Goal: Task Accomplishment & Management: Manage account settings

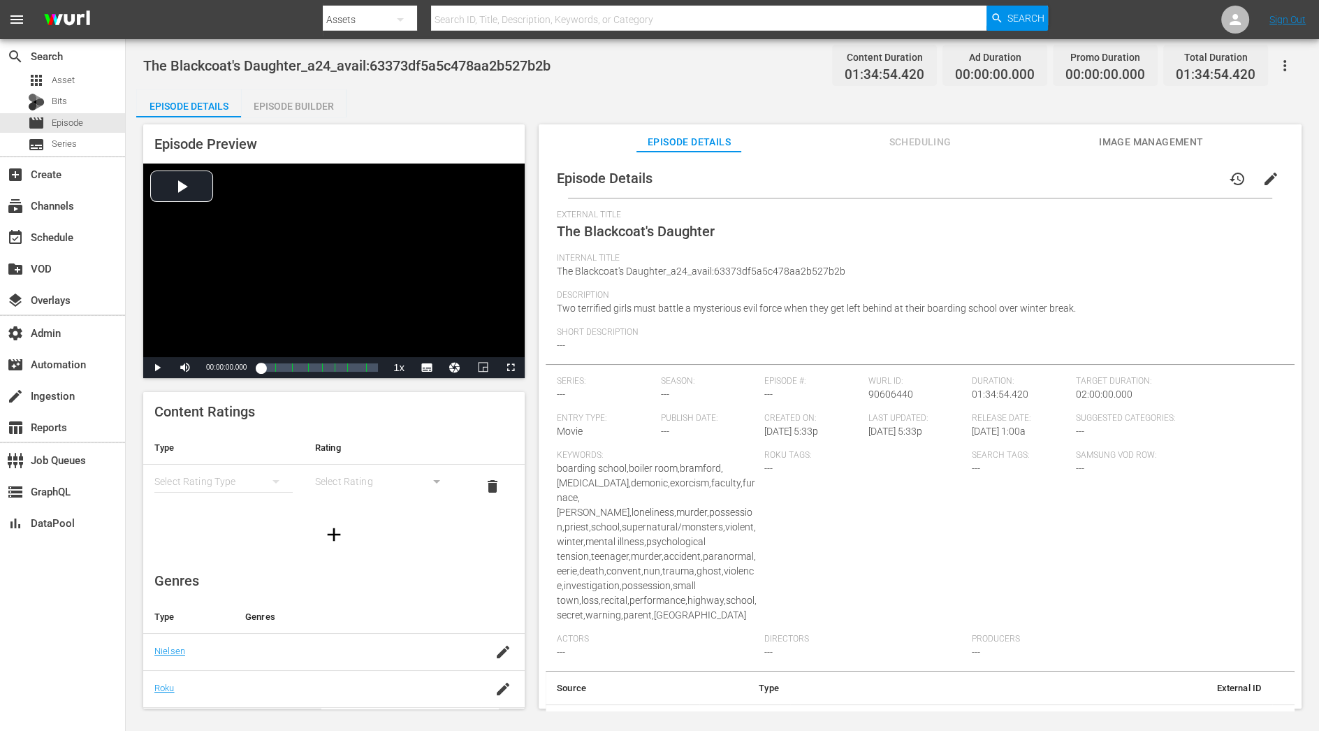
scroll to position [81, 0]
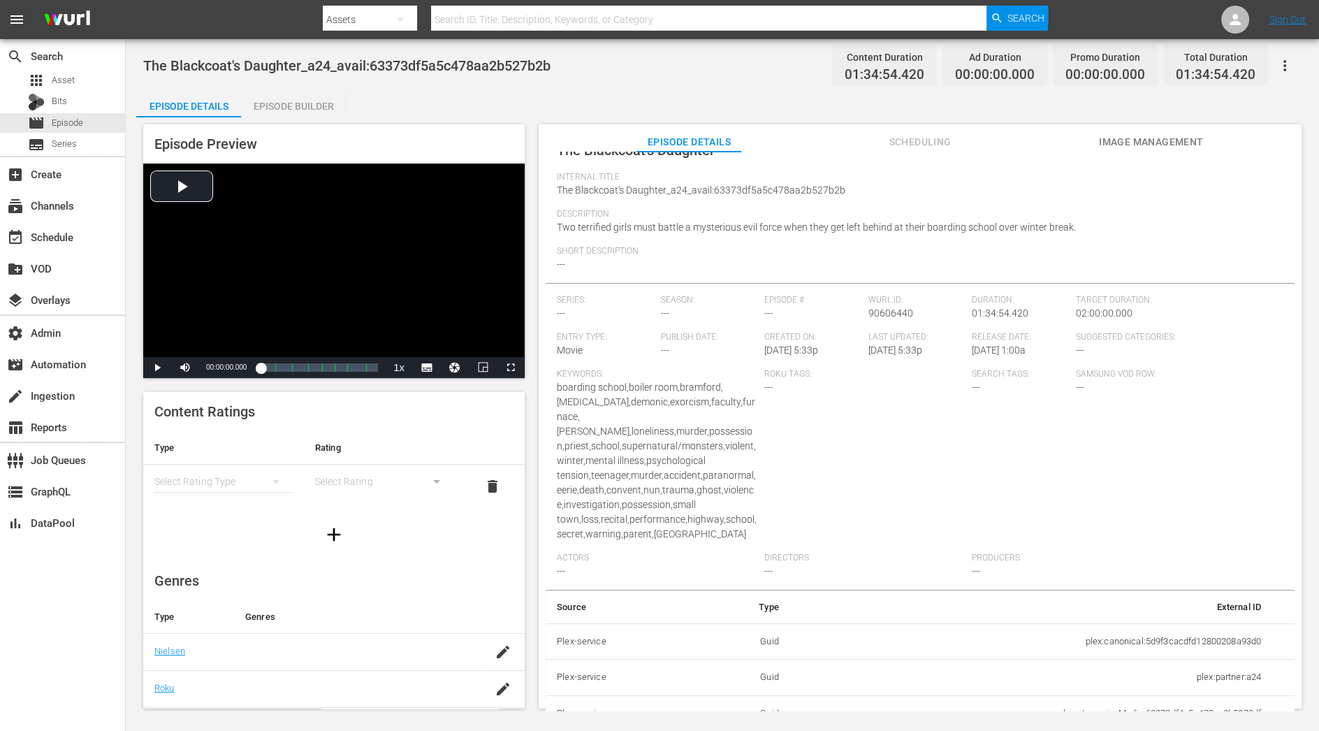
click at [1066, 695] on td "plex:streamingMedia:63373df4a5c478aa2b5273df" at bounding box center [1031, 713] width 482 height 36
copy td "plex:streamingMedia:63373df4a5c478aa2b5273df"
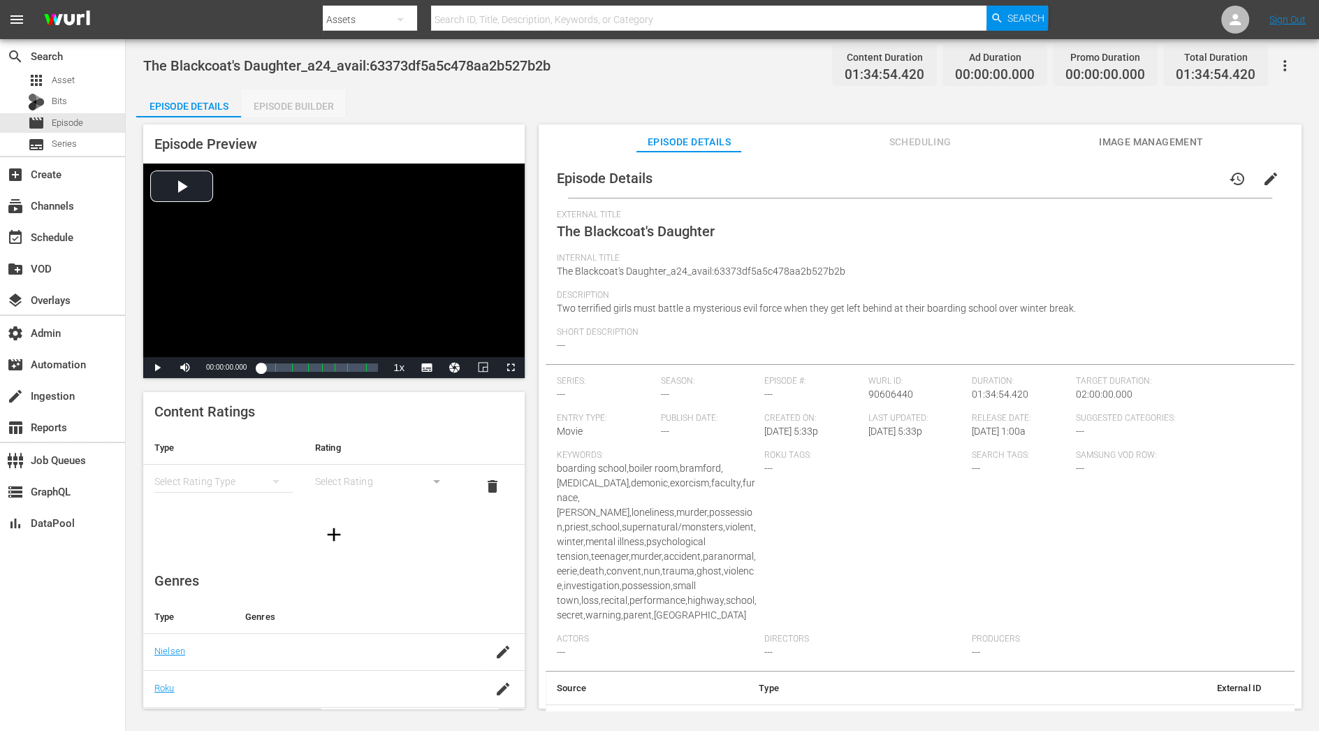
click at [280, 102] on div "Episode Builder" at bounding box center [293, 106] width 105 height 34
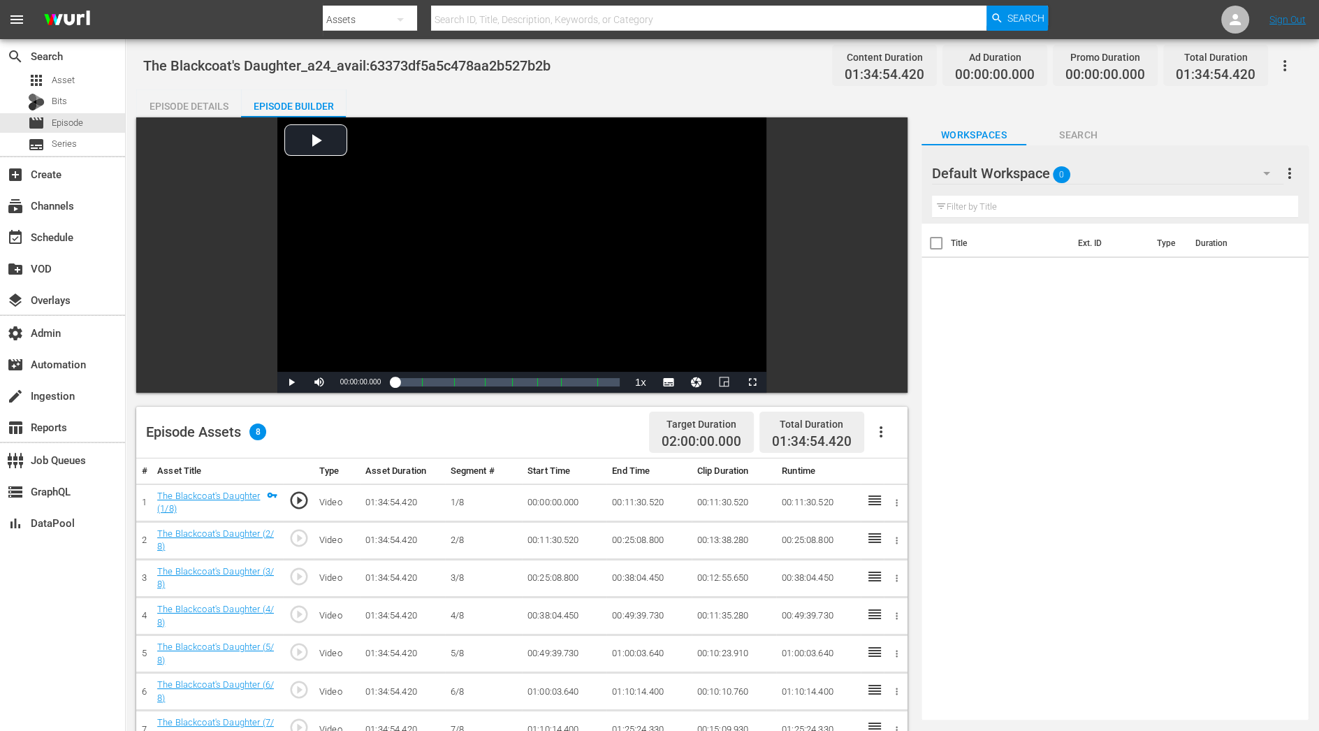
click at [1272, 171] on icon "button" at bounding box center [1267, 173] width 17 height 17
click at [1094, 214] on div "10-25 Plex24 (8)" at bounding box center [1021, 212] width 179 height 22
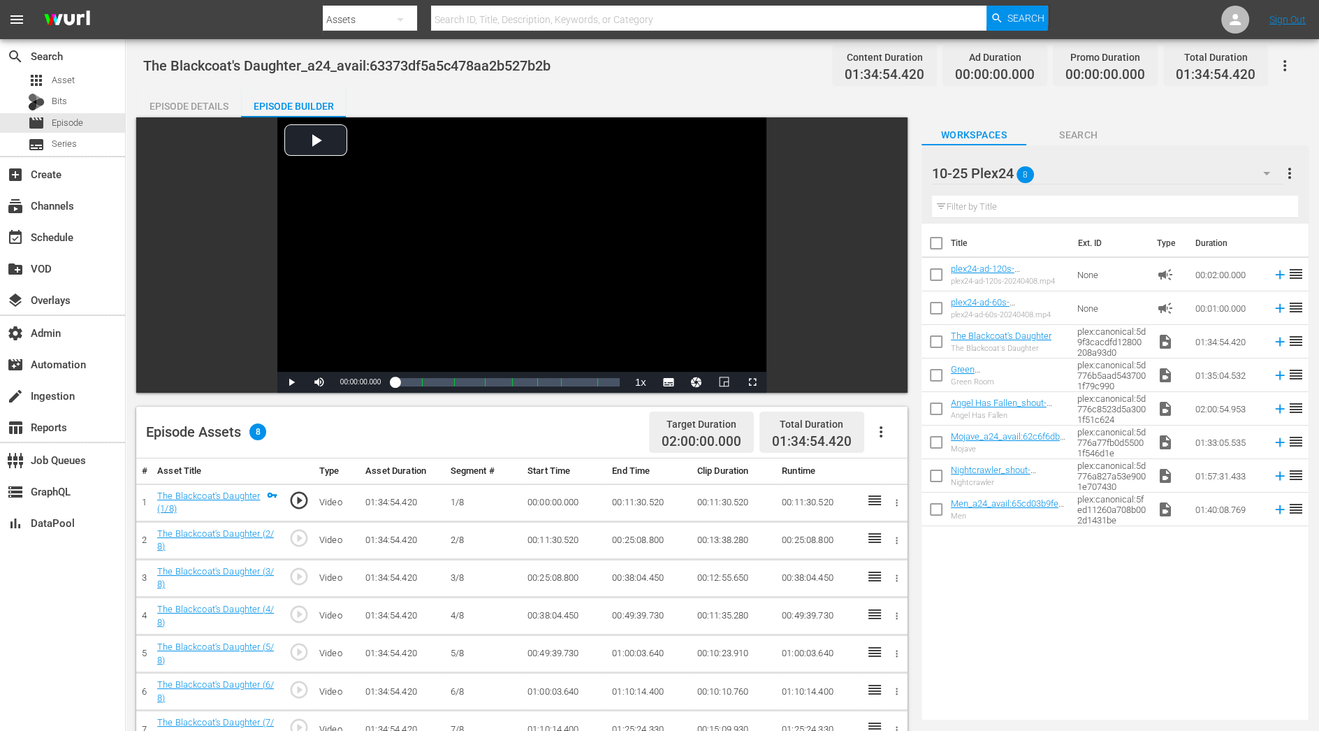
click at [796, 438] on span "01:34:54.420" at bounding box center [812, 441] width 80 height 16
copy div "01:34:54.420"
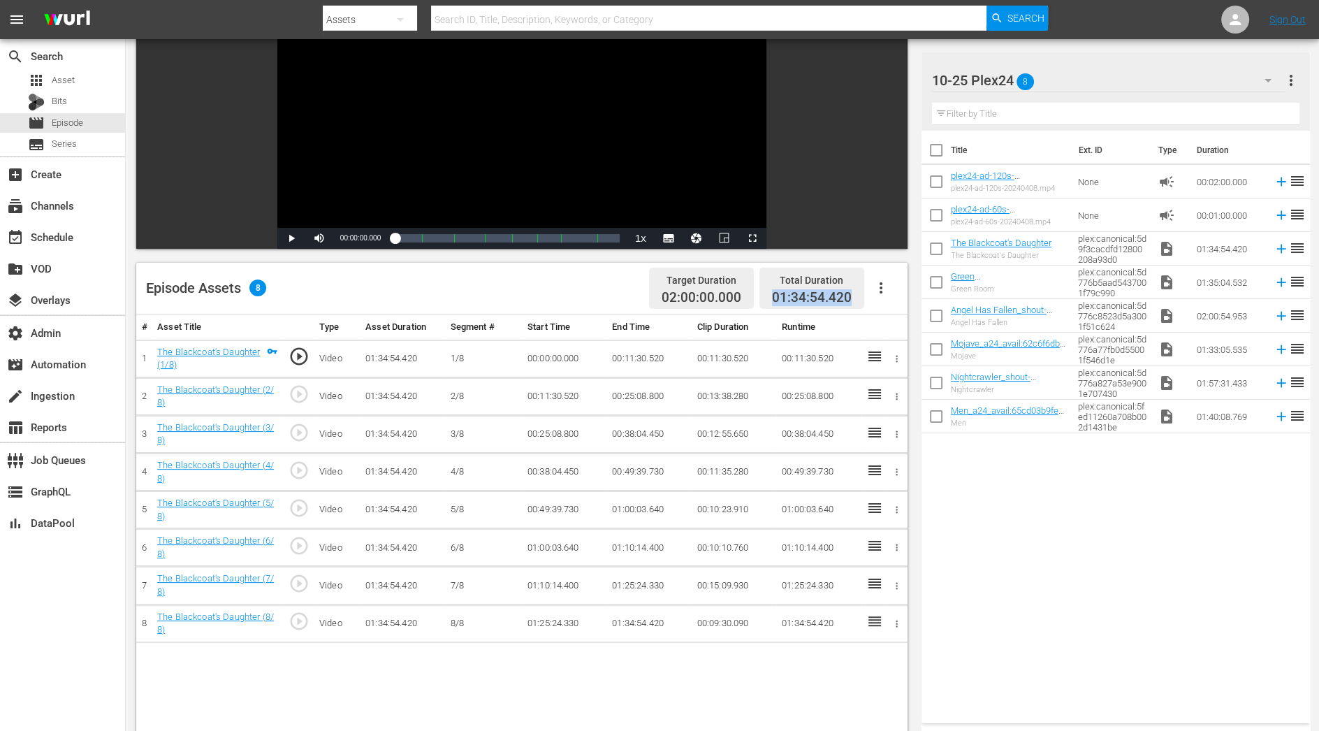
scroll to position [145, 0]
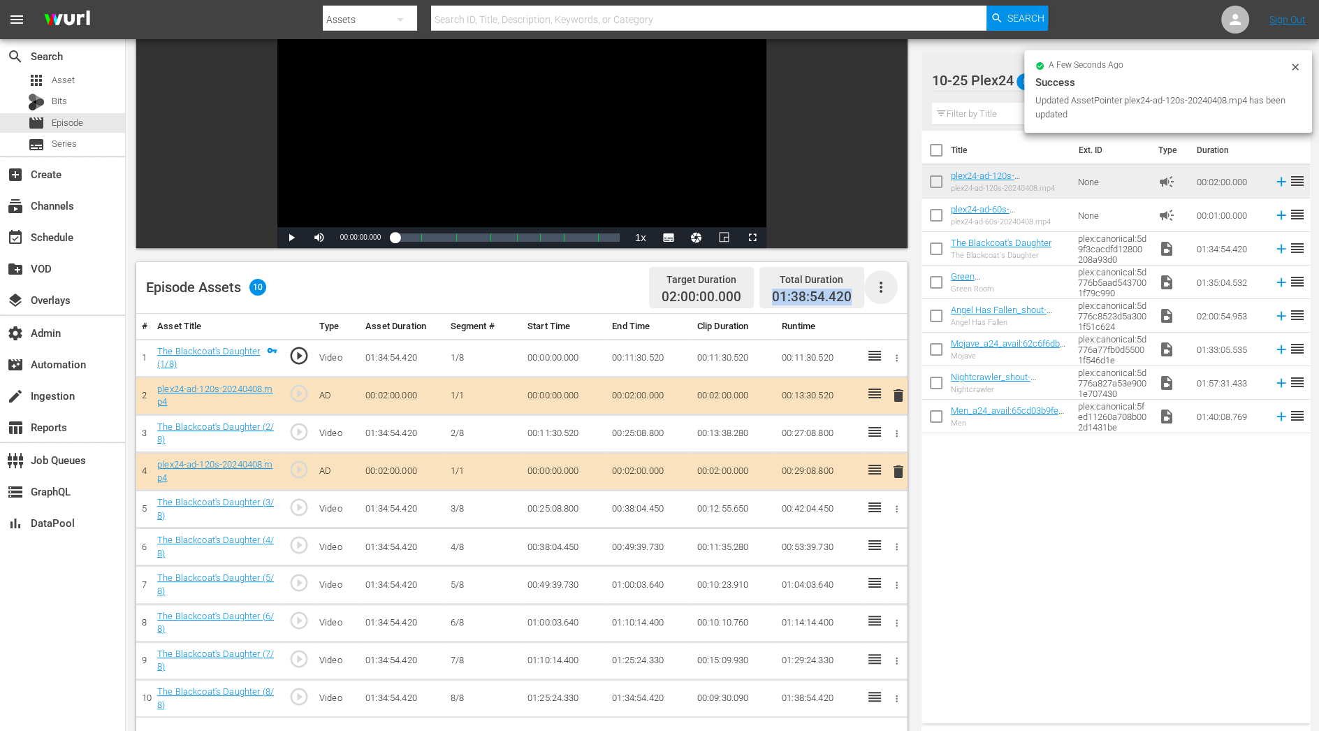
click at [889, 286] on icon "button" at bounding box center [881, 287] width 17 height 17
click at [881, 326] on div "Clear Ads" at bounding box center [922, 326] width 95 height 34
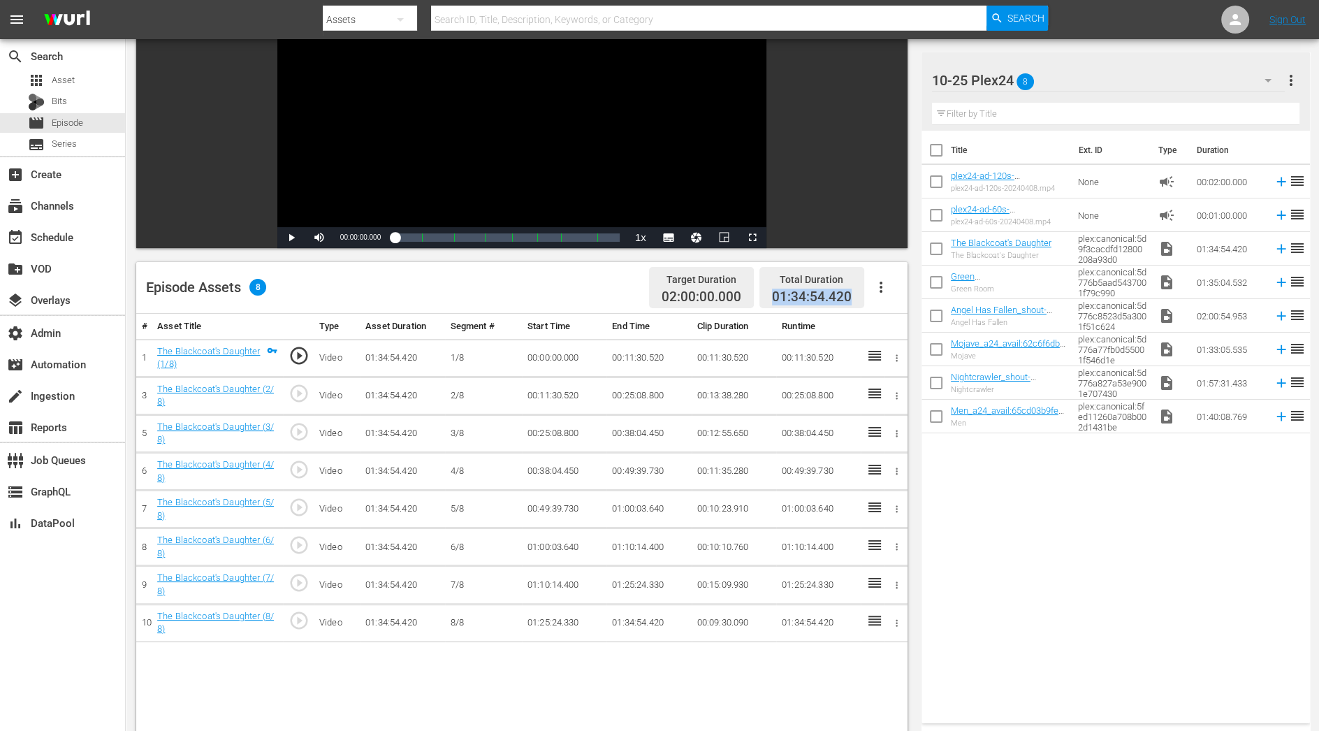
click at [880, 289] on icon "button" at bounding box center [881, 287] width 3 height 11
click at [880, 290] on div "Fill with Ads" at bounding box center [922, 292] width 95 height 34
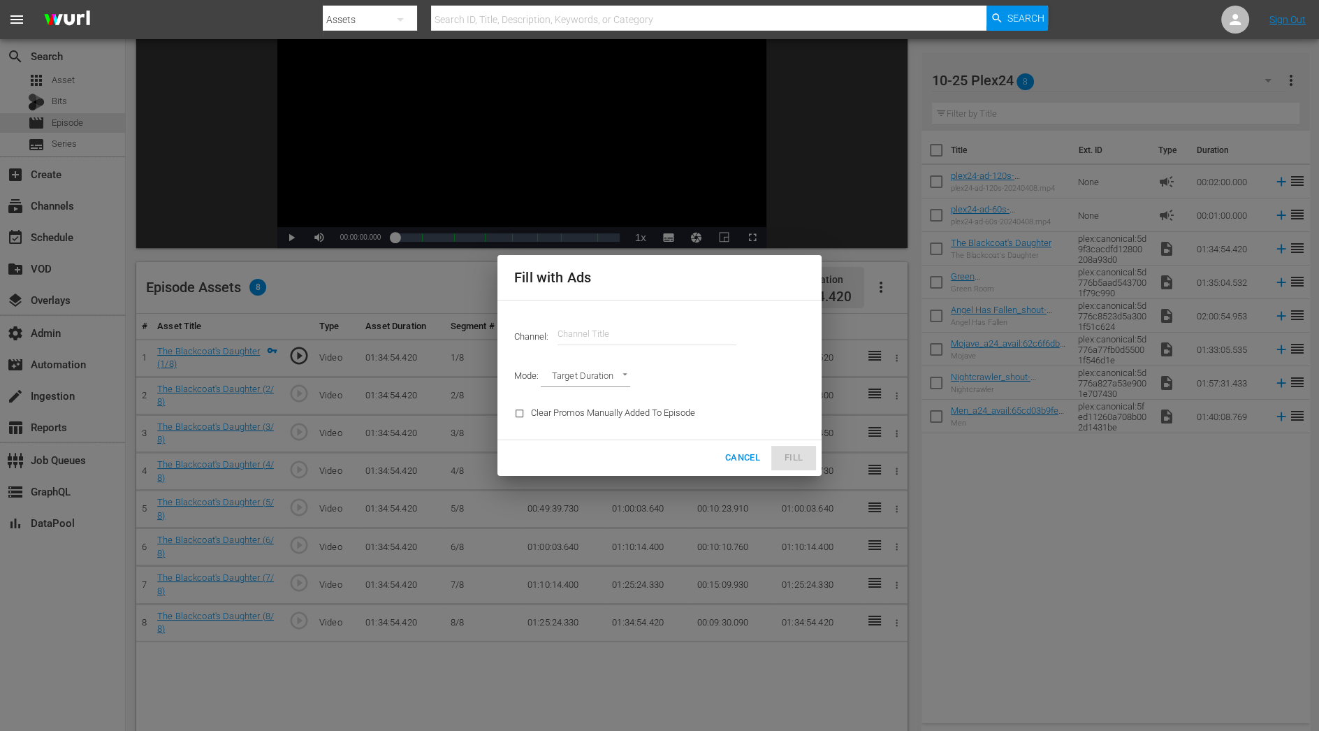
click at [665, 333] on input "text" at bounding box center [647, 334] width 179 height 34
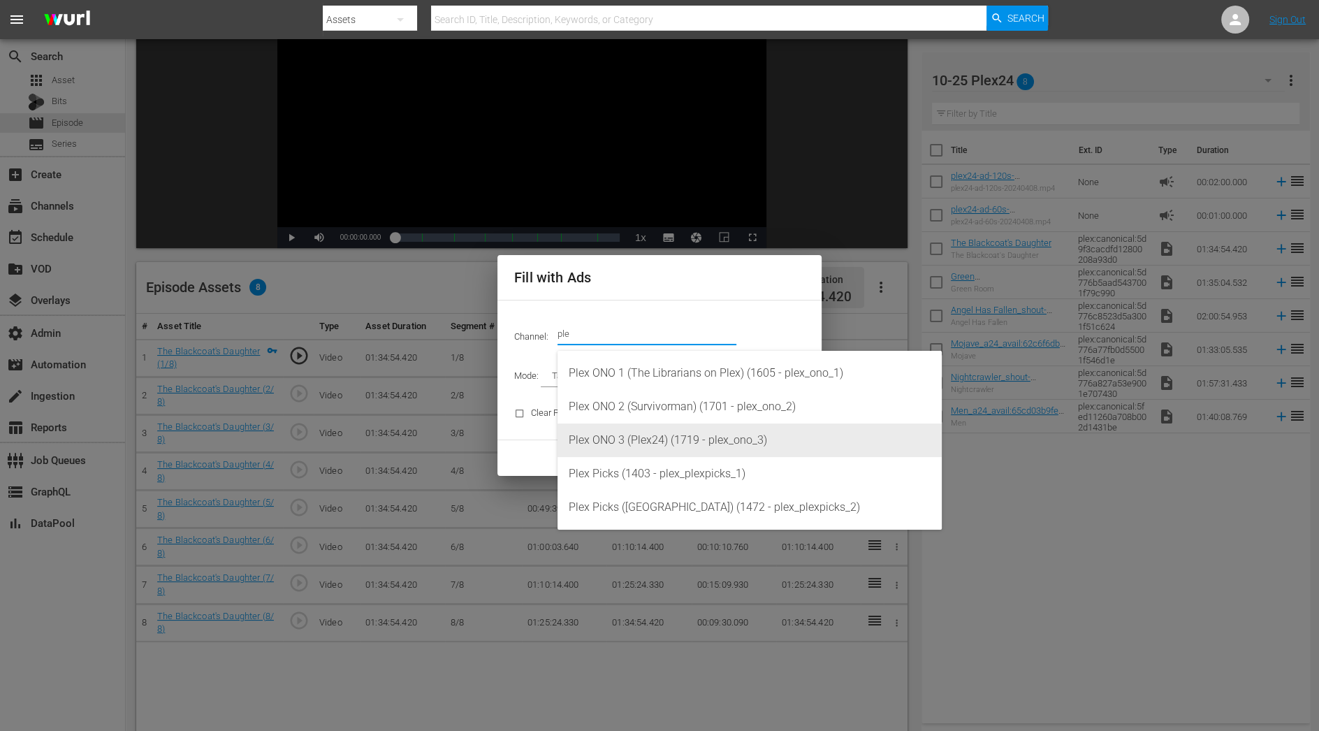
click at [682, 435] on div "Plex ONO 3 (Plex24) (1719 - plex_ono_3)" at bounding box center [750, 440] width 362 height 34
type input "Plex ONO 3 (Plex24) (1719)"
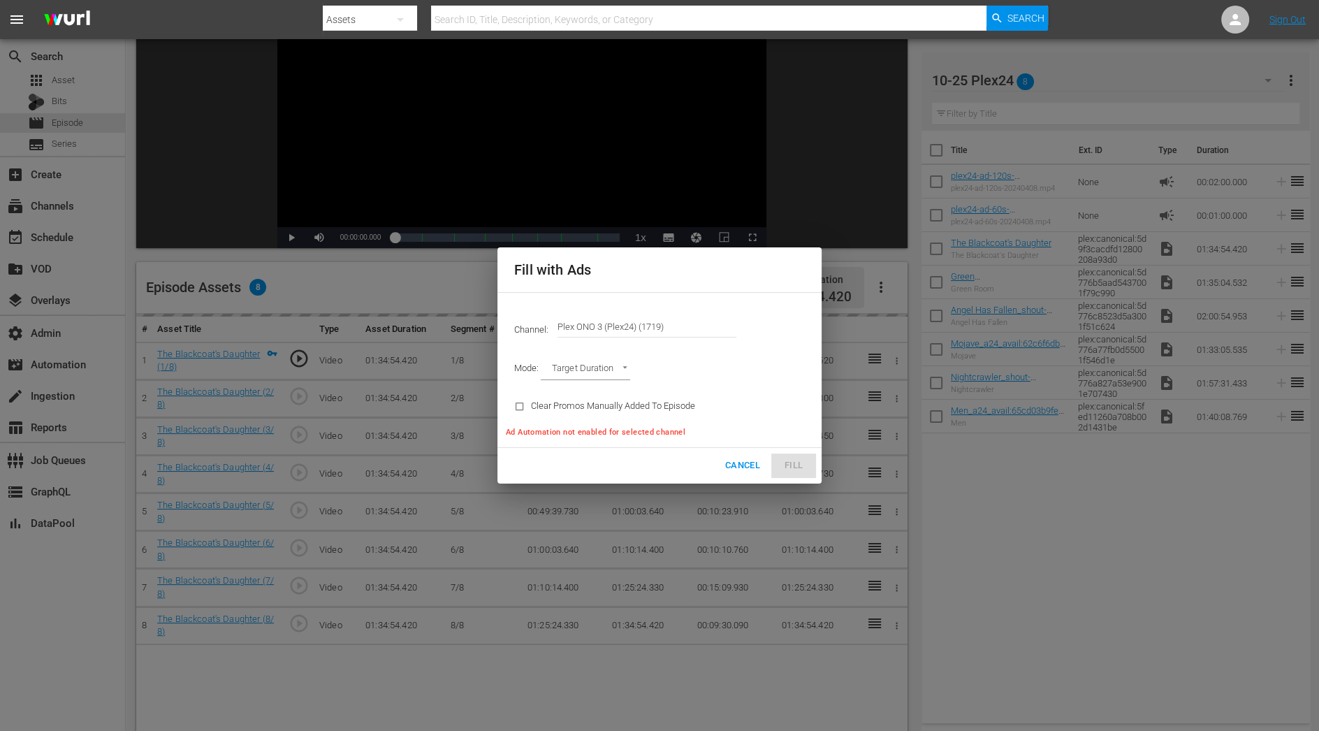
type input "AD_BREAK_DURATION"
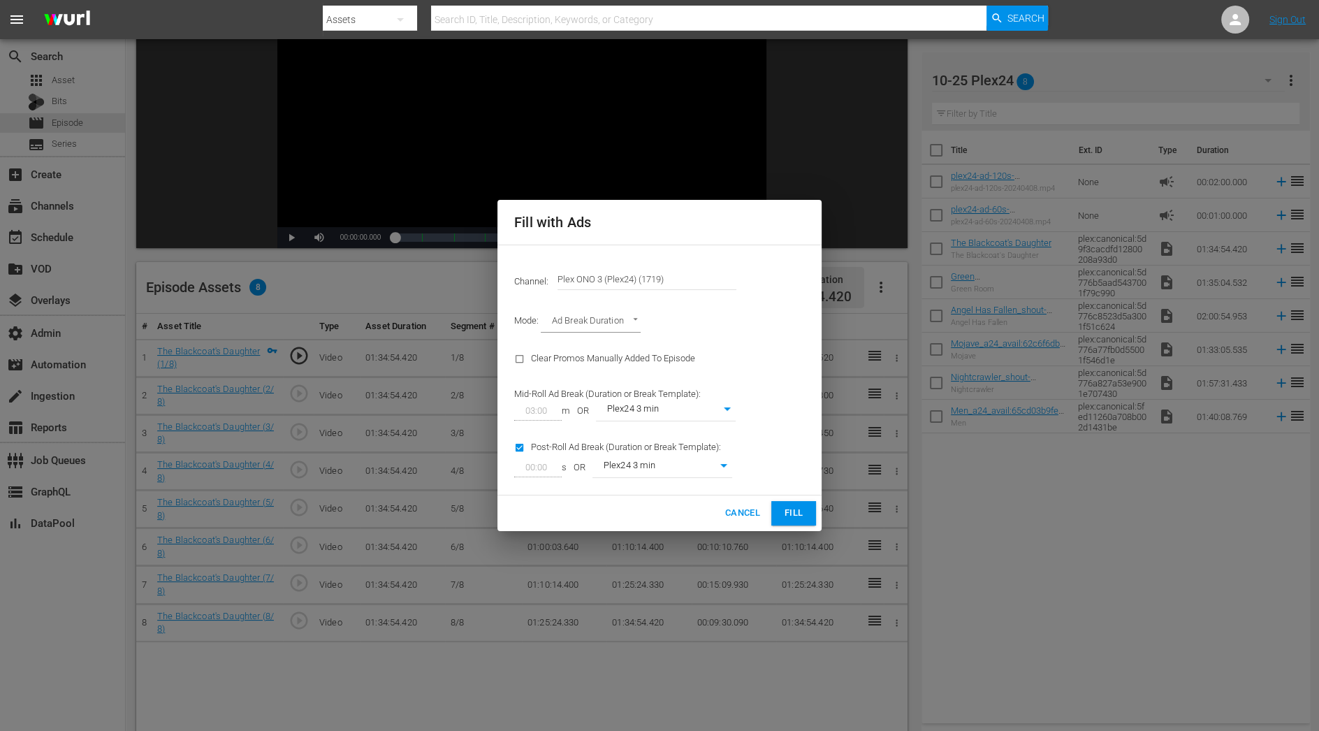
click at [792, 514] on span "Fill" at bounding box center [794, 513] width 22 height 16
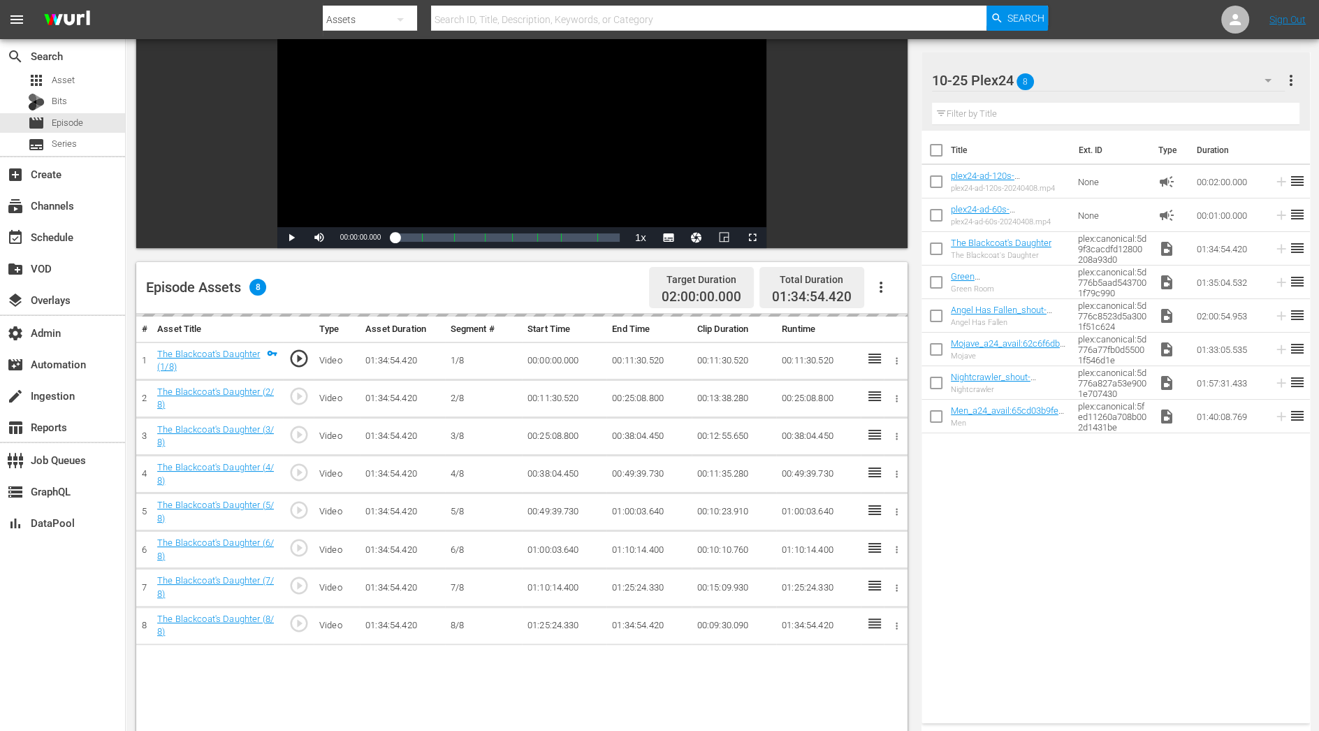
click at [849, 88] on div "Video Player is loading. Play Video Play Mute Current Time 00:00:00.000 / Durat…" at bounding box center [521, 110] width 771 height 275
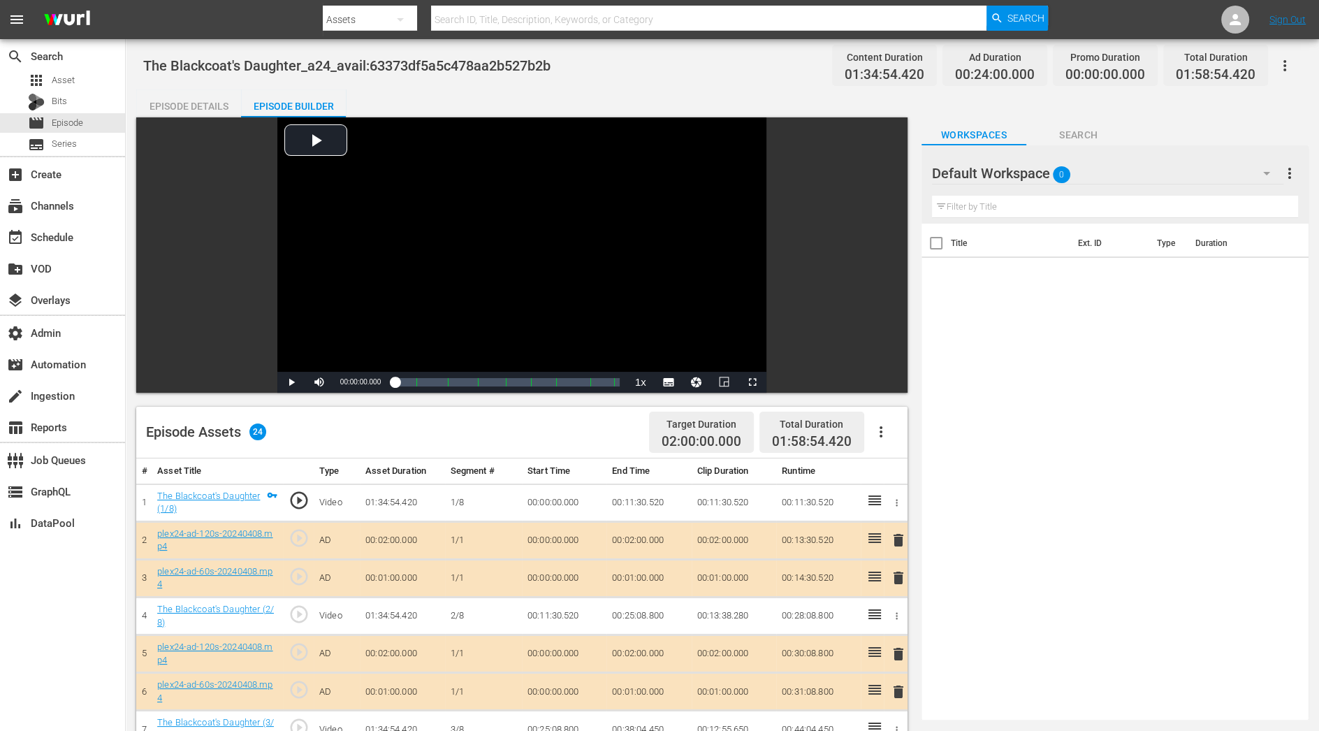
click at [1174, 165] on div "Default Workspace 0" at bounding box center [1107, 173] width 351 height 39
click at [1069, 212] on div "10-25 Plex24 (8)" at bounding box center [1021, 212] width 145 height 22
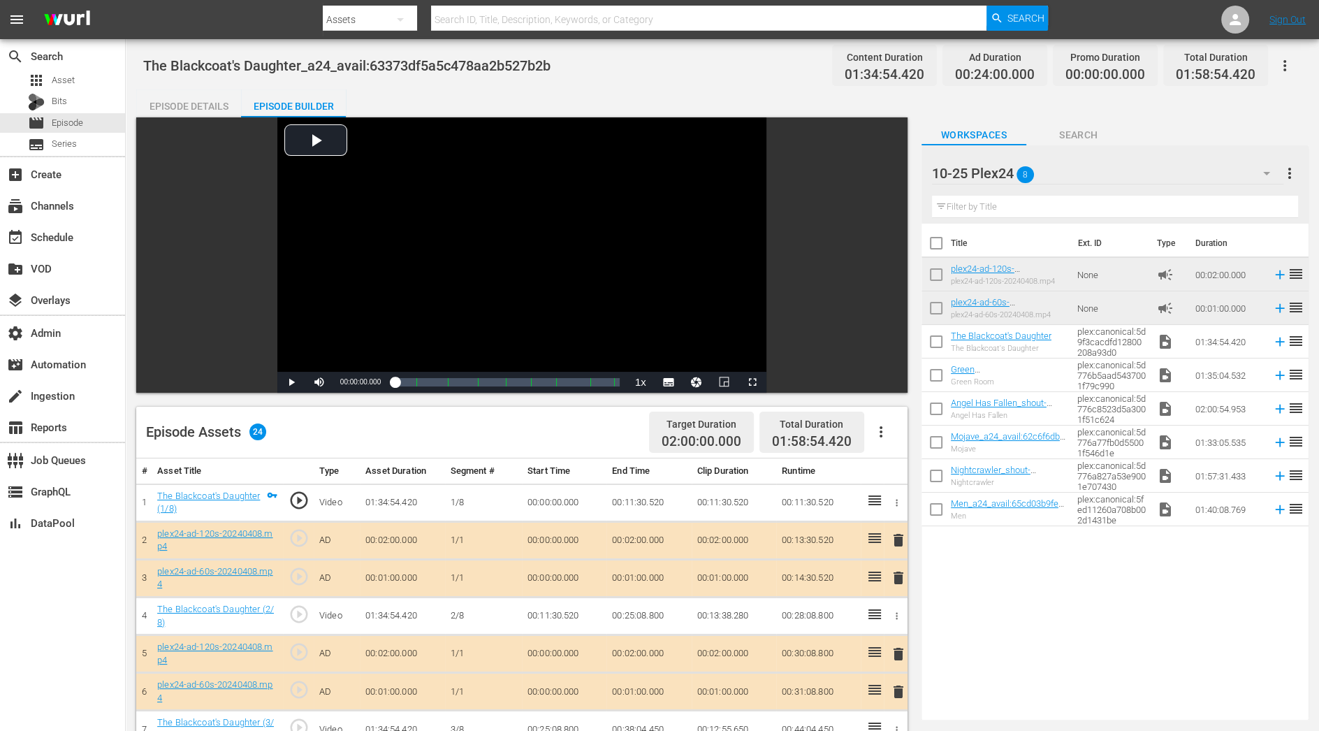
click at [1286, 59] on icon "button" at bounding box center [1285, 65] width 17 height 17
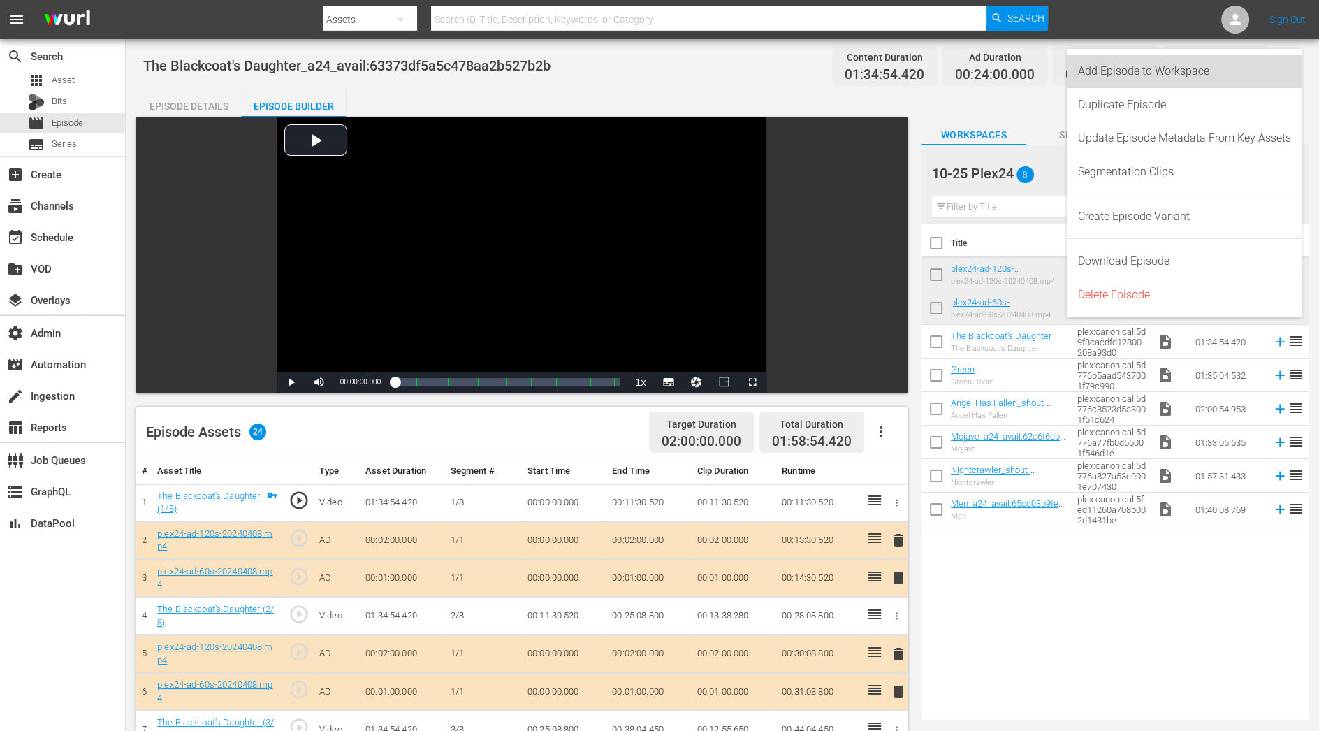
click at [1232, 75] on div "Add Episode to Workspace" at bounding box center [1184, 72] width 213 height 34
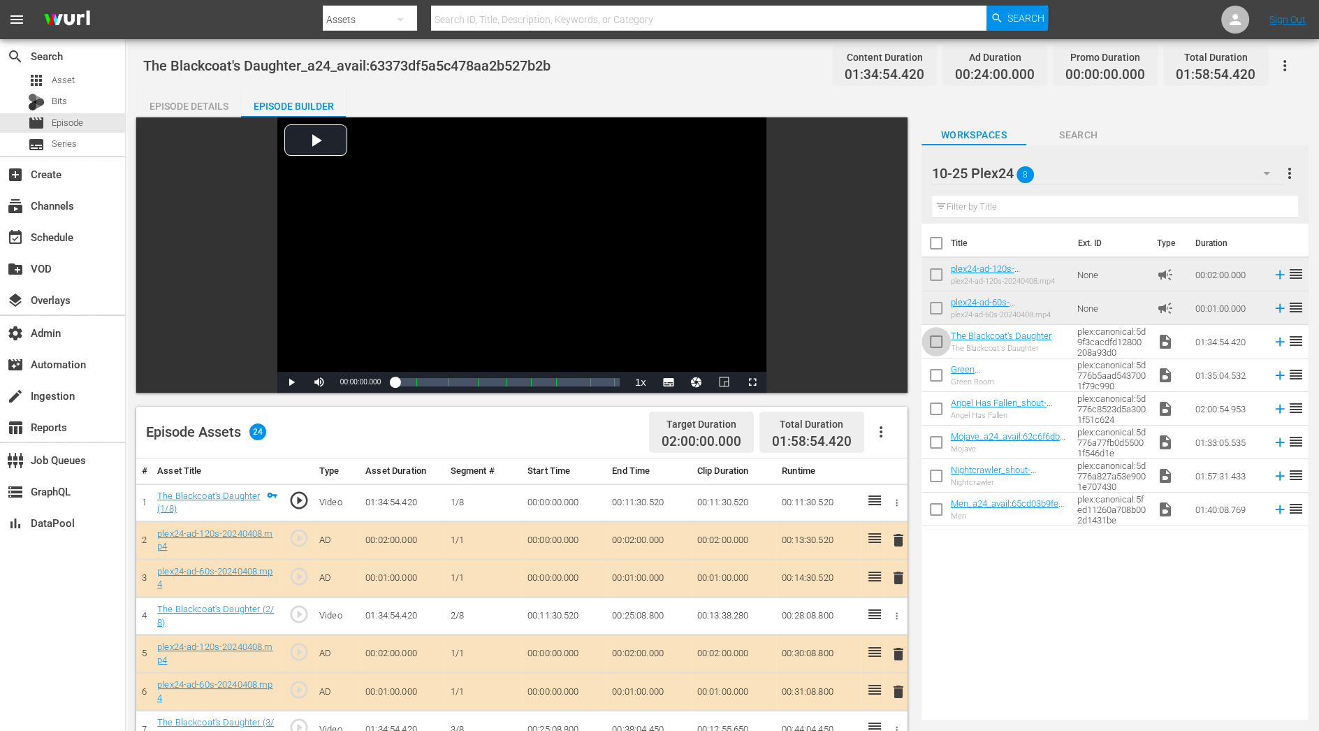
click at [939, 340] on input "checkbox" at bounding box center [936, 344] width 29 height 29
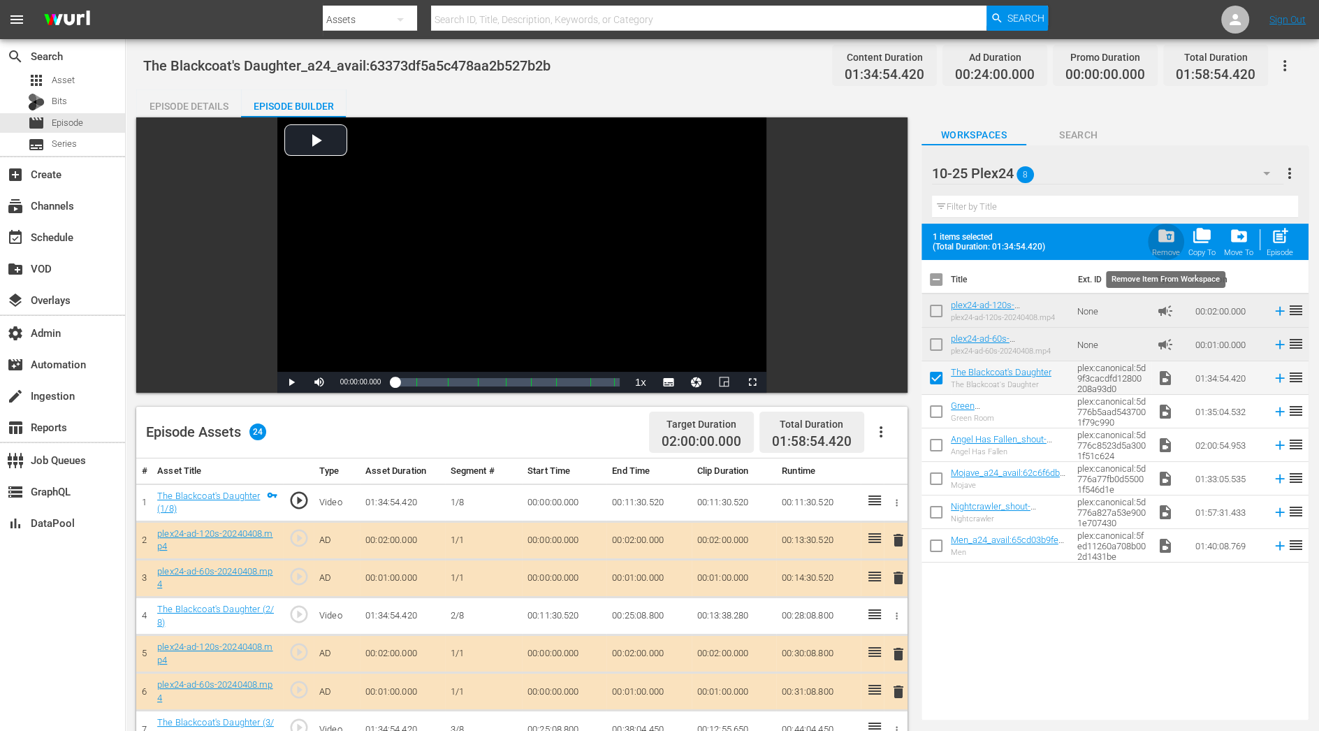
click at [1175, 251] on div "Remove" at bounding box center [1166, 252] width 28 height 9
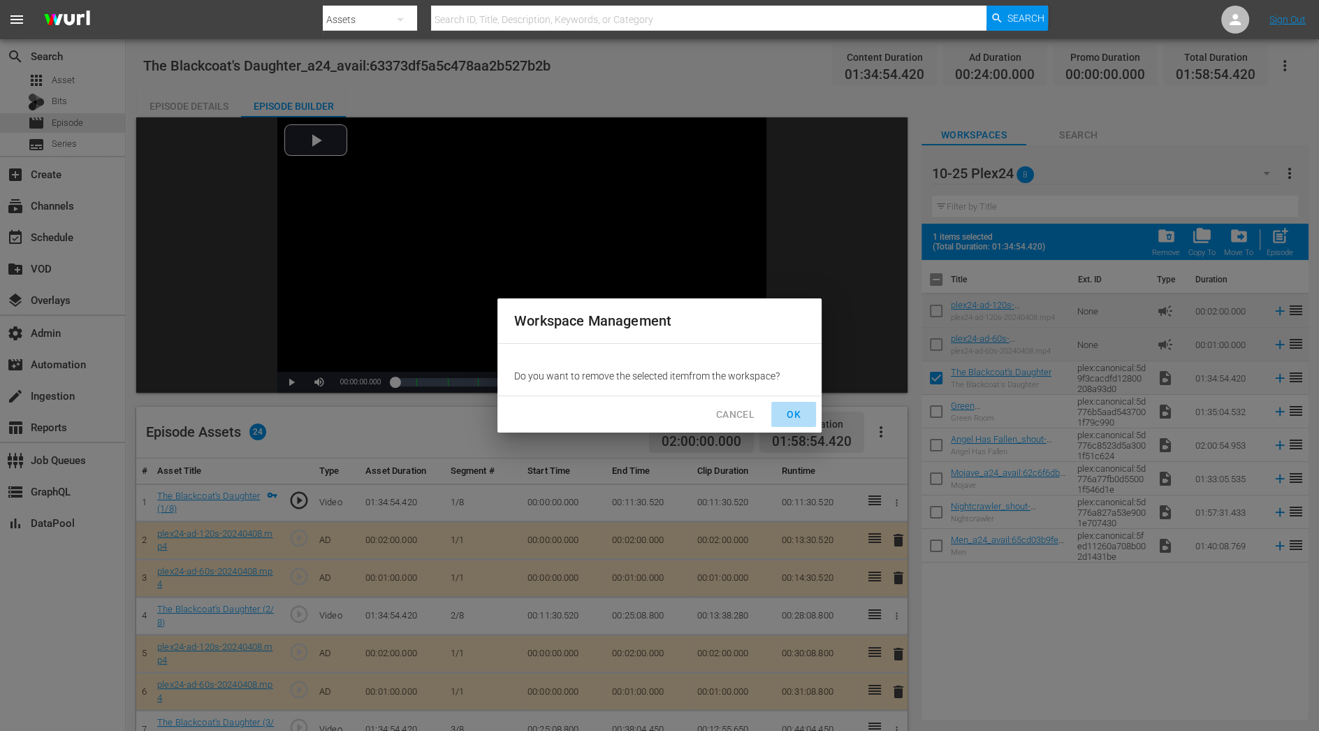
click at [793, 419] on span "OK" at bounding box center [794, 414] width 22 height 17
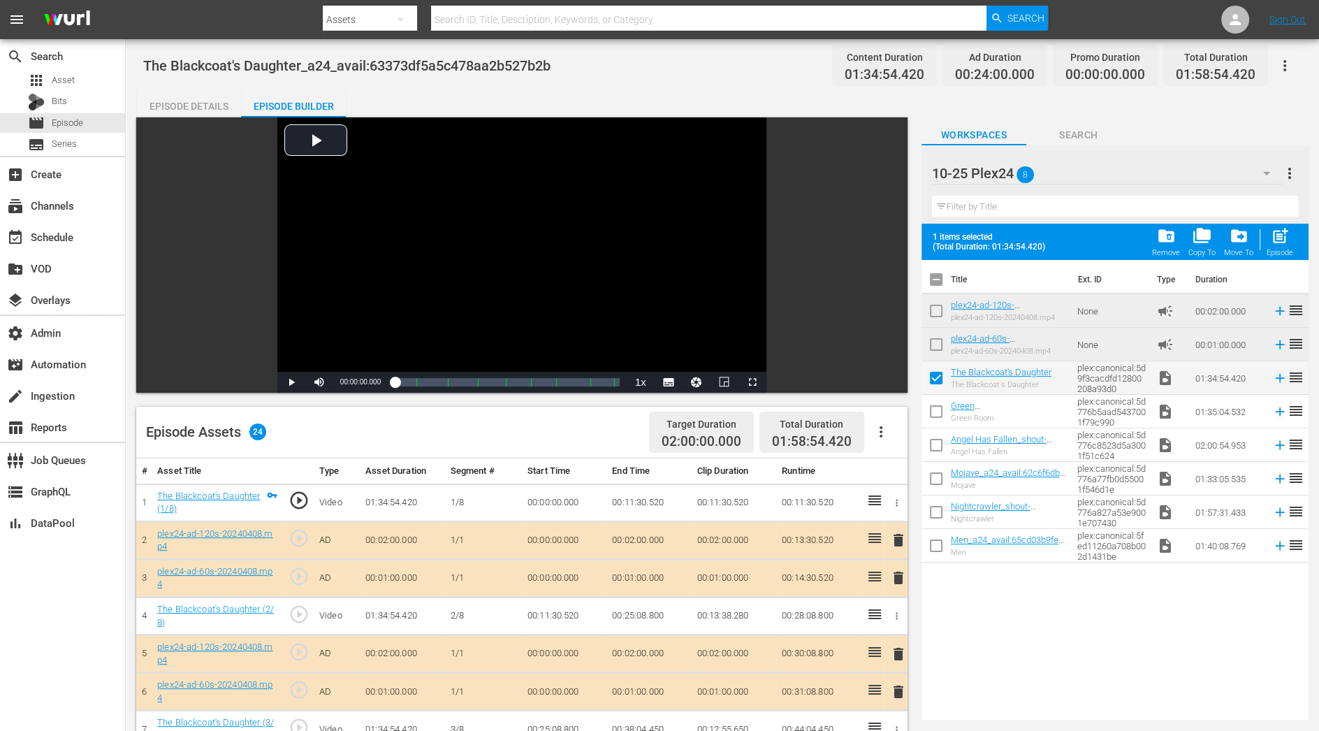
checkbox input "false"
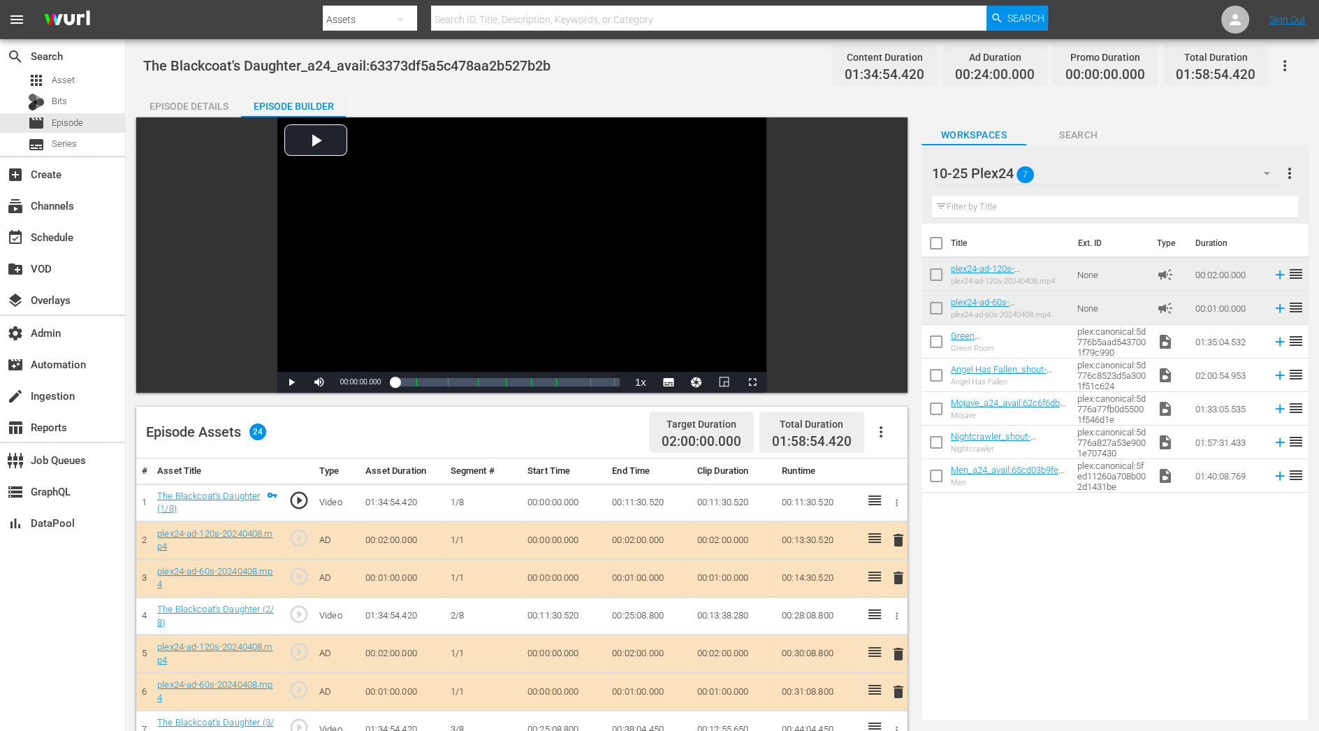
click at [1292, 64] on icon "button" at bounding box center [1285, 65] width 17 height 17
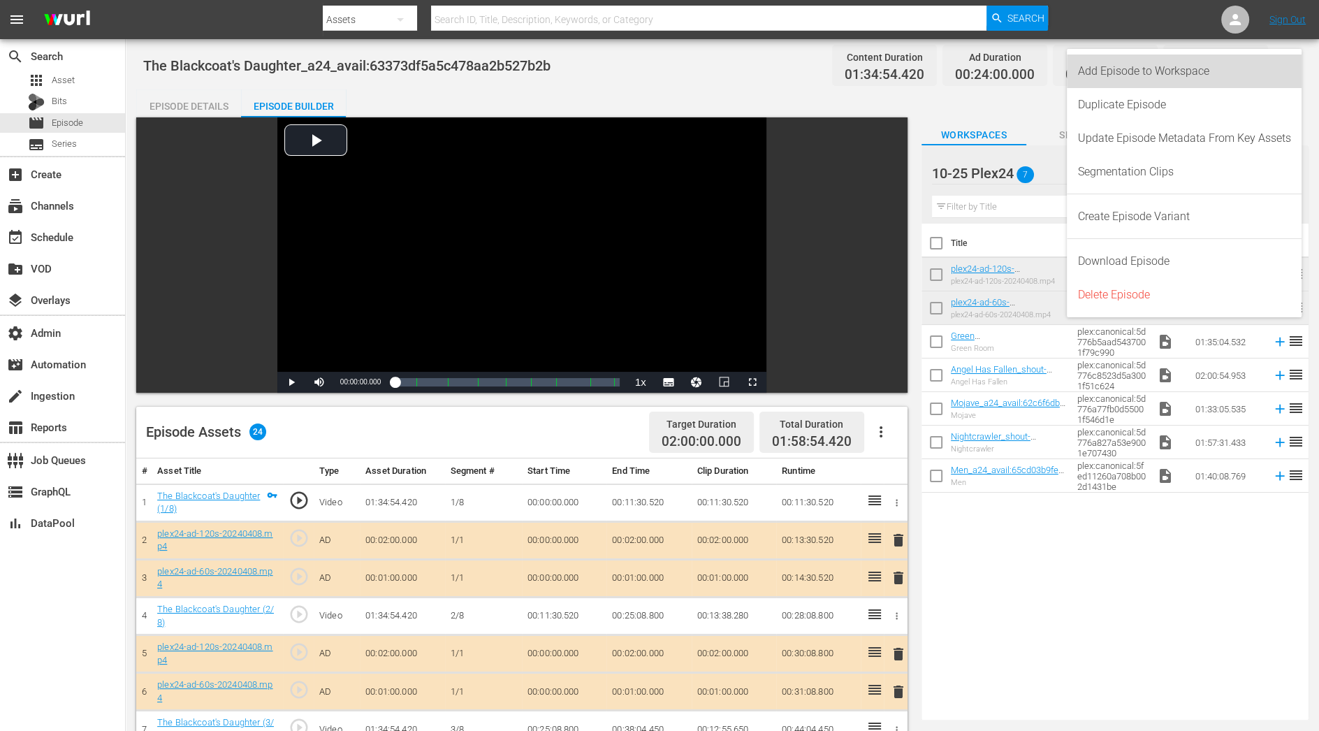
click at [1259, 73] on div "Add Episode to Workspace" at bounding box center [1184, 72] width 213 height 34
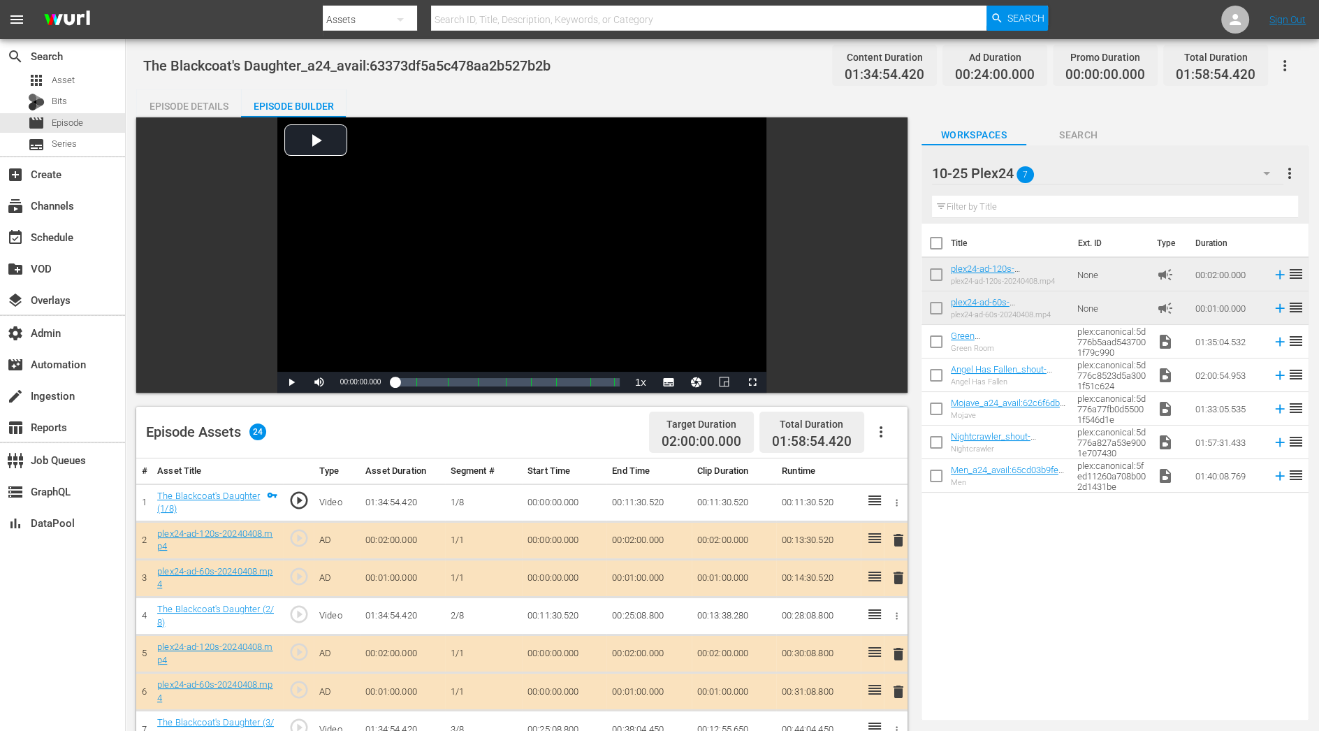
click at [1282, 67] on icon "button" at bounding box center [1285, 65] width 17 height 17
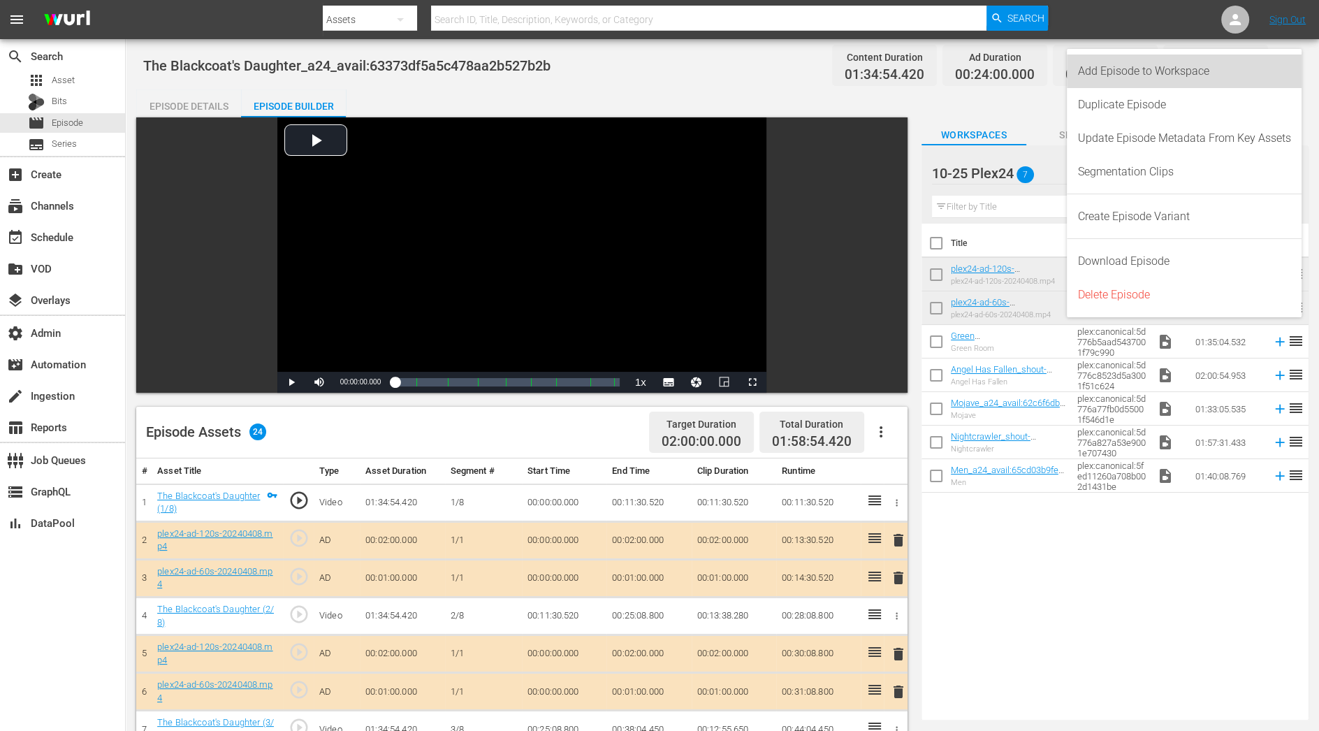
click at [1250, 84] on div "Add Episode to Workspace" at bounding box center [1184, 72] width 213 height 34
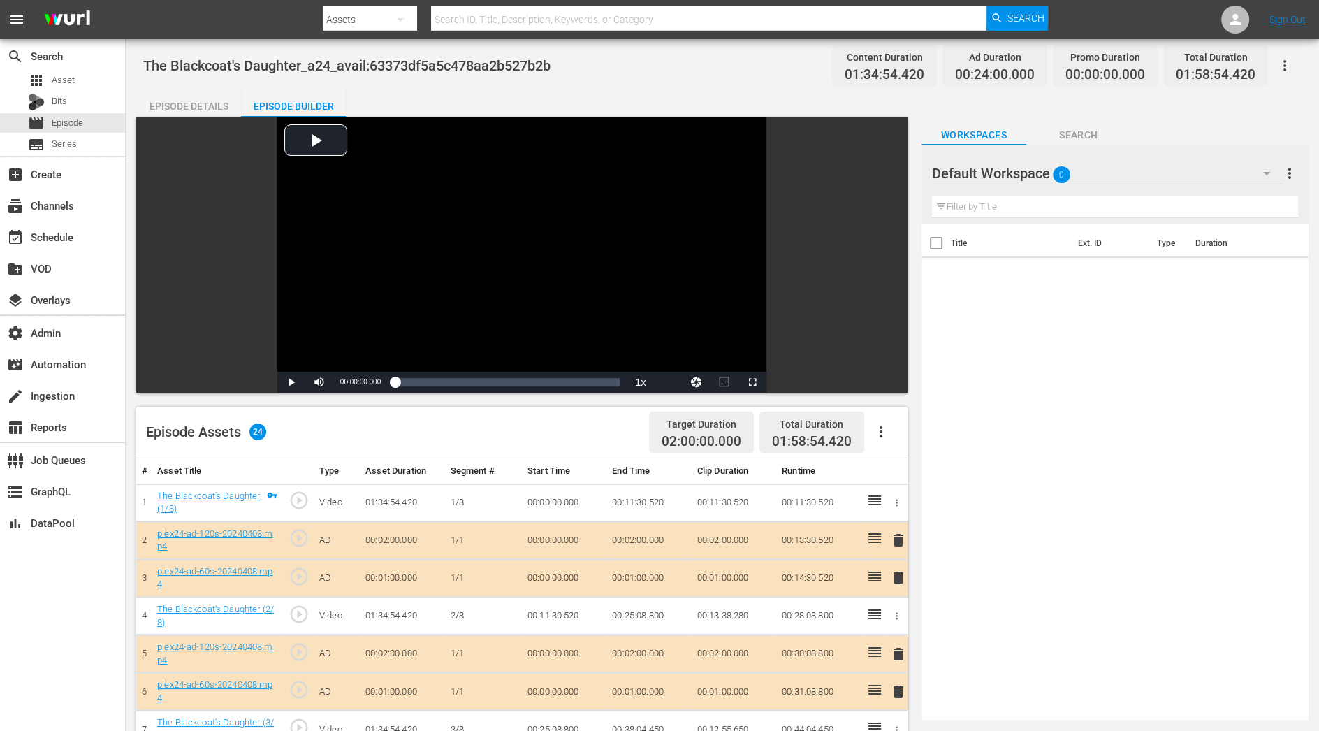
click at [1159, 172] on div "Default Workspace 0" at bounding box center [1107, 173] width 351 height 39
click at [1096, 202] on div "10-25 Plex24 (7)" at bounding box center [1021, 212] width 179 height 22
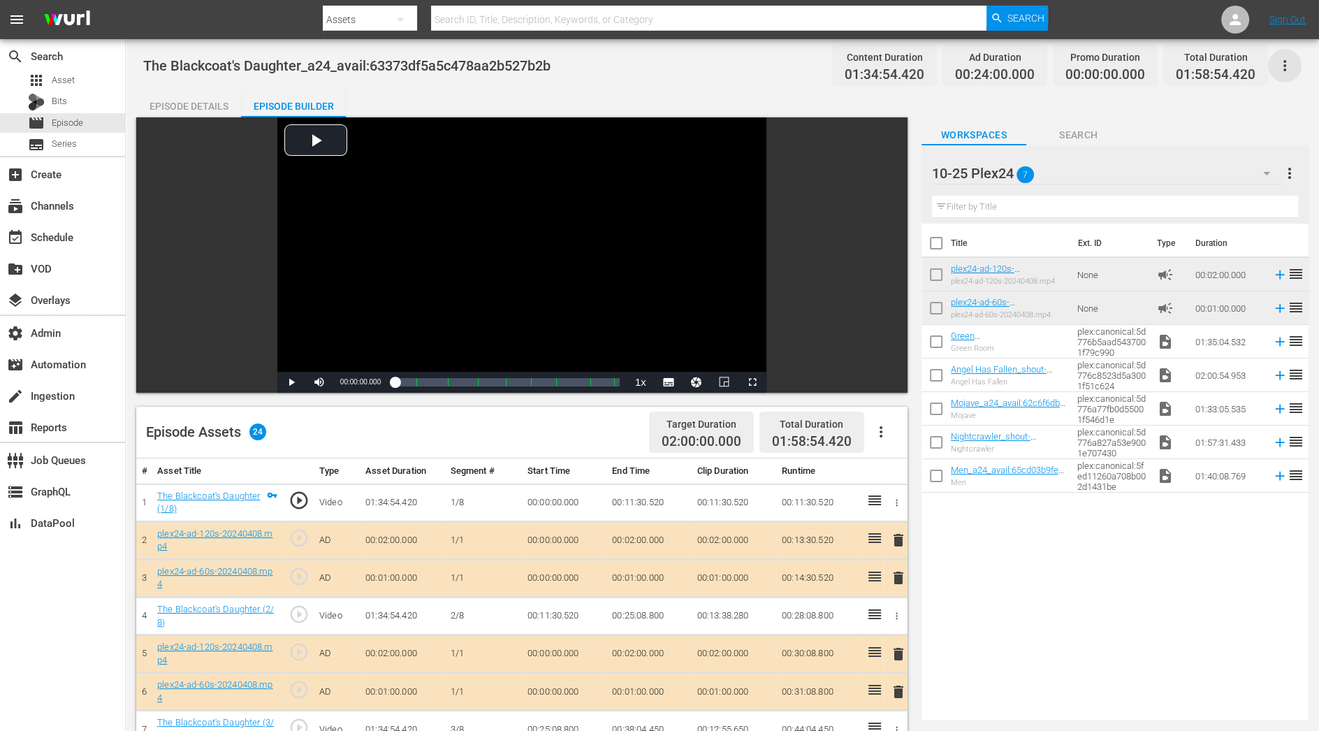
click at [1286, 73] on icon "button" at bounding box center [1285, 65] width 17 height 17
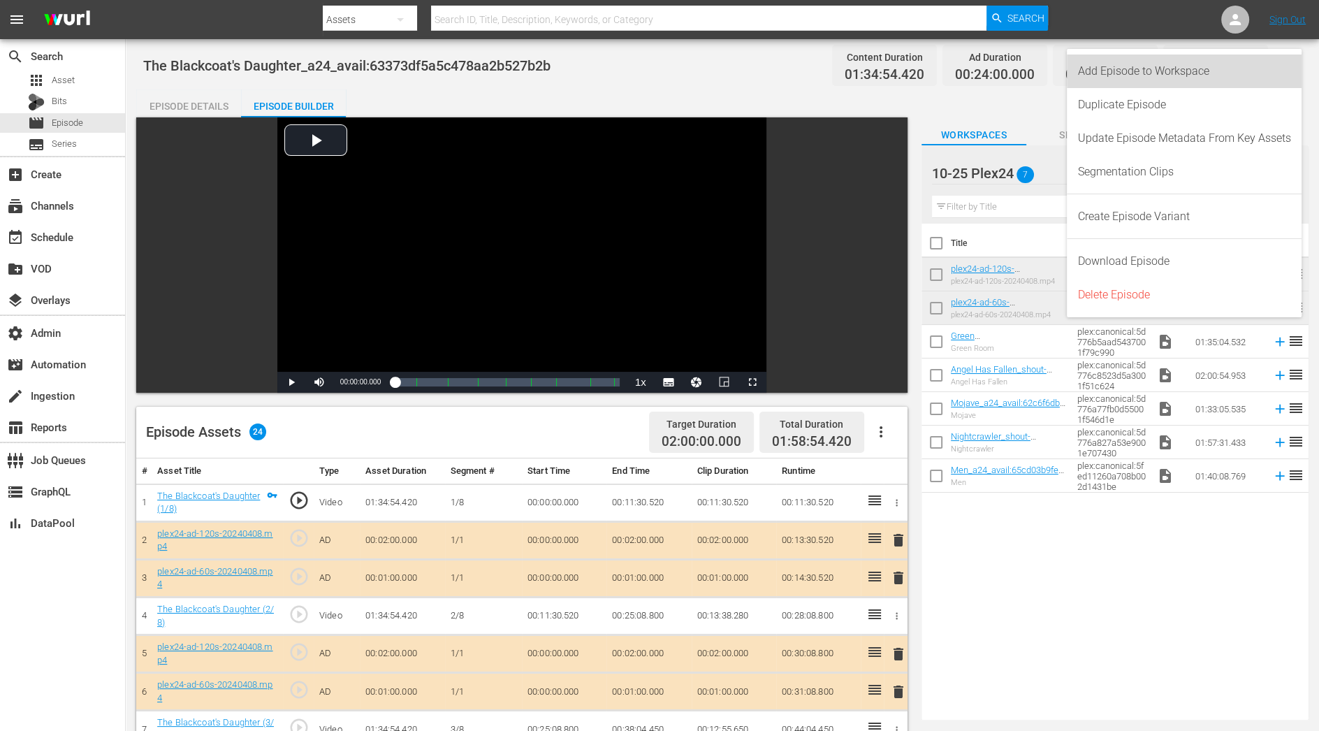
click at [1265, 76] on div "Add Episode to Workspace" at bounding box center [1184, 72] width 213 height 34
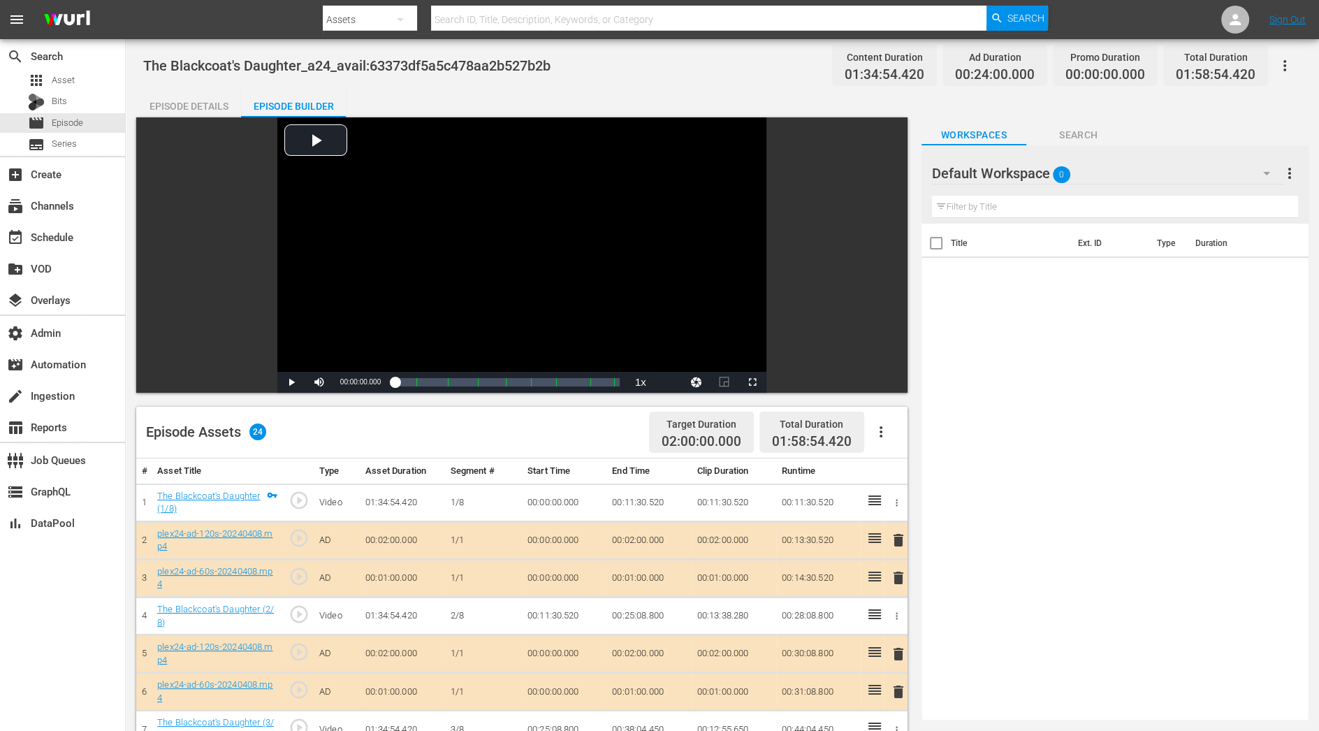
click at [1291, 63] on icon "button" at bounding box center [1285, 65] width 17 height 17
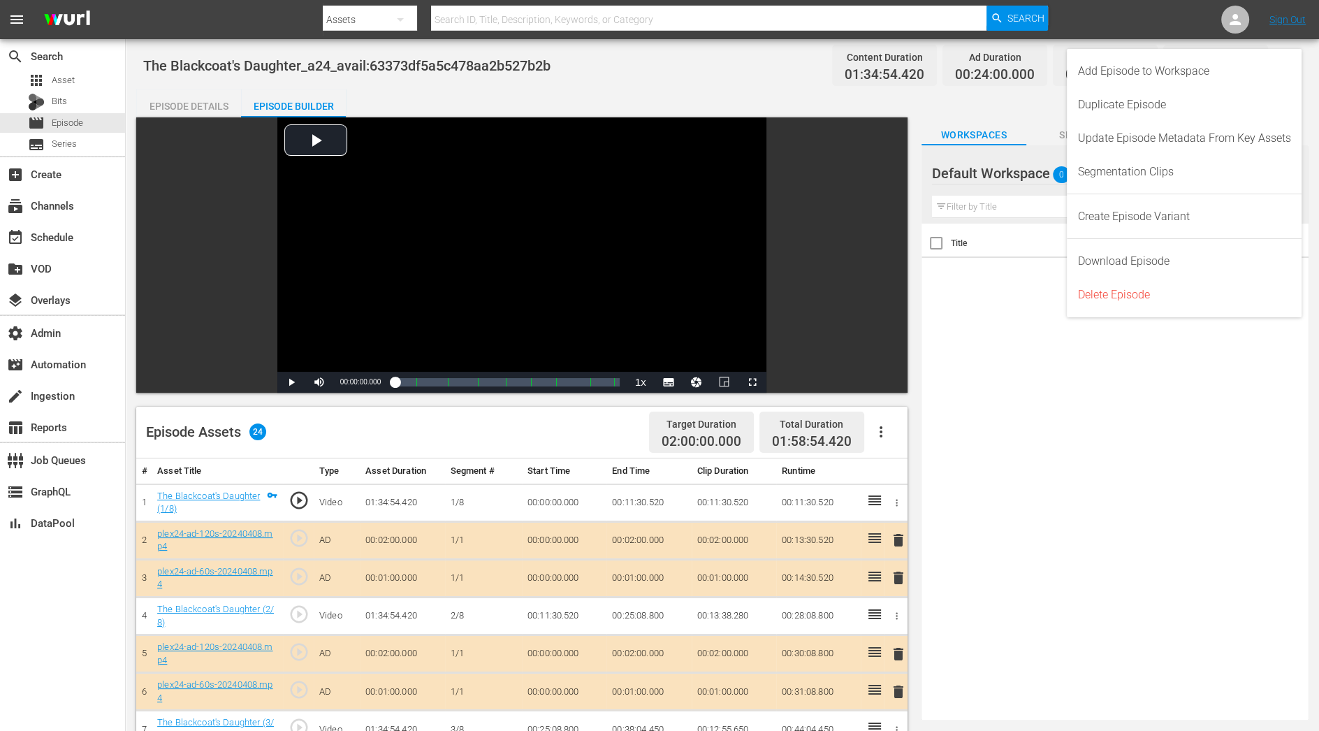
click at [994, 133] on span "Workspaces" at bounding box center [974, 134] width 105 height 17
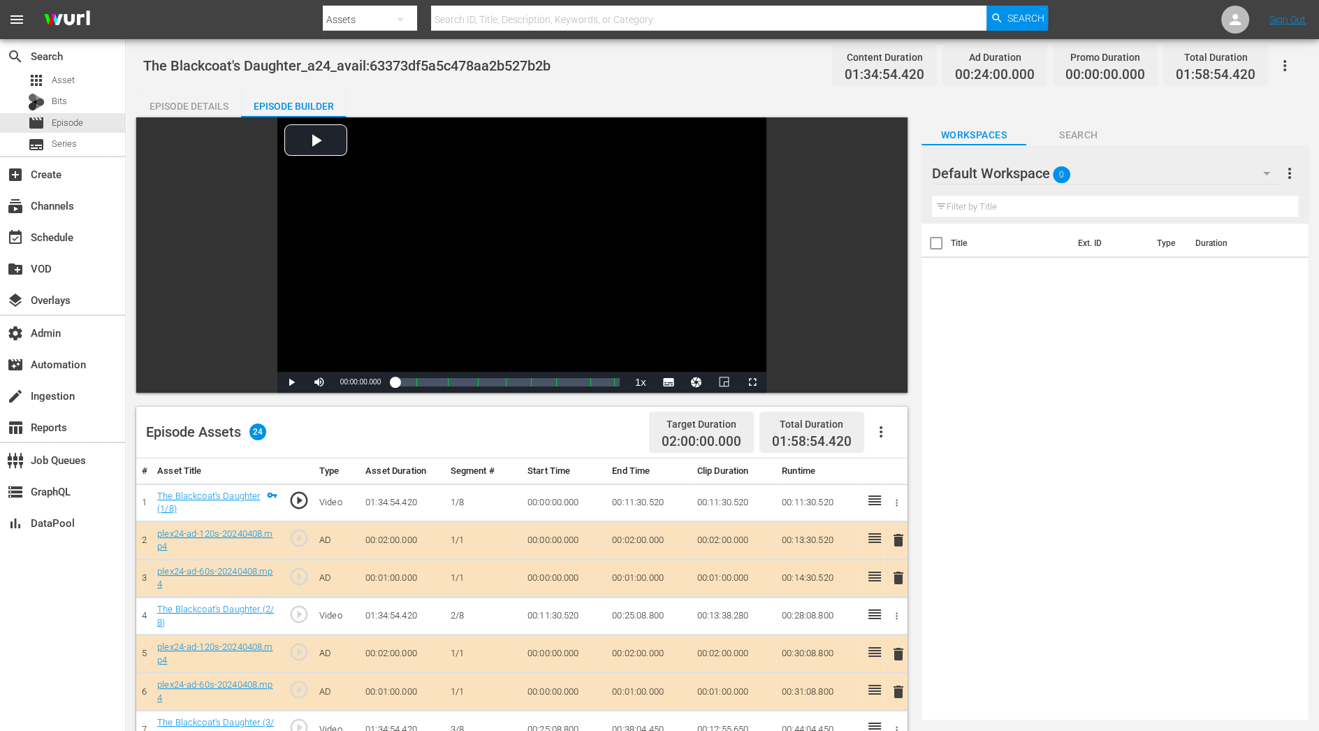
click at [1149, 166] on div "Default Workspace 0" at bounding box center [1107, 173] width 351 height 39
click at [1071, 197] on div "10-25 Plex24 (7) Default Workspace (0)" at bounding box center [1021, 223] width 179 height 67
click at [1071, 203] on div "10-25 Plex24 (7)" at bounding box center [1021, 212] width 145 height 22
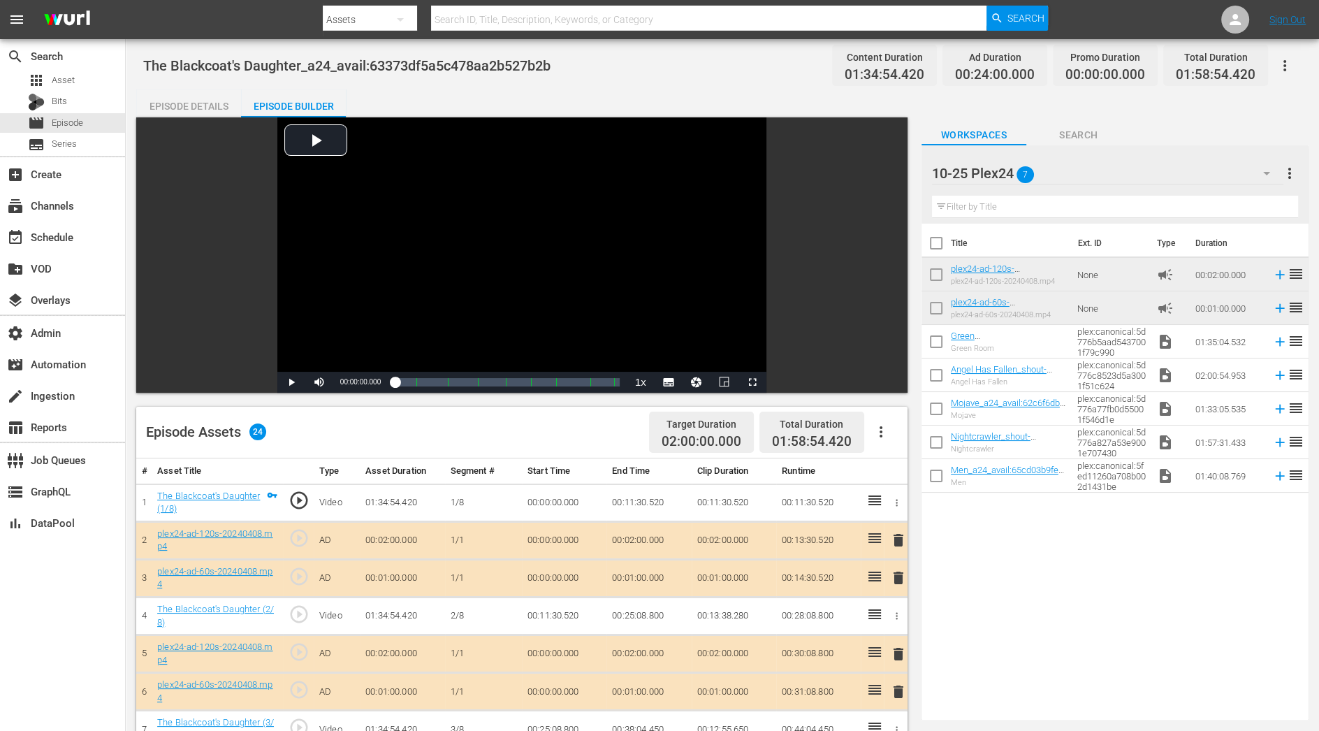
click at [1295, 57] on button "button" at bounding box center [1285, 66] width 34 height 34
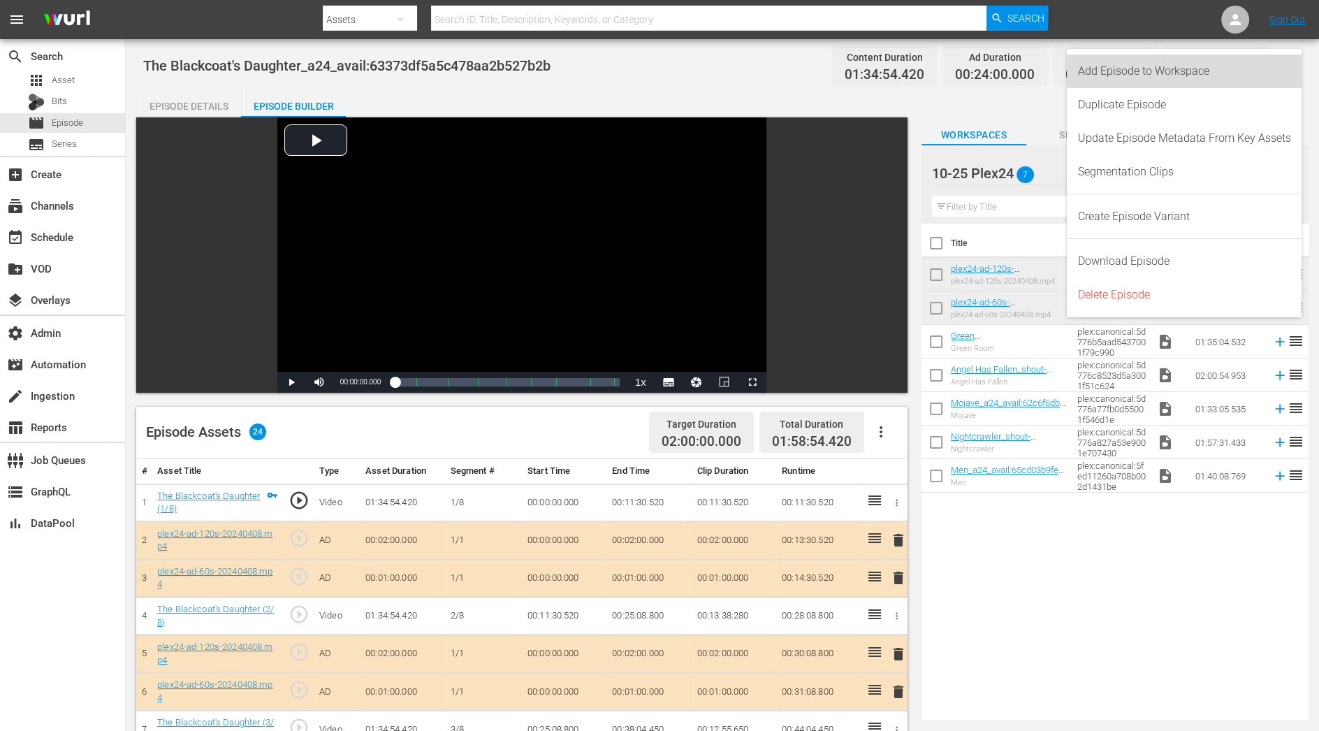
click at [1268, 69] on div "Add Episode to Workspace" at bounding box center [1184, 72] width 213 height 34
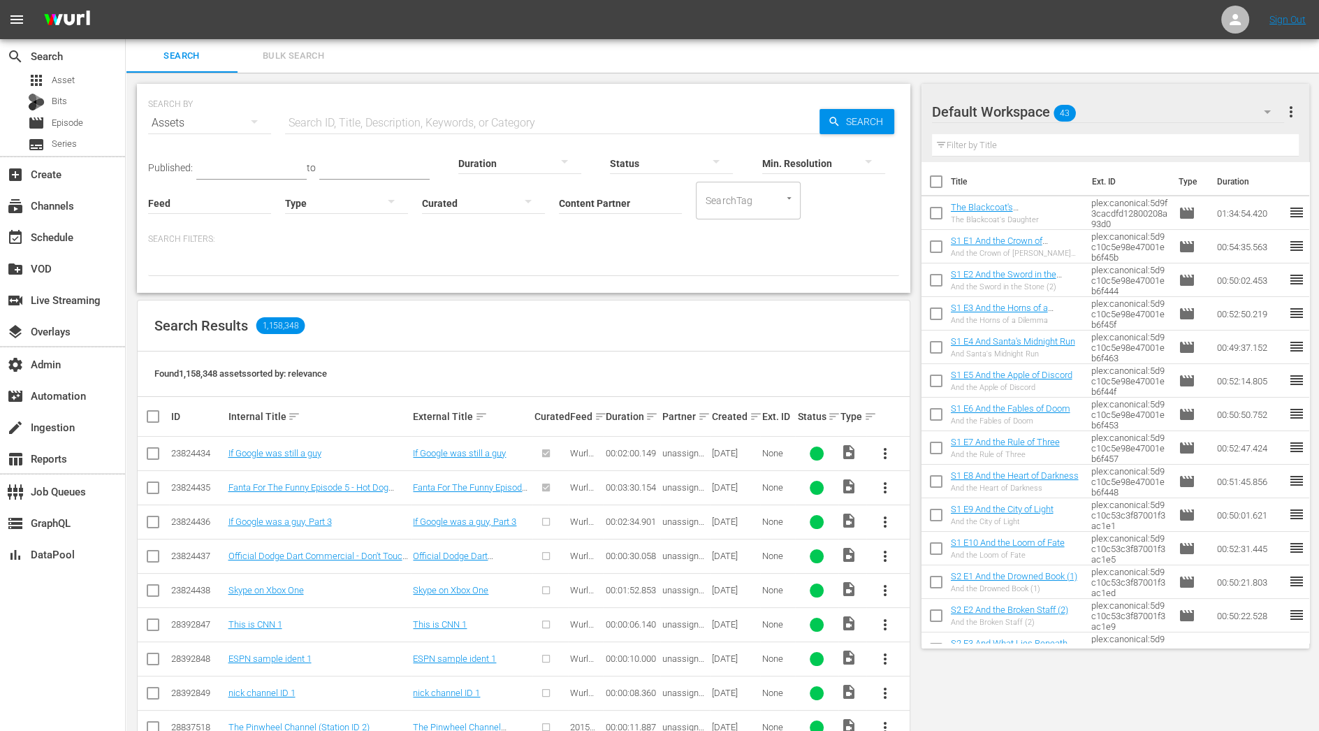
click at [1068, 115] on span "43" at bounding box center [1065, 113] width 22 height 29
click at [1068, 150] on div "10-25 Plex24 (12)" at bounding box center [1020, 151] width 145 height 22
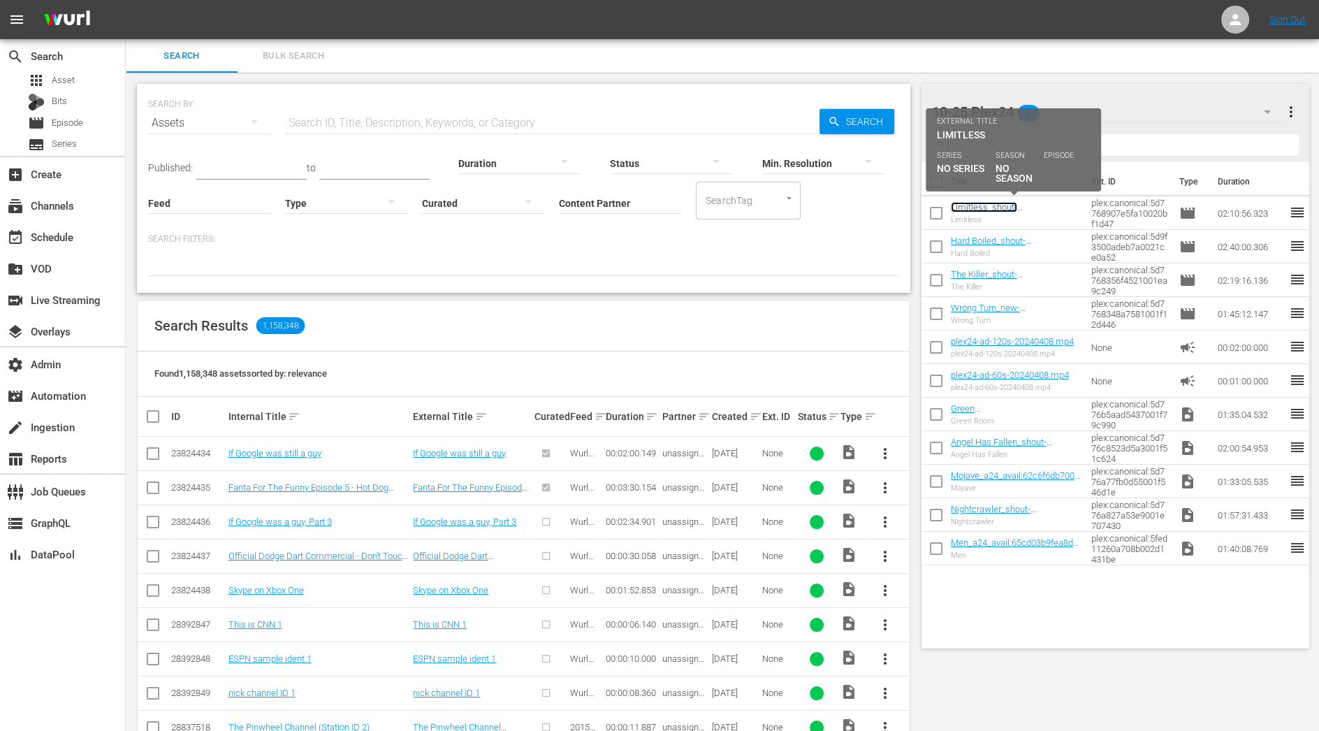
click at [992, 211] on link "Limitless_shout-factory_avail:673d11b52c13ce3b34ad2d2d" at bounding box center [1013, 217] width 125 height 31
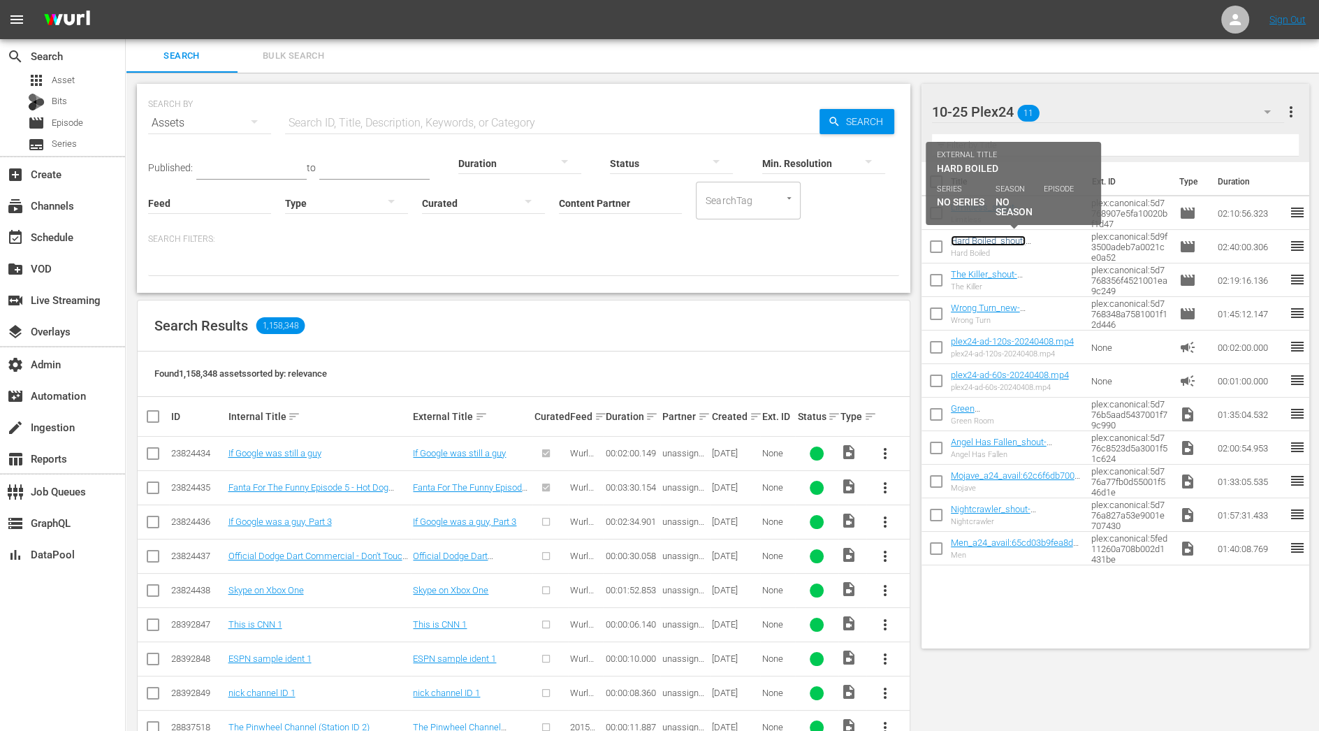
click at [992, 240] on link "Hard Boiled_shout-factory_avail:6849e09887bb47af9315b754" at bounding box center [1015, 250] width 128 height 31
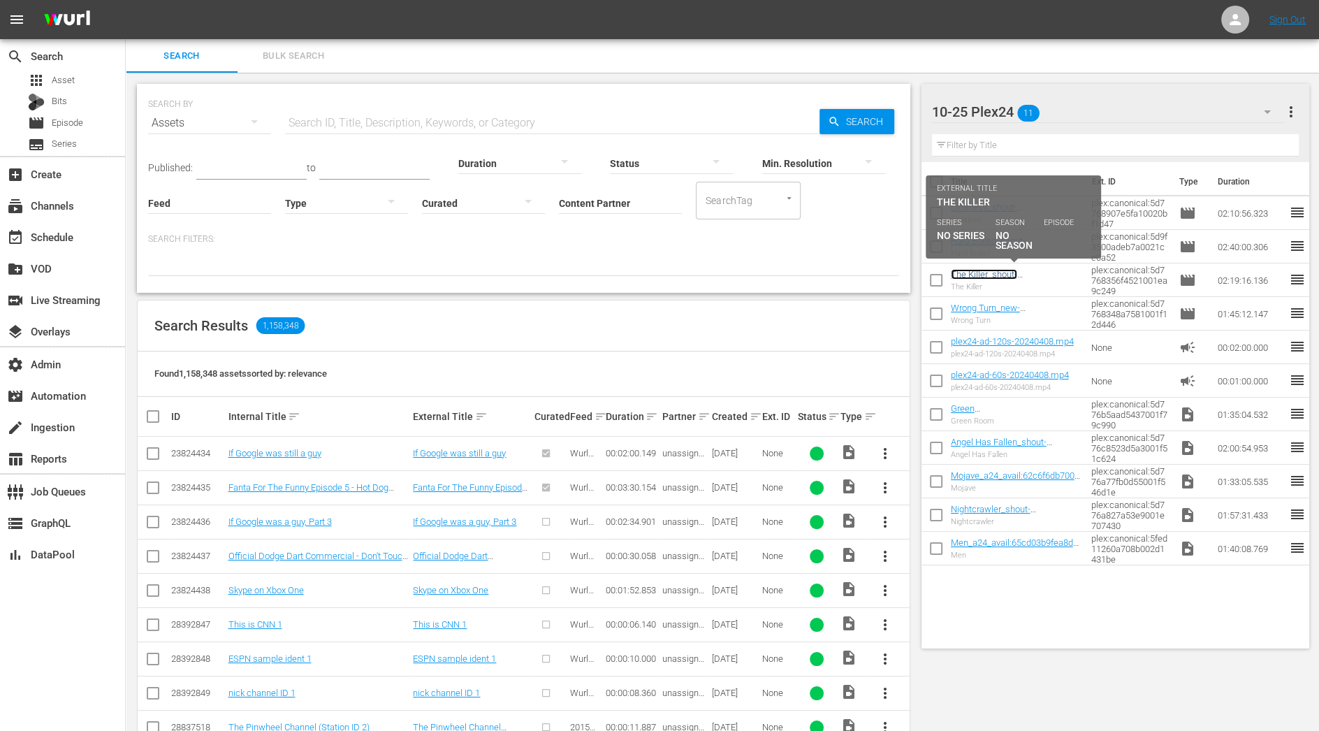
click at [999, 277] on link "The Killer_shout-factory_avail:6887e18c3349d61aee6509a5" at bounding box center [1013, 284] width 125 height 31
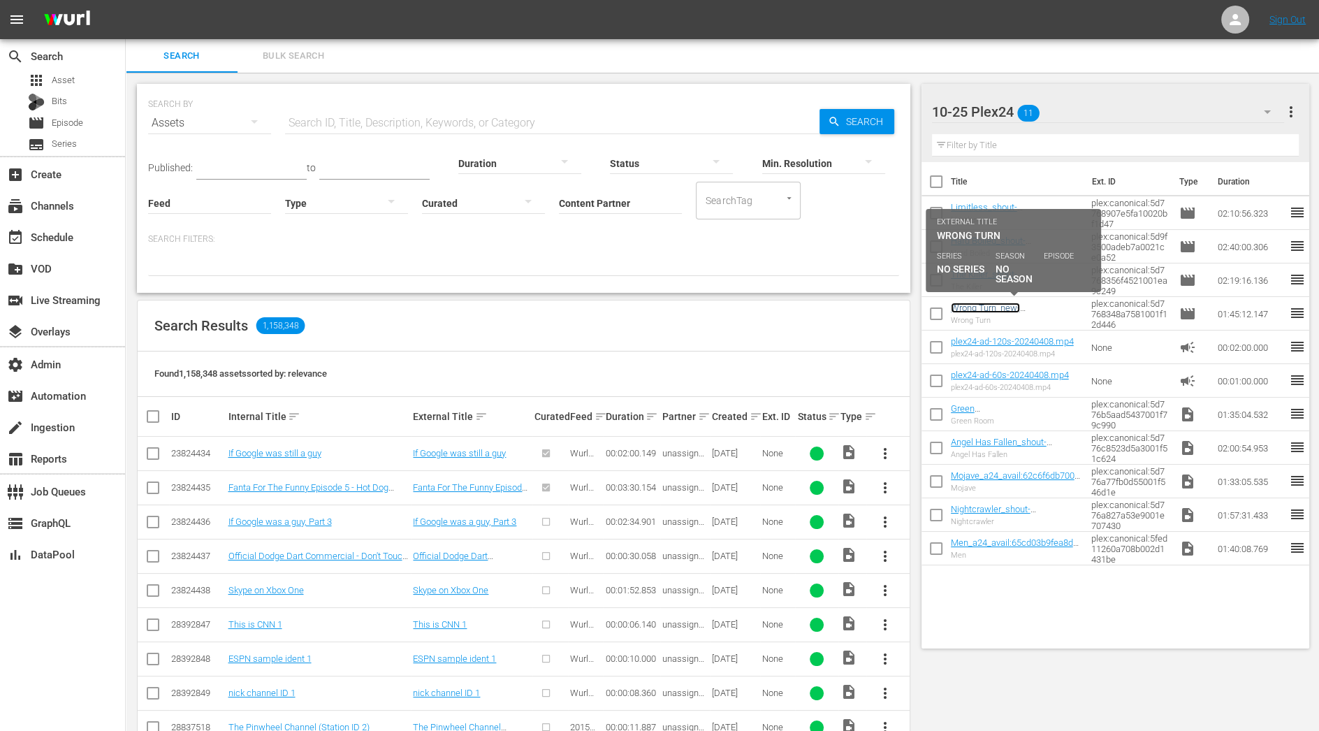
click at [999, 306] on link "Wrong Turn_new-regency_avail:638f9c53bea84ae74c0a8963" at bounding box center [1014, 318] width 127 height 31
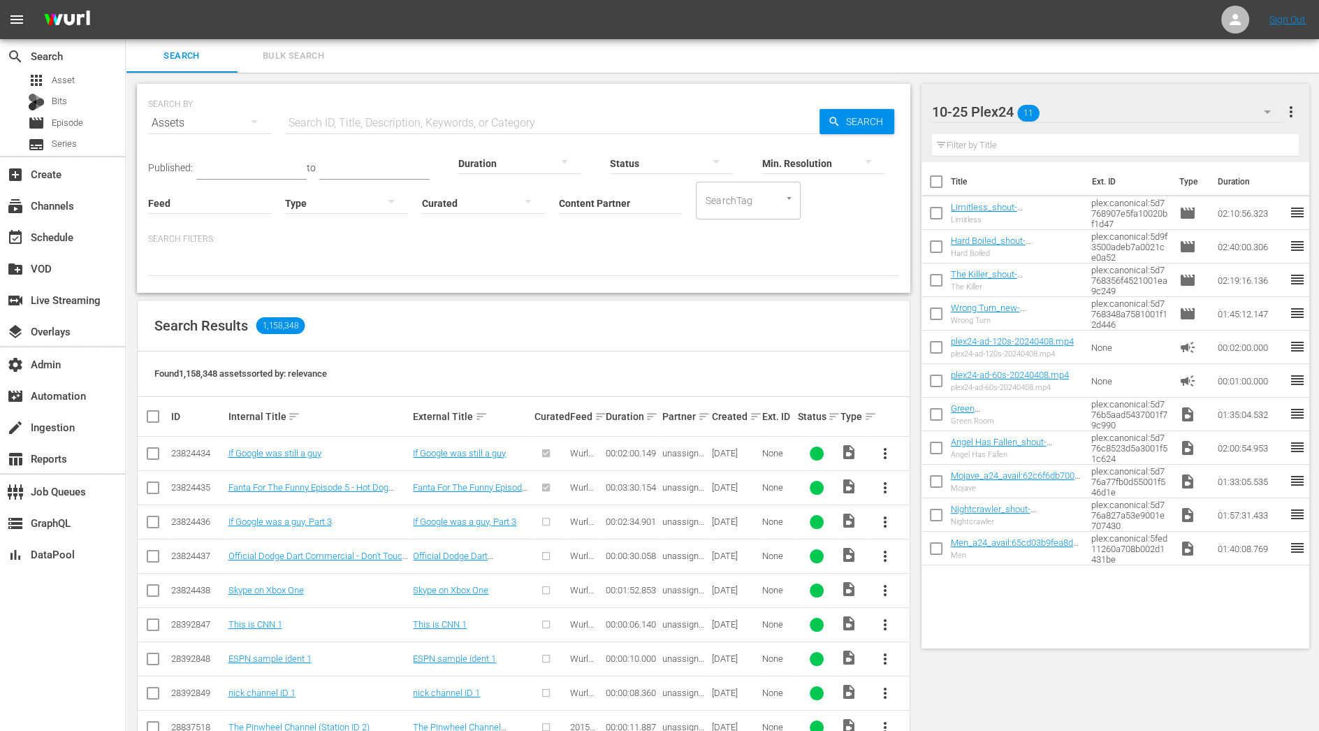
click at [942, 419] on input "checkbox" at bounding box center [936, 416] width 29 height 29
checkbox input "true"
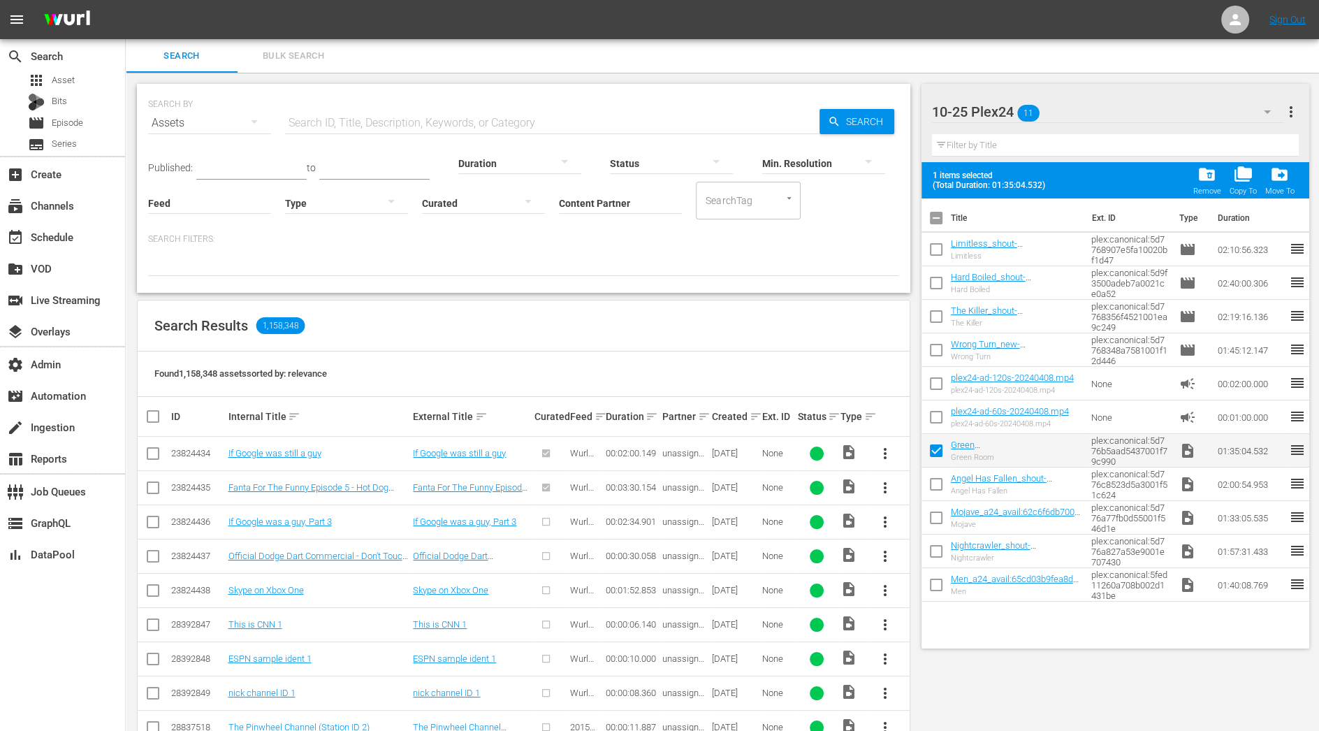
click at [938, 486] on input "checkbox" at bounding box center [936, 486] width 29 height 29
checkbox input "true"
click at [936, 519] on input "checkbox" at bounding box center [936, 520] width 29 height 29
checkbox input "true"
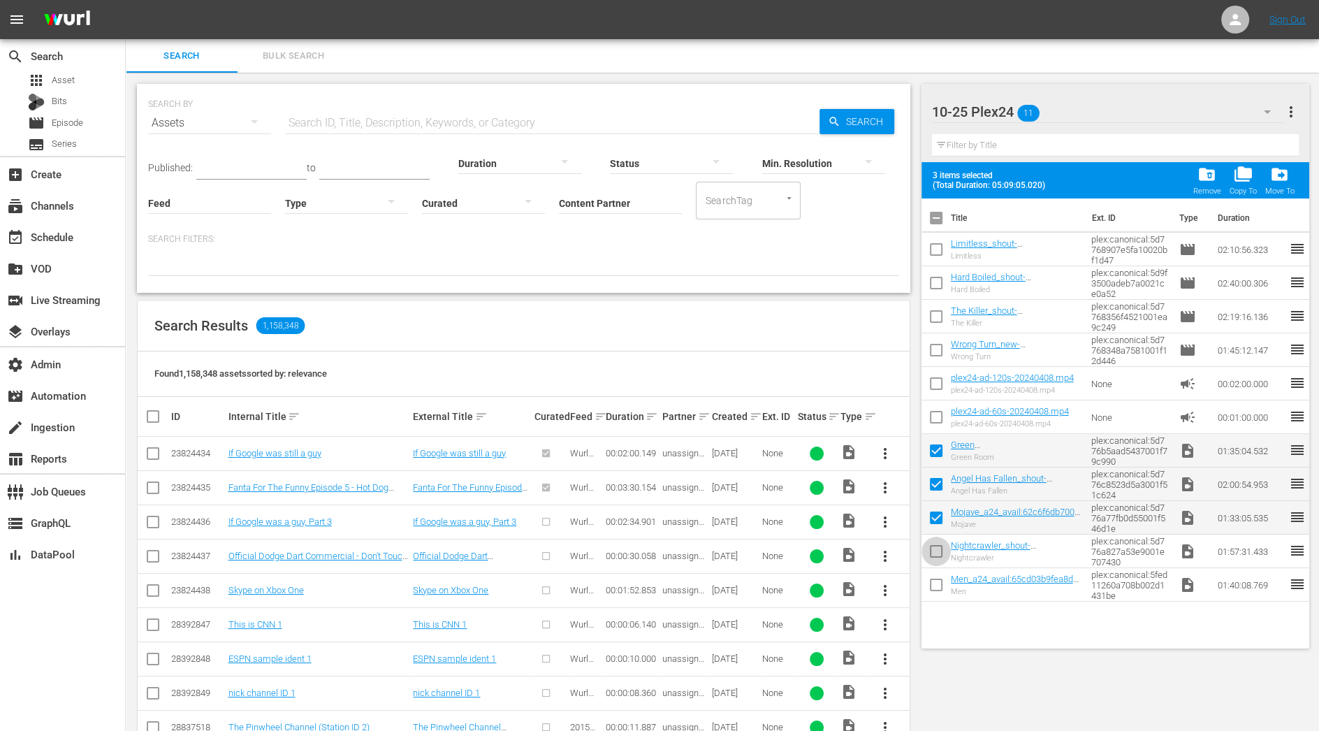
click at [936, 554] on input "checkbox" at bounding box center [936, 553] width 29 height 29
checkbox input "true"
click at [936, 580] on input "checkbox" at bounding box center [936, 587] width 29 height 29
checkbox input "true"
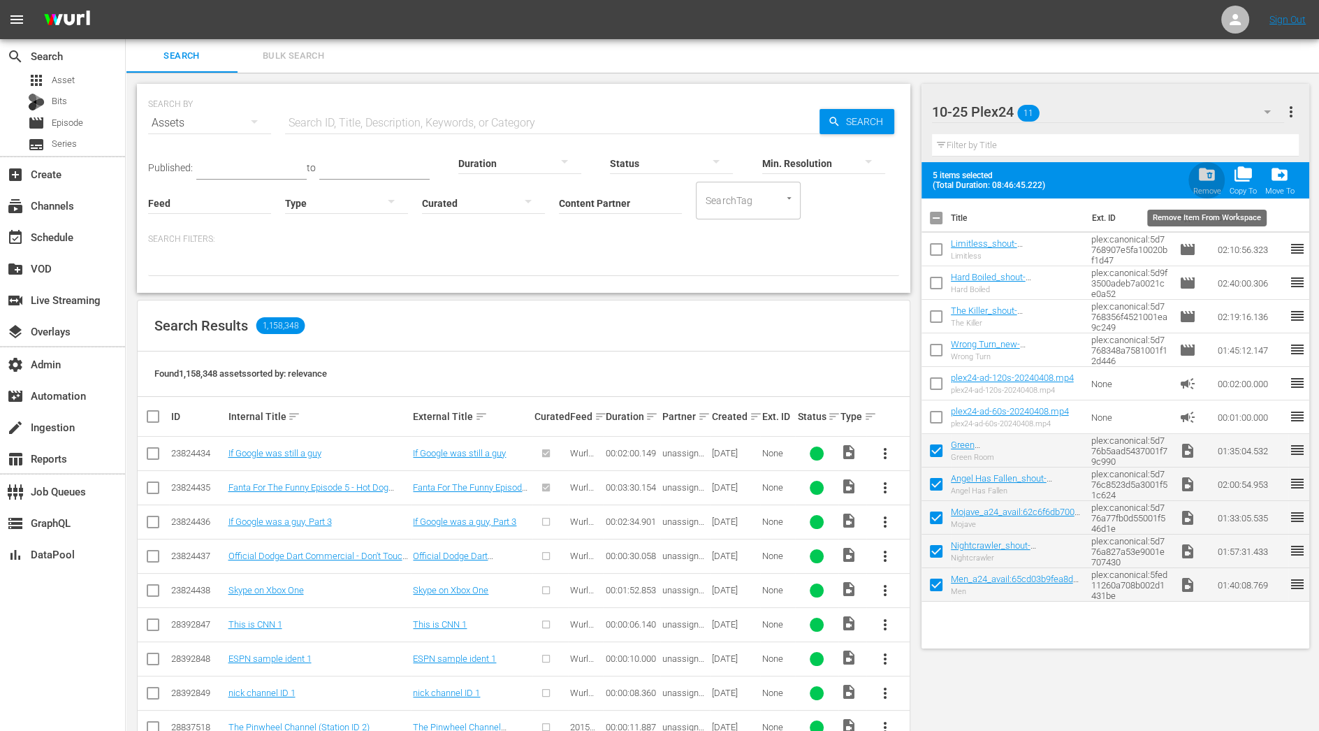
click at [1212, 188] on div "Remove" at bounding box center [1207, 191] width 28 height 9
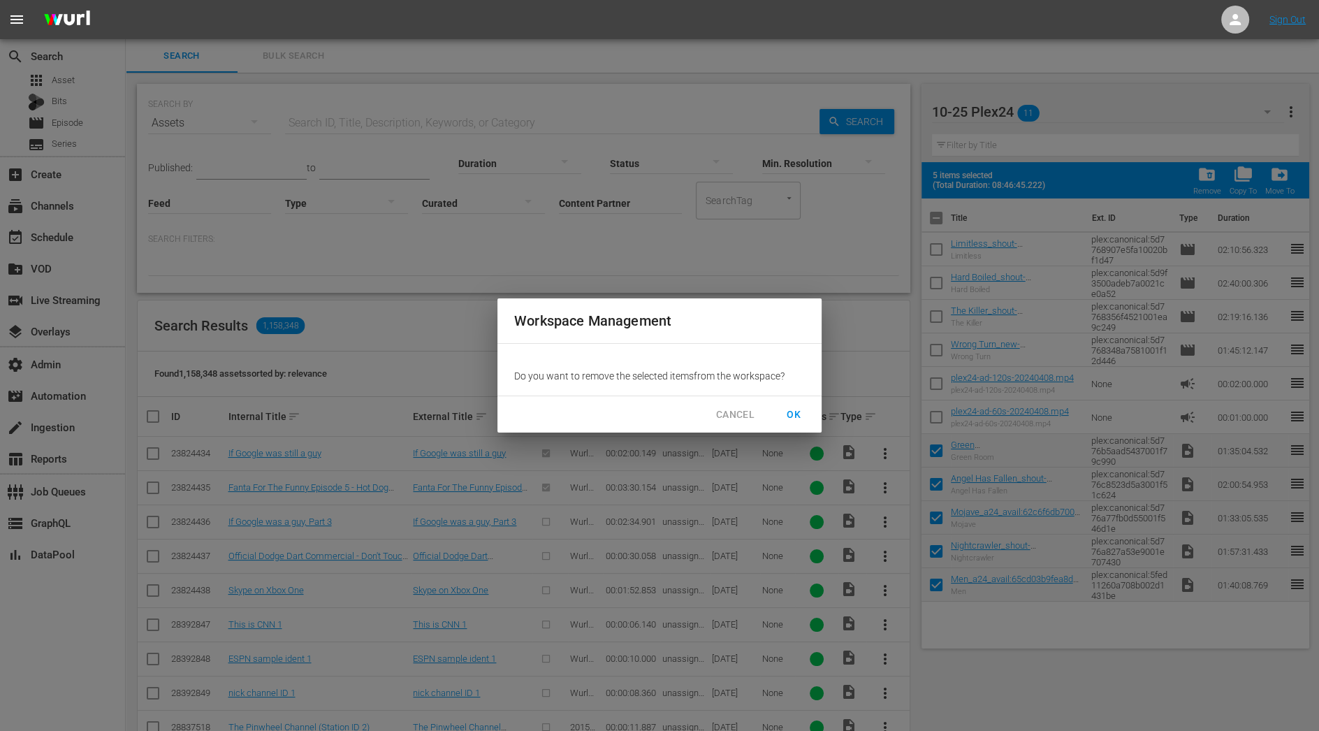
click at [790, 422] on span "OK" at bounding box center [794, 414] width 22 height 17
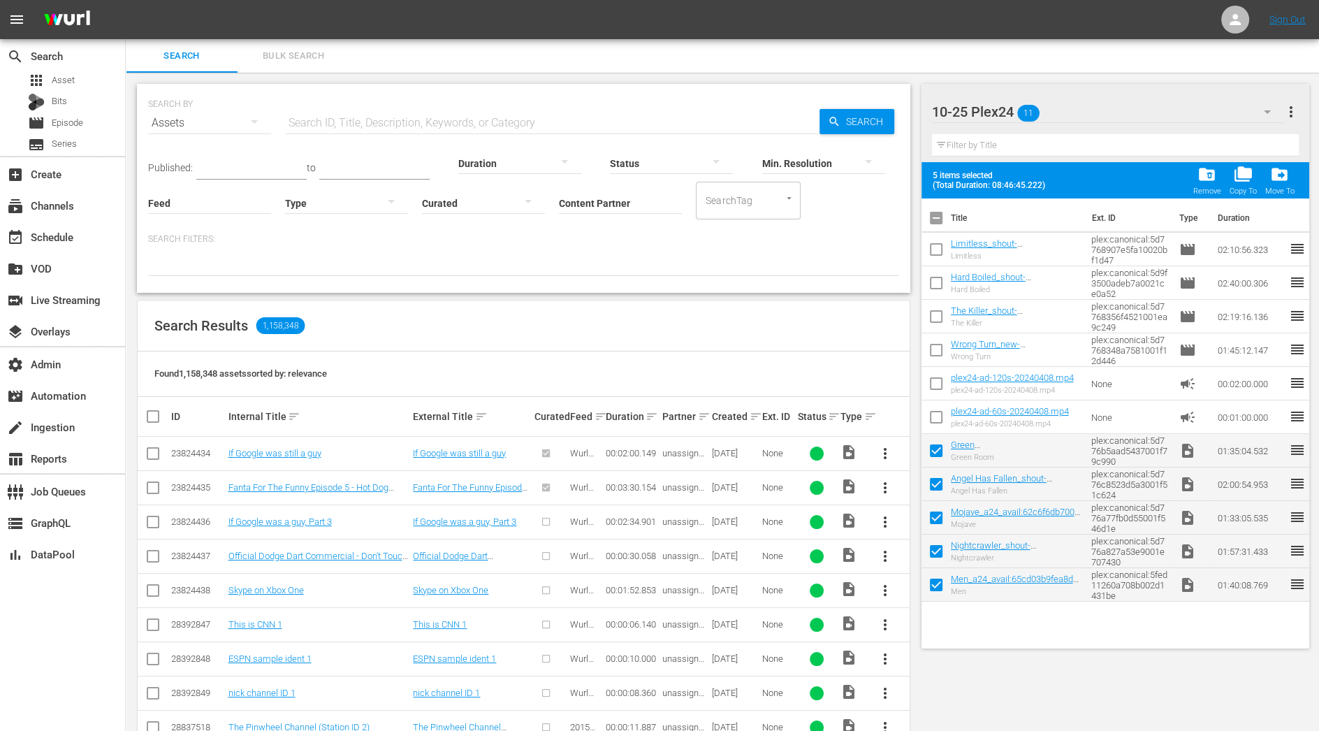
checkbox input "false"
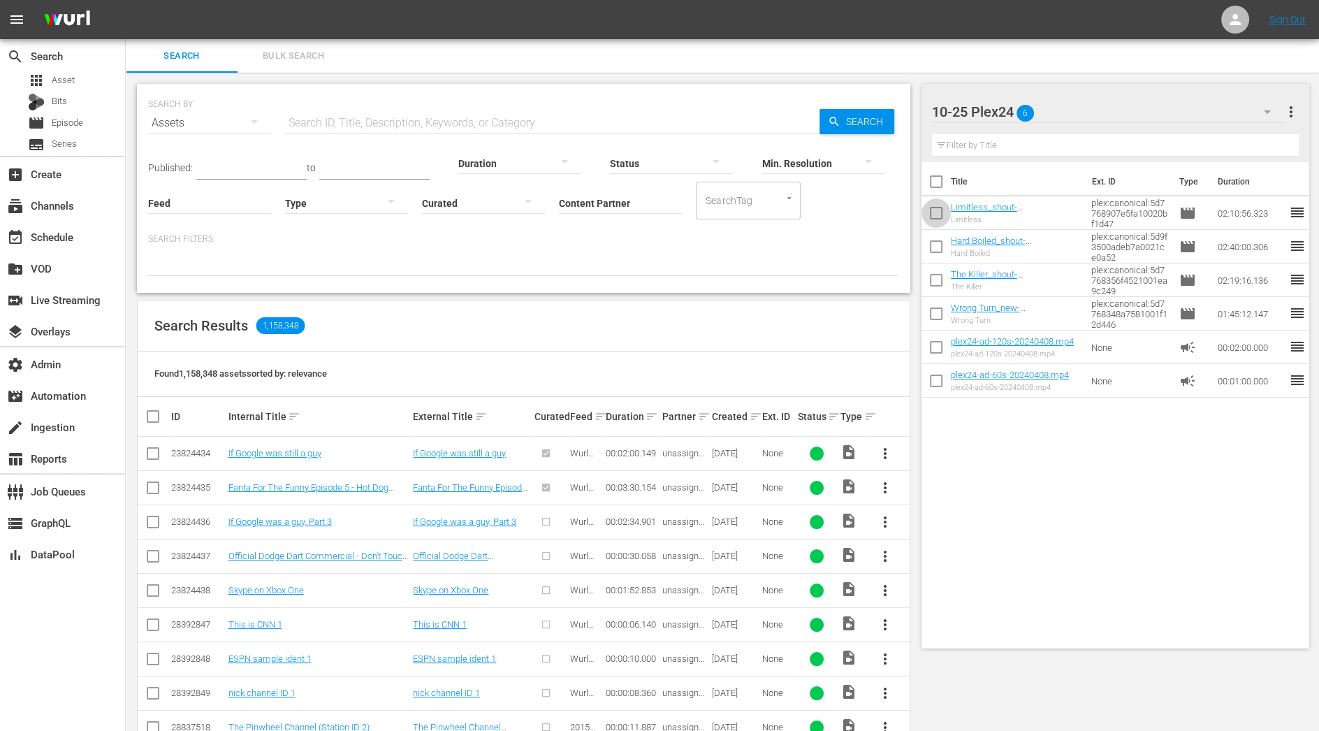
click at [937, 210] on input "checkbox" at bounding box center [936, 215] width 29 height 29
checkbox input "true"
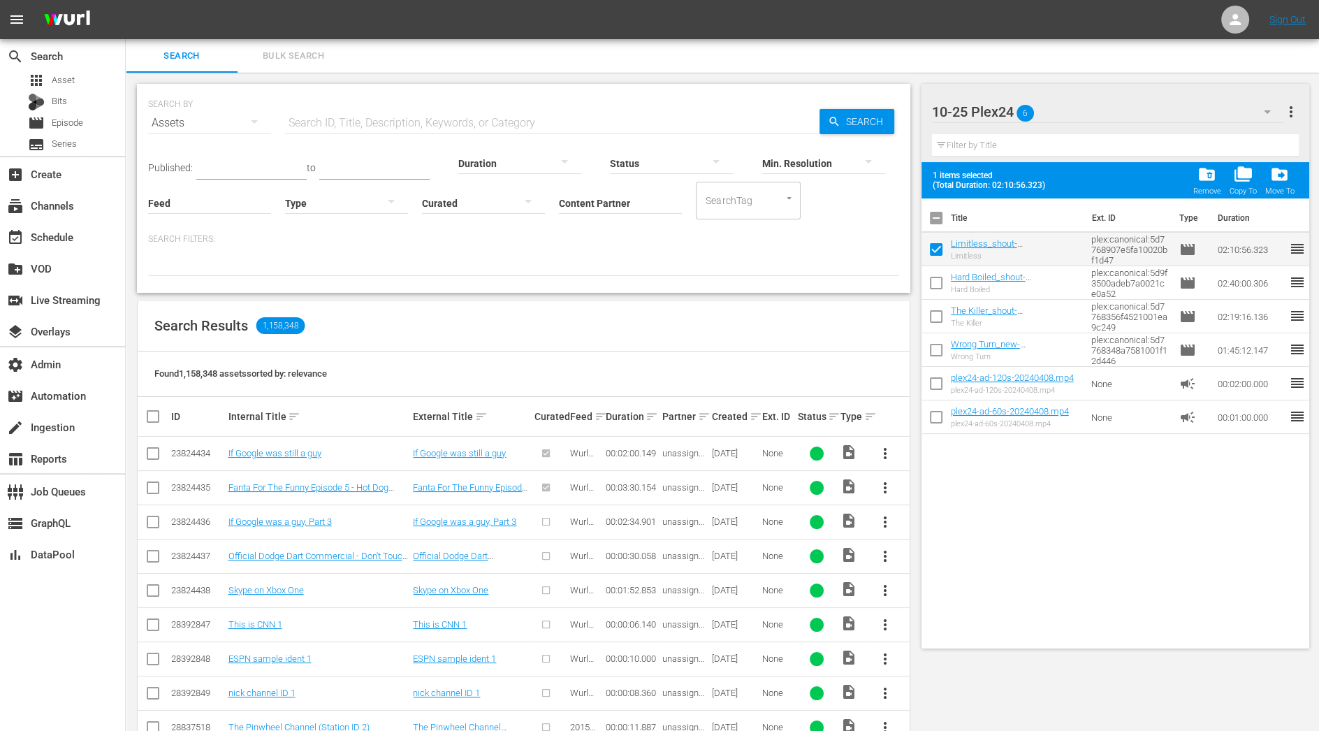
click at [938, 282] on input "checkbox" at bounding box center [936, 285] width 29 height 29
checkbox input "true"
click at [936, 316] on input "checkbox" at bounding box center [936, 319] width 29 height 29
checkbox input "true"
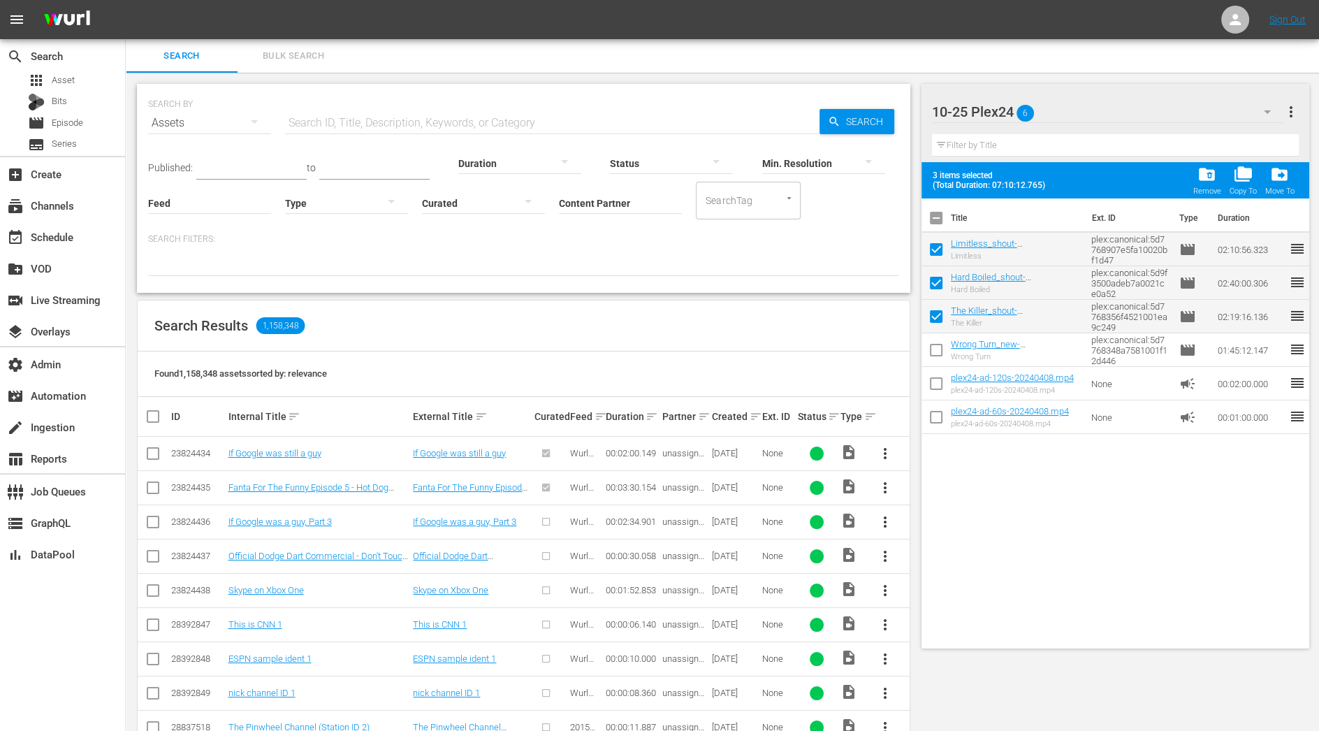
click at [936, 342] on input "checkbox" at bounding box center [936, 352] width 29 height 29
checkbox input "true"
click at [1212, 184] on div "folder_delete Remove" at bounding box center [1207, 180] width 28 height 31
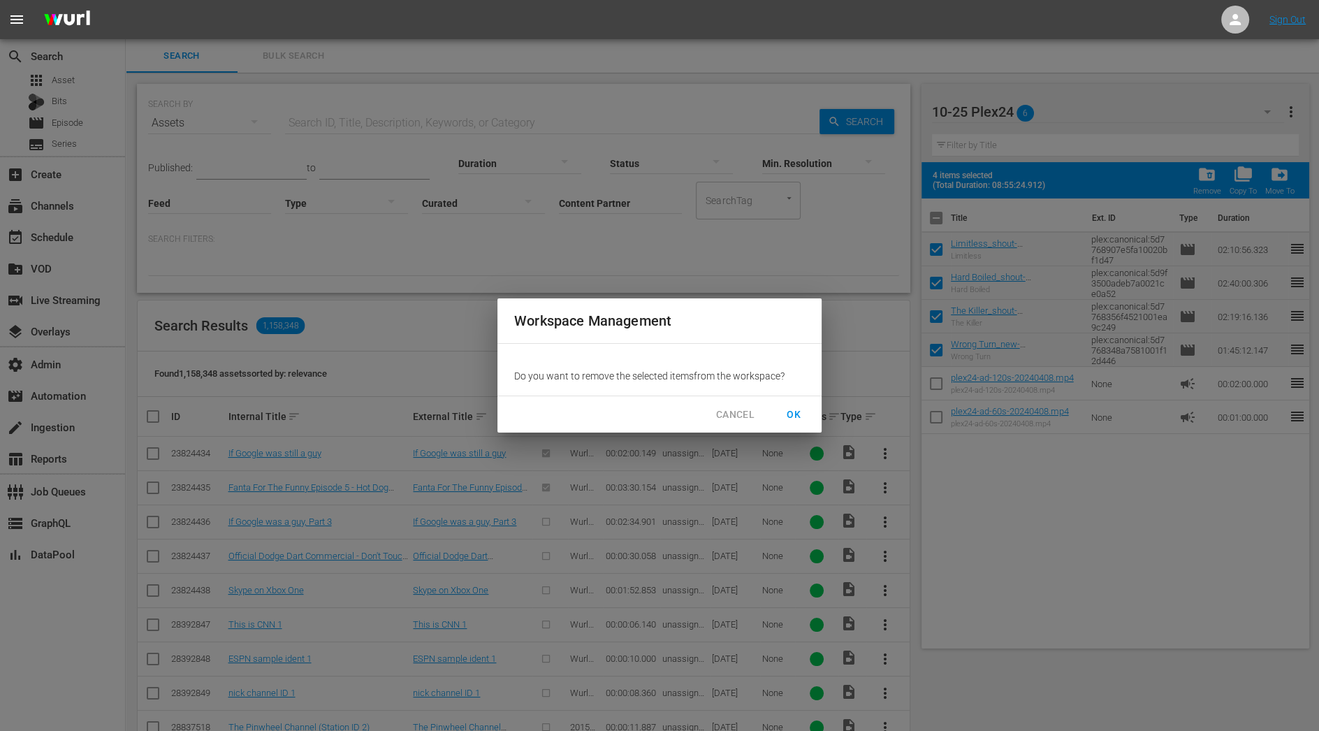
click at [795, 412] on span "OK" at bounding box center [794, 414] width 22 height 17
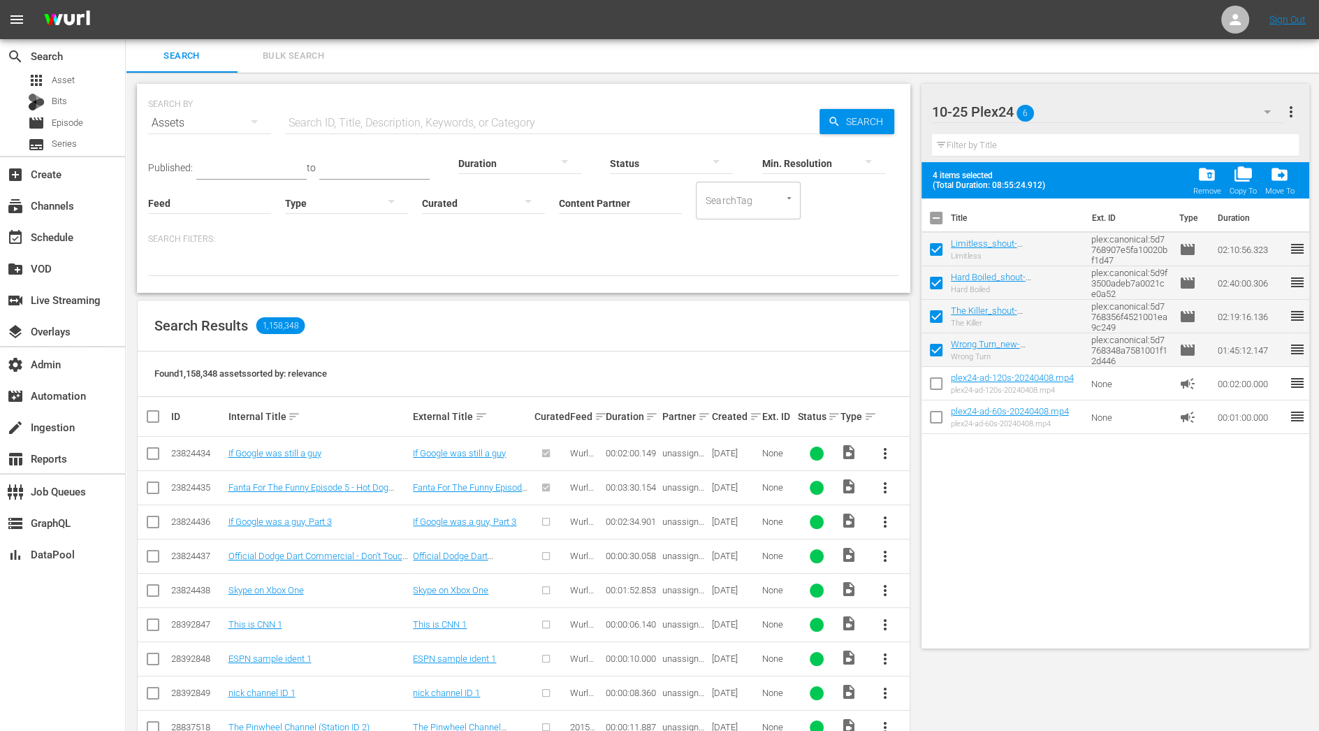
checkbox input "false"
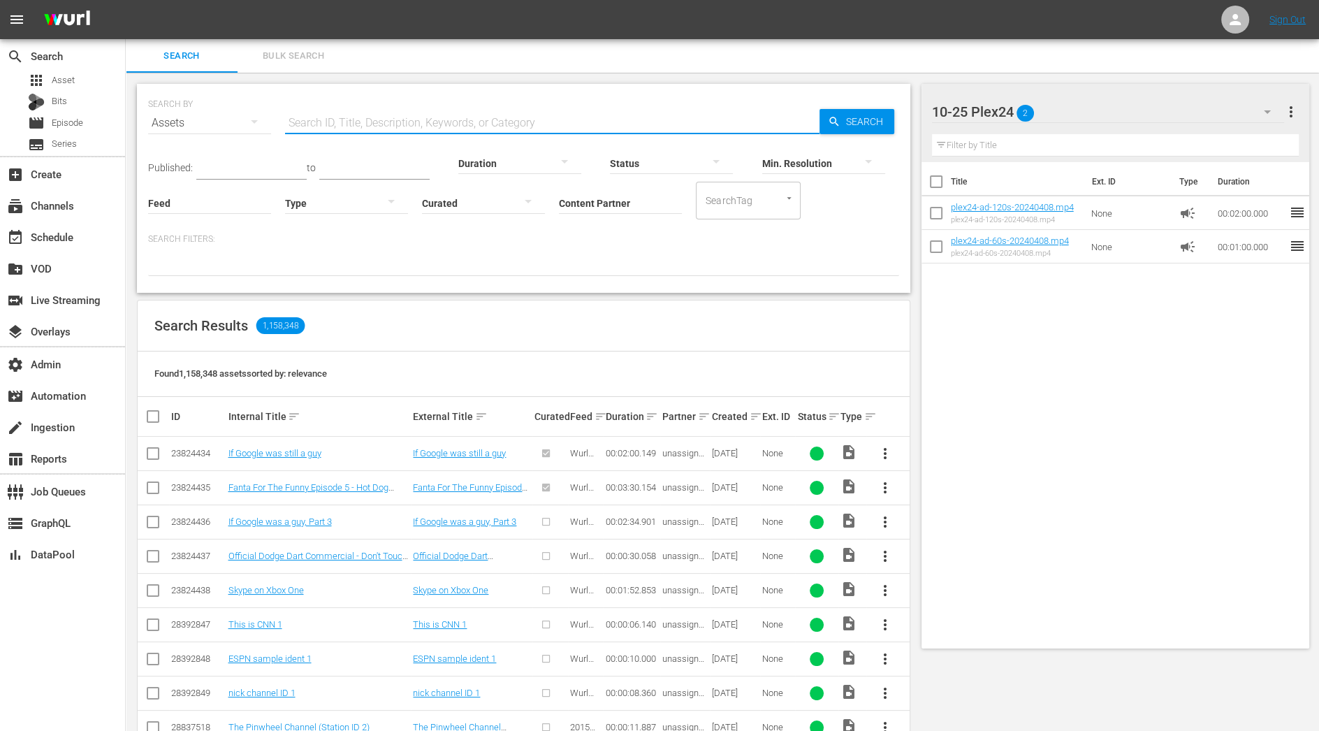
click at [330, 121] on input "text" at bounding box center [552, 123] width 535 height 34
paste input "Slow West"
type input "Slow West"
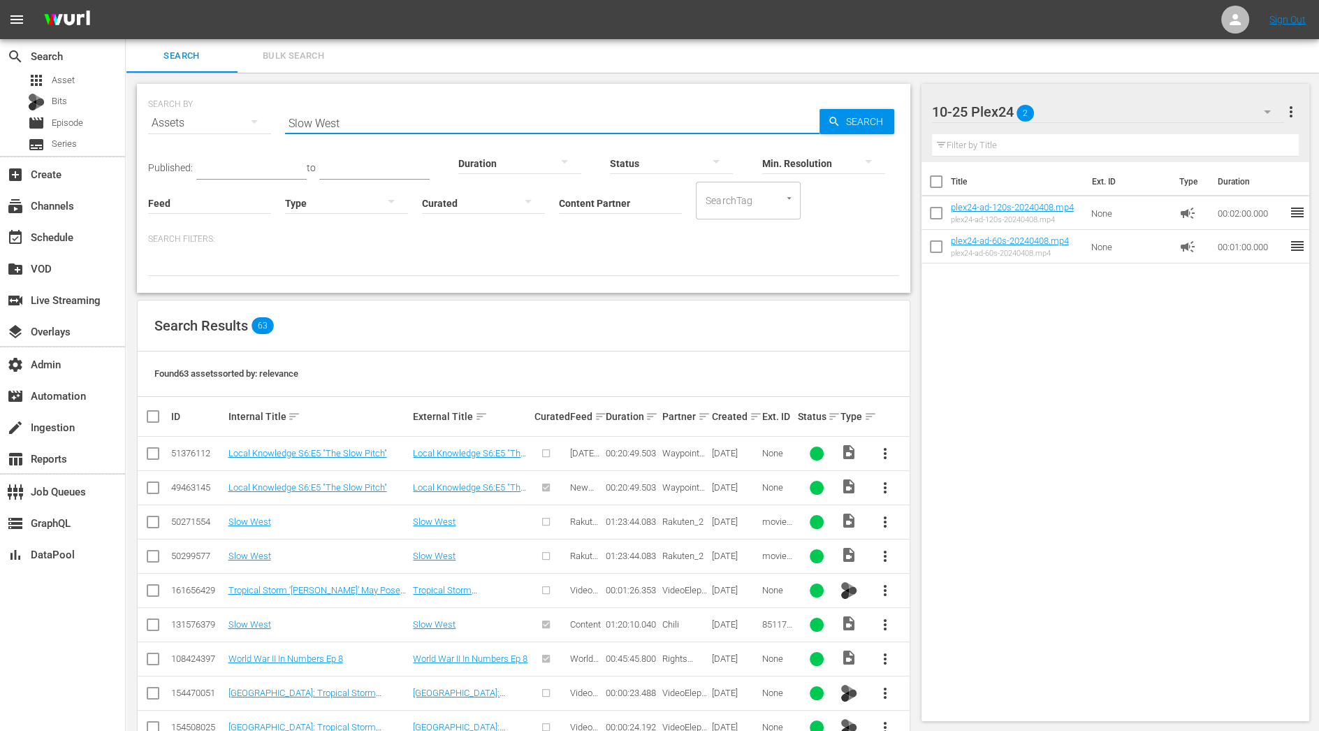
click at [590, 201] on input "Content Partner" at bounding box center [620, 204] width 123 height 50
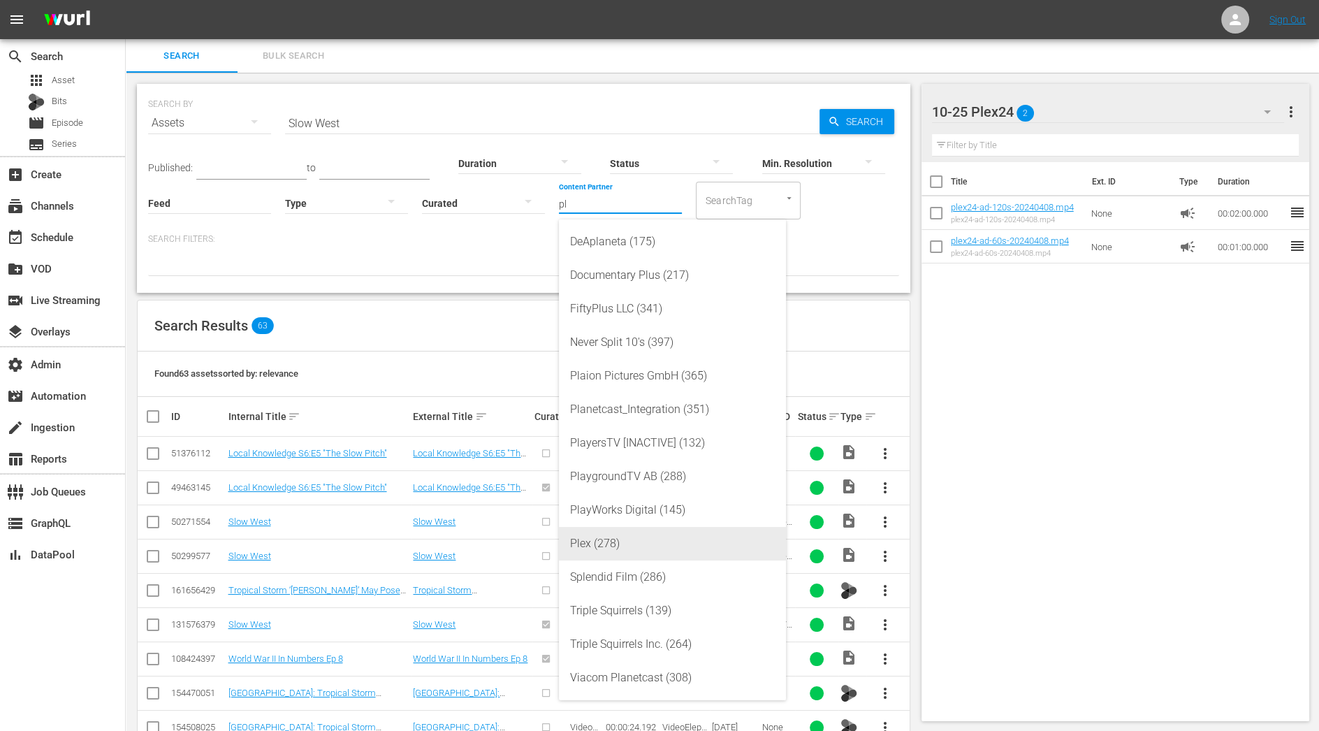
click at [634, 536] on div "Plex (278)" at bounding box center [672, 544] width 205 height 34
type input "Plex (278)"
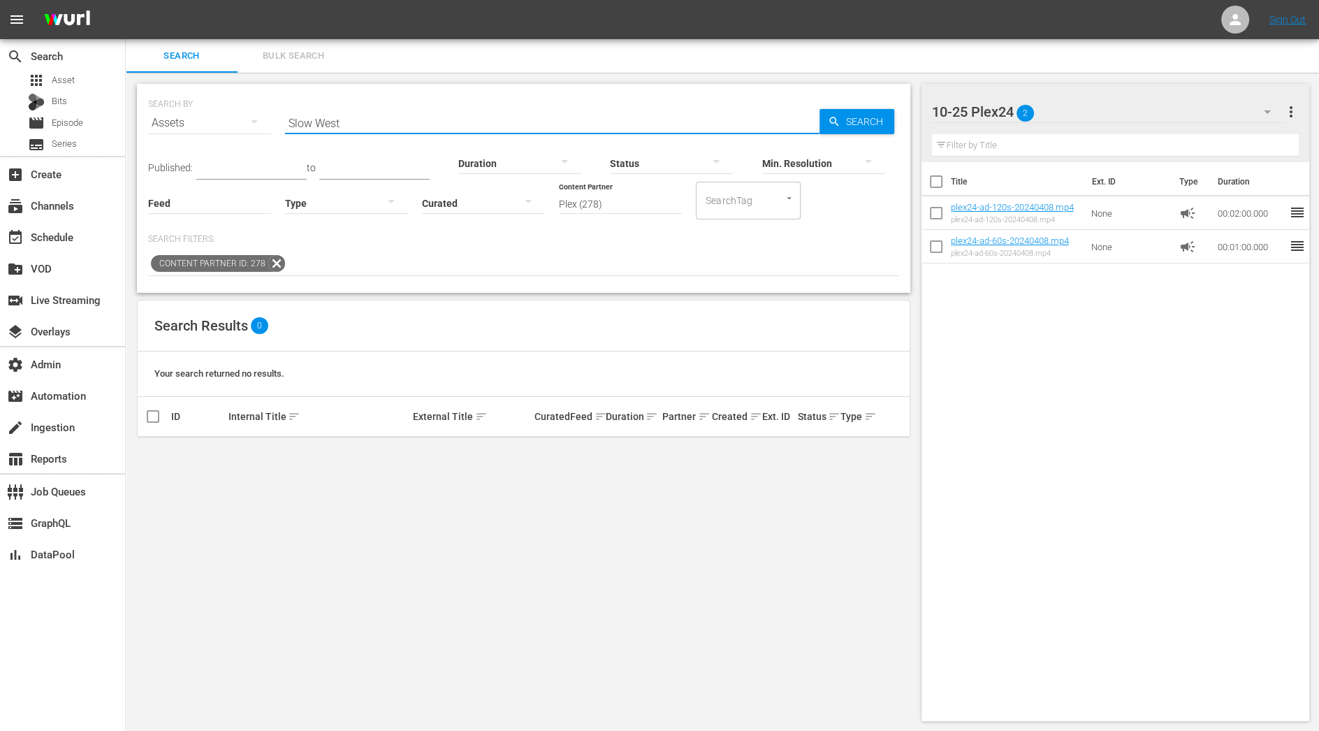
drag, startPoint x: 349, startPoint y: 125, endPoint x: 208, endPoint y: 125, distance: 140.5
click at [208, 125] on div "SEARCH BY Search By Assets Search ID, Title, Description, Keywords, or Category…" at bounding box center [523, 114] width 751 height 50
paste input "Men"
type input "Men"
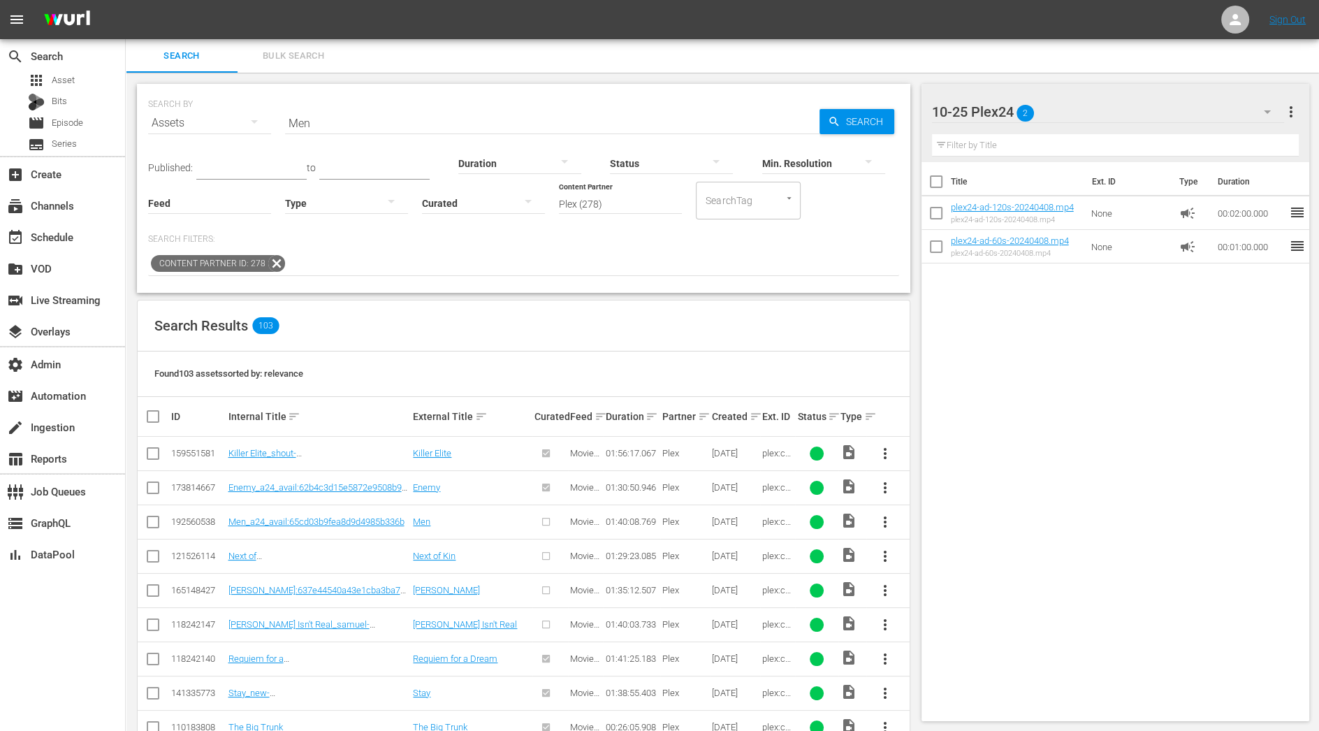
click at [479, 409] on div "External Title sort" at bounding box center [471, 416] width 117 height 17
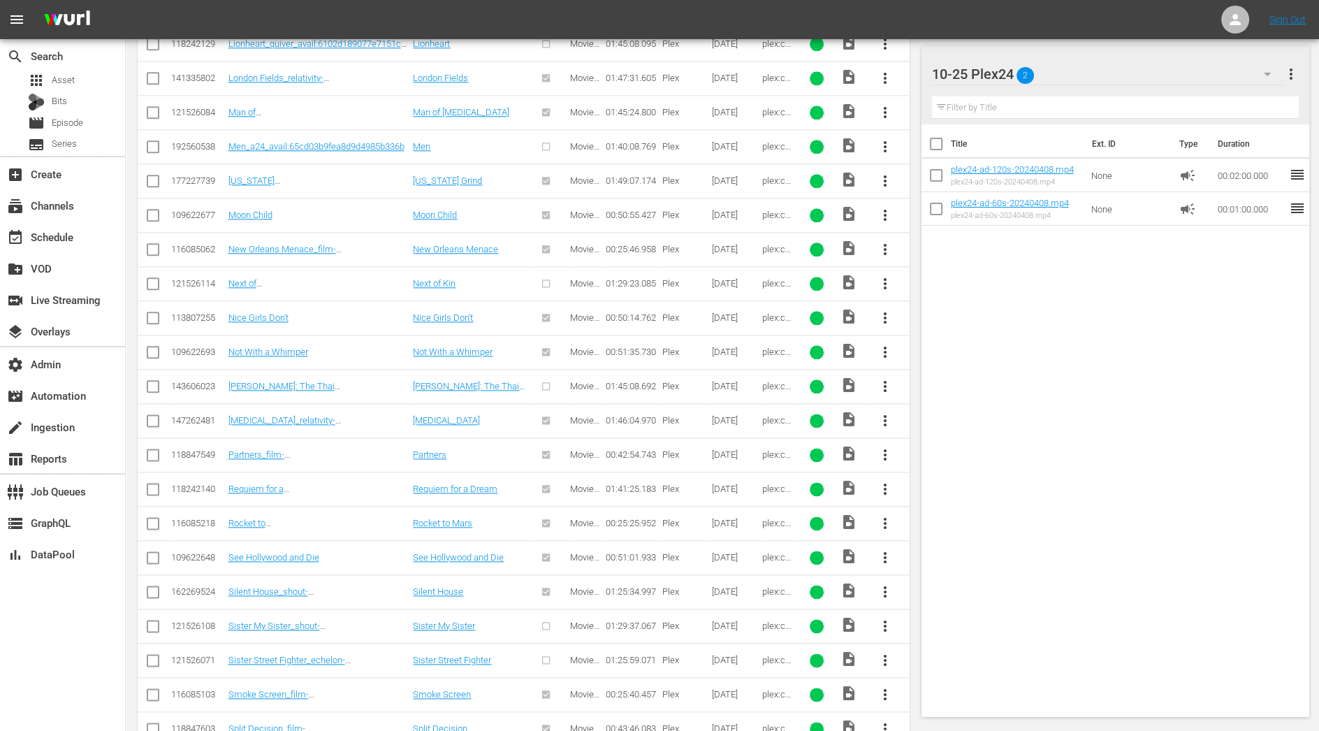
scroll to position [1726, 0]
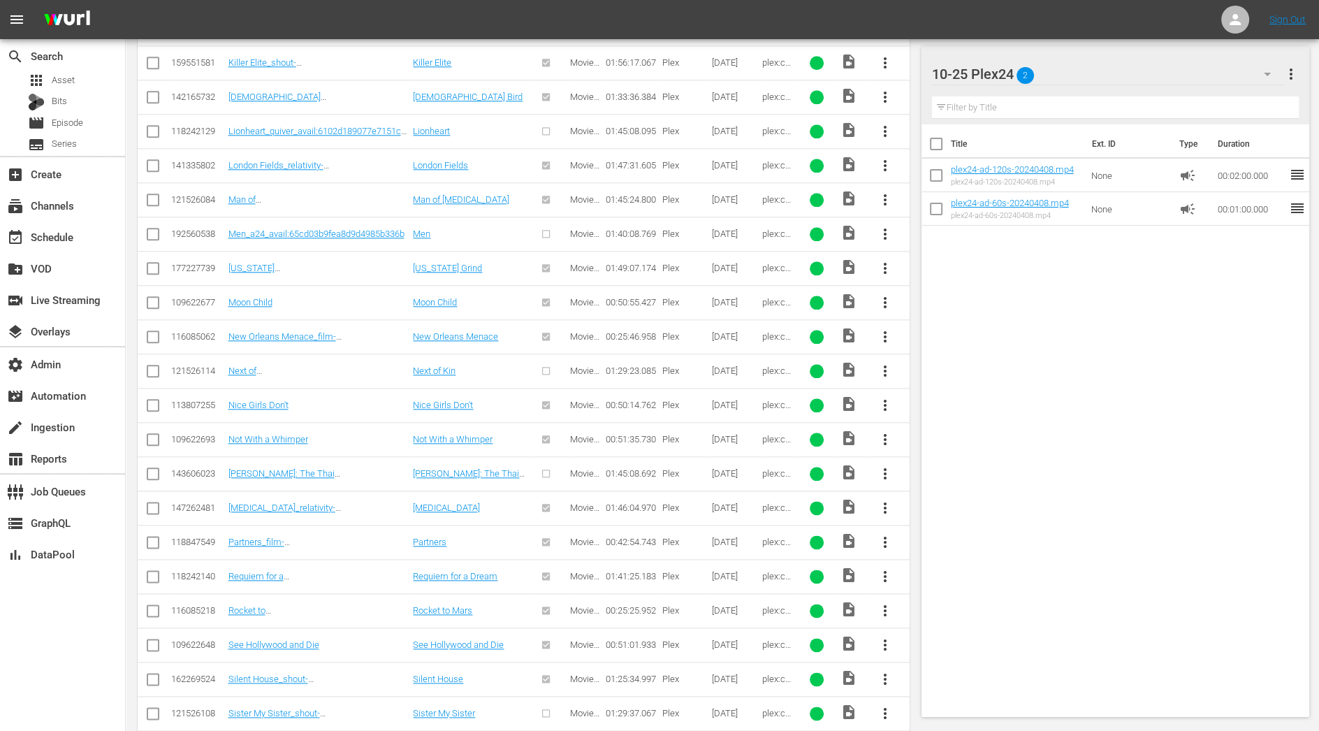
click at [153, 229] on input "checkbox" at bounding box center [153, 237] width 17 height 17
checkbox input "true"
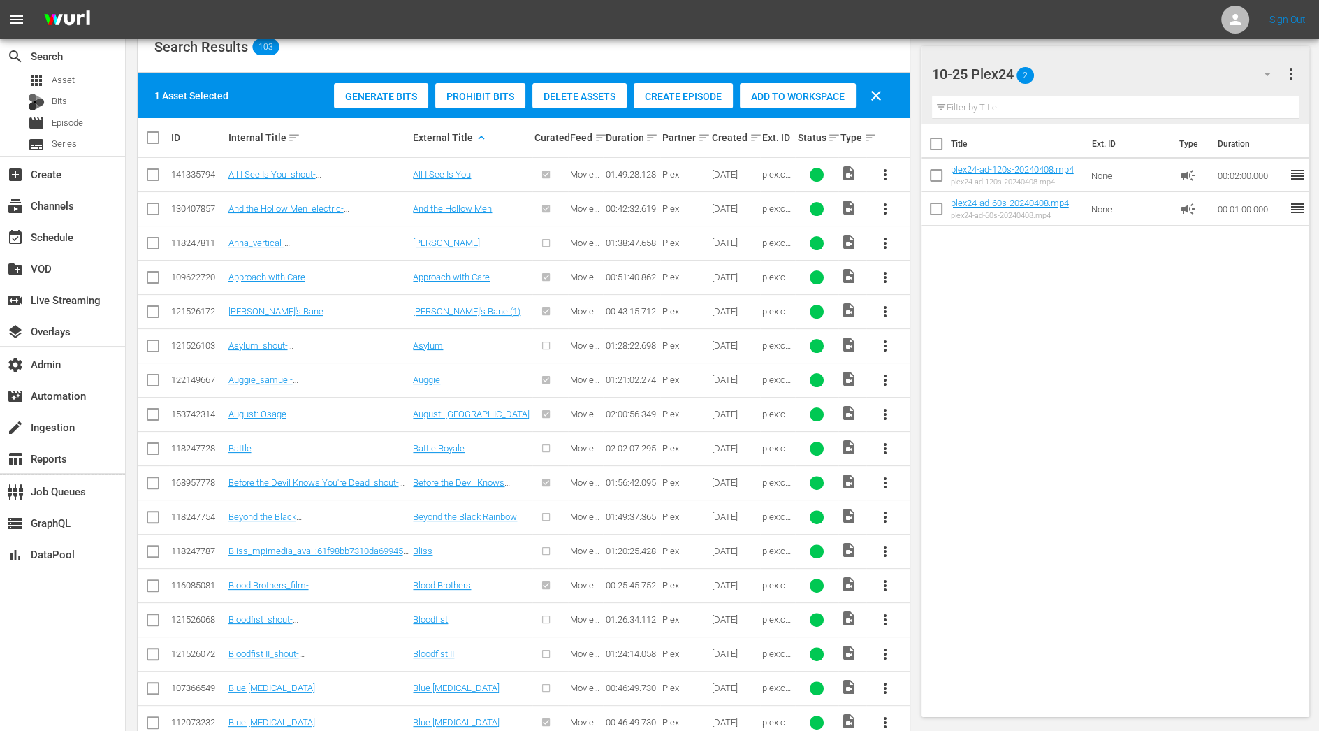
scroll to position [0, 0]
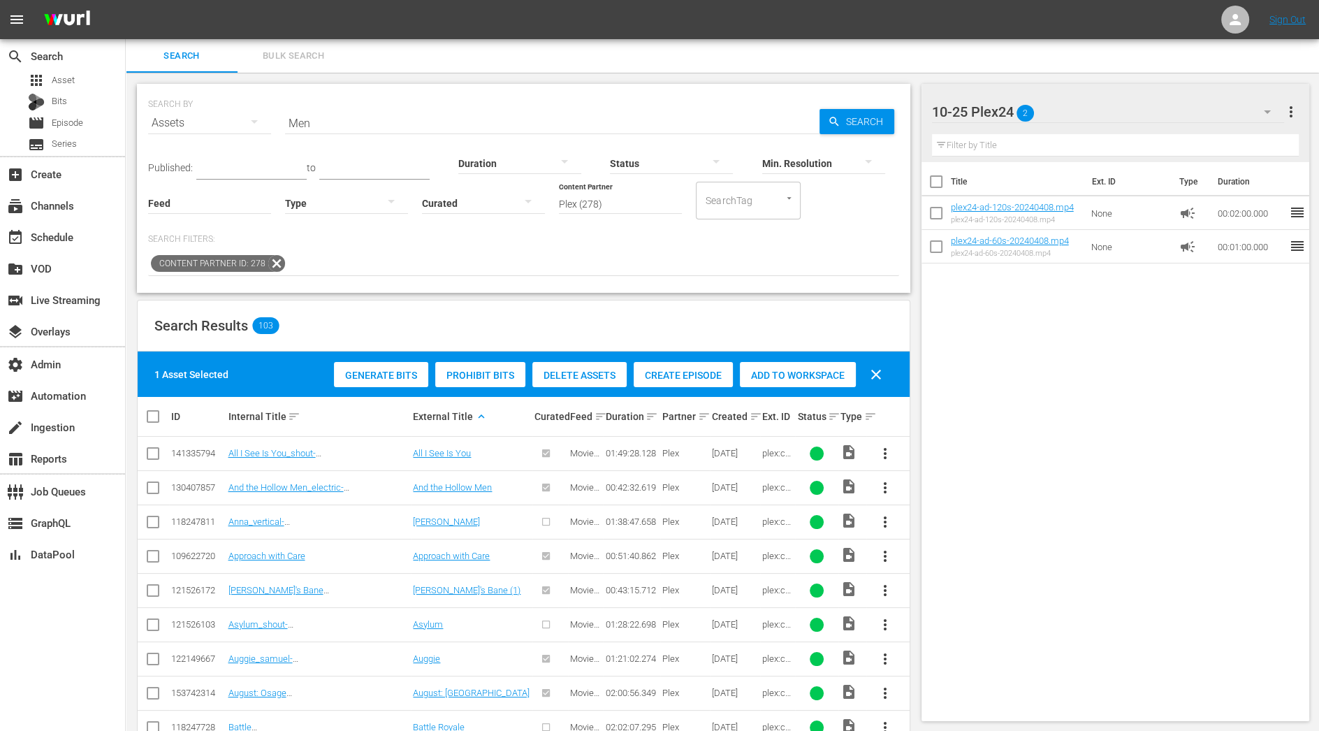
click at [804, 363] on div "Add to Workspace" at bounding box center [798, 375] width 116 height 27
click at [301, 121] on input "Men" at bounding box center [552, 123] width 535 height 34
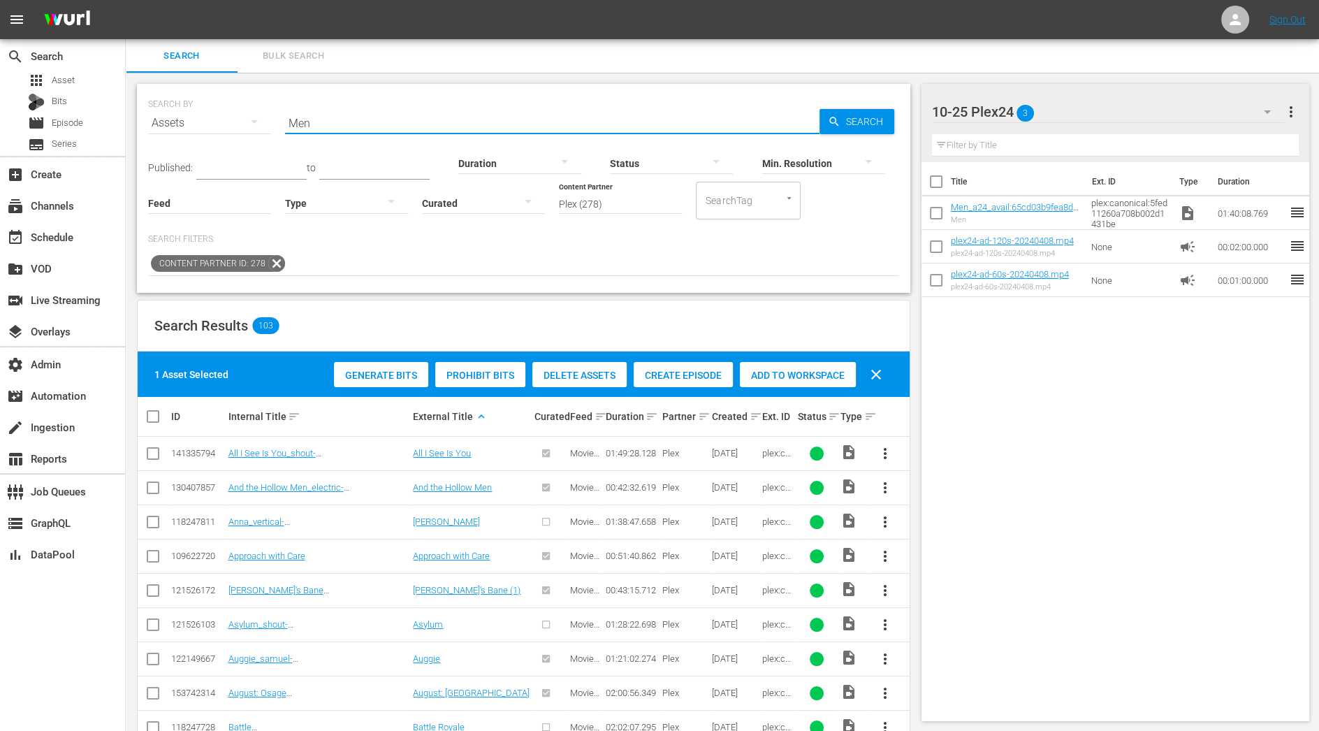
click at [301, 121] on input "Men" at bounding box center [552, 123] width 535 height 34
paste input "Olympus Has Fall"
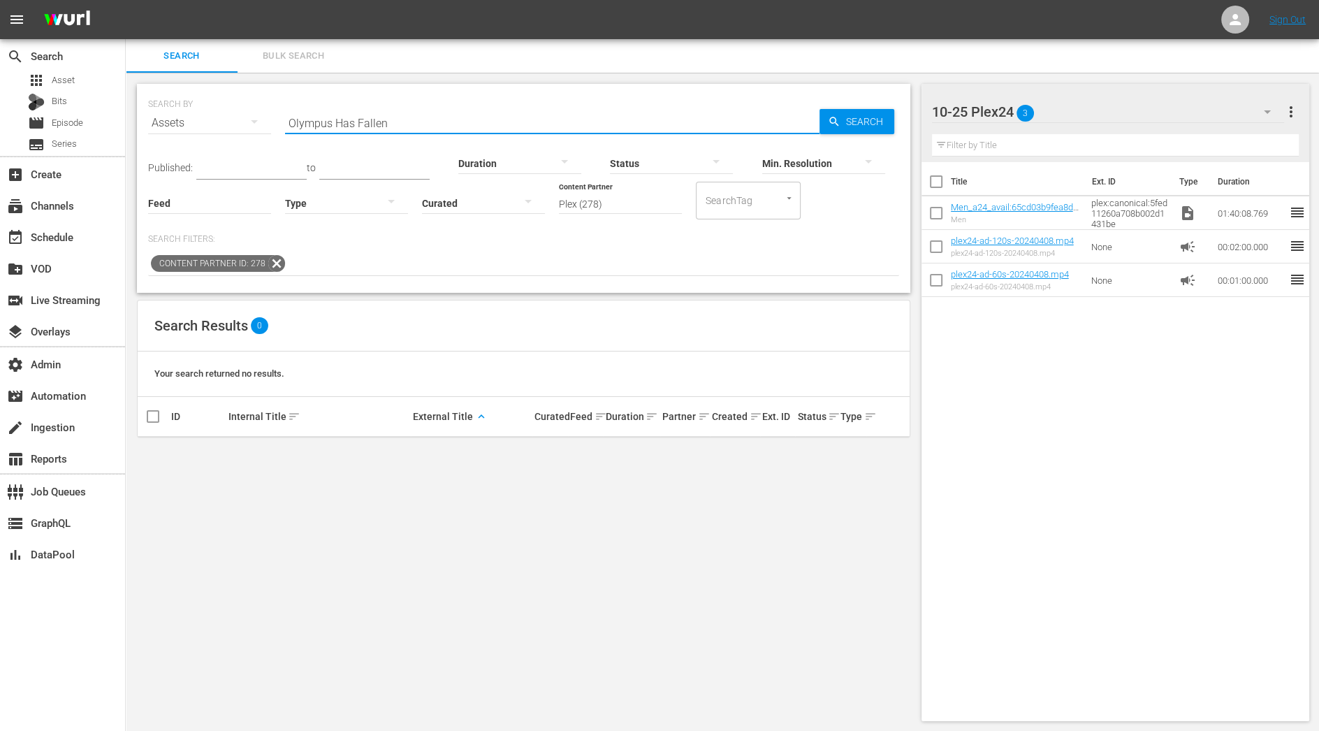
click at [332, 127] on input "Olympus Has Fallen" at bounding box center [552, 123] width 535 height 34
drag, startPoint x: 337, startPoint y: 126, endPoint x: 208, endPoint y: 126, distance: 128.6
click at [208, 126] on div "SEARCH BY Search By Assets Search ID, Title, Description, Keywords, or Category…" at bounding box center [523, 114] width 751 height 50
type input "Has Fallen"
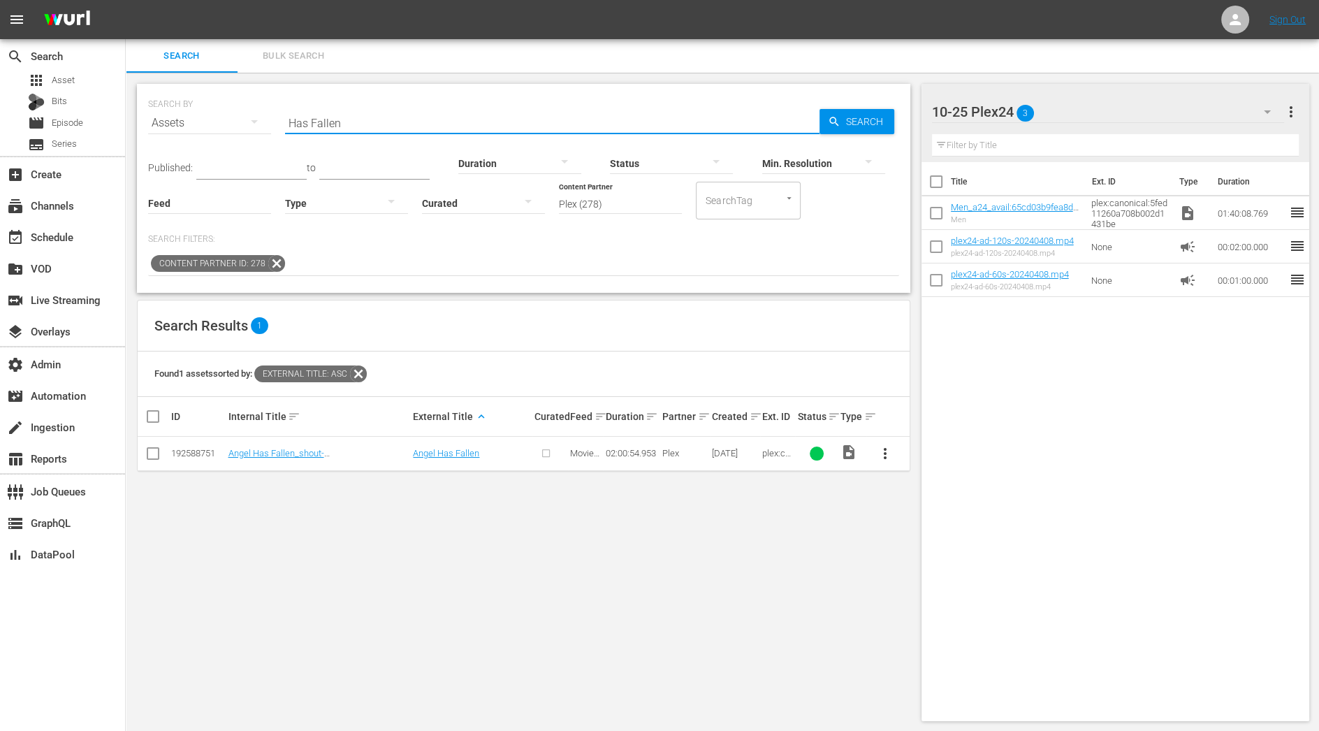
click at [150, 458] on input "checkbox" at bounding box center [153, 456] width 17 height 17
checkbox input "true"
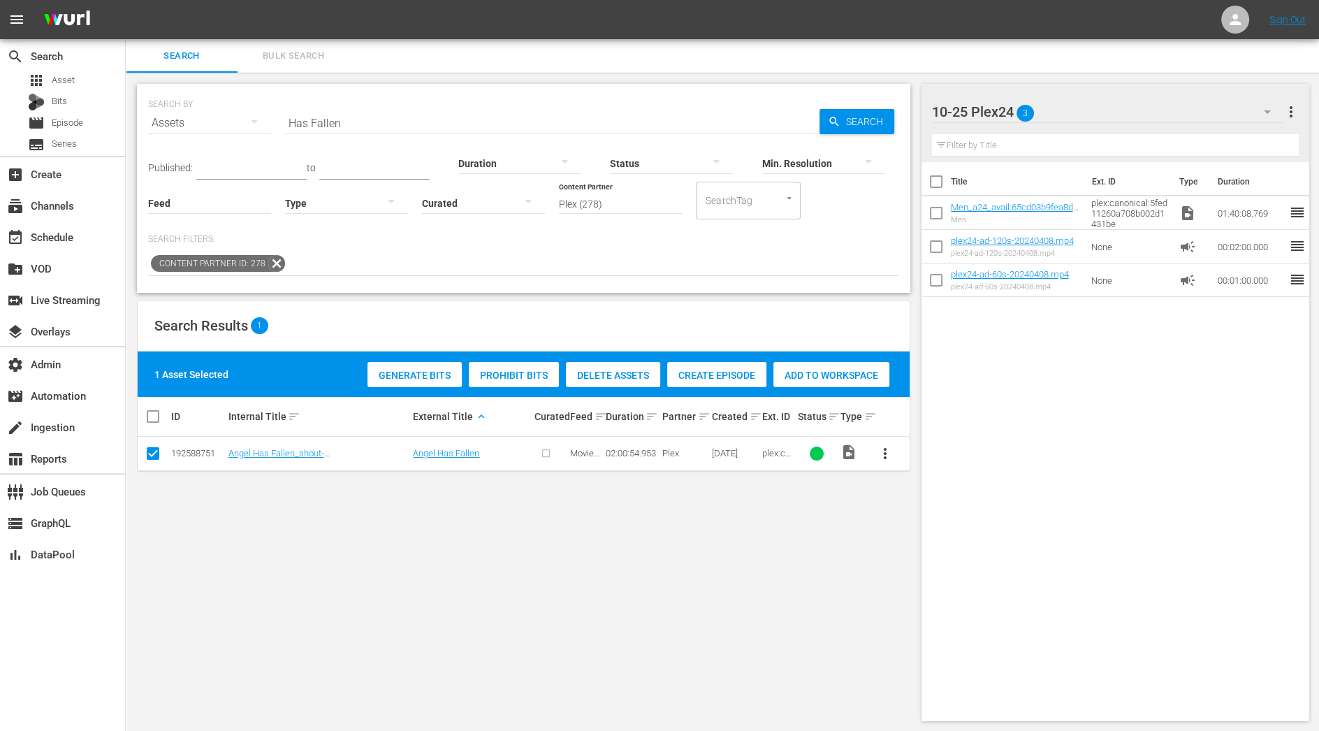
click at [804, 371] on span "Add to Workspace" at bounding box center [832, 375] width 116 height 11
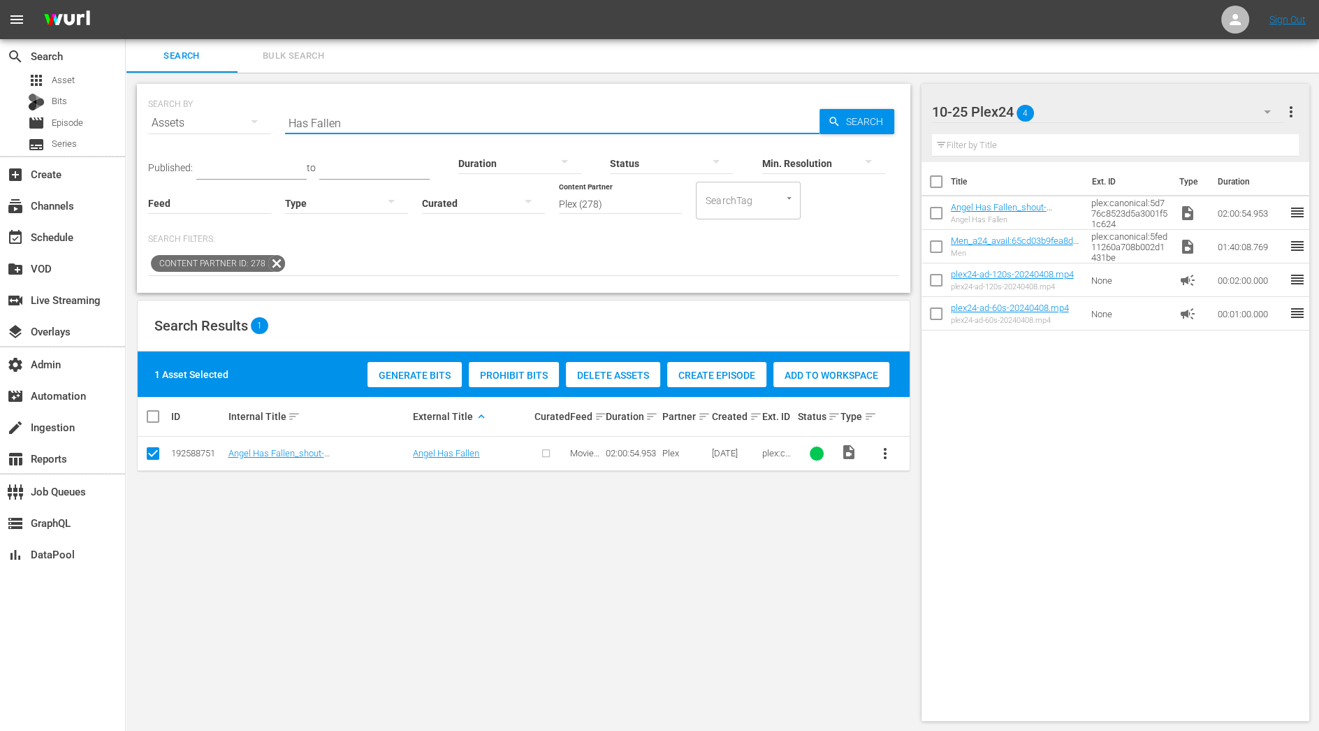
drag, startPoint x: 348, startPoint y: 128, endPoint x: 196, endPoint y: 128, distance: 152.3
click at [196, 128] on div "SEARCH BY Search By Assets Search ID, Title, Description, Keywords, or Category…" at bounding box center [523, 114] width 751 height 50
paste input "The Nightcrawler"
type input "The Nightcrawler"
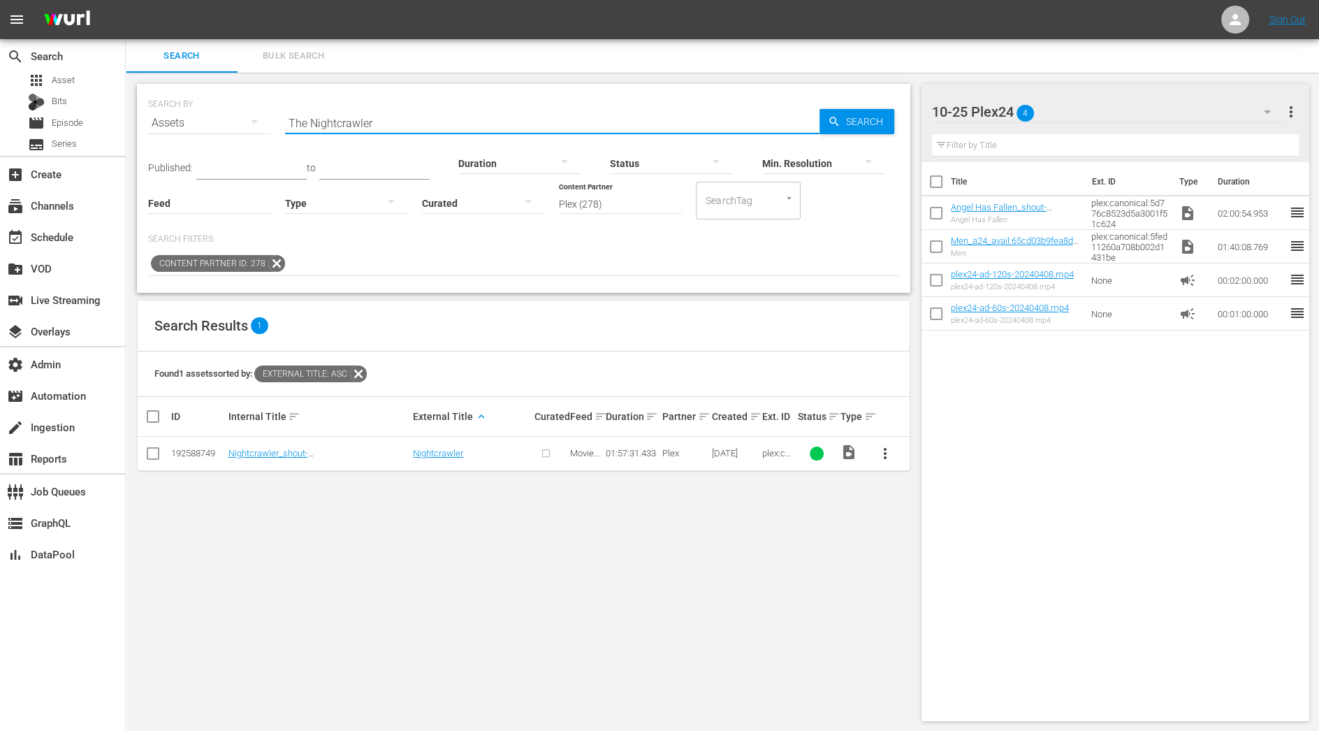
click at [159, 456] on input "checkbox" at bounding box center [153, 456] width 17 height 17
checkbox input "true"
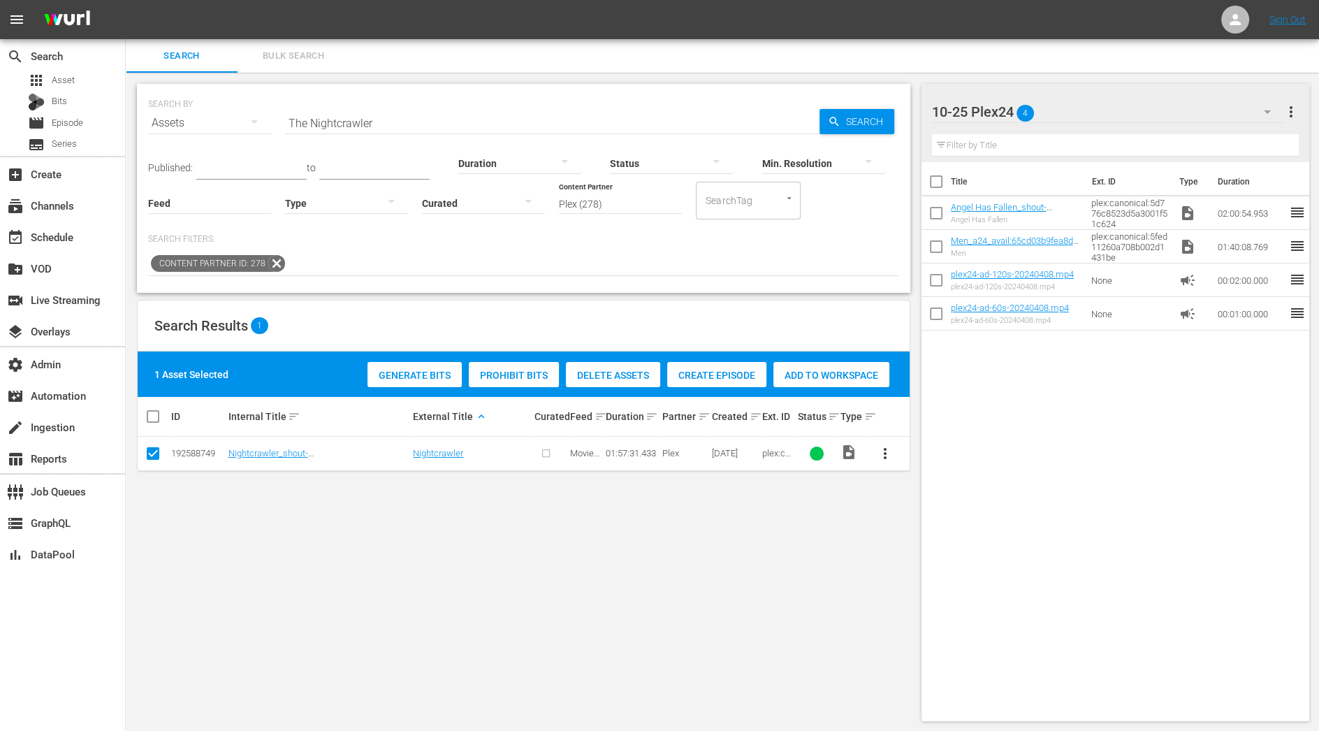
click at [848, 373] on span "Add to Workspace" at bounding box center [832, 375] width 116 height 11
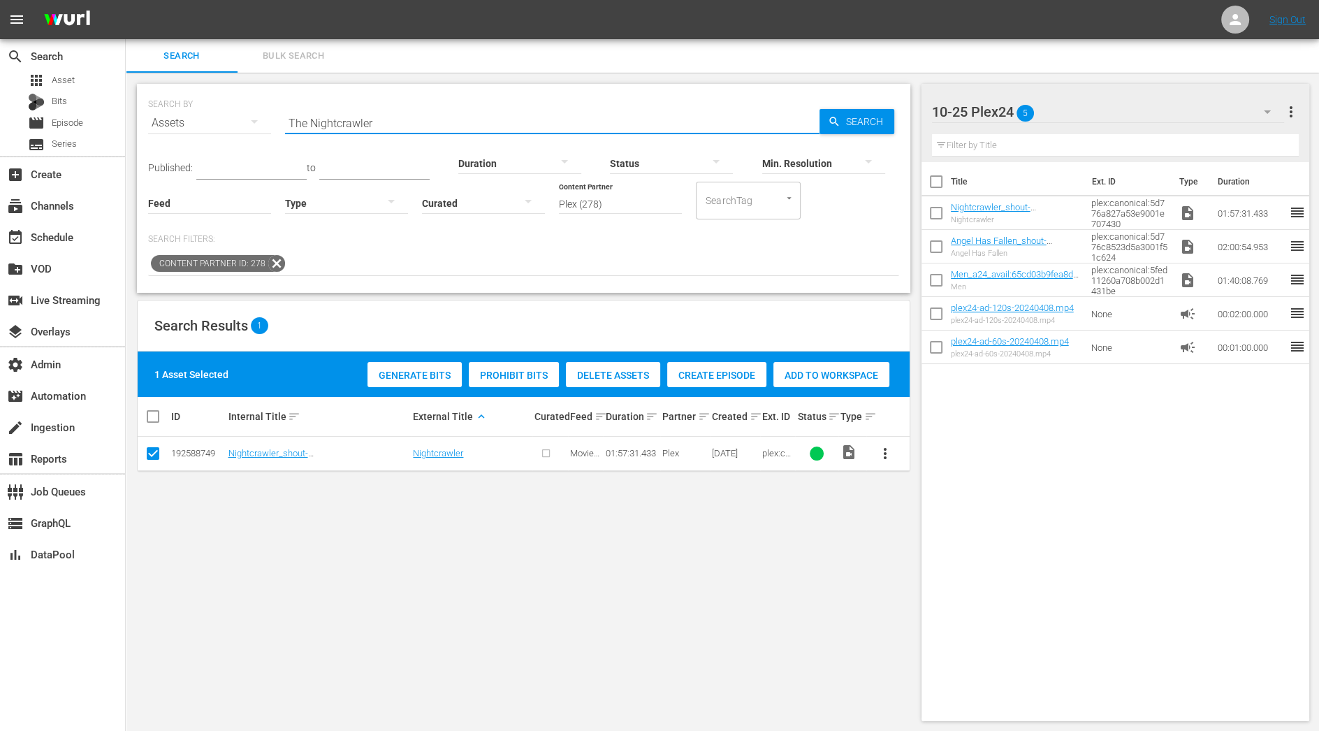
drag, startPoint x: 384, startPoint y: 118, endPoint x: 154, endPoint y: 103, distance: 230.4
click at [154, 103] on div "SEARCH BY Search By Assets Search ID, Title, Description, Keywords, or Category…" at bounding box center [523, 114] width 751 height 50
paste input "Mojave"
type input "Mojave"
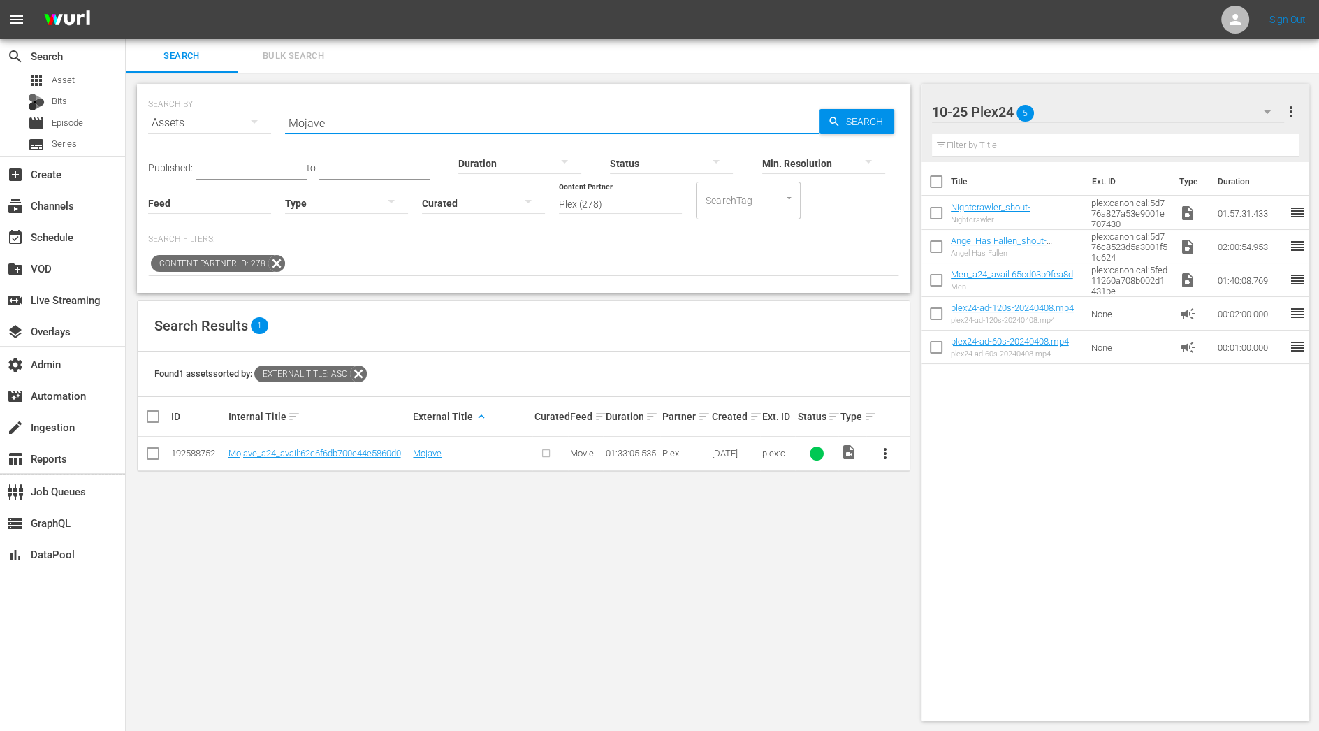
click at [153, 458] on input "checkbox" at bounding box center [153, 456] width 17 height 17
checkbox input "true"
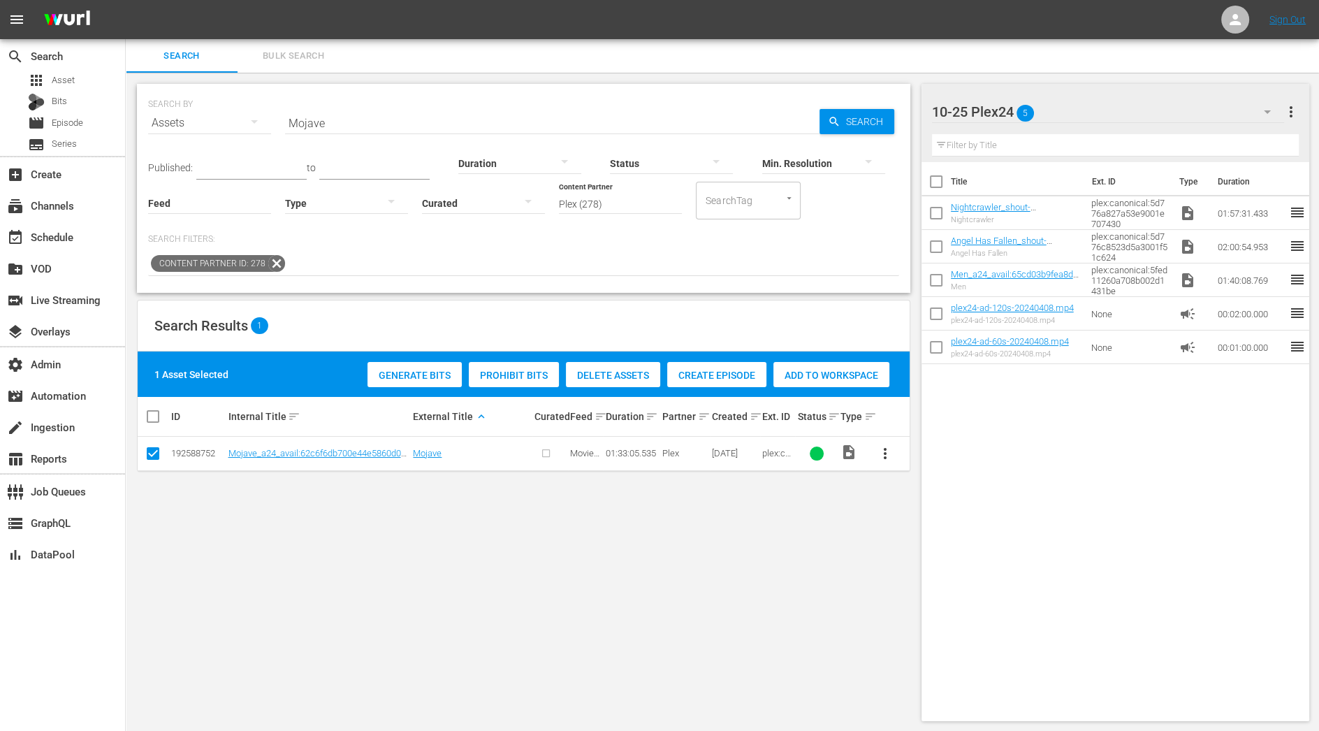
click at [796, 377] on span "Add to Workspace" at bounding box center [832, 375] width 116 height 11
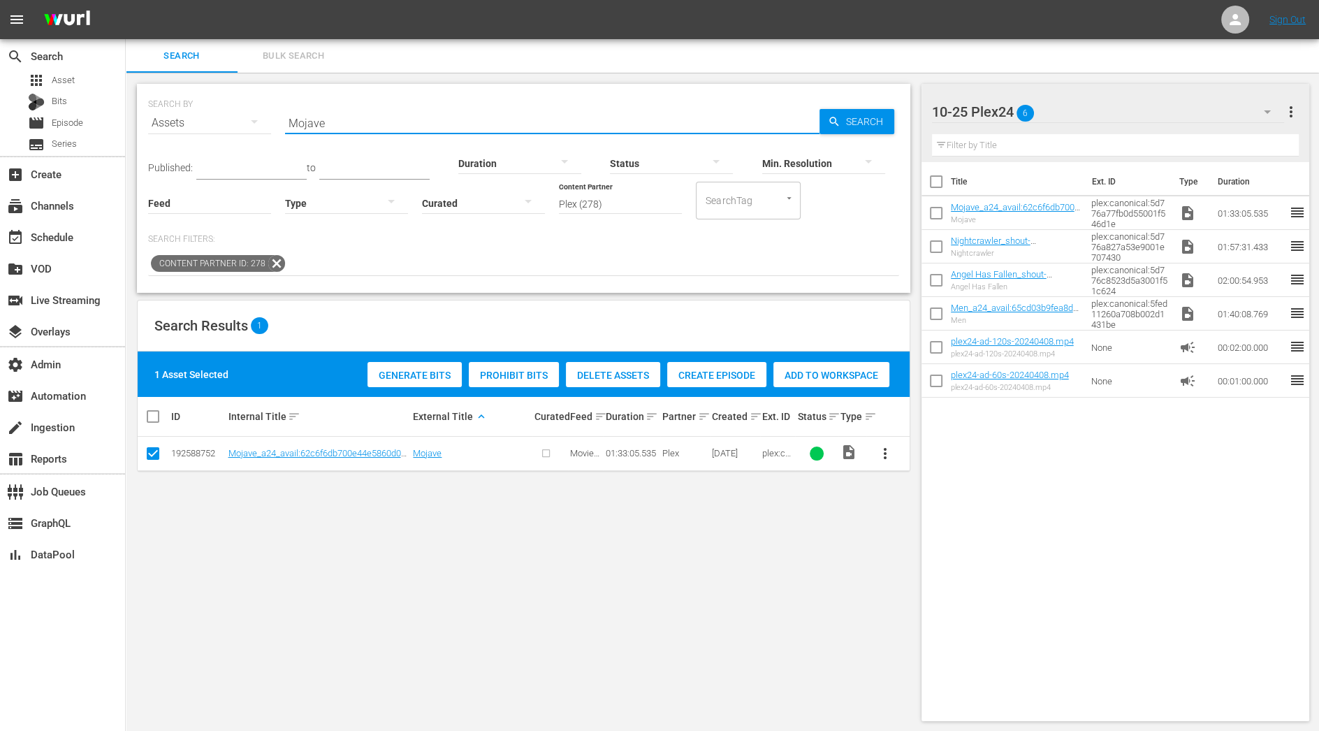
drag, startPoint x: 370, startPoint y: 121, endPoint x: 233, endPoint y: 121, distance: 137.0
click at [233, 121] on div "SEARCH BY Search By Assets Search ID, Title, Description, Keywords, or Category…" at bounding box center [523, 114] width 751 height 50
paste input "Green Room"
type input "Green Room"
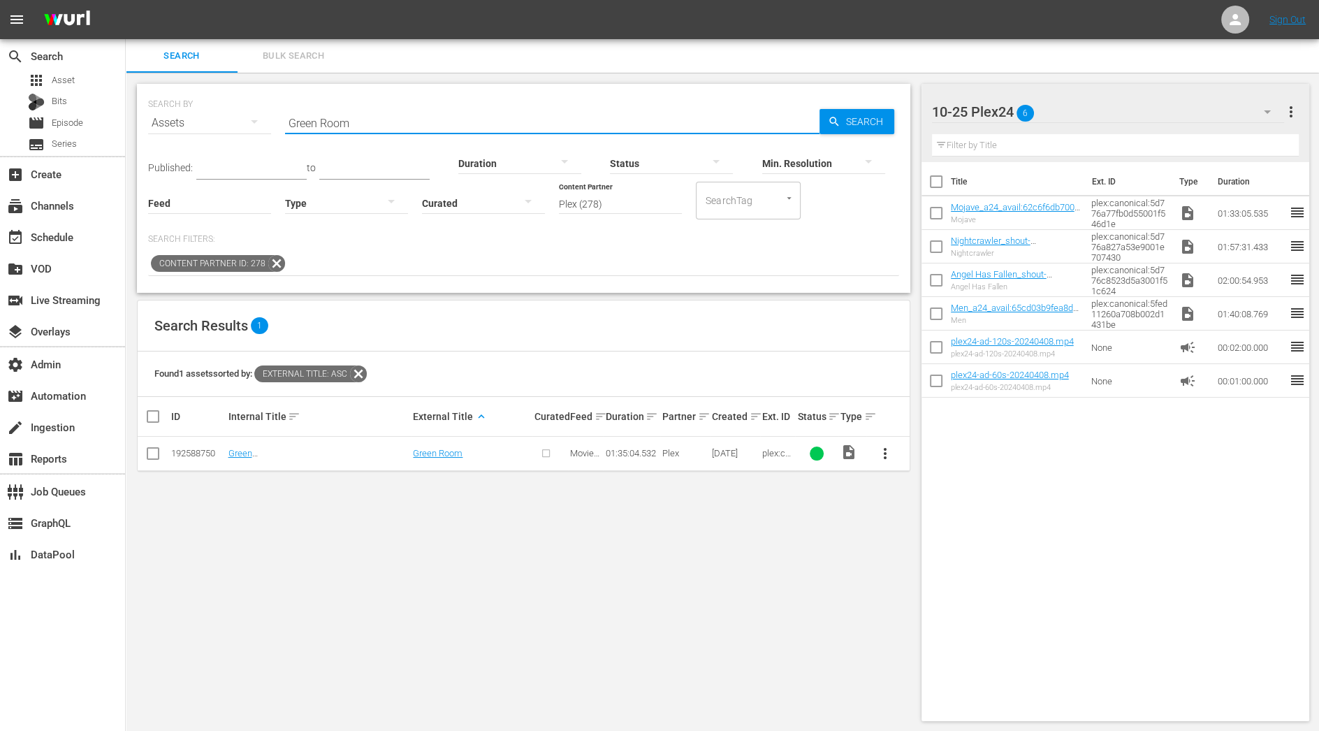
click at [153, 454] on input "checkbox" at bounding box center [153, 456] width 17 height 17
checkbox input "true"
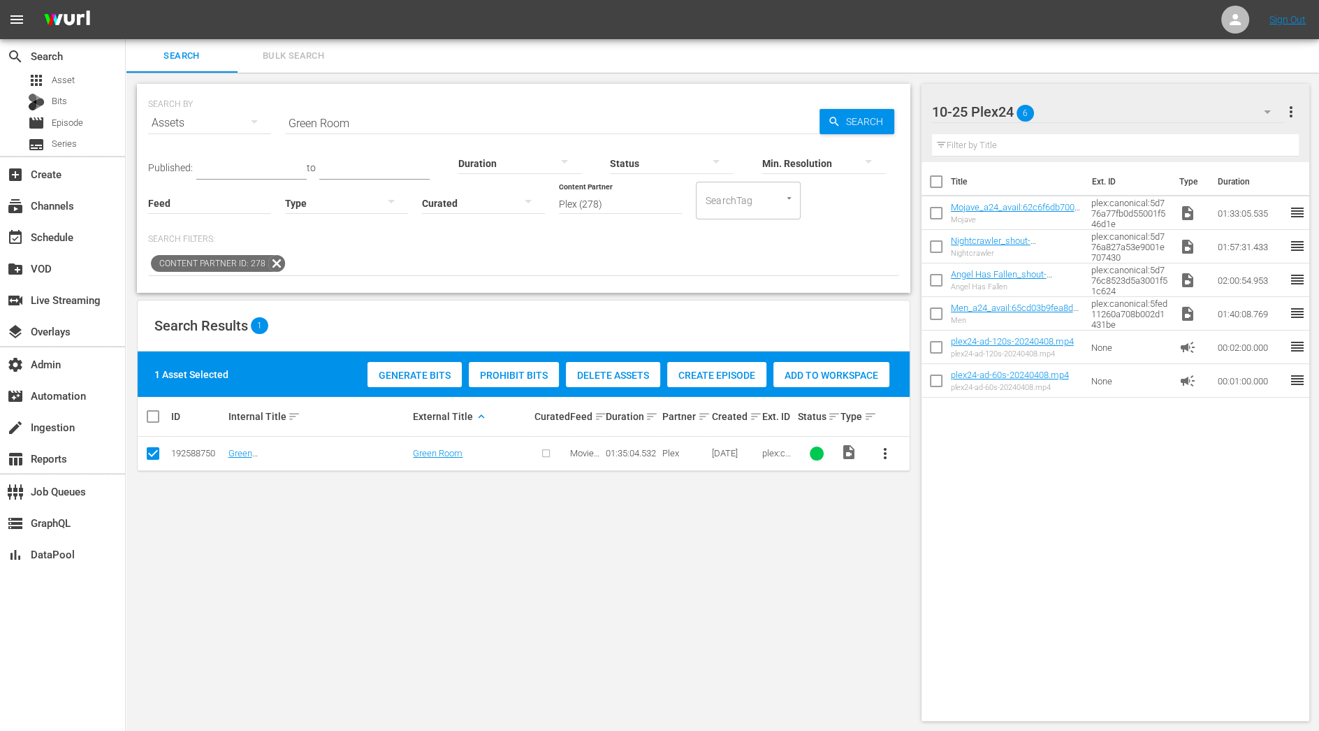
click at [813, 388] on div "Generate Bits Prohibit Bits Delete Assets Create Episode Add to Workspace" at bounding box center [628, 374] width 529 height 32
click at [817, 370] on span "Add to Workspace" at bounding box center [832, 375] width 116 height 11
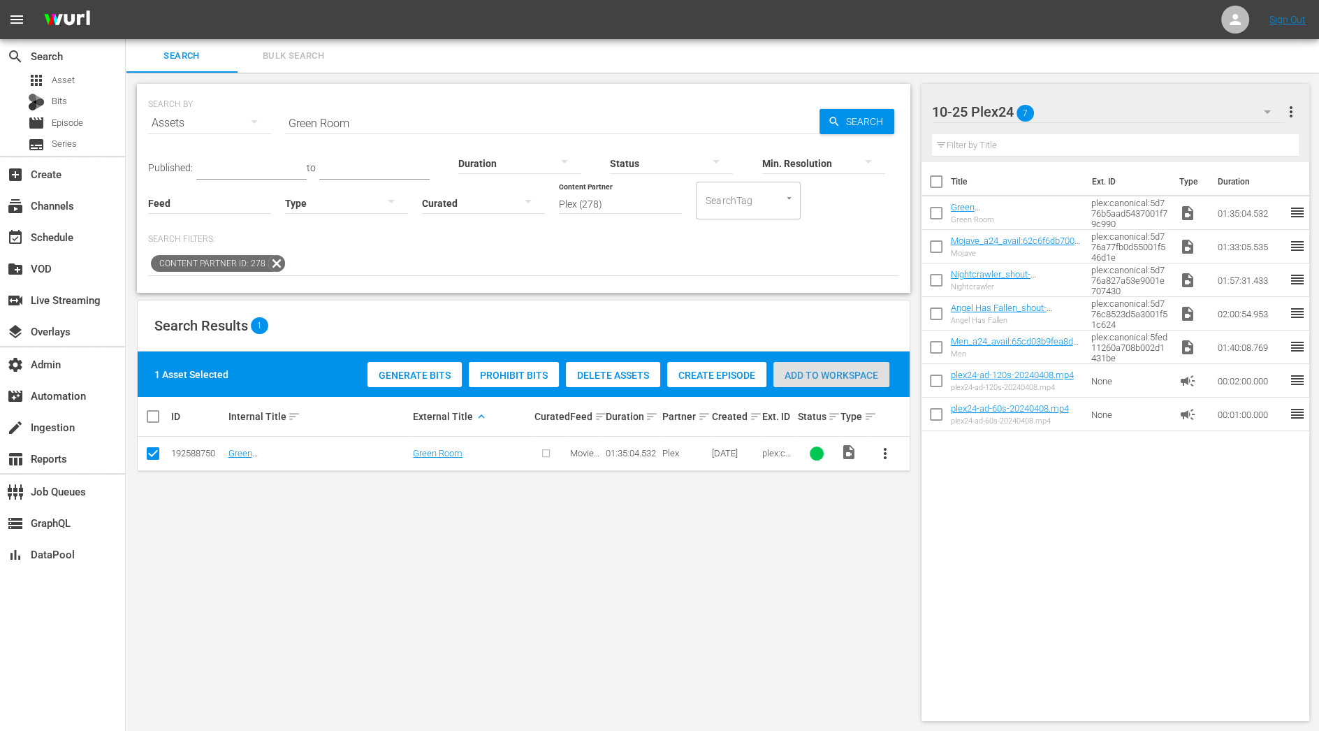
click at [866, 379] on span "Add to Workspace" at bounding box center [832, 375] width 116 height 11
click at [365, 113] on input "Green Room" at bounding box center [552, 123] width 535 height 34
drag, startPoint x: 366, startPoint y: 119, endPoint x: 227, endPoint y: 119, distance: 139.1
click at [227, 119] on div "SEARCH BY Search By Assets Search ID, Title, Description, Keywords, or Category…" at bounding box center [523, 114] width 751 height 50
paste input "Vampires Suck"
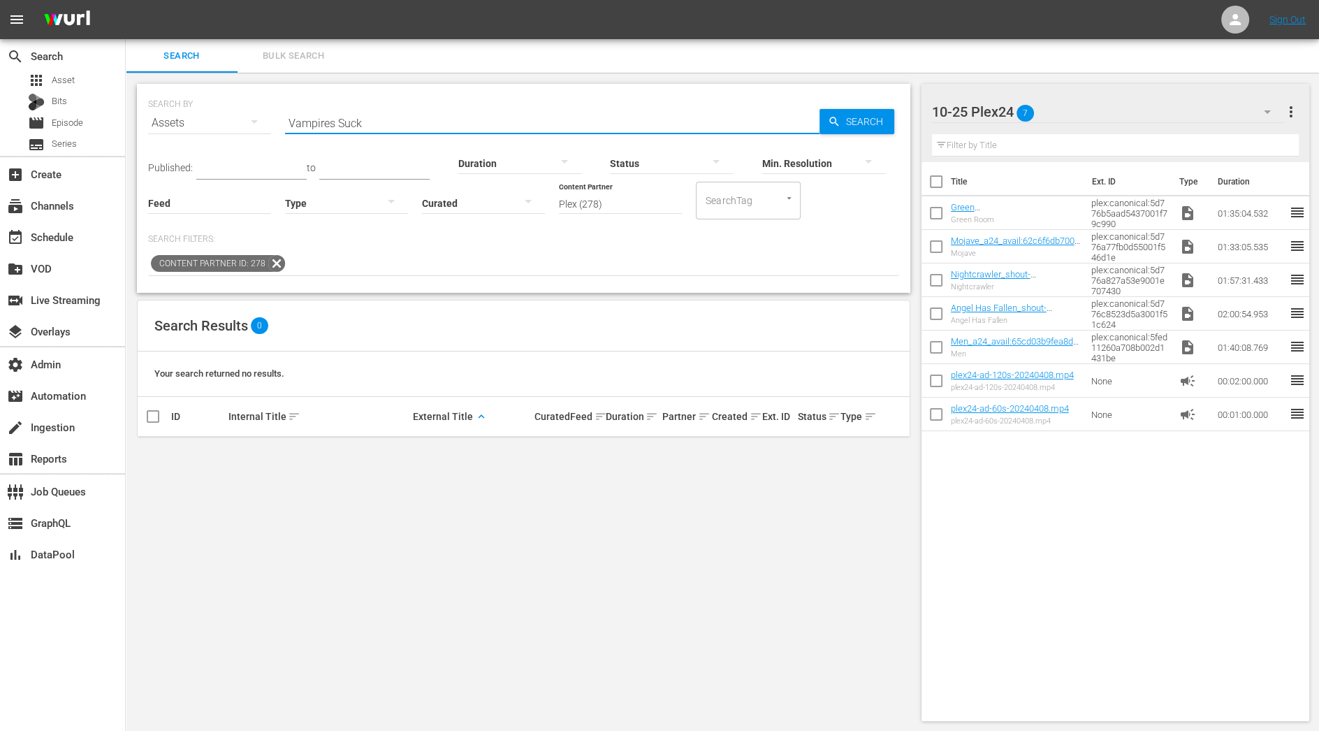
drag, startPoint x: 329, startPoint y: 126, endPoint x: 486, endPoint y: 126, distance: 157.2
click at [486, 126] on input "Vampires Suck" at bounding box center [552, 123] width 535 height 34
type input "Vampire"
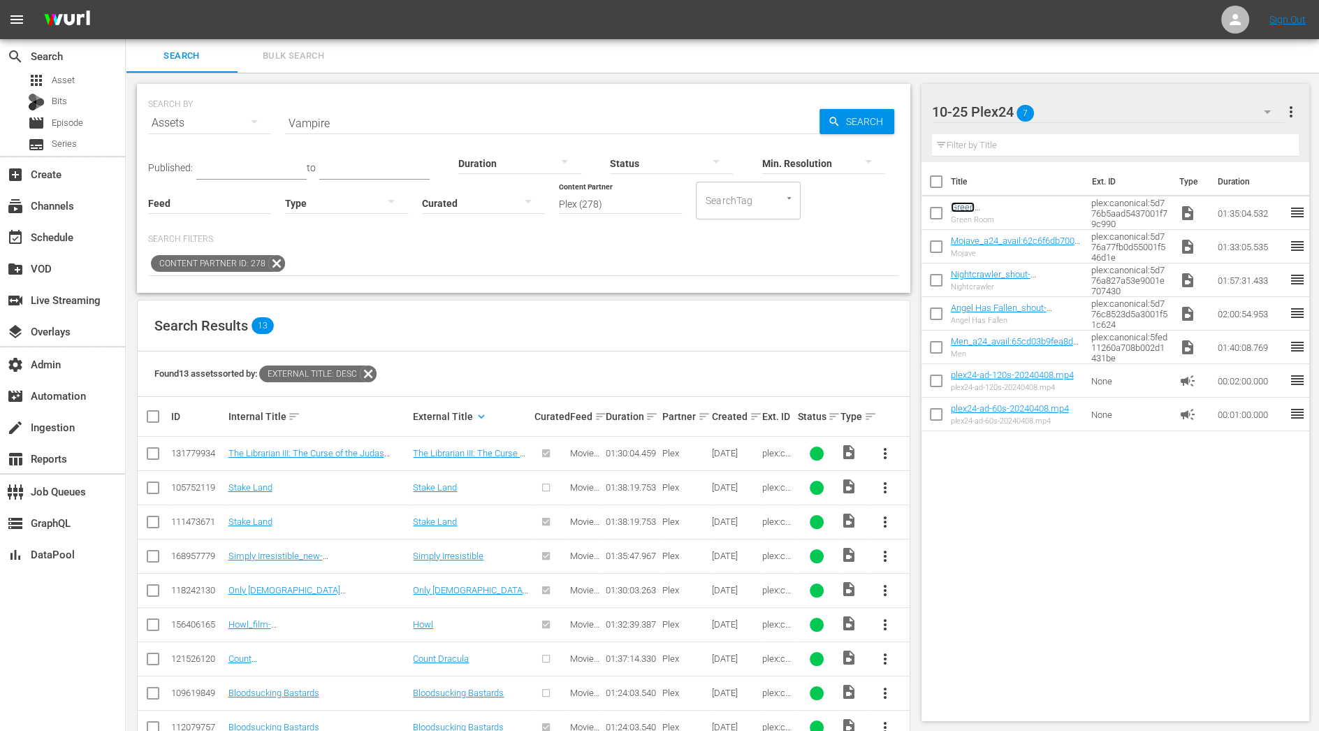
click at [957, 209] on link "Green Room_a24_avail:631baab661877456367cf2d4" at bounding box center [1014, 217] width 126 height 31
click at [939, 215] on input "checkbox" at bounding box center [936, 215] width 29 height 29
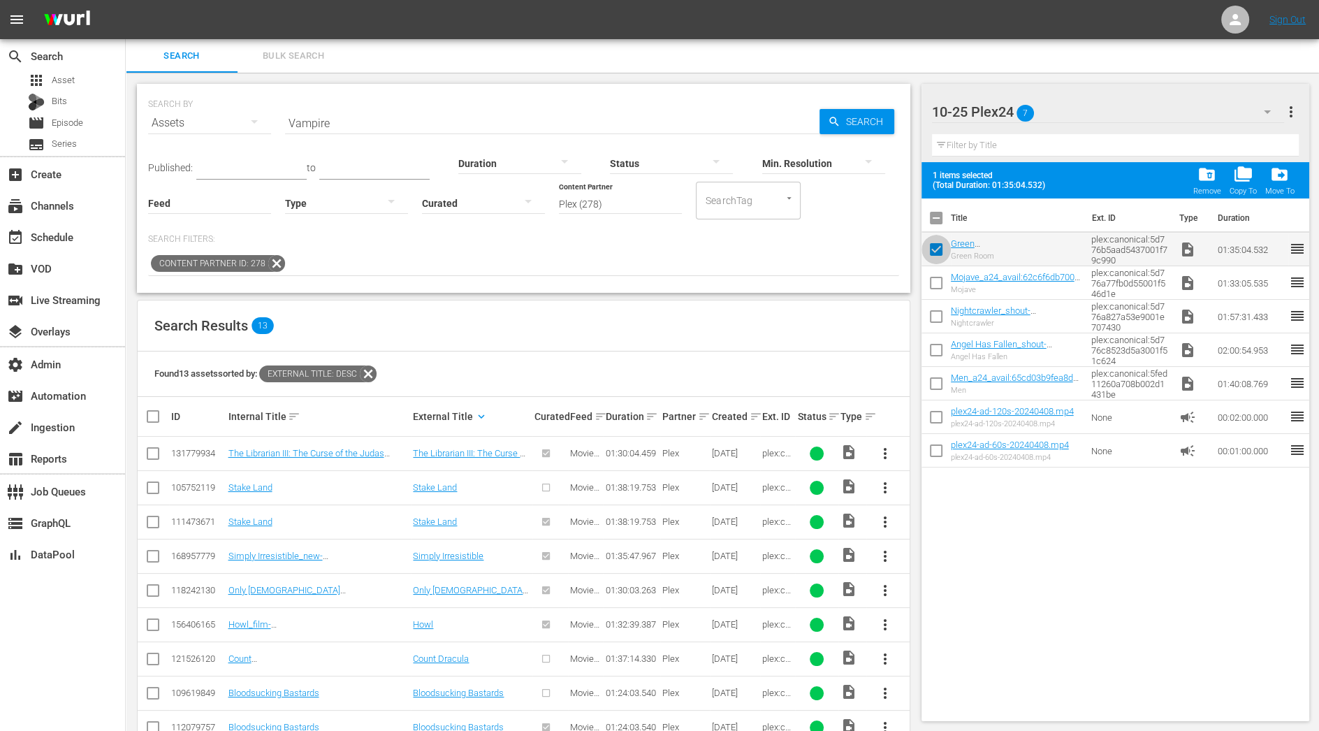
click at [933, 246] on input "checkbox" at bounding box center [936, 252] width 29 height 29
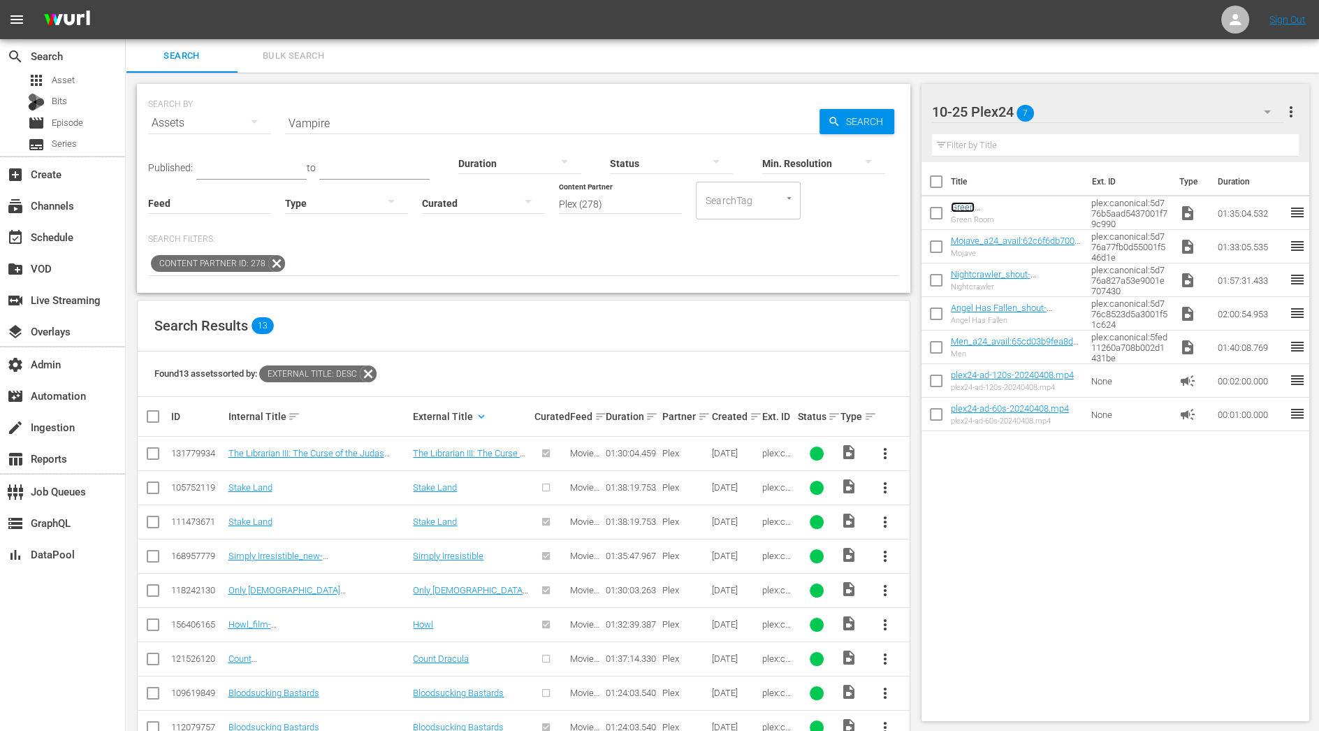
click at [966, 211] on link "Green Room_a24_avail:631baab661877456367cf2d4" at bounding box center [1014, 217] width 126 height 31
click at [1102, 210] on td "plex:canonical:5d776b5aad5437001f79c990" at bounding box center [1130, 213] width 88 height 34
click at [1098, 205] on td "plex:canonical:5d776b5aad5437001f79c990" at bounding box center [1130, 213] width 88 height 34
drag, startPoint x: 1098, startPoint y: 205, endPoint x: 1107, endPoint y: 222, distance: 18.8
click at [1107, 222] on td "plex:canonical:5d776b5aad5437001f79c990" at bounding box center [1130, 213] width 88 height 34
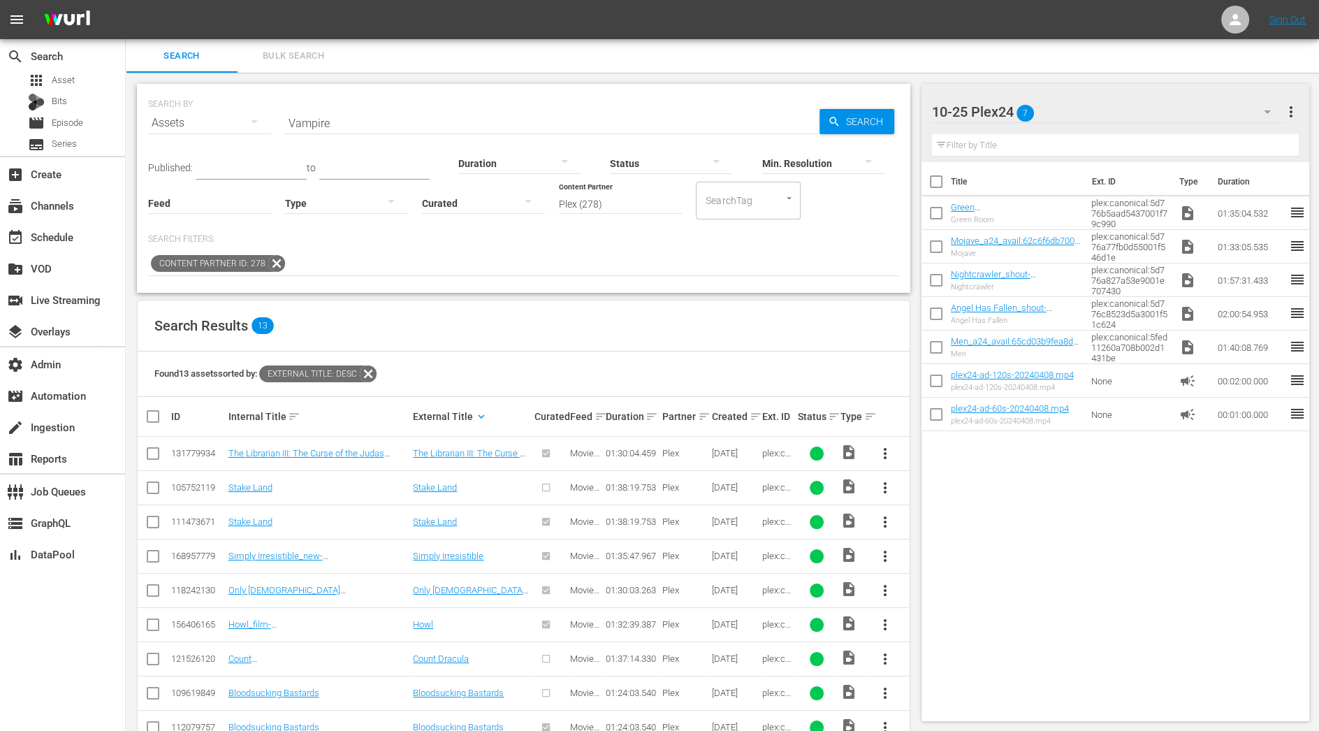
click at [941, 211] on input "checkbox" at bounding box center [936, 215] width 29 height 29
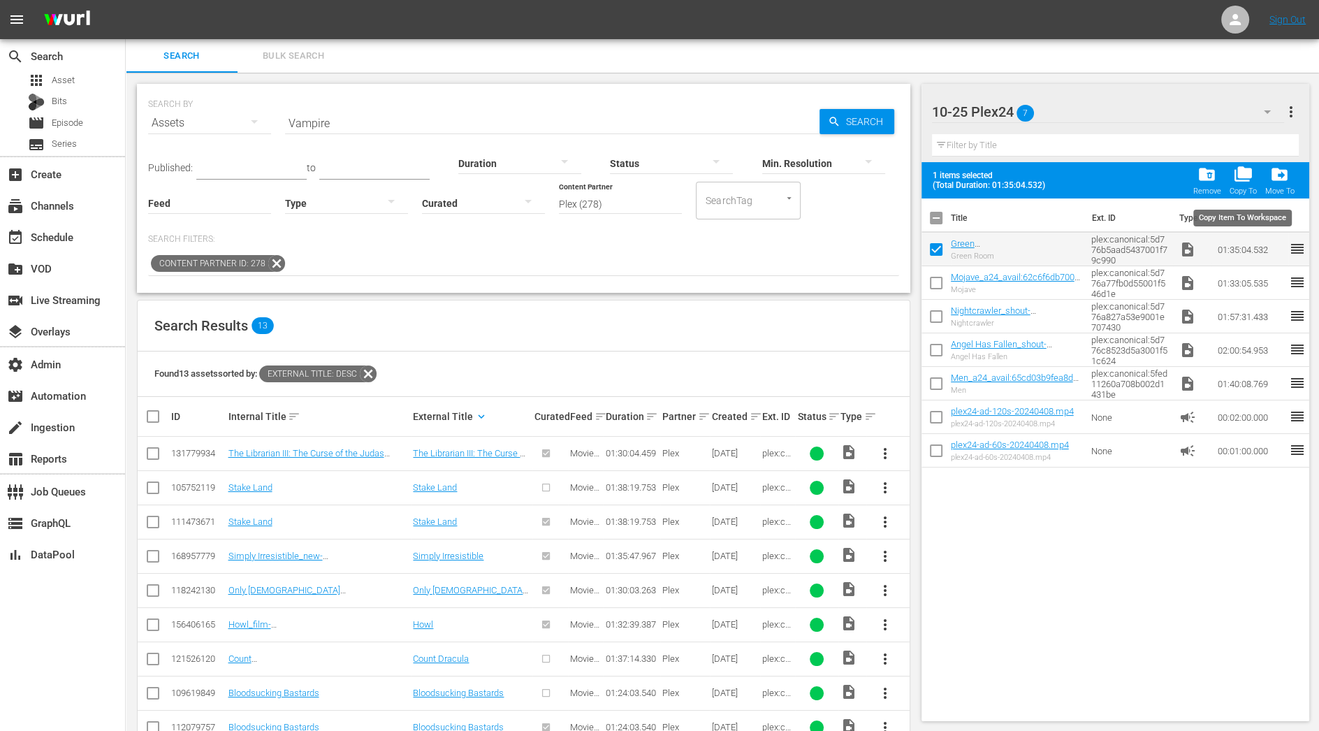
click at [1242, 185] on div "folder_copy Copy To" at bounding box center [1242, 180] width 27 height 31
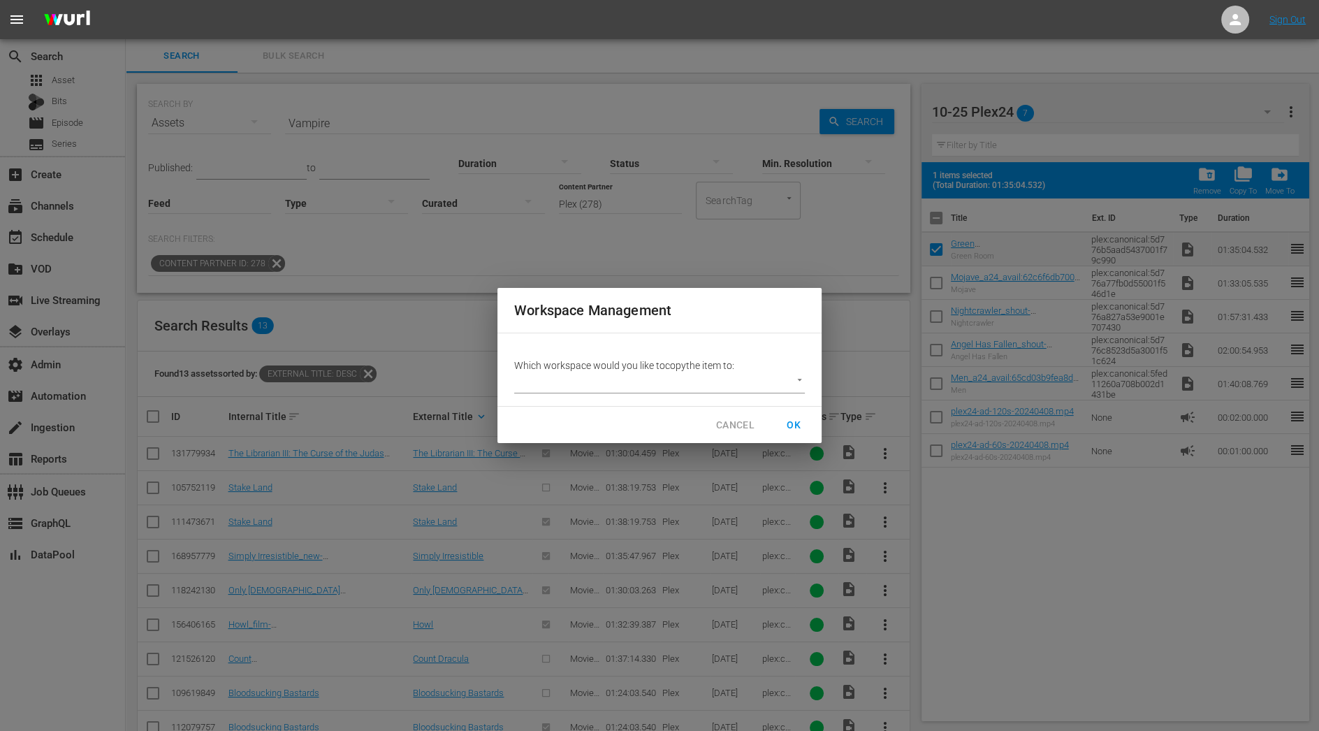
click at [744, 421] on span "CANCEL" at bounding box center [735, 424] width 38 height 17
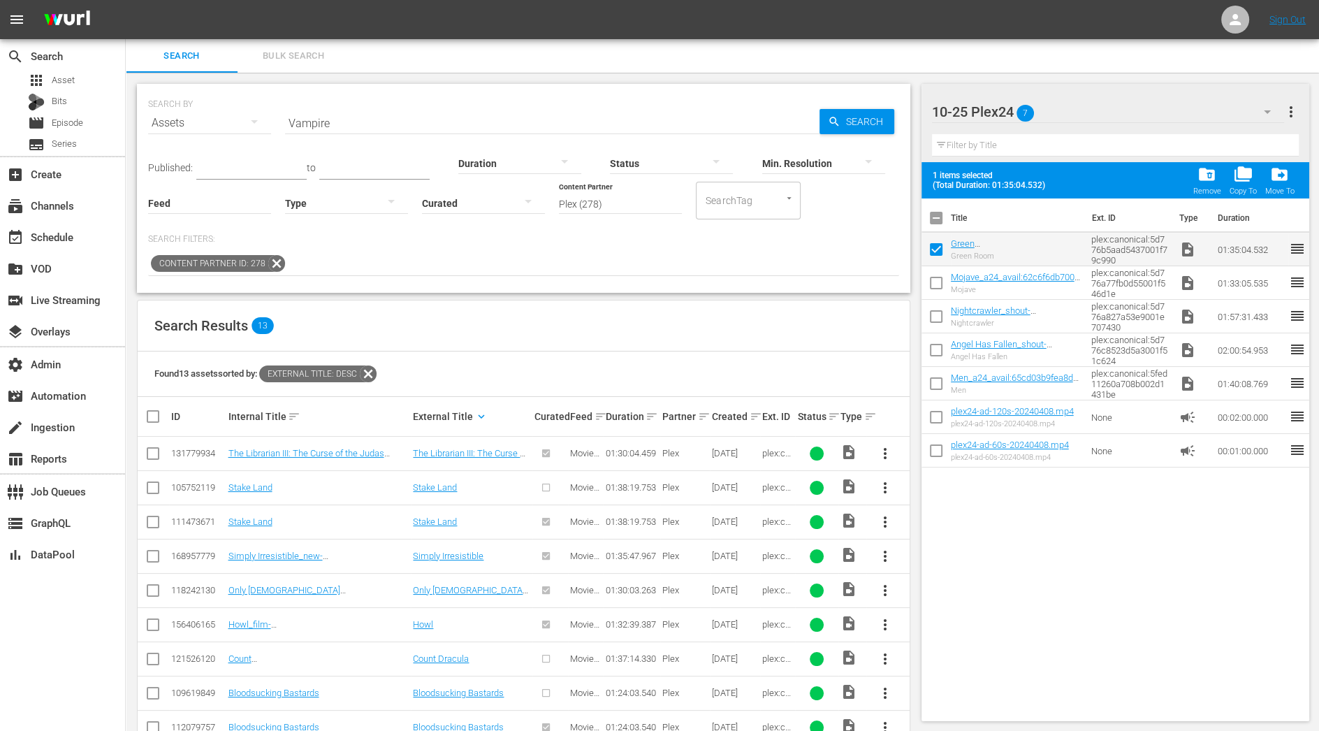
click at [1286, 181] on span "drive_file_move" at bounding box center [1279, 174] width 19 height 19
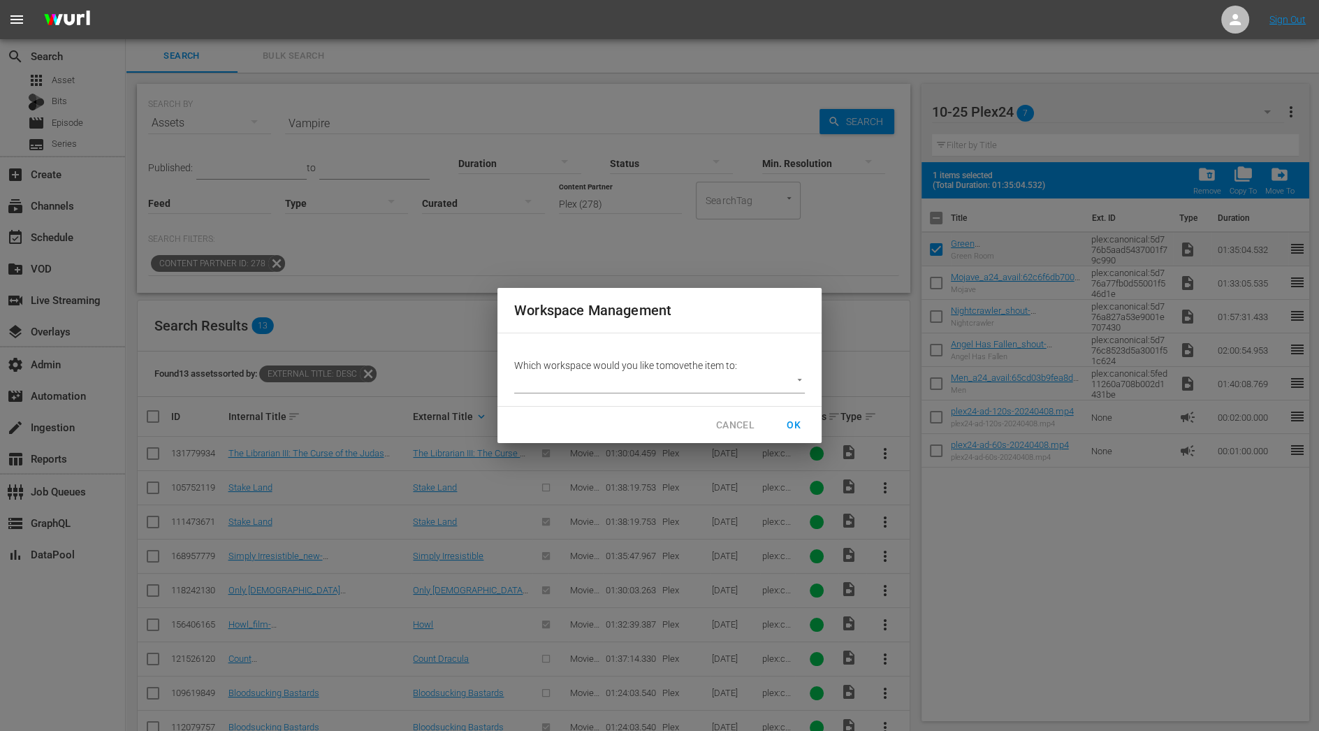
click at [730, 421] on span "CANCEL" at bounding box center [735, 424] width 38 height 17
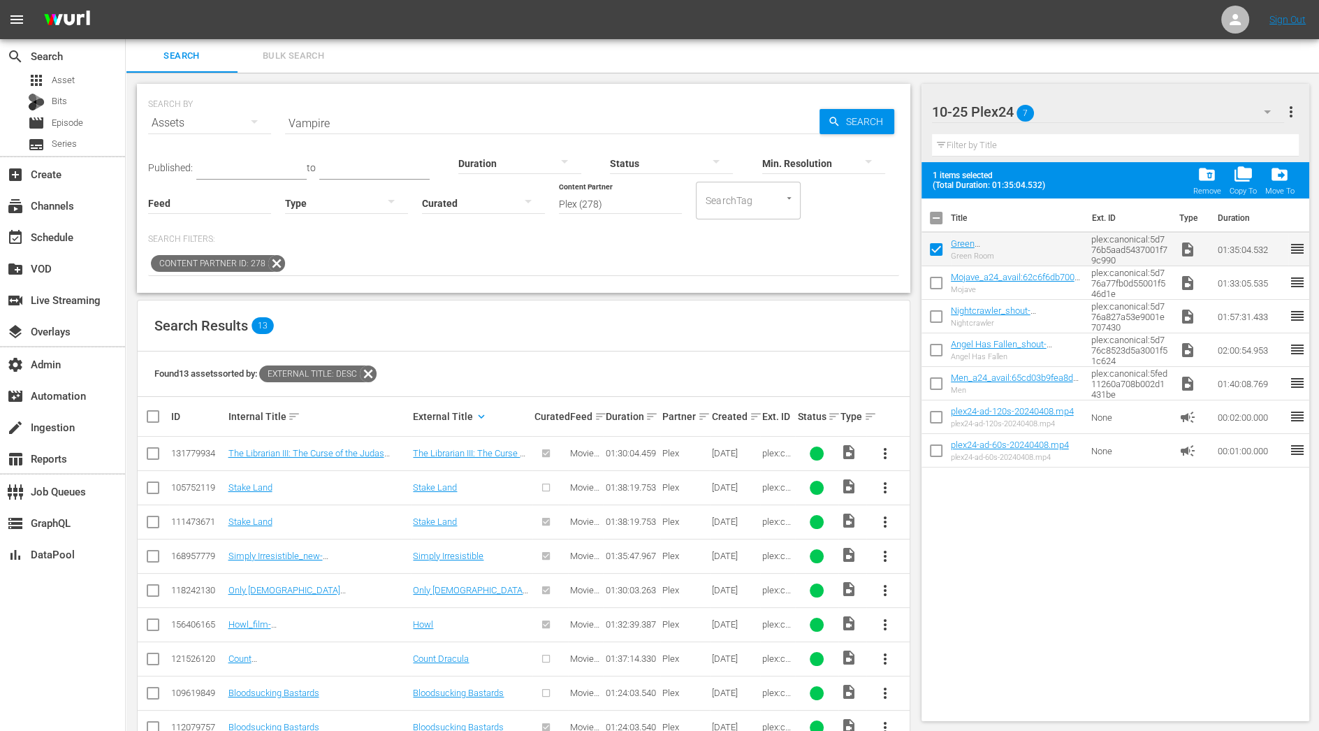
click at [936, 252] on input "checkbox" at bounding box center [936, 252] width 29 height 29
checkbox input "false"
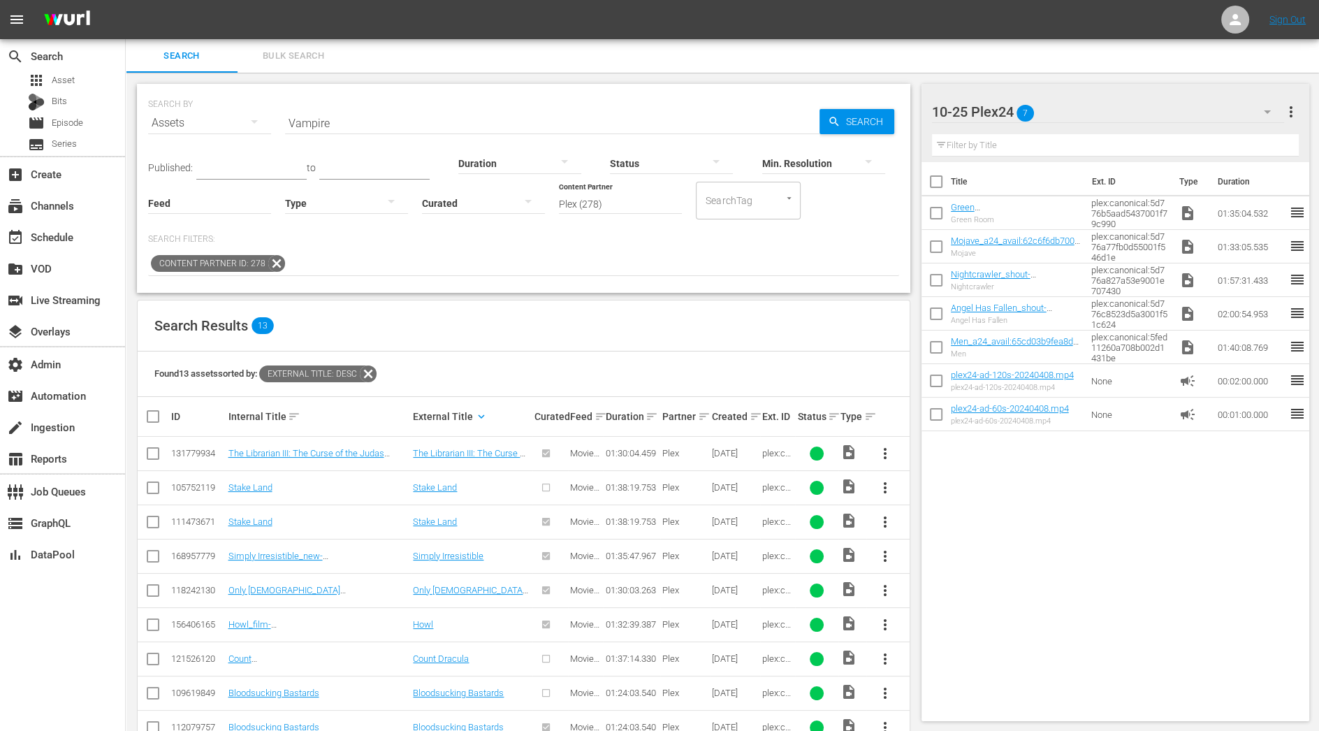
click at [1105, 217] on td "plex:canonical:5d776b5aad5437001f79c990" at bounding box center [1130, 213] width 88 height 34
click at [970, 203] on link "Green Room_a24_avail:631baab661877456367cf2d4" at bounding box center [1014, 217] width 126 height 31
drag, startPoint x: 361, startPoint y: 131, endPoint x: 210, endPoint y: 128, distance: 151.7
click at [210, 128] on div "SEARCH BY Search By Assets Search ID, Title, Description, Keywords, or Category…" at bounding box center [523, 114] width 751 height 50
type input "green room"
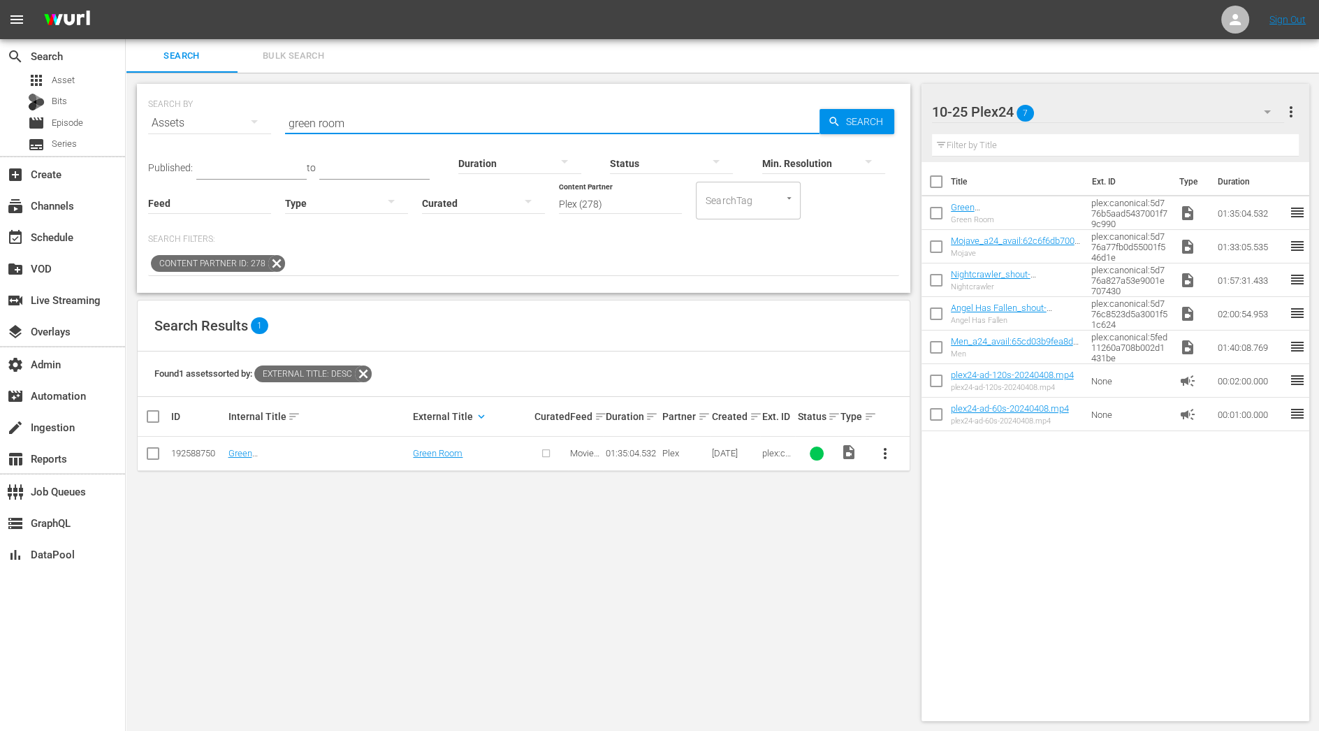
click at [153, 452] on input "checkbox" at bounding box center [153, 456] width 17 height 17
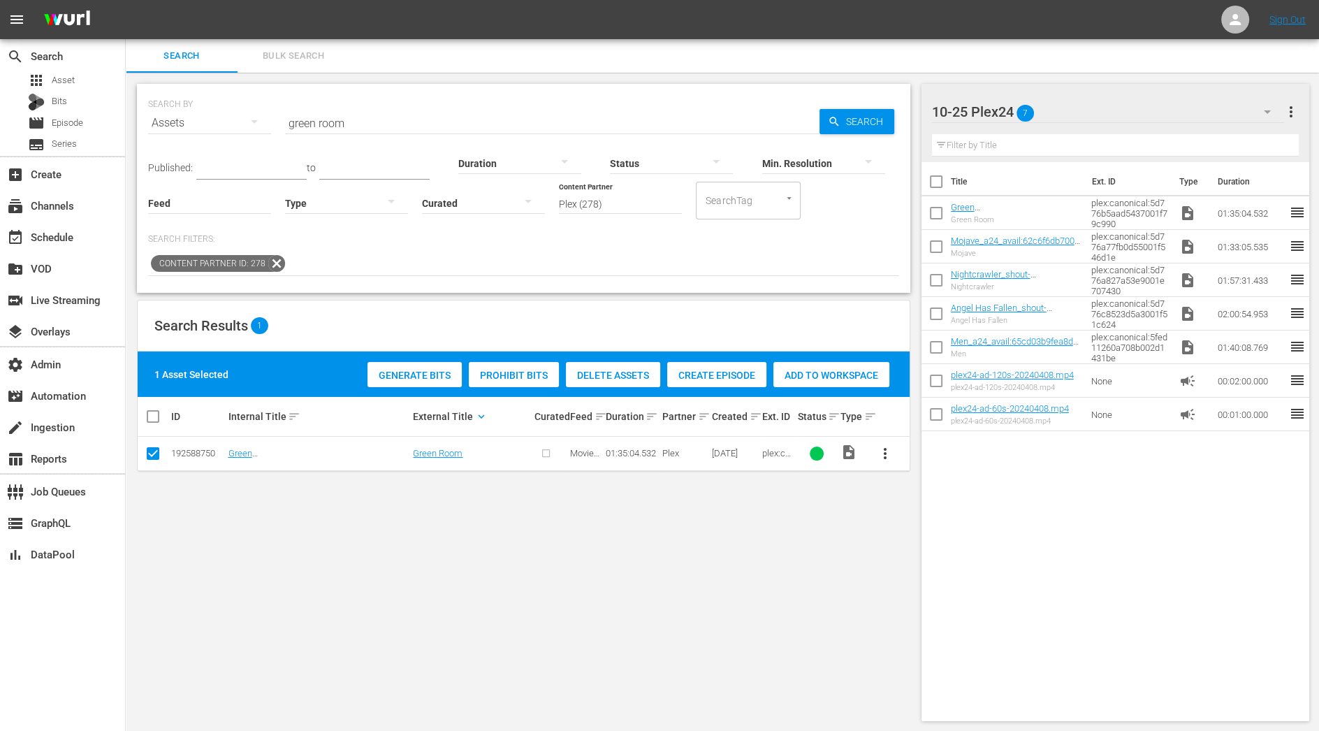
click at [711, 372] on span "Create Episode" at bounding box center [716, 375] width 99 height 11
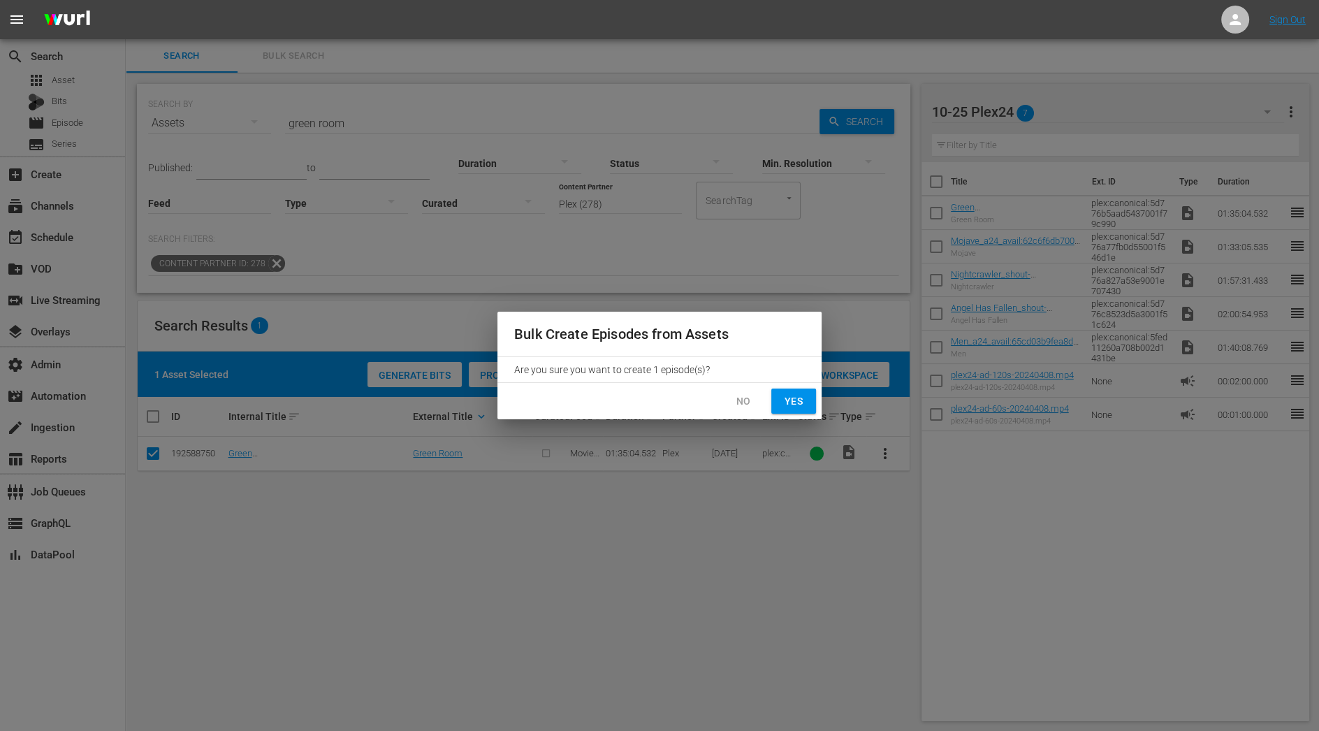
click at [809, 401] on button "Yes" at bounding box center [793, 402] width 45 height 26
checkbox input "false"
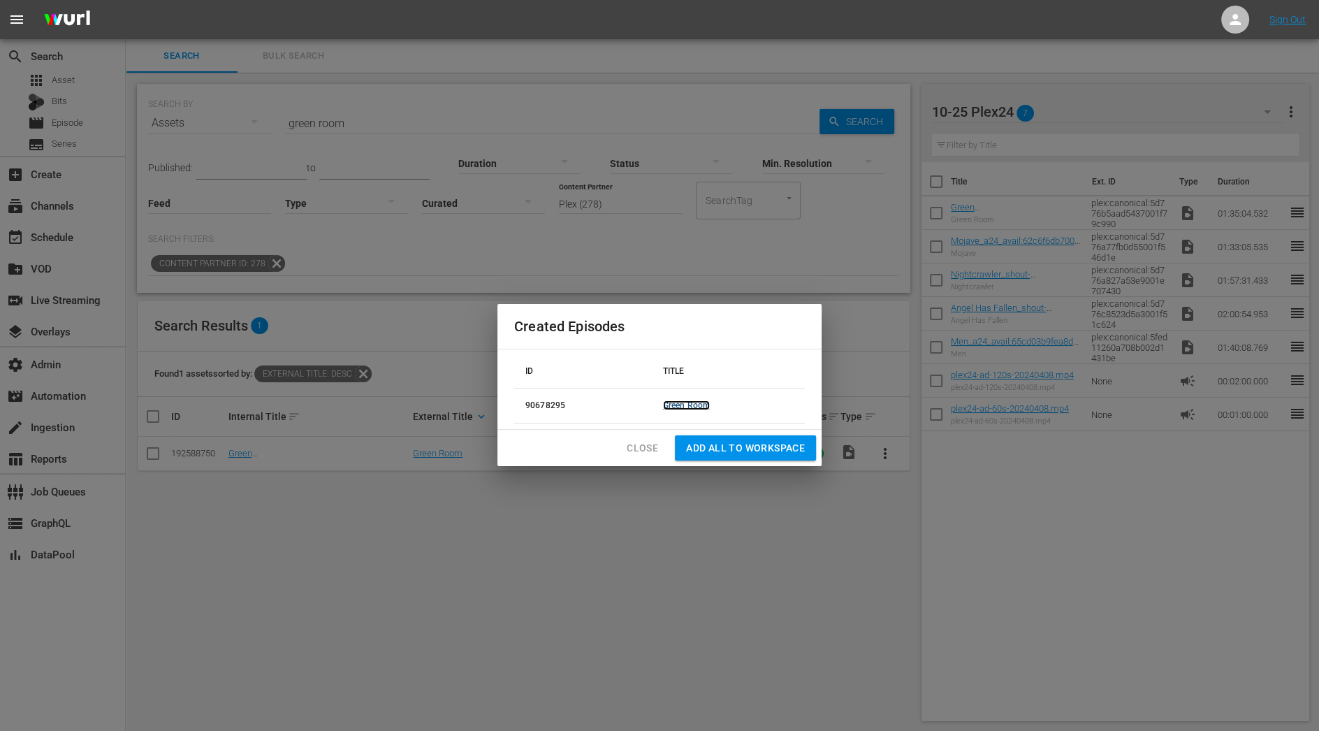
click at [692, 404] on link "Green Room" at bounding box center [686, 405] width 47 height 10
click at [731, 454] on span "Add all to Workspace" at bounding box center [745, 448] width 119 height 17
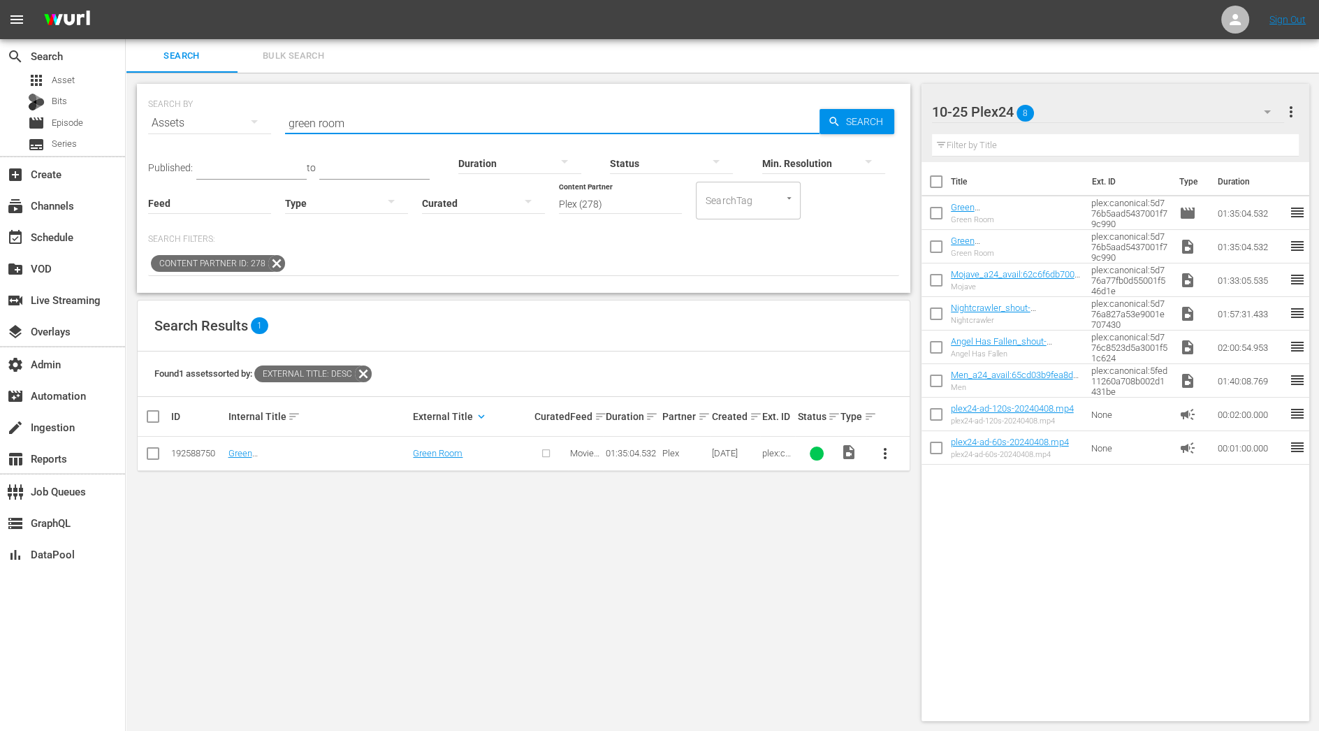
click at [356, 115] on input "green room" at bounding box center [552, 123] width 535 height 34
drag, startPoint x: 357, startPoint y: 126, endPoint x: 158, endPoint y: 126, distance: 199.2
click at [158, 126] on div "SEARCH BY Search By Assets Search ID, Title, Description, Keywords, or Category…" at bounding box center [523, 114] width 751 height 50
paste input "Men"
type input "Men"
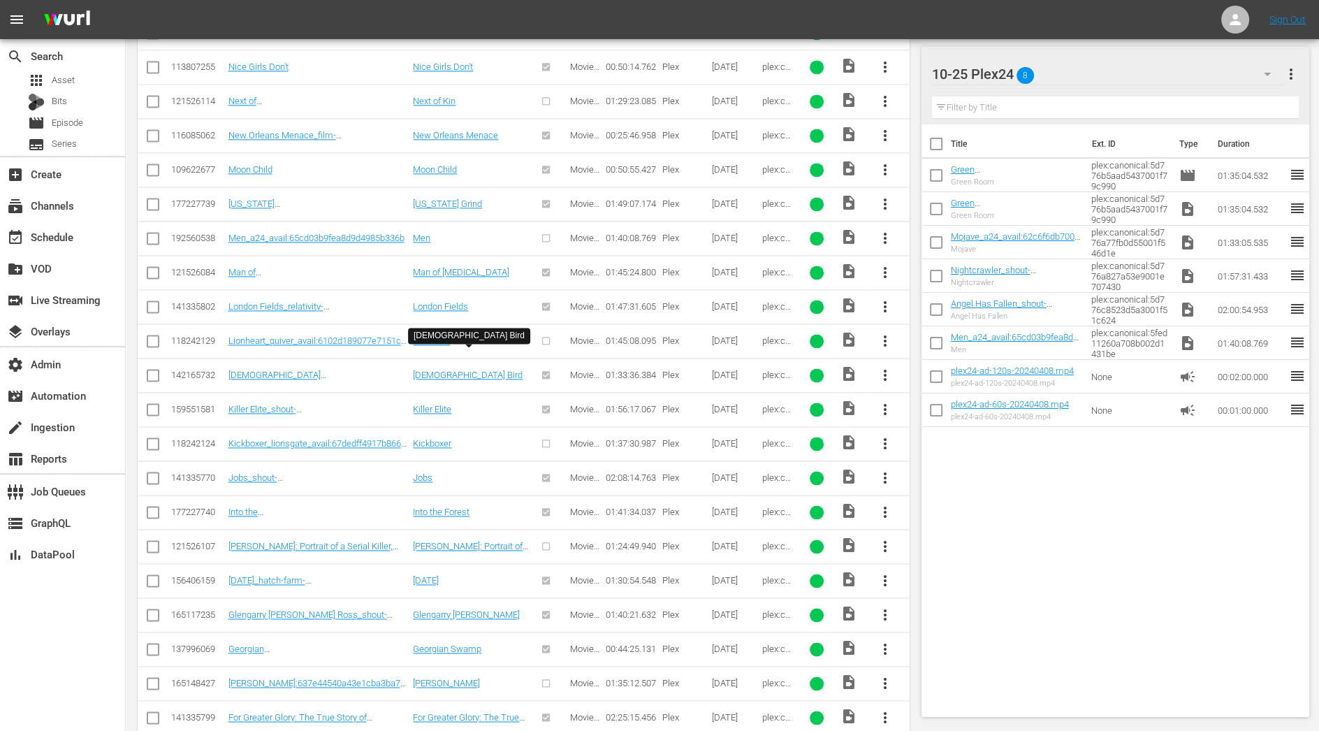
scroll to position [2156, 0]
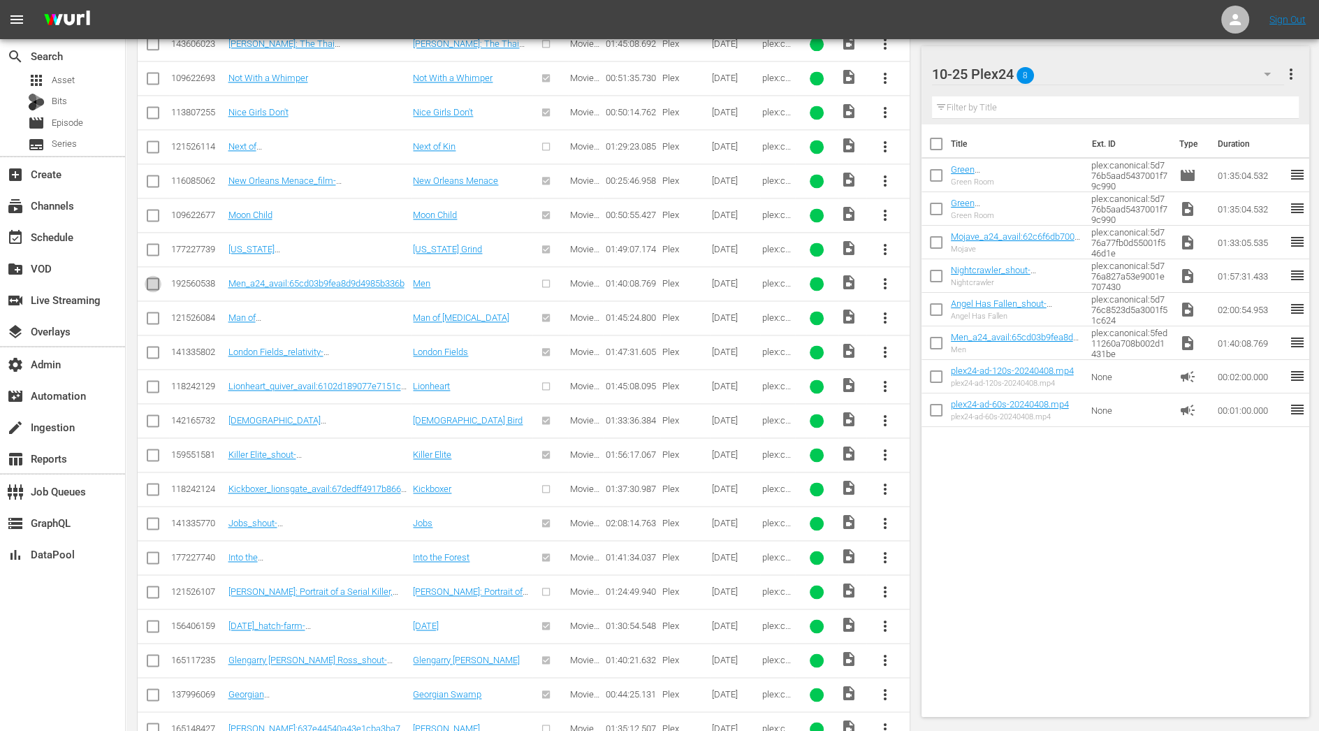
click at [157, 278] on input "checkbox" at bounding box center [153, 286] width 17 height 17
checkbox input "true"
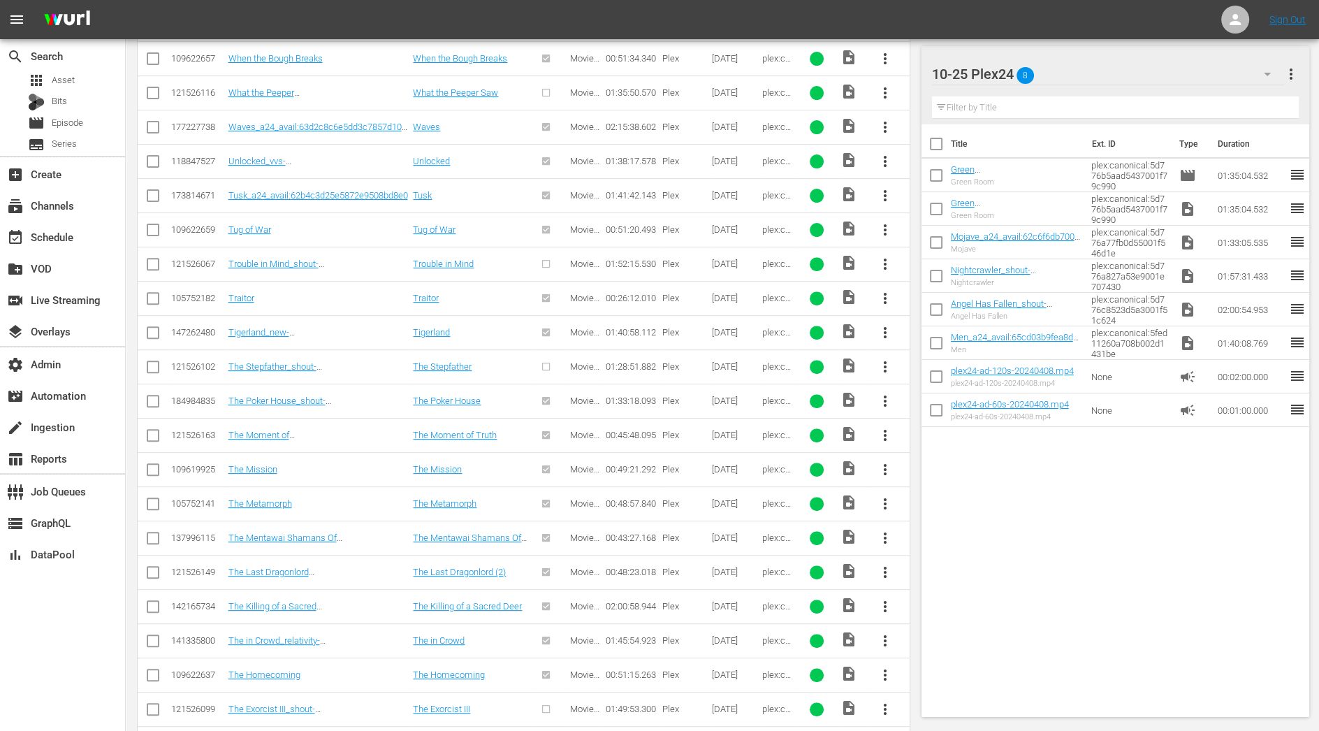
scroll to position [0, 0]
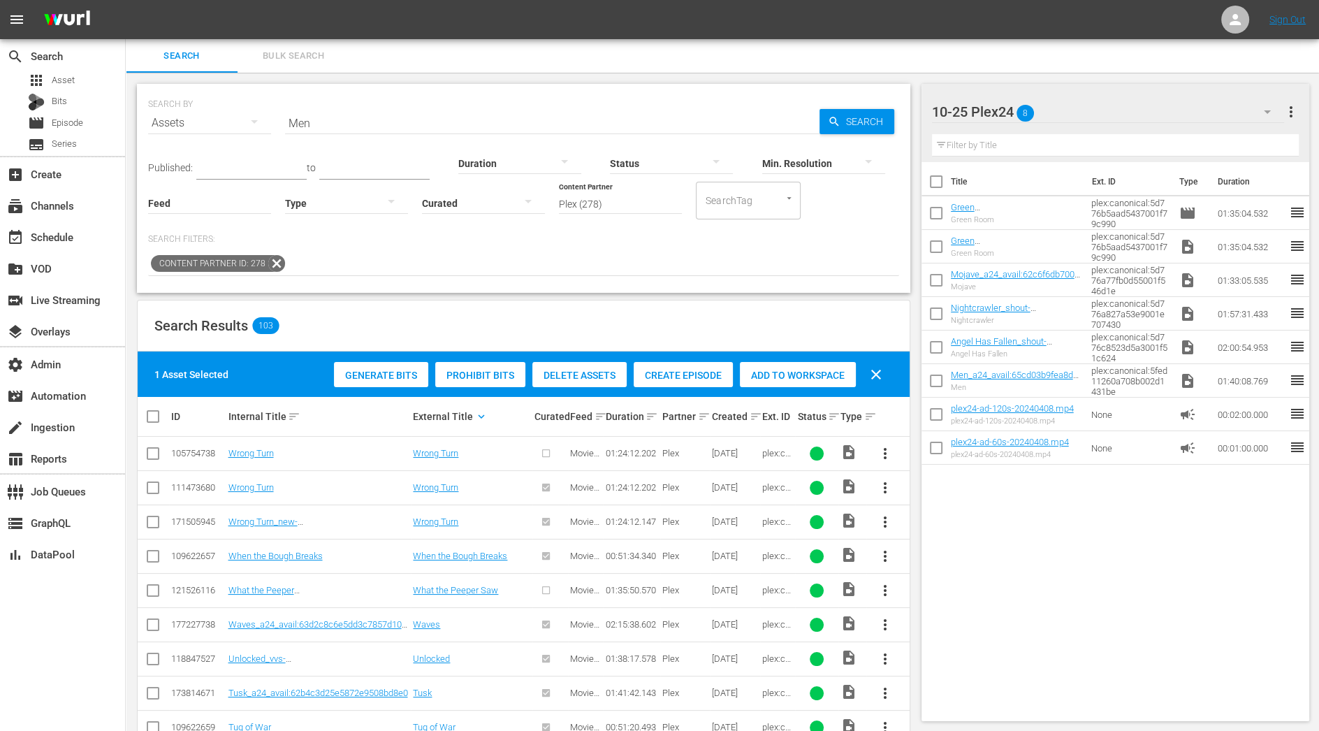
click at [788, 372] on span "Add to Workspace" at bounding box center [798, 375] width 116 height 11
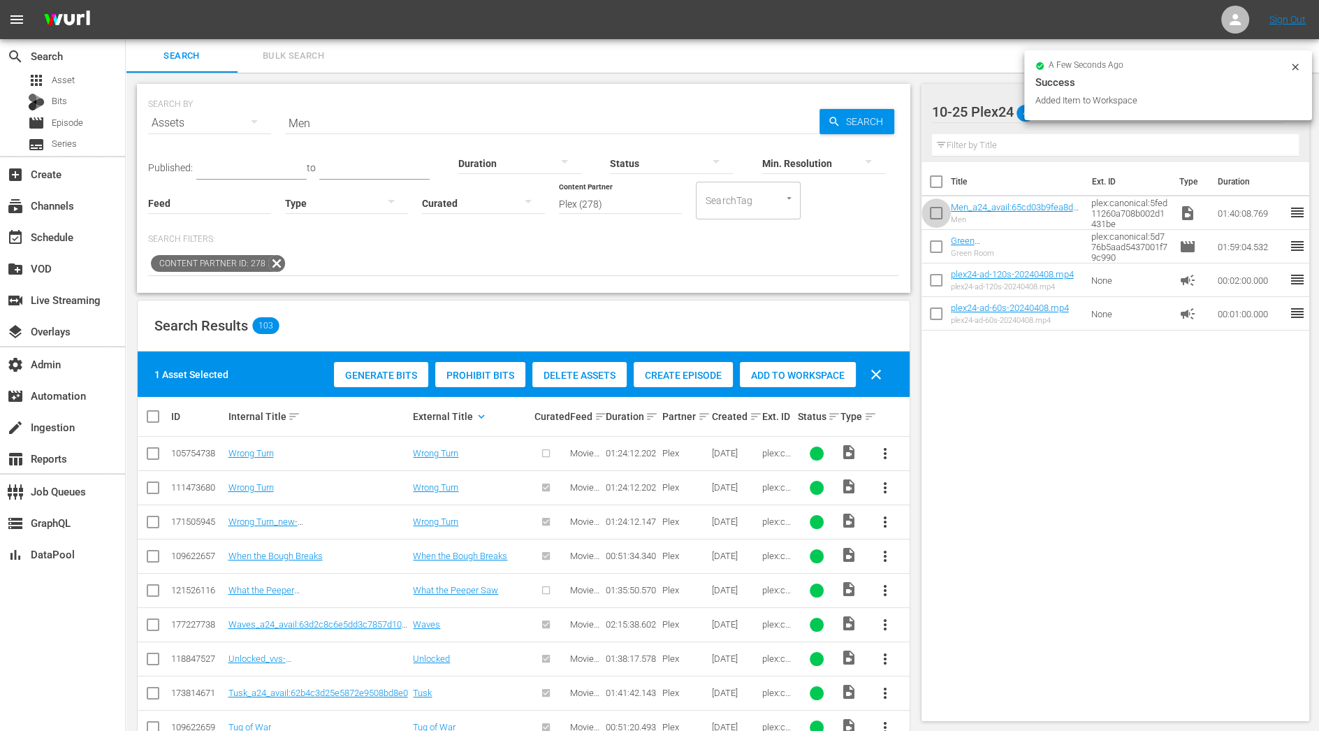
click at [930, 207] on input "checkbox" at bounding box center [936, 215] width 29 height 29
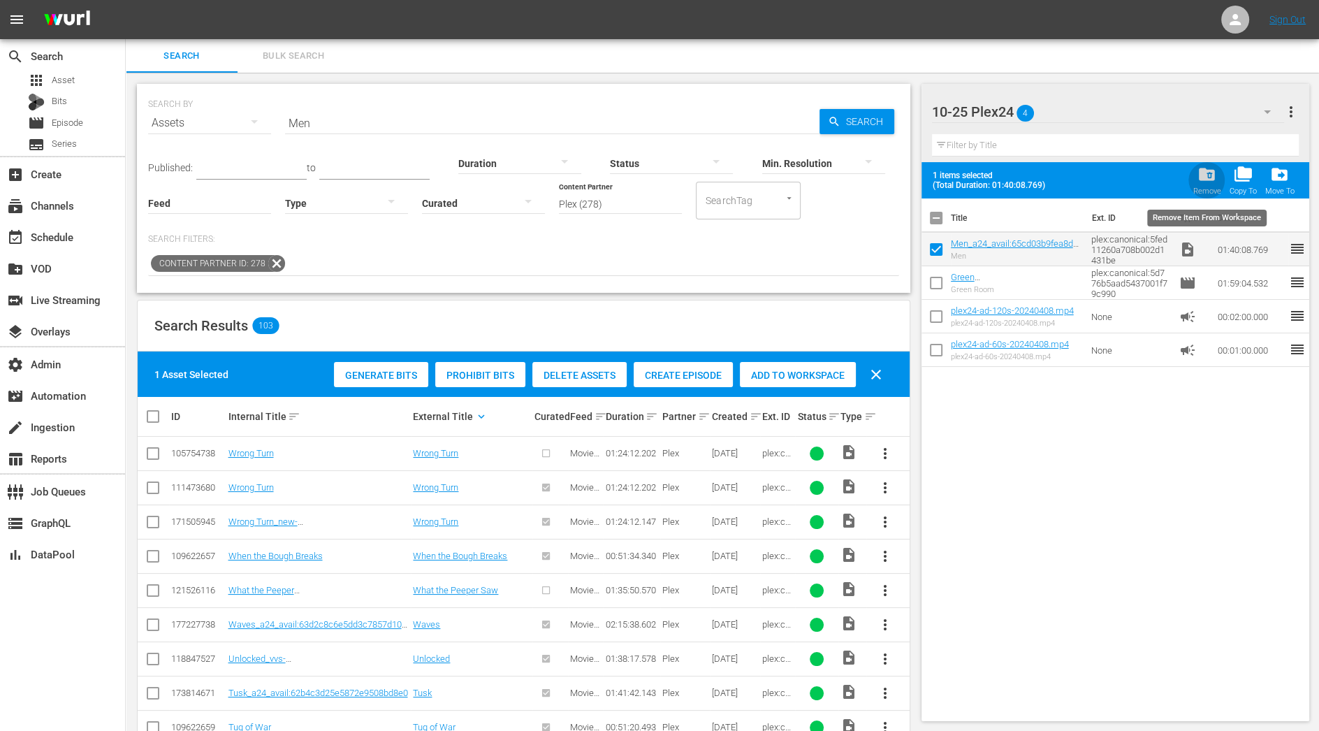
click at [1196, 184] on div "folder_delete Remove" at bounding box center [1207, 180] width 28 height 31
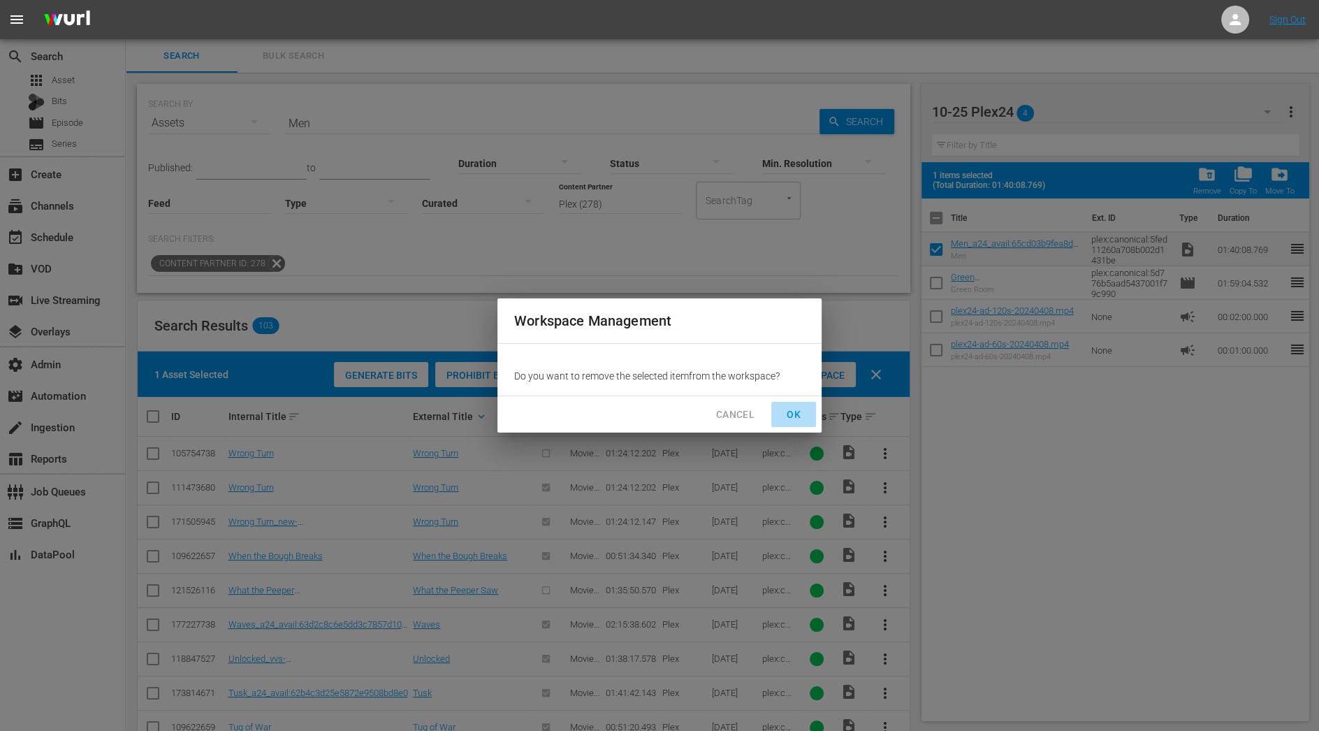
click at [799, 416] on span "OK" at bounding box center [794, 414] width 22 height 17
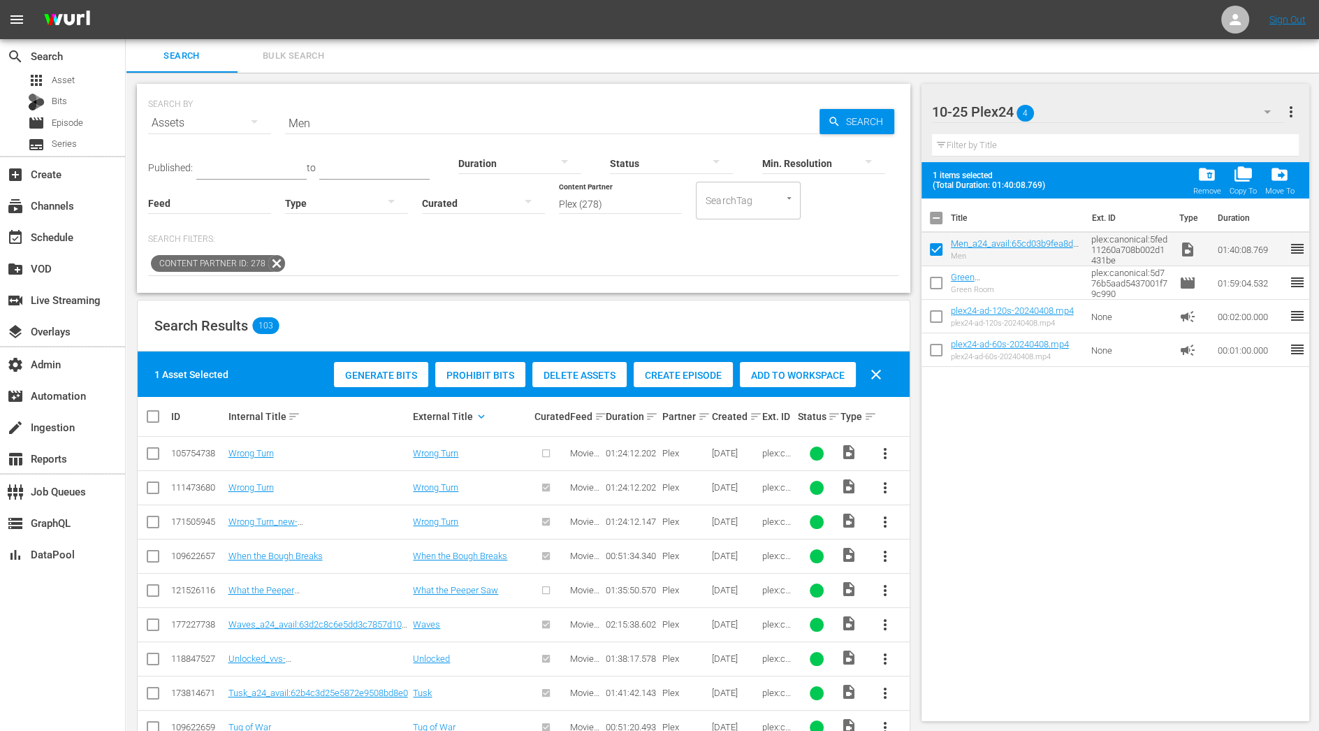
checkbox input "false"
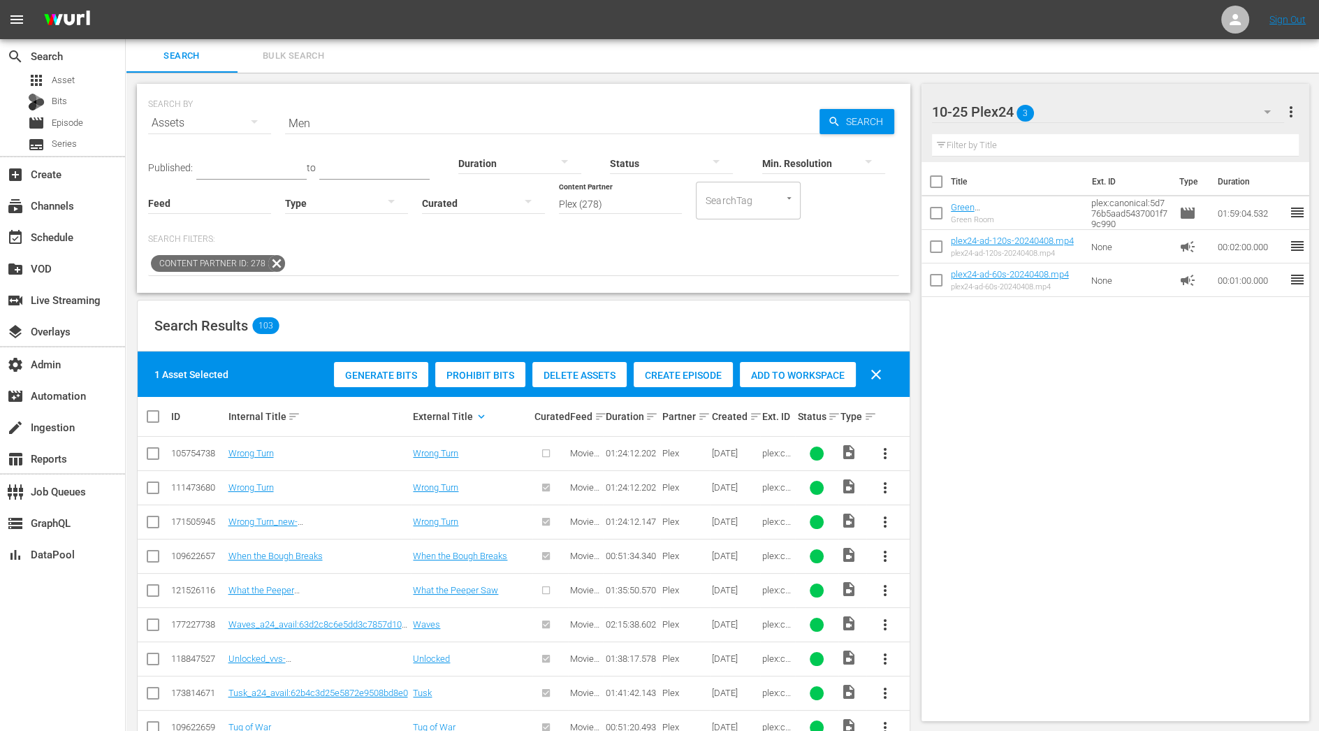
click at [653, 380] on div "Create Episode" at bounding box center [683, 375] width 99 height 27
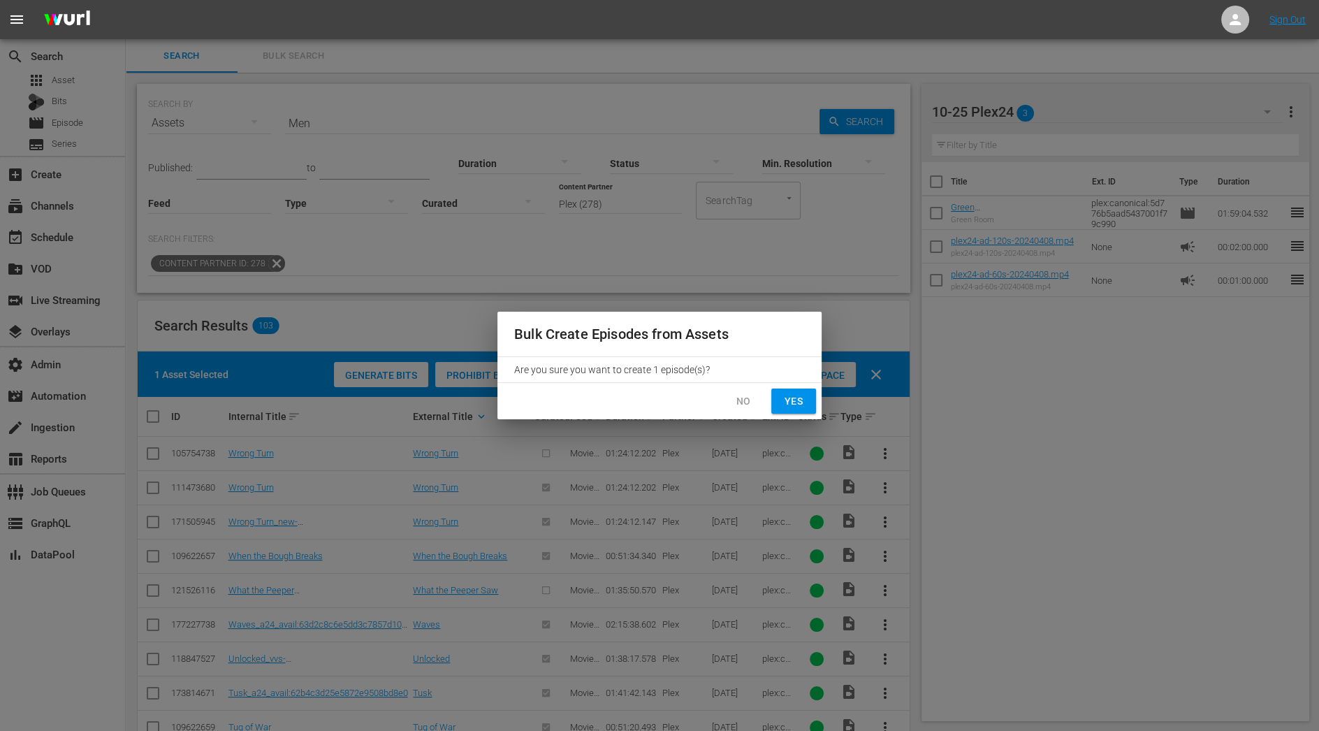
click at [785, 409] on span "Yes" at bounding box center [794, 401] width 22 height 17
checkbox input "false"
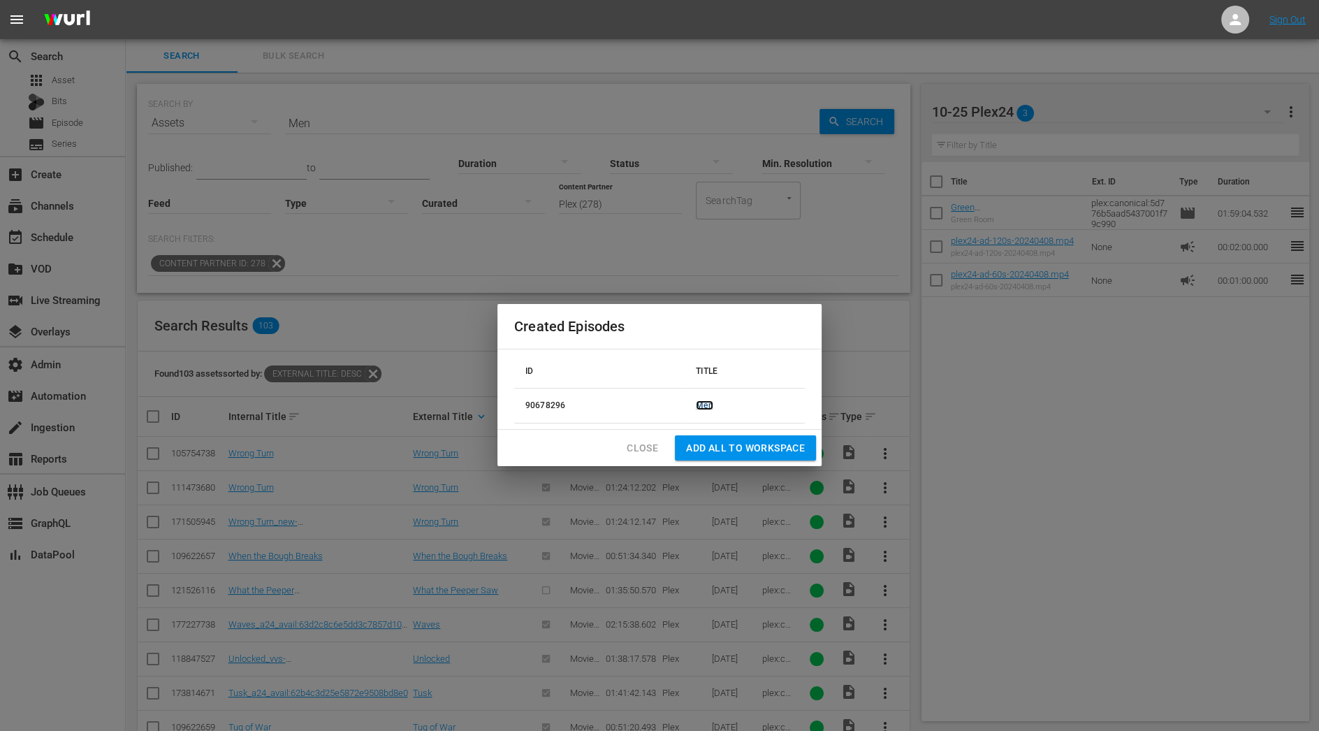
click at [704, 408] on link "Men" at bounding box center [704, 405] width 17 height 10
click at [718, 447] on span "Add all to Workspace" at bounding box center [745, 448] width 119 height 17
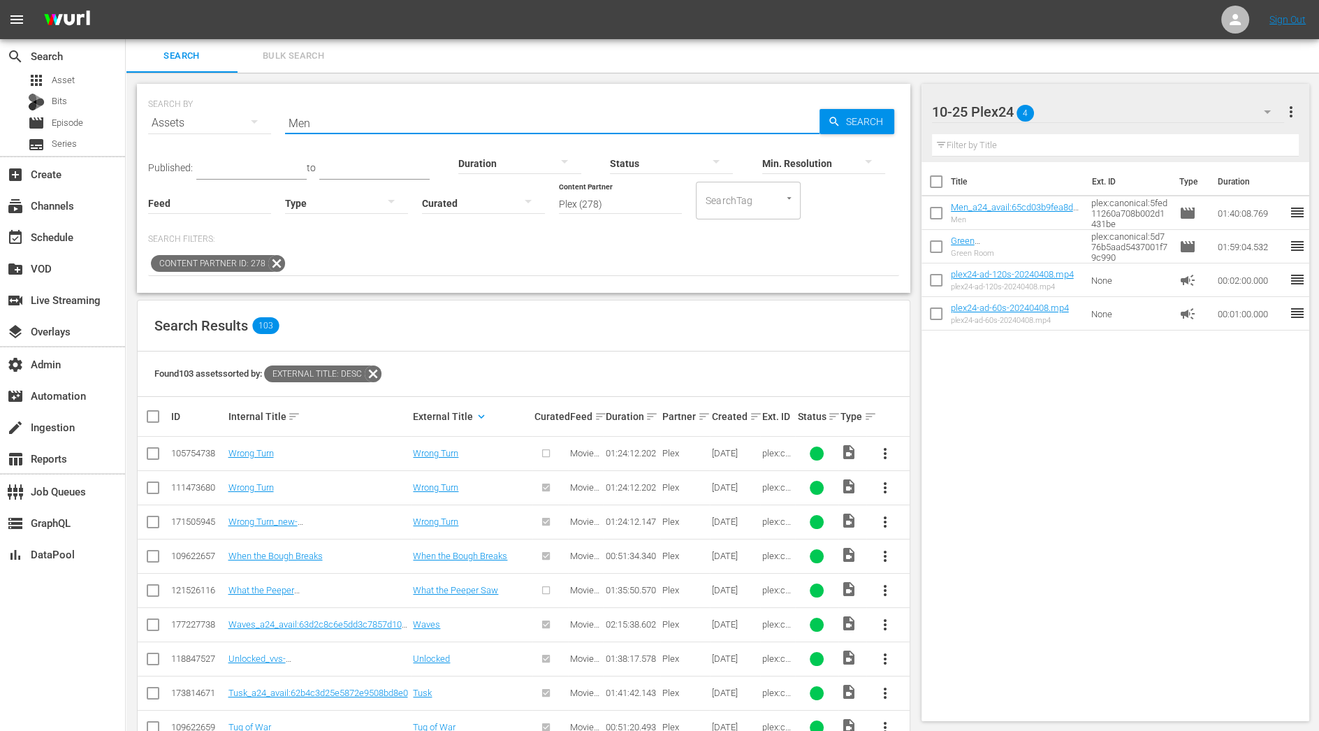
drag, startPoint x: 309, startPoint y: 124, endPoint x: 263, endPoint y: 124, distance: 46.1
click at [263, 124] on div "SEARCH BY Search By Assets Search ID, Title, Description, Keywords, or Category…" at bounding box center [523, 114] width 751 height 50
paste input "The Nightcrawler"
type input "The Nightcrawler"
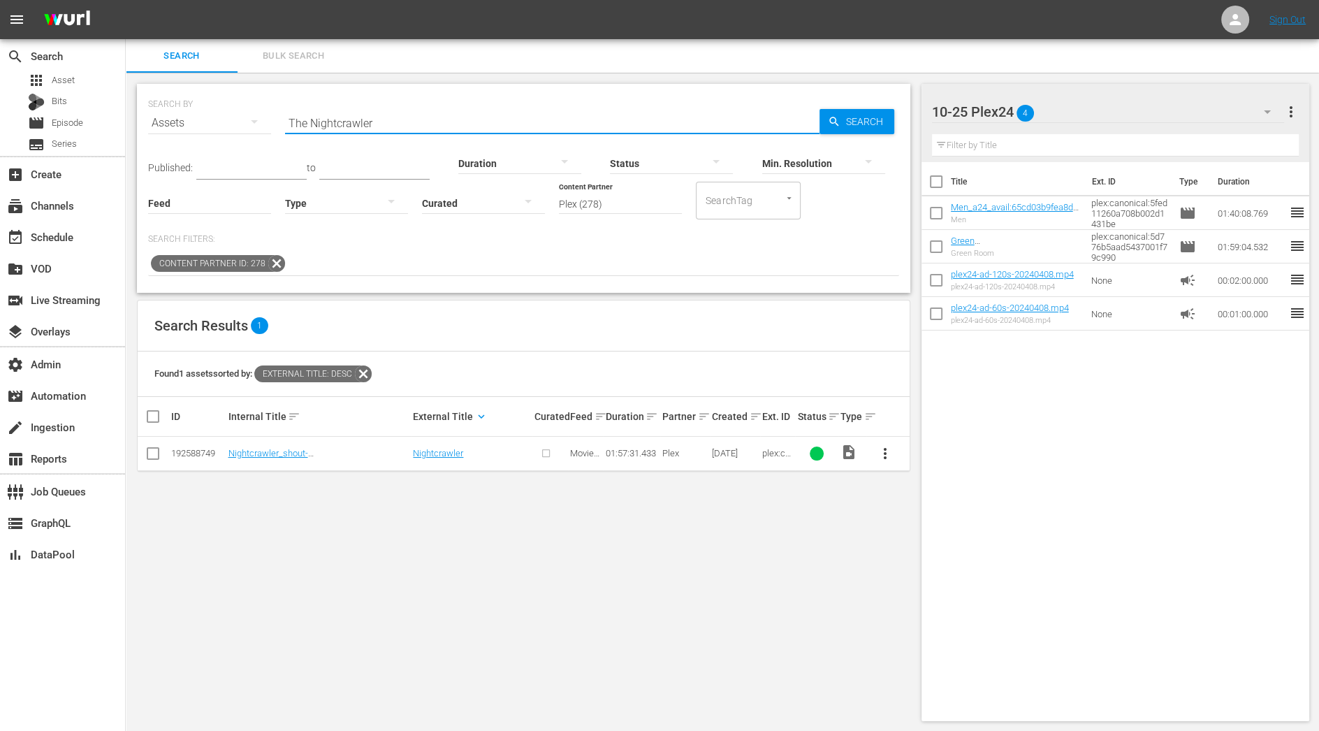
click at [156, 459] on input "checkbox" at bounding box center [153, 456] width 17 height 17
checkbox input "true"
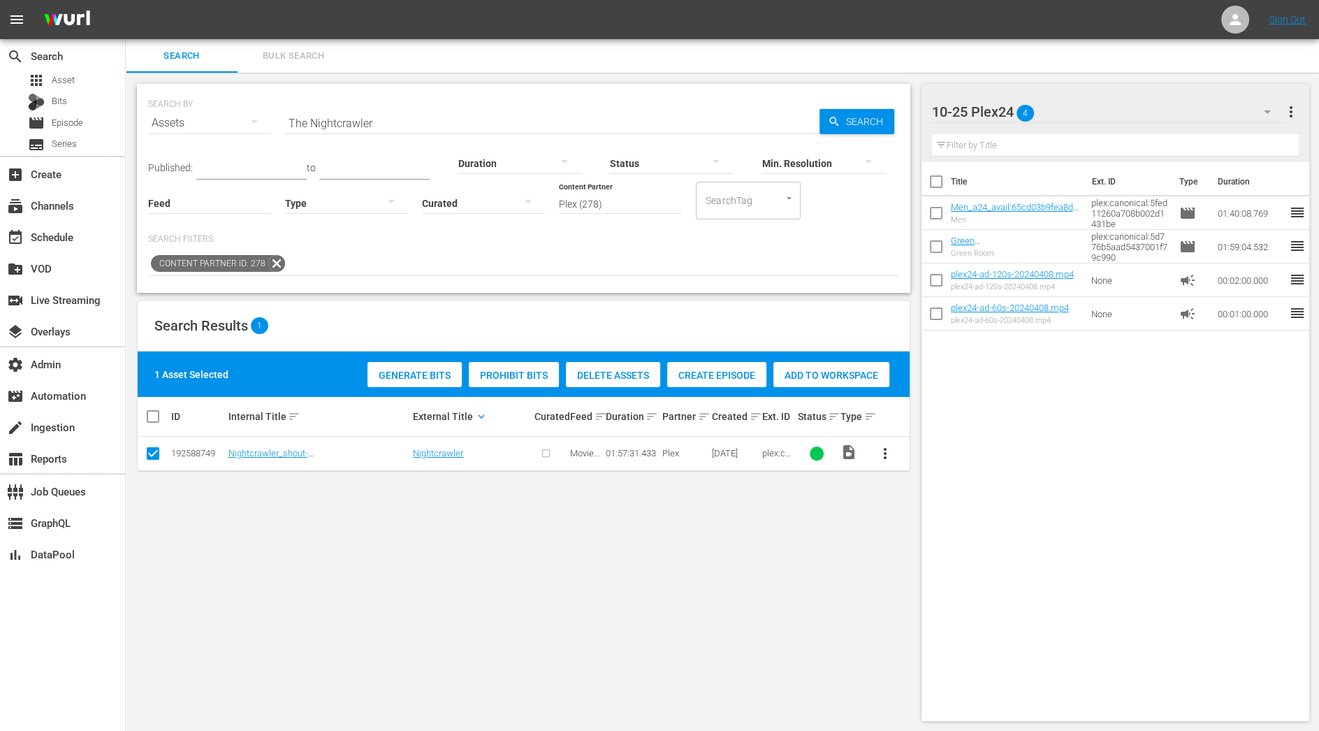
click at [835, 370] on span "Add to Workspace" at bounding box center [832, 375] width 116 height 11
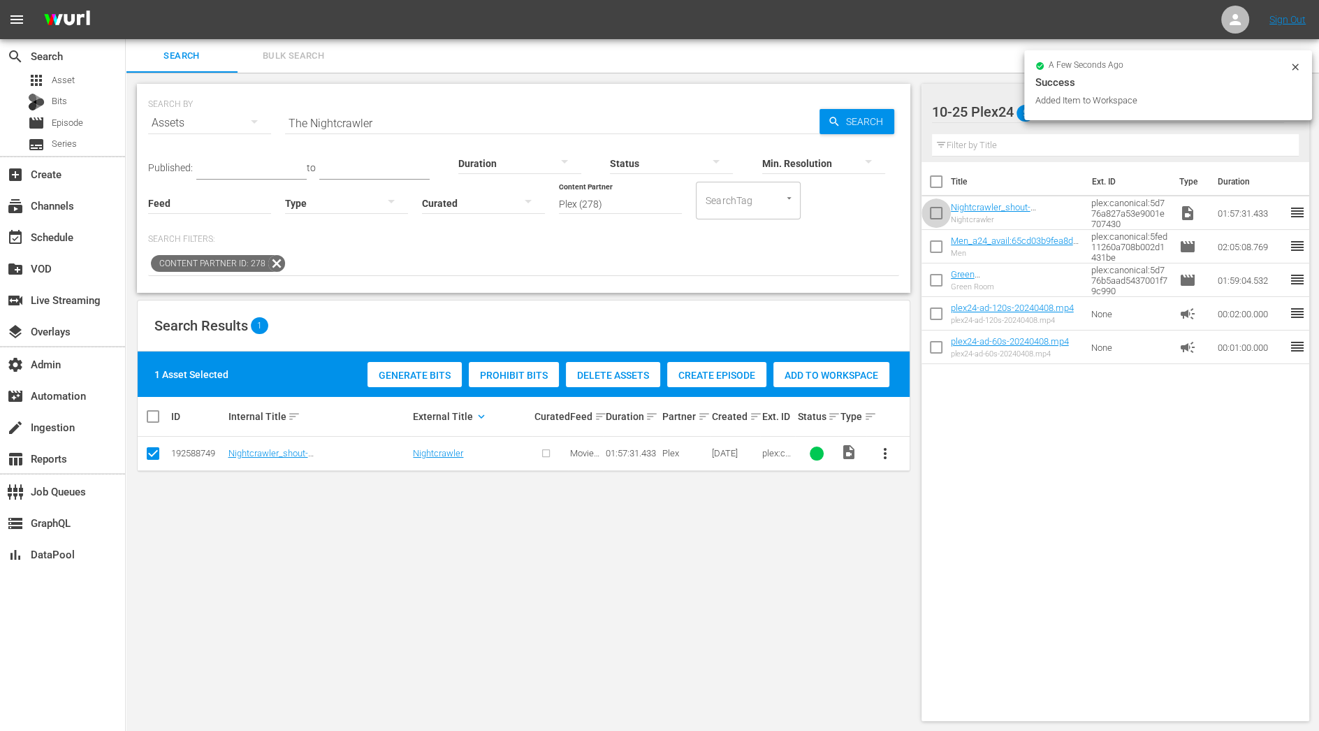
click at [938, 216] on input "checkbox" at bounding box center [936, 215] width 29 height 29
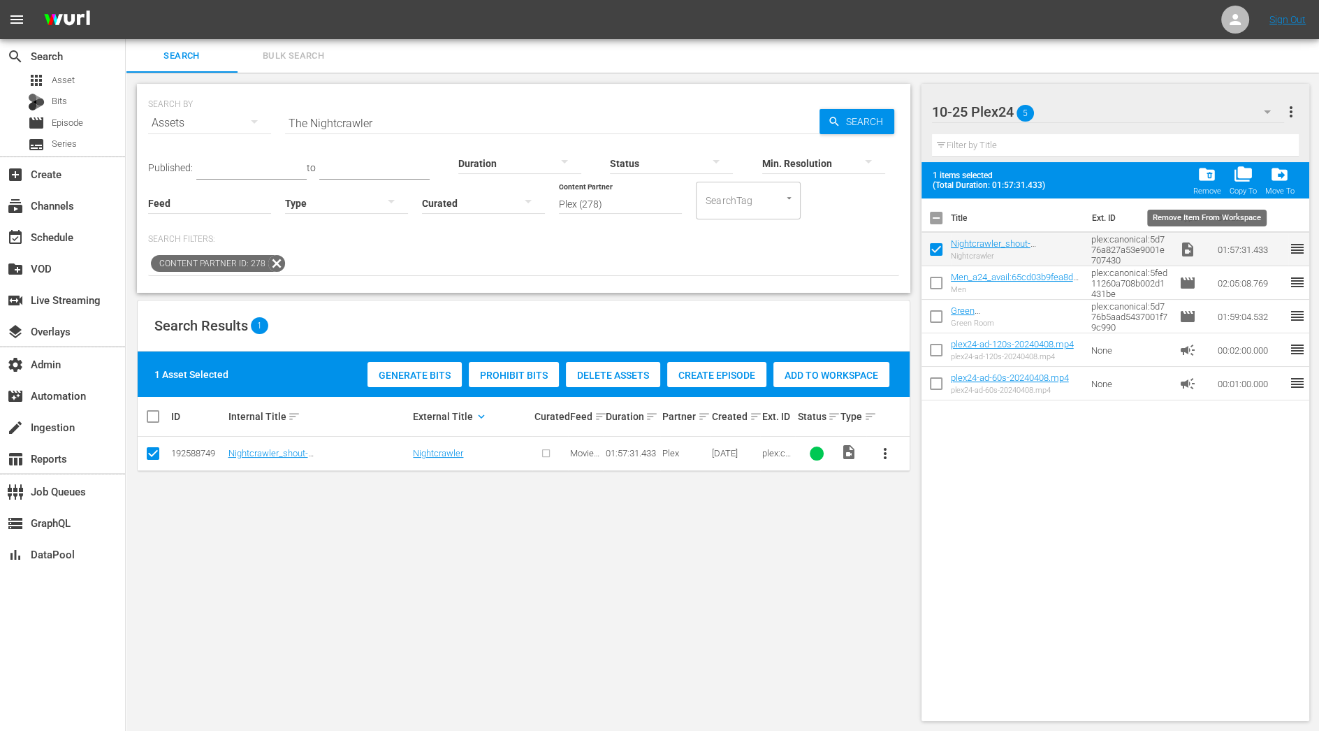
click at [1210, 175] on span "folder_delete" at bounding box center [1207, 174] width 19 height 19
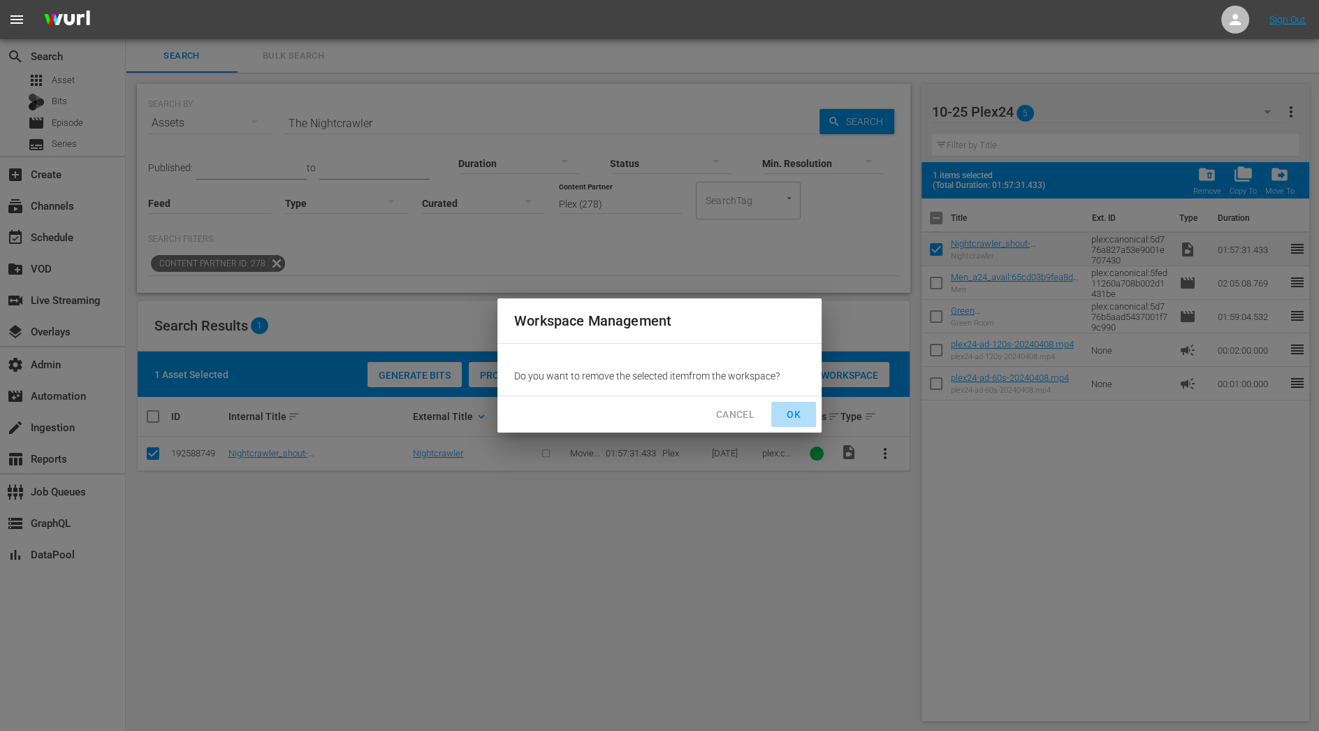
click at [783, 416] on span "OK" at bounding box center [794, 414] width 22 height 17
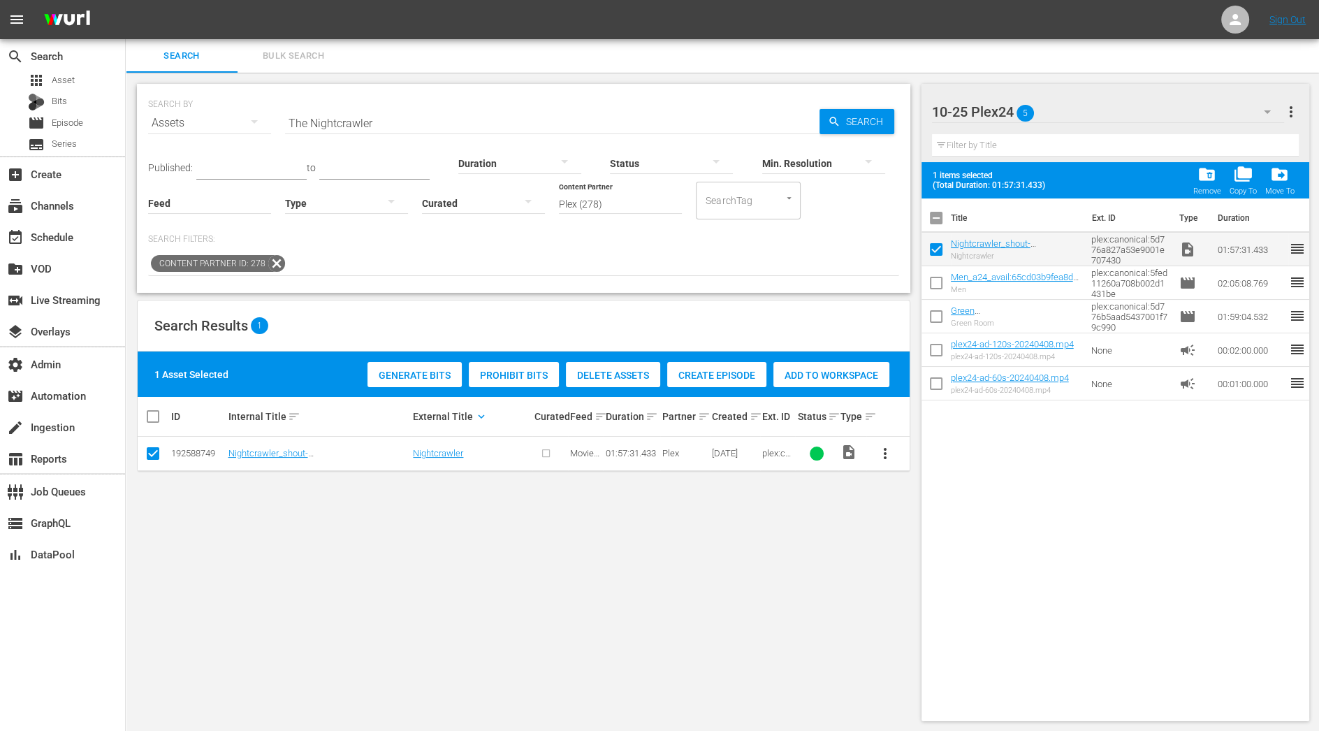
checkbox input "false"
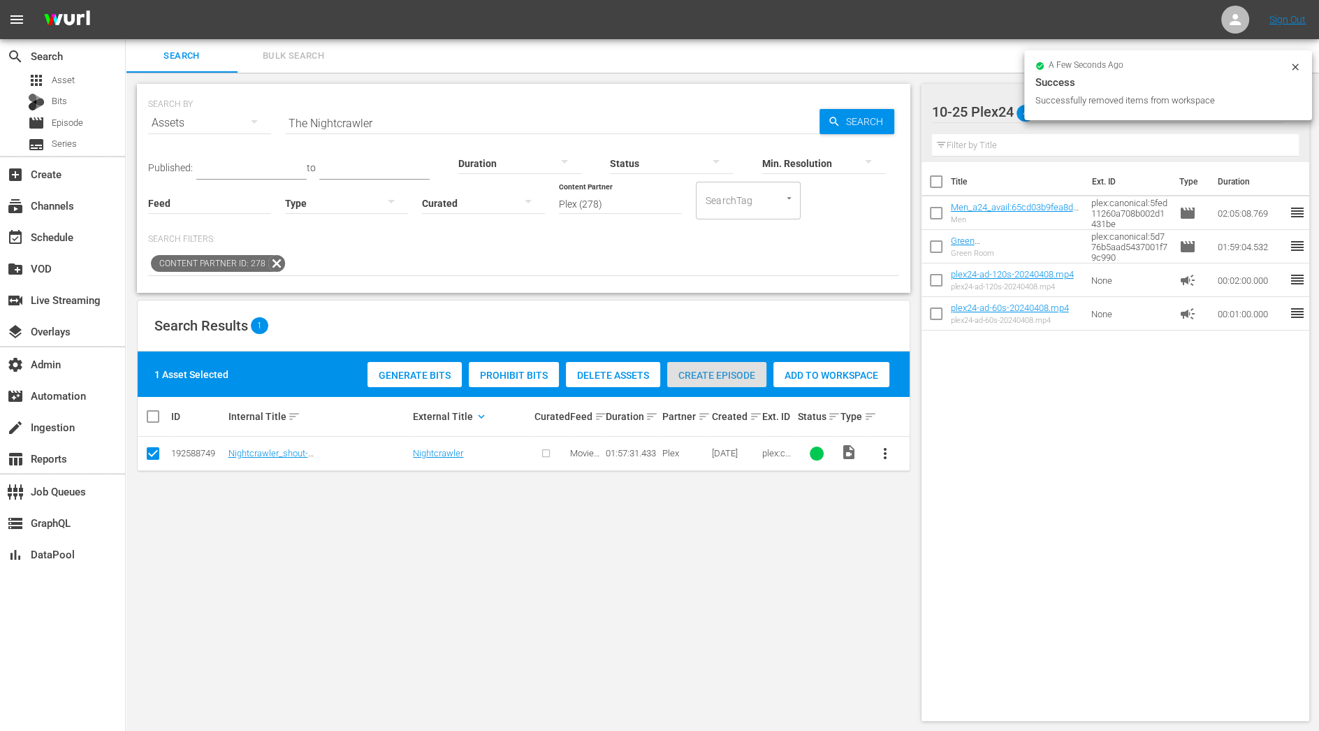
click at [737, 376] on span "Create Episode" at bounding box center [716, 375] width 99 height 11
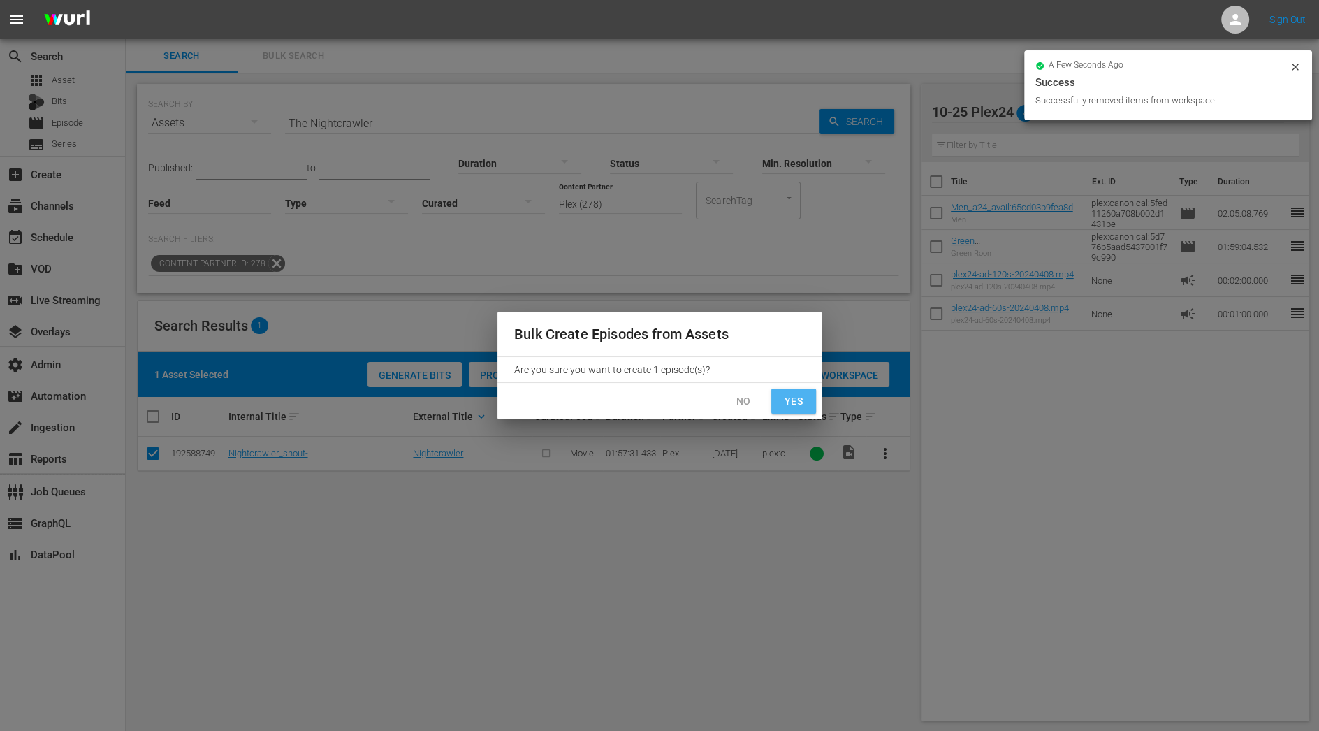
click at [791, 401] on span "Yes" at bounding box center [794, 401] width 22 height 17
checkbox input "false"
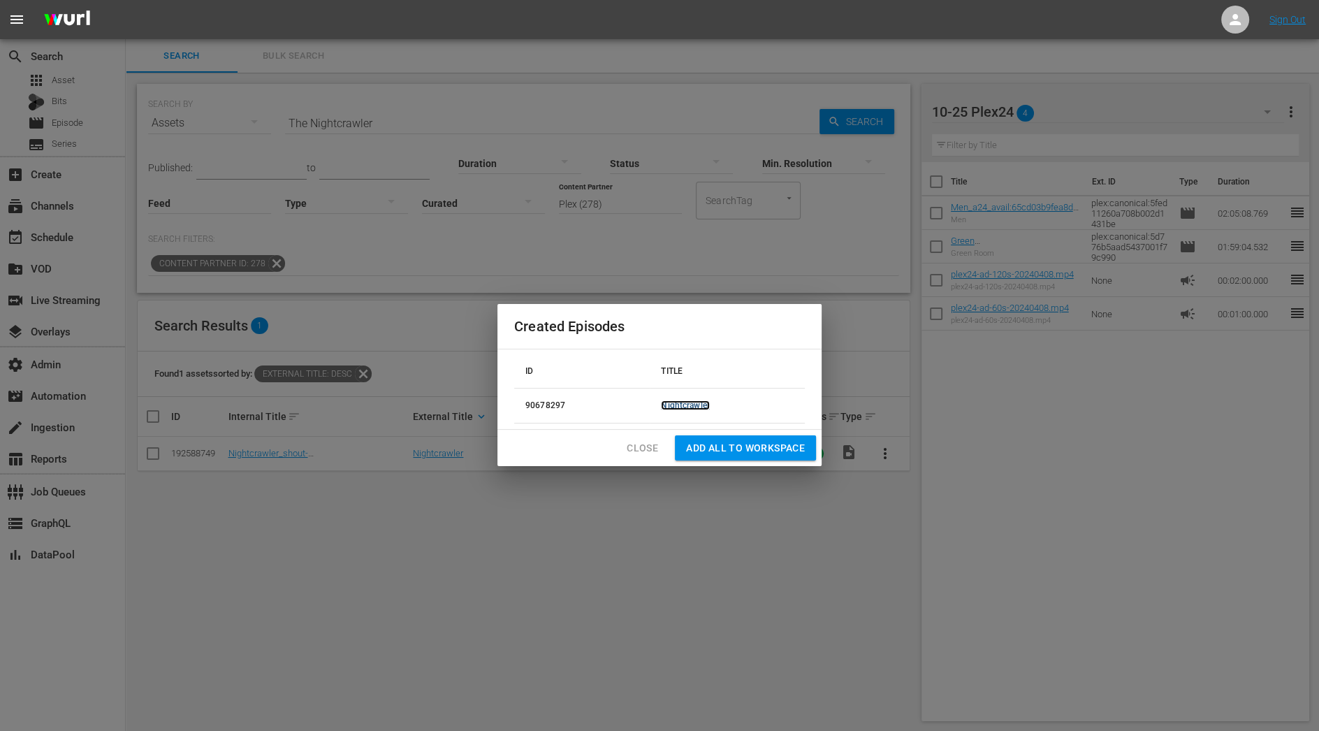
click at [689, 401] on link "Nightcrawler" at bounding box center [685, 405] width 49 height 10
click at [720, 437] on button "Add all to Workspace" at bounding box center [745, 448] width 141 height 26
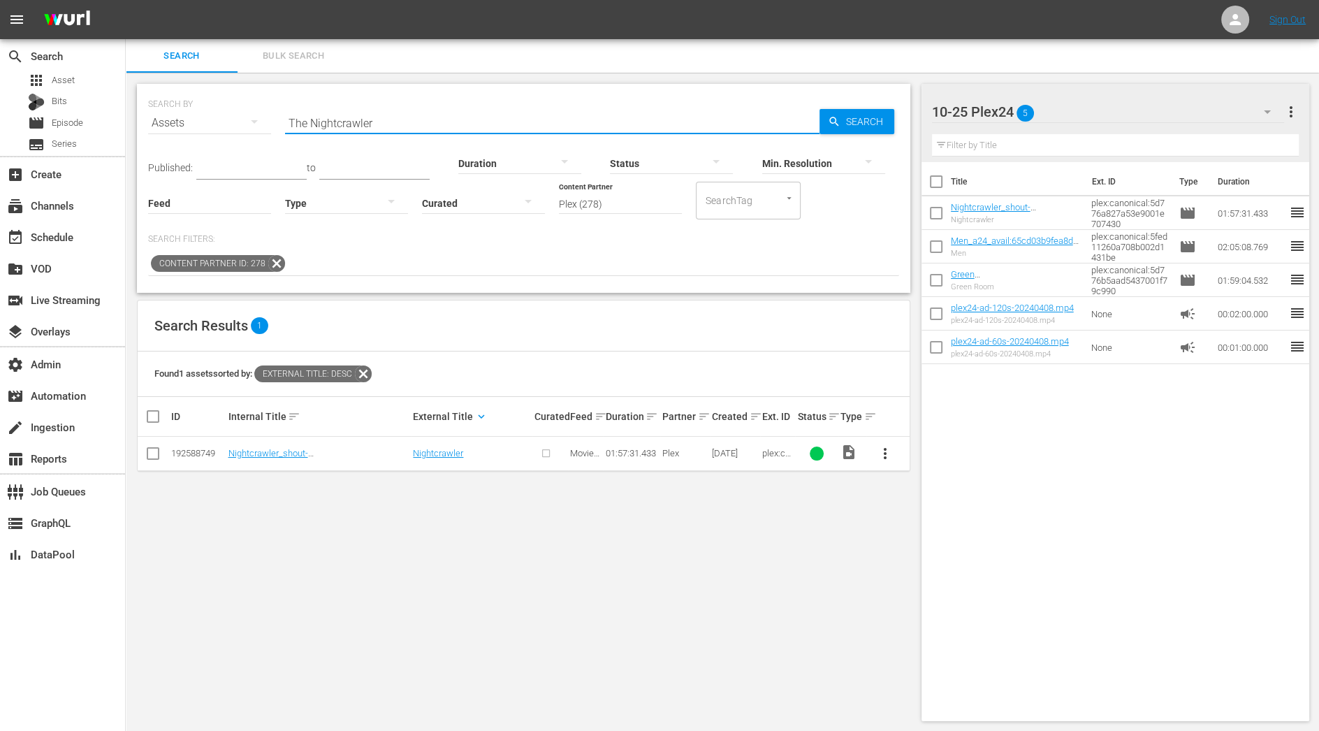
drag, startPoint x: 380, startPoint y: 120, endPoint x: 210, endPoint y: 119, distance: 169.8
click at [210, 119] on div "SEARCH BY Search By Assets Search ID, Title, Description, Keywords, or Category…" at bounding box center [523, 114] width 751 height 50
paste input "Mojave"
type input "Mojave"
click at [156, 455] on input "checkbox" at bounding box center [153, 456] width 17 height 17
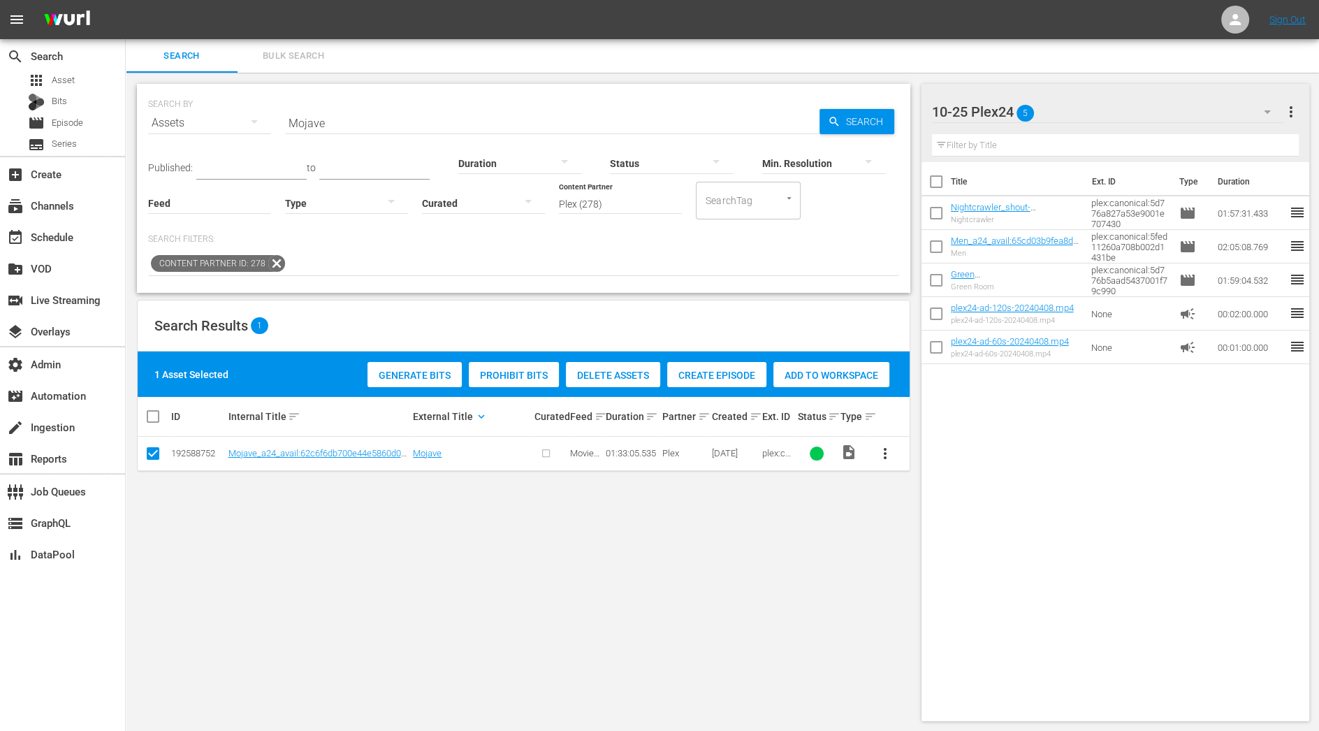
click at [696, 378] on span "Create Episode" at bounding box center [716, 375] width 99 height 11
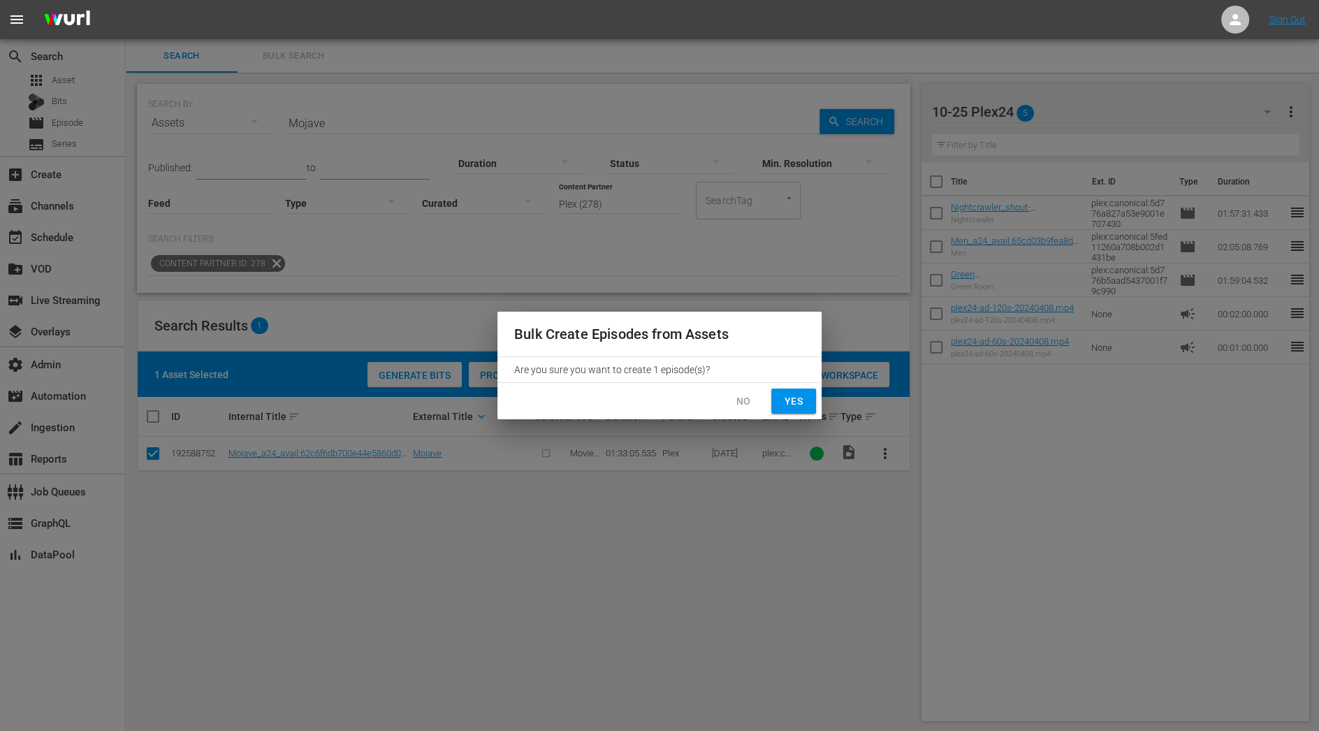
click at [804, 401] on span "Yes" at bounding box center [794, 401] width 22 height 17
checkbox input "false"
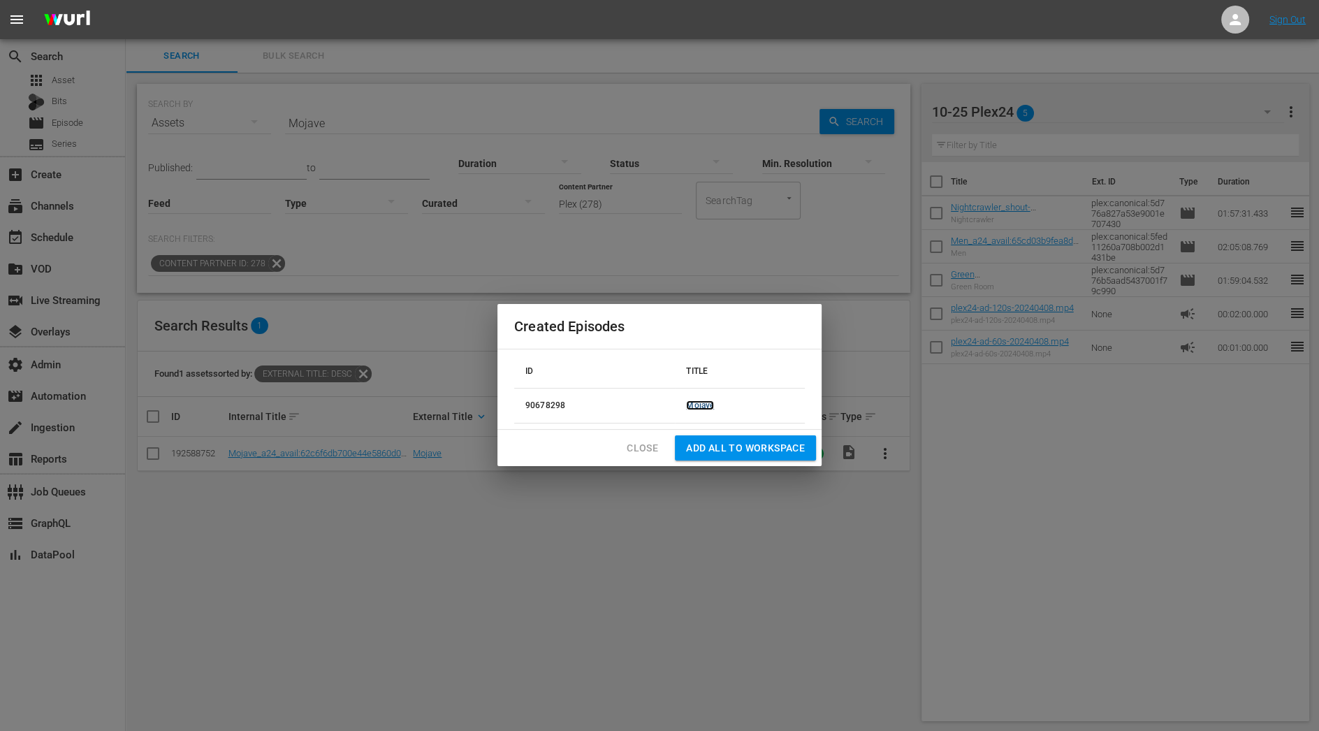
click at [693, 404] on link "Mojave" at bounding box center [700, 405] width 28 height 10
click at [700, 447] on span "Add all to Workspace" at bounding box center [745, 448] width 119 height 17
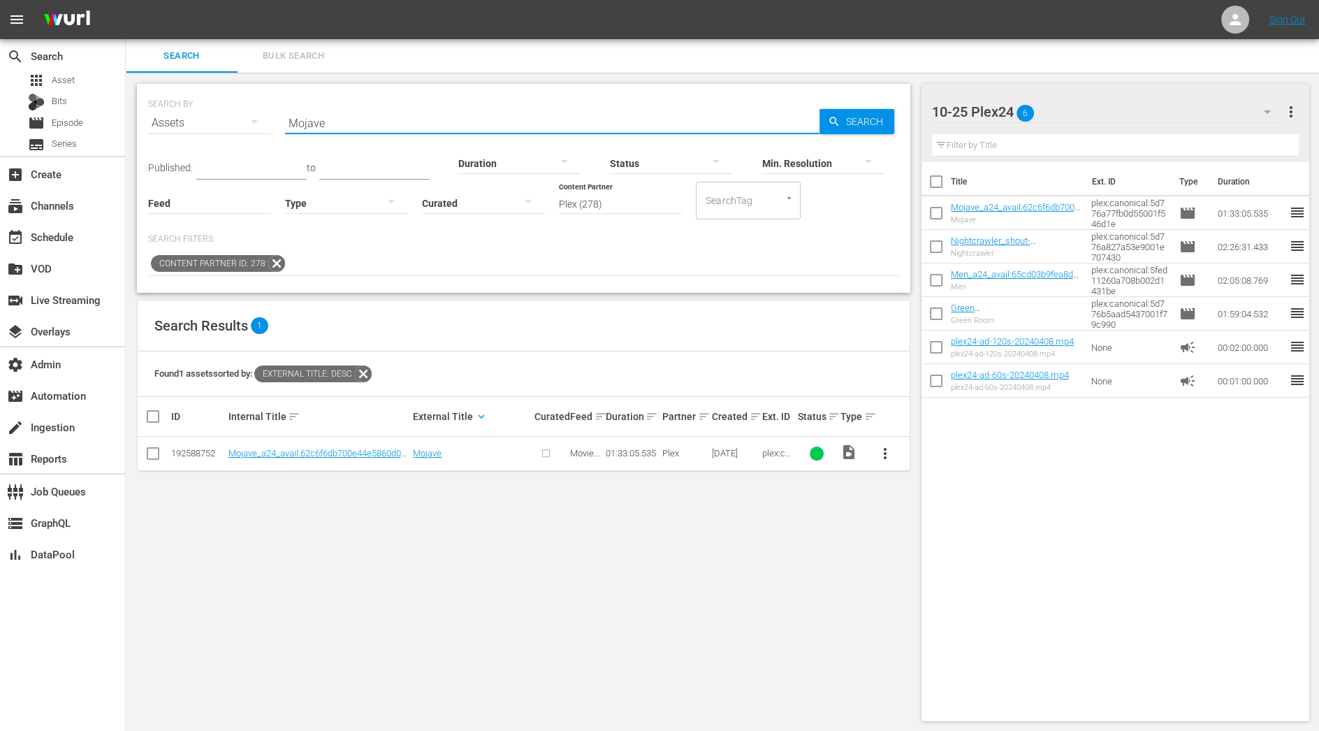
click at [314, 125] on input "Mojave" at bounding box center [552, 123] width 535 height 34
paste input "Angel Has Fallen"
type input "Angel Has Fallen"
click at [154, 455] on input "checkbox" at bounding box center [153, 456] width 17 height 17
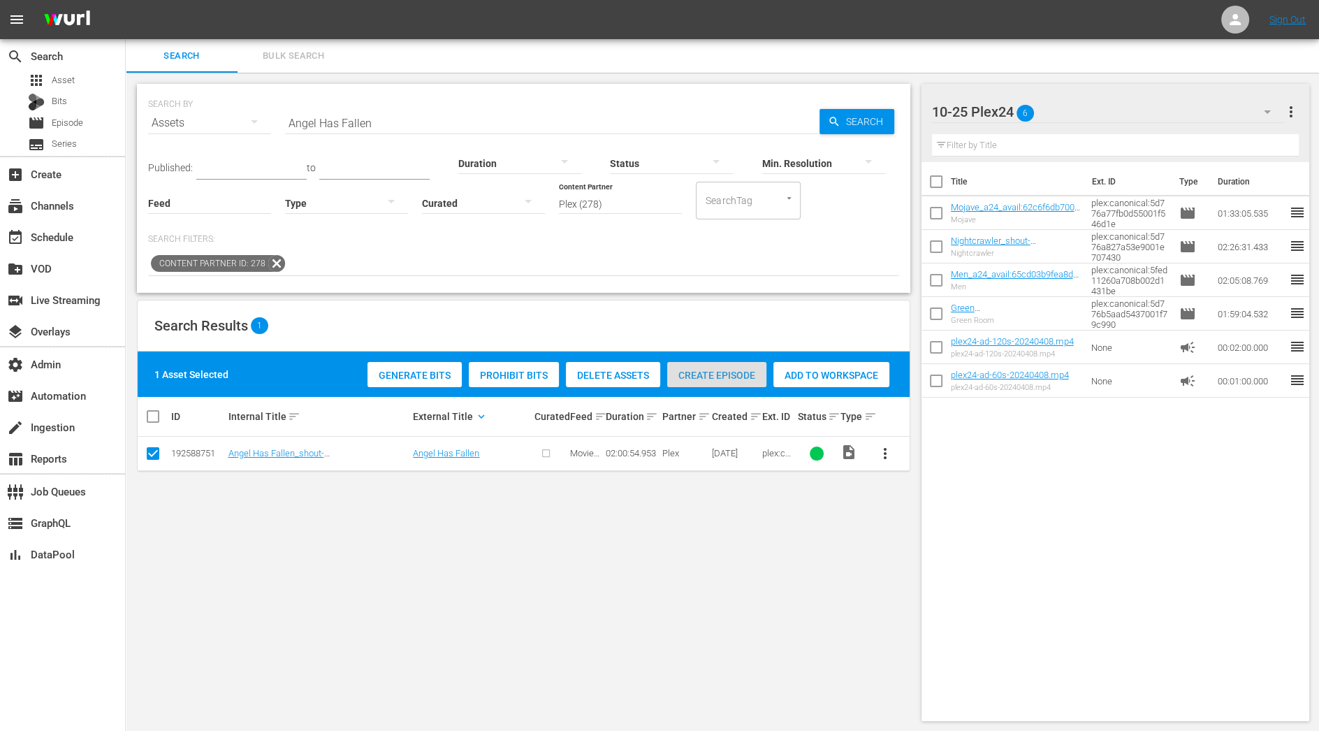
click at [727, 372] on span "Create Episode" at bounding box center [716, 375] width 99 height 11
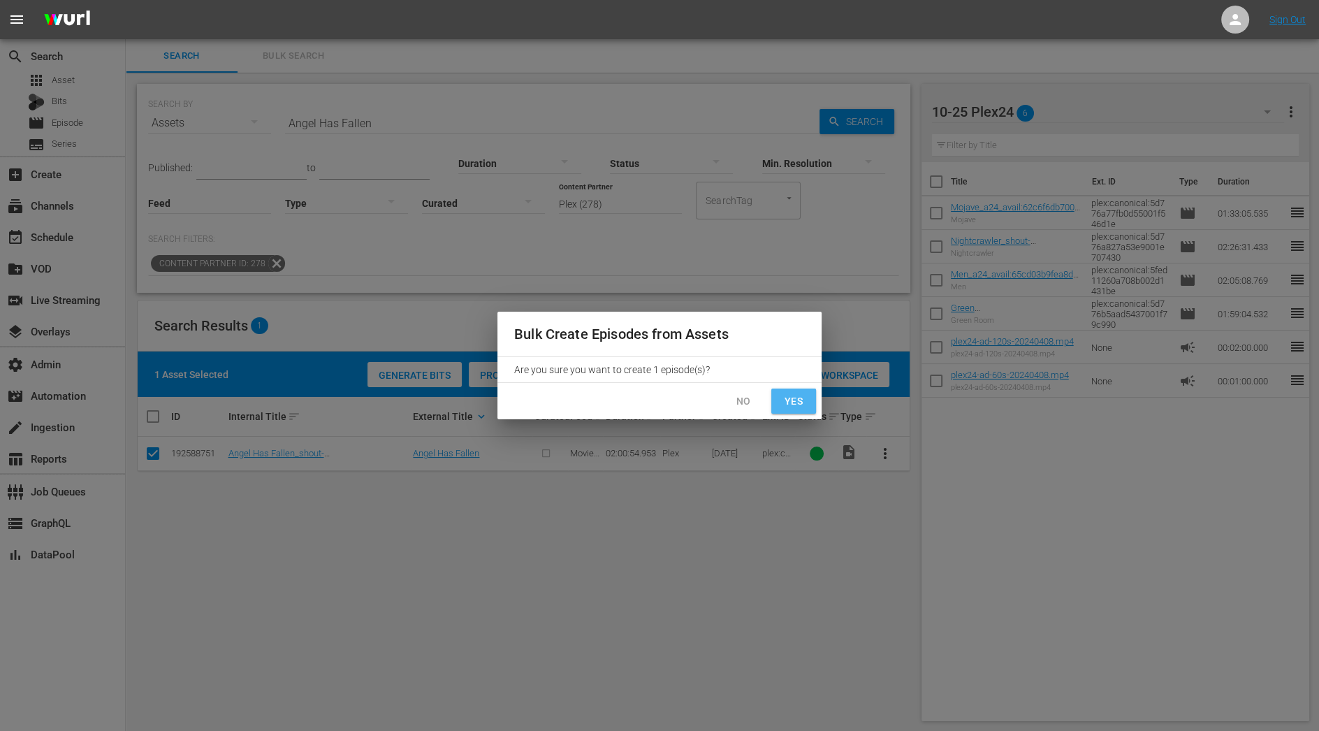
click at [795, 404] on span "Yes" at bounding box center [794, 401] width 22 height 17
checkbox input "false"
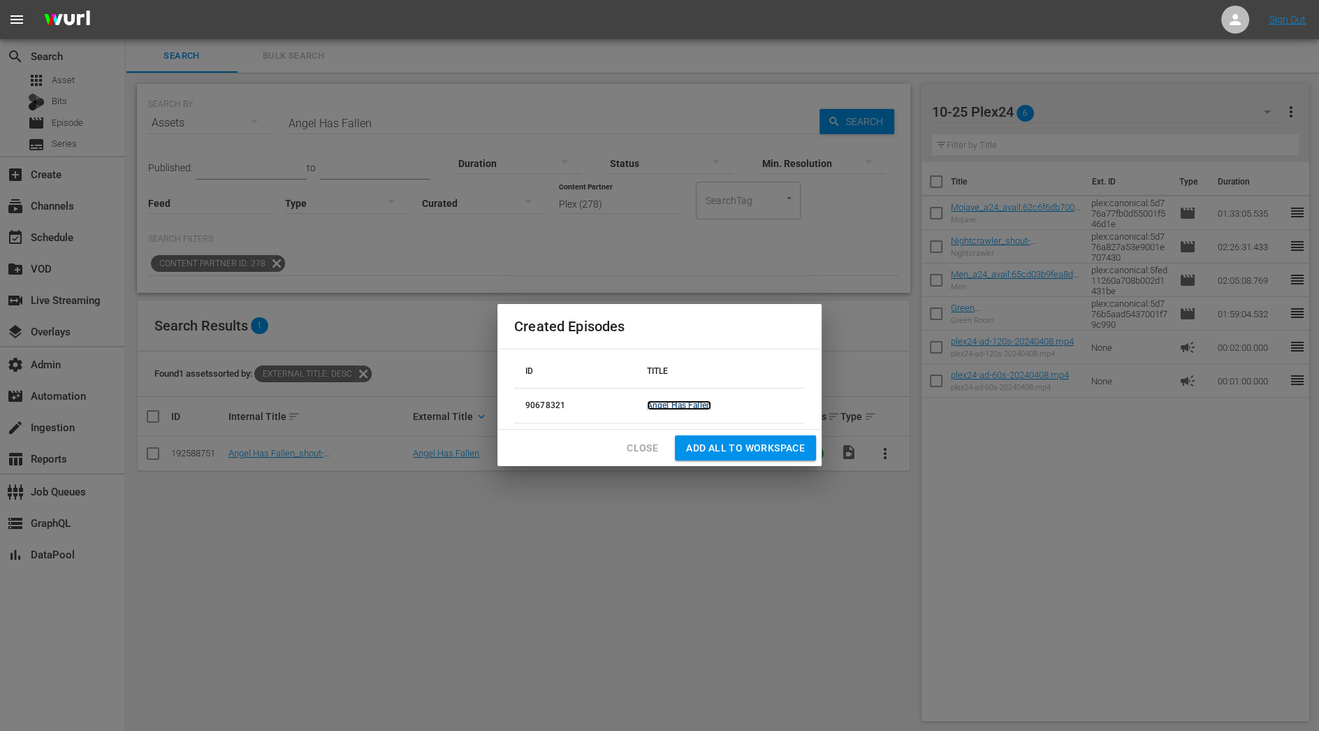
click at [682, 403] on link "Angel Has Fallen" at bounding box center [679, 405] width 64 height 10
click at [723, 451] on span "Add all to Workspace" at bounding box center [745, 448] width 119 height 17
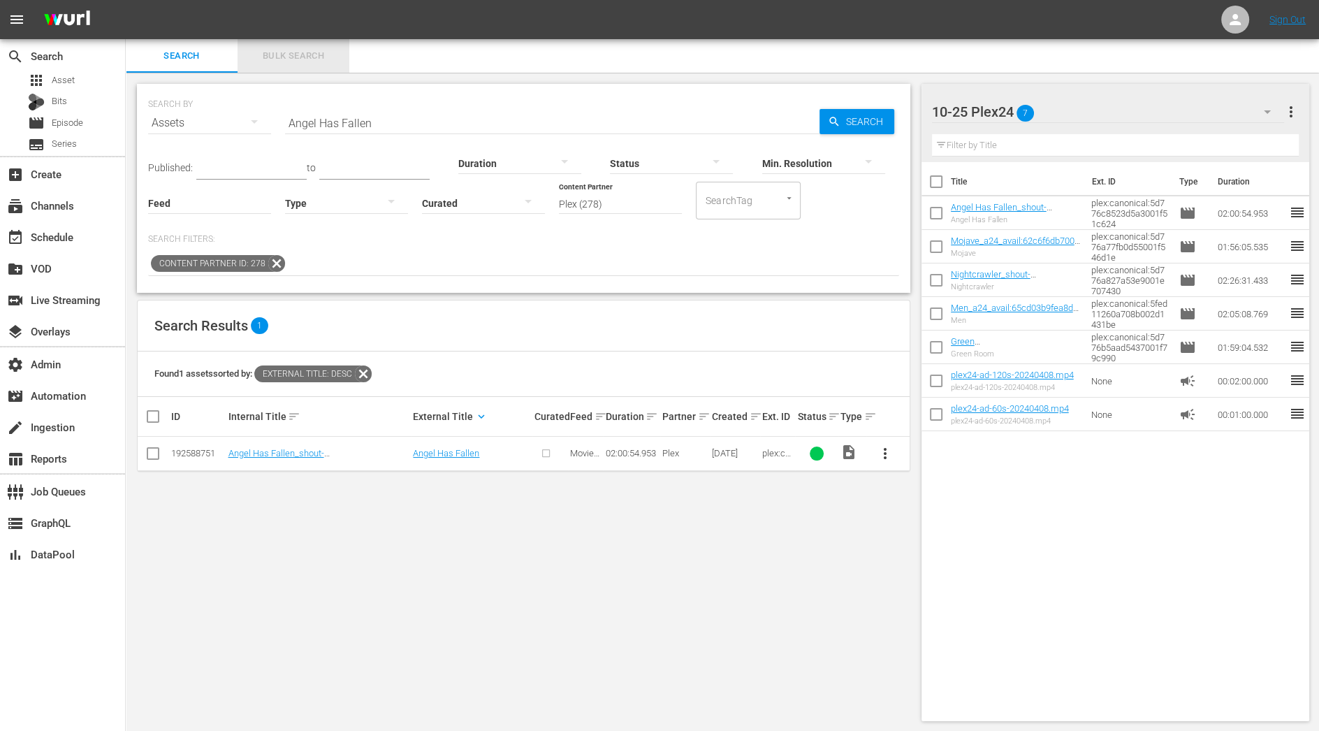
click at [277, 59] on span "Bulk Search" at bounding box center [293, 56] width 95 height 16
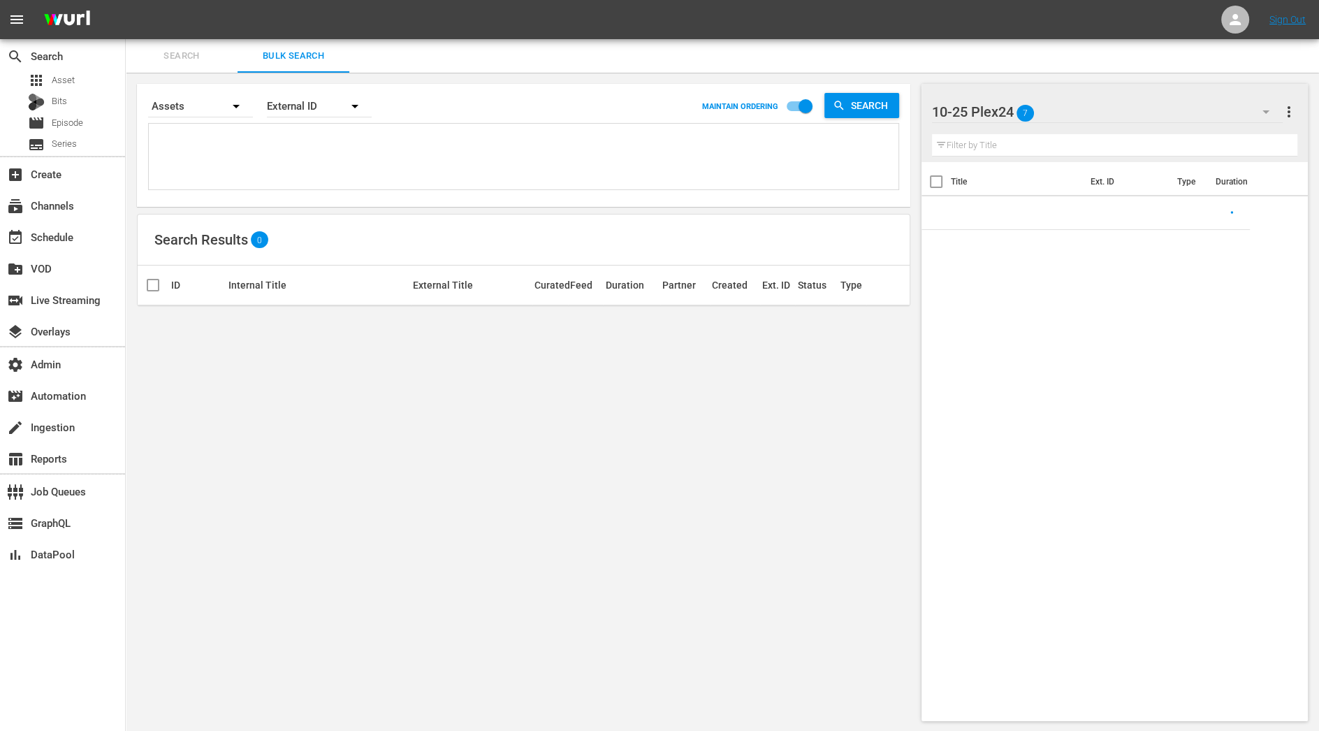
click at [286, 151] on textarea at bounding box center [525, 159] width 746 height 64
paste textarea "plex:streamingMedia:6730016e43b96c02321d7860 plex:streamingMedia:68478f401b66b1…"
type textarea "plex:streamingMedia:6730016e43b96c02321d7860 plex:streamingMedia:68478f401b66b1…"
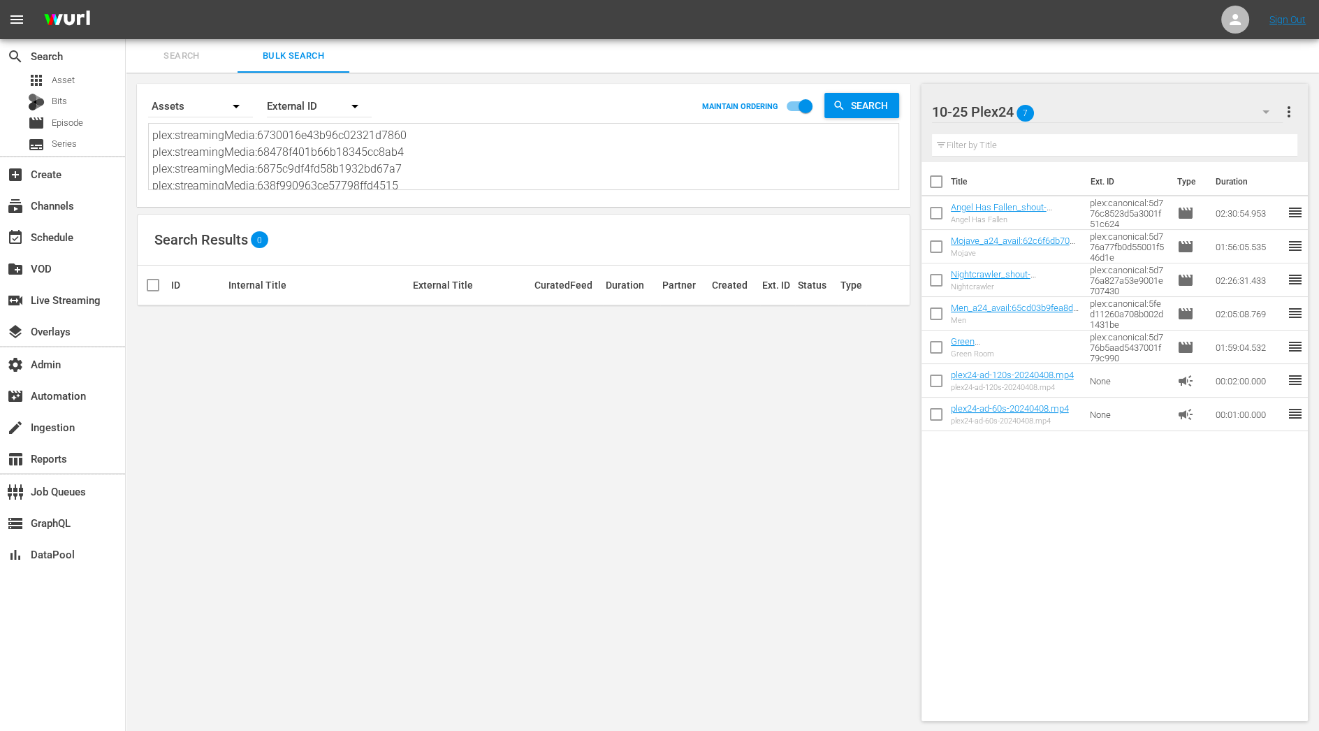
scroll to position [1, 0]
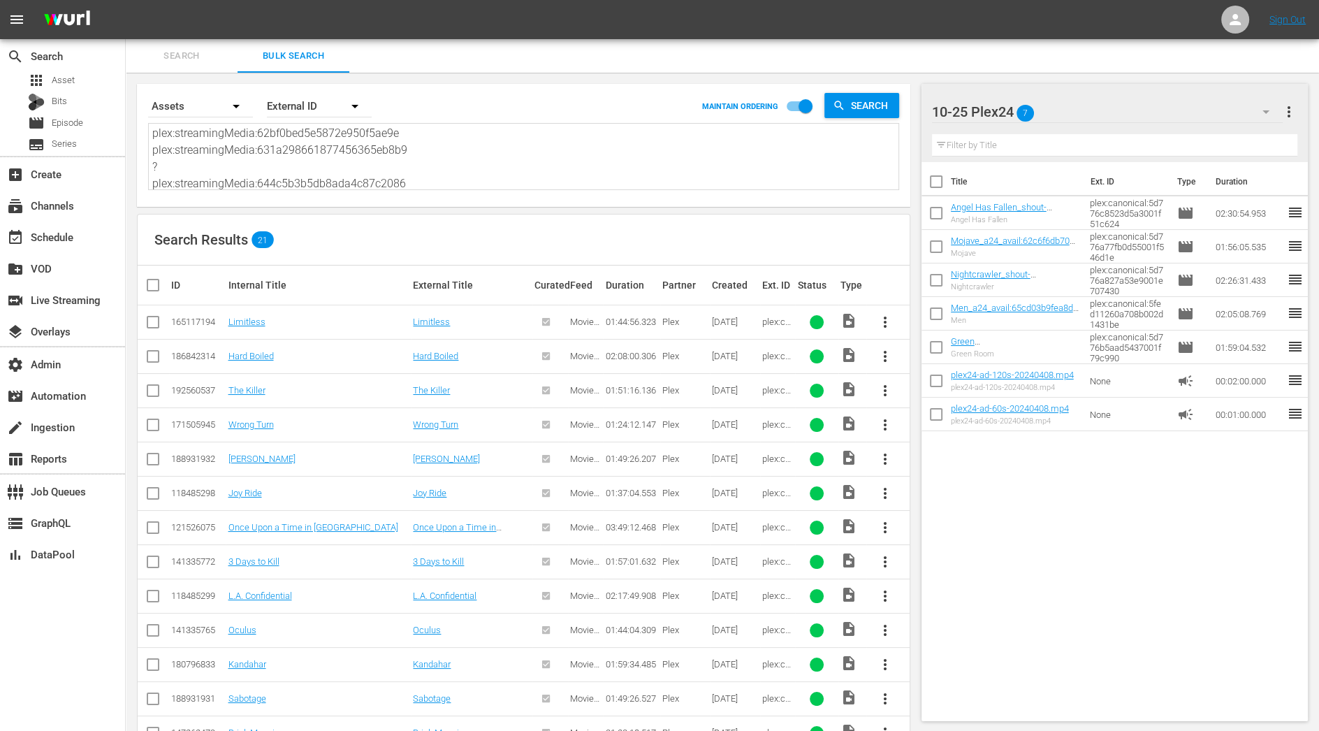
type textarea "plex:streamingMedia:6730016e43b96c02321d7860 plex:streamingMedia:68478f401b66b1…"
click at [152, 293] on th at bounding box center [153, 285] width 31 height 39
click at [149, 278] on input "checkbox" at bounding box center [159, 285] width 28 height 17
checkbox input "true"
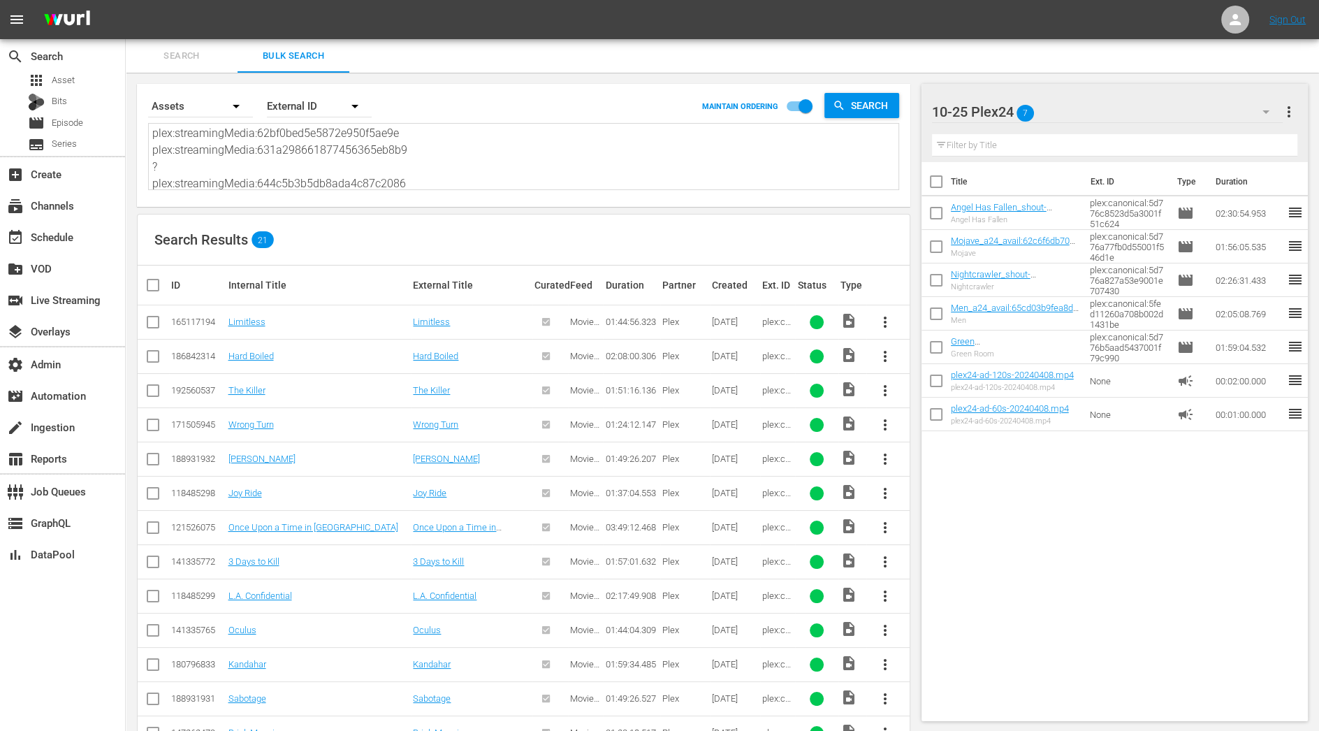
checkbox input "true"
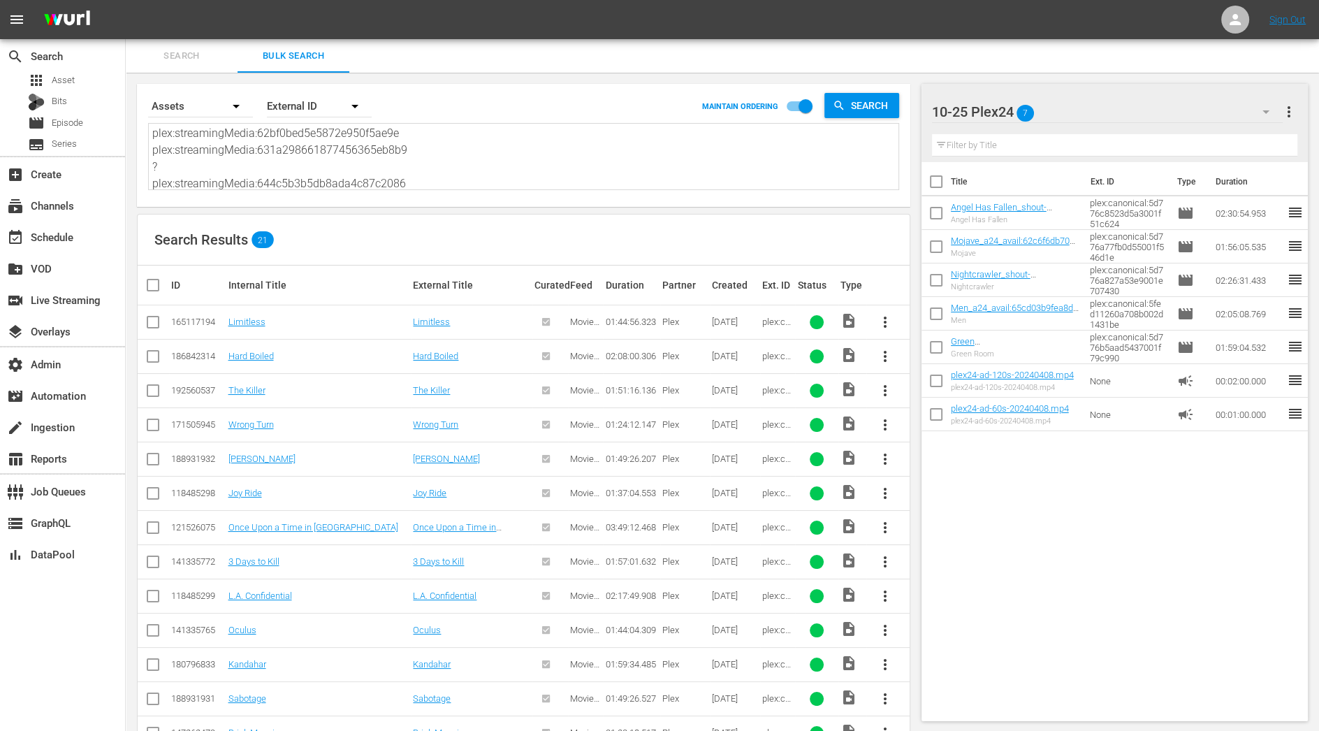
checkbox input "true"
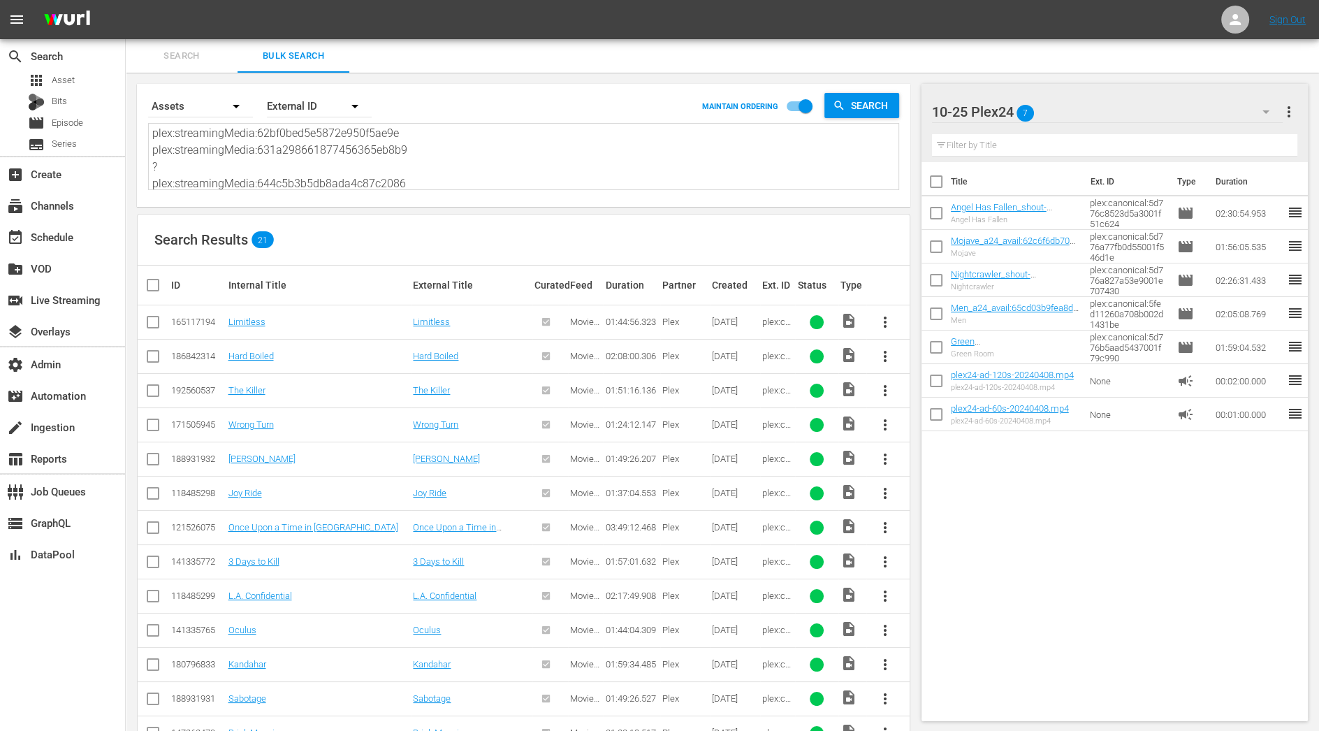
checkbox input "true"
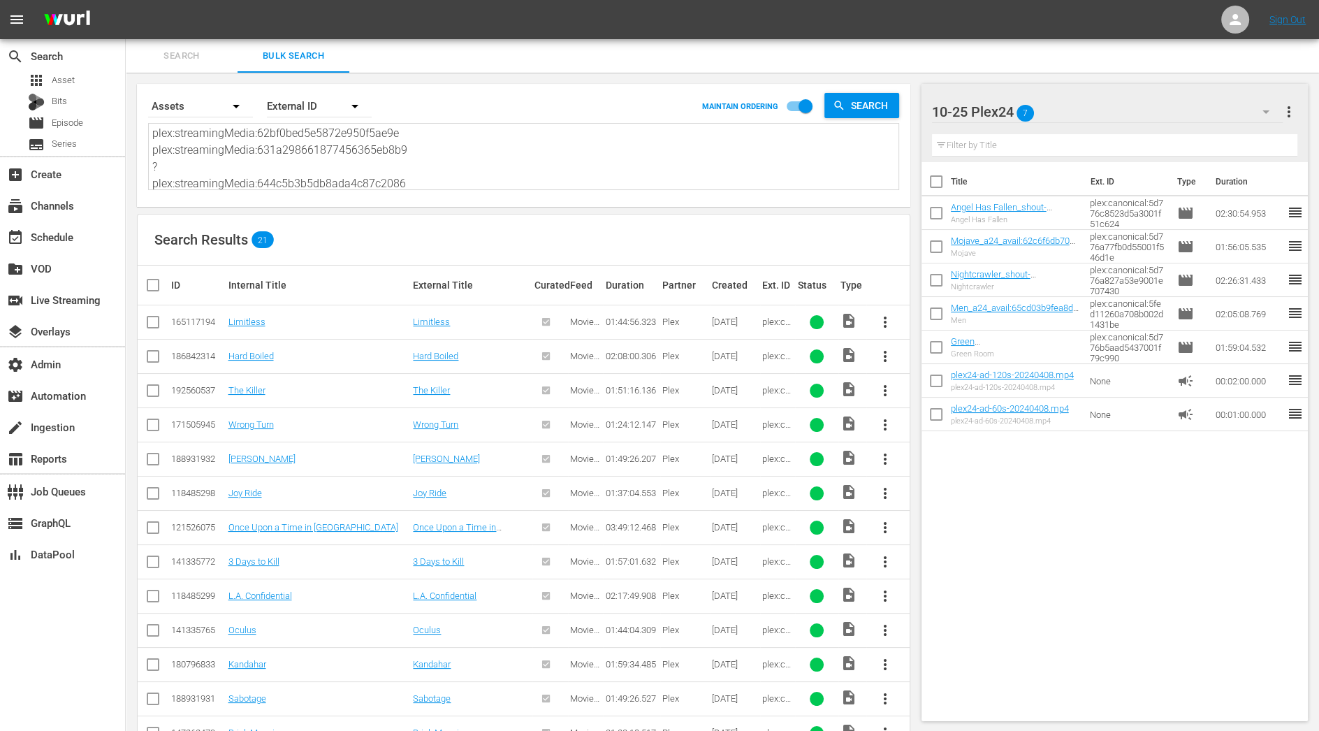
checkbox input "true"
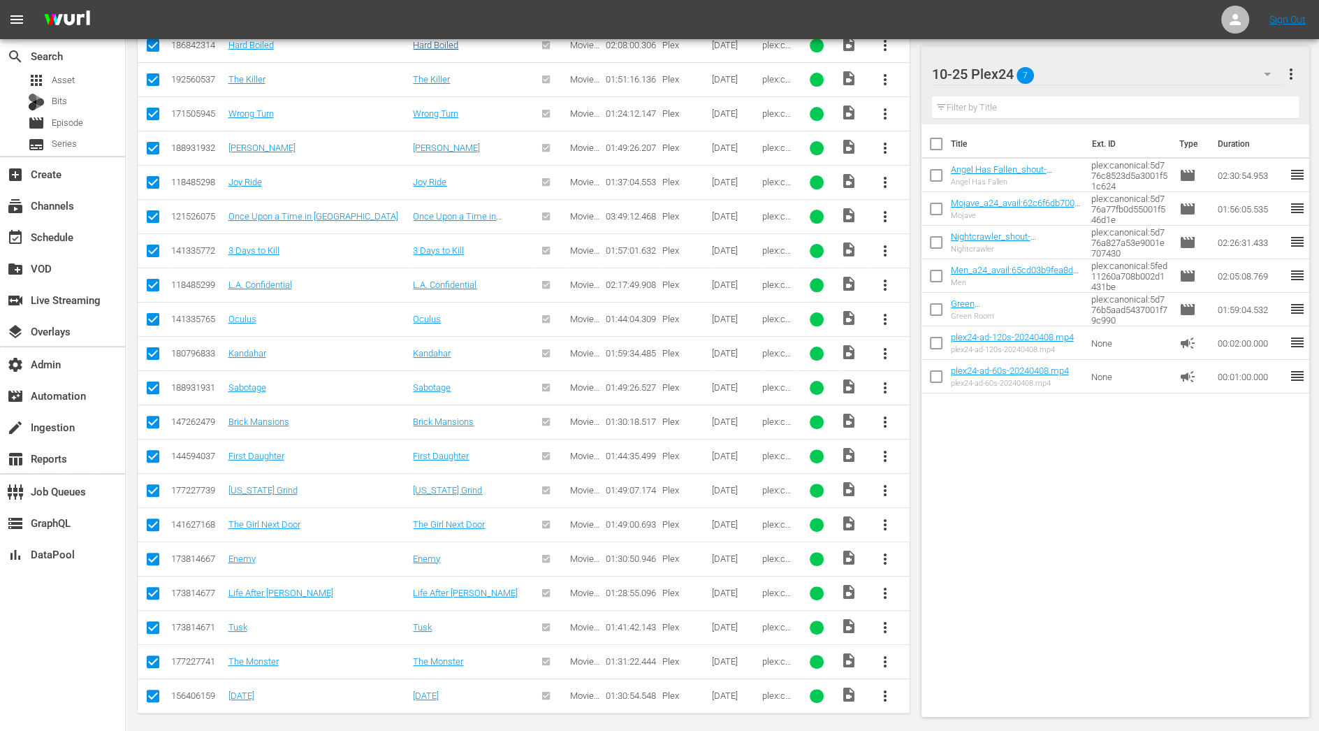
scroll to position [0, 0]
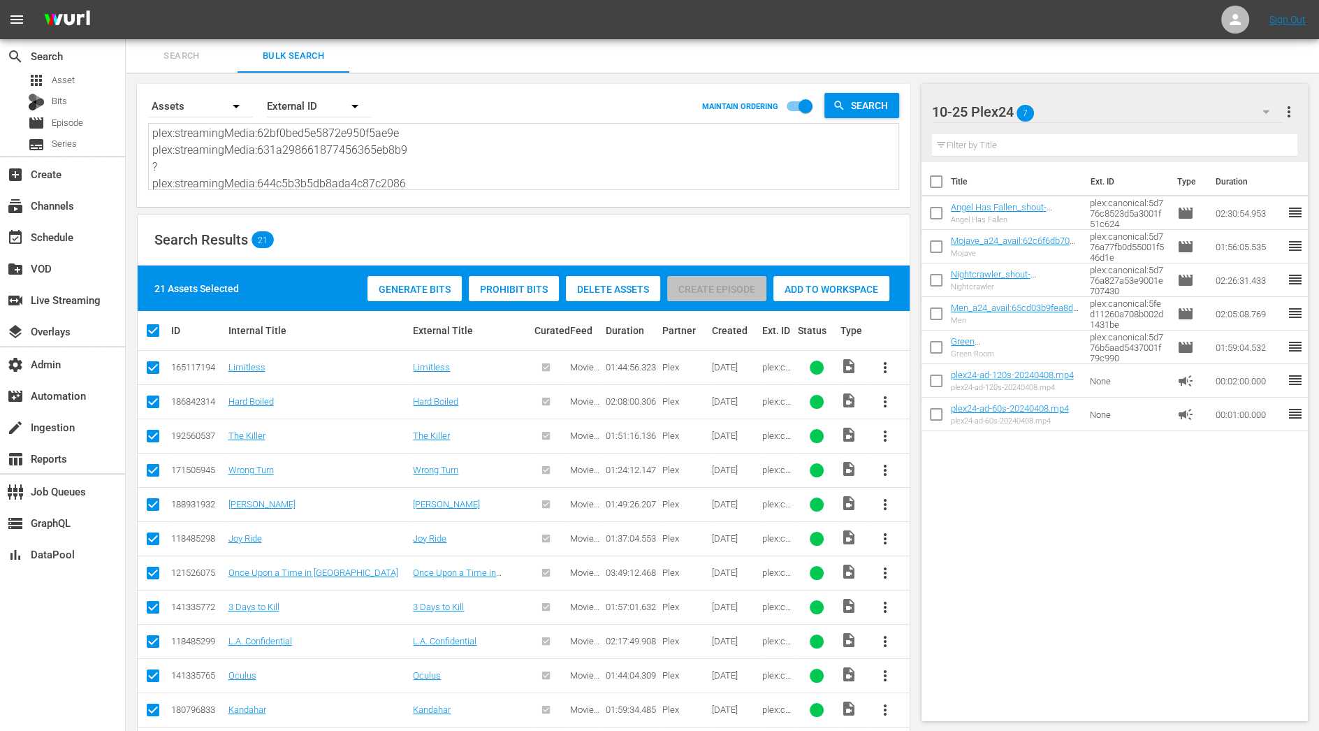
click at [815, 282] on div "Add to Workspace" at bounding box center [832, 289] width 116 height 27
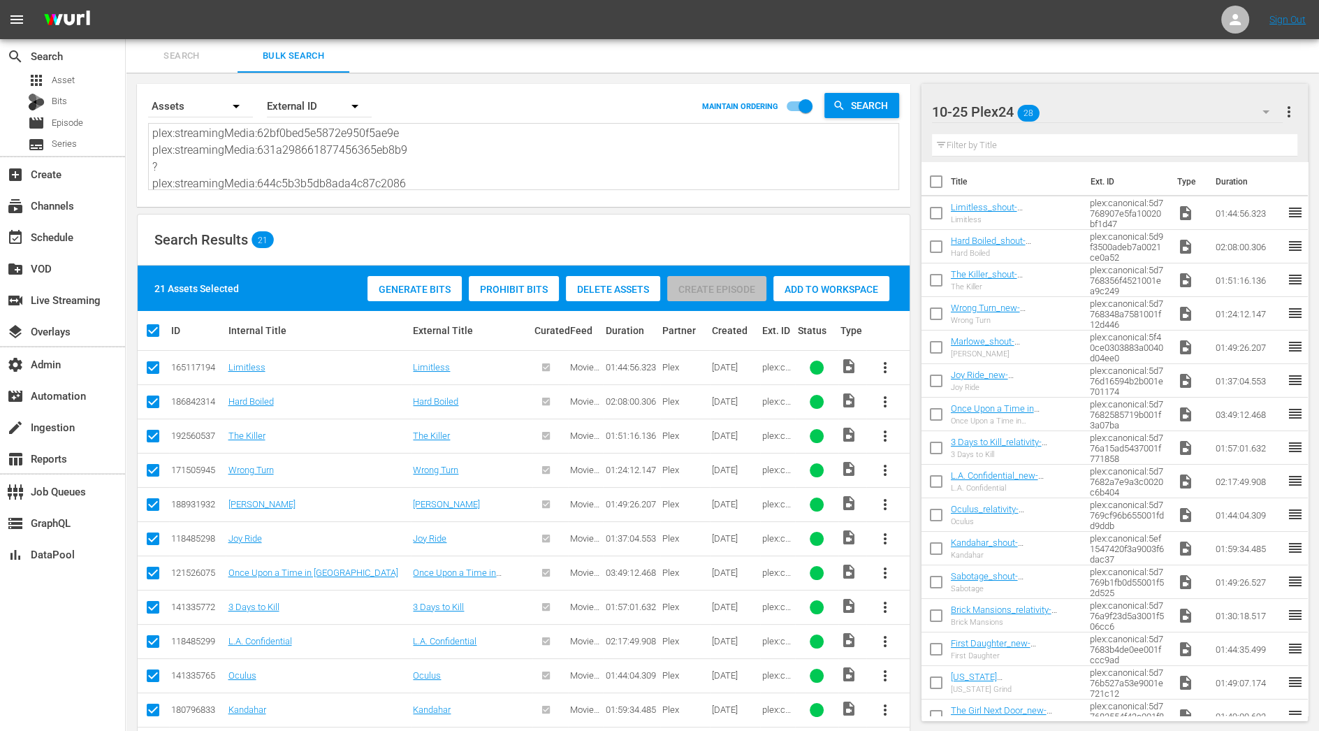
click at [936, 166] on th at bounding box center [936, 181] width 29 height 39
click at [936, 177] on input "checkbox" at bounding box center [936, 184] width 29 height 29
checkbox input "true"
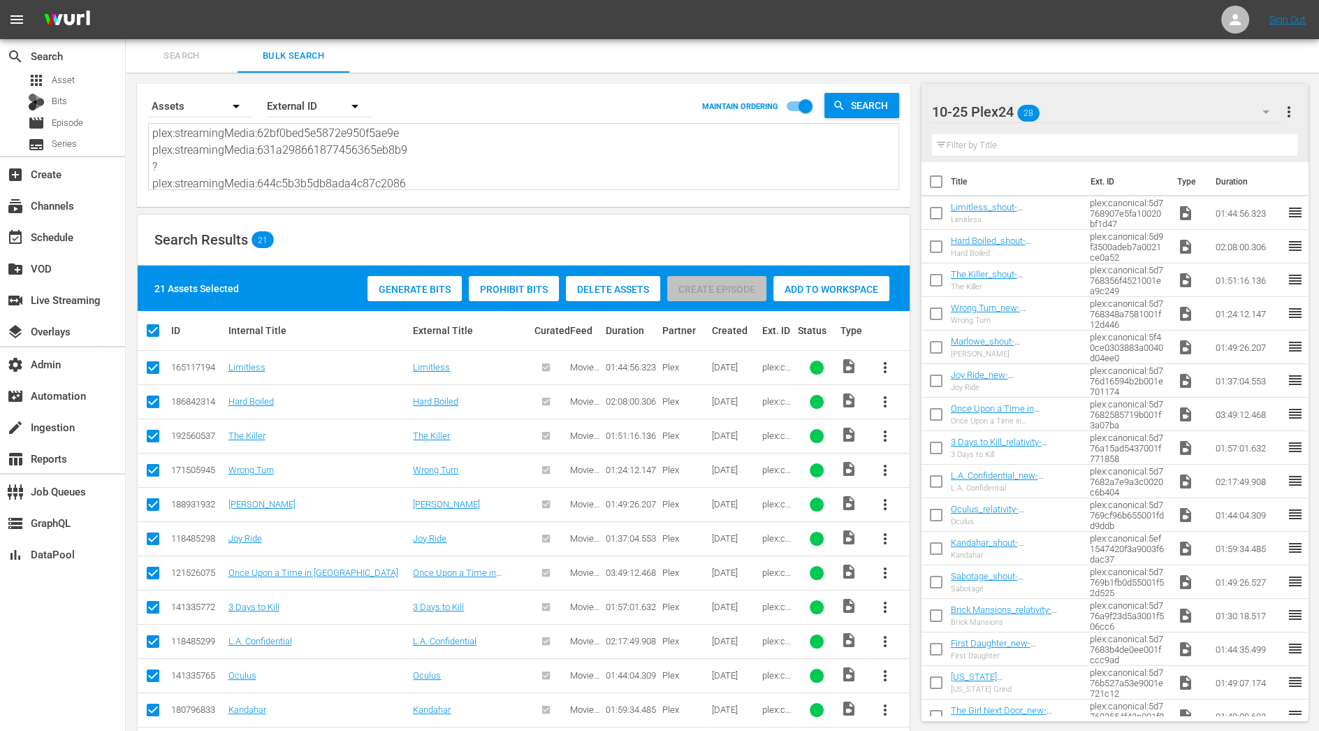
checkbox input "true"
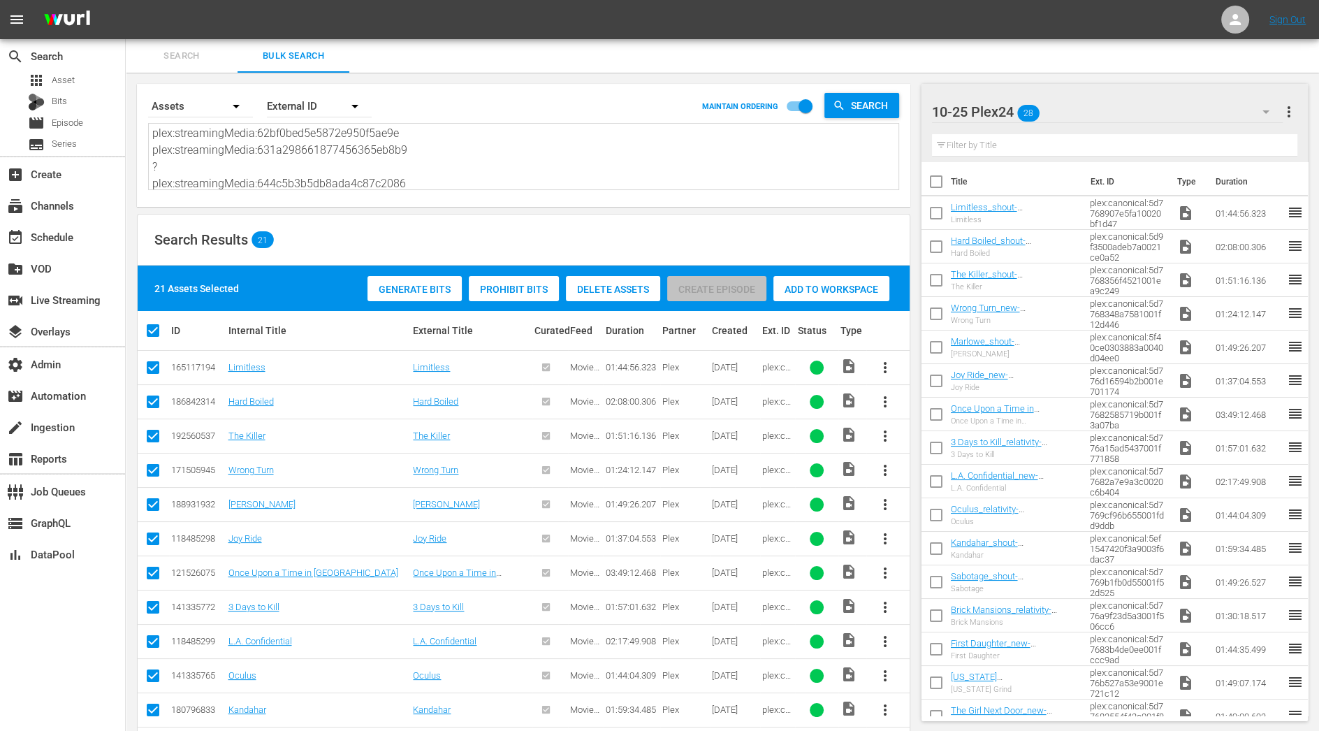
checkbox input "true"
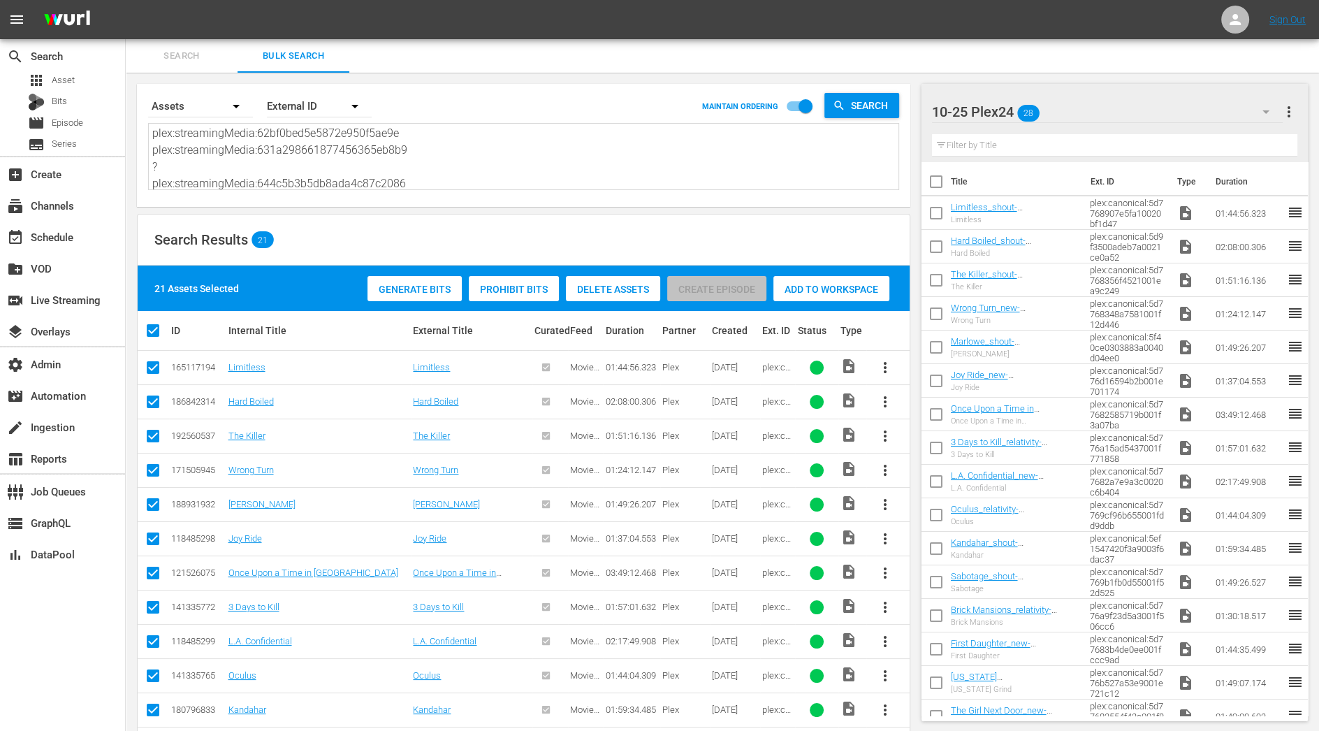
checkbox input "true"
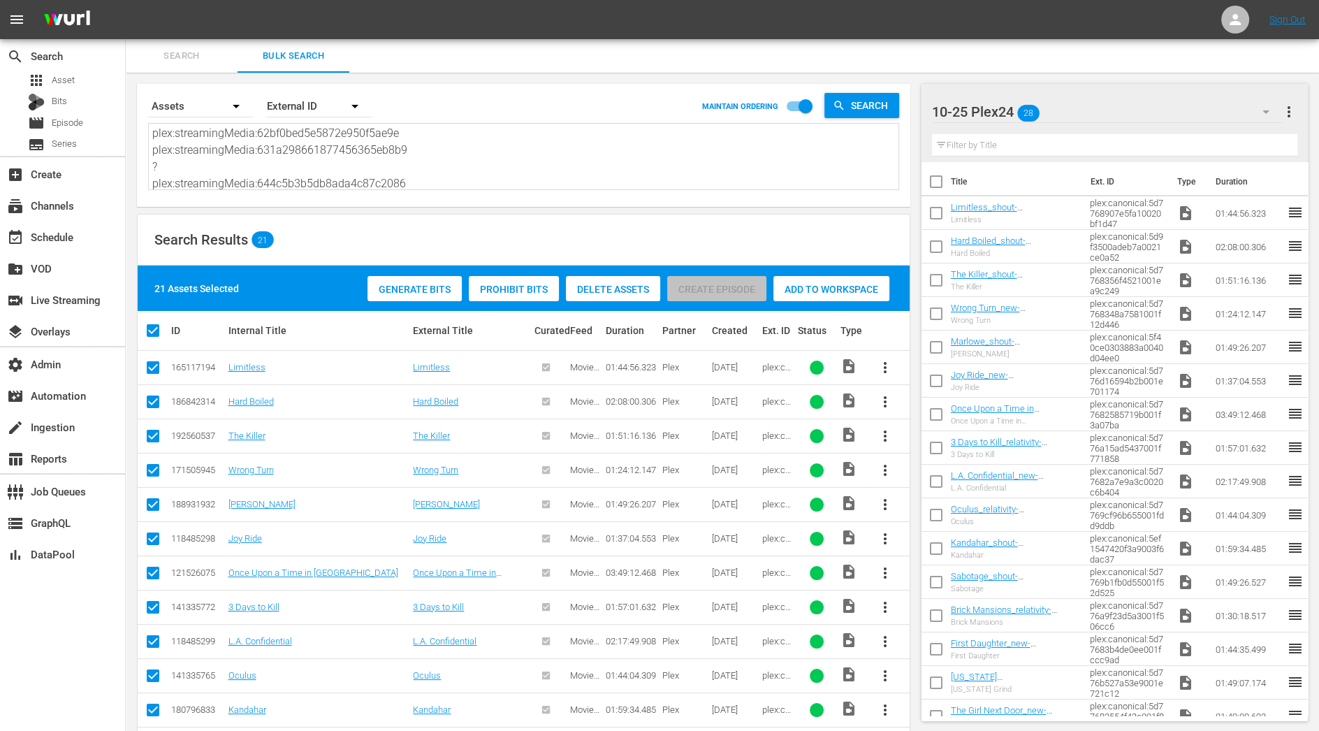
checkbox input "true"
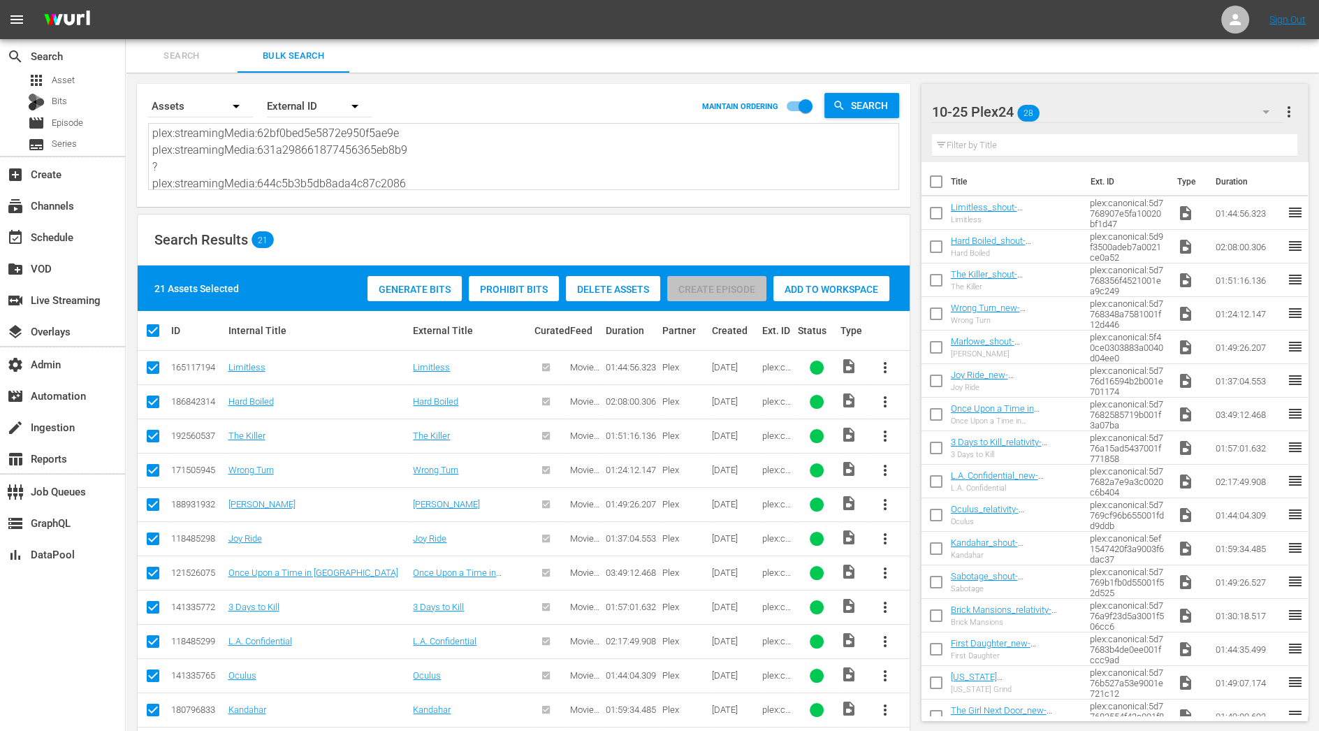
checkbox input "true"
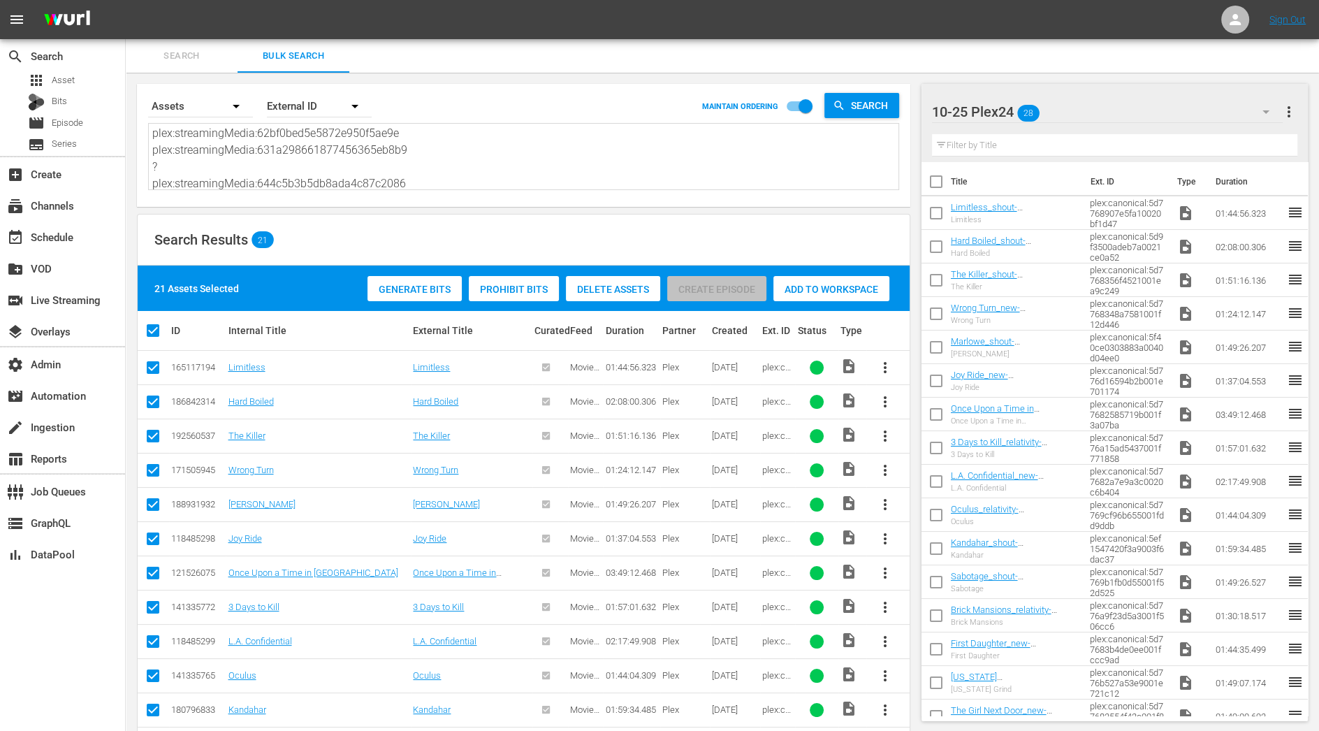
checkbox input "true"
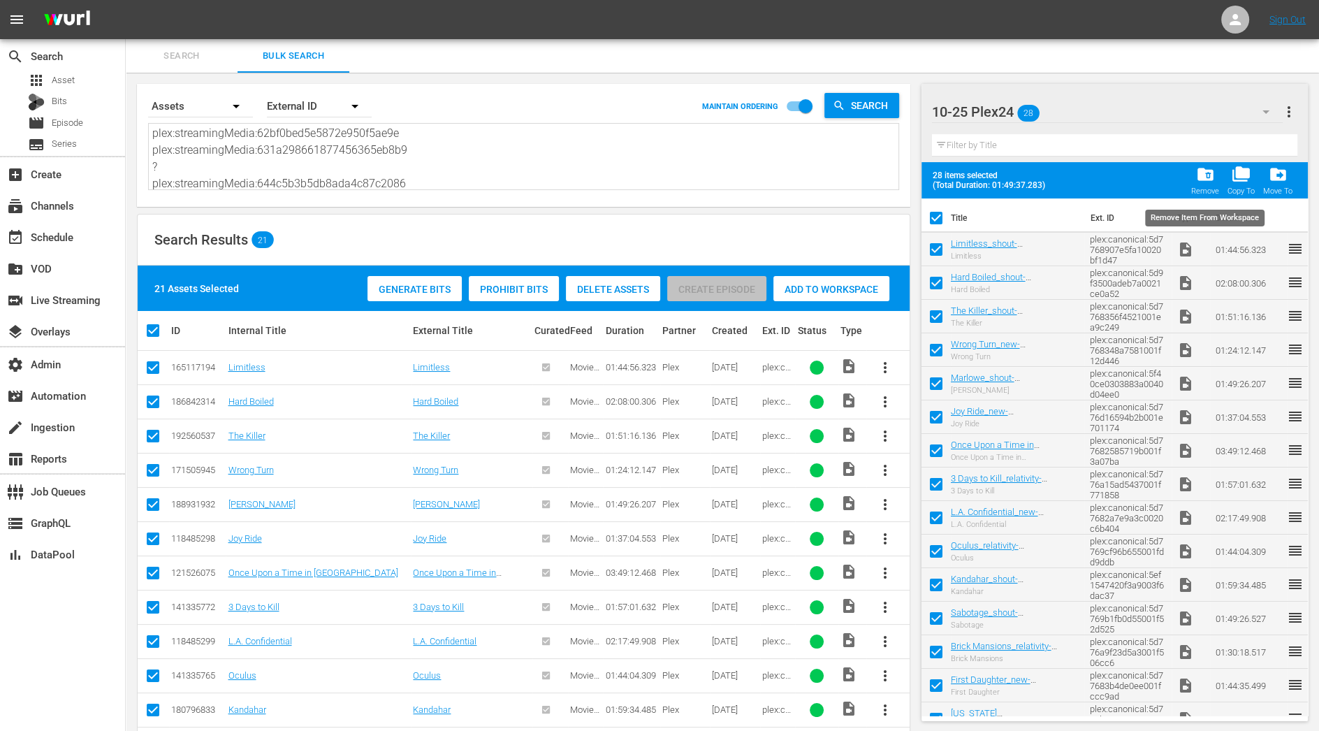
click at [1210, 178] on span "folder_delete" at bounding box center [1205, 174] width 19 height 19
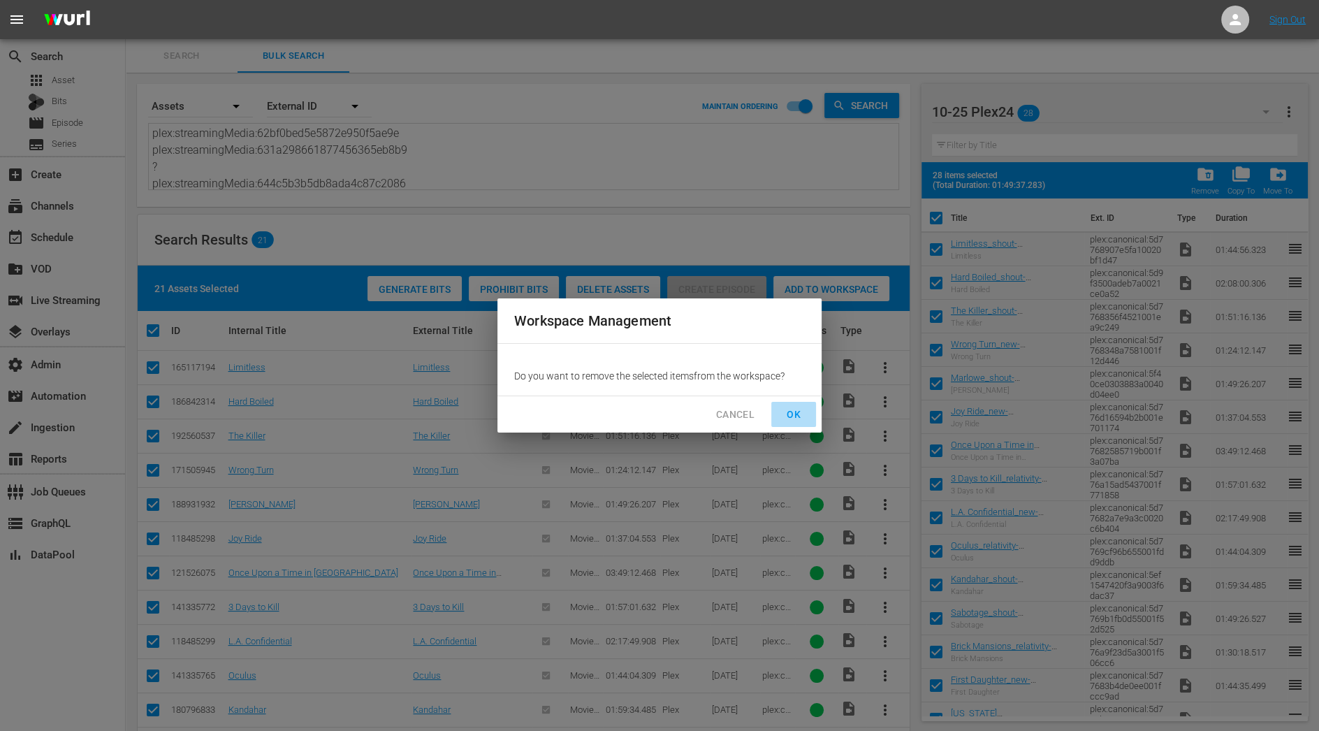
click at [799, 407] on span "OK" at bounding box center [794, 414] width 22 height 17
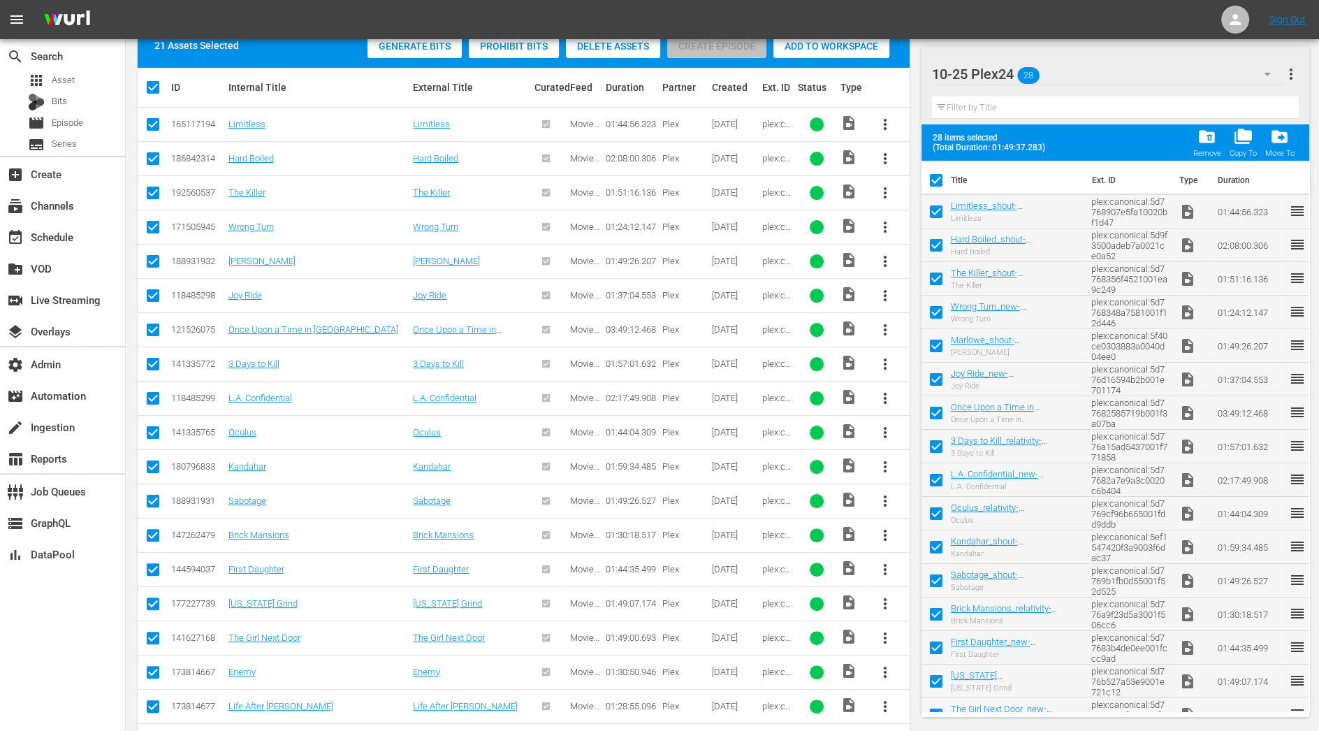
scroll to position [356, 0]
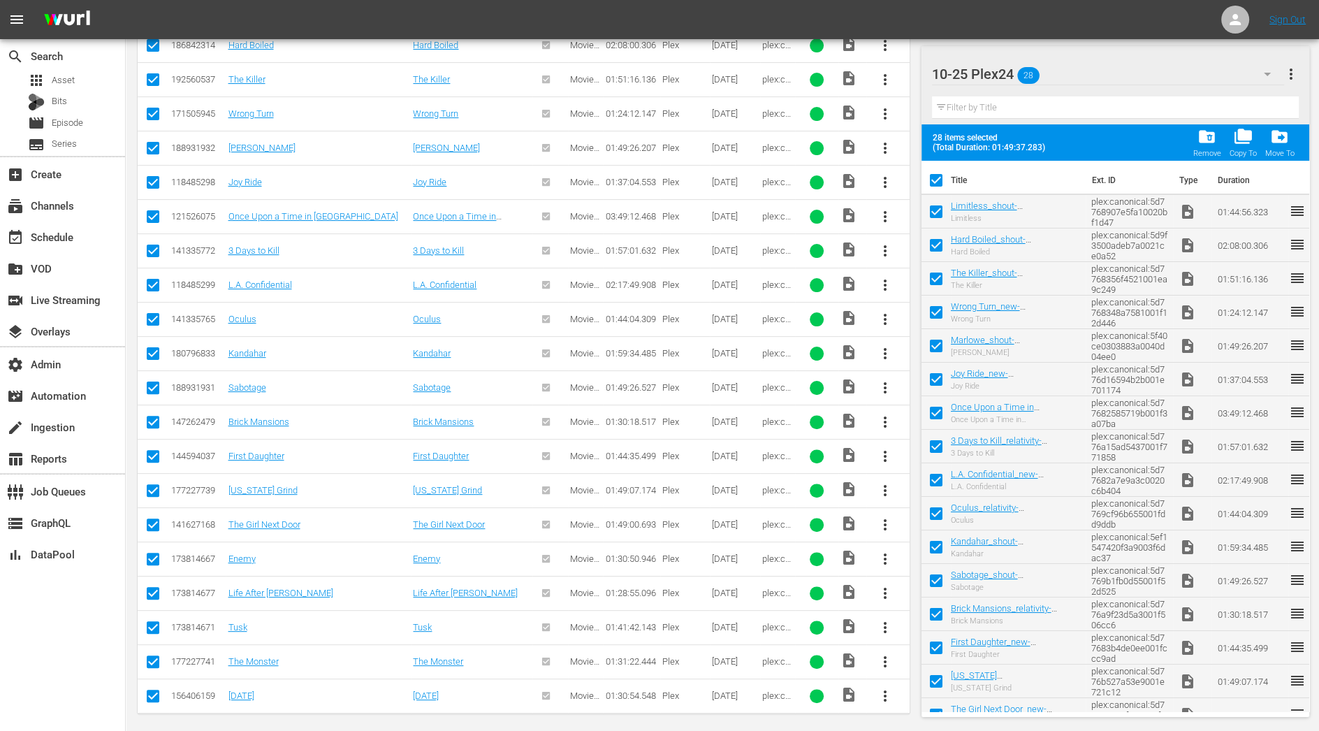
checkbox input "false"
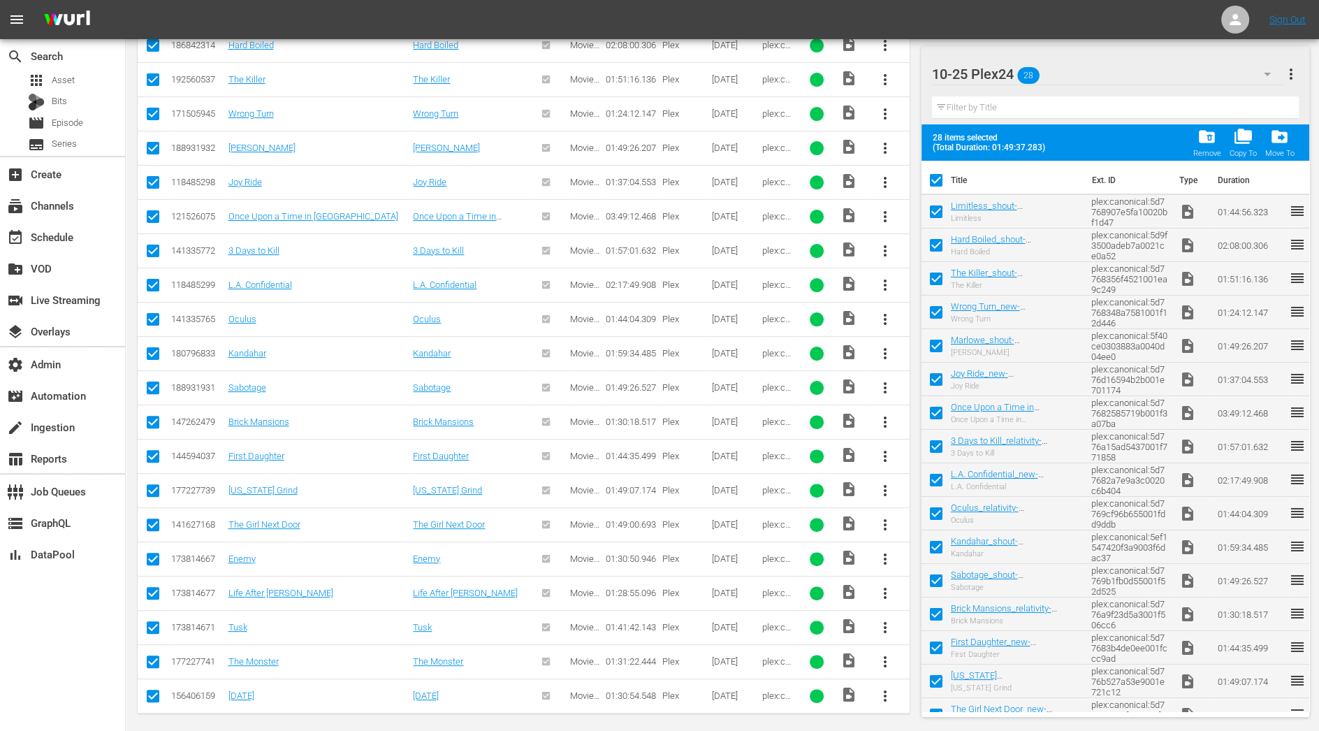
checkbox input "false"
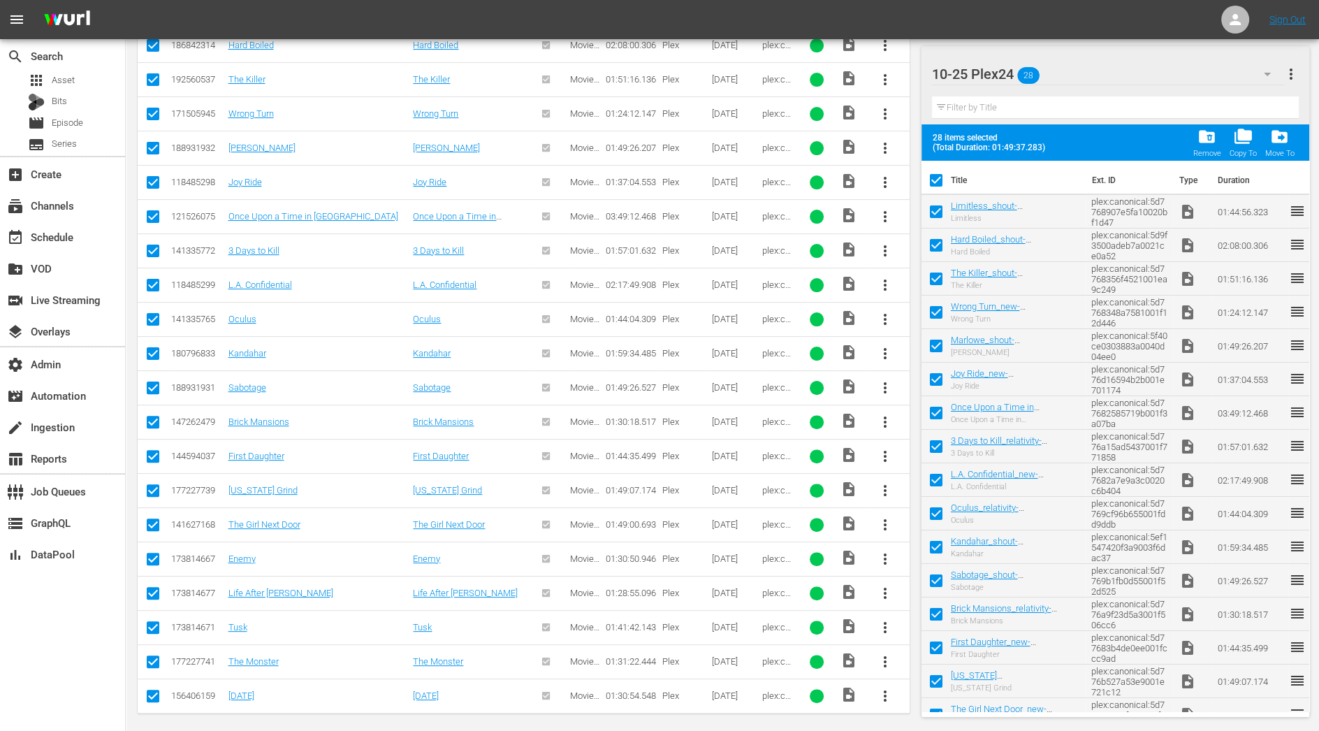
checkbox input "false"
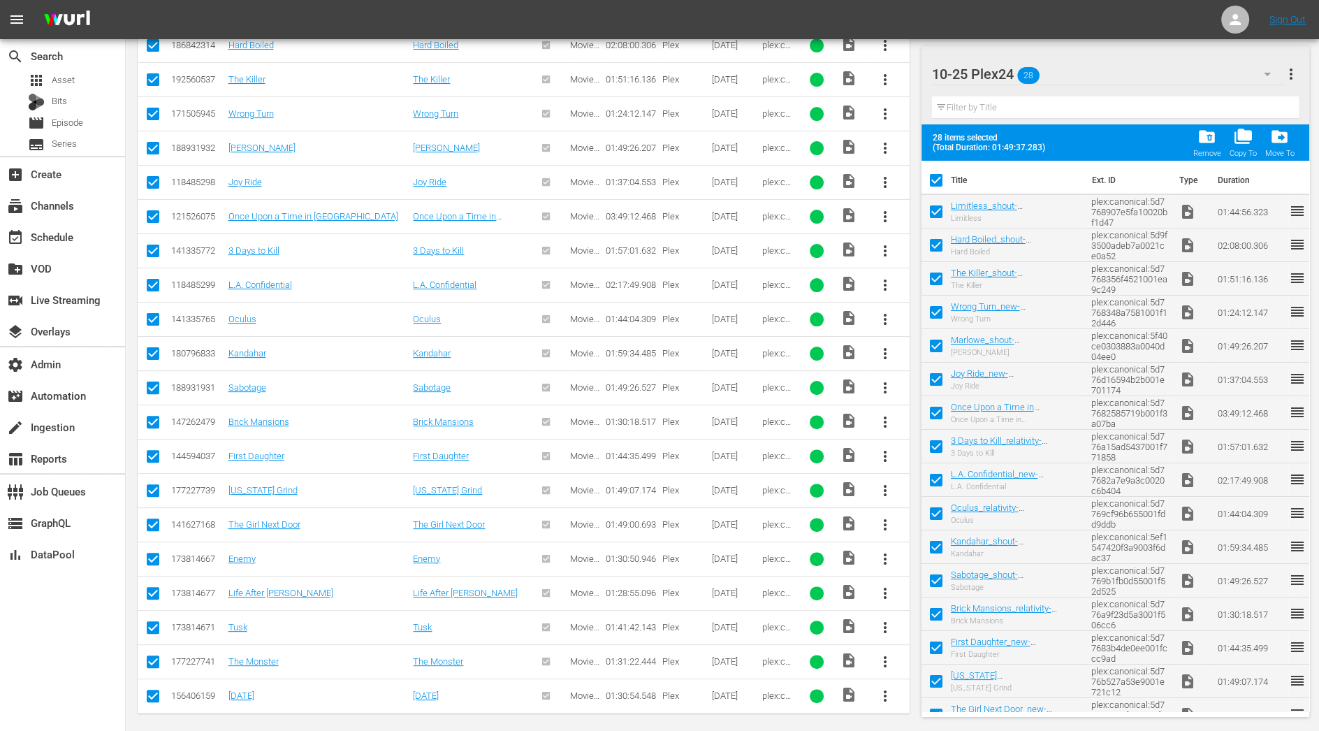
checkbox input "false"
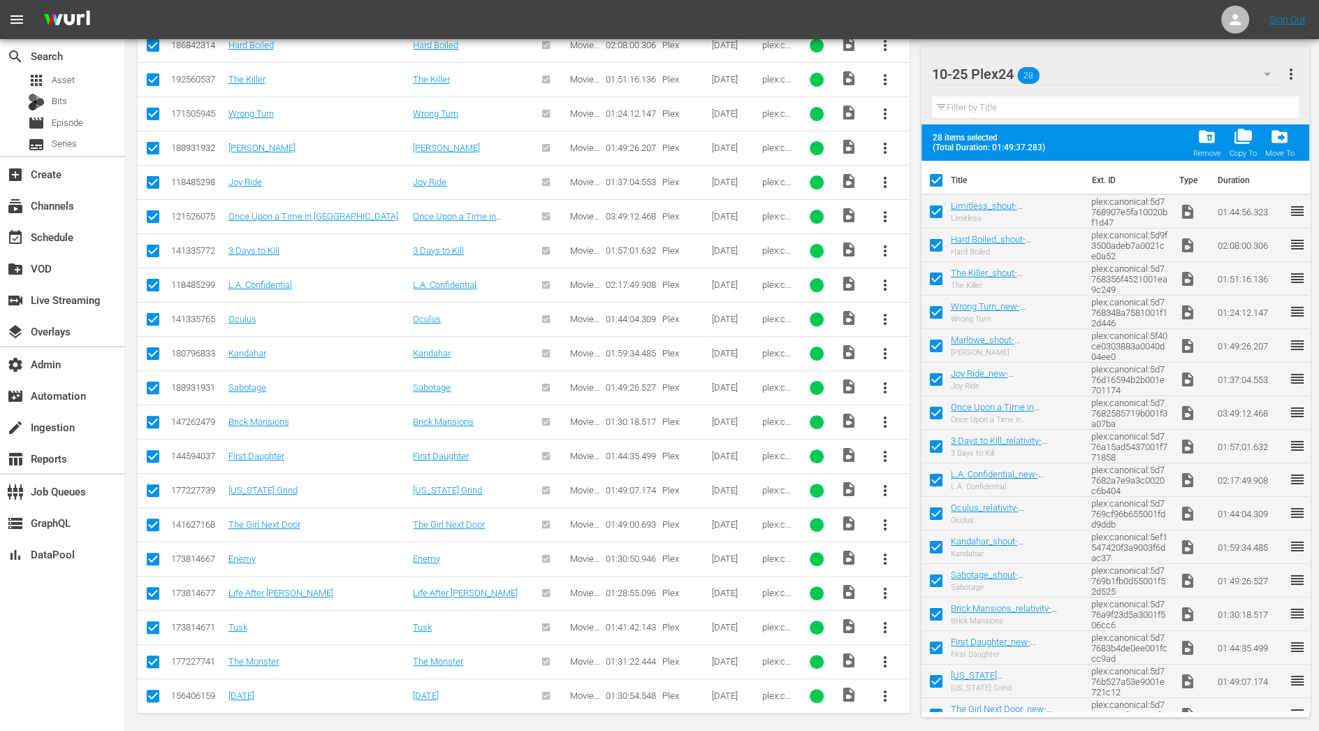
checkbox input "false"
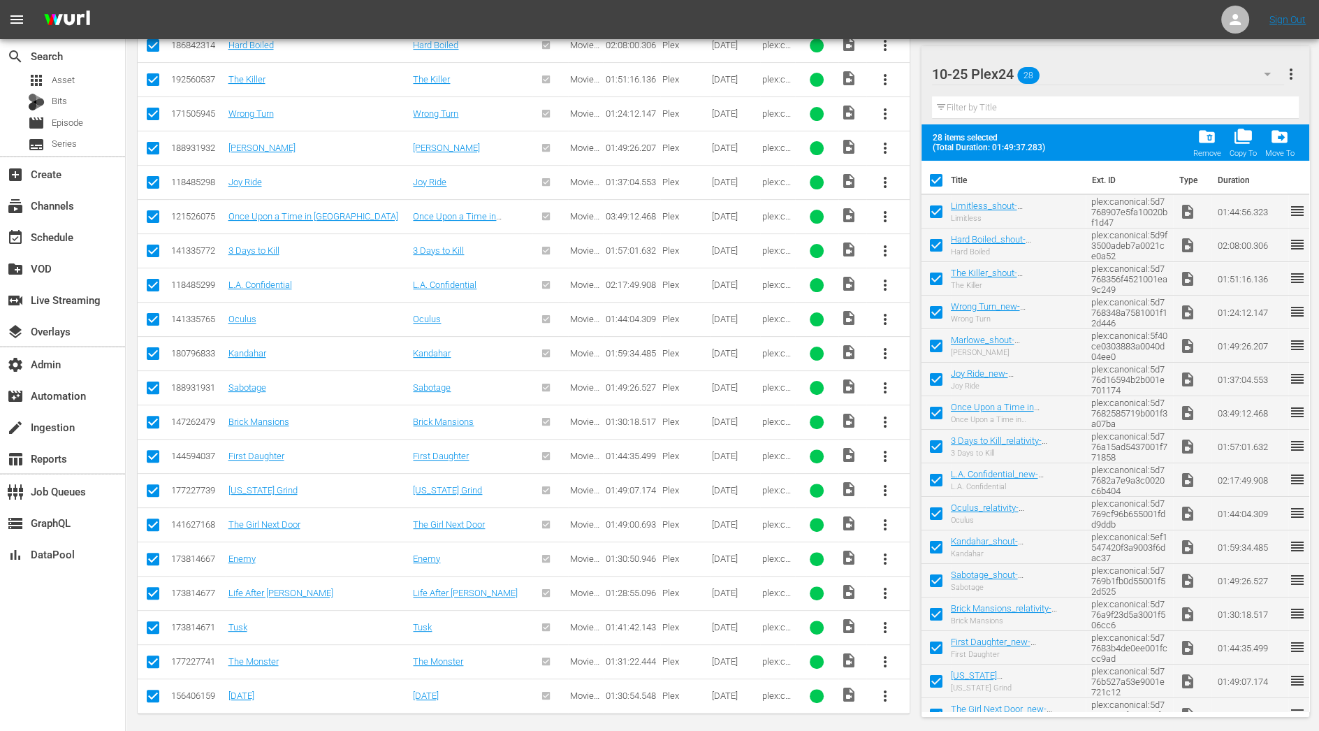
checkbox input "false"
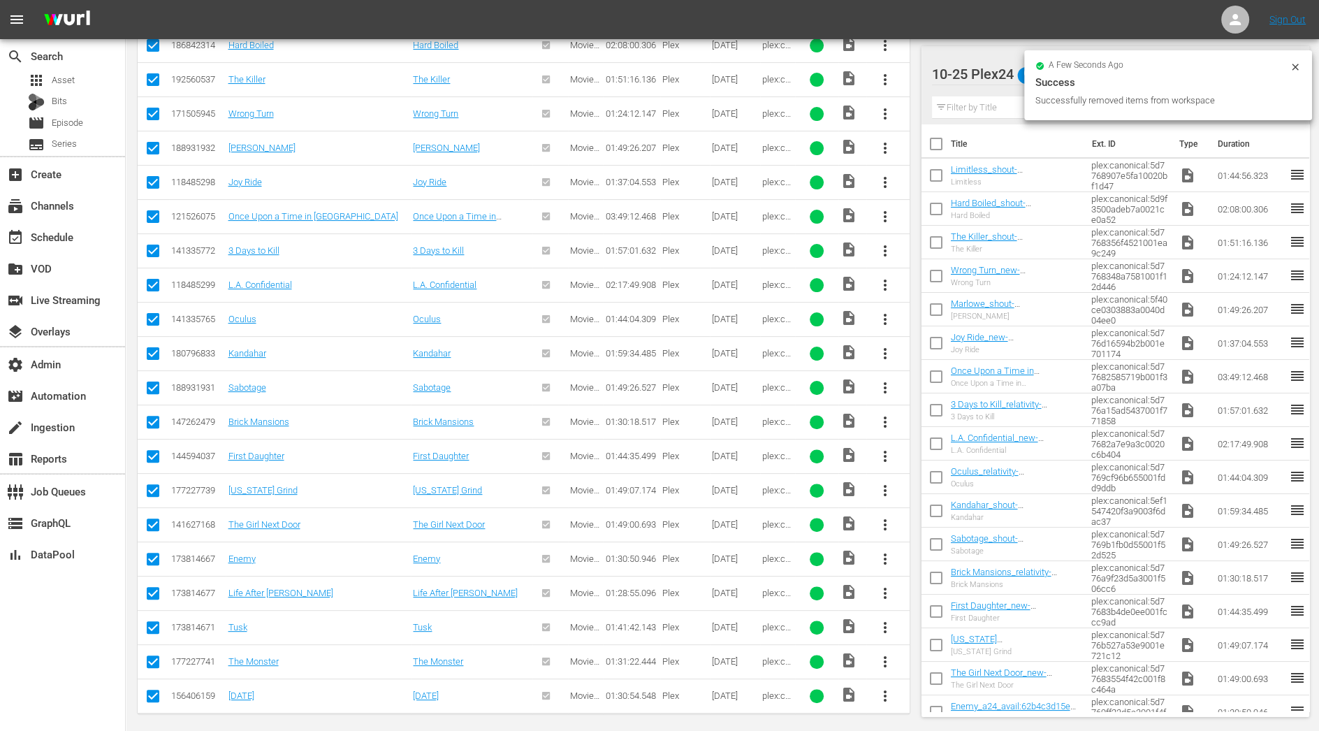
scroll to position [0, 0]
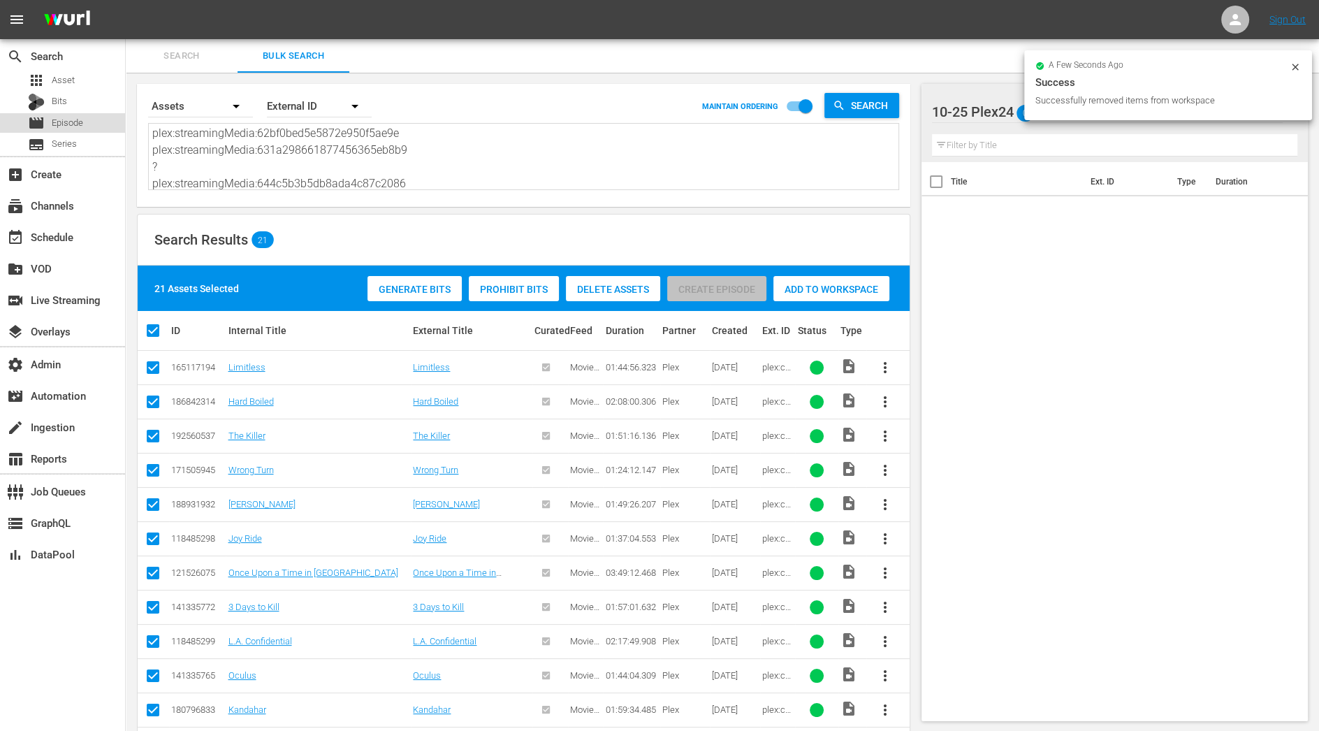
click at [93, 123] on div "movie Episode" at bounding box center [62, 123] width 125 height 20
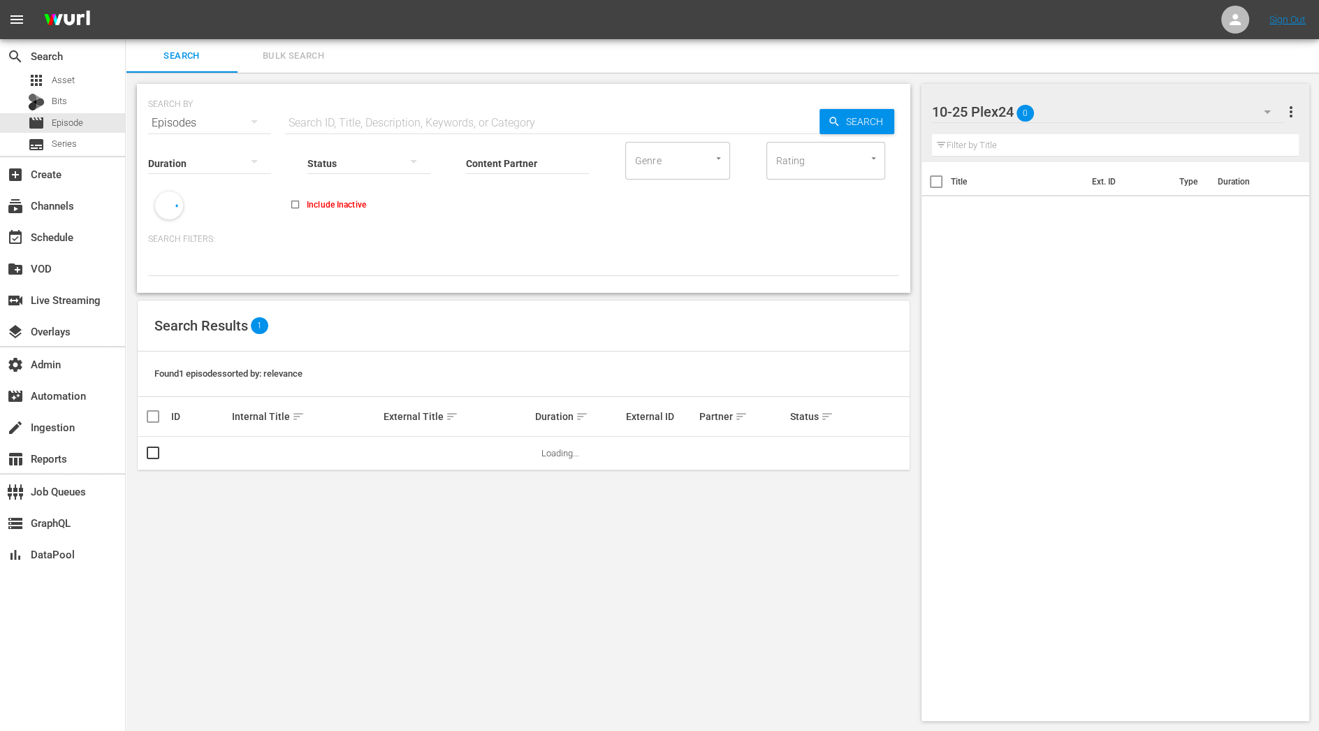
click at [317, 64] on button "Bulk Search" at bounding box center [294, 56] width 112 height 34
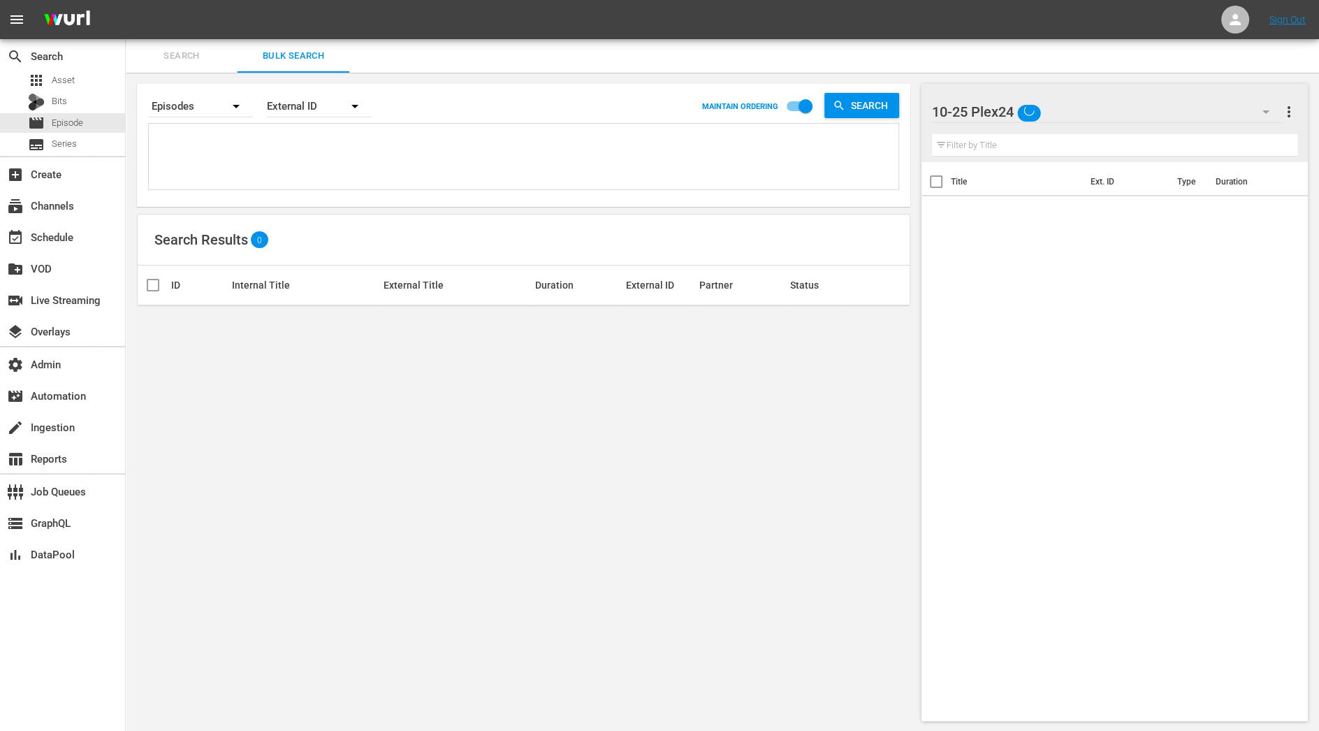
click at [300, 161] on textarea at bounding box center [525, 159] width 746 height 64
paste textarea "plex:streamingMedia:6730016e43b96c02321d7860 plex:streamingMedia:68478f401b66b1…"
type textarea "plex:streamingMedia:6730016e43b96c02321d7860 plex:streamingMedia:68478f401b66b1…"
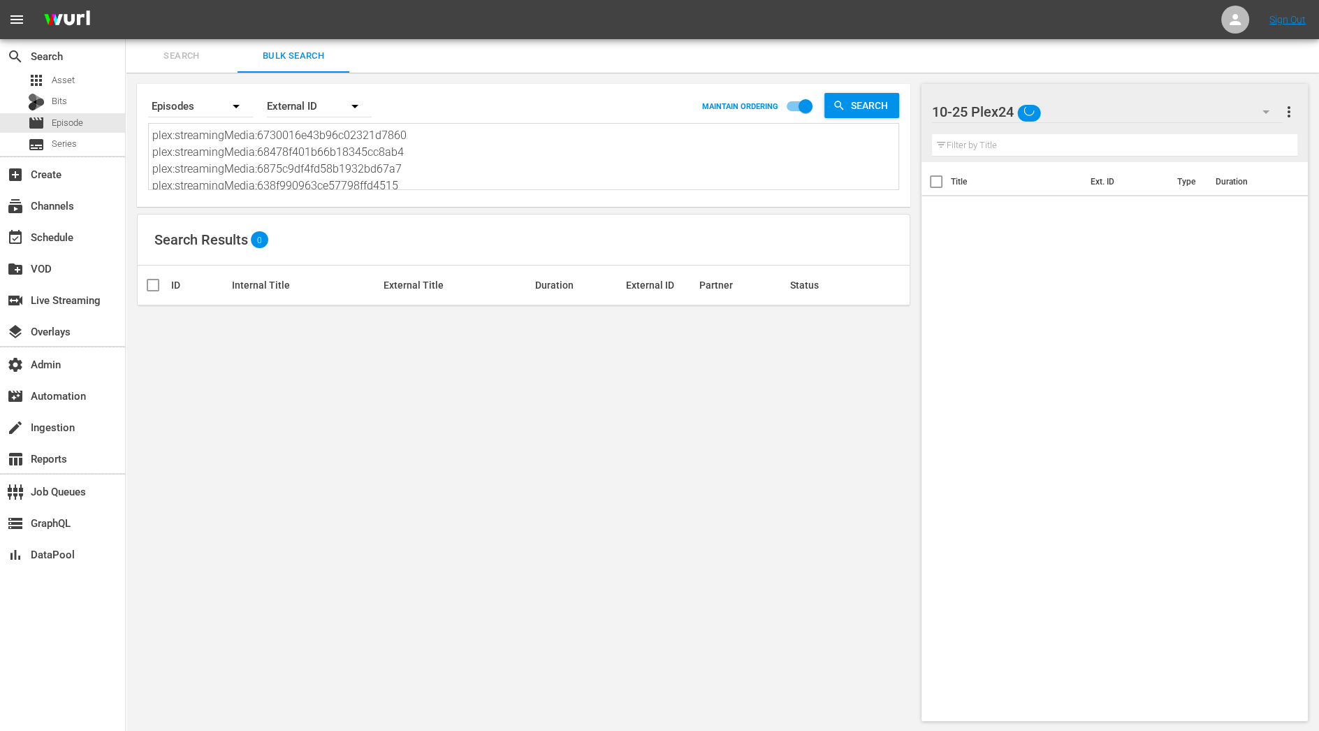
scroll to position [1, 0]
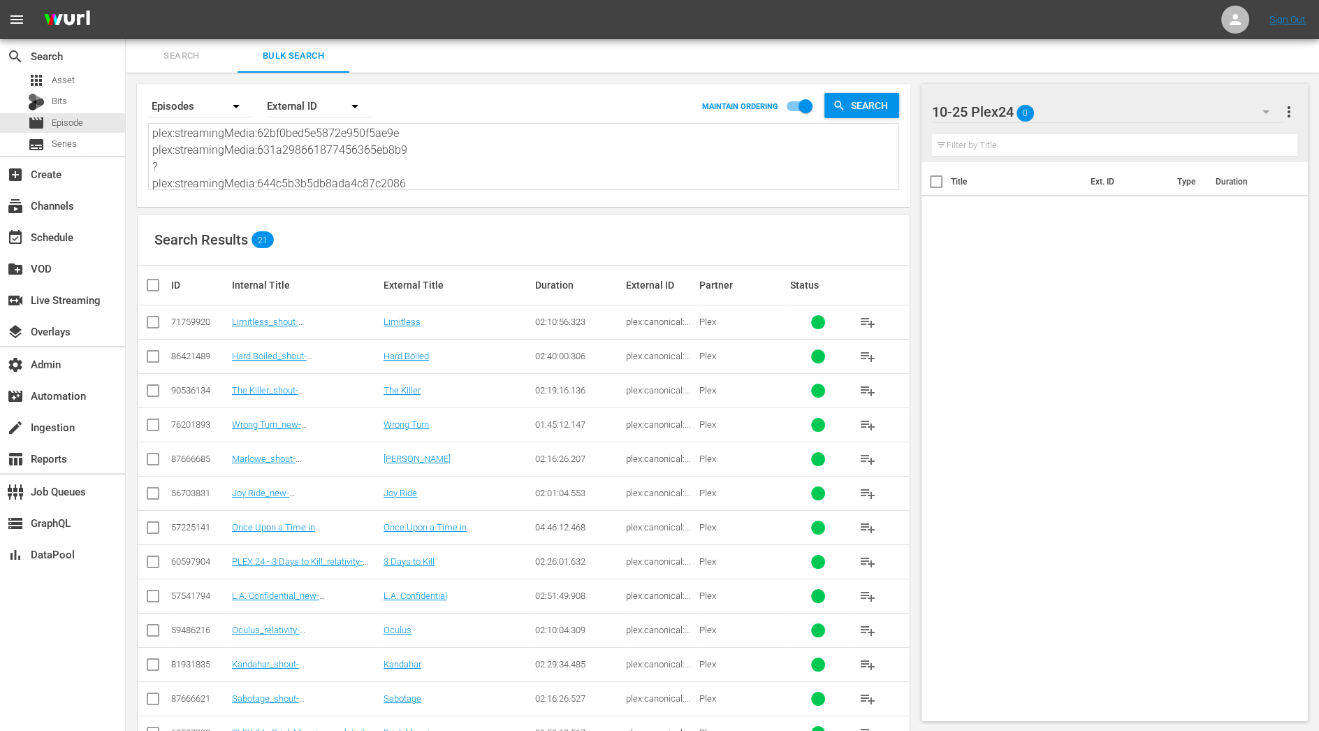
type textarea "plex:streamingMedia:6730016e43b96c02321d7860 plex:streamingMedia:68478f401b66b1…"
click at [156, 285] on input "checkbox" at bounding box center [159, 285] width 28 height 17
checkbox input "true"
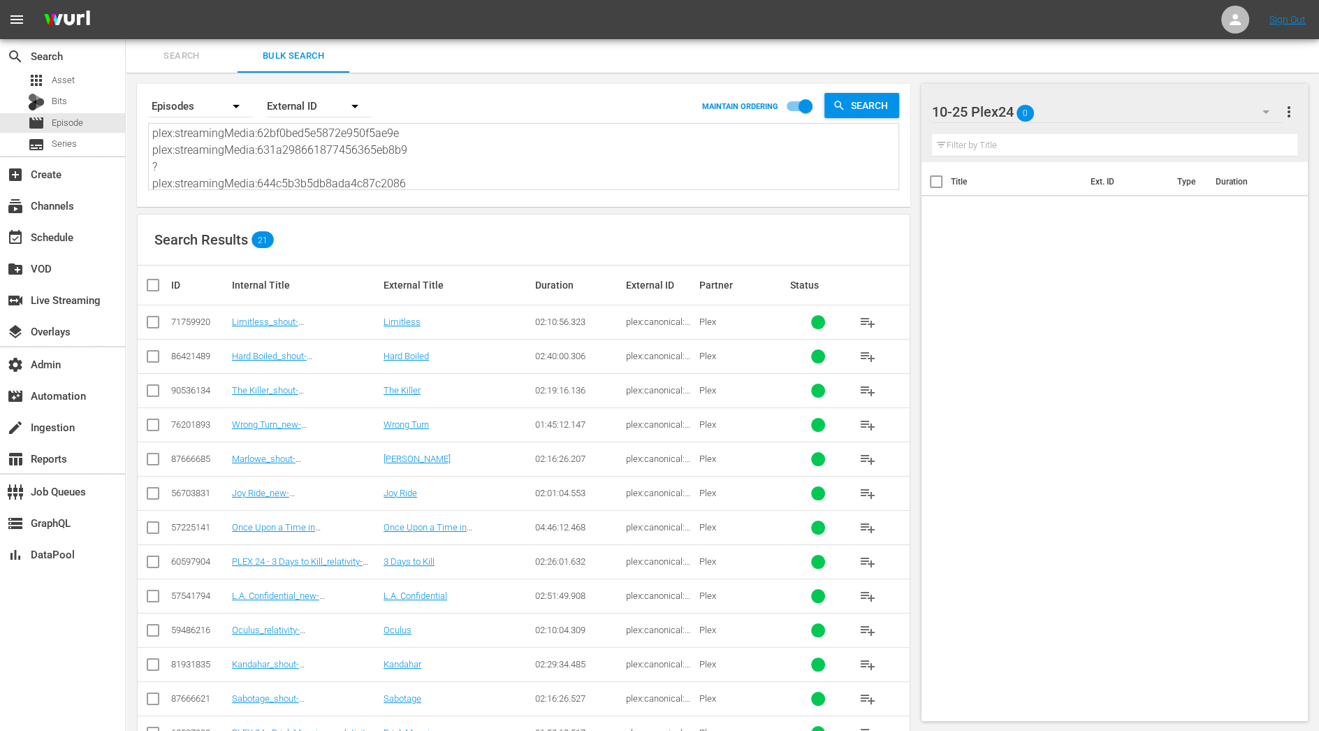
checkbox input "true"
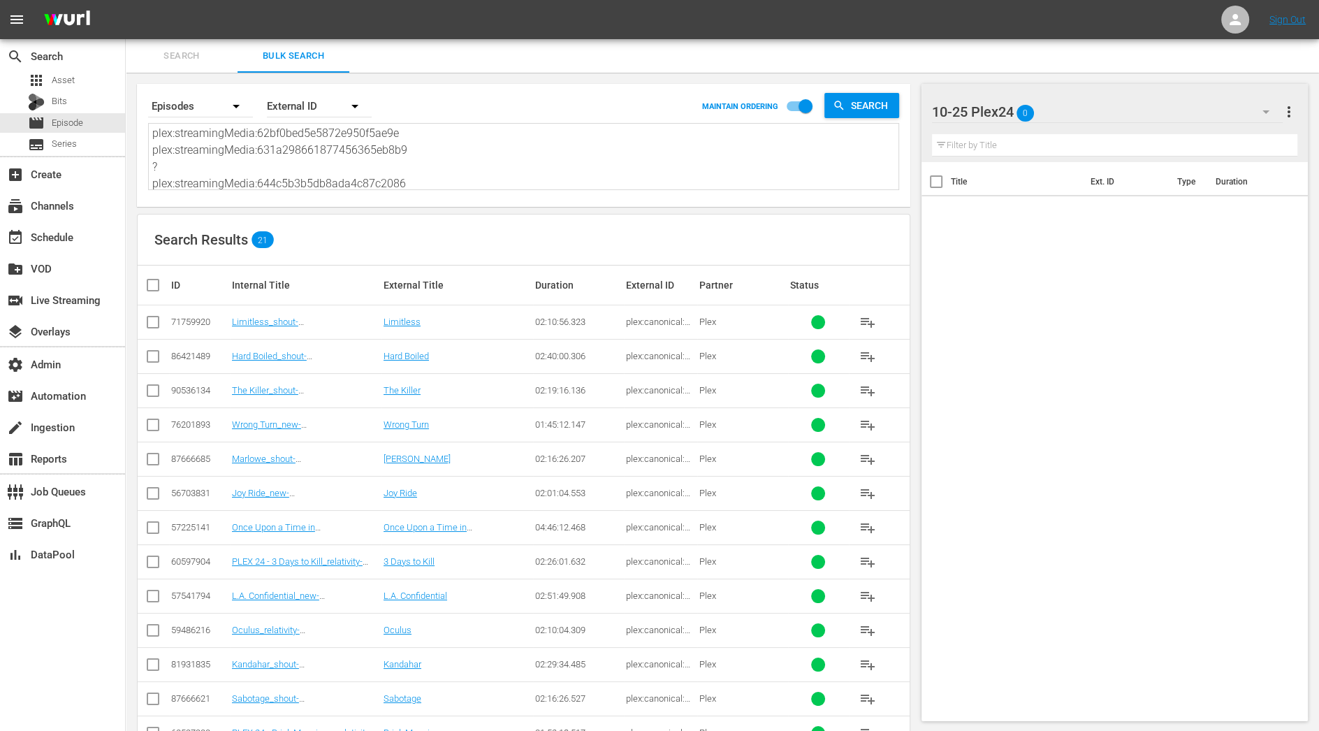
checkbox input "true"
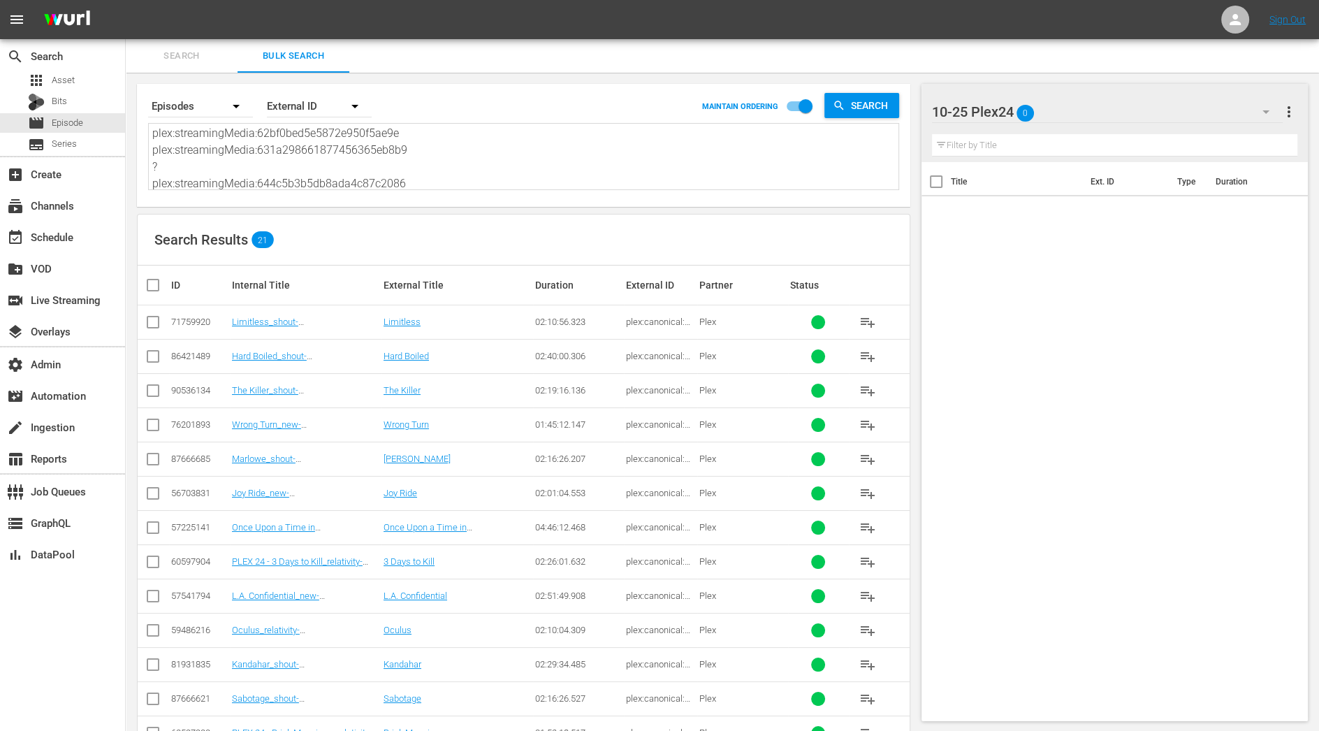
checkbox input "true"
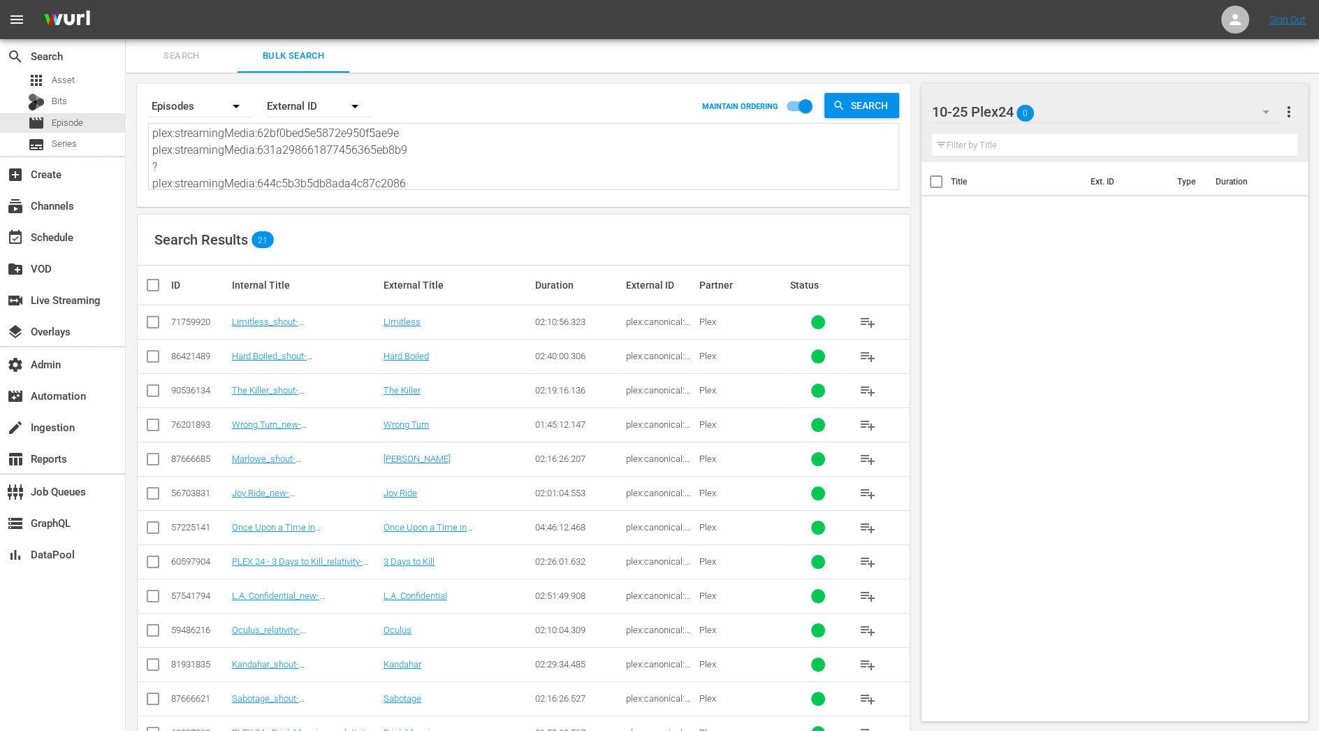
checkbox input "true"
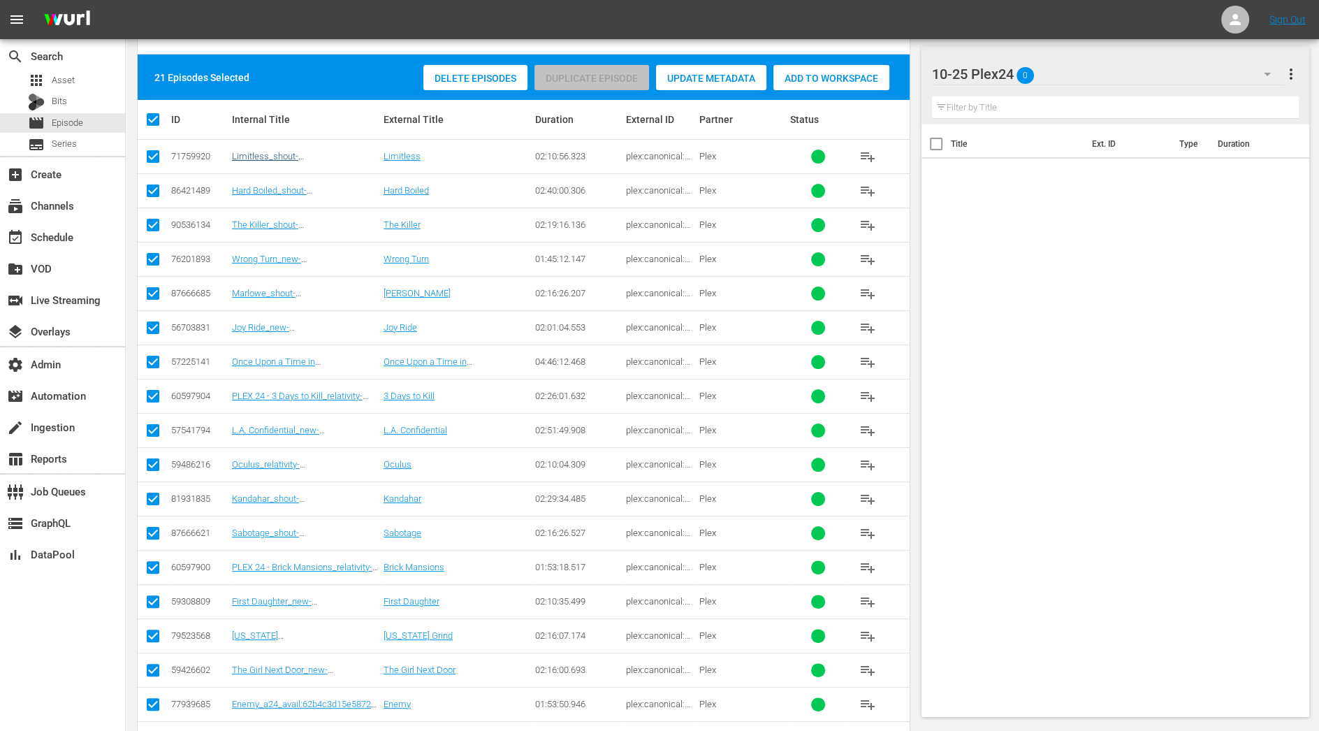
scroll to position [0, 0]
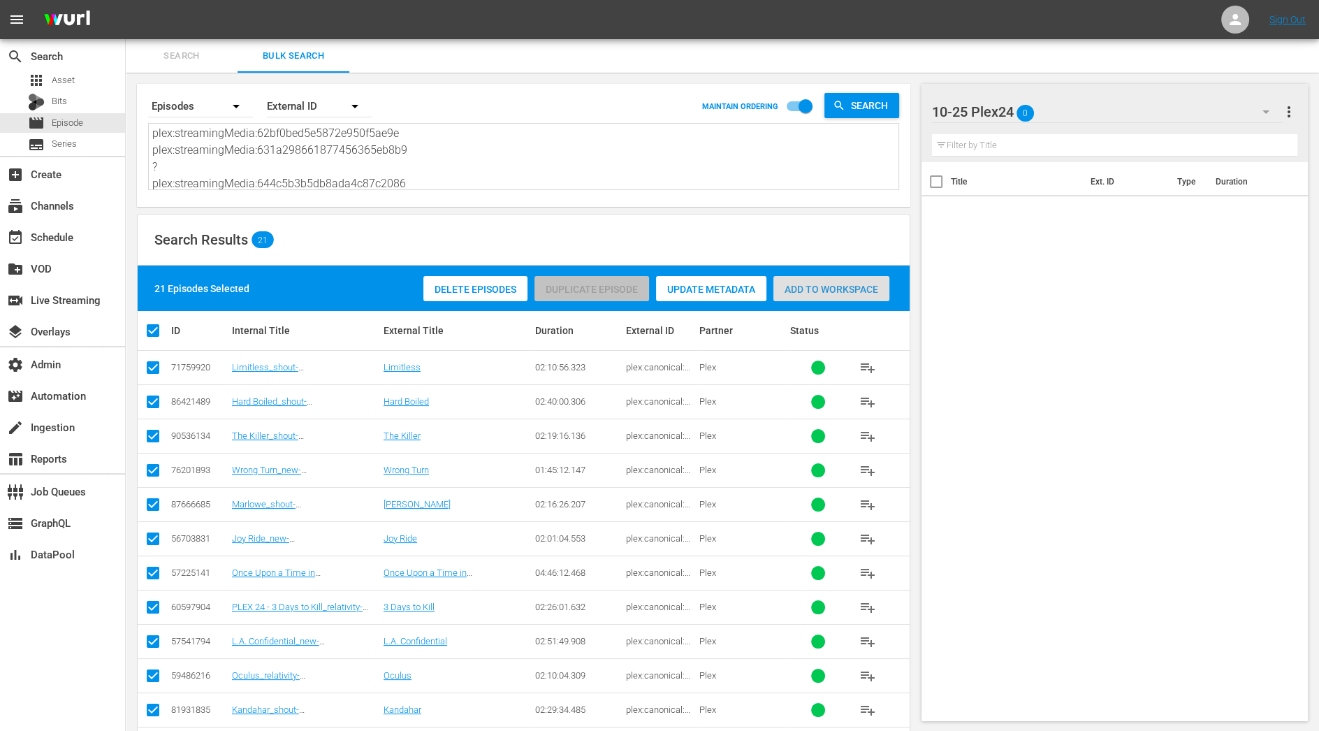
click at [816, 285] on span "Add to Workspace" at bounding box center [832, 289] width 116 height 11
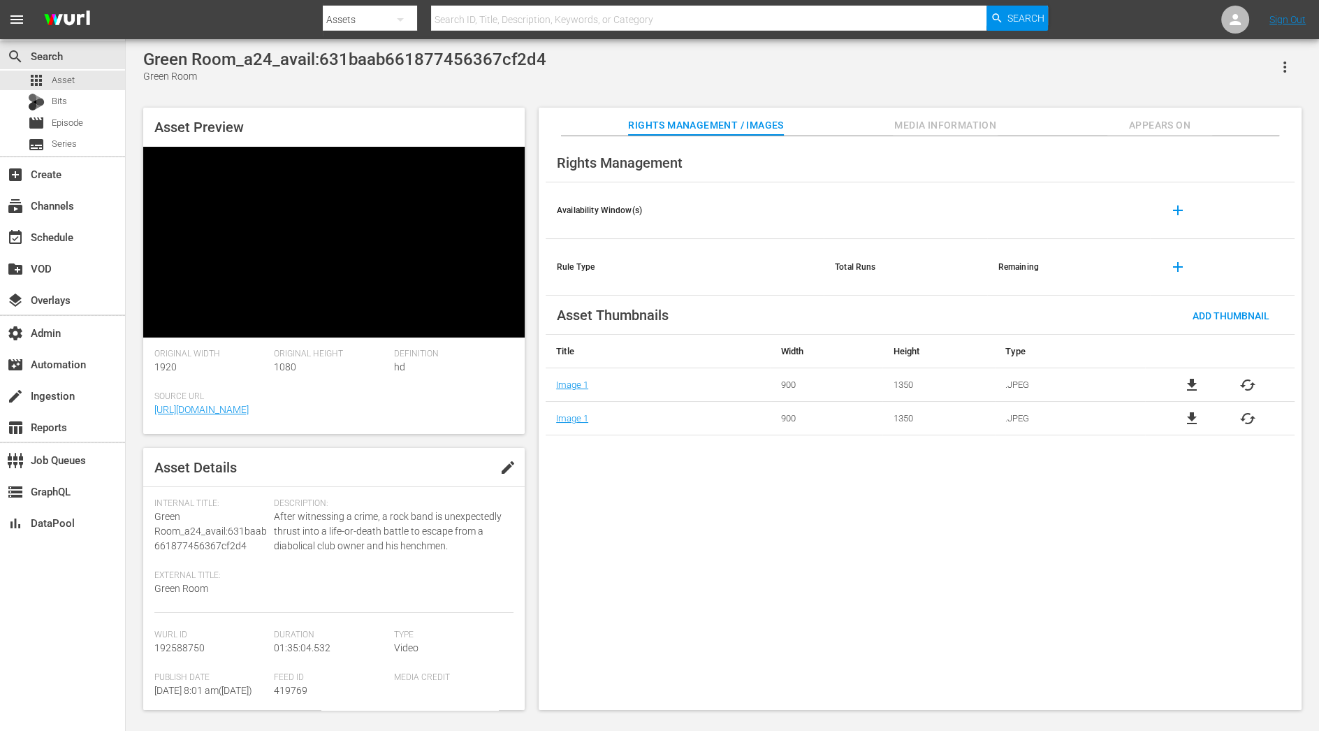
click at [1289, 72] on icon "button" at bounding box center [1285, 67] width 17 height 17
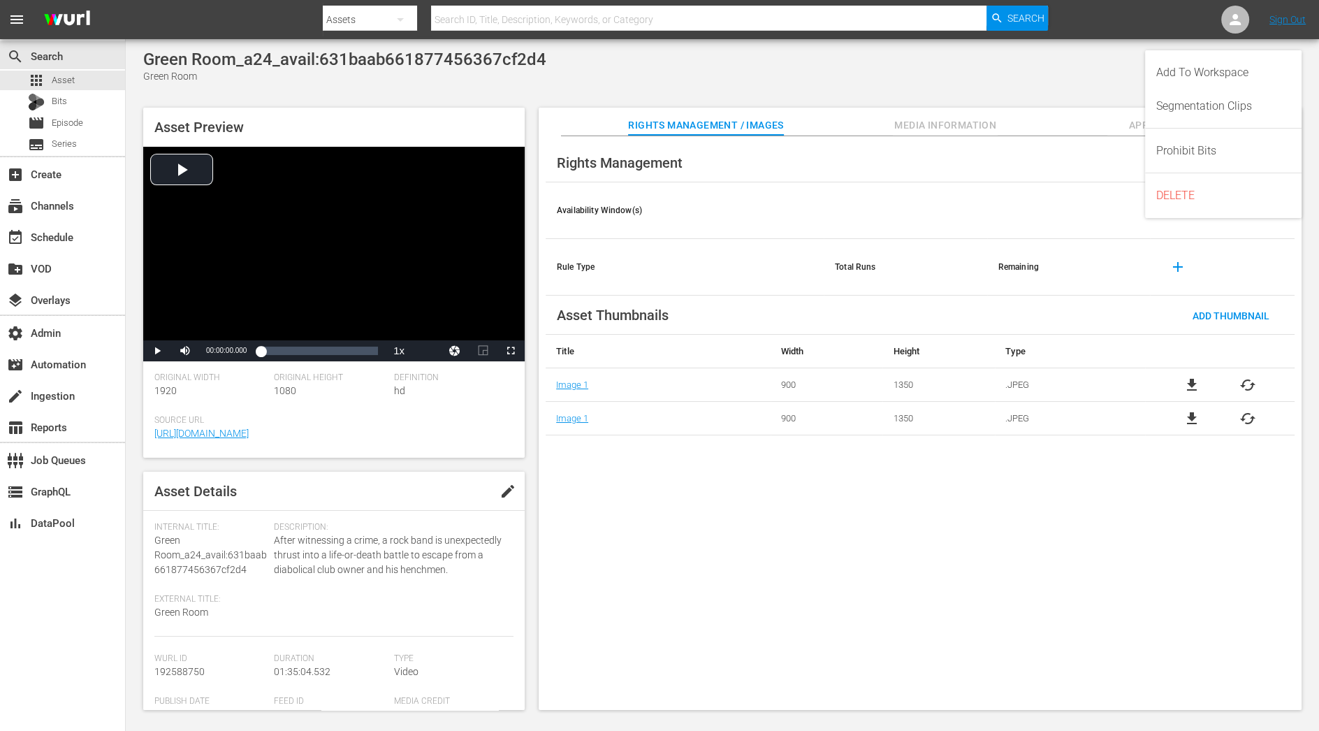
click at [1046, 92] on div "Green Room_a24_avail:631baab661877456367cf2d4 Green Room Asset Preview Video Pl…" at bounding box center [722, 376] width 1173 height 653
click at [1293, 75] on button "button" at bounding box center [1285, 67] width 34 height 34
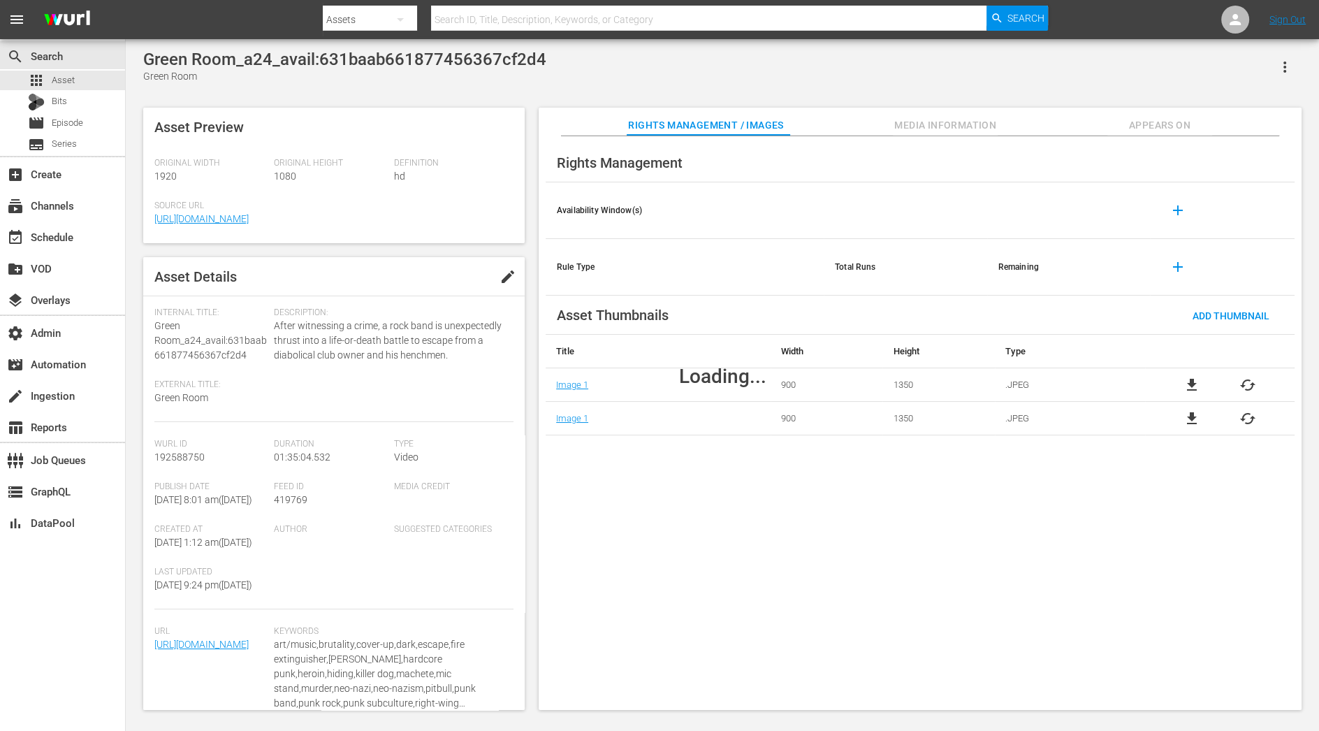
click at [980, 129] on div "Loading..." at bounding box center [723, 376] width 1194 height 674
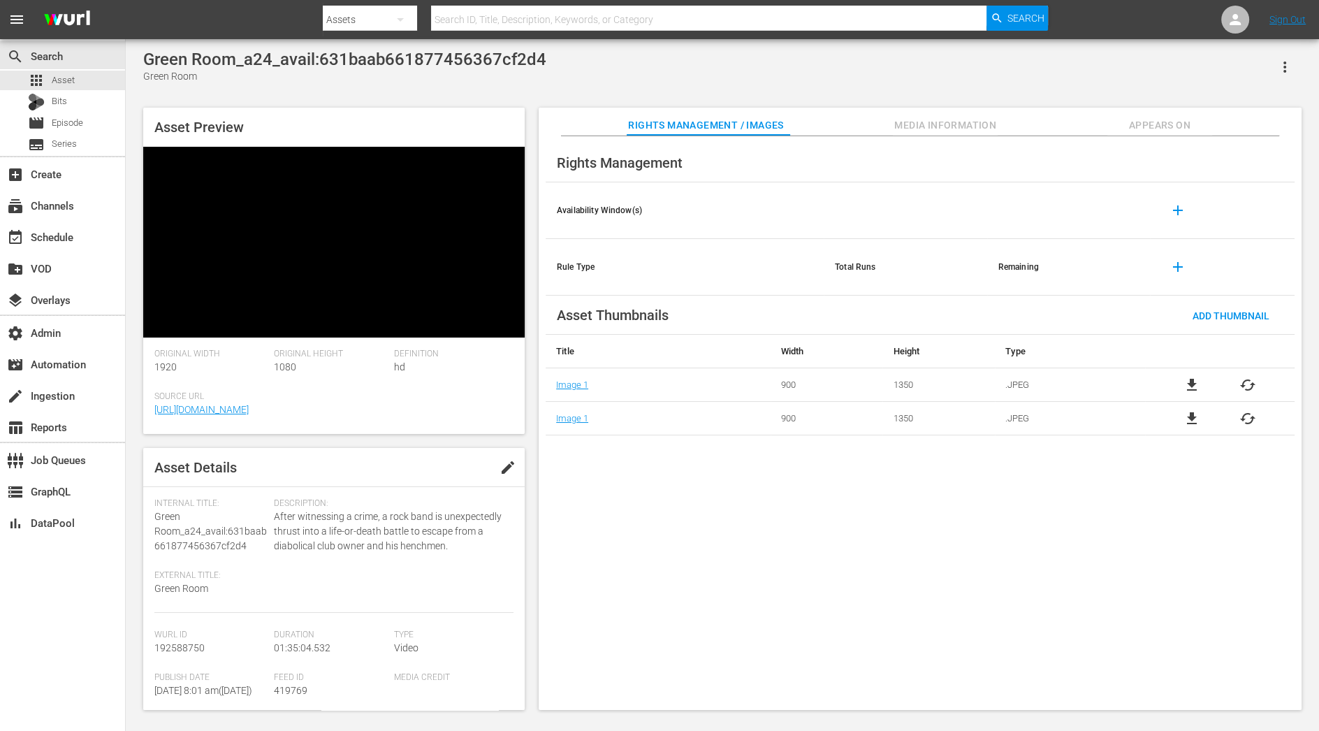
click at [980, 126] on span "Media Information" at bounding box center [945, 125] width 105 height 17
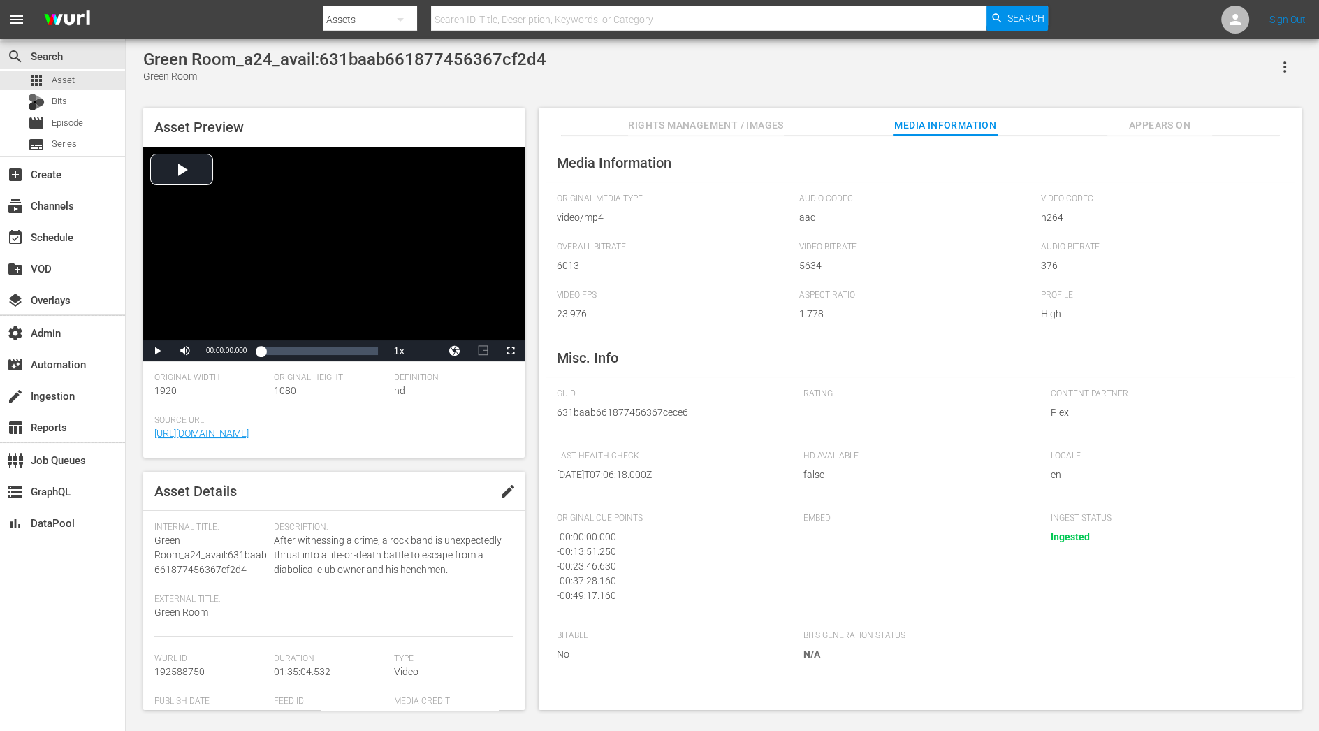
click at [607, 407] on span "631baab661877456367cece6" at bounding box center [670, 412] width 226 height 15
click at [242, 561] on div "Internal Title: Green Room_a24_avail:631baab661877456367cf2d4" at bounding box center [210, 549] width 113 height 55
drag, startPoint x: 246, startPoint y: 567, endPoint x: 153, endPoint y: 546, distance: 95.3
click at [153, 546] on div "Asset Details edit Internal Title: Green Room_a24_avail:631baab661877456367cf2d…" at bounding box center [334, 591] width 382 height 238
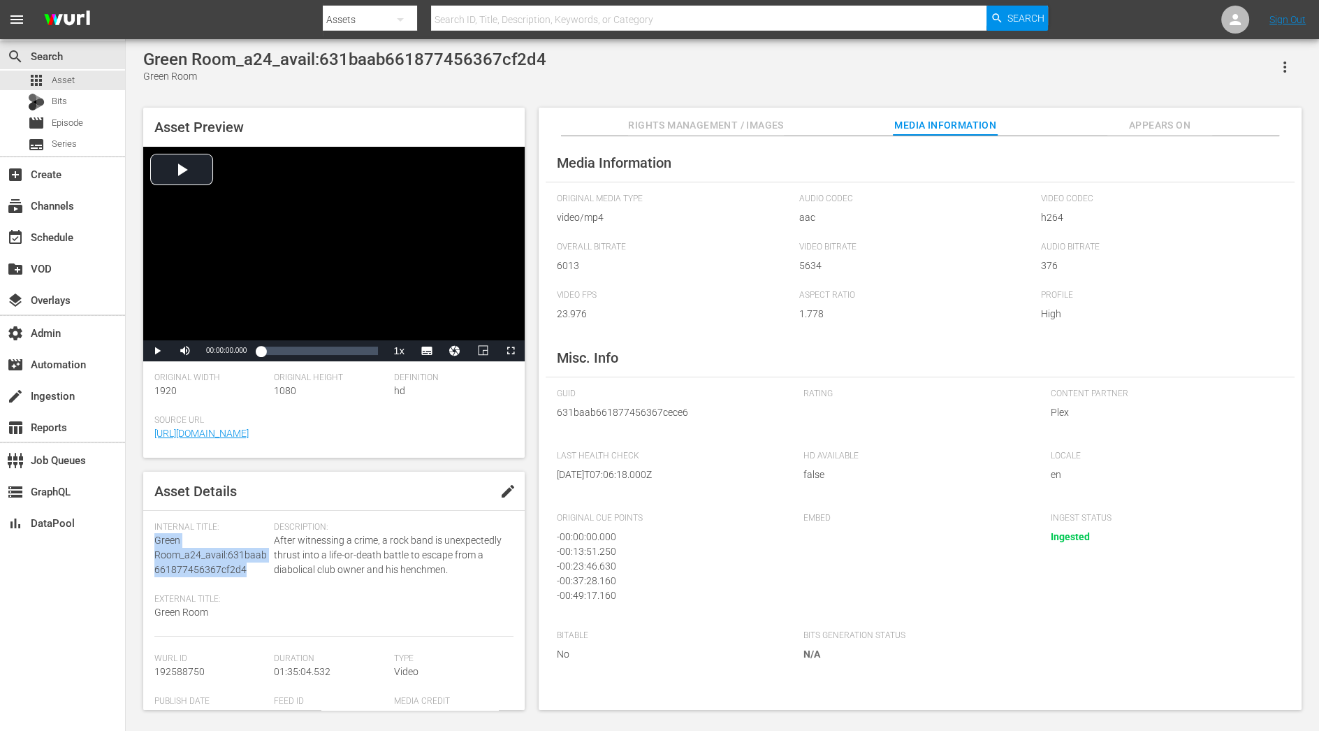
copy span "Green Room_a24_avail:631baab661877456367cf2d4"
click at [520, 24] on input "text" at bounding box center [709, 20] width 556 height 34
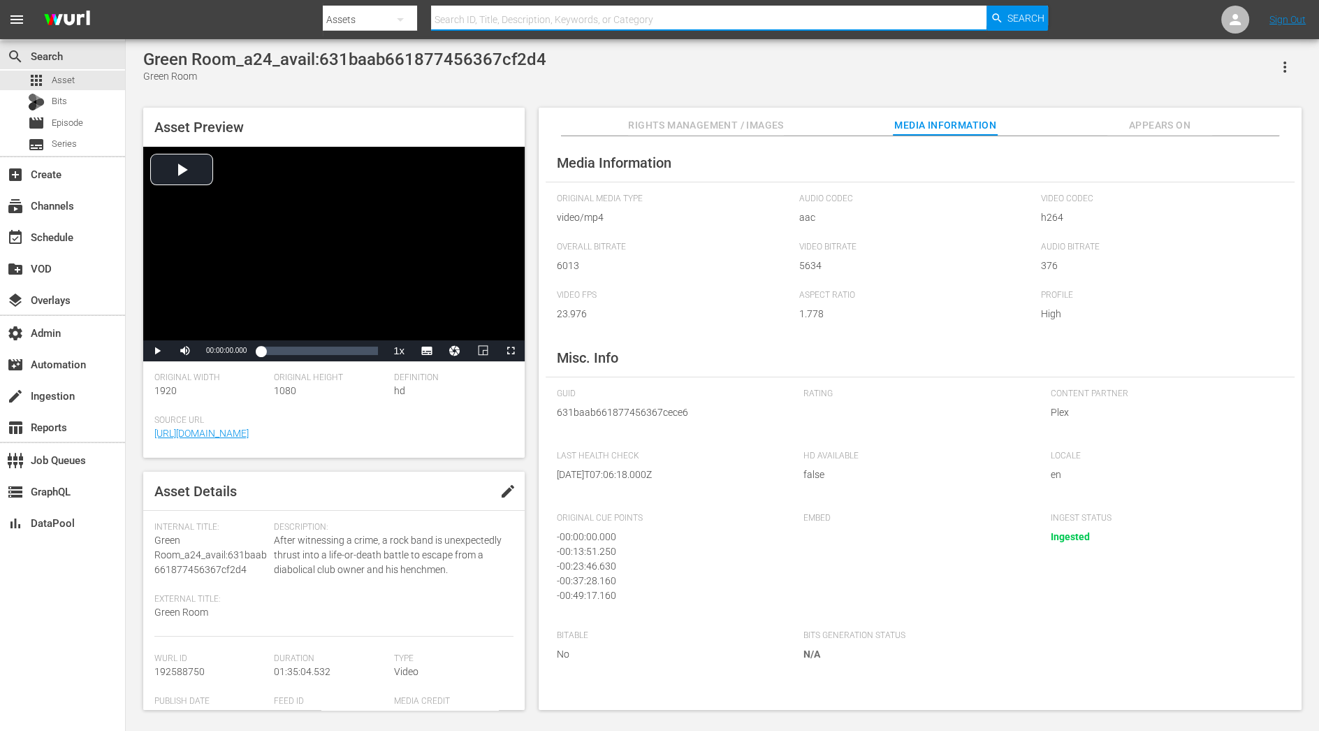
paste input "Green Room_a24_avail:631baab661877456367cf2d4"
type input "Green Room_a24_avail:631baab661877456367cf2d4"
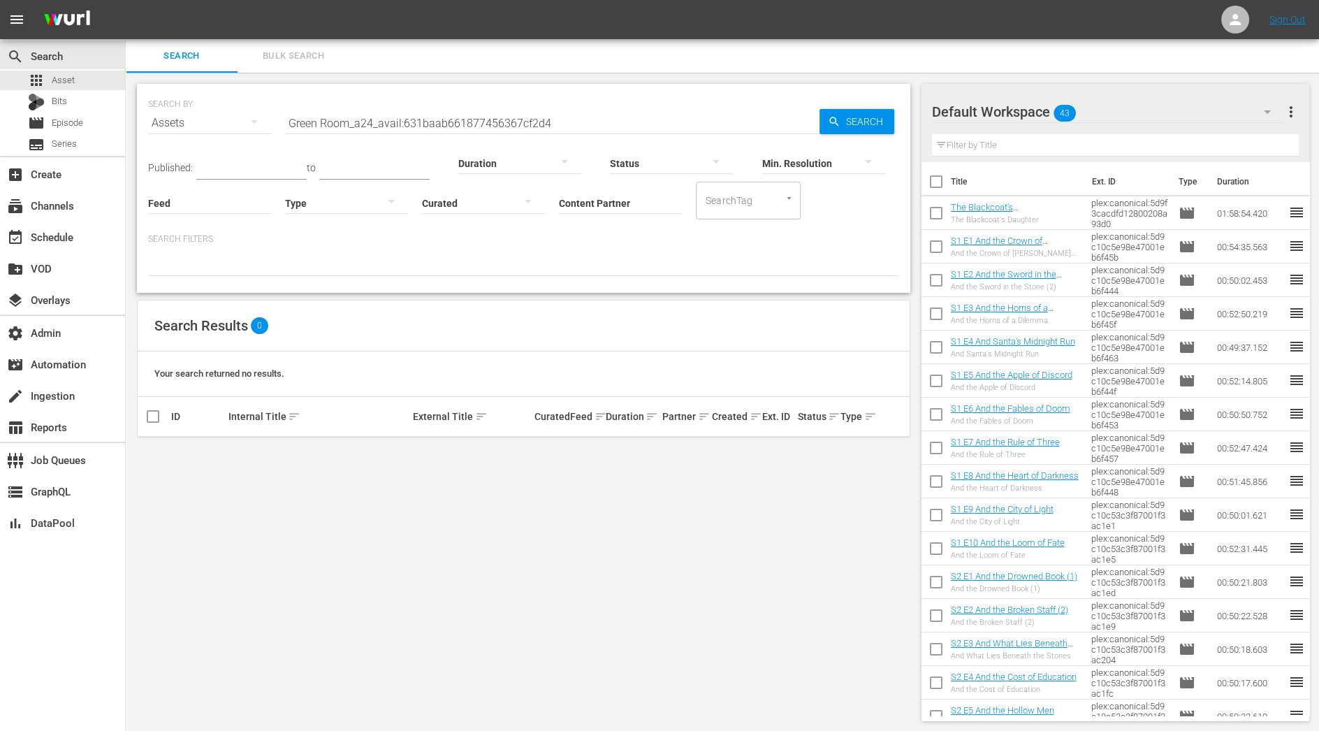
click at [586, 114] on input "Green Room_a24_avail:631baab661877456367cf2d4" at bounding box center [552, 123] width 535 height 34
click at [592, 130] on input "Green Room_a24_avail:631baab661877456367cf2d4" at bounding box center [552, 123] width 535 height 34
drag, startPoint x: 349, startPoint y: 122, endPoint x: 638, endPoint y: 115, distance: 288.7
click at [638, 115] on input "Green Room_a24_avail:631baab661877456367cf2d4" at bounding box center [552, 123] width 535 height 34
drag, startPoint x: 500, startPoint y: 123, endPoint x: 133, endPoint y: 123, distance: 367.6
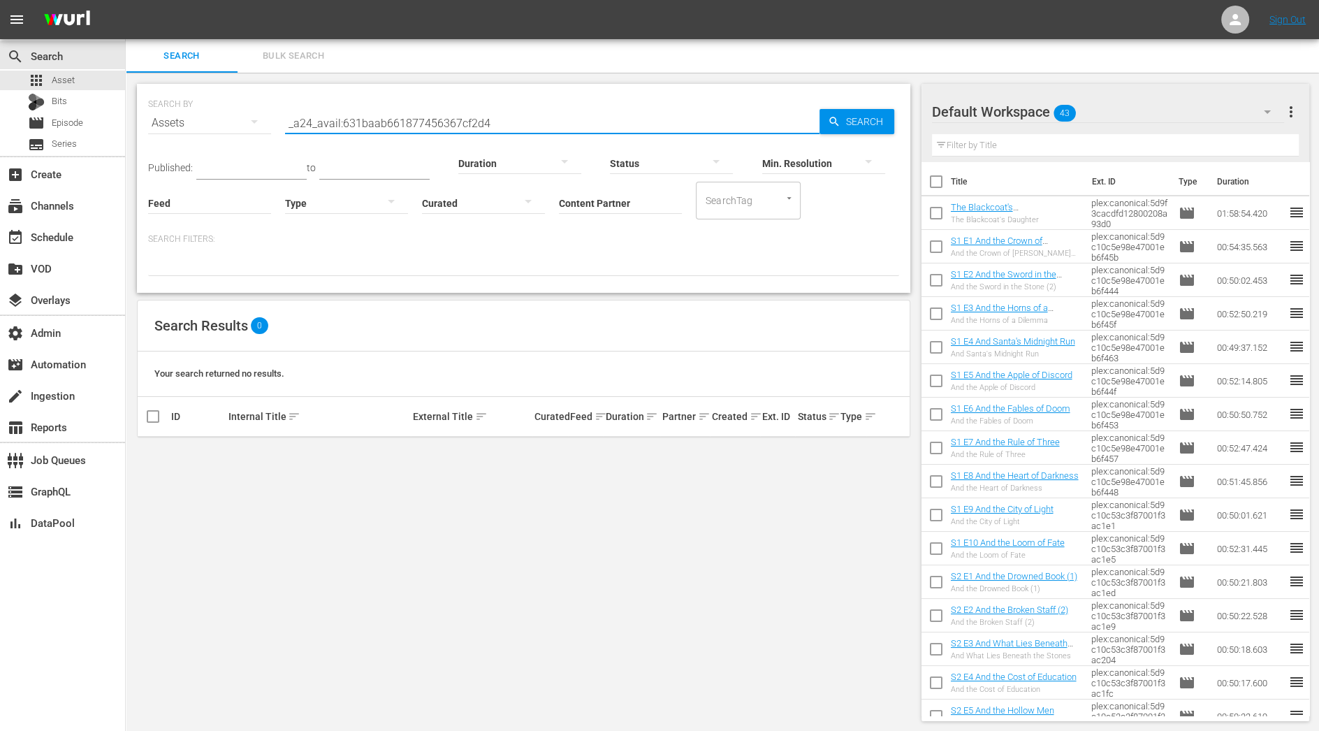
click at [133, 123] on div "SEARCH BY Search By Assets Search ID, Title, Description, Keywords, or Category…" at bounding box center [524, 403] width 796 height 660
type input "green room"
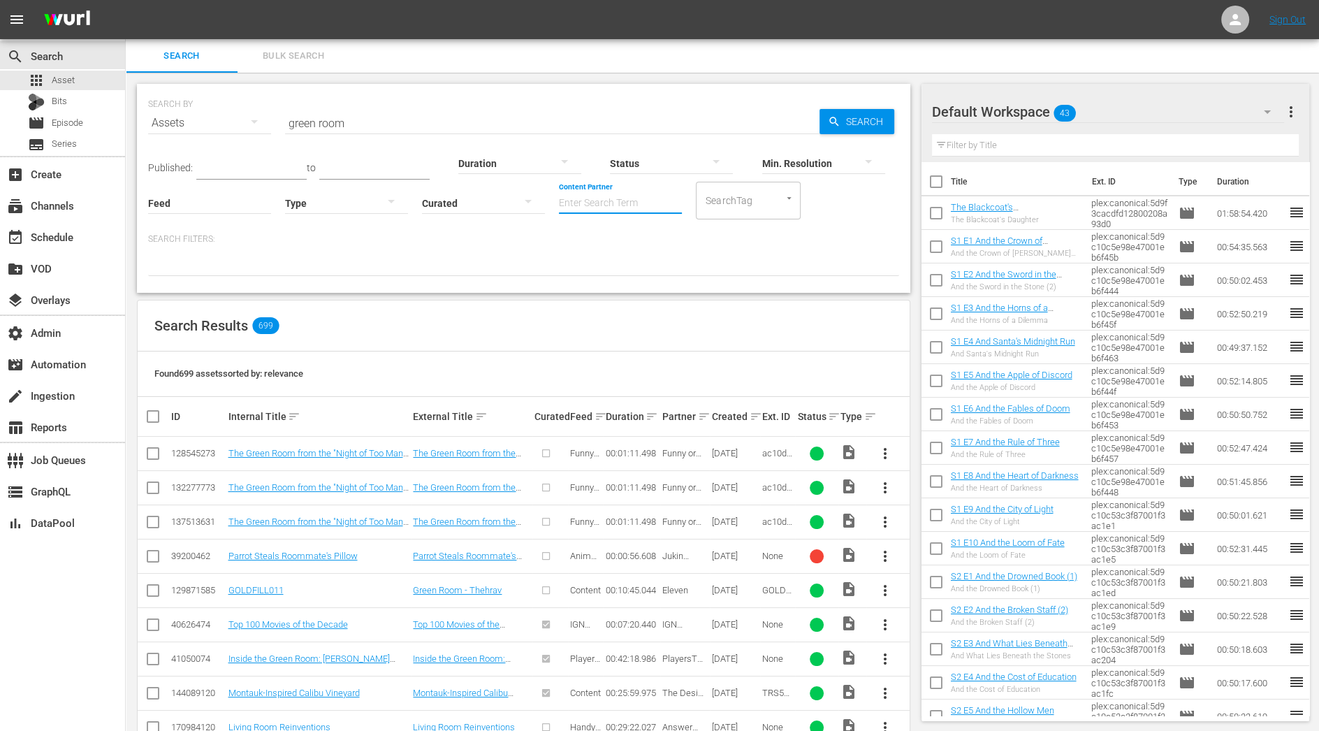
click at [612, 199] on input "Content Partner" at bounding box center [620, 204] width 123 height 50
type input "plex"
click at [1145, 99] on div "Default Workspace 43" at bounding box center [1108, 111] width 353 height 39
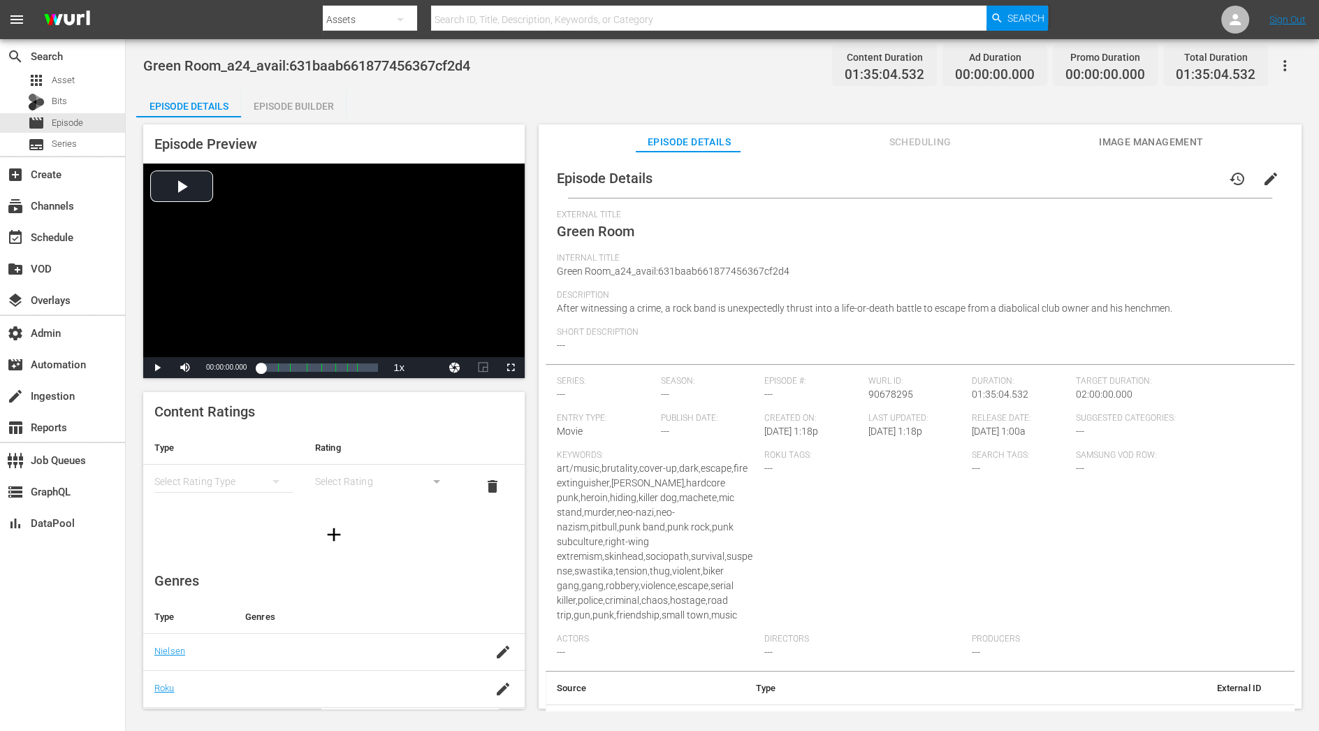
scroll to position [81, 0]
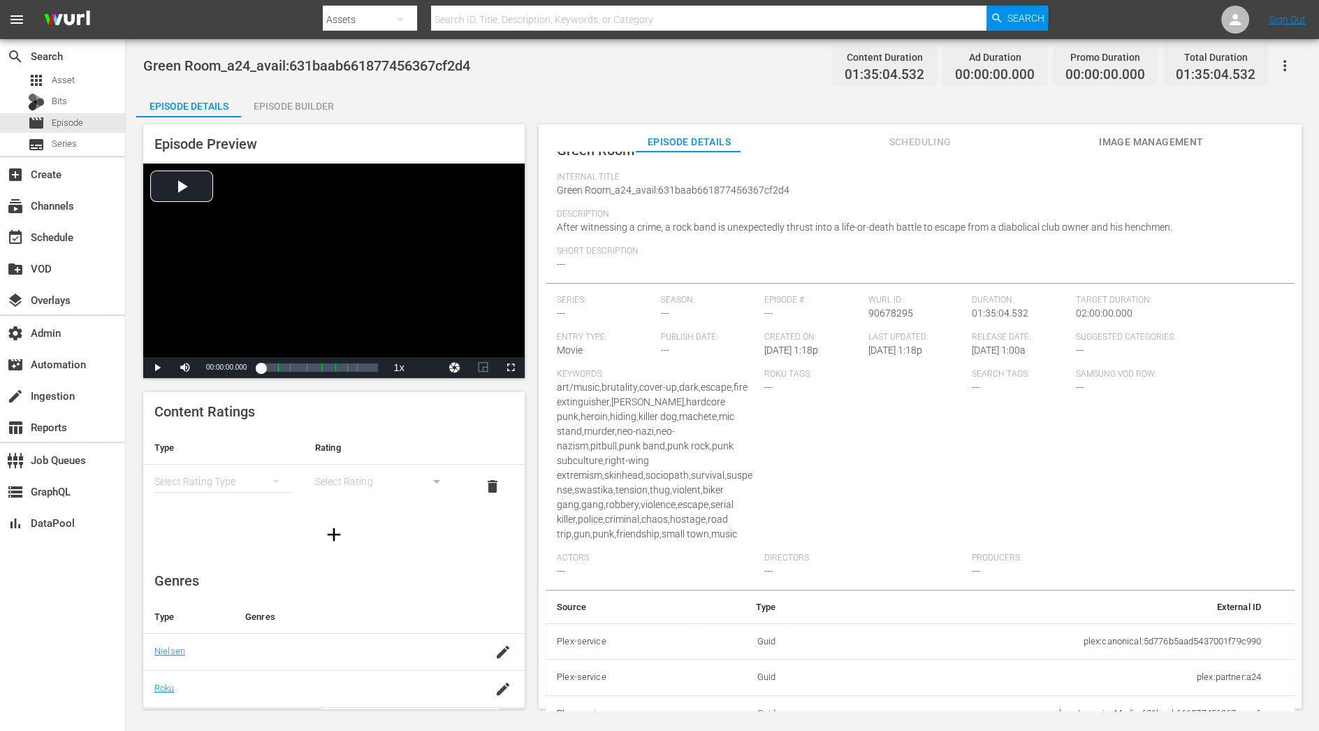
click at [1185, 696] on td "plex:streamingMedia:631baab661877456367cece6" at bounding box center [1030, 713] width 486 height 36
copy td "plex:streamingMedia:631baab661877456367cece6"
click at [309, 117] on div "Episode Preview Video Player is loading. Play Video Play Mute Current Time 00:0…" at bounding box center [722, 418] width 1173 height 602
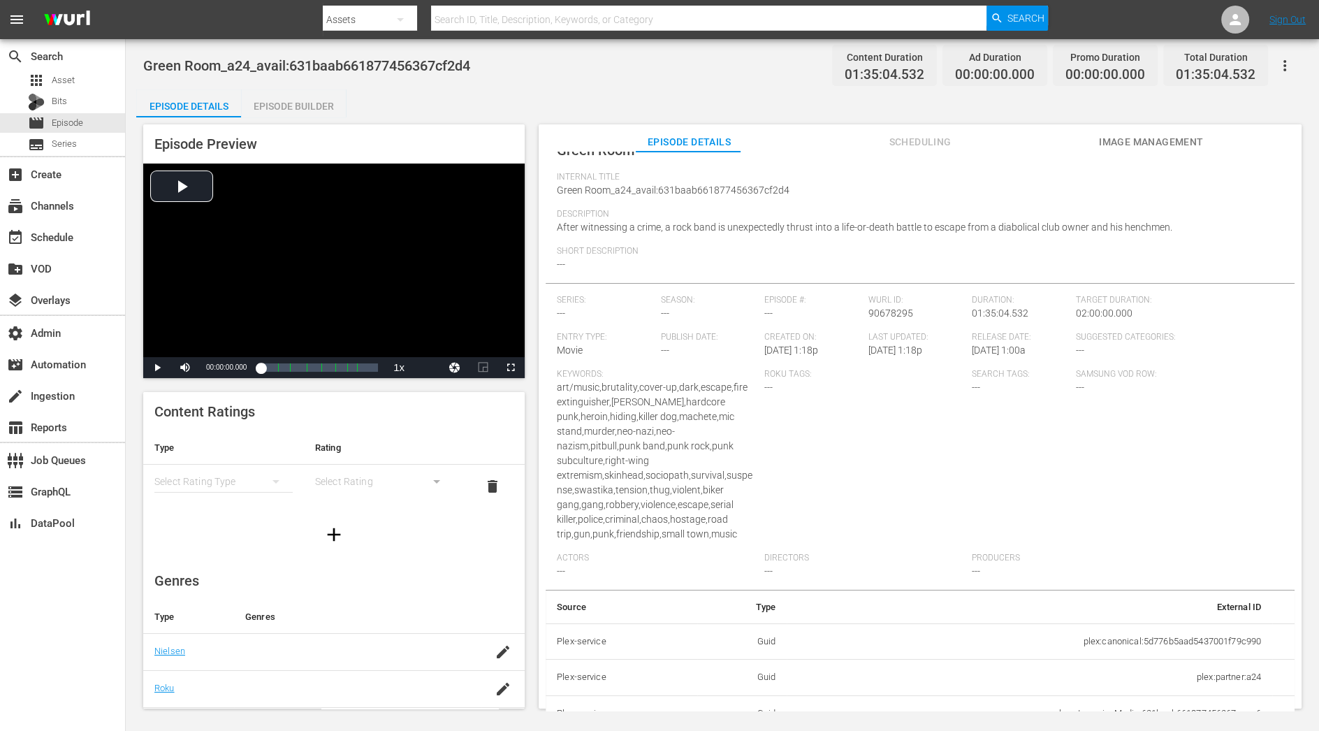
click at [311, 110] on div "Episode Builder" at bounding box center [293, 106] width 105 height 34
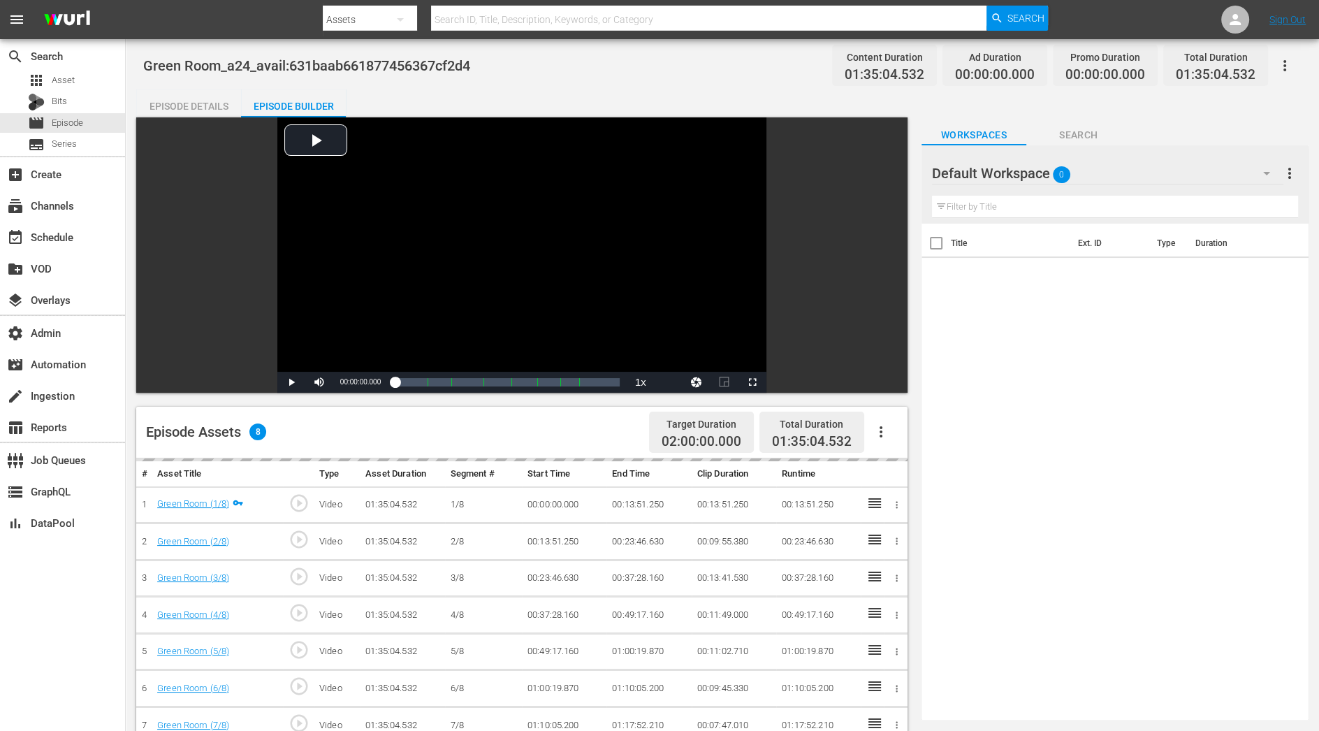
click at [879, 428] on icon "button" at bounding box center [881, 431] width 17 height 17
click at [968, 347] on div "Title Ext. ID Type Duration" at bounding box center [1115, 469] width 387 height 491
click at [887, 426] on icon "button" at bounding box center [881, 431] width 17 height 17
click at [889, 443] on div "Fill with Ads" at bounding box center [922, 438] width 95 height 34
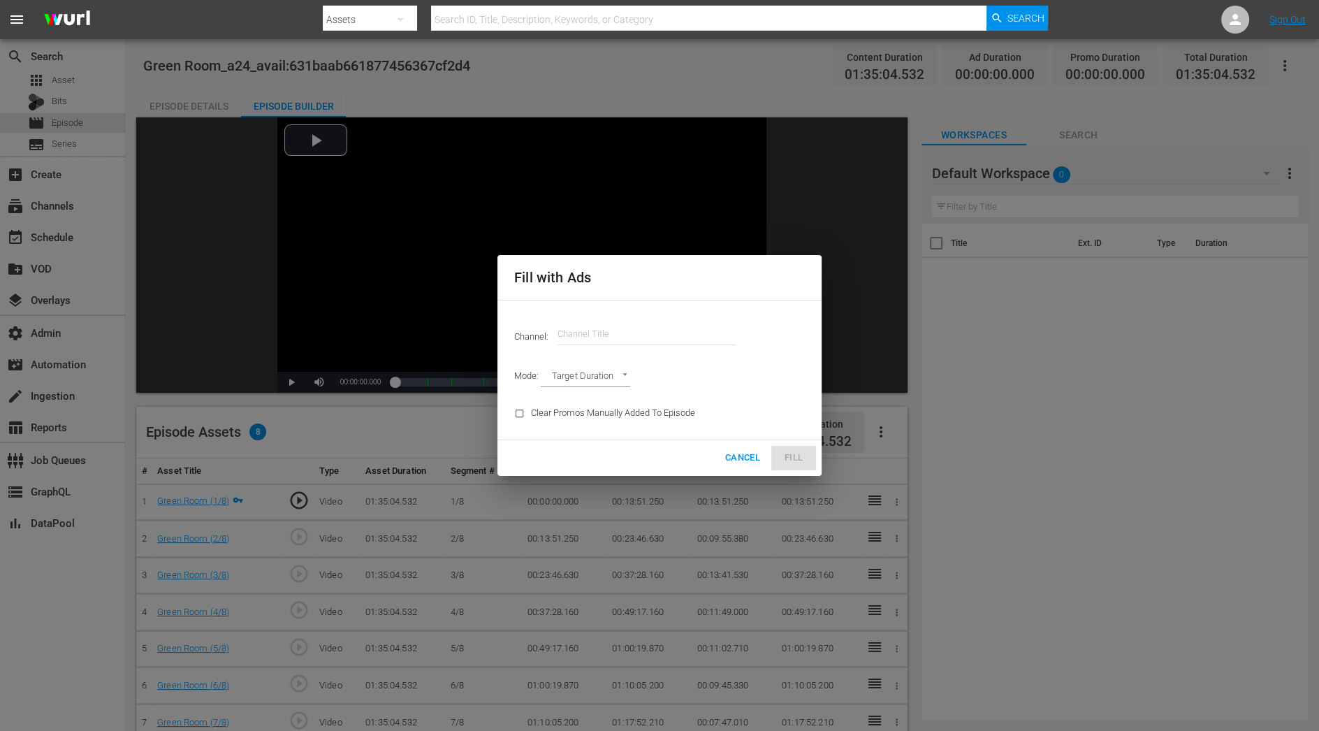
click at [745, 463] on span "Cancel" at bounding box center [742, 458] width 35 height 16
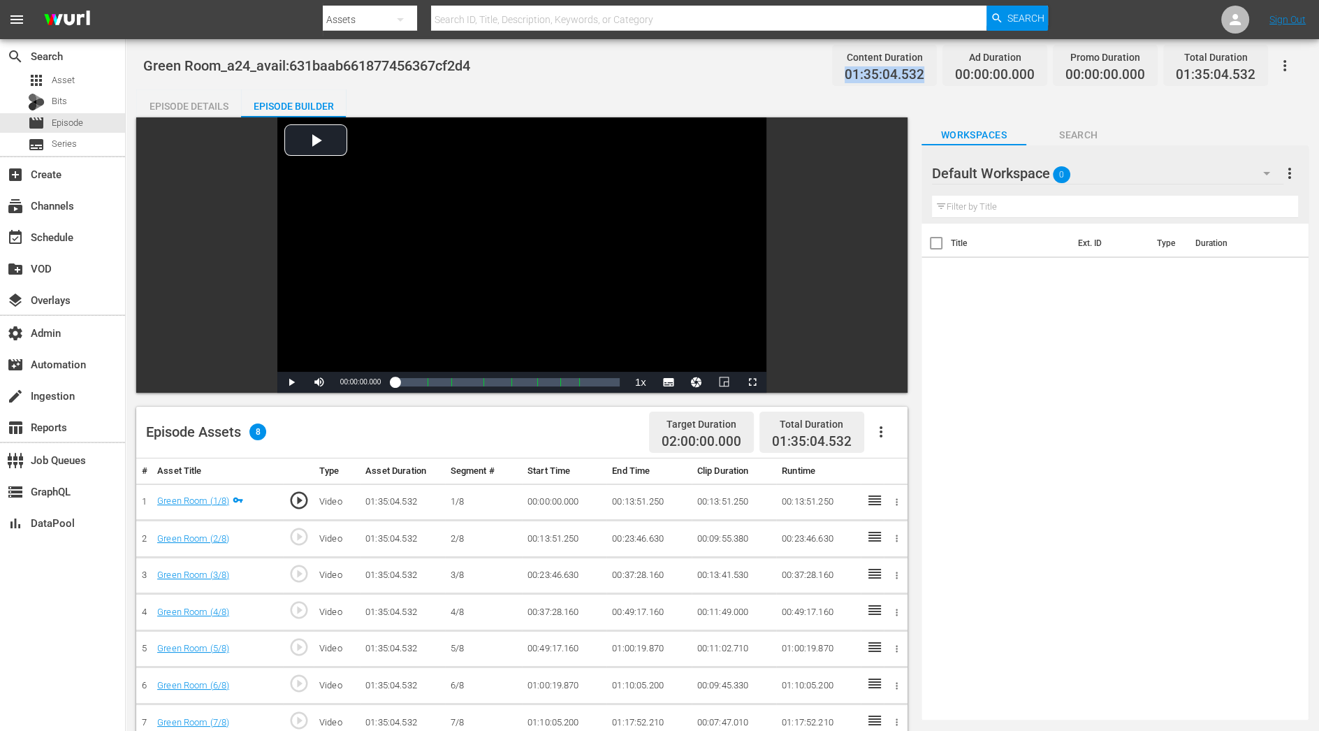
drag, startPoint x: 851, startPoint y: 78, endPoint x: 928, endPoint y: 82, distance: 76.9
click at [929, 82] on div "Content Duration 01:35:04.532" at bounding box center [884, 65] width 105 height 41
copy span "01:35:04.532"
click at [886, 433] on icon "button" at bounding box center [881, 431] width 17 height 17
click at [886, 451] on div "Fill with Ads" at bounding box center [922, 438] width 95 height 34
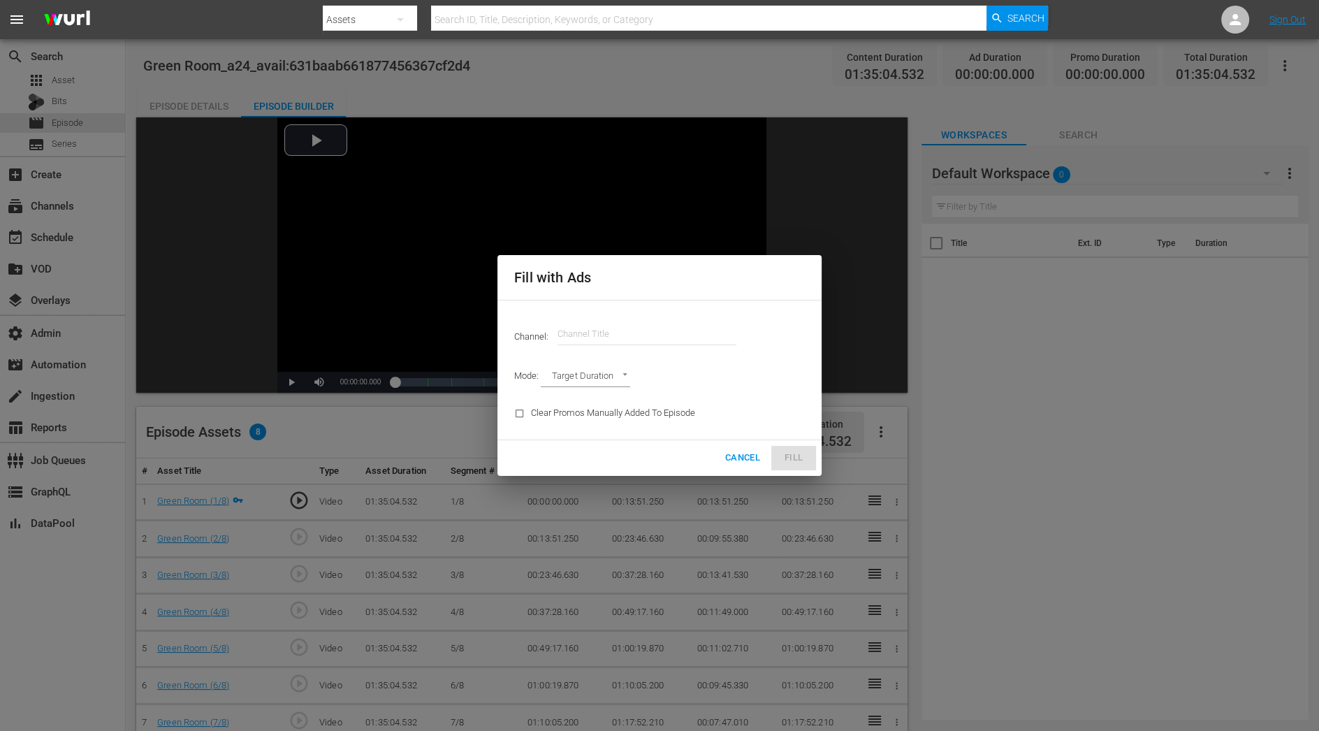
click at [614, 332] on input "text" at bounding box center [647, 334] width 179 height 34
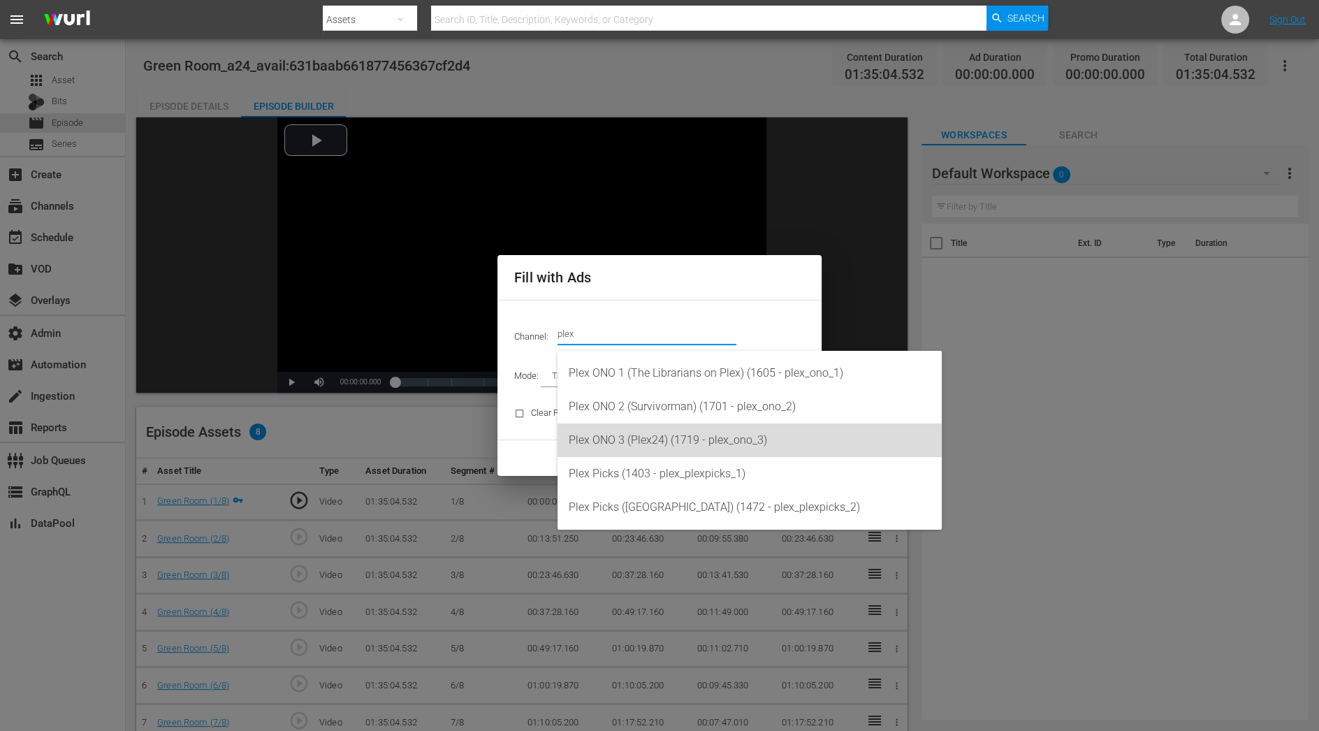
click at [624, 449] on div "Plex ONO 3 (Plex24) (1719 - plex_ono_3)" at bounding box center [750, 440] width 362 height 34
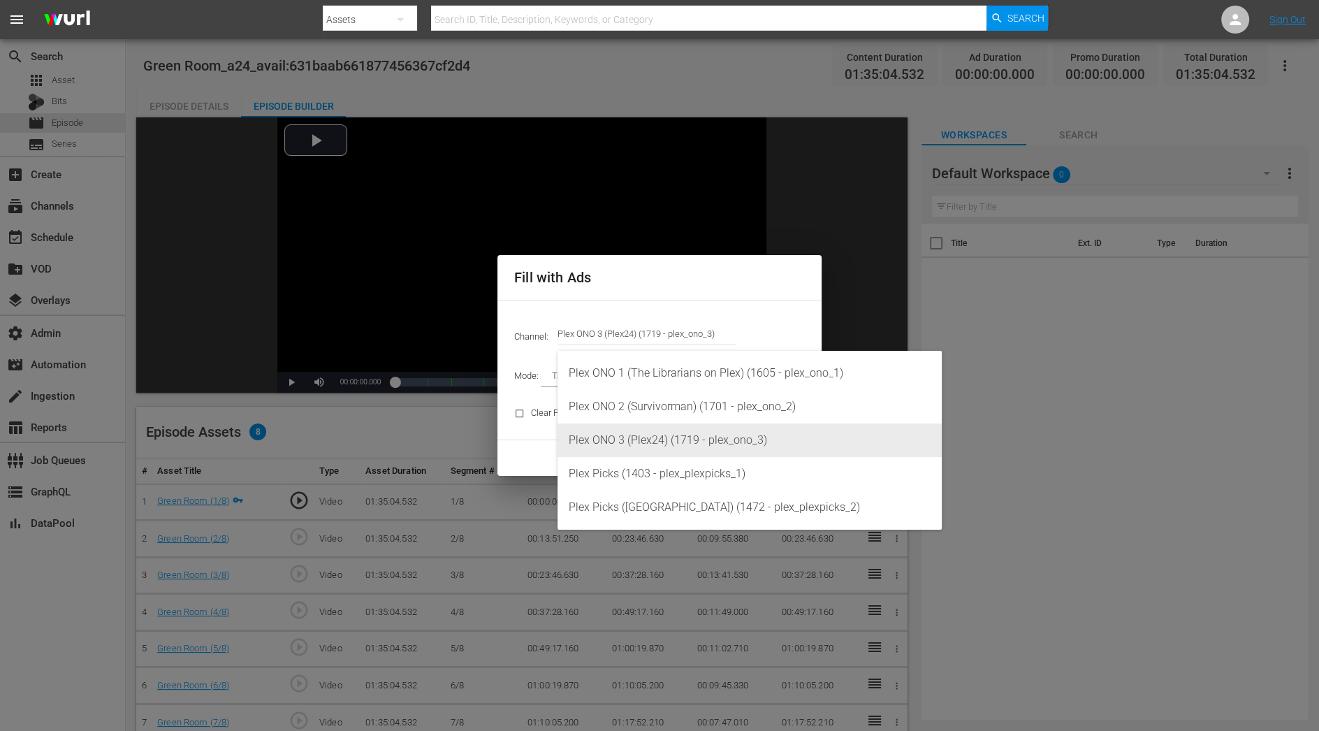
type input "Plex ONO 3 (Plex24) (1719)"
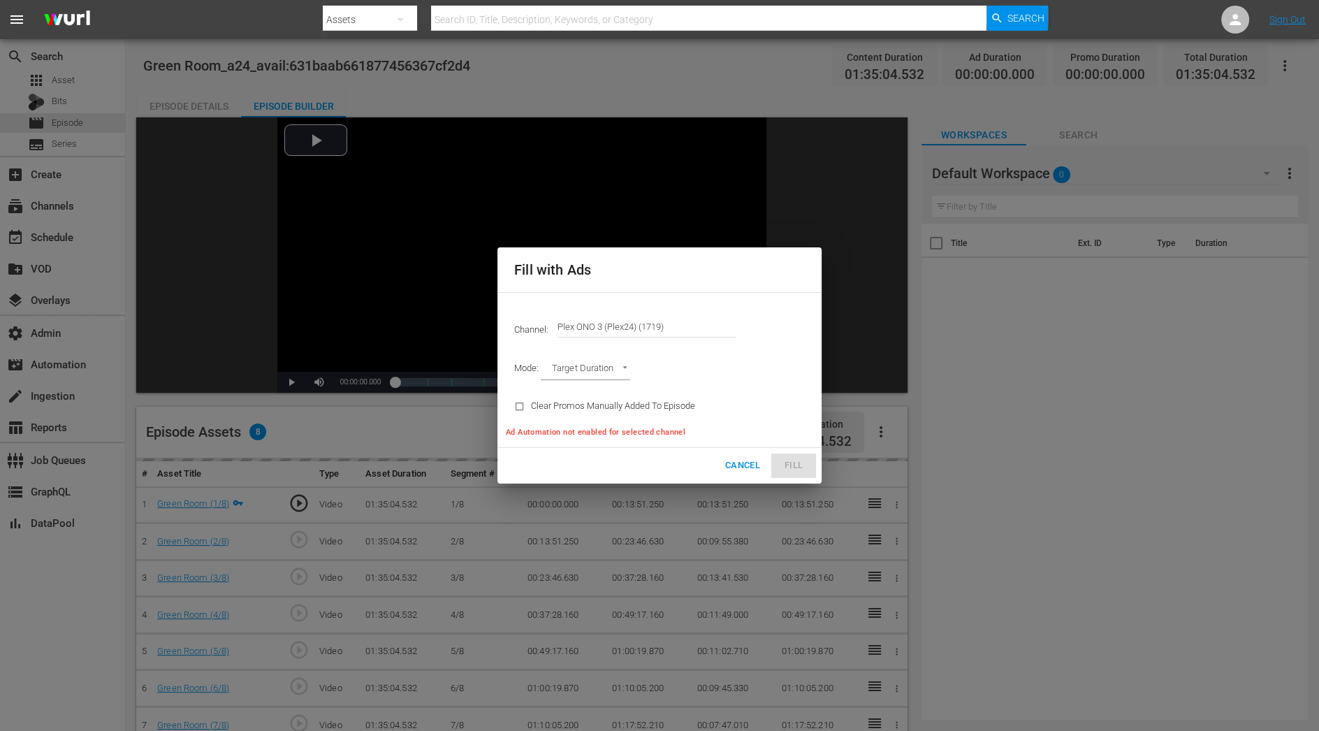
type input "AD_BREAK_DURATION"
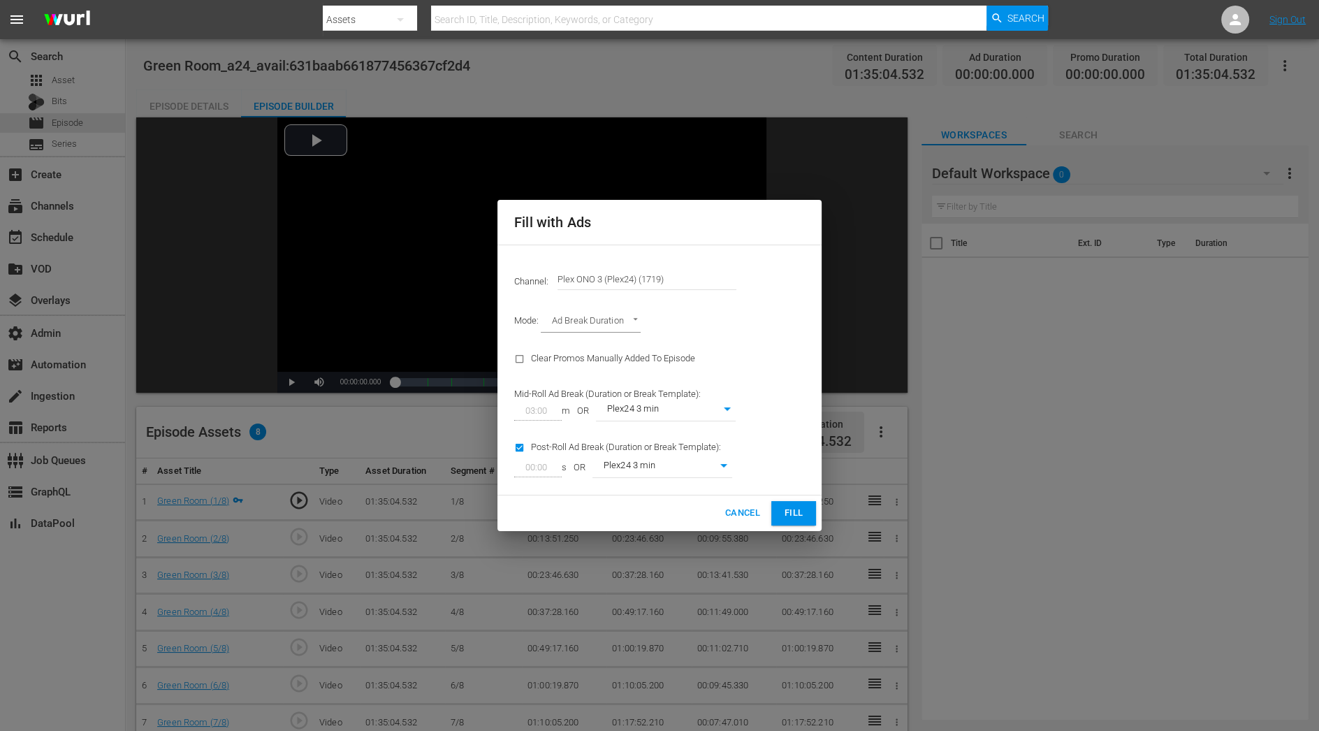
click at [794, 514] on span "Fill" at bounding box center [794, 513] width 22 height 16
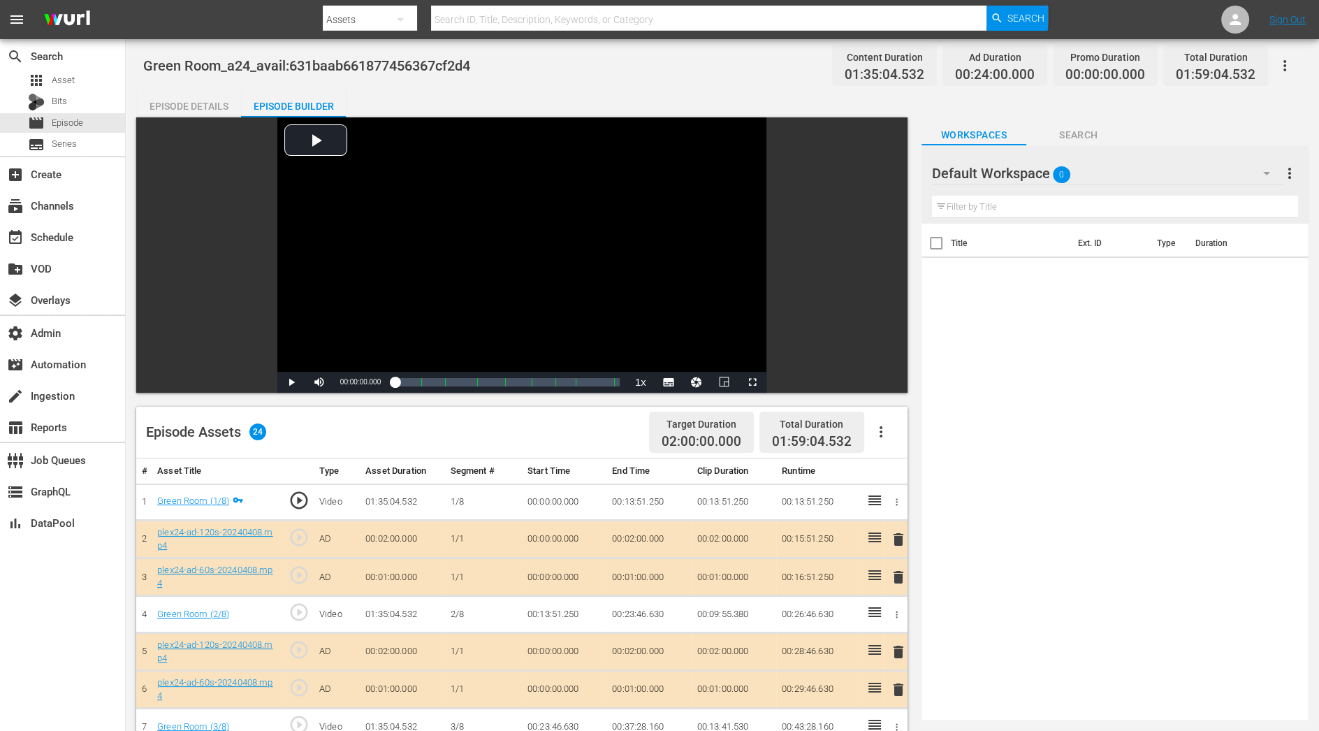
click at [1289, 63] on icon "button" at bounding box center [1285, 65] width 17 height 17
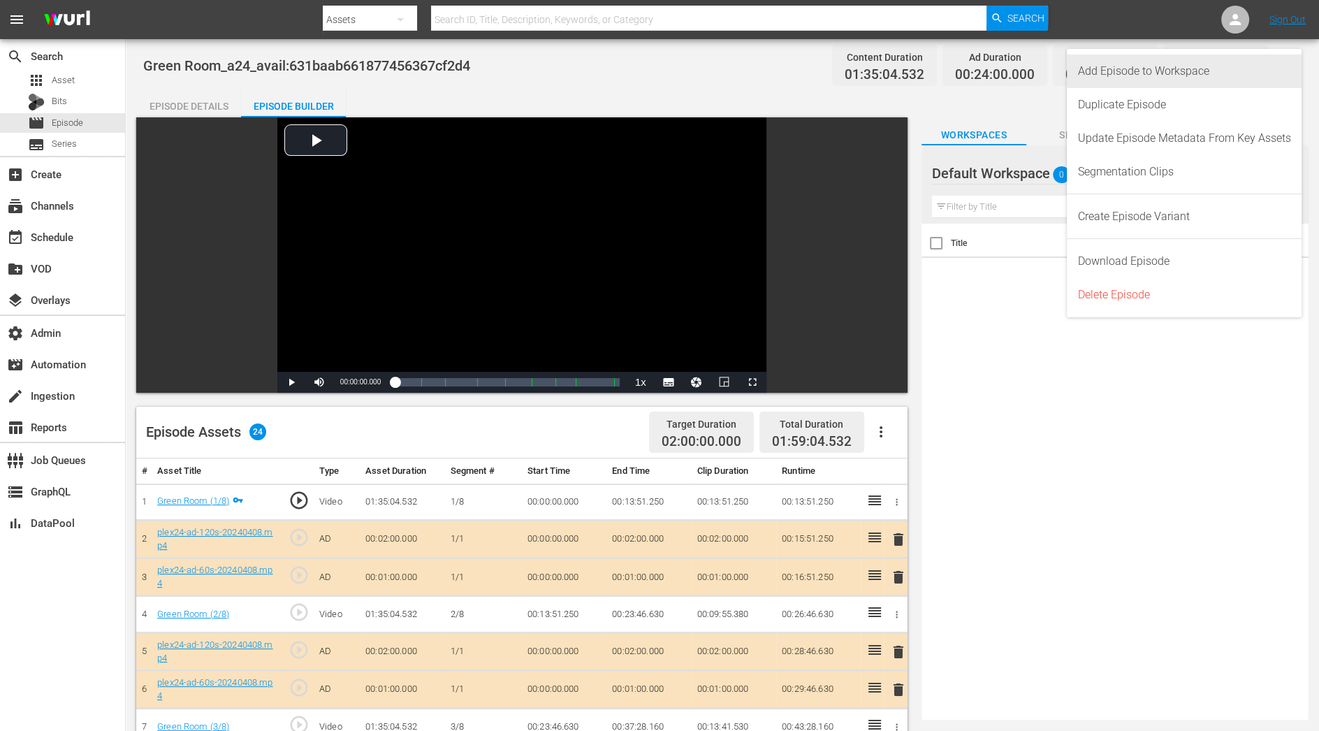
click at [1247, 71] on div "Add Episode to Workspace" at bounding box center [1184, 72] width 213 height 34
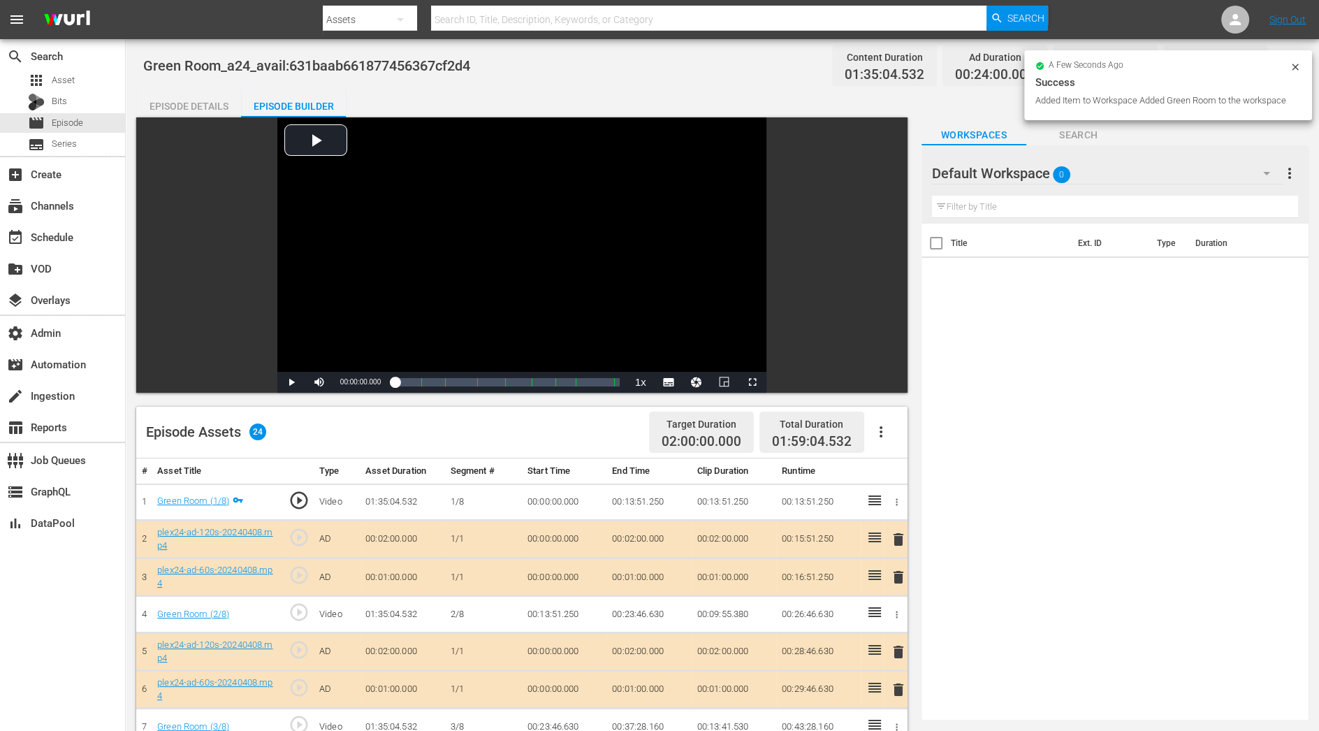
click at [1036, 167] on div "Default Workspace 0" at bounding box center [1107, 173] width 351 height 39
click at [1015, 205] on div "10-25 Plex24 (7)" at bounding box center [1021, 212] width 145 height 22
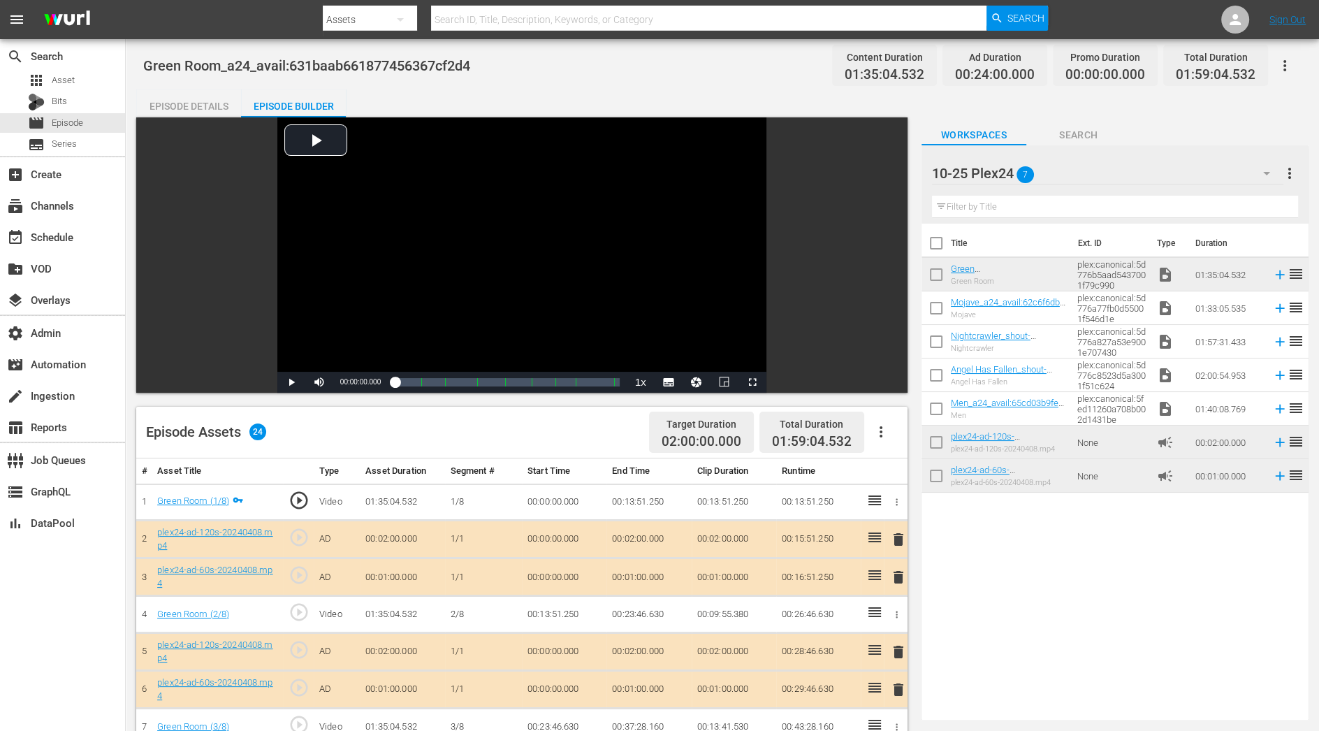
click at [1284, 65] on icon "button" at bounding box center [1285, 65] width 3 height 11
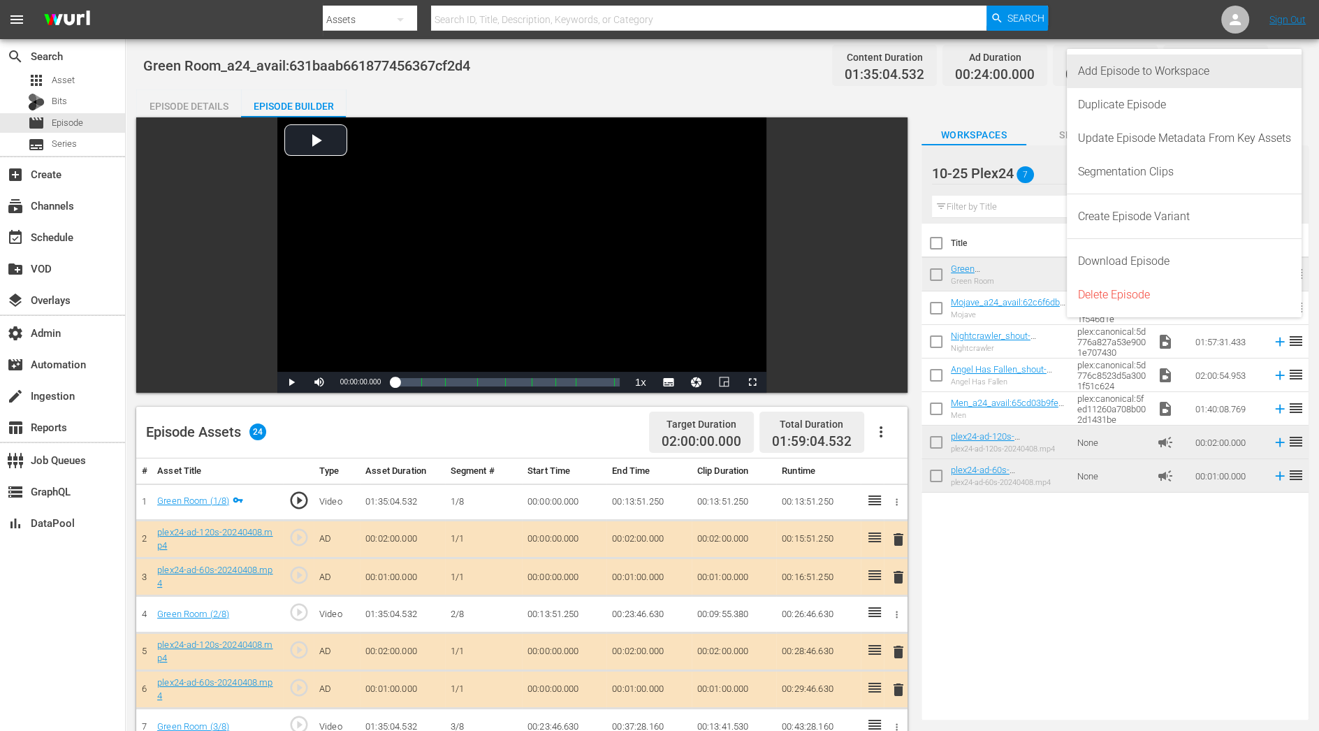
click at [1233, 75] on div "Add Episode to Workspace" at bounding box center [1184, 72] width 213 height 34
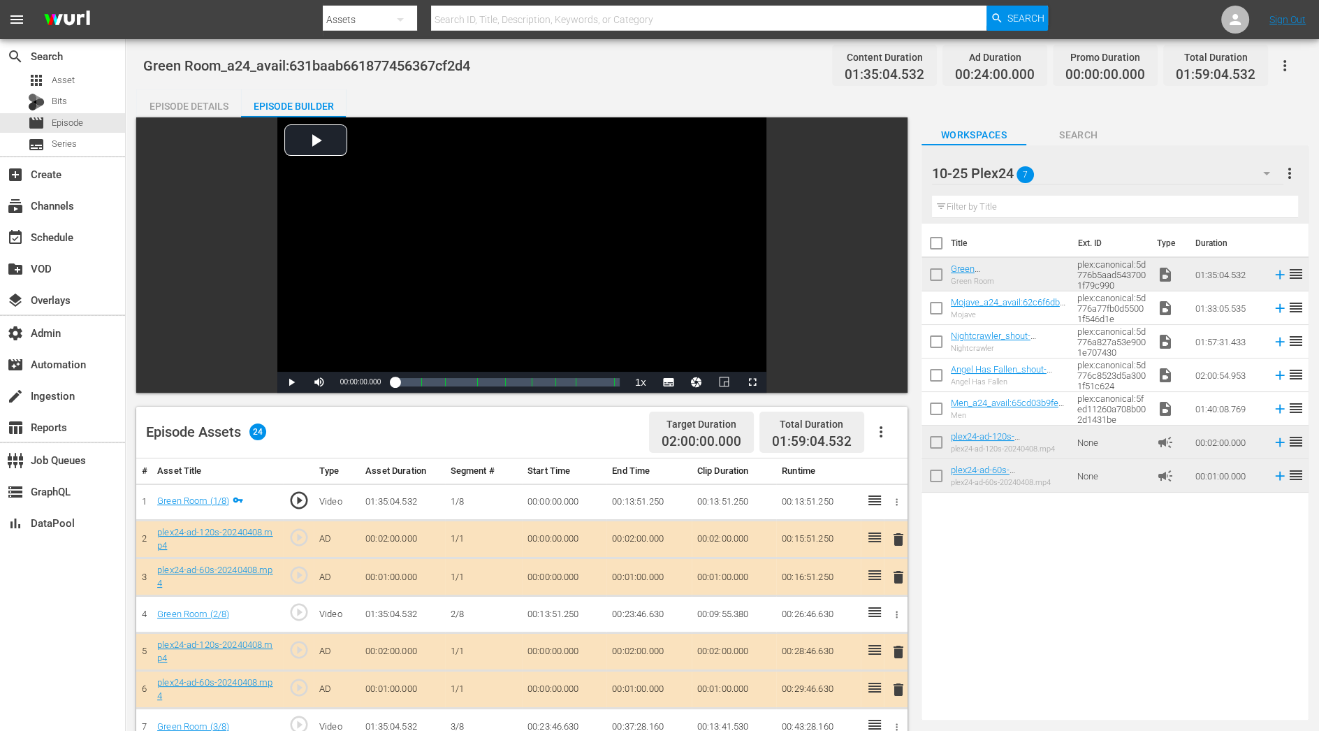
click at [938, 248] on input "checkbox" at bounding box center [936, 245] width 29 height 29
checkbox input "true"
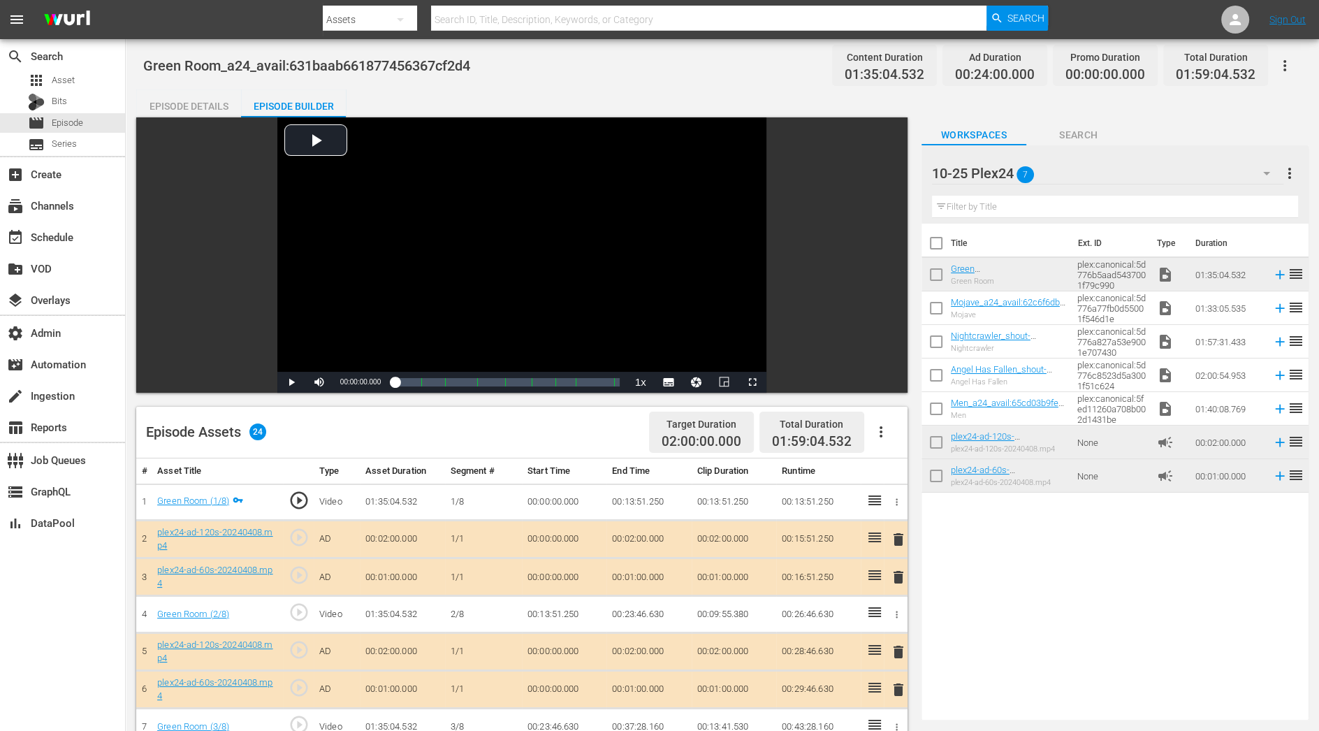
checkbox input "true"
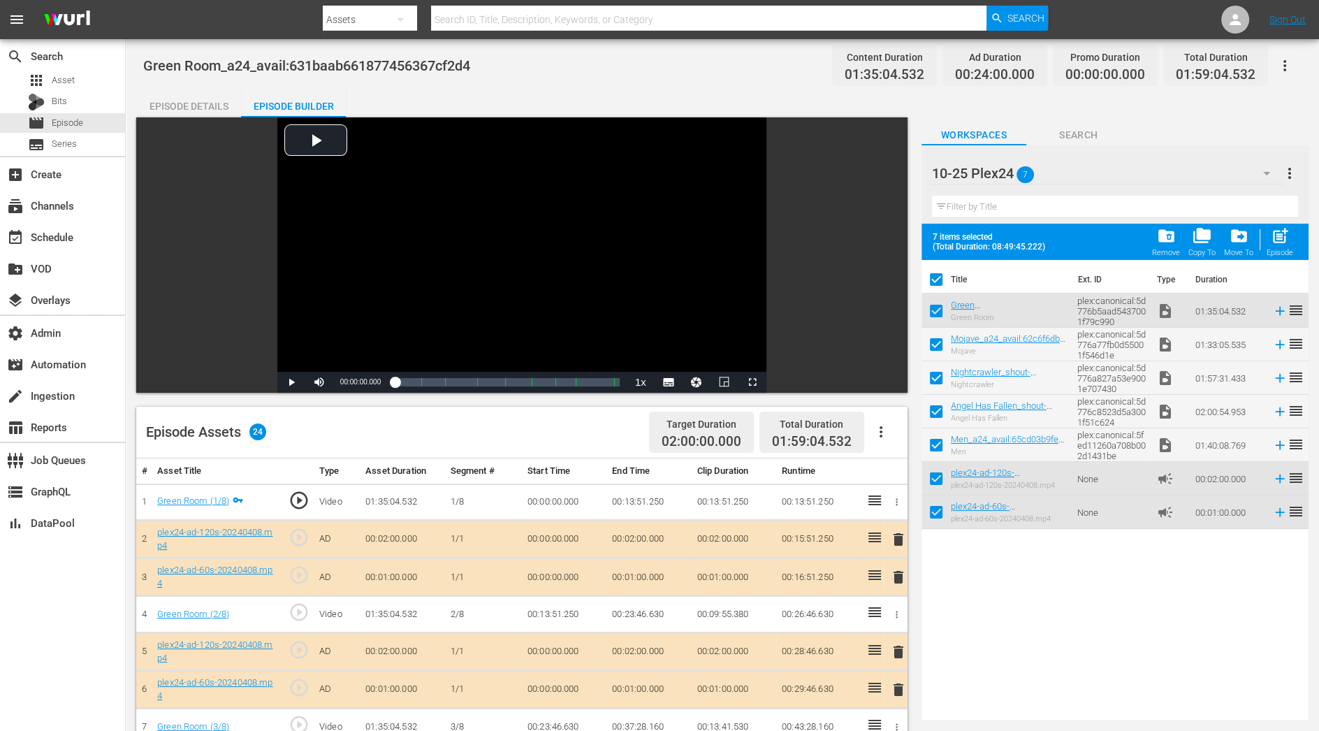
click at [939, 478] on input "checkbox" at bounding box center [936, 481] width 29 height 29
checkbox input "false"
click at [939, 514] on input "checkbox" at bounding box center [936, 514] width 29 height 29
checkbox input "false"
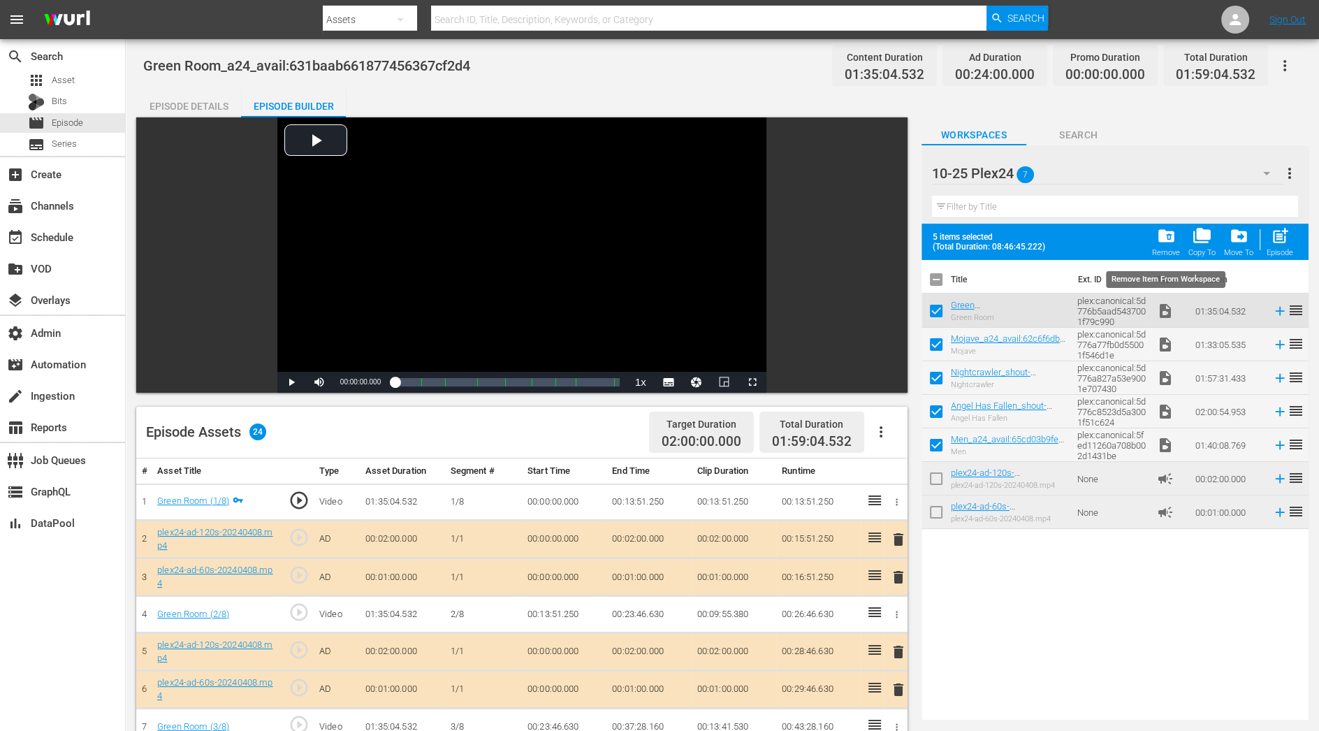
click at [1164, 251] on div "Remove" at bounding box center [1166, 252] width 28 height 9
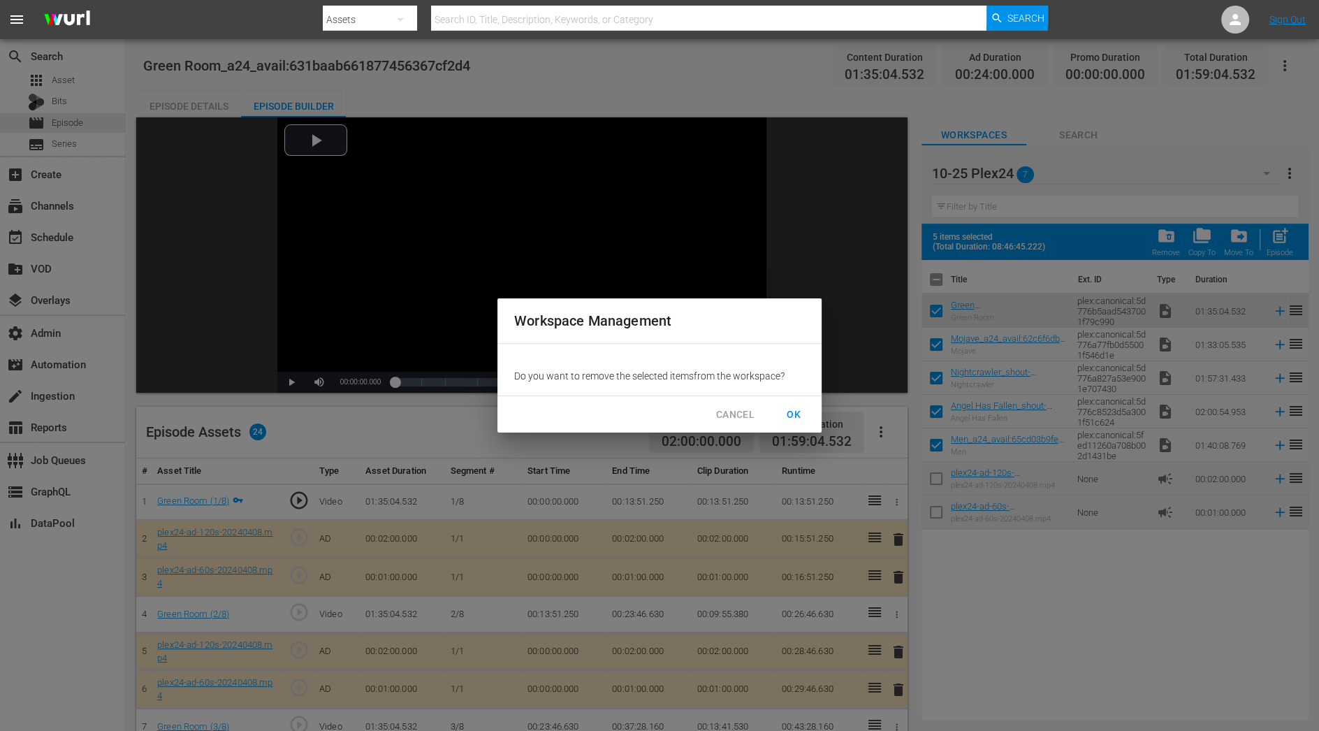
click at [796, 413] on span "OK" at bounding box center [794, 414] width 22 height 17
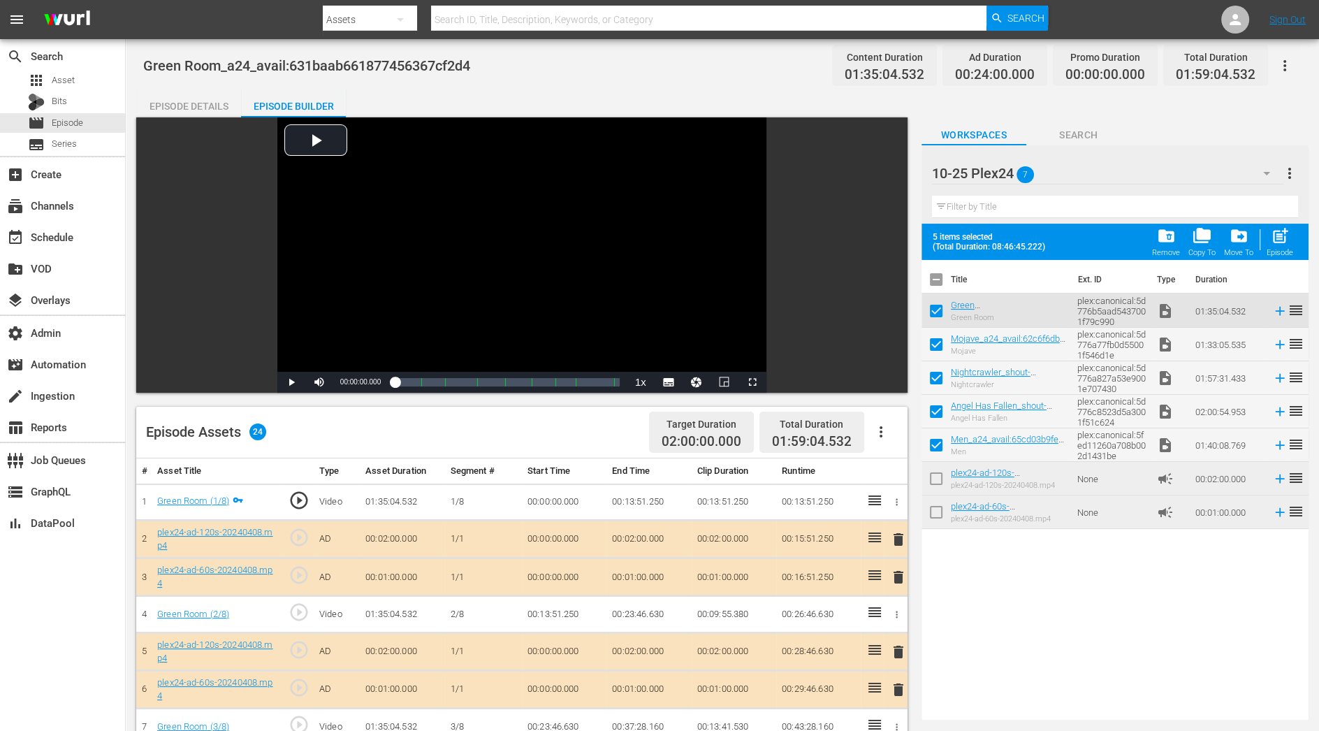
checkbox input "false"
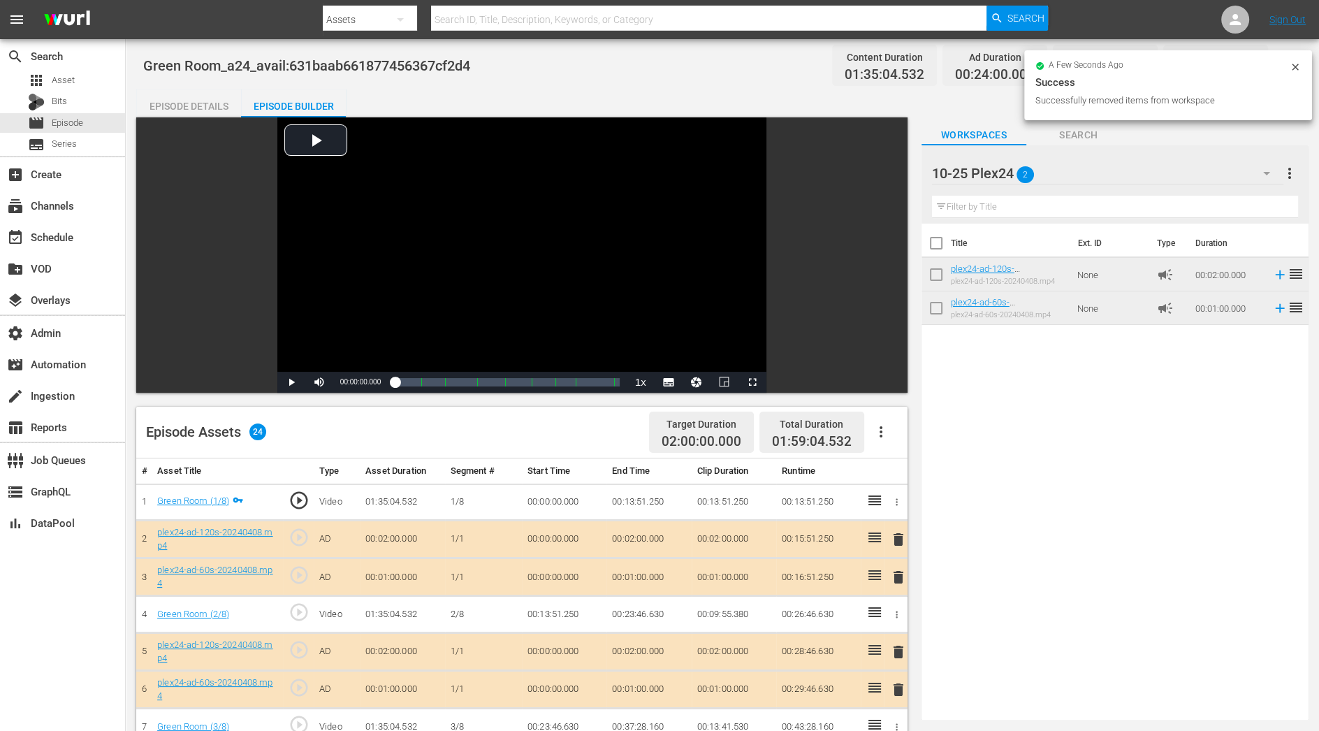
click at [1293, 71] on icon at bounding box center [1295, 66] width 11 height 11
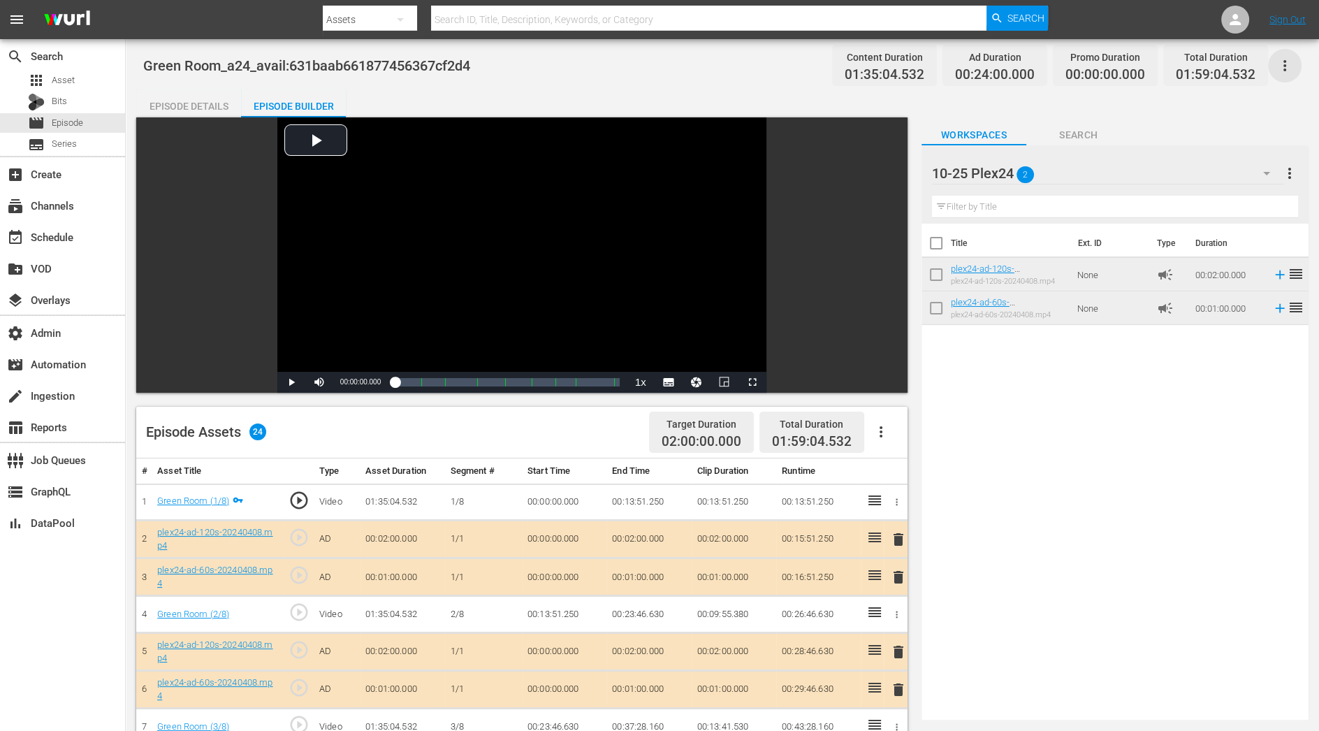
click at [1286, 64] on icon "button" at bounding box center [1285, 65] width 17 height 17
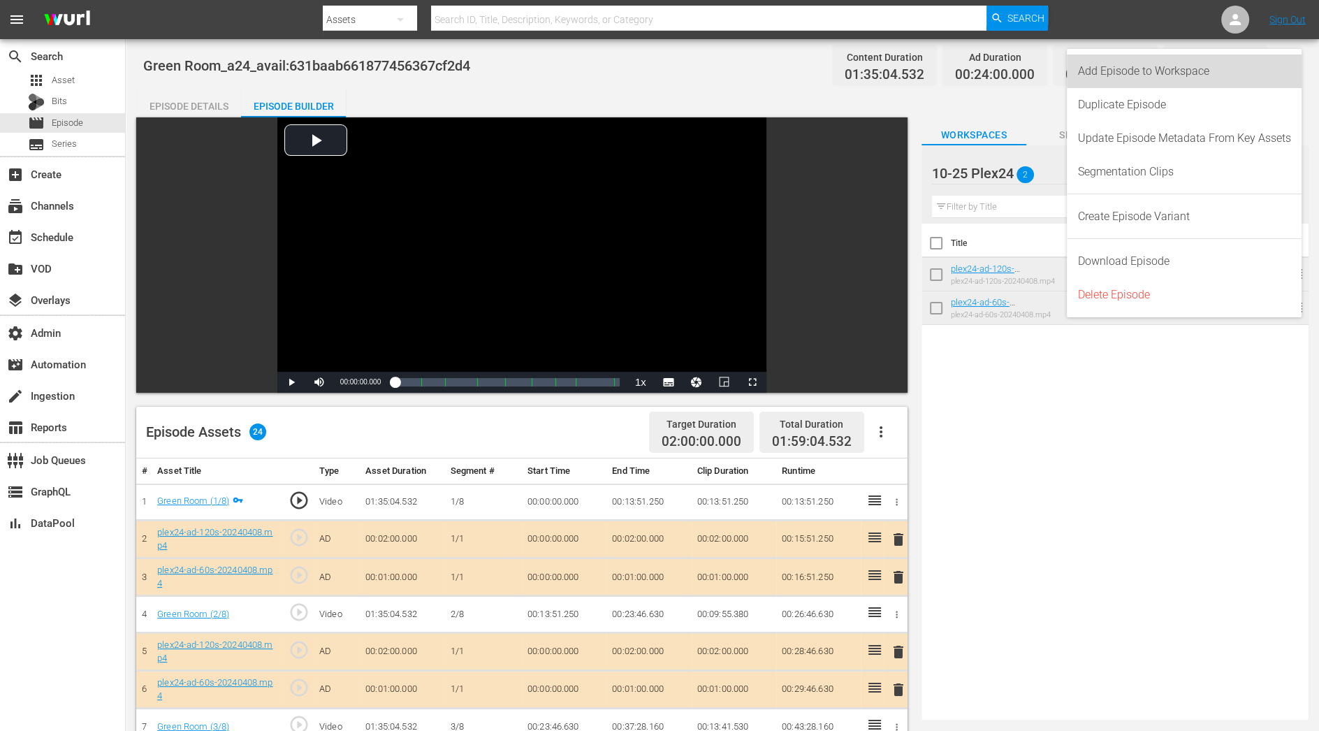
click at [1217, 66] on div "Add Episode to Workspace" at bounding box center [1184, 72] width 213 height 34
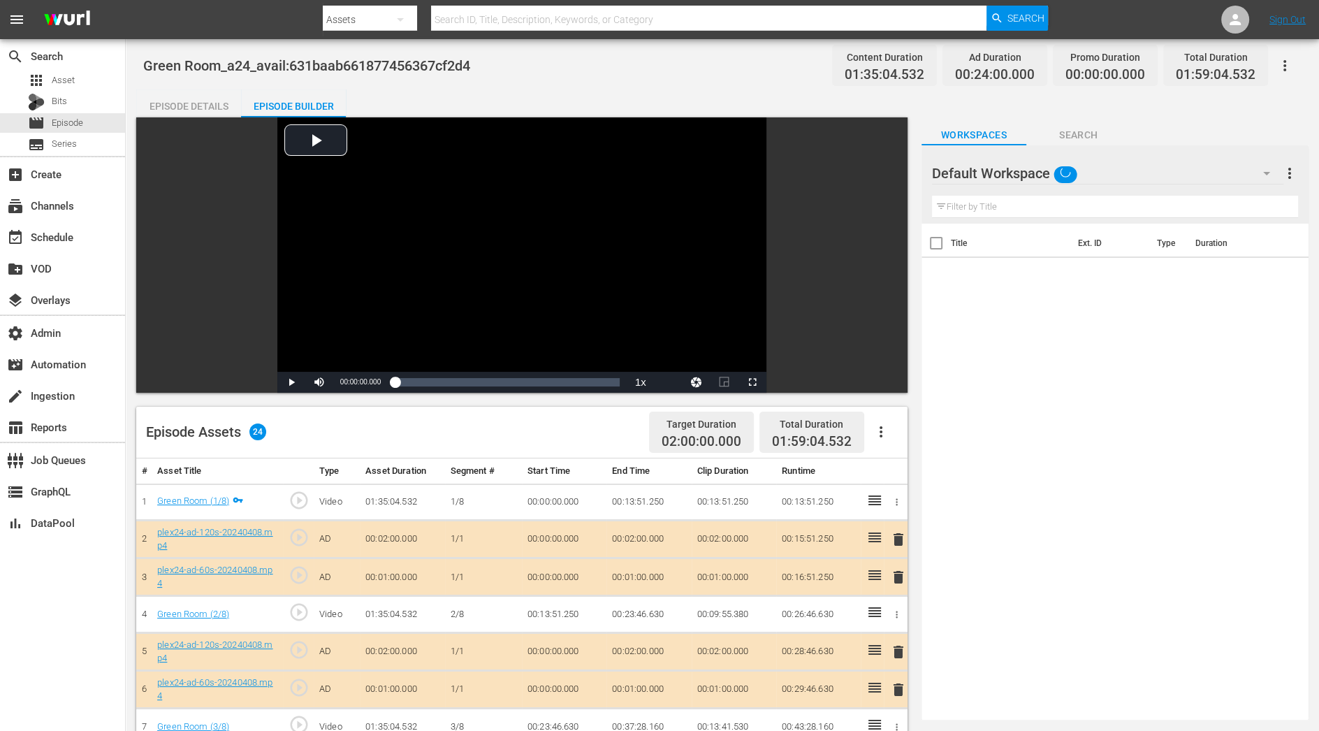
click at [1289, 65] on icon "button" at bounding box center [1285, 65] width 17 height 17
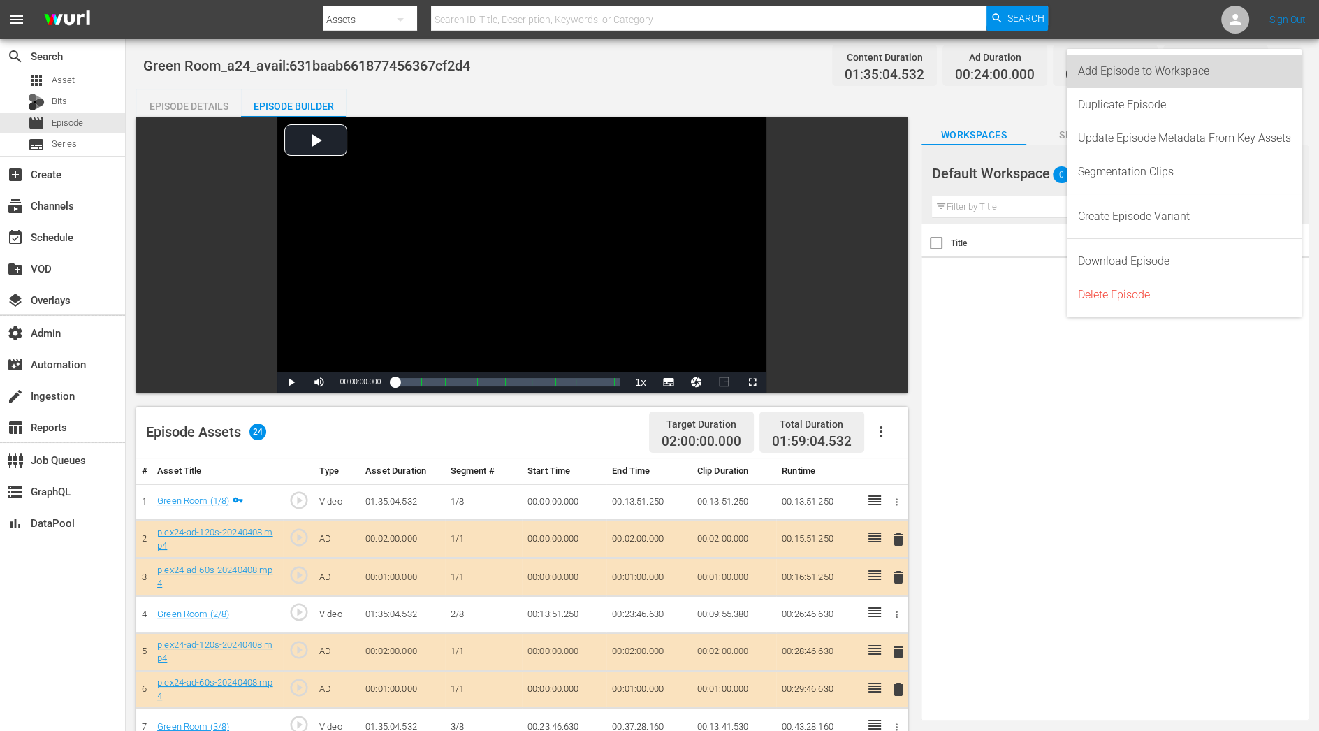
click at [1277, 68] on div "Add Episode to Workspace" at bounding box center [1184, 72] width 213 height 34
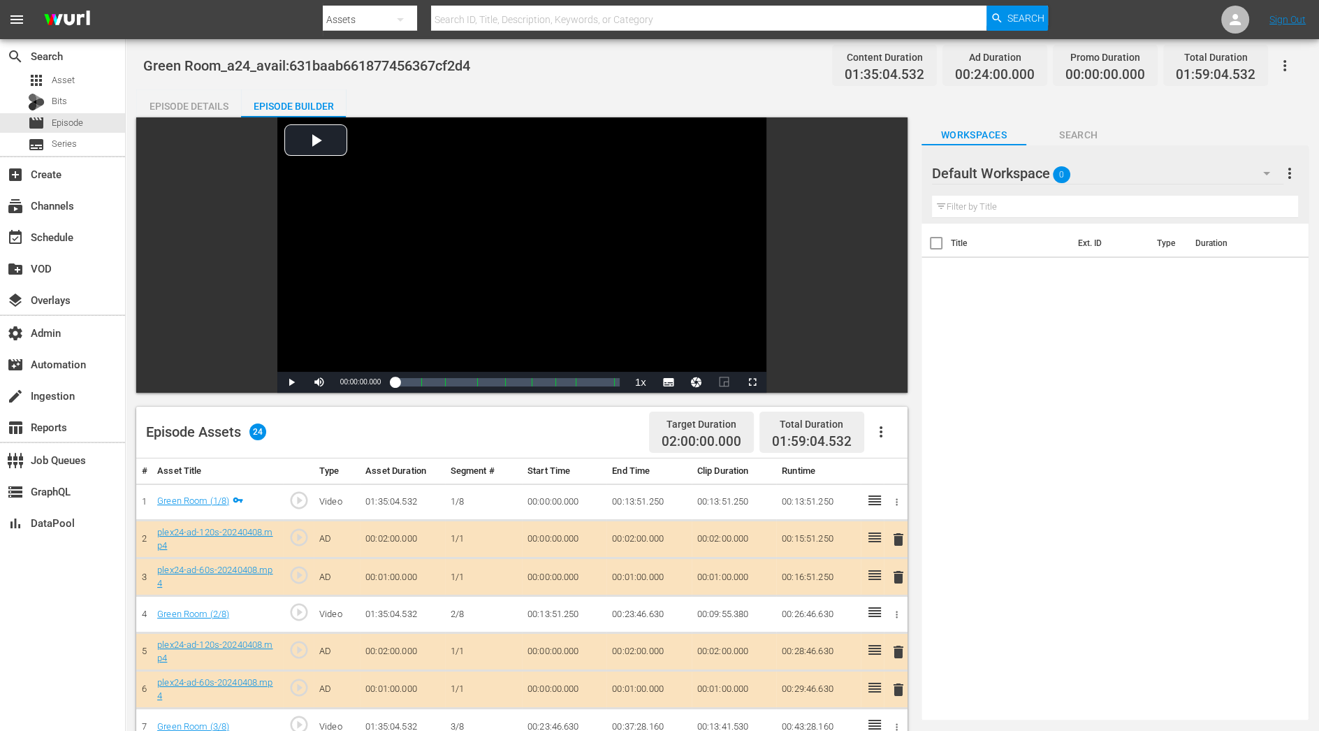
click at [1179, 190] on div "Filter by Title" at bounding box center [1115, 207] width 366 height 34
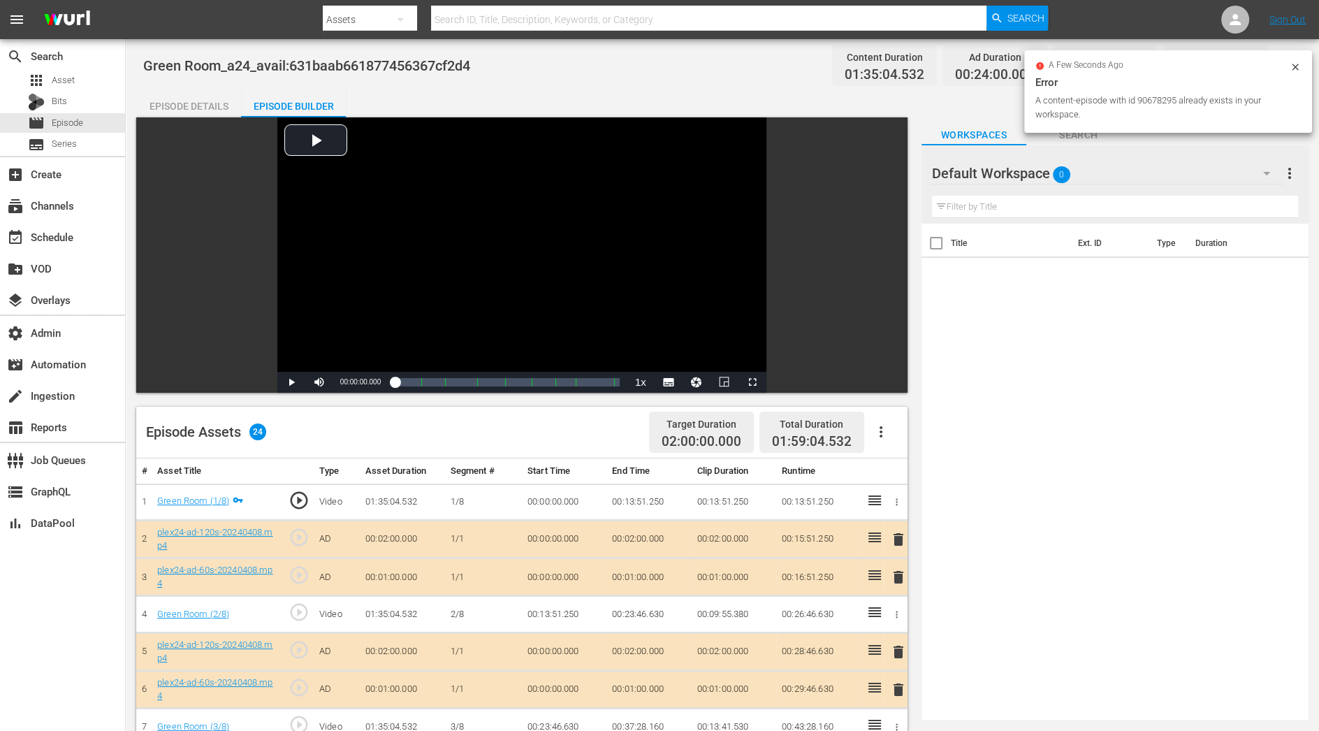
click at [1179, 180] on div "Default Workspace 0" at bounding box center [1107, 173] width 351 height 39
click at [1078, 217] on div "10-25 Plex24 (2)" at bounding box center [1021, 212] width 145 height 22
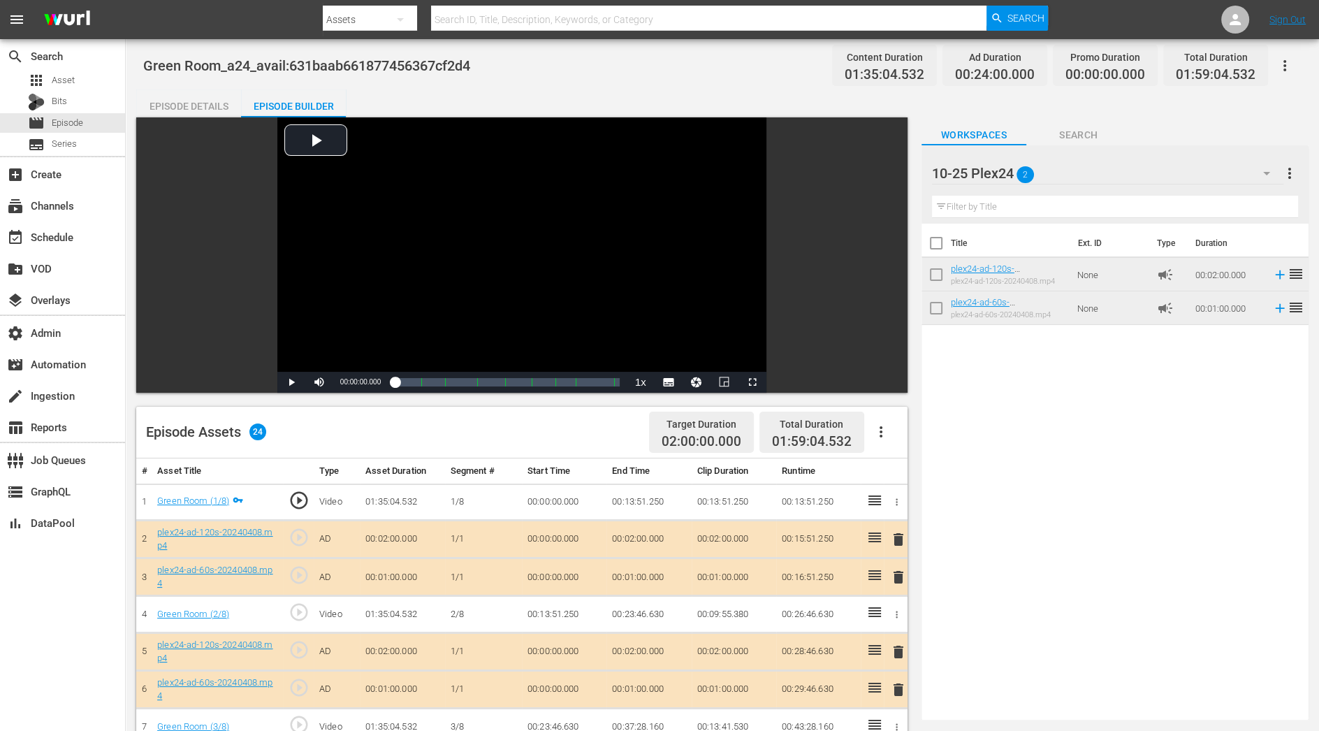
click at [1286, 64] on icon "button" at bounding box center [1285, 65] width 17 height 17
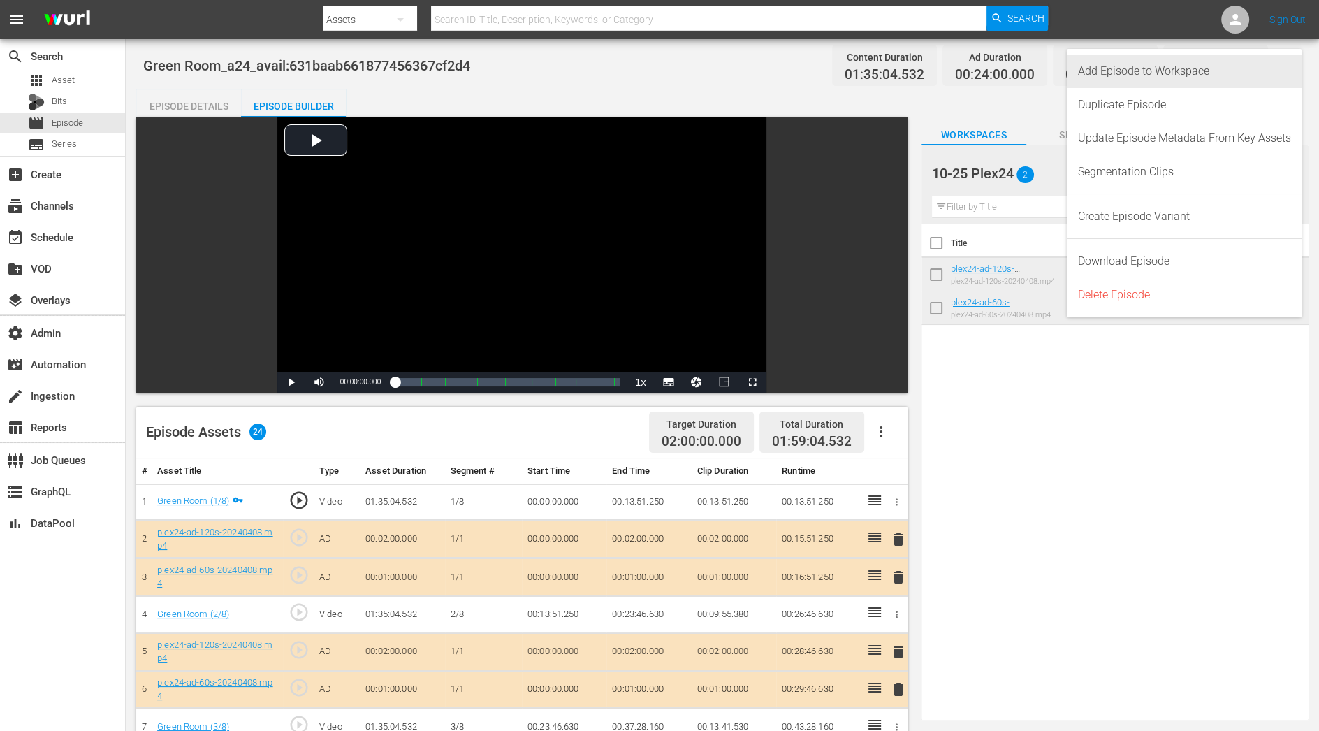
click at [1261, 80] on div "Add Episode to Workspace" at bounding box center [1184, 72] width 213 height 34
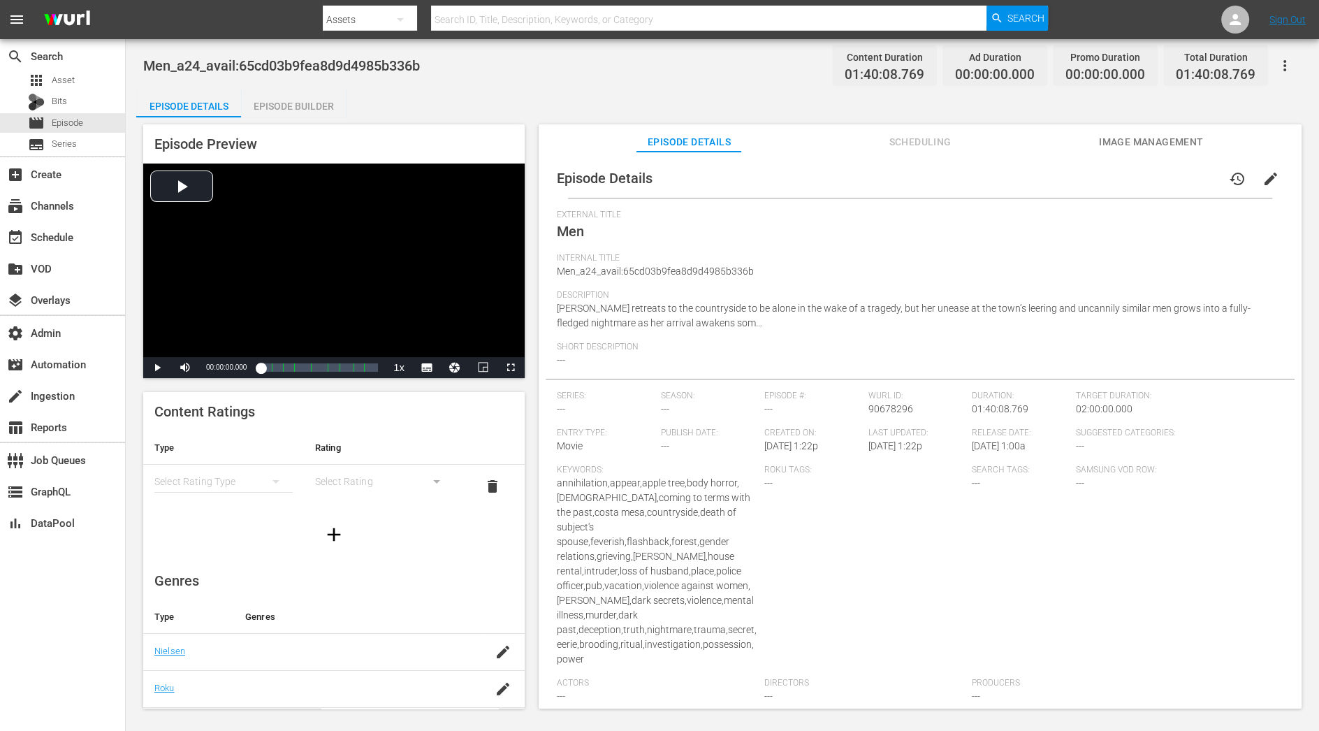
scroll to position [140, 0]
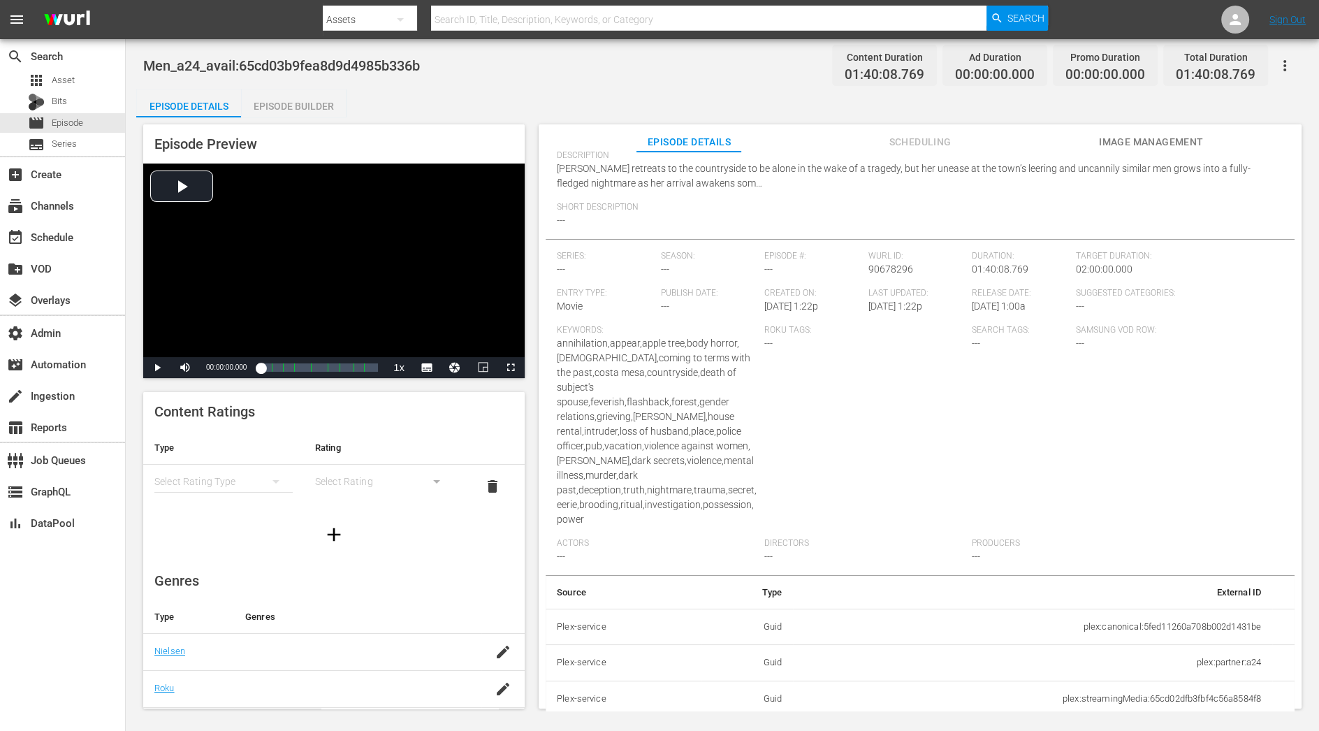
click at [1178, 658] on td "plex:streamingMedia:65cd02dfb3fbf4c56a8584f8" at bounding box center [1032, 699] width 479 height 36
copy td "plex:streamingMedia:65cd02dfb3fbf4c56a8584f8"
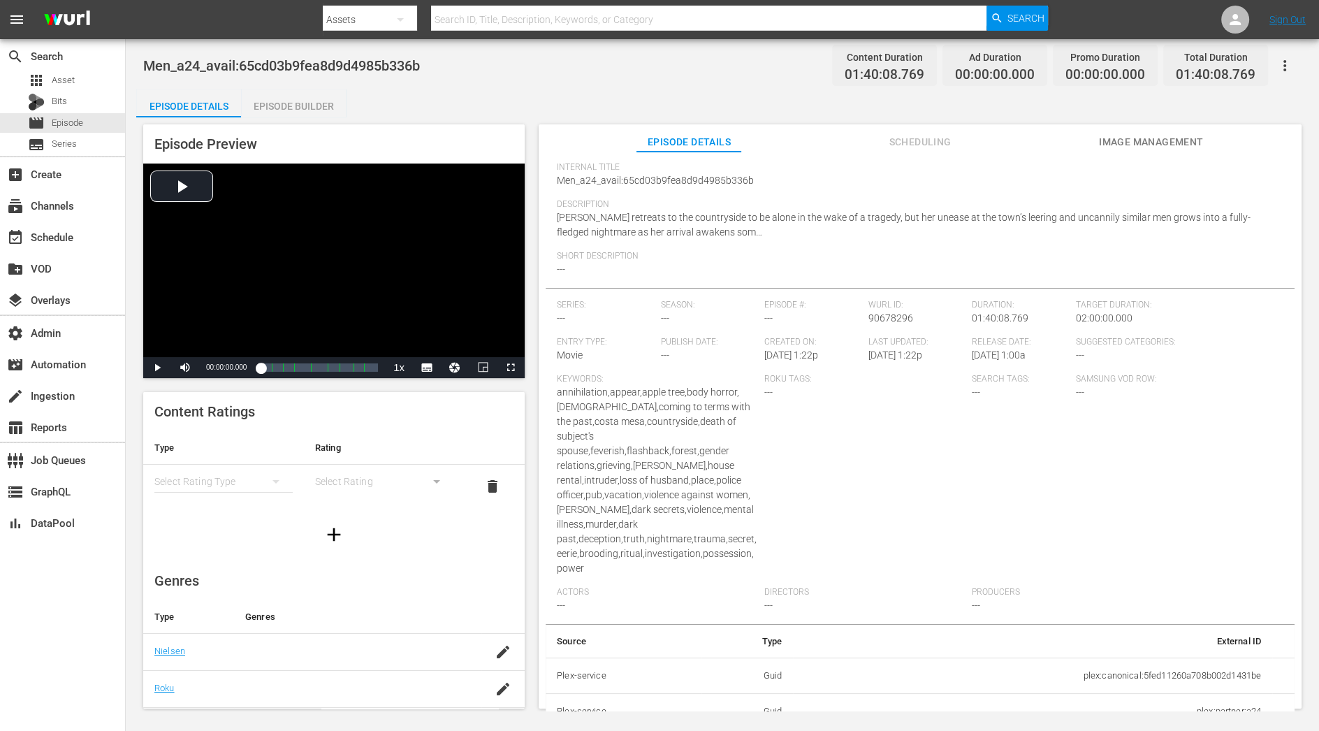
scroll to position [0, 0]
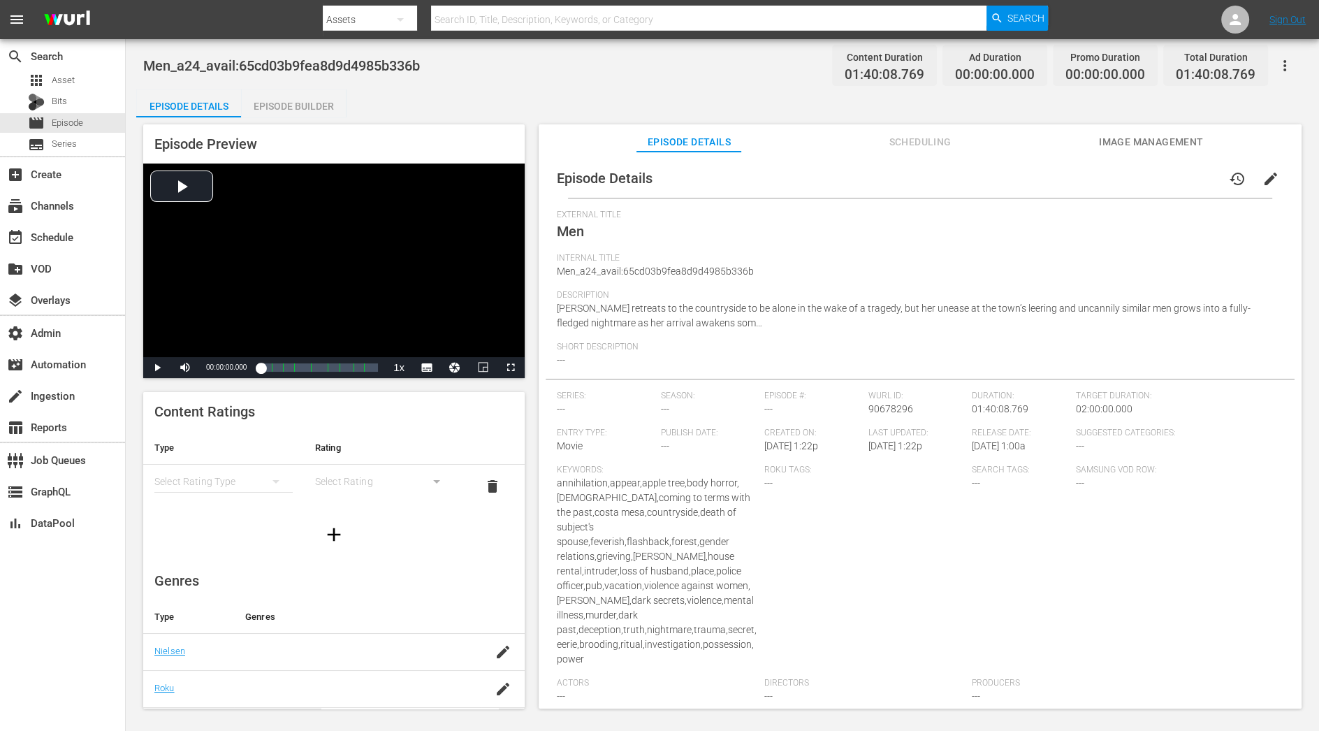
click at [305, 106] on div "Episode Builder" at bounding box center [293, 106] width 105 height 34
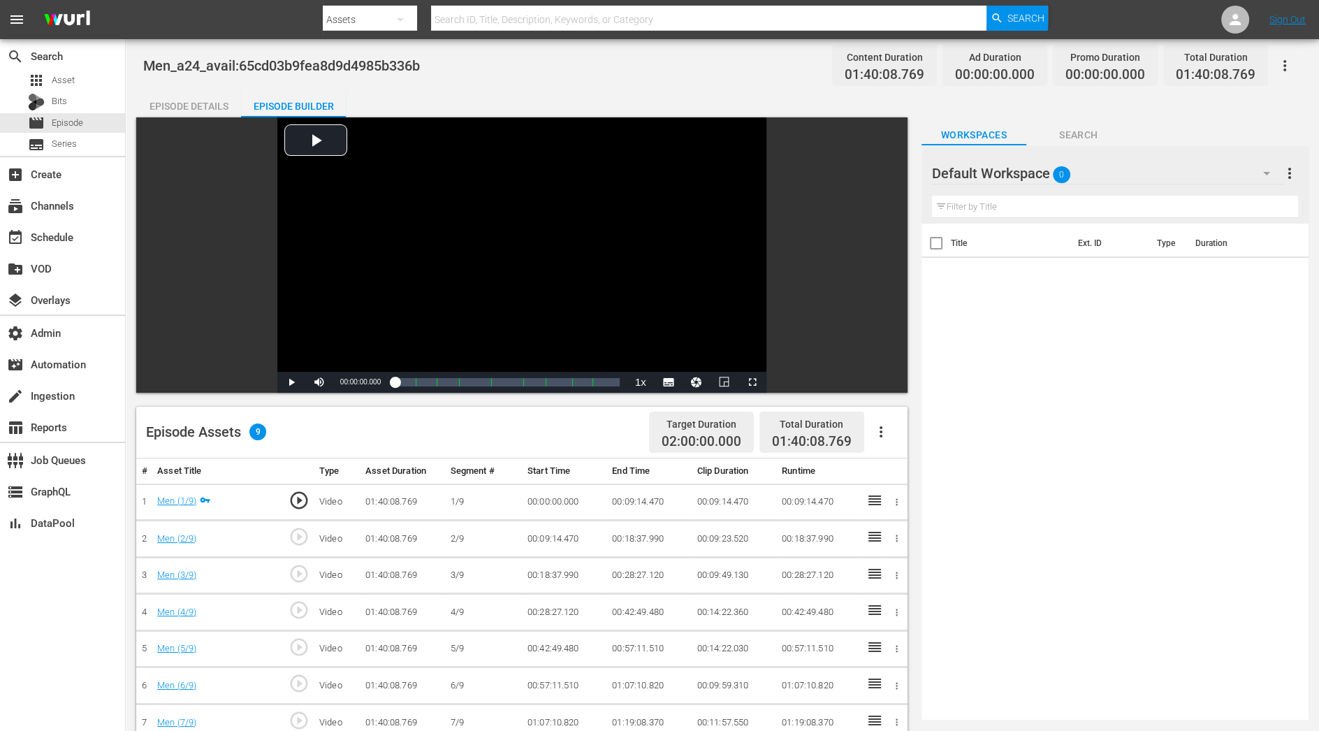
click at [880, 430] on icon "button" at bounding box center [881, 431] width 17 height 17
click at [893, 446] on div "Fill with Ads" at bounding box center [922, 438] width 95 height 34
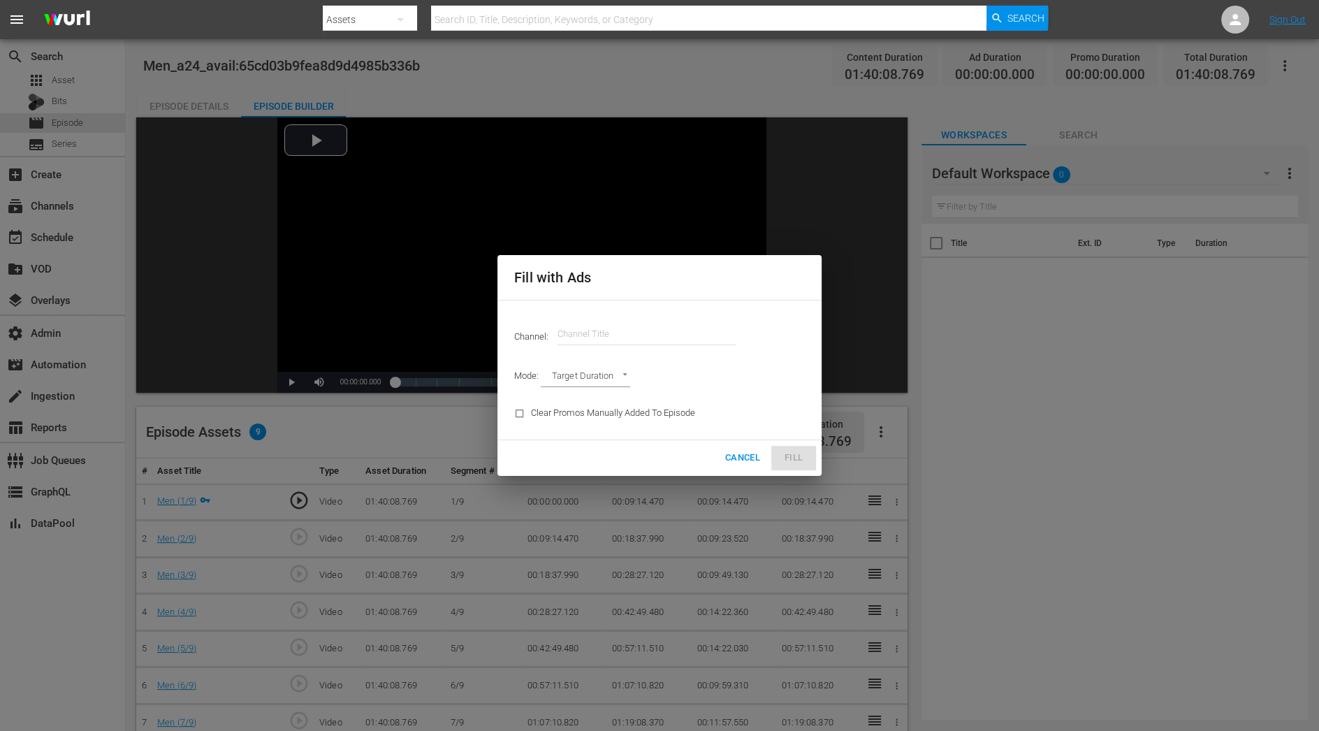
click at [607, 339] on input "text" at bounding box center [647, 334] width 179 height 34
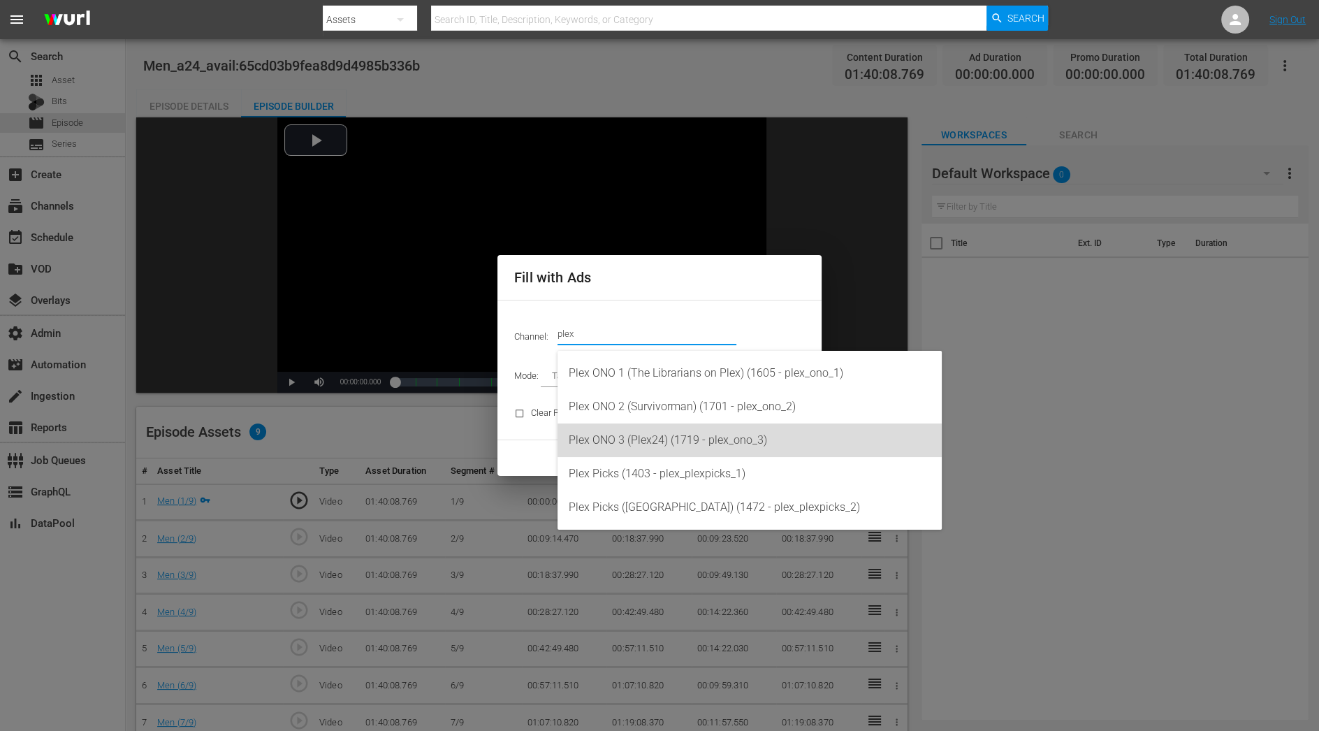
click at [641, 435] on div "Plex ONO 3 (Plex24) (1719 - plex_ono_3)" at bounding box center [750, 440] width 362 height 34
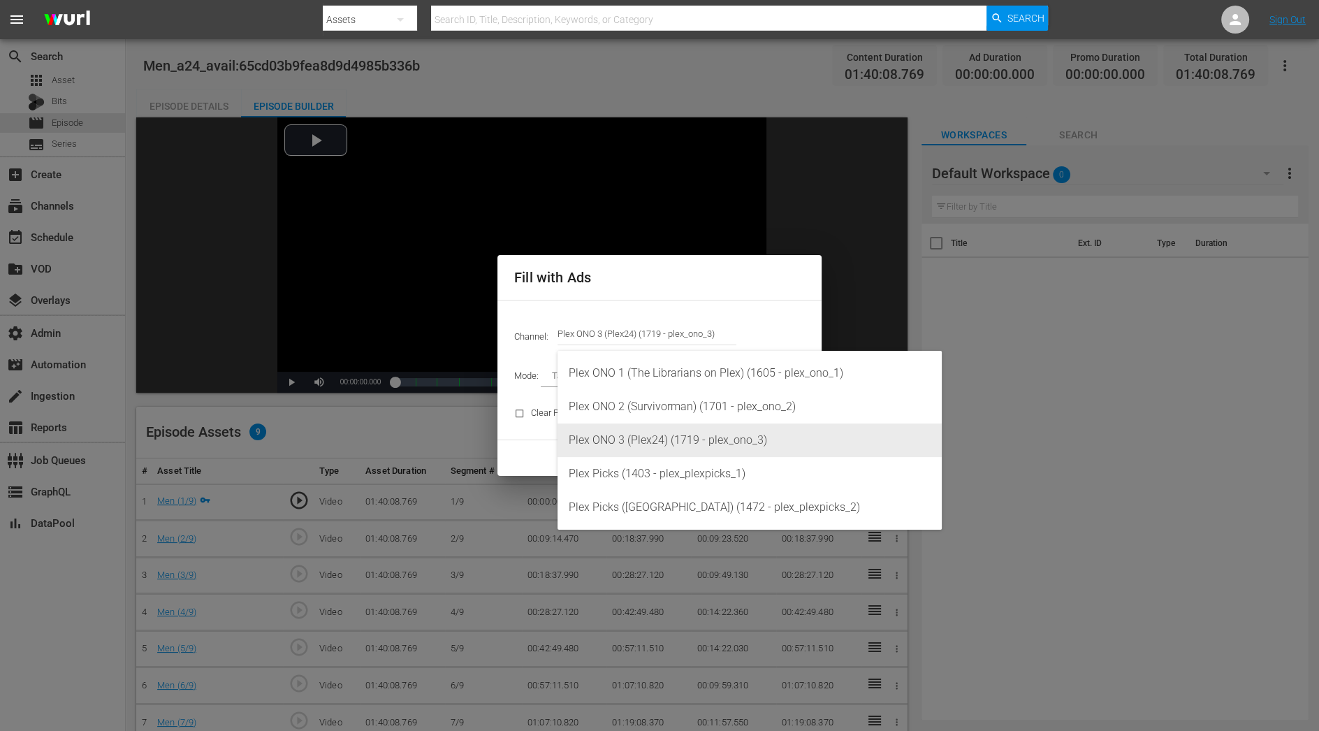
type input "Plex ONO 3 (Plex24) (1719)"
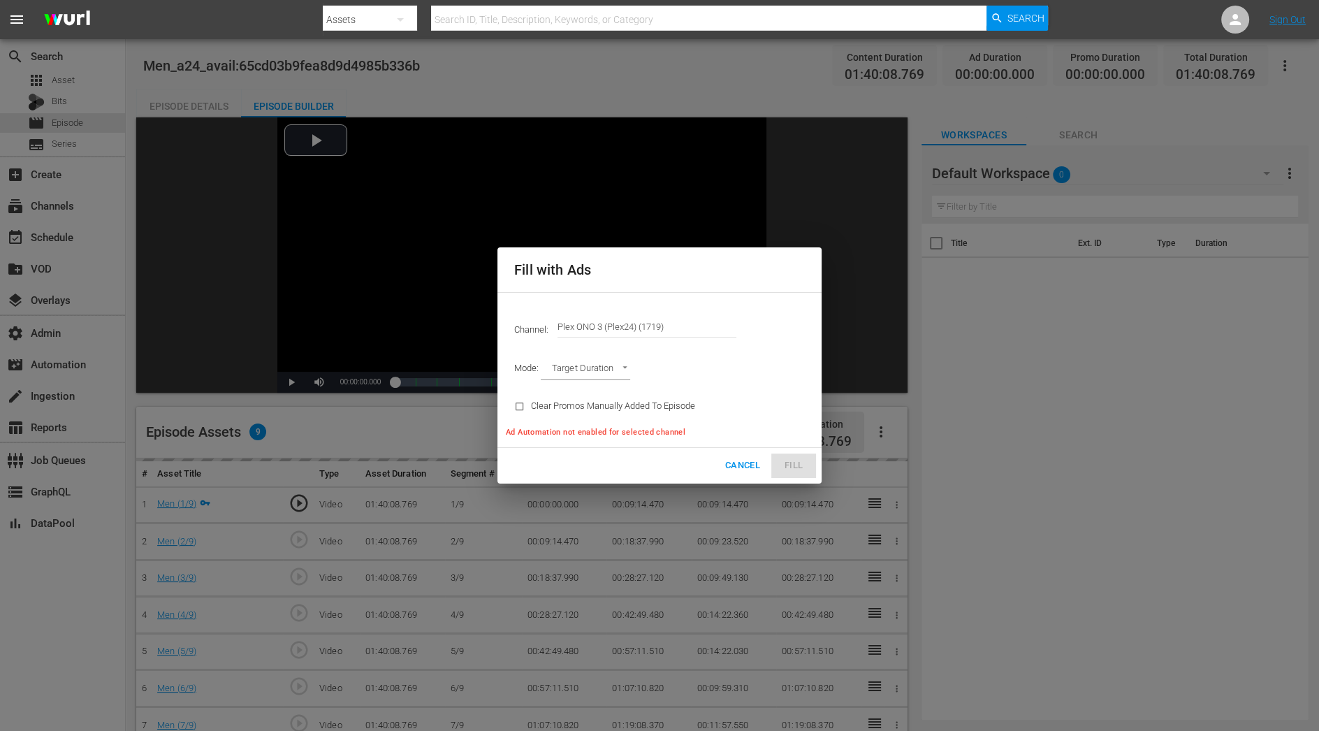
type input "AD_BREAK_DURATION"
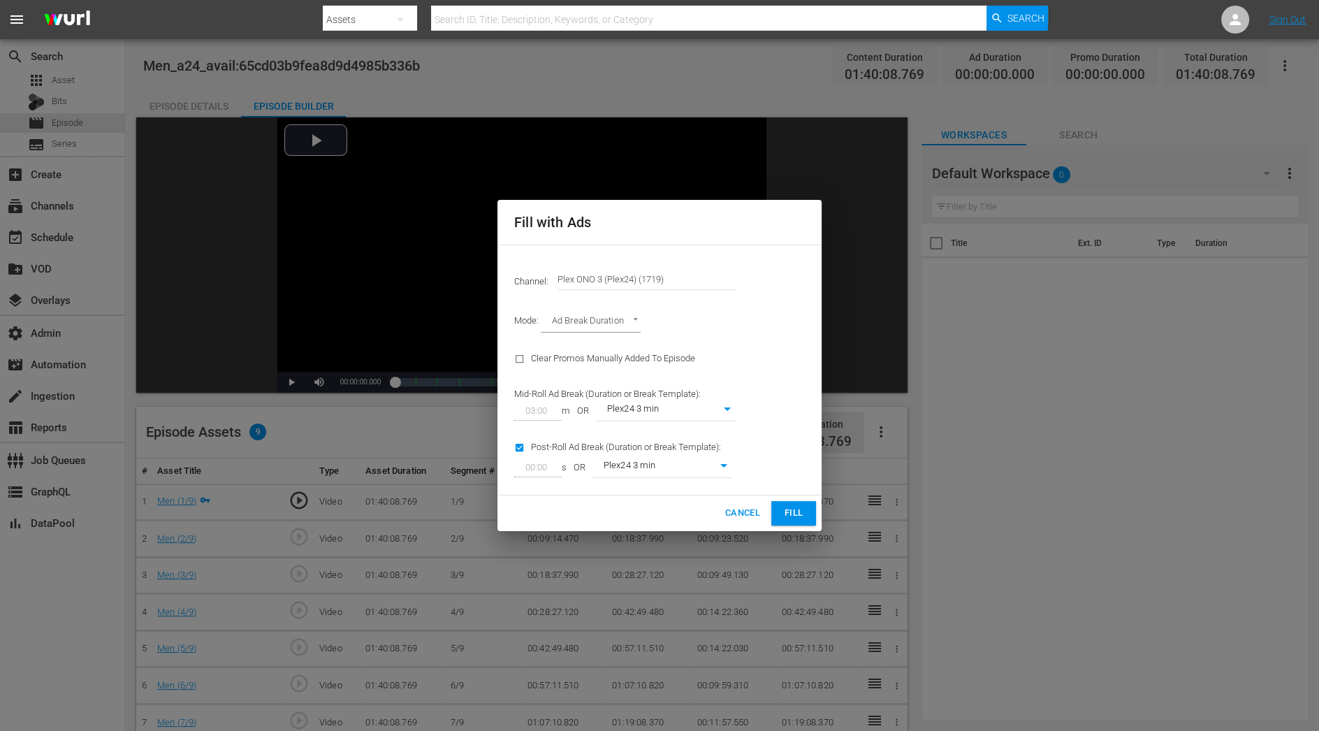
click at [795, 510] on span "Fill" at bounding box center [794, 513] width 22 height 16
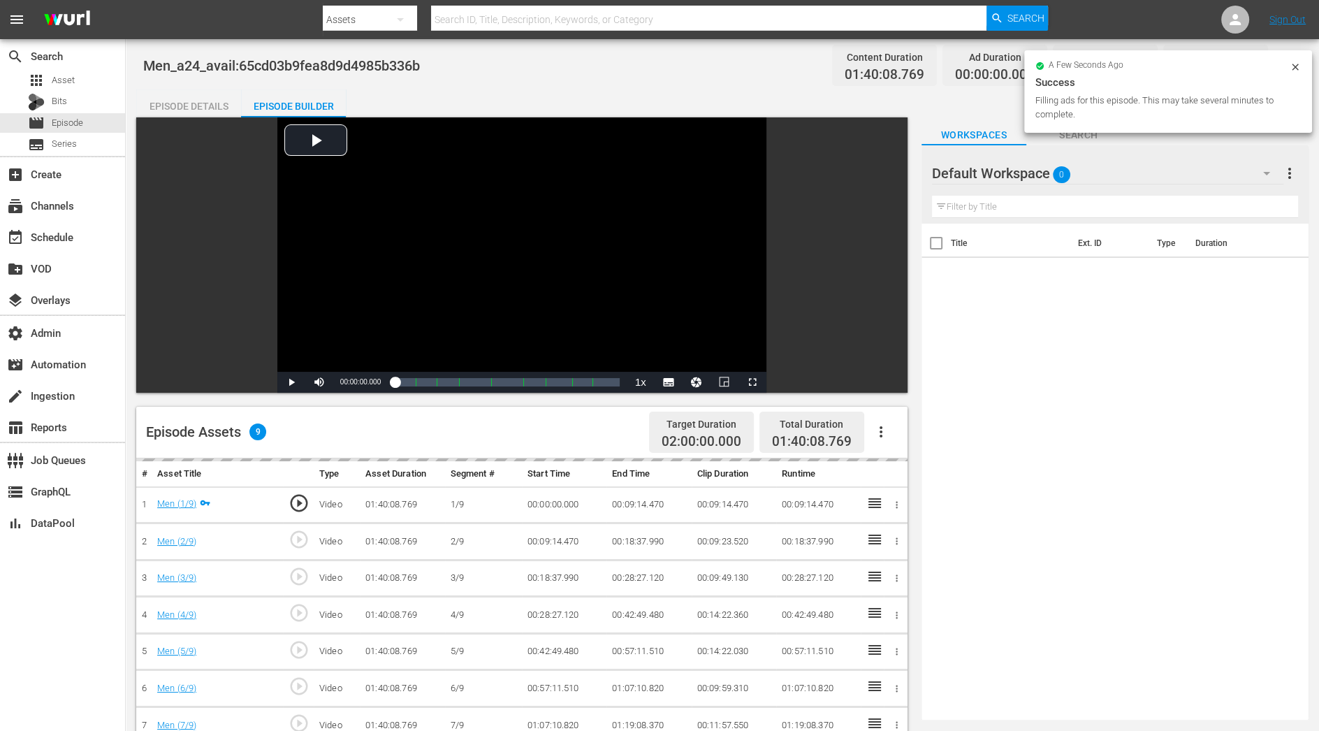
click at [901, 75] on span "01:40:08.769" at bounding box center [885, 75] width 80 height 16
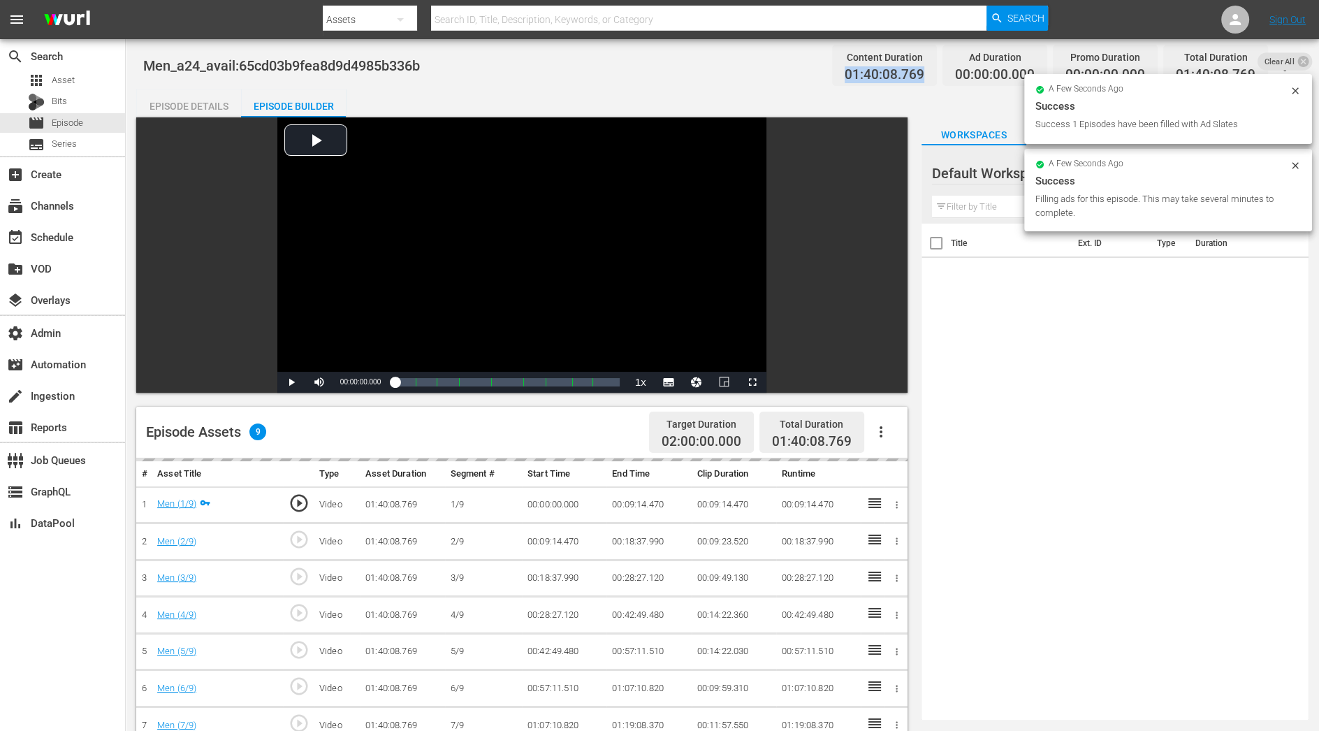
drag, startPoint x: 931, startPoint y: 75, endPoint x: 824, endPoint y: 77, distance: 106.9
click at [824, 77] on div "Men_a24_avail:65cd03b9fea8d9d4985b336b Content Duration 01:40:08.769 Ad Duratio…" at bounding box center [722, 65] width 1159 height 31
copy span "01:40:08.769"
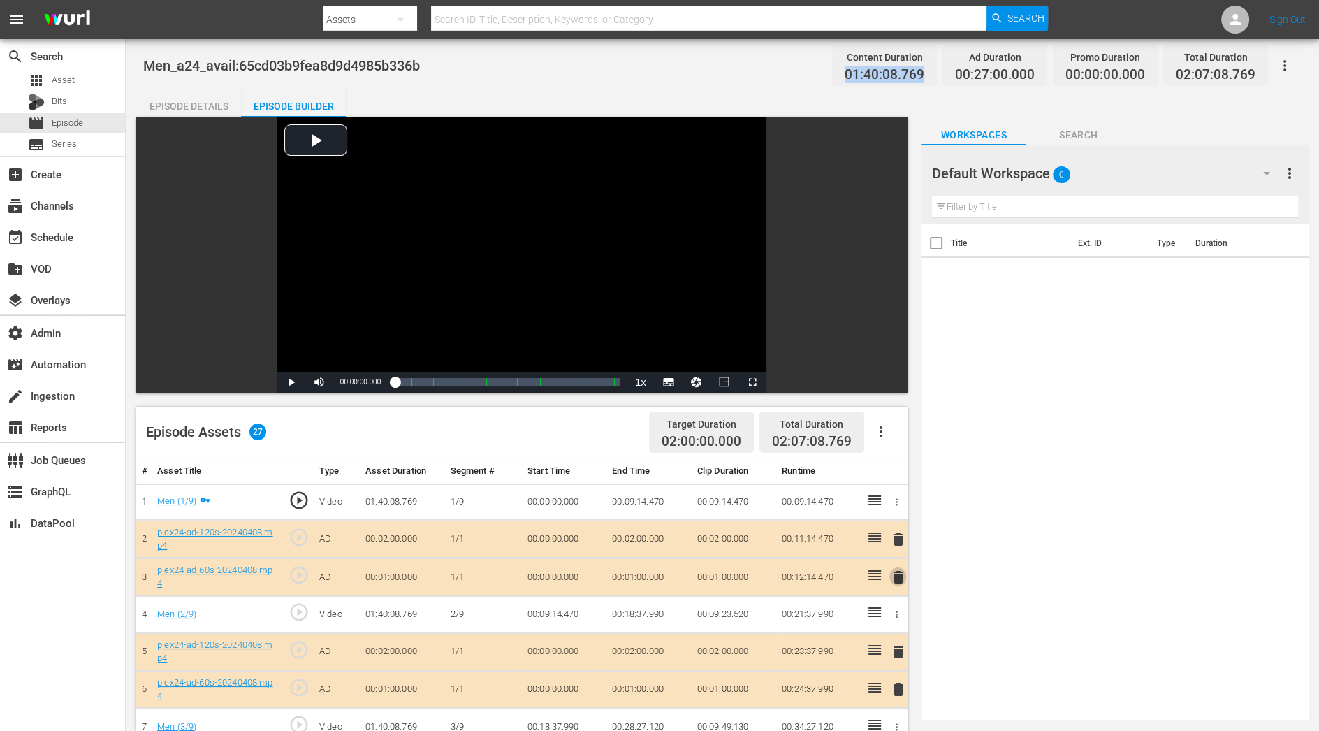
click at [896, 576] on span "delete" at bounding box center [898, 577] width 17 height 17
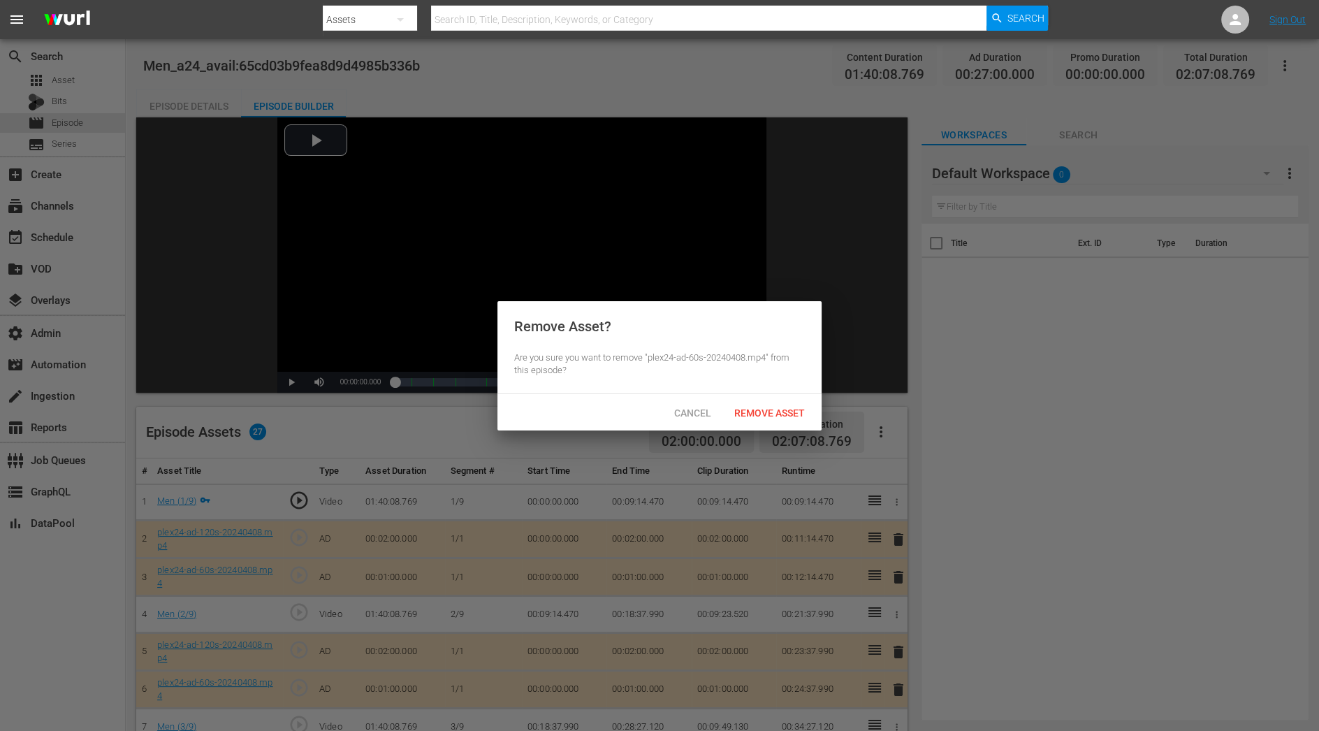
click at [771, 425] on div "Cancel Remove Asset" at bounding box center [660, 412] width 324 height 36
click at [771, 424] on div "Remove Asset" at bounding box center [769, 413] width 93 height 26
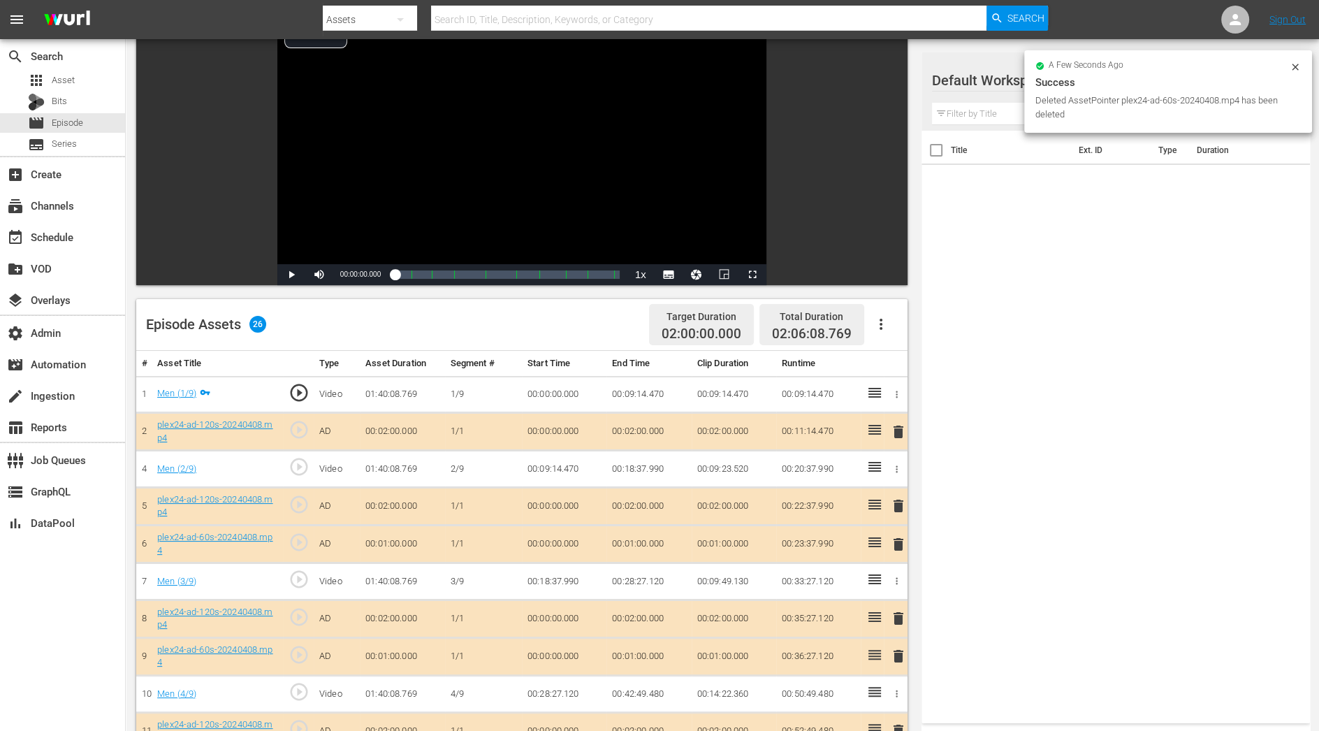
scroll to position [201, 0]
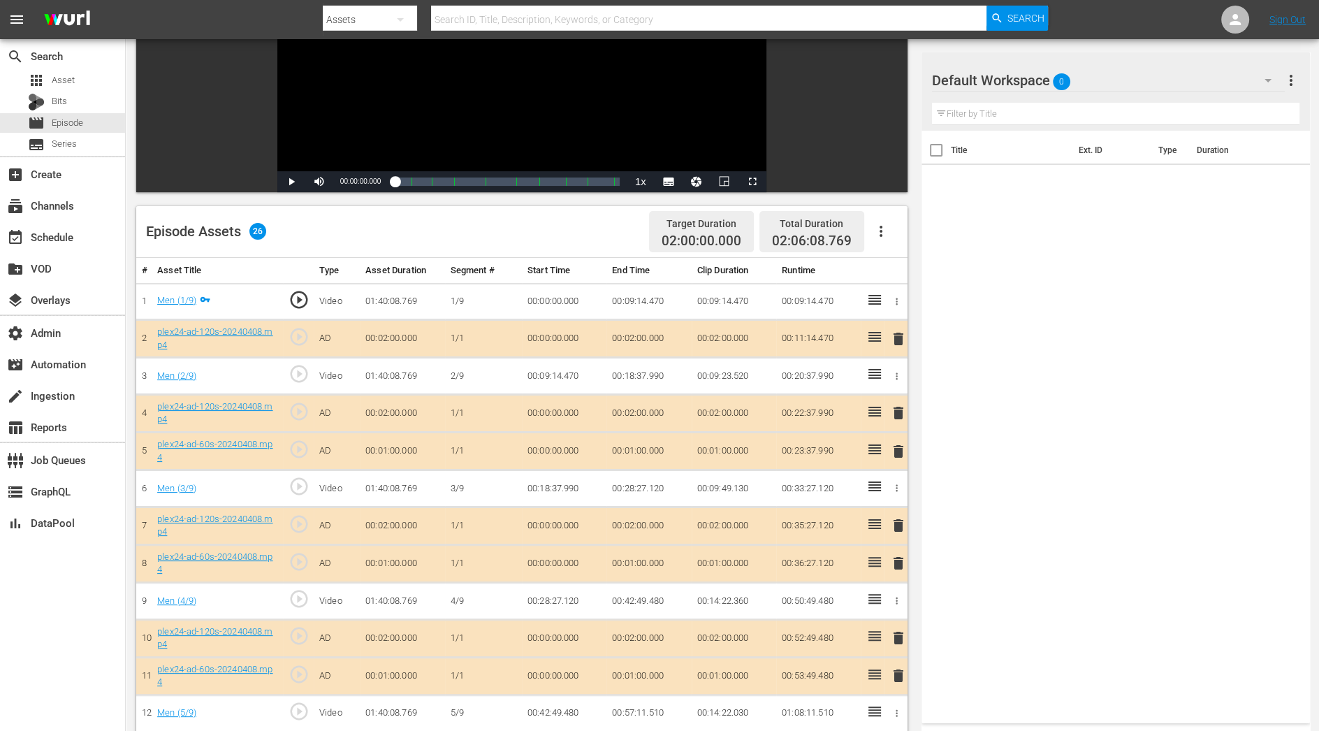
click at [900, 450] on span "delete" at bounding box center [898, 451] width 17 height 17
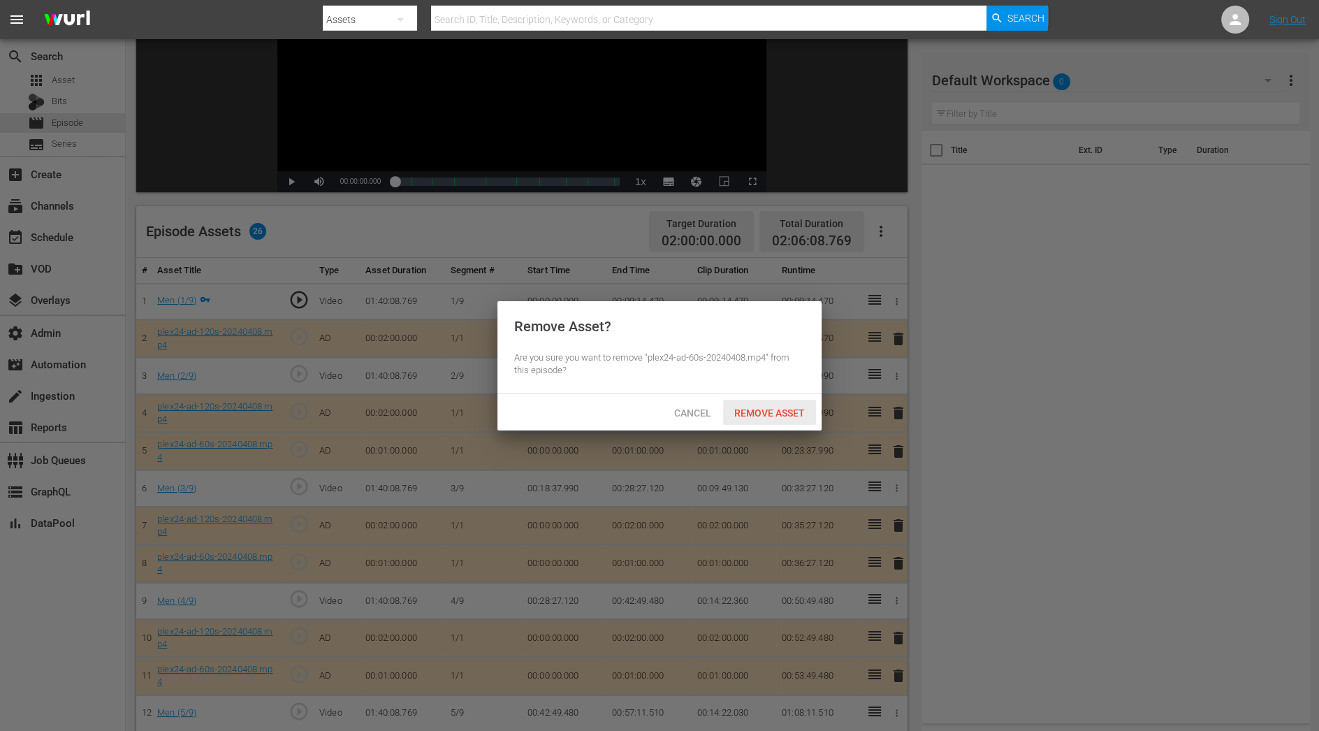
click at [751, 408] on span "Remove Asset" at bounding box center [769, 412] width 93 height 11
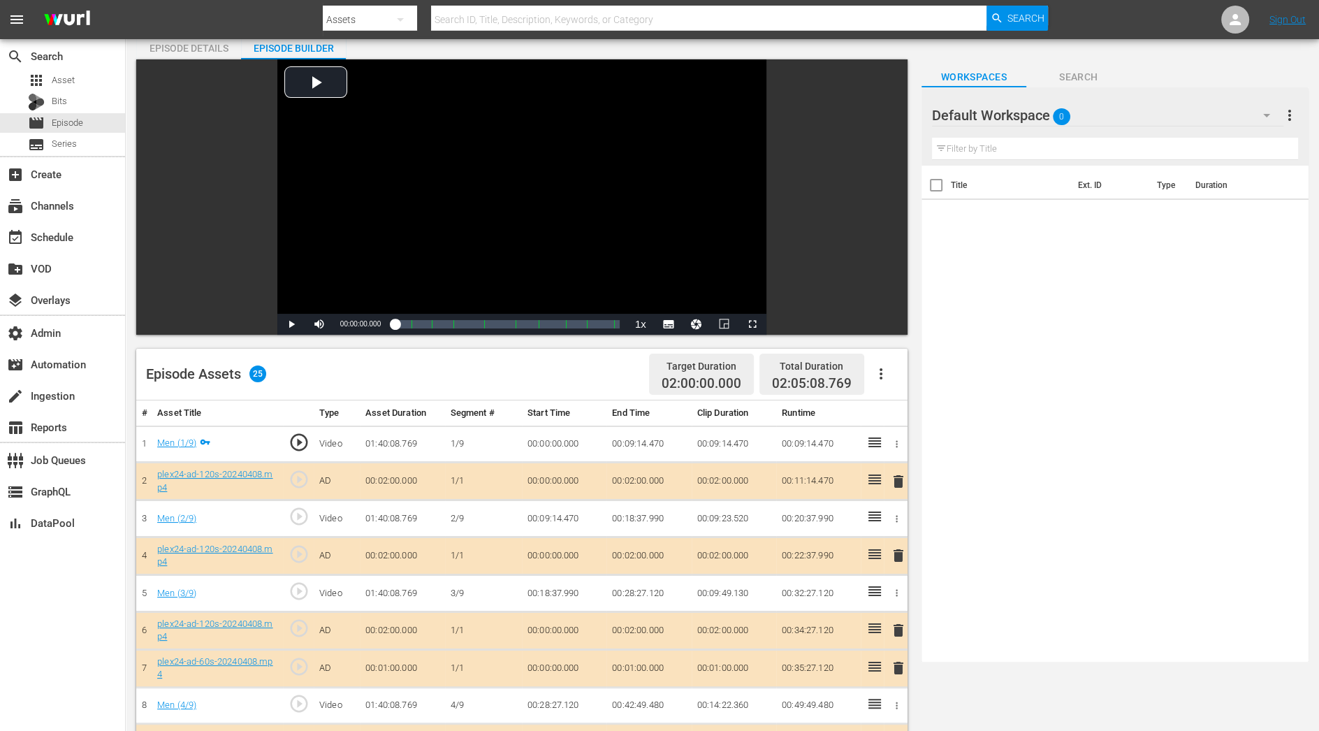
scroll to position [0, 0]
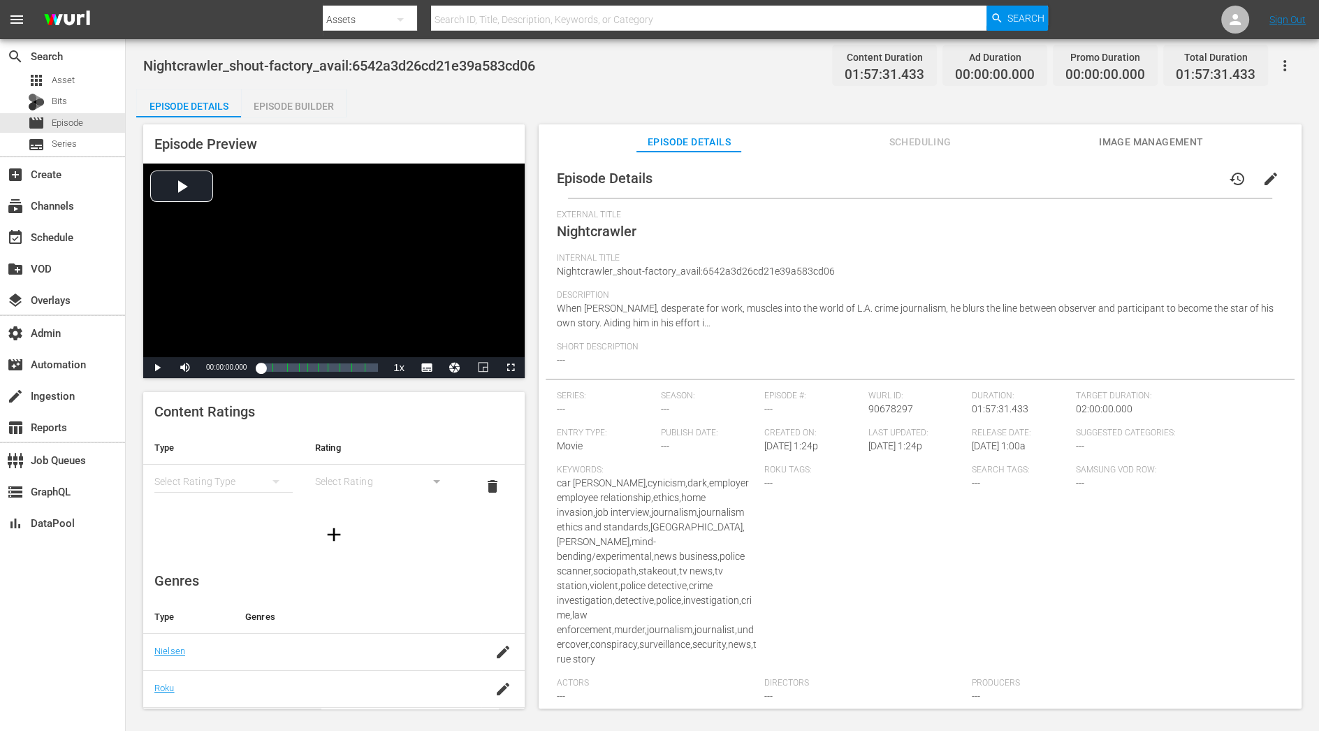
scroll to position [125, 0]
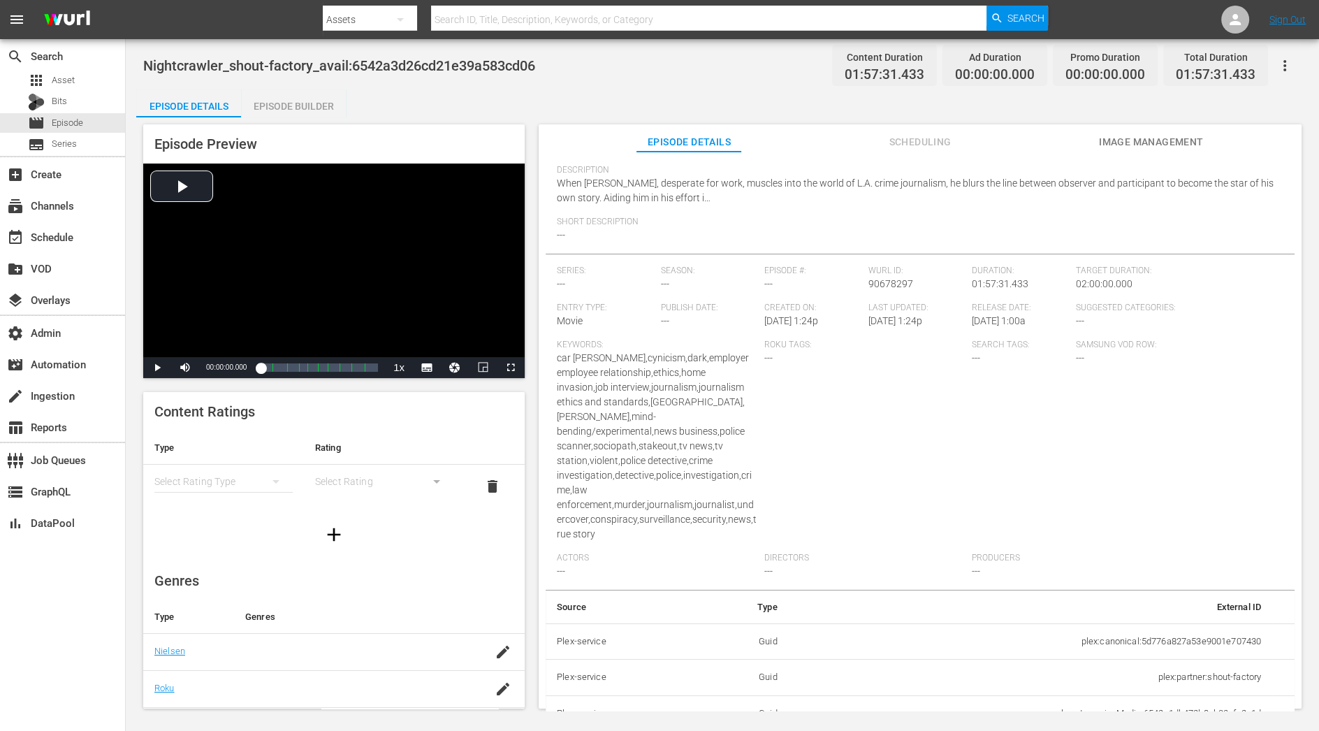
click at [1136, 658] on td "plex:streamingMedia:6542a1db472b8ab03efc2a1d" at bounding box center [1031, 713] width 484 height 36
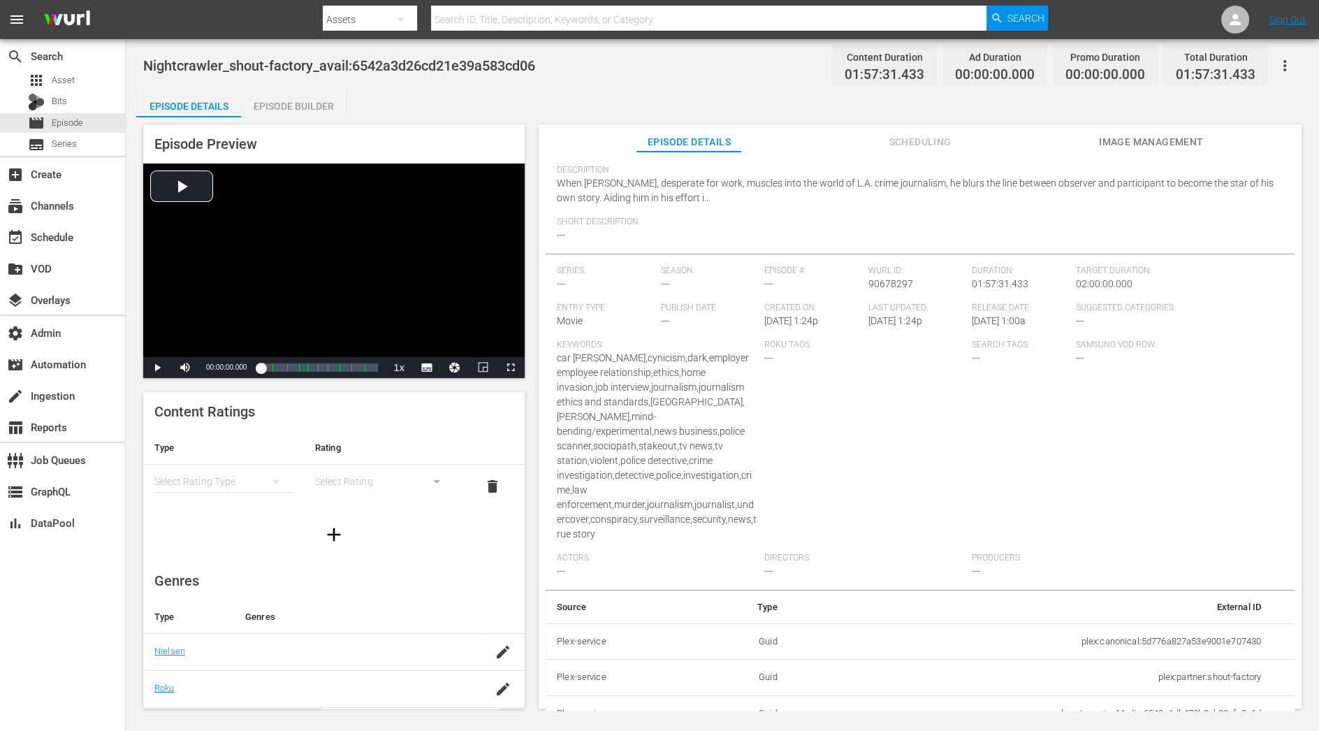
click at [894, 75] on span "01:57:31.433" at bounding box center [885, 75] width 80 height 16
copy span "01:57:31.433"
click at [315, 112] on div "Episode Builder" at bounding box center [293, 106] width 105 height 34
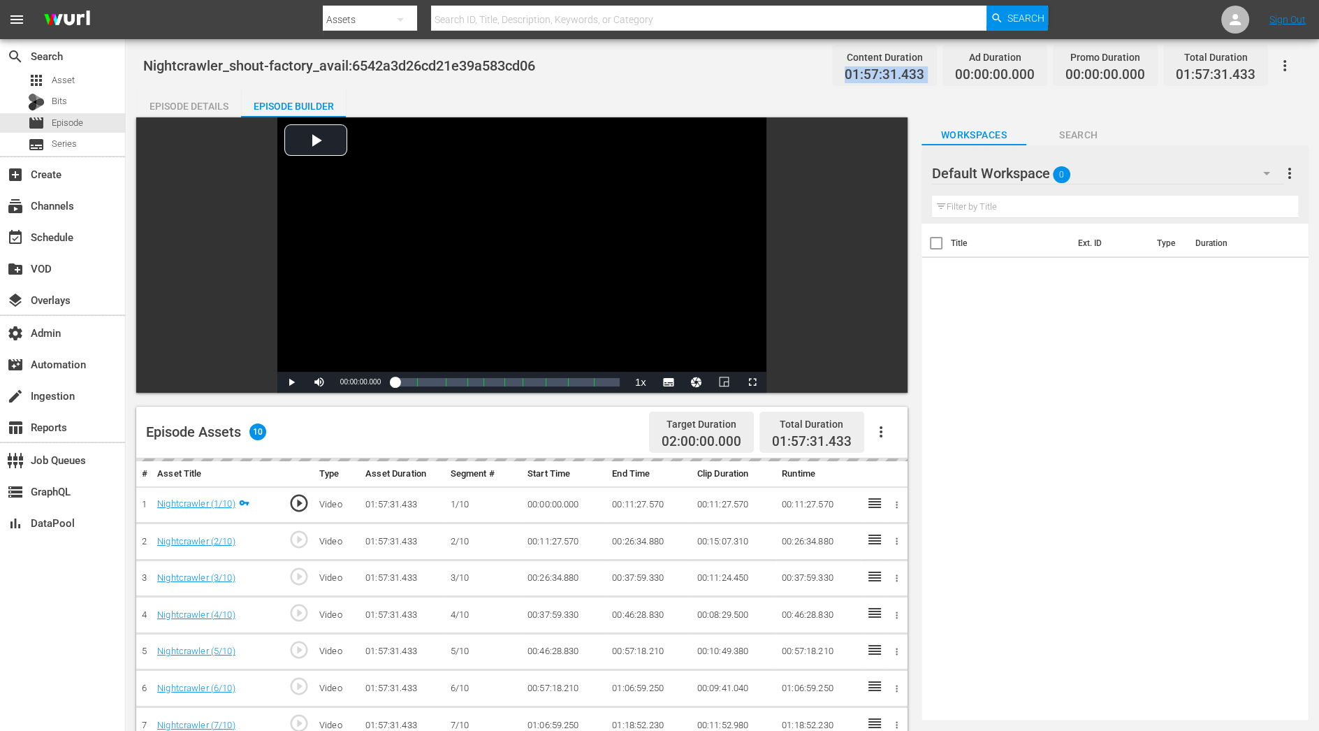
scroll to position [10, 0]
click at [887, 431] on icon "button" at bounding box center [881, 431] width 17 height 17
click at [891, 435] on div "Fill with Ads" at bounding box center [922, 438] width 95 height 34
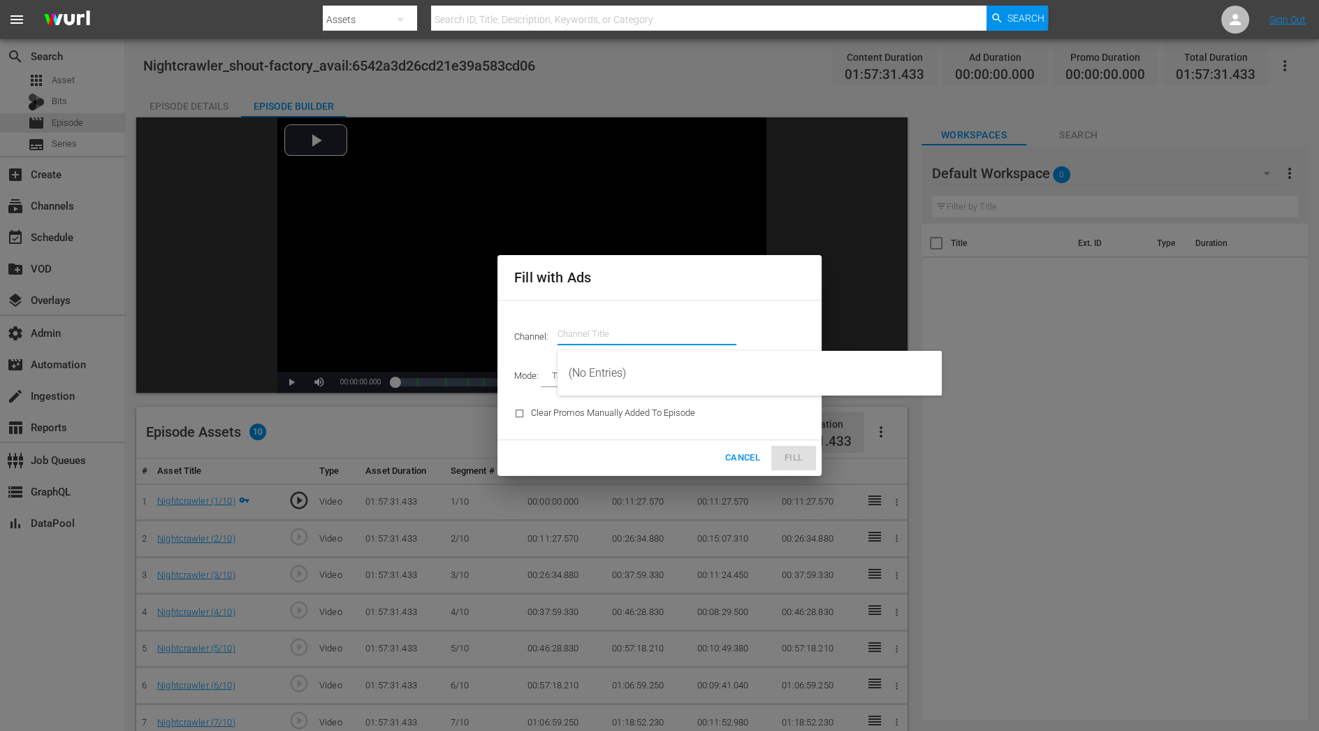
click at [628, 338] on input "text" at bounding box center [647, 334] width 179 height 34
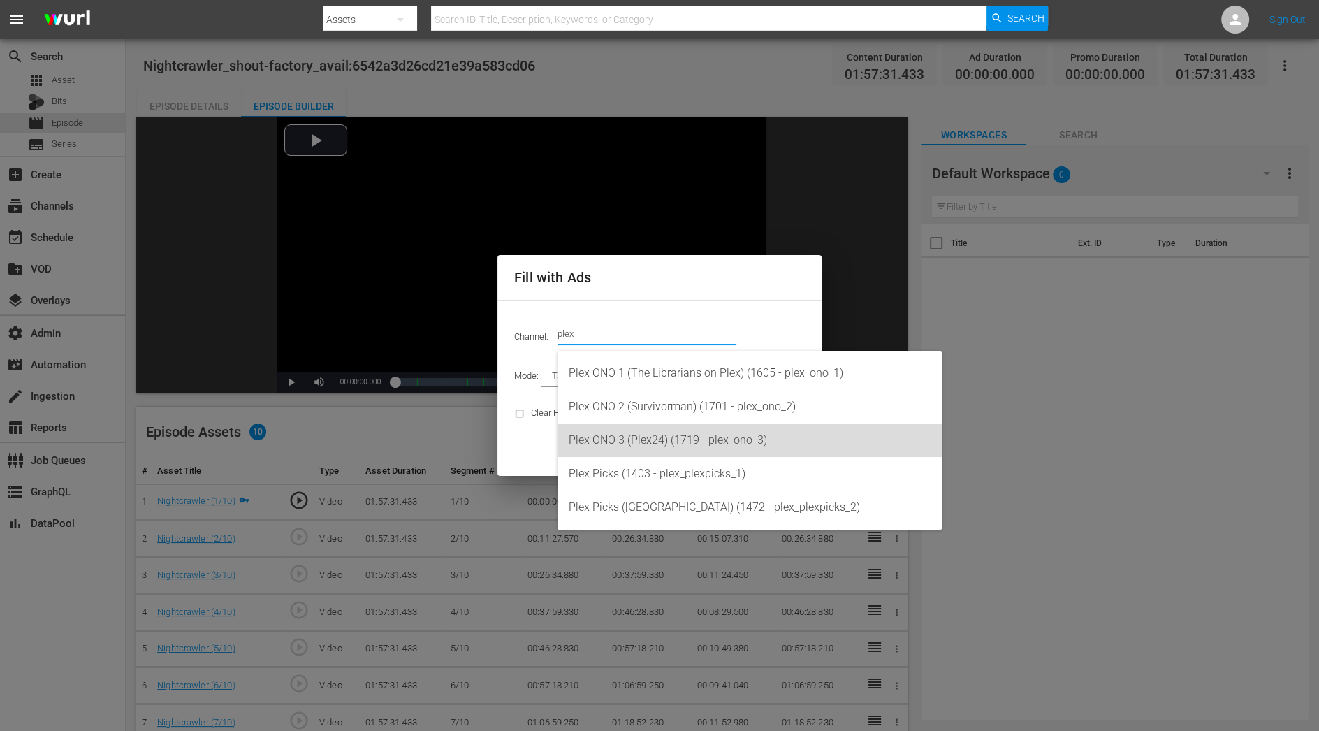
click at [670, 441] on div "Plex ONO 3 (Plex24) (1719 - plex_ono_3)" at bounding box center [750, 440] width 362 height 34
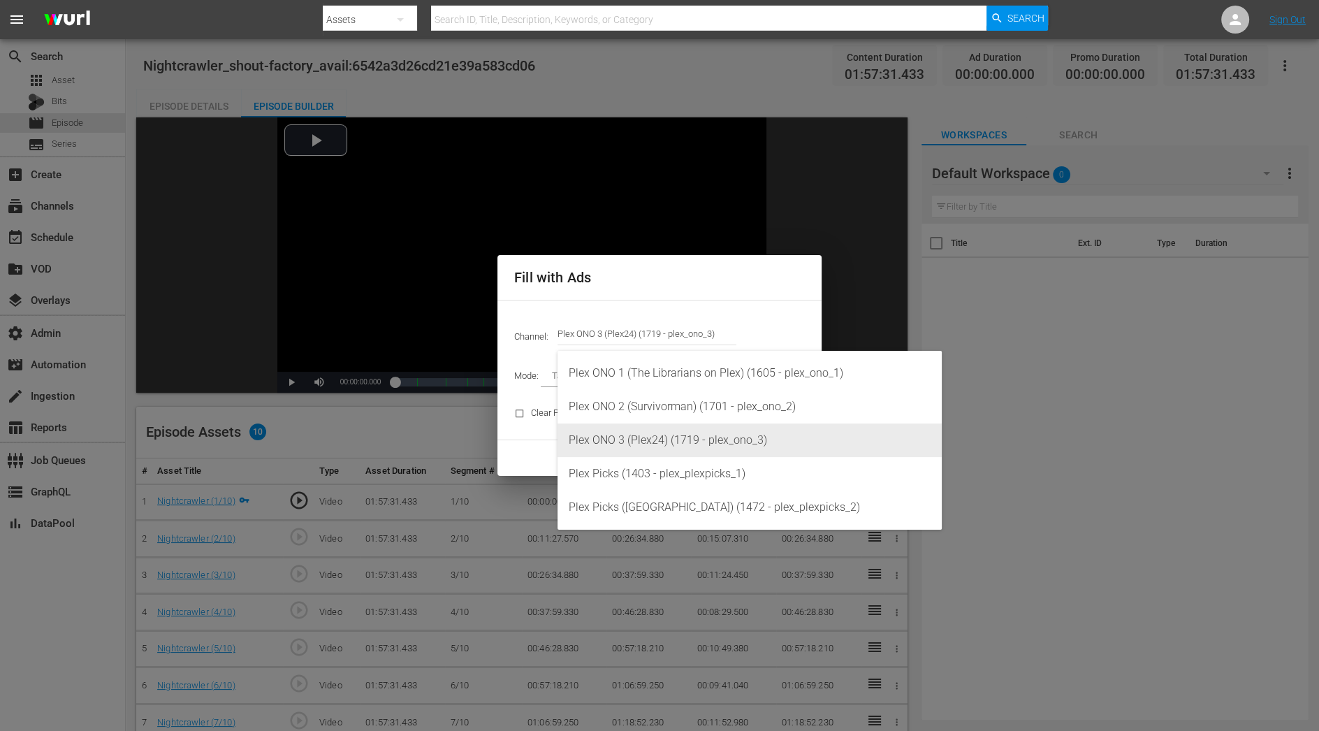
type input "Plex ONO 3 (Plex24) (1719)"
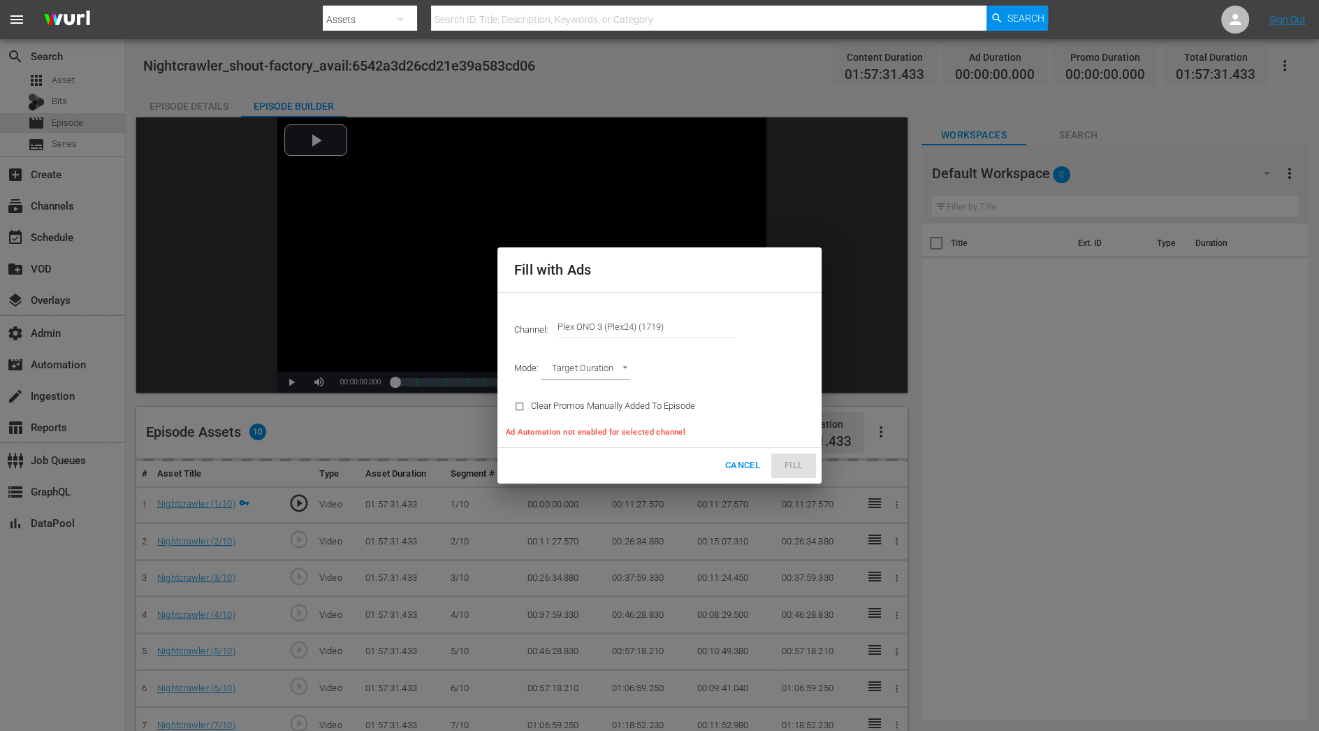
type input "AD_BREAK_DURATION"
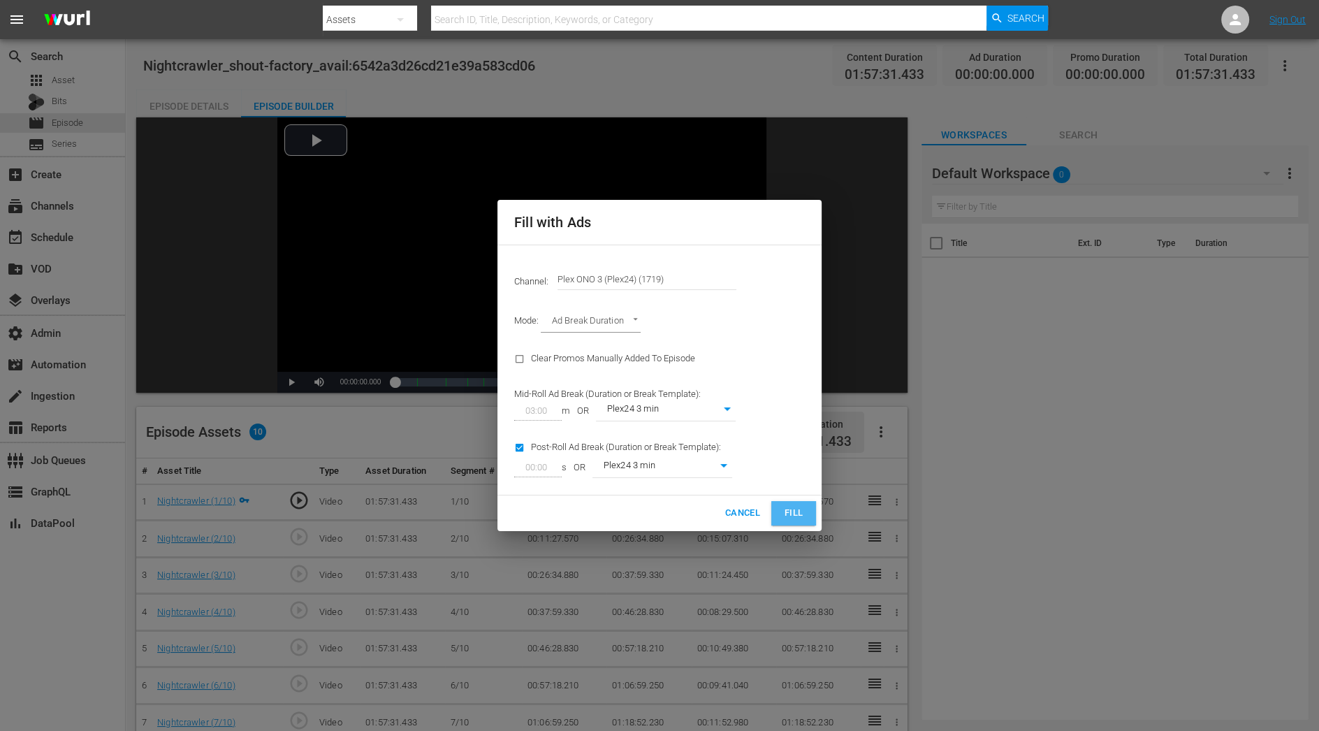
click at [795, 514] on span "Fill" at bounding box center [794, 513] width 22 height 16
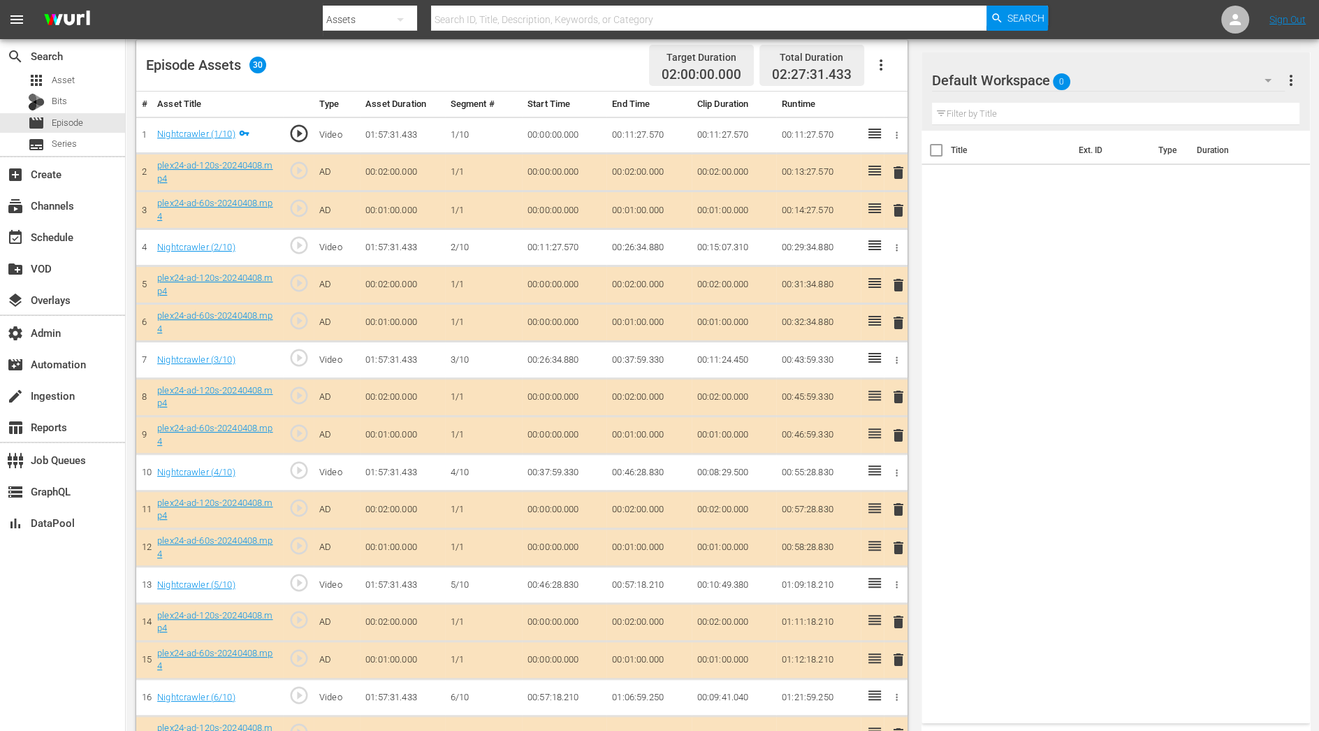
scroll to position [0, 0]
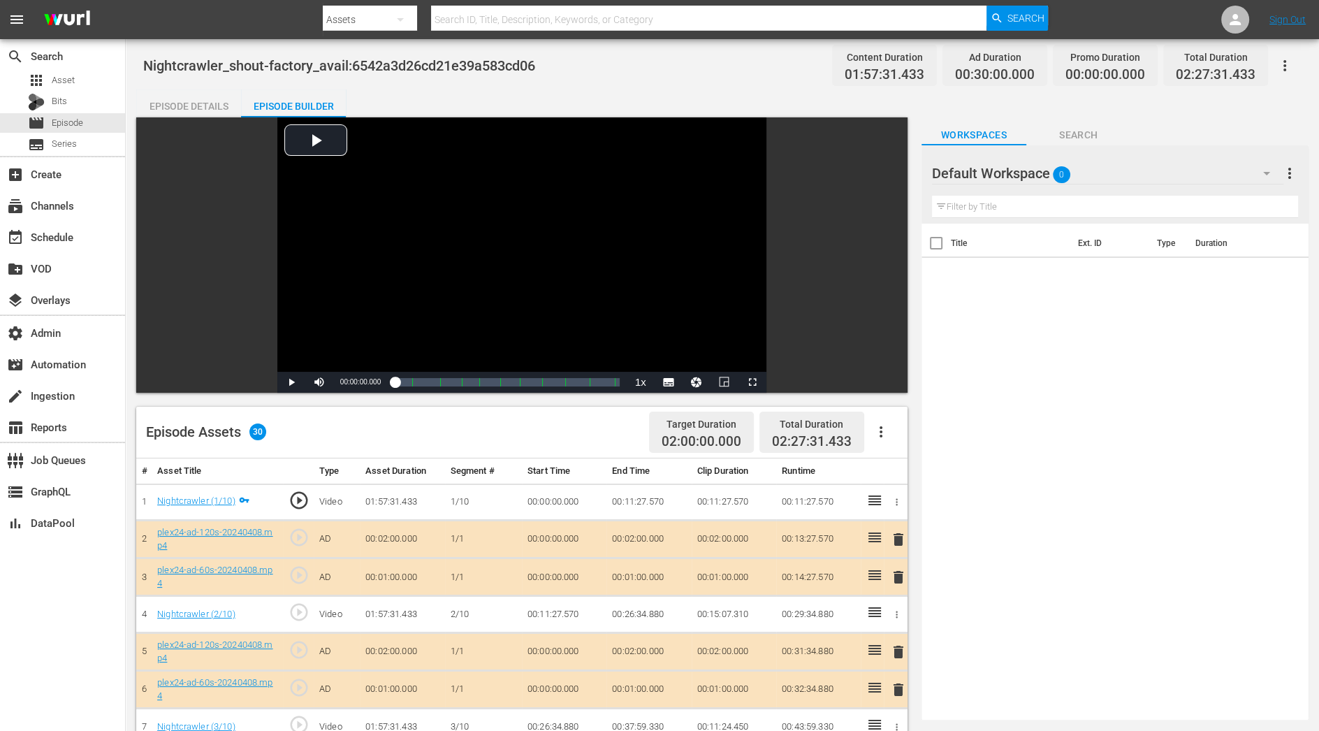
click at [897, 579] on span "delete" at bounding box center [898, 577] width 17 height 17
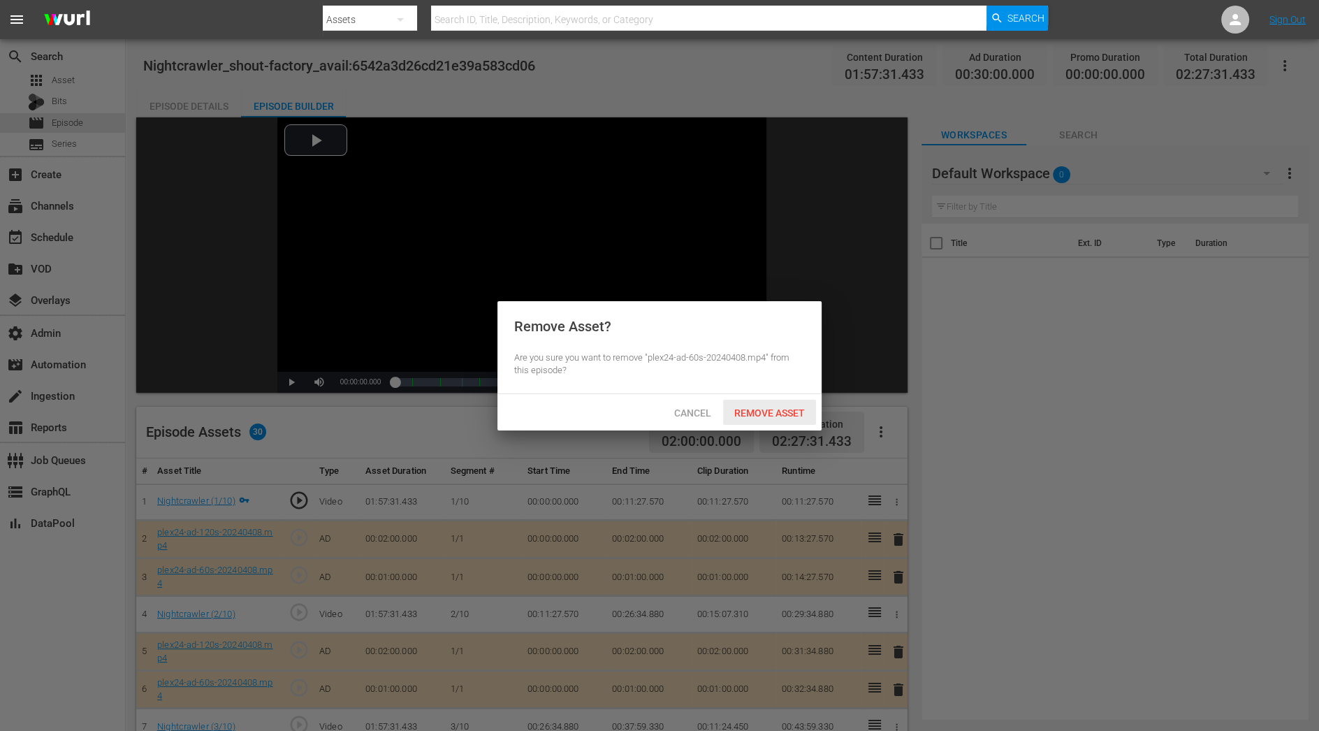
click at [799, 403] on div "Remove Asset" at bounding box center [769, 413] width 93 height 26
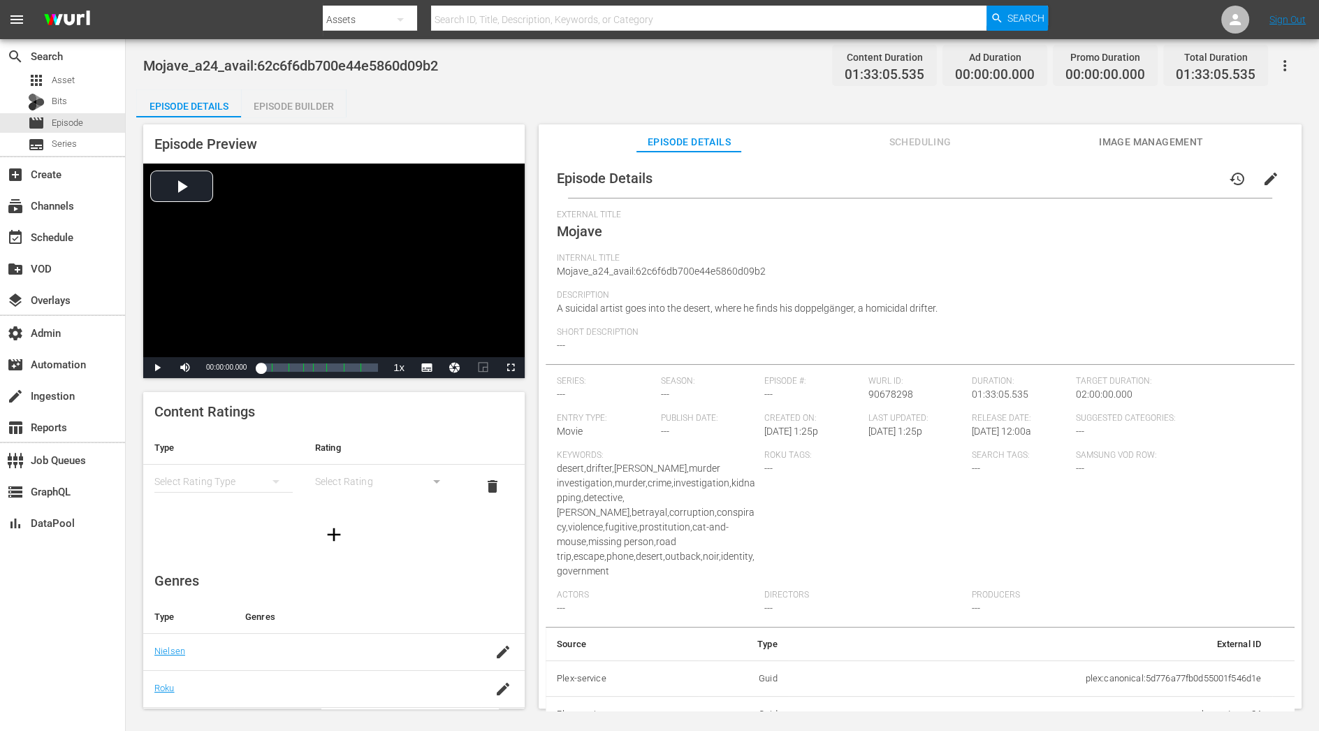
scroll to position [37, 0]
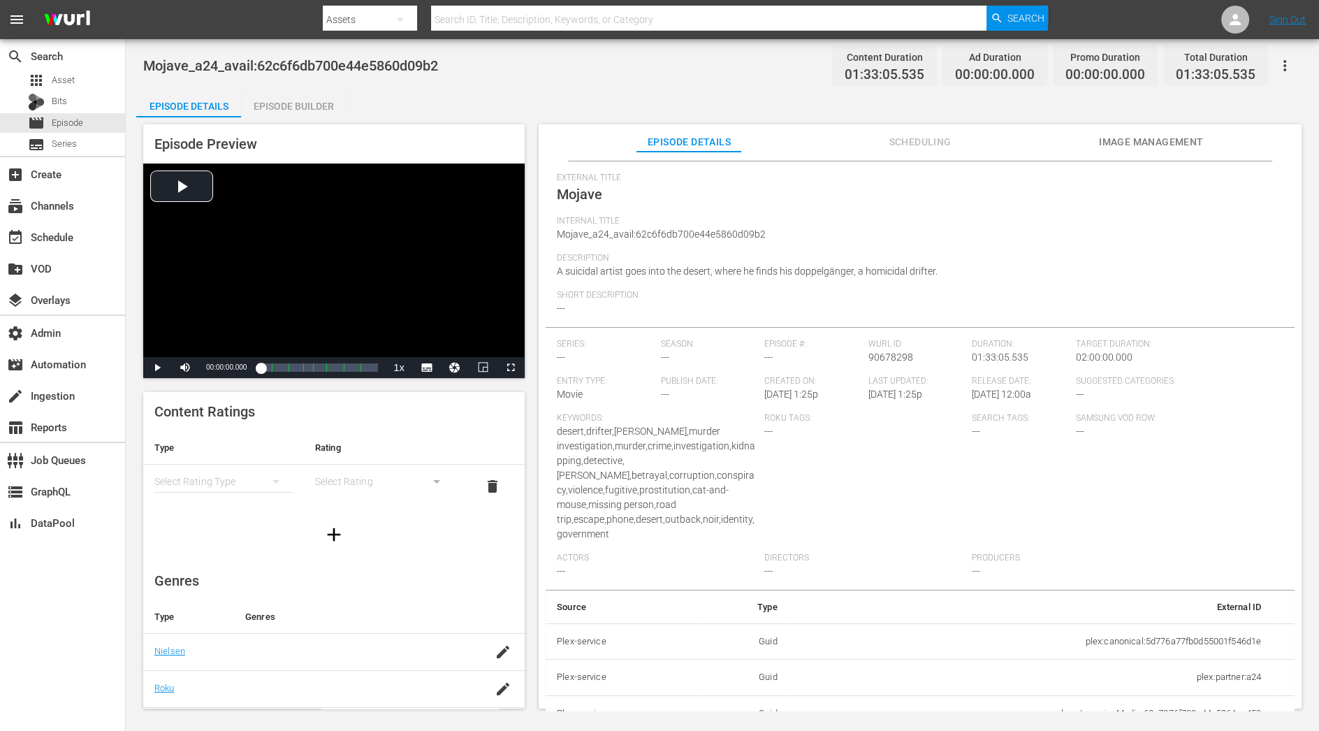
click at [1114, 697] on td "plex:streamingMedia:62c7076f700e44e5864ca459" at bounding box center [1031, 713] width 484 height 36
copy td "plex:streamingMedia:62c7076f700e44e5864ca459"
click at [889, 74] on span "01:33:05.535" at bounding box center [885, 75] width 80 height 16
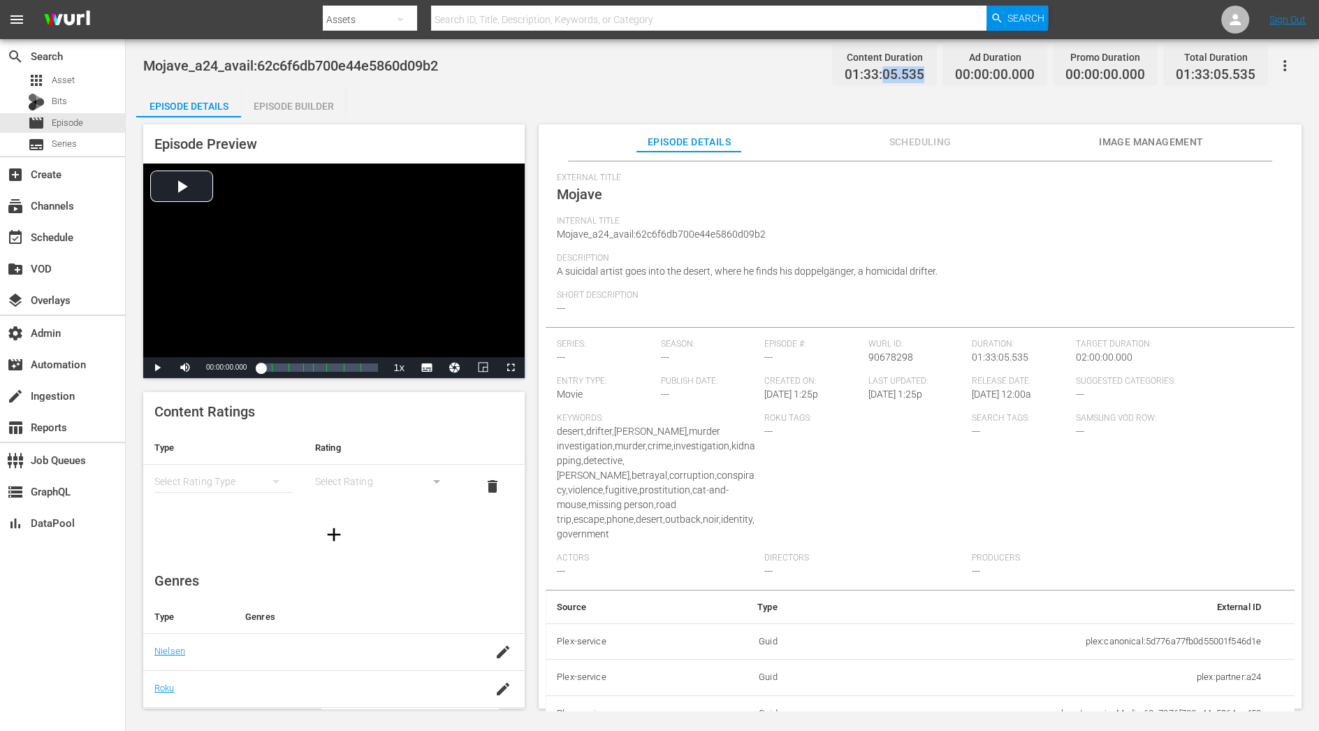
click at [889, 74] on span "01:33:05.535" at bounding box center [885, 75] width 80 height 16
copy span "01:33:05.535"
click at [331, 99] on div "Episode Builder" at bounding box center [293, 106] width 105 height 34
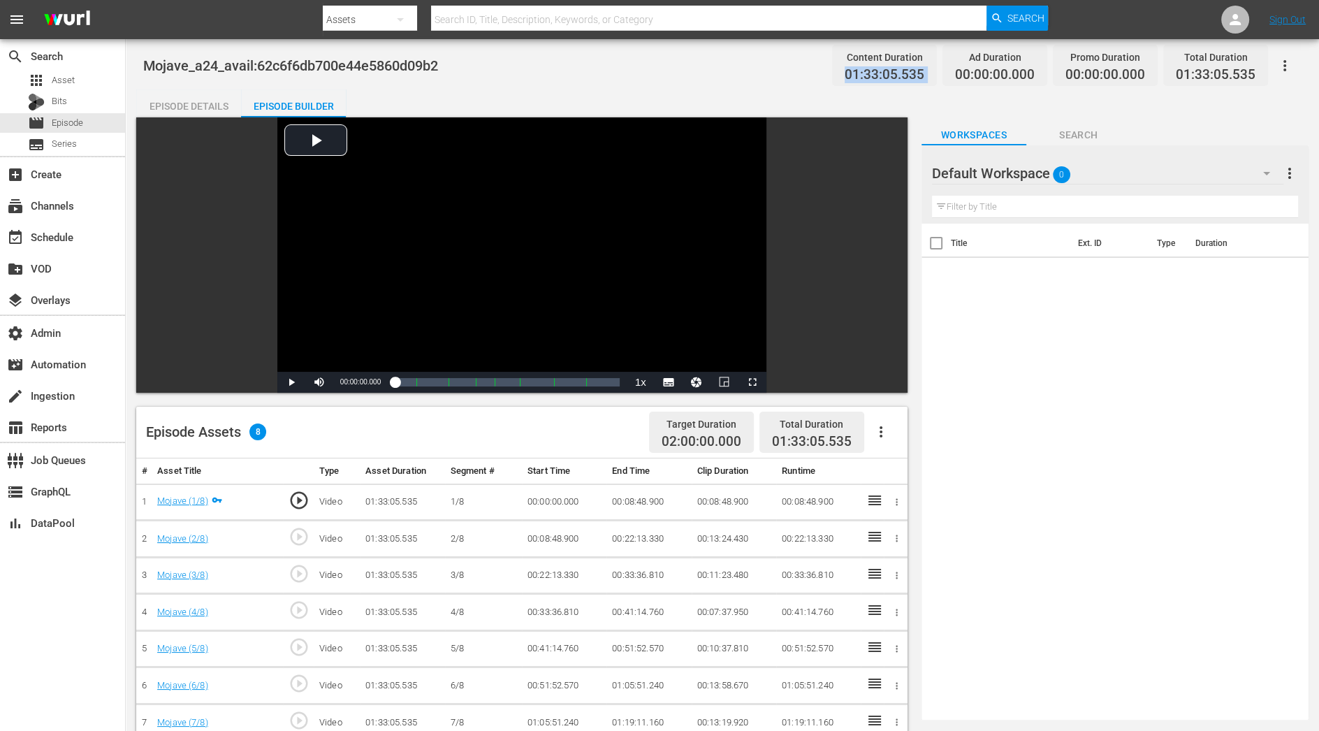
click at [879, 434] on icon "button" at bounding box center [881, 431] width 17 height 17
click at [876, 434] on div "Fill with Ads" at bounding box center [922, 438] width 95 height 34
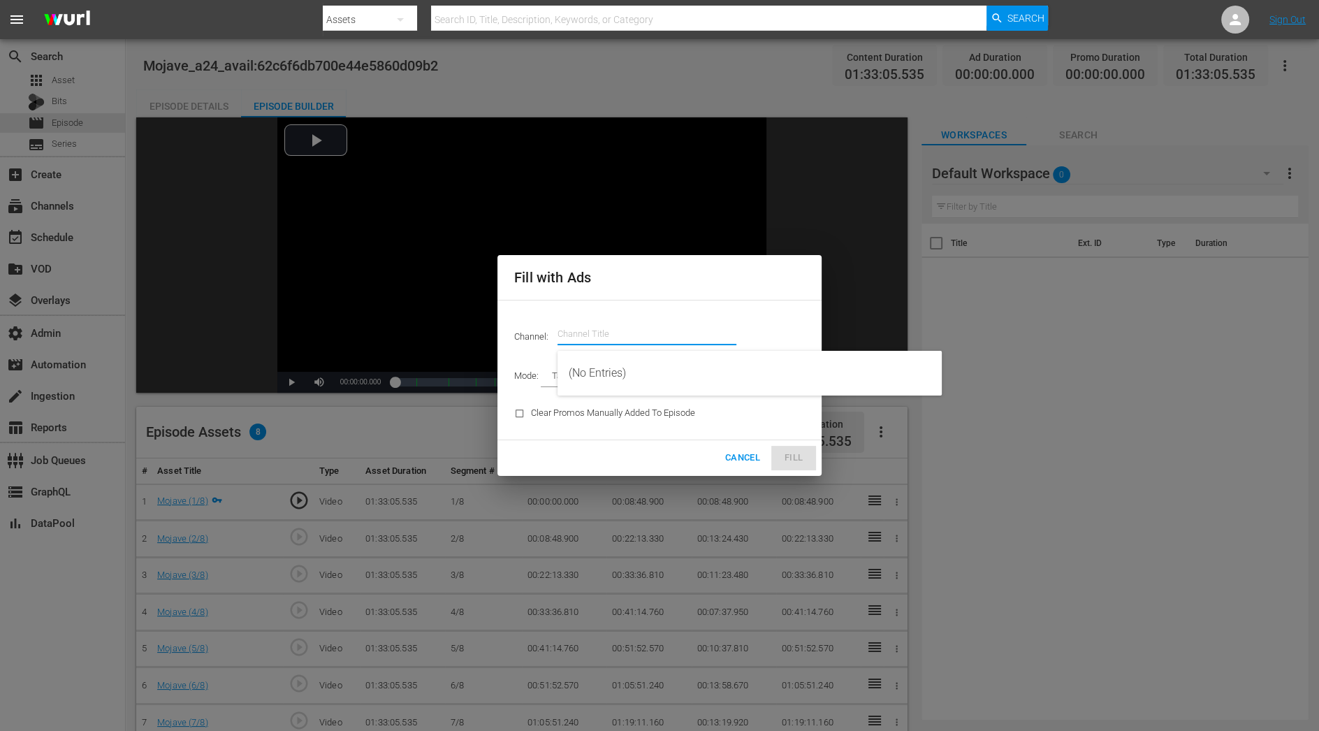
click at [623, 336] on input "text" at bounding box center [647, 334] width 179 height 34
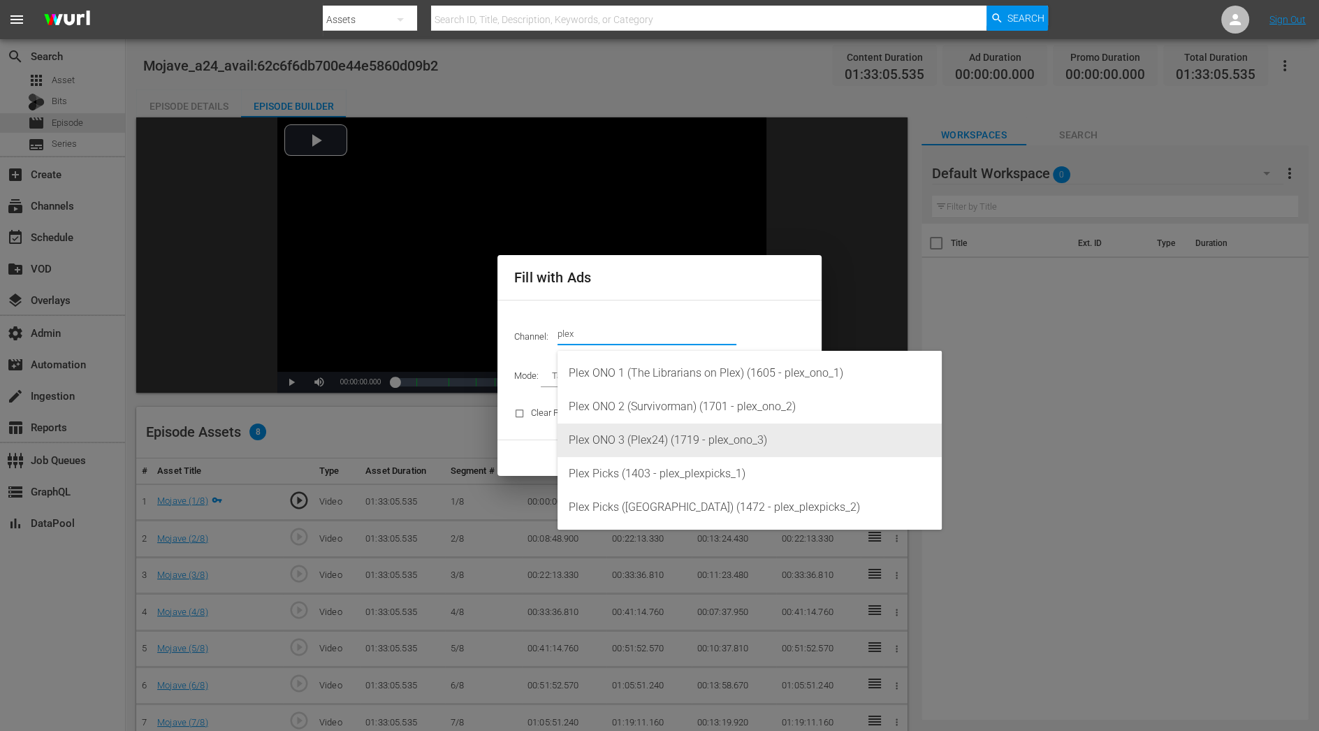
click at [641, 435] on div "Plex ONO 3 (Plex24) (1719 - plex_ono_3)" at bounding box center [750, 440] width 362 height 34
type input "Plex ONO 3 (Plex24) (1719)"
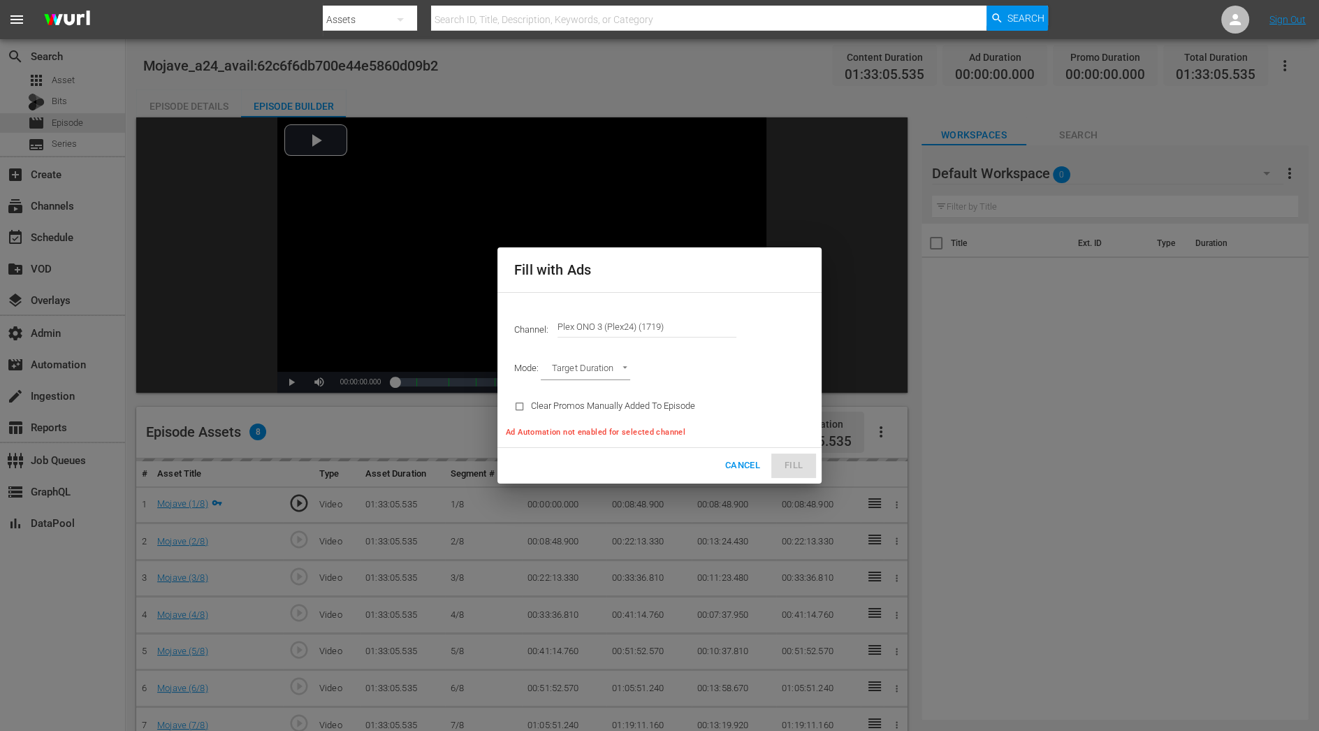
type input "AD_BREAK_DURATION"
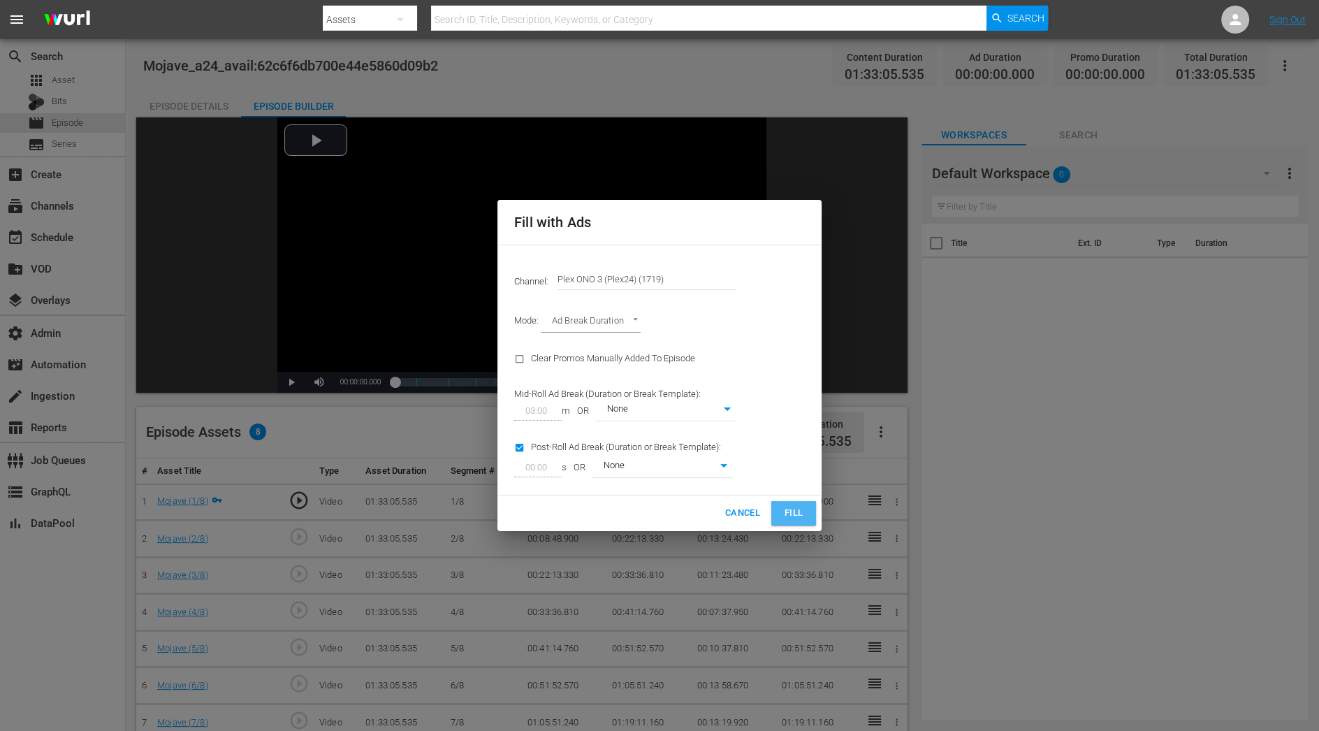
click at [797, 510] on span "Fill" at bounding box center [794, 513] width 22 height 16
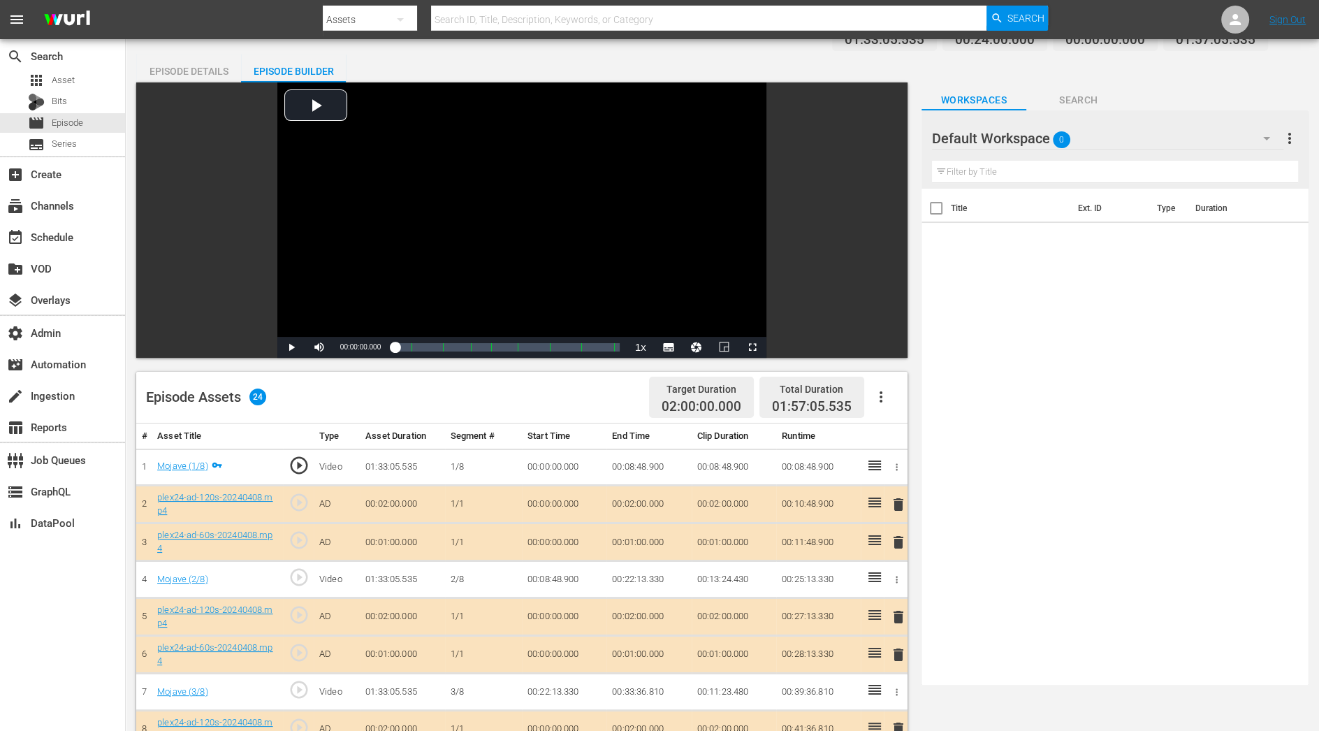
scroll to position [49, 0]
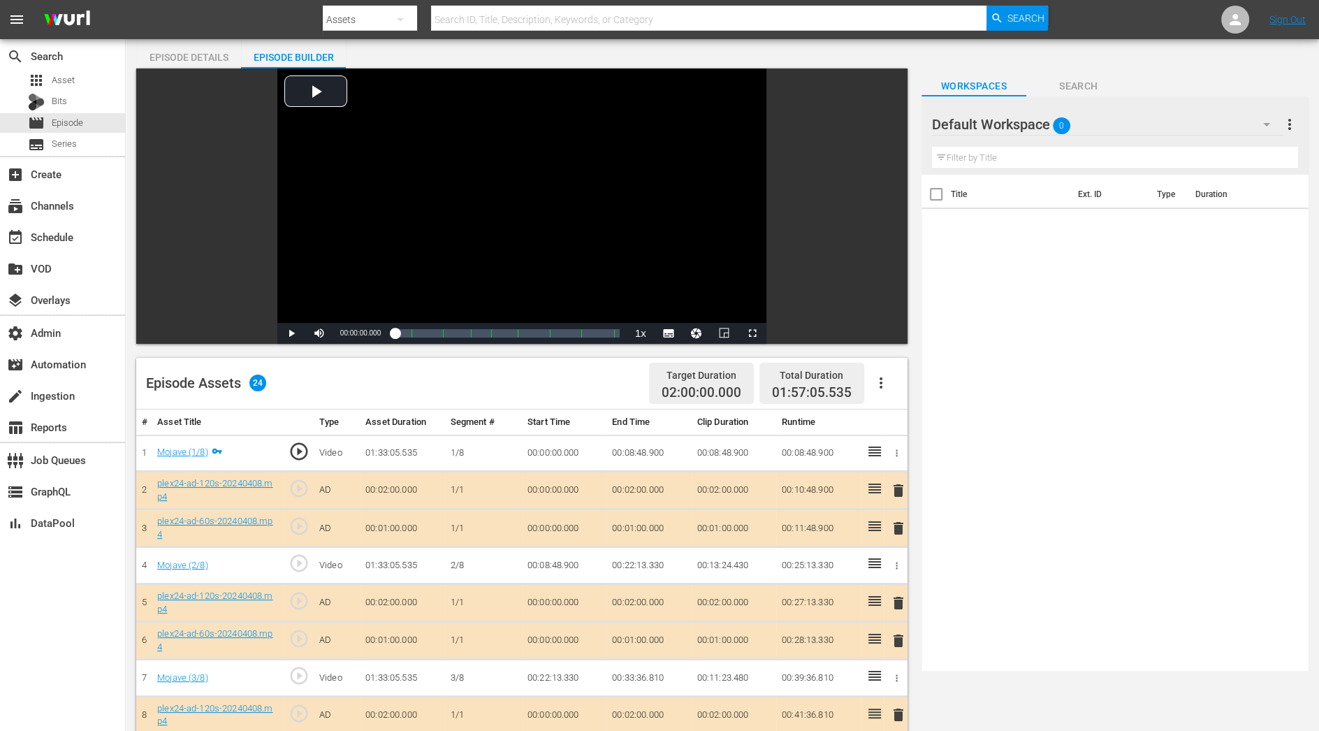
click at [900, 525] on span "delete" at bounding box center [898, 528] width 17 height 17
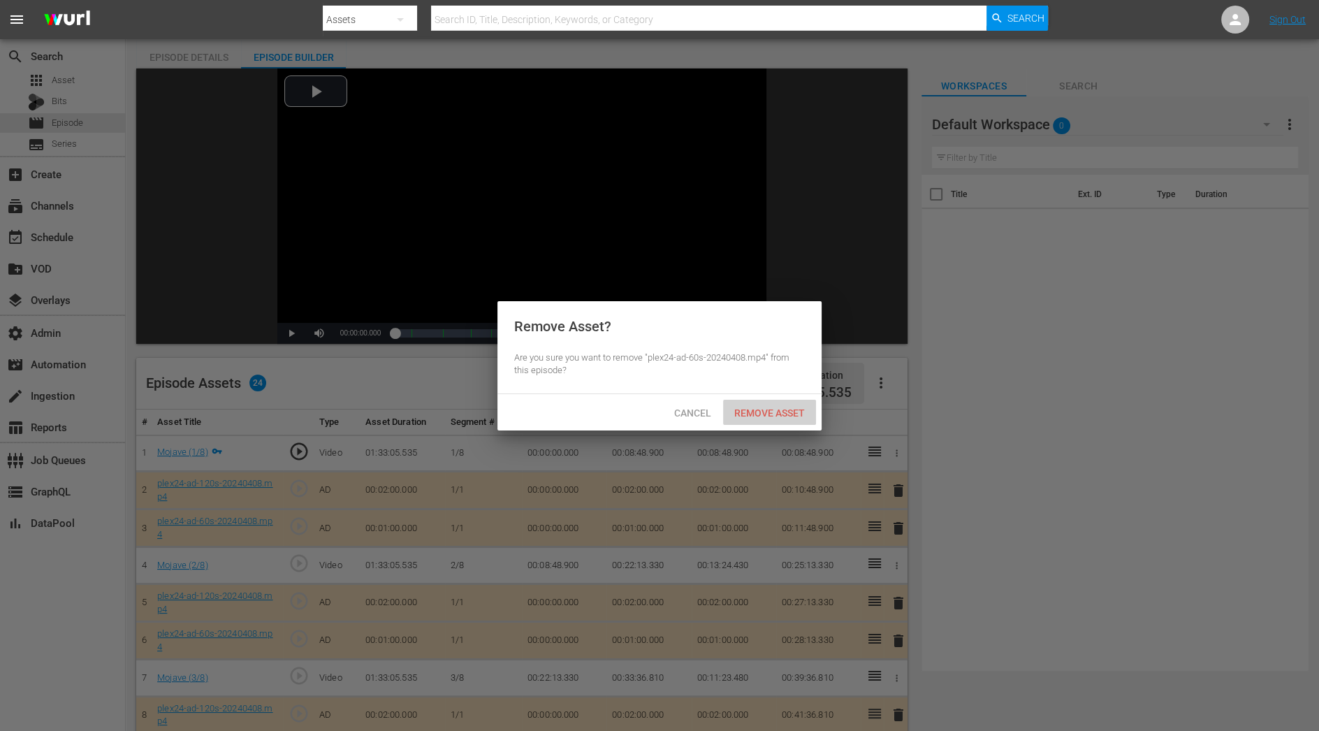
click at [804, 415] on span "Remove Asset" at bounding box center [769, 412] width 93 height 11
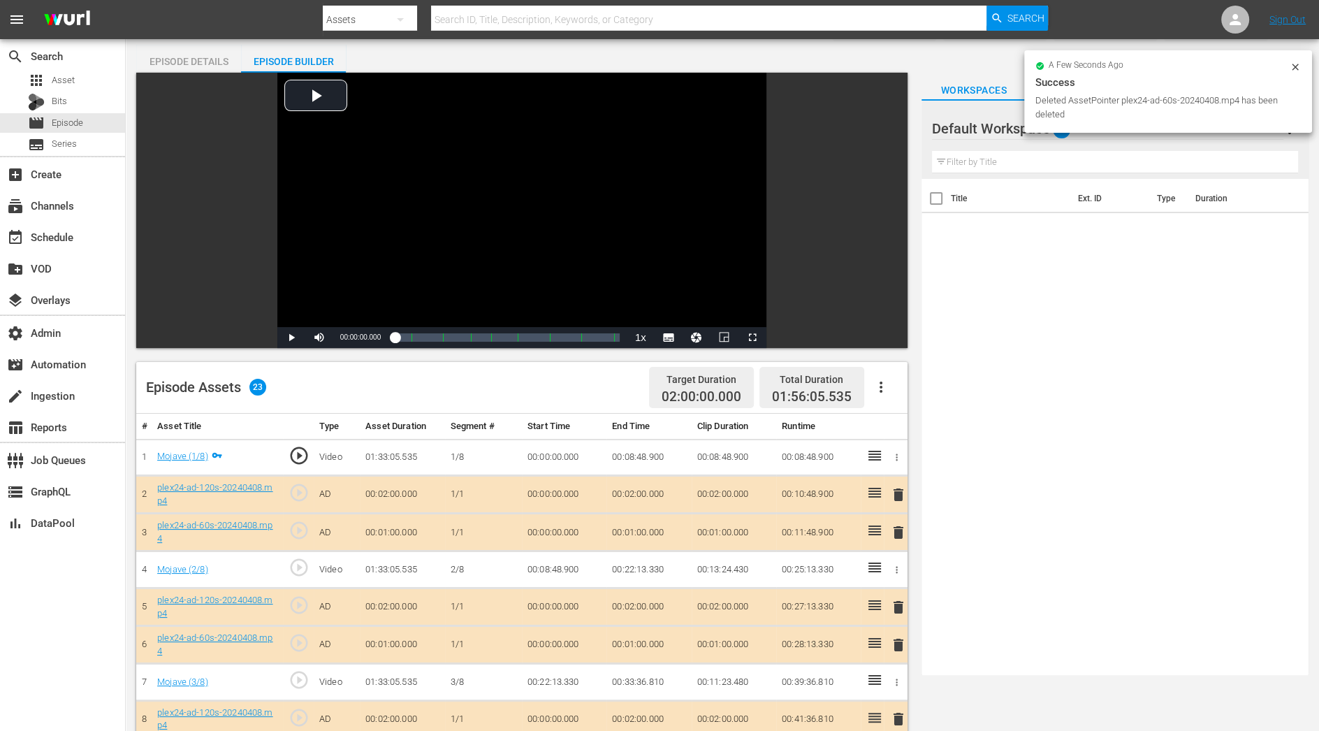
scroll to position [0, 0]
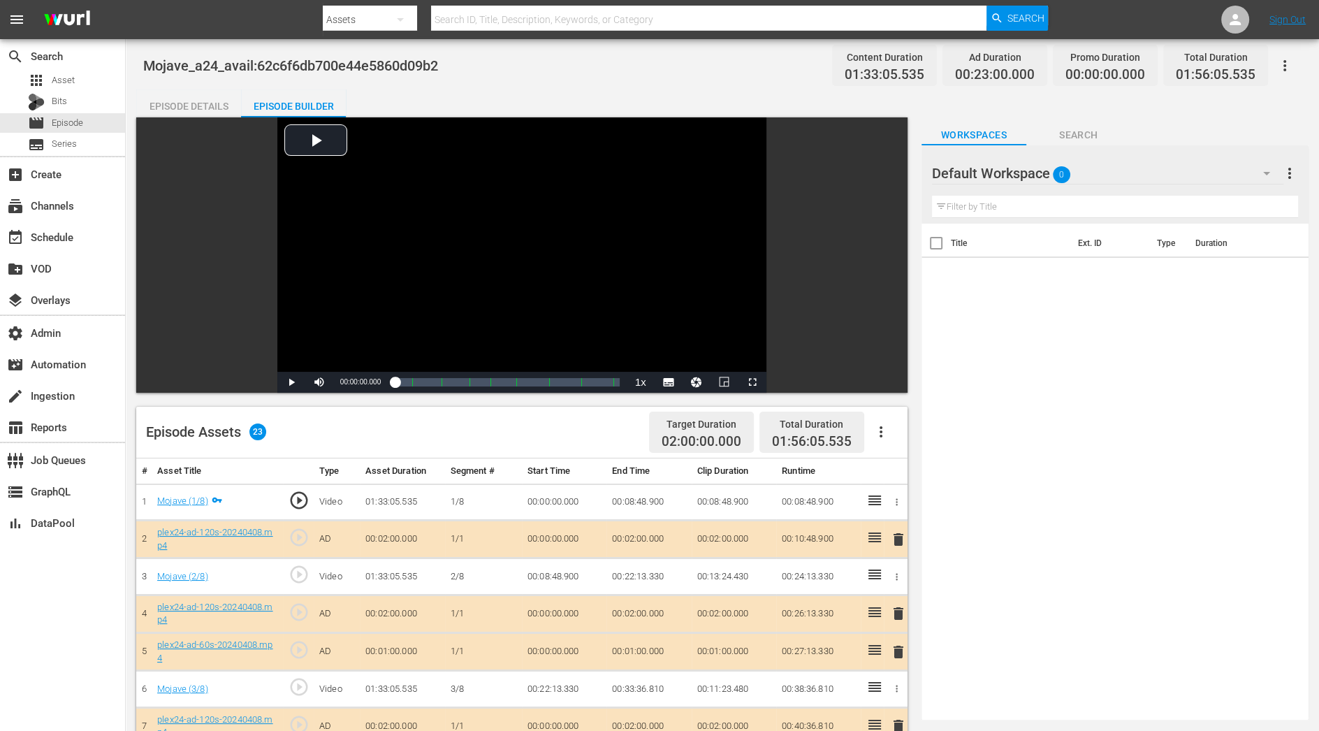
click at [1283, 66] on icon "button" at bounding box center [1285, 65] width 17 height 17
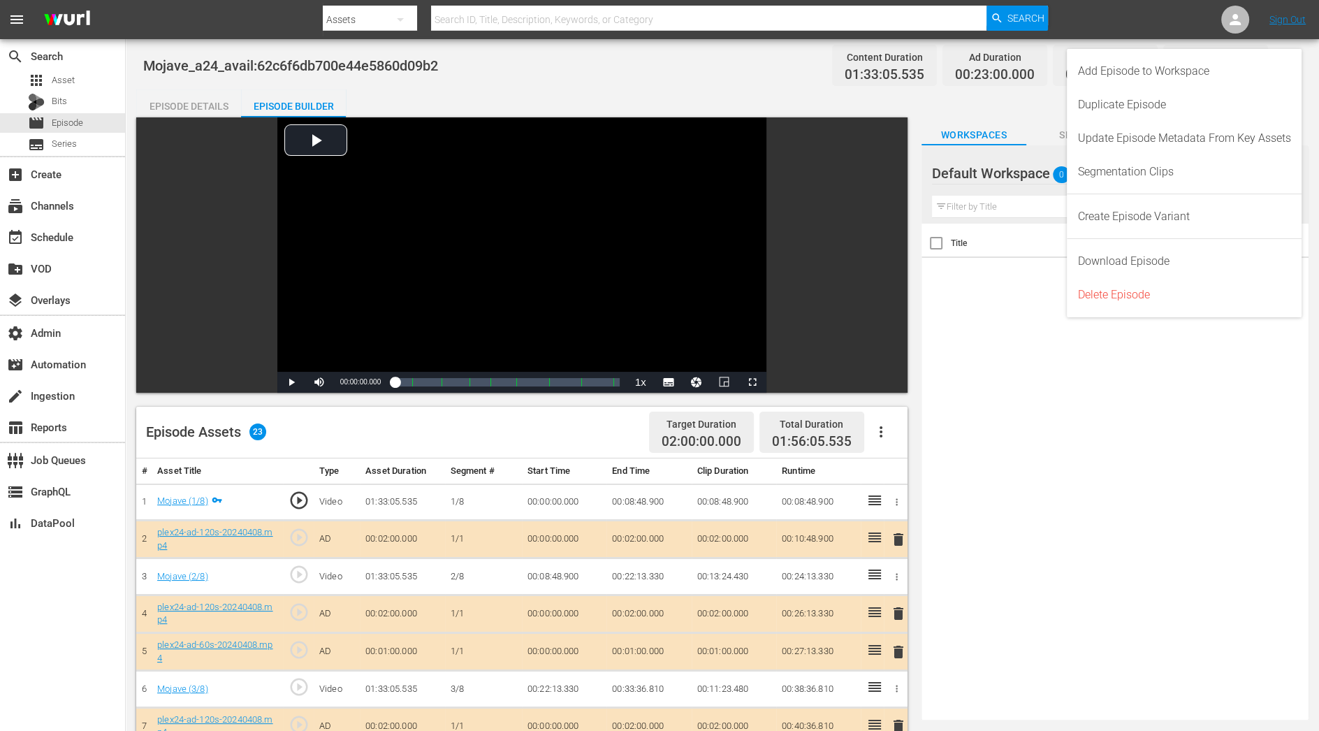
click at [977, 189] on div at bounding box center [982, 174] width 101 height 35
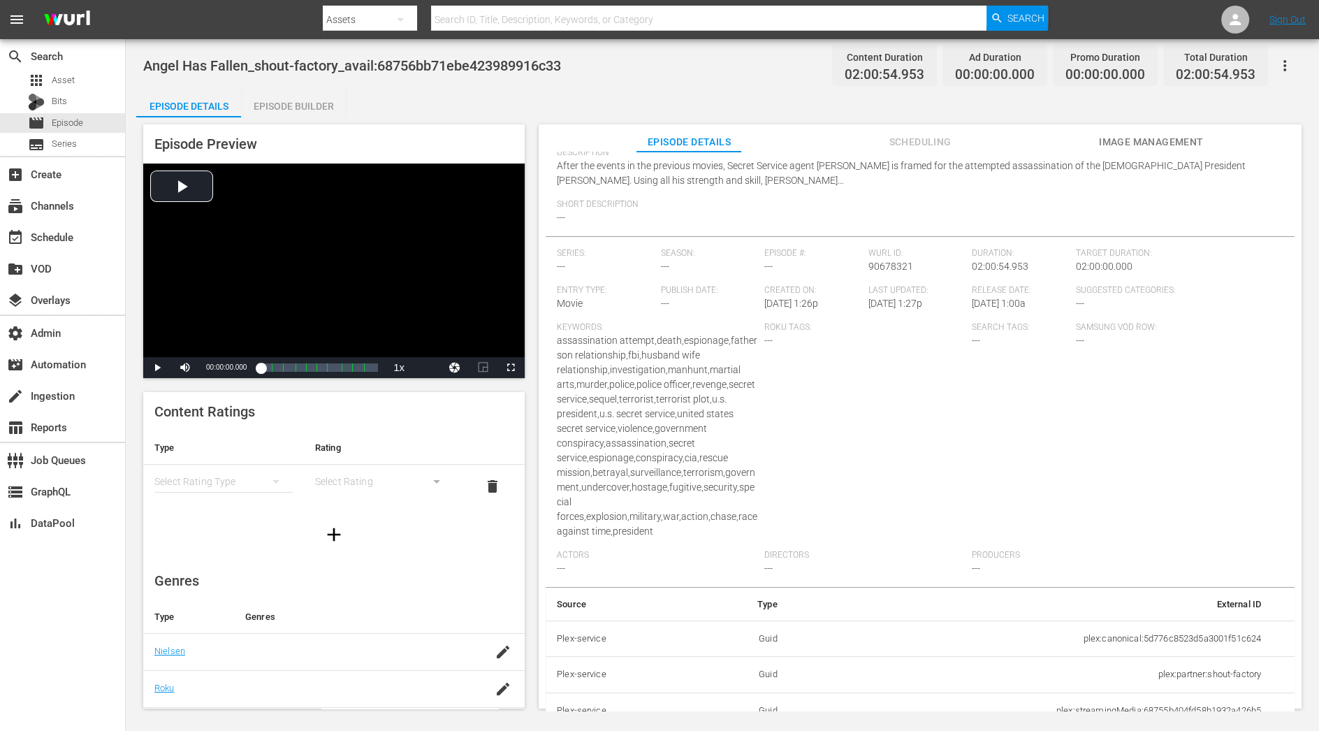
scroll to position [154, 0]
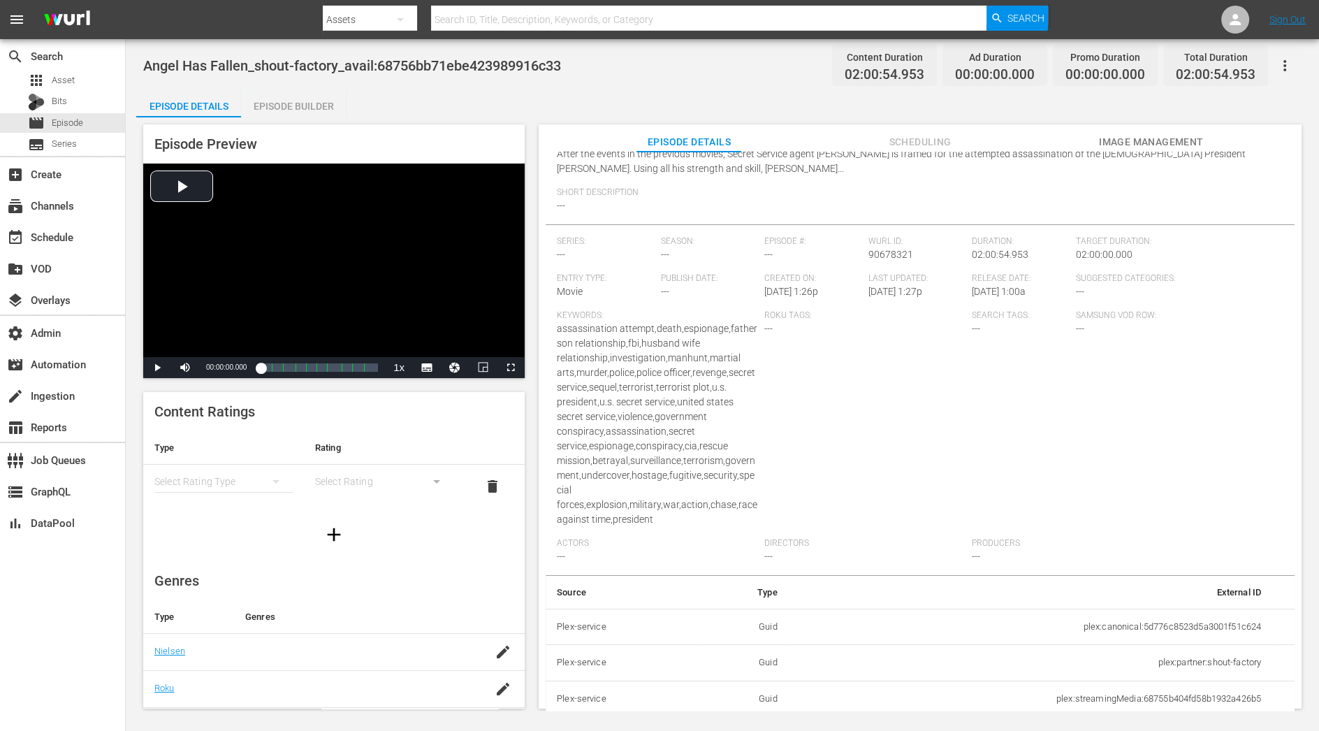
click at [1113, 658] on td "plex:streamingMedia:68755b404fd58b1932a426b5" at bounding box center [1031, 699] width 484 height 36
copy td "plex:streamingMedia:68755b404fd58b1932a426b5"
drag, startPoint x: 855, startPoint y: 73, endPoint x: 931, endPoint y: 73, distance: 76.9
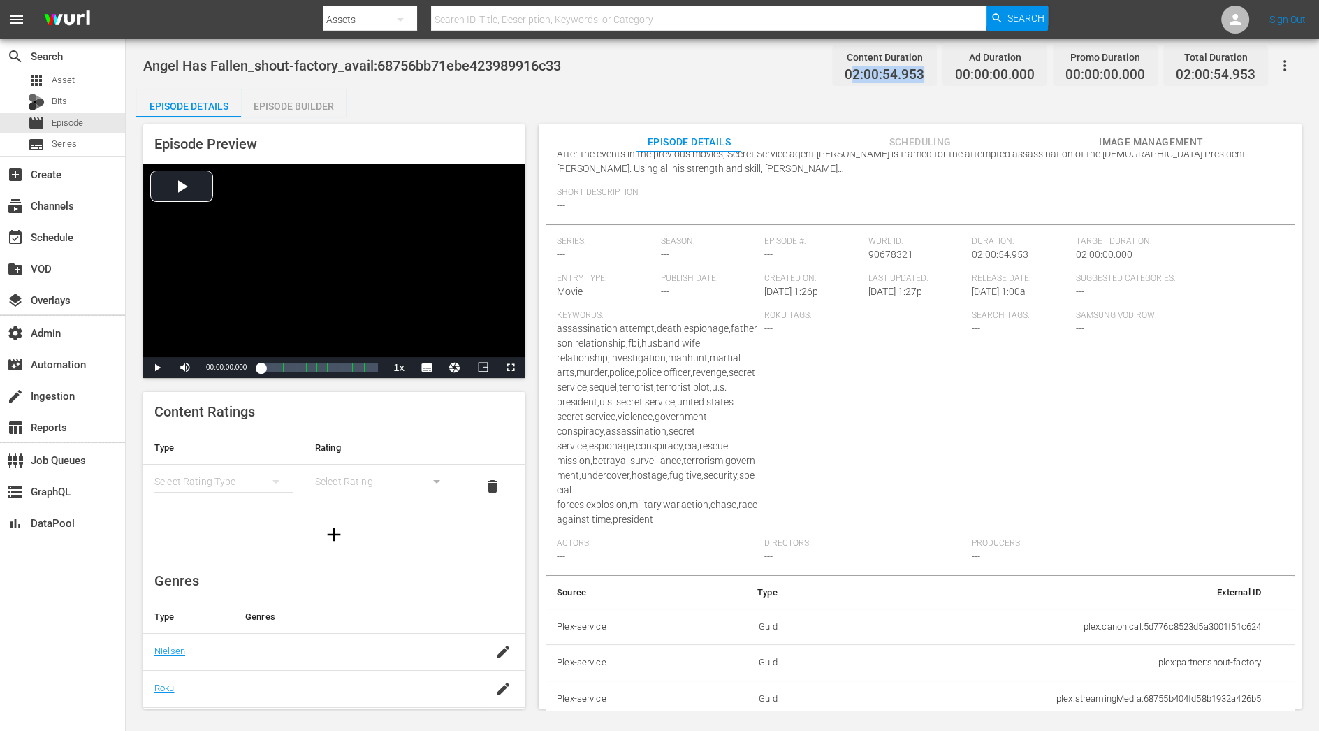
click at [932, 73] on div "Content Duration 02:00:54.953" at bounding box center [884, 65] width 105 height 41
copy span "2:00:54.953"
click at [874, 73] on span "02:00:54.953" at bounding box center [885, 75] width 80 height 16
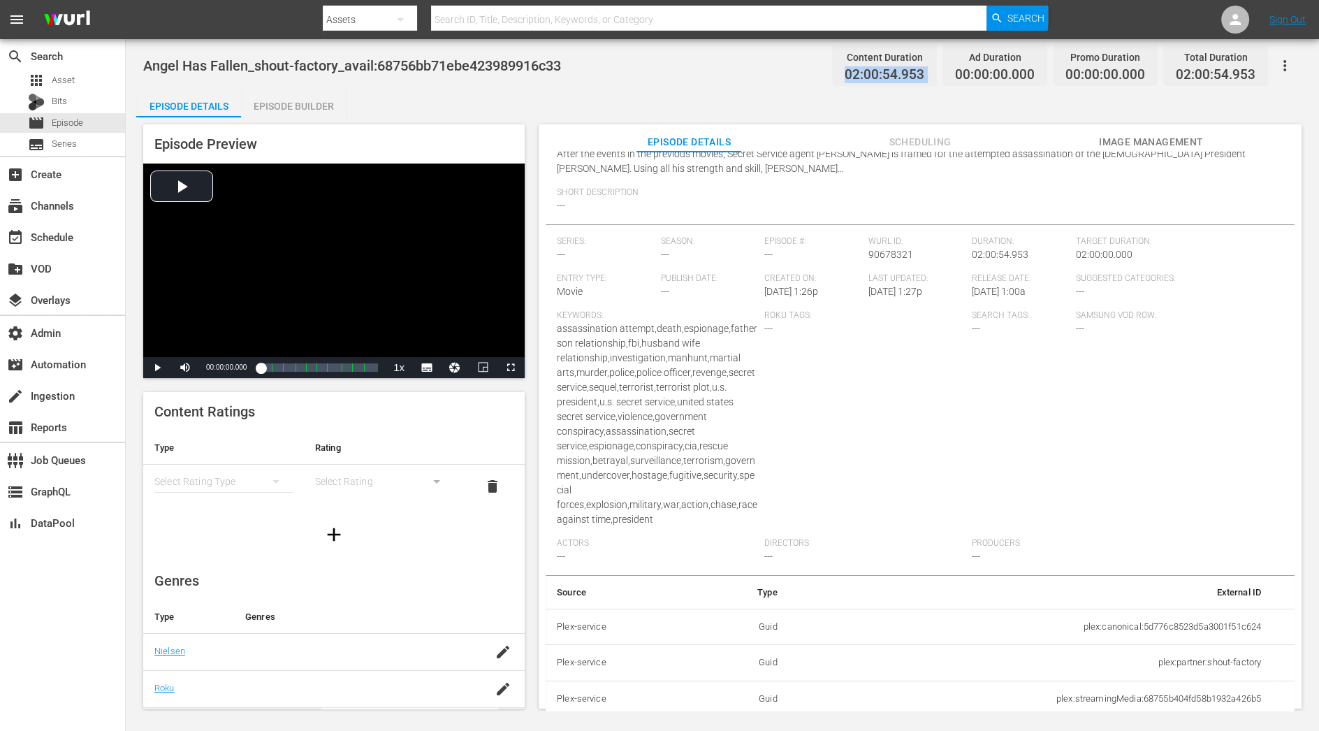
copy span "02:00:54.953"
click at [317, 99] on div "Episode Builder" at bounding box center [293, 106] width 105 height 34
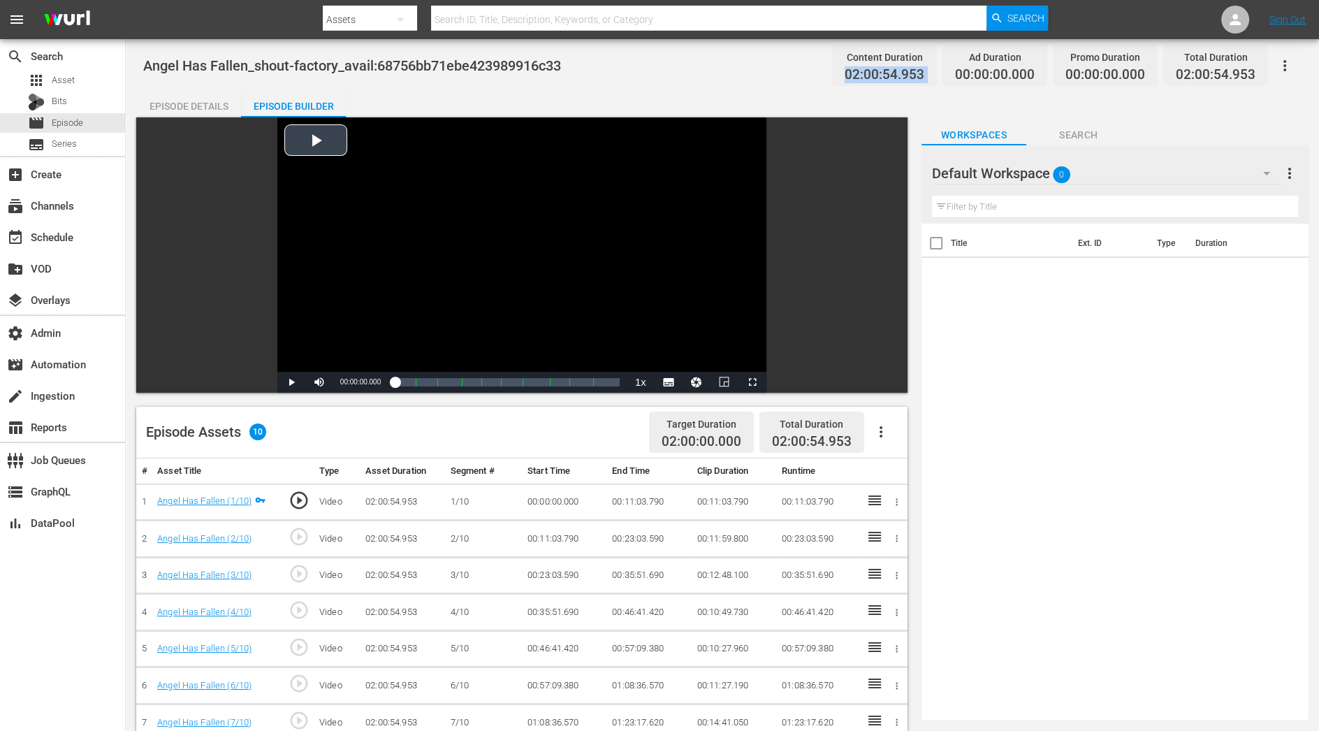
scroll to position [40, 0]
click at [888, 432] on icon "button" at bounding box center [881, 431] width 17 height 17
click at [899, 433] on div "Fill with Ads" at bounding box center [922, 438] width 95 height 34
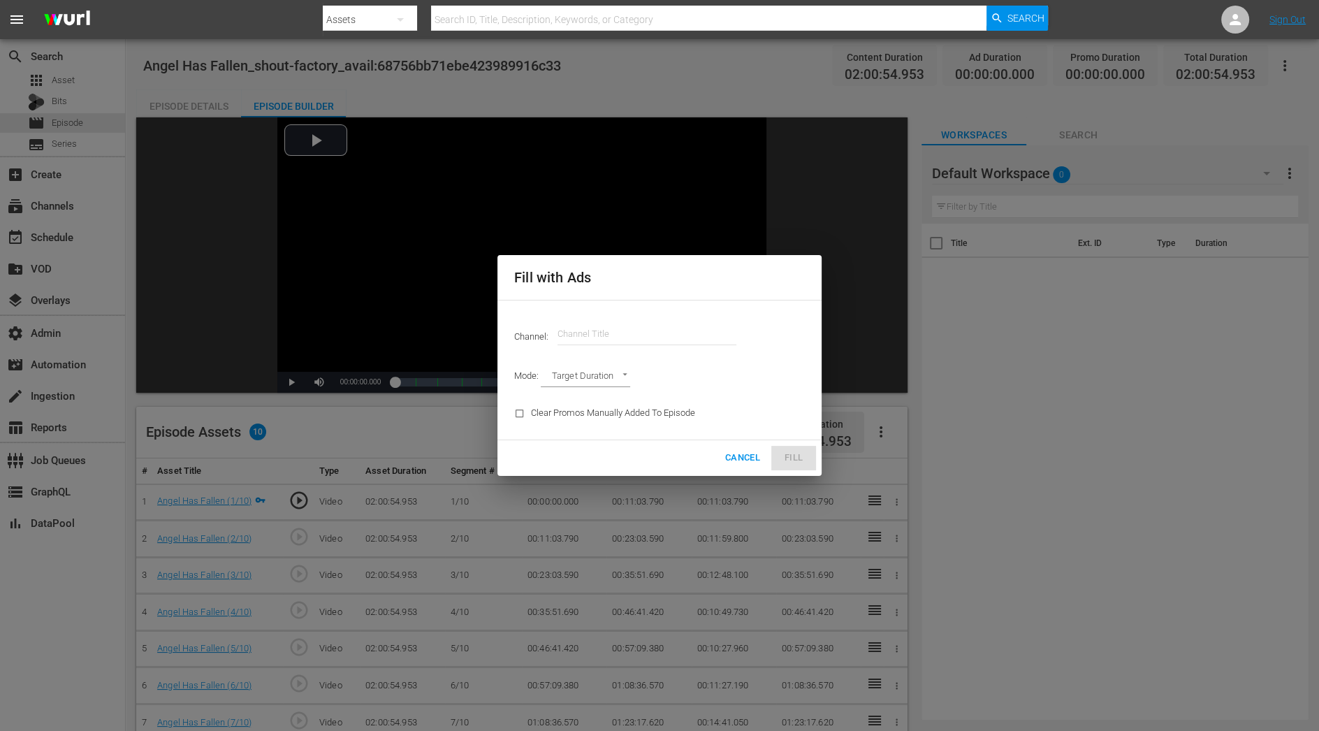
click at [600, 335] on input "text" at bounding box center [647, 334] width 179 height 34
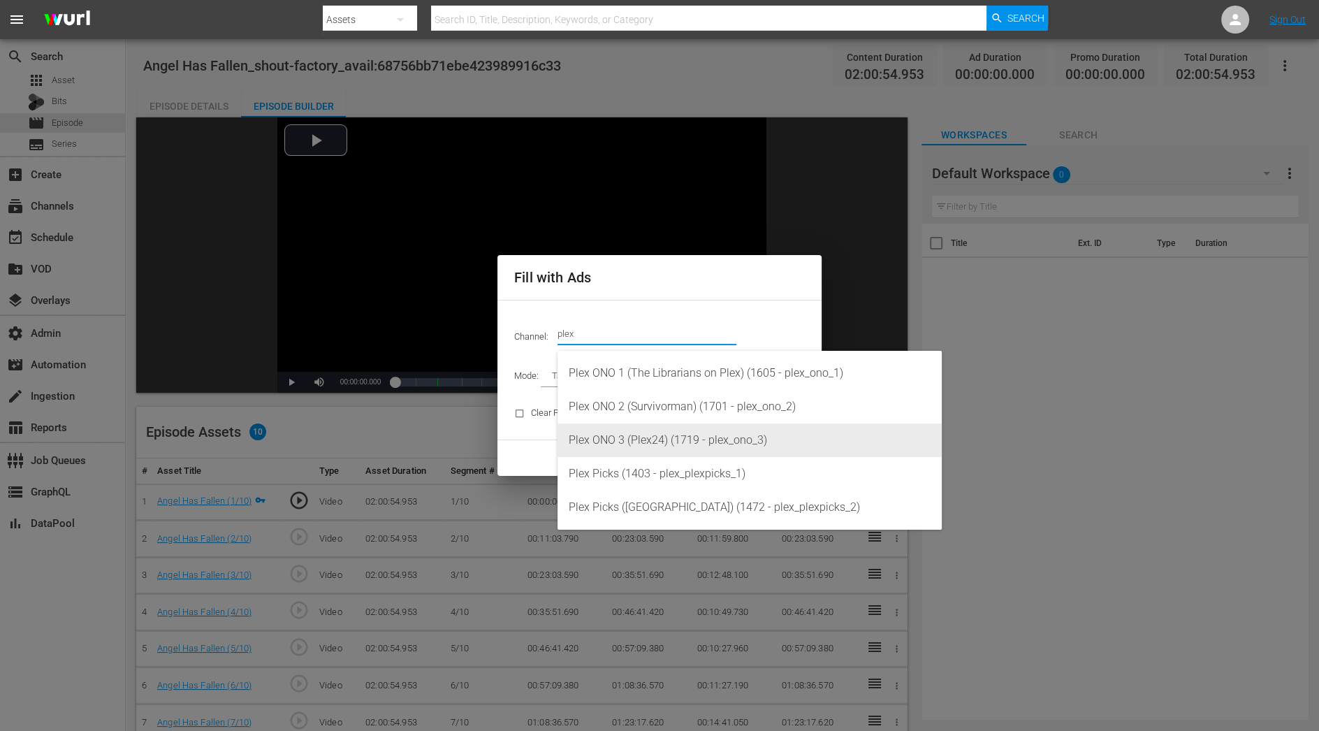
click at [617, 450] on div "Plex ONO 3 (Plex24) (1719 - plex_ono_3)" at bounding box center [750, 440] width 362 height 34
type input "Plex ONO 3 (Plex24) (1719)"
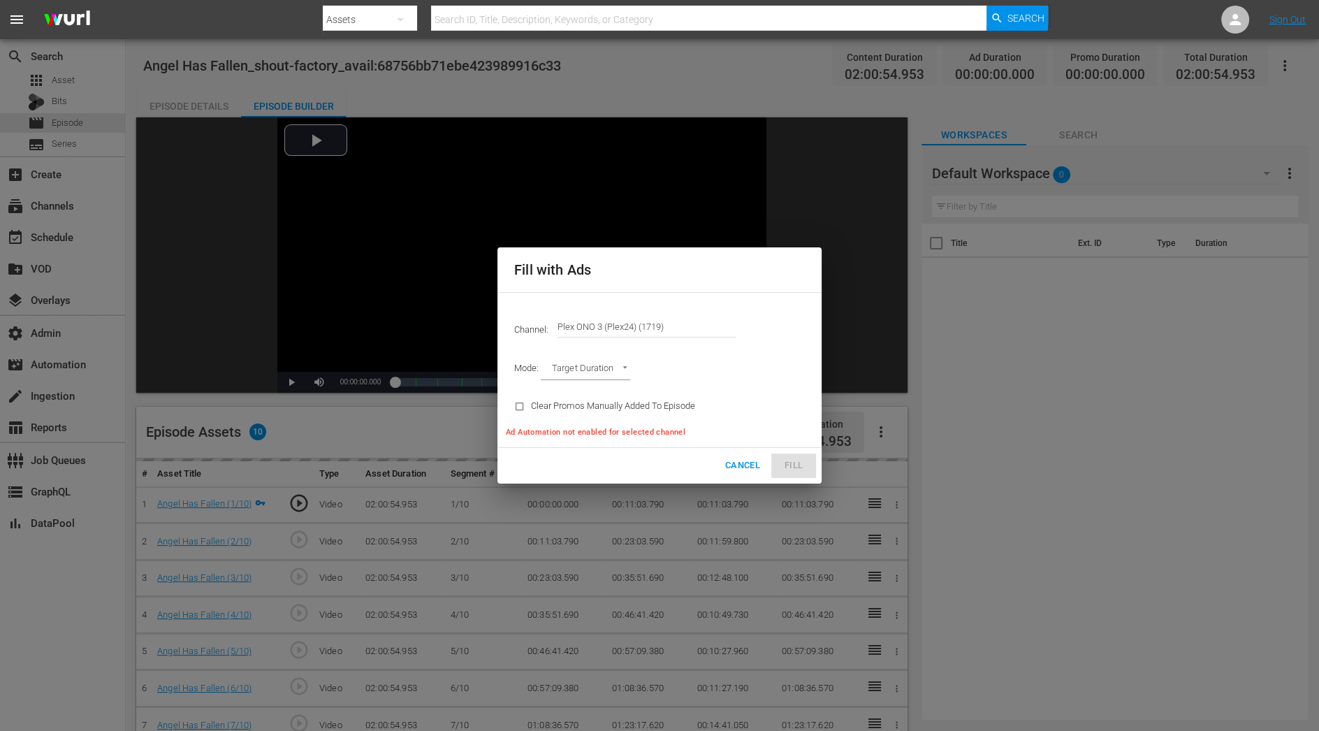
type input "AD_BREAK_DURATION"
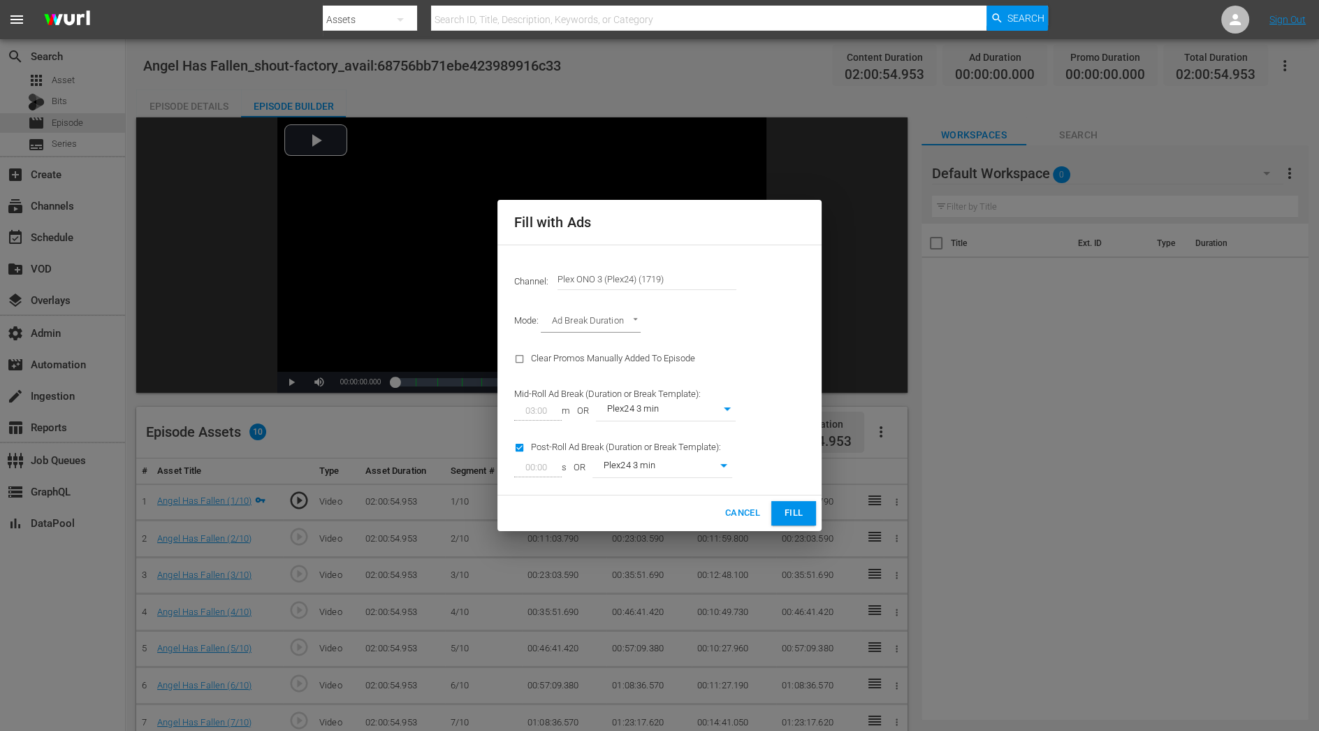
click at [791, 509] on span "Fill" at bounding box center [794, 513] width 22 height 16
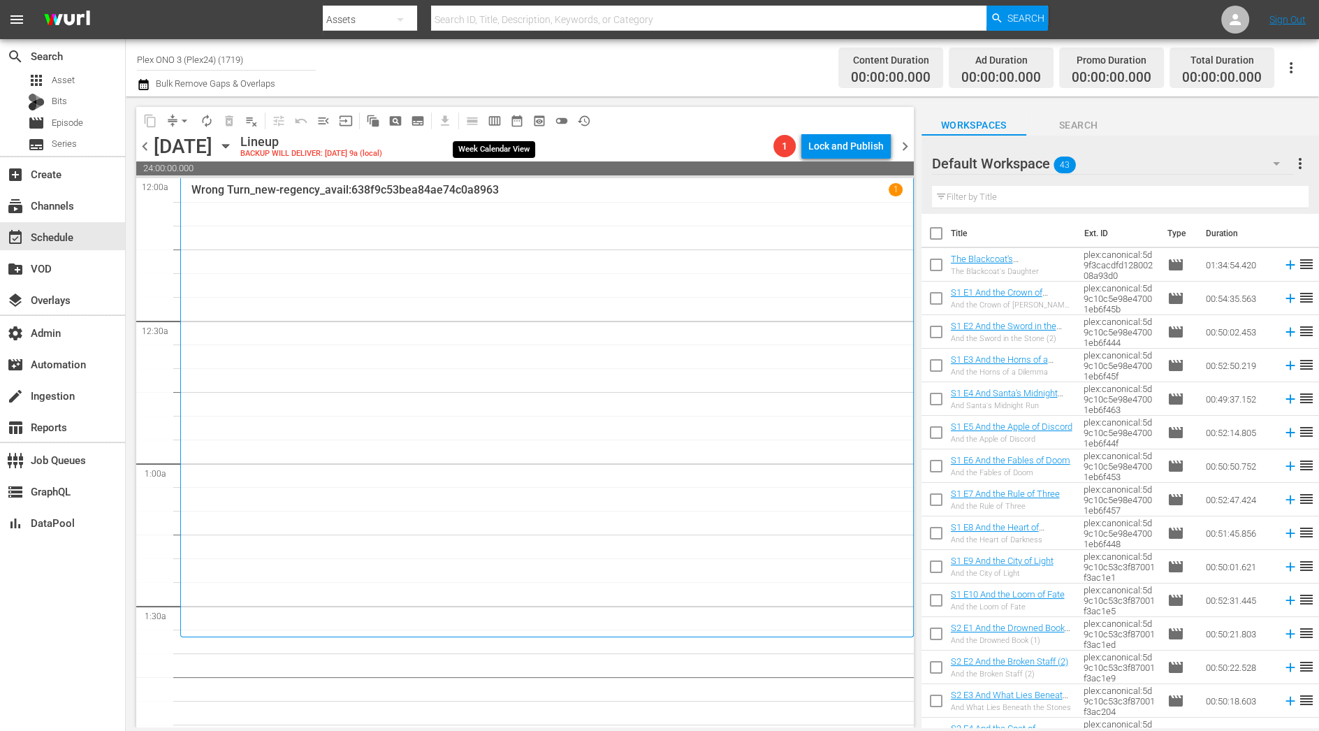
click at [498, 124] on span "calendar_view_week_outlined" at bounding box center [495, 121] width 14 height 14
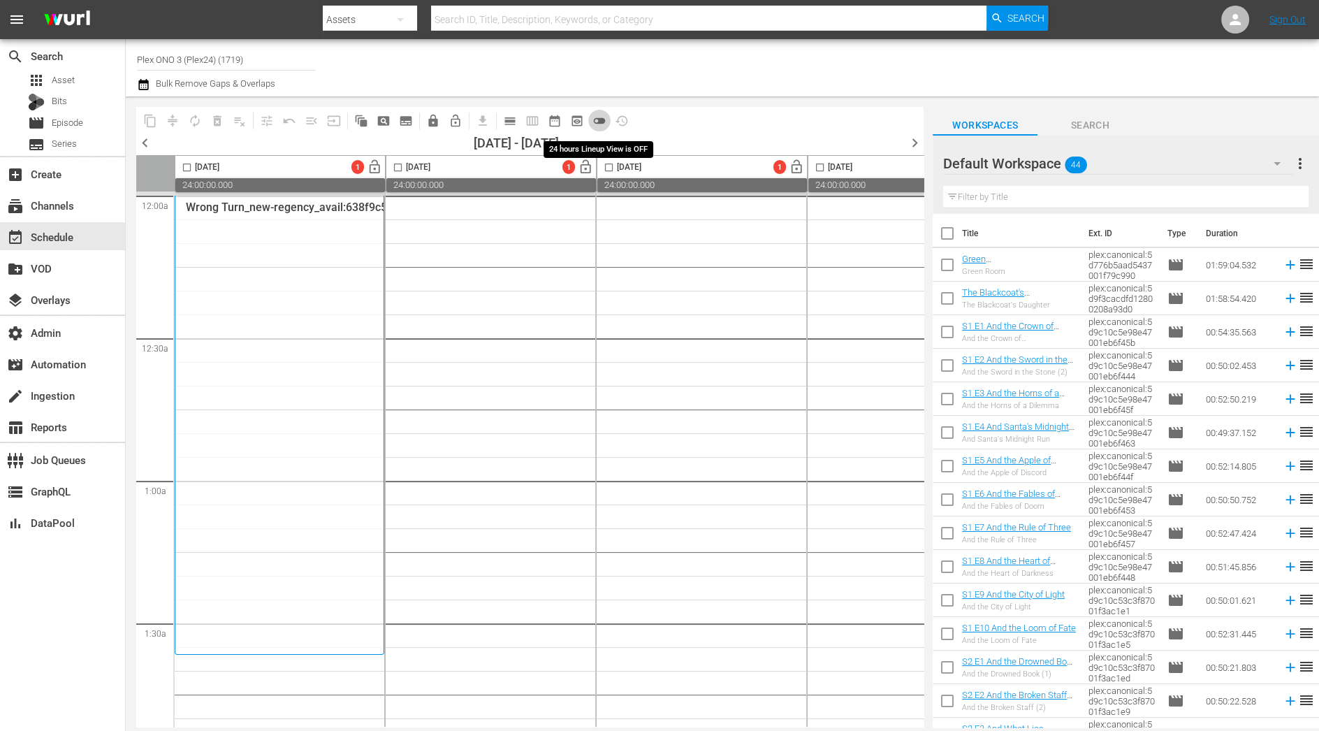
click at [601, 123] on span "toggle_off" at bounding box center [600, 121] width 14 height 14
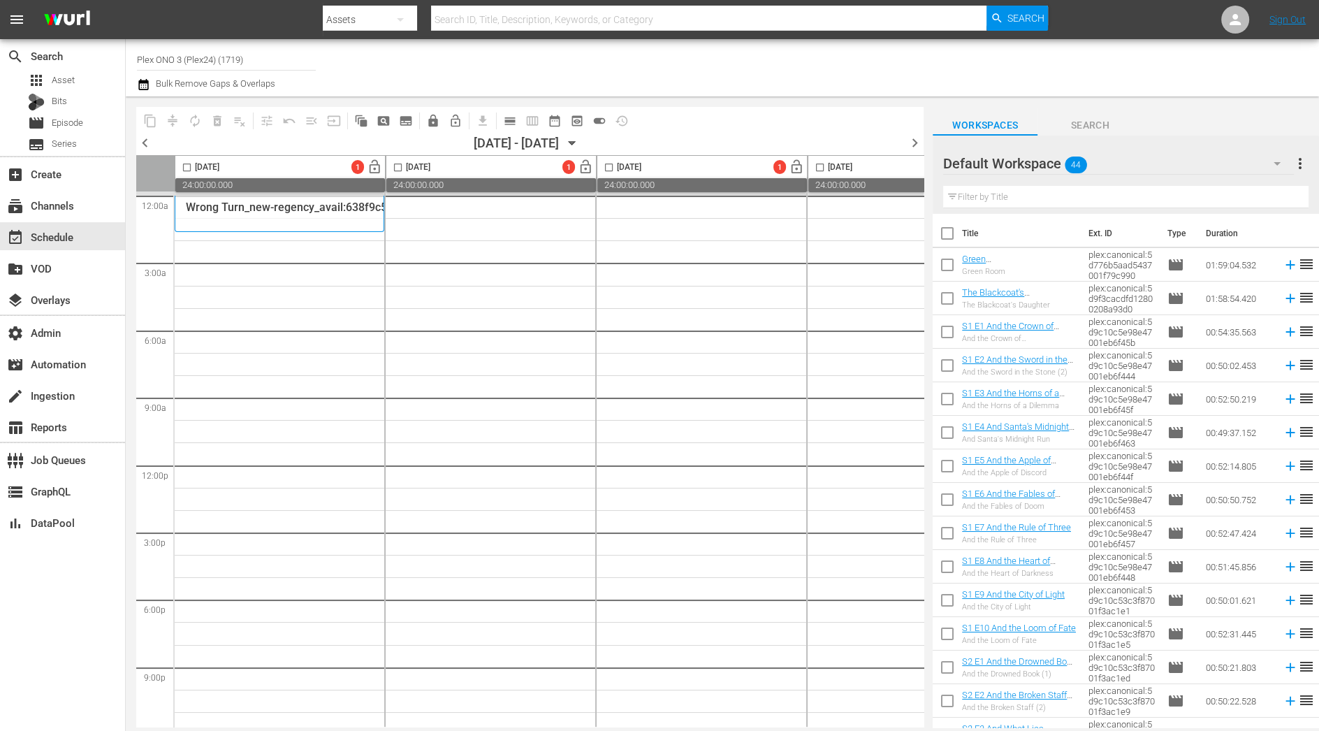
click at [147, 145] on span "chevron_left" at bounding box center [144, 142] width 17 height 17
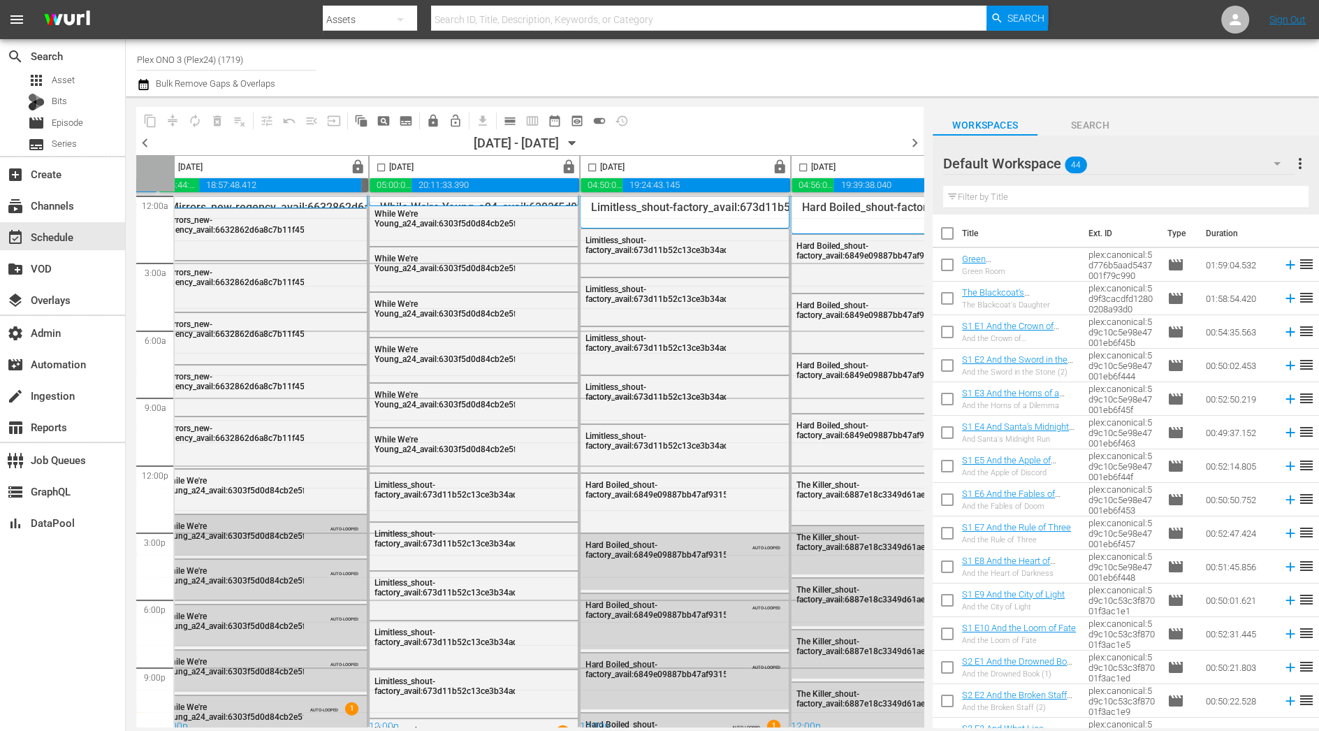
scroll to position [0, 427]
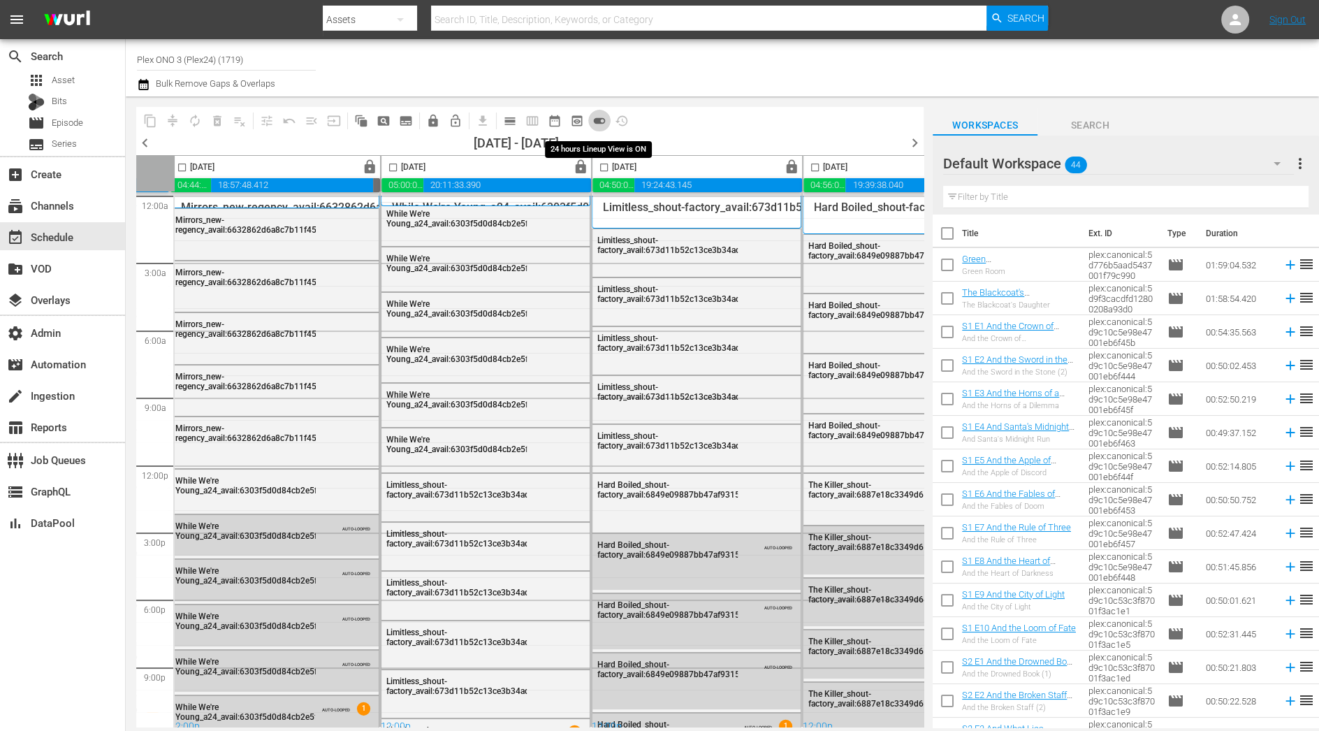
click at [600, 121] on span "toggle_on" at bounding box center [600, 121] width 14 height 14
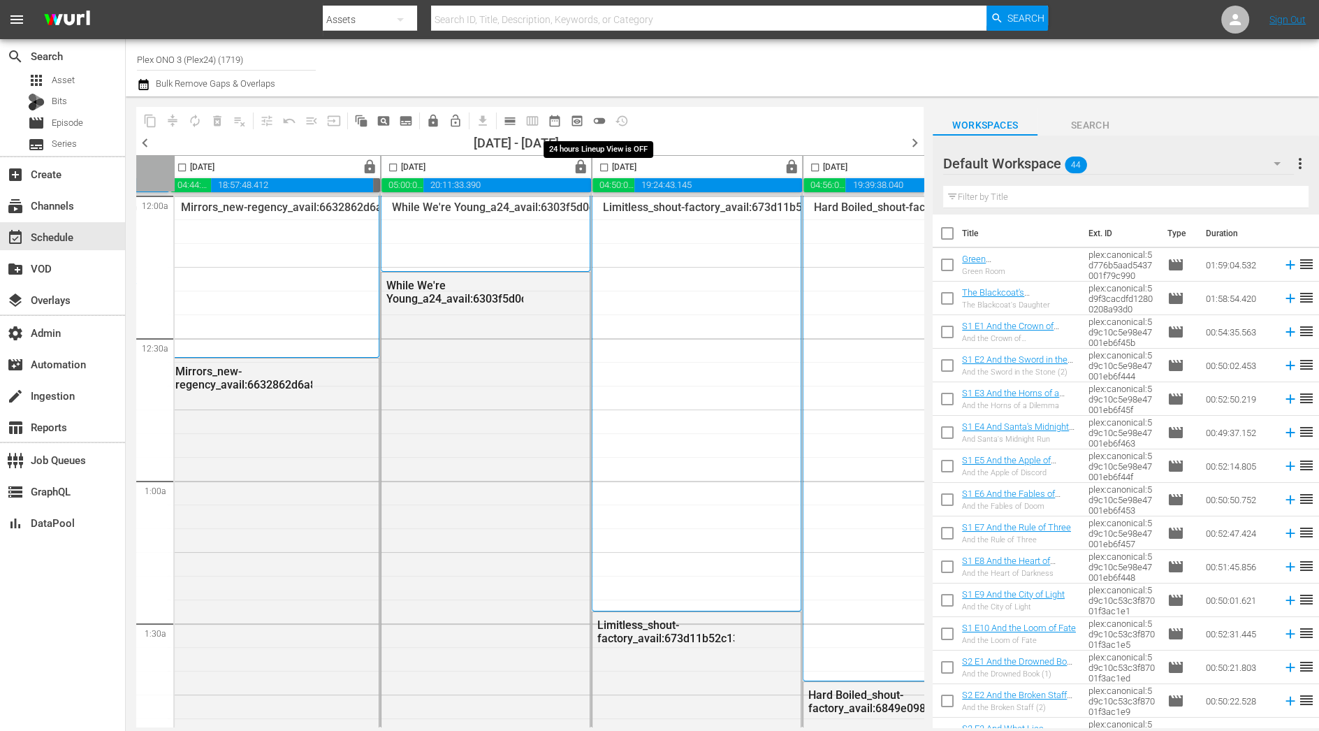
click at [600, 121] on span "toggle_off" at bounding box center [600, 121] width 14 height 14
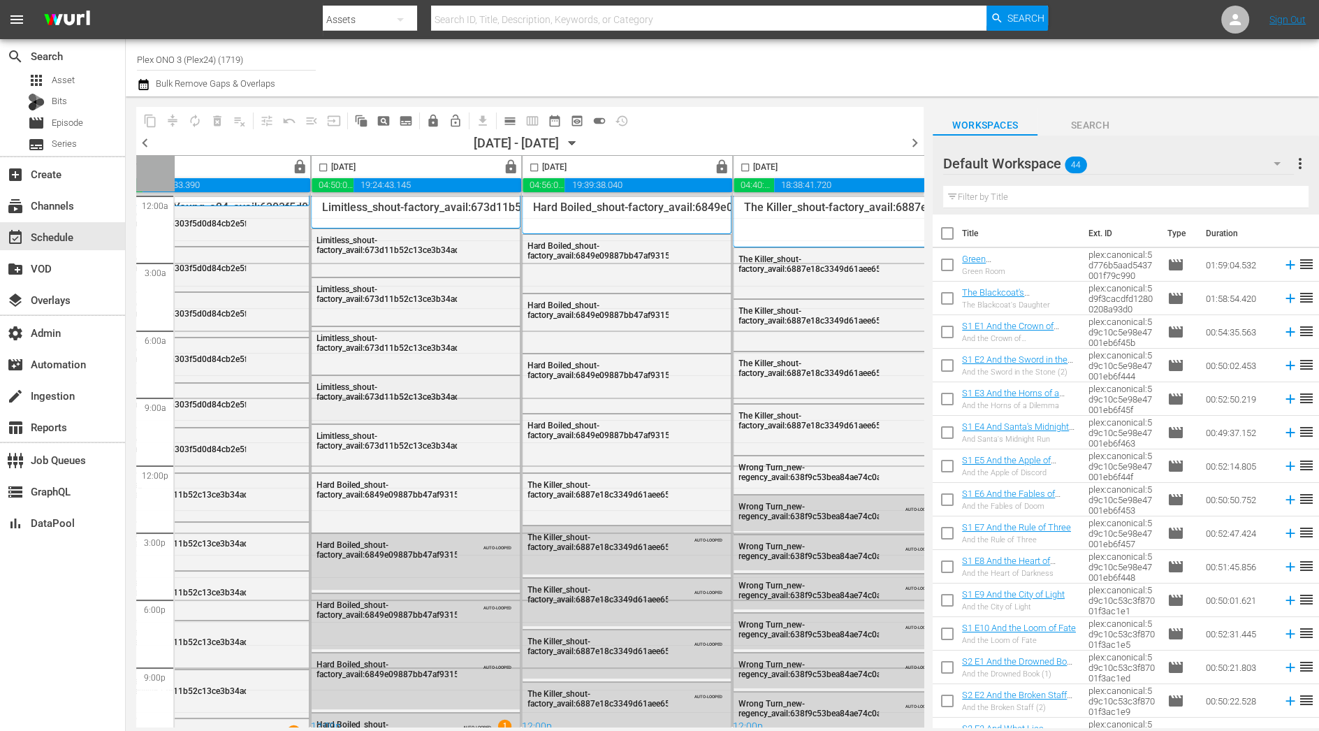
scroll to position [0, 731]
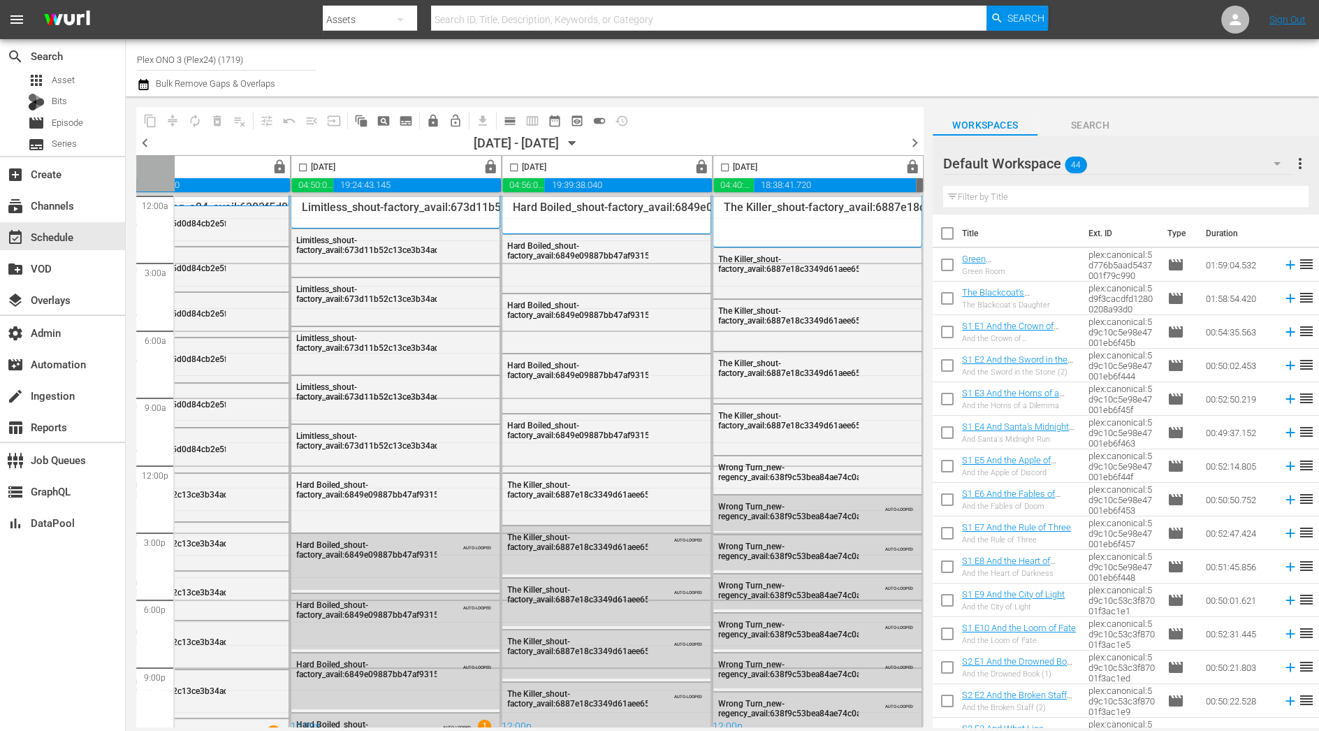
click at [915, 144] on span "chevron_right" at bounding box center [914, 142] width 17 height 17
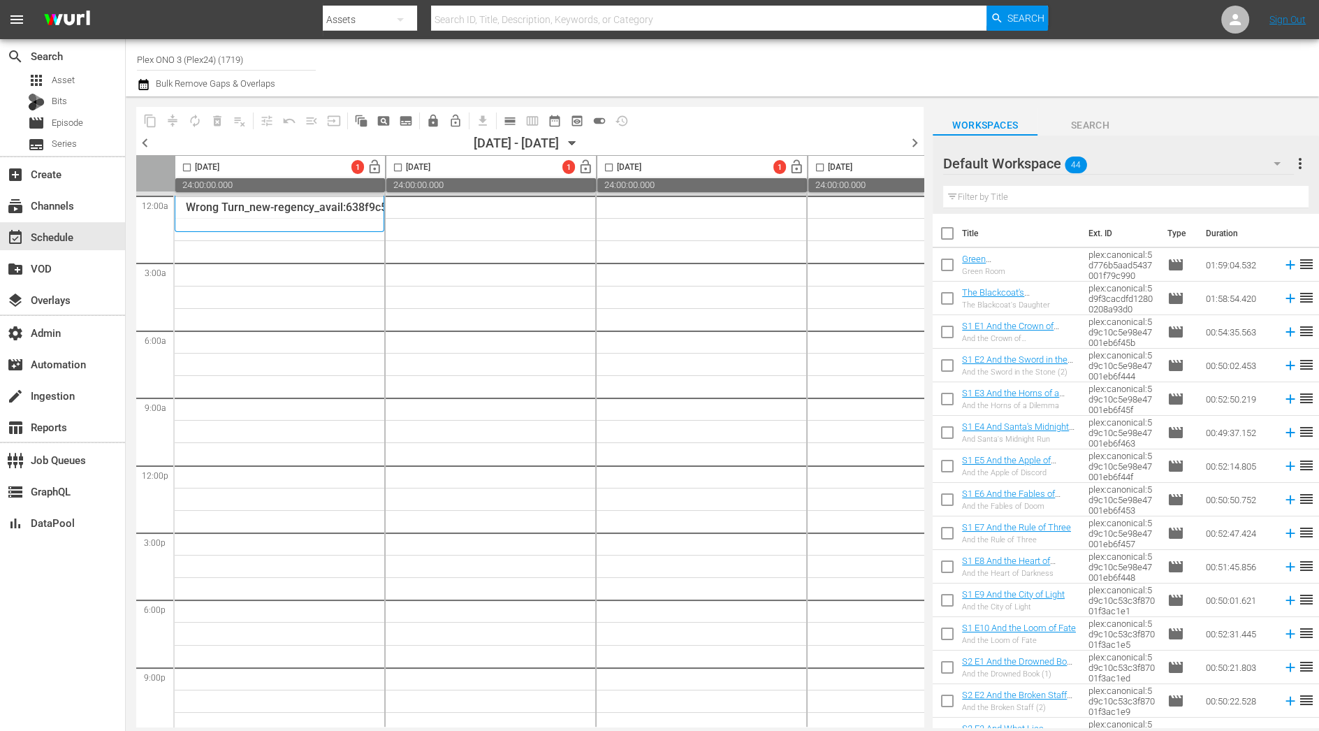
click at [1037, 198] on input "text" at bounding box center [1125, 197] width 365 height 22
paste input "Marlowe"
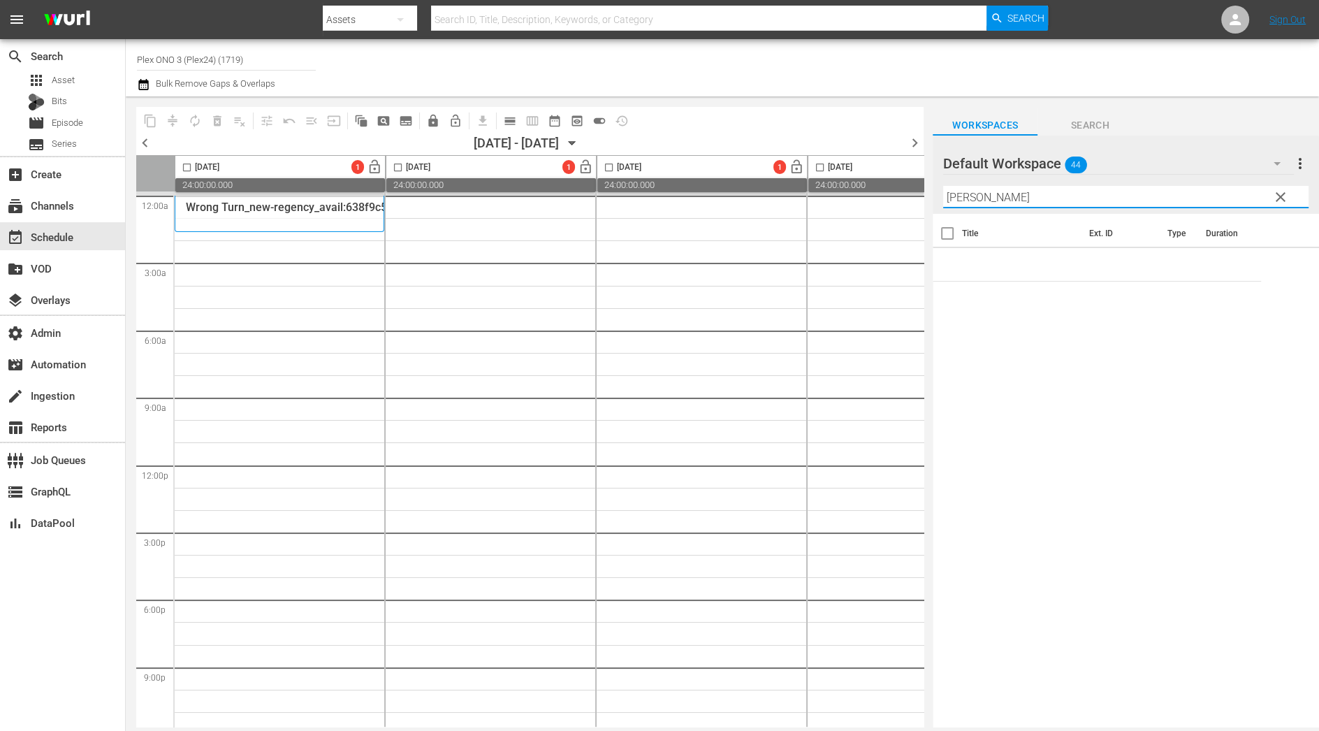
type input "Marlowe"
click at [1128, 163] on div "Default Workspace 44" at bounding box center [1118, 163] width 351 height 39
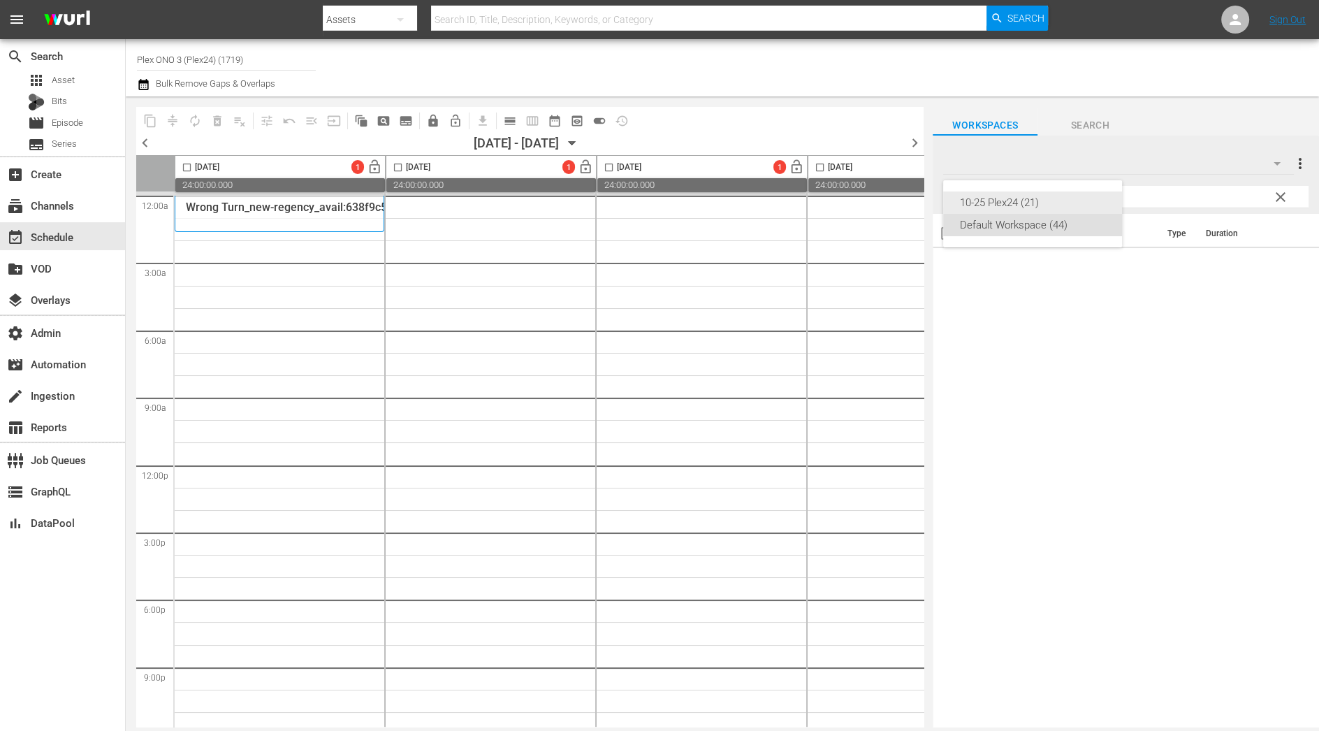
click at [1047, 194] on div "10-25 Plex24 (21)" at bounding box center [1032, 202] width 145 height 22
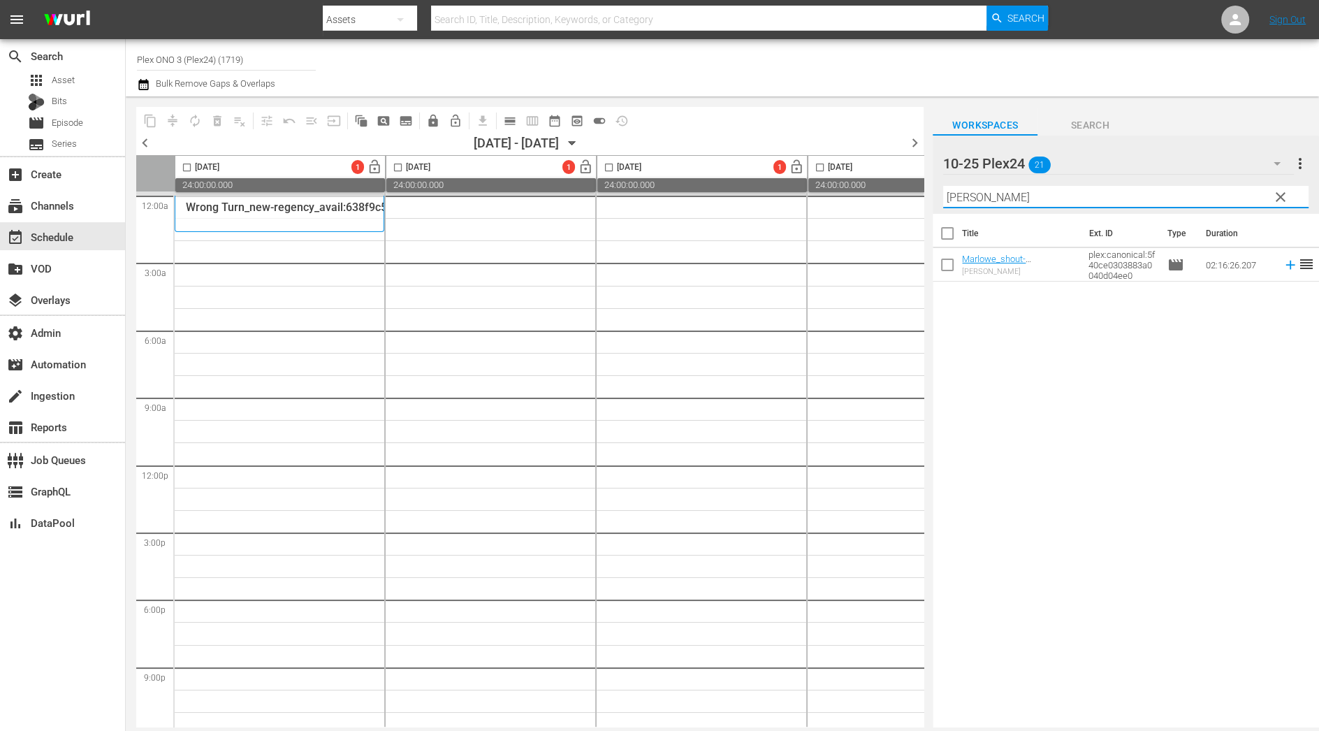
click at [1006, 198] on input "Marlowe" at bounding box center [1125, 197] width 365 height 22
drag, startPoint x: 1007, startPoint y: 257, endPoint x: 472, endPoint y: 12, distance: 588.2
click at [509, 122] on span "calendar_view_day_outlined" at bounding box center [510, 121] width 14 height 14
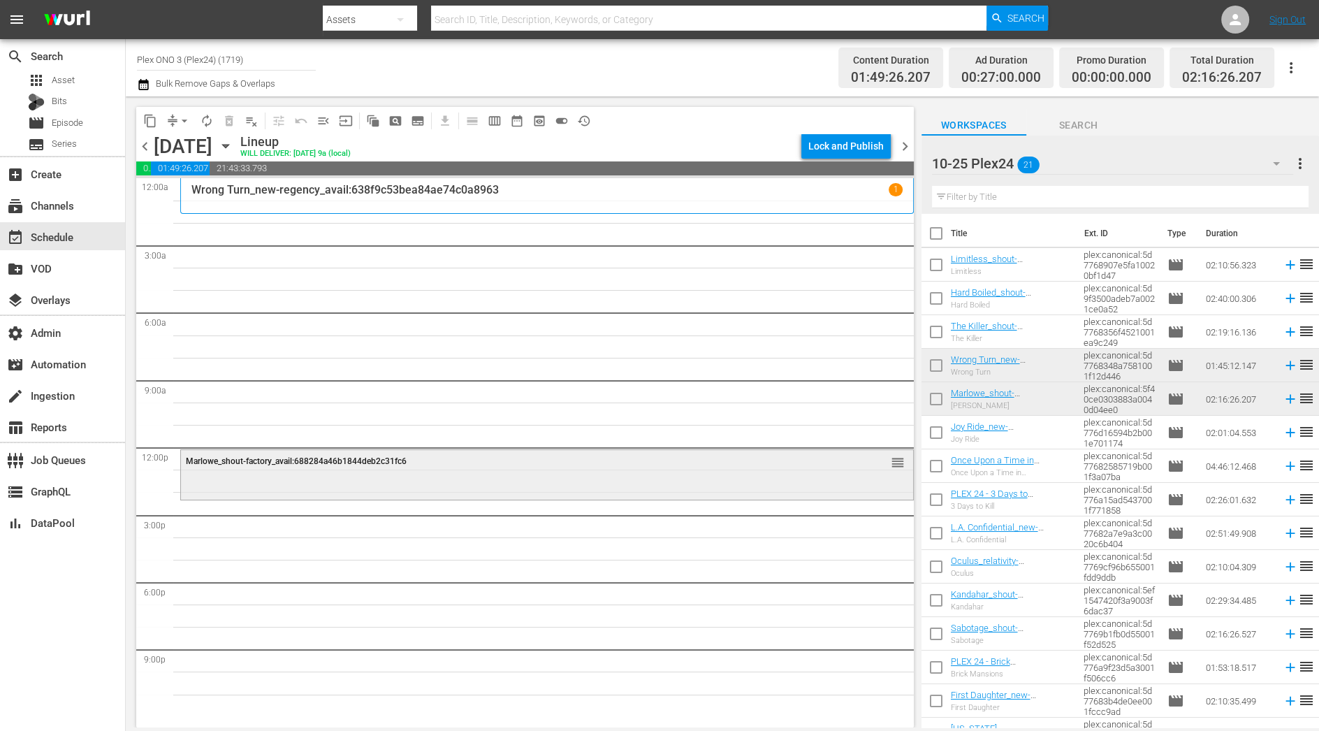
click at [266, 477] on div "Marlowe_shout-factory_avail:688284a46b1844deb2c31fc6 reorder" at bounding box center [547, 473] width 732 height 47
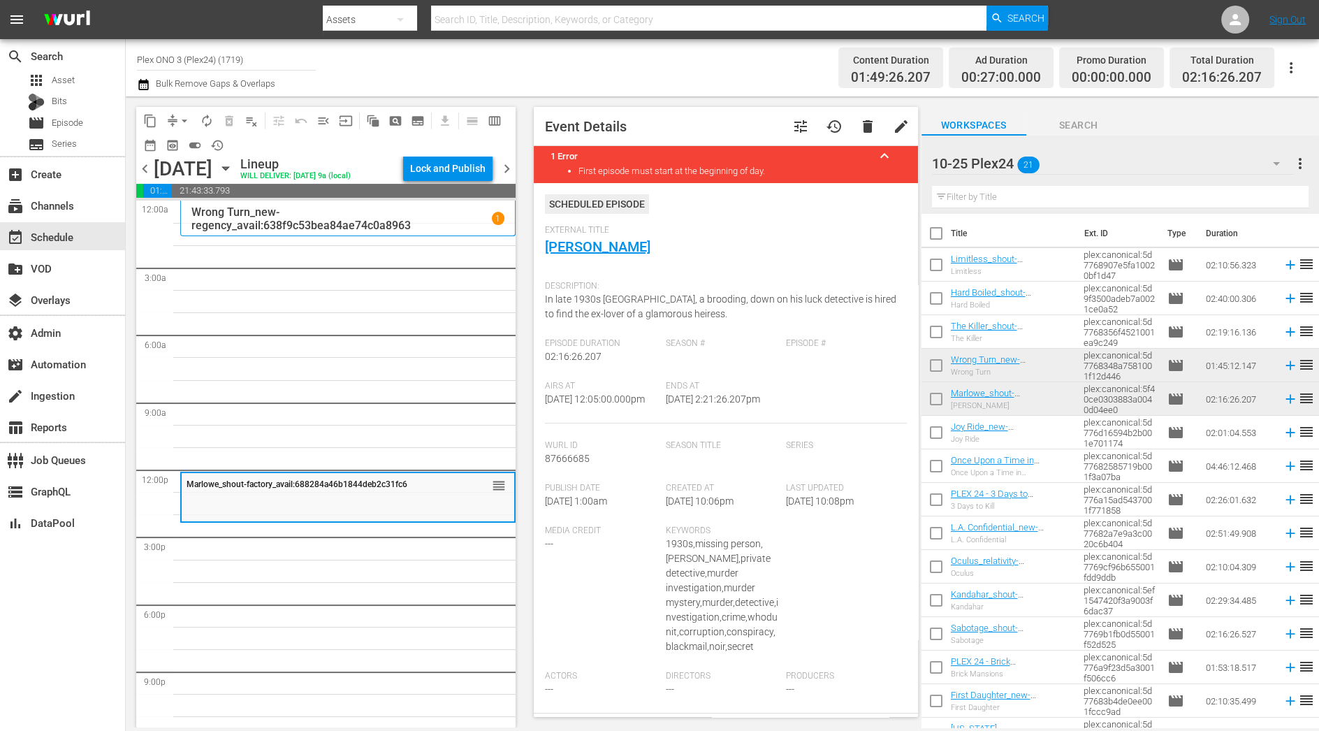
click at [864, 121] on span "delete" at bounding box center [868, 126] width 17 height 17
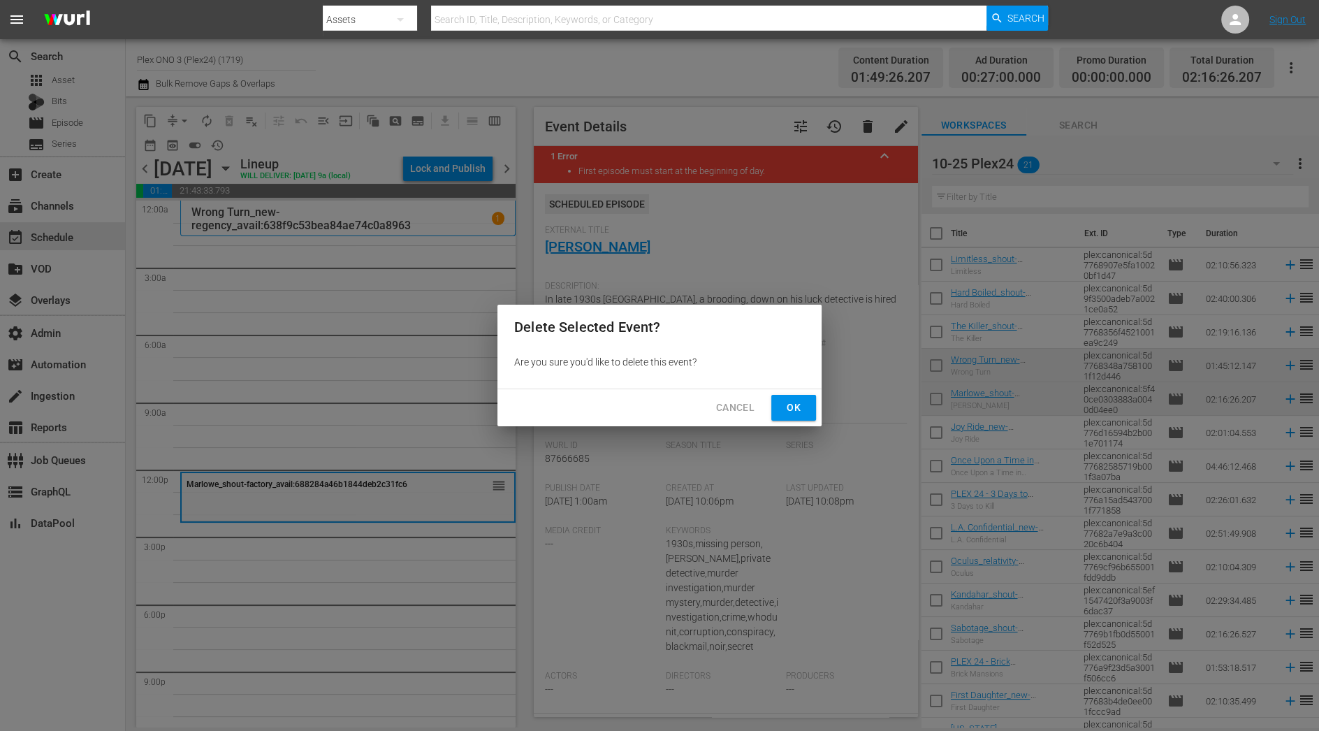
click at [795, 414] on span "Ok" at bounding box center [794, 407] width 22 height 17
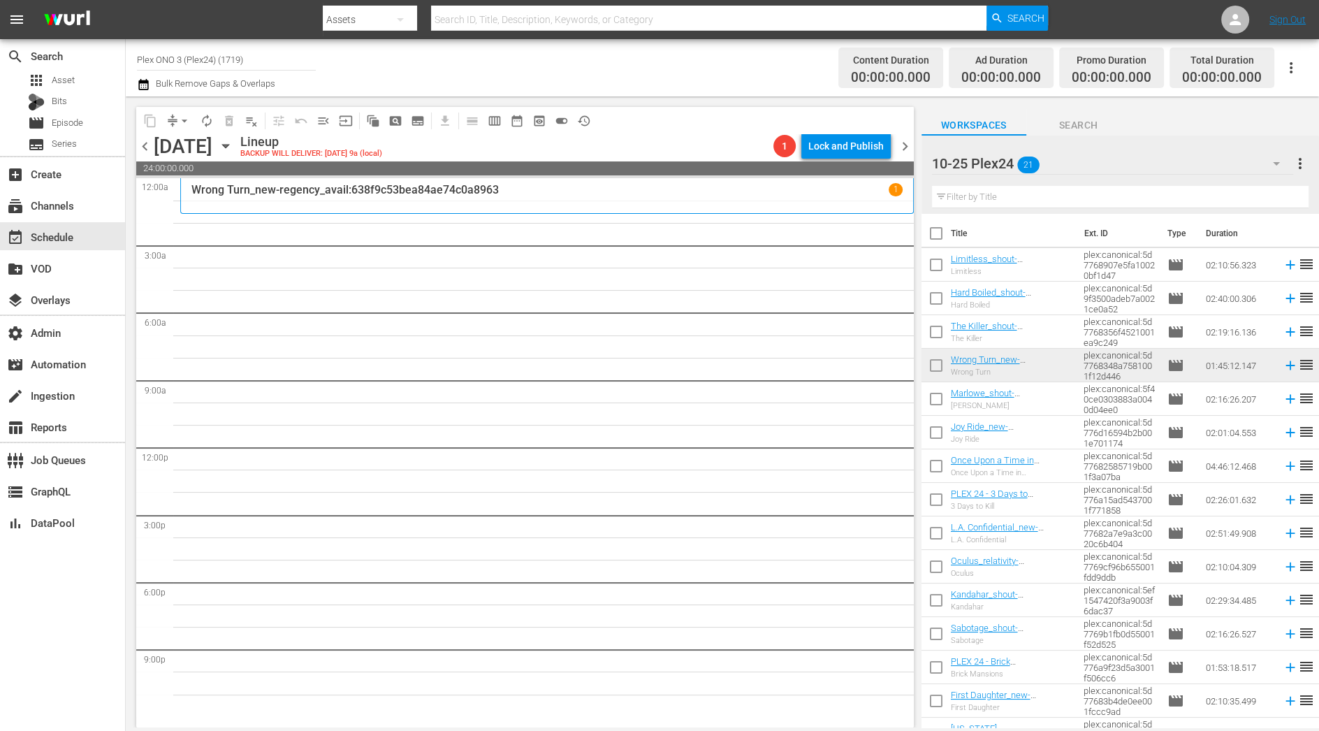
click at [907, 147] on span "chevron_right" at bounding box center [905, 146] width 17 height 17
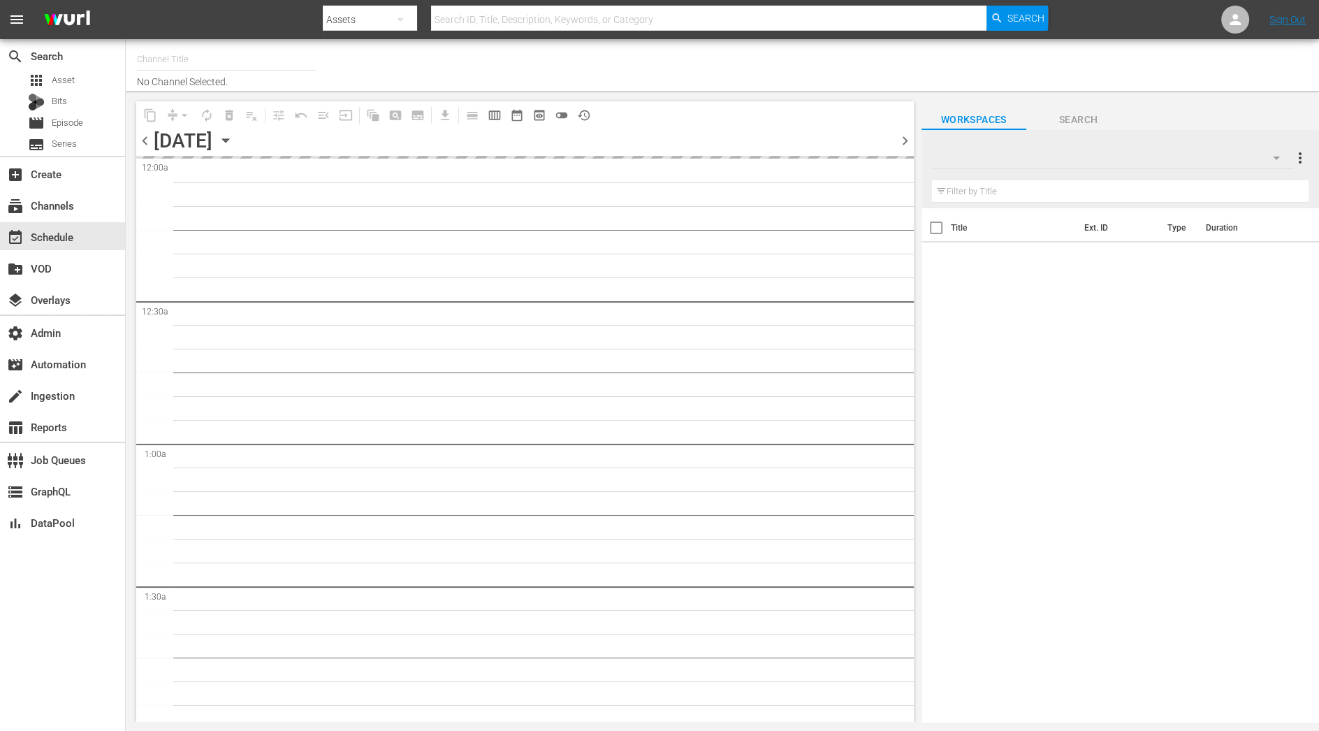
type input "Plex ONO 3 (Plex24) (1719)"
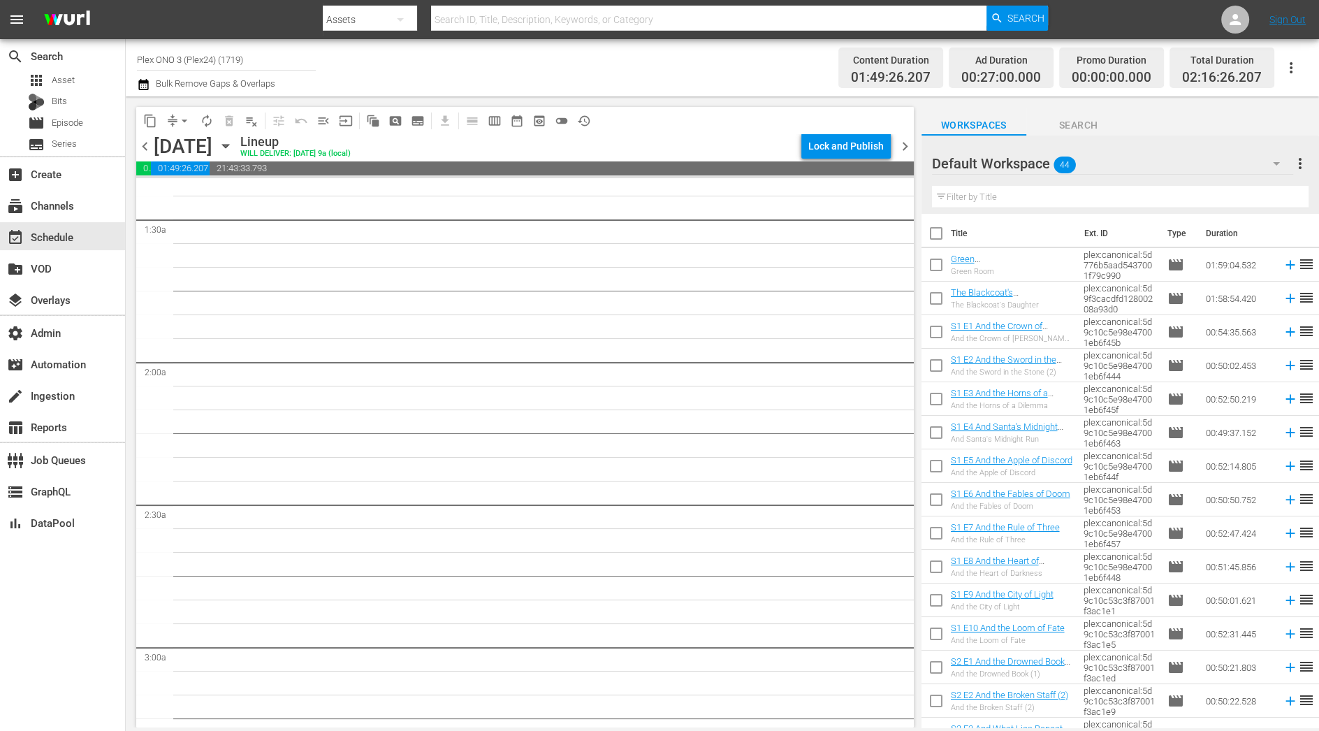
scroll to position [407, 0]
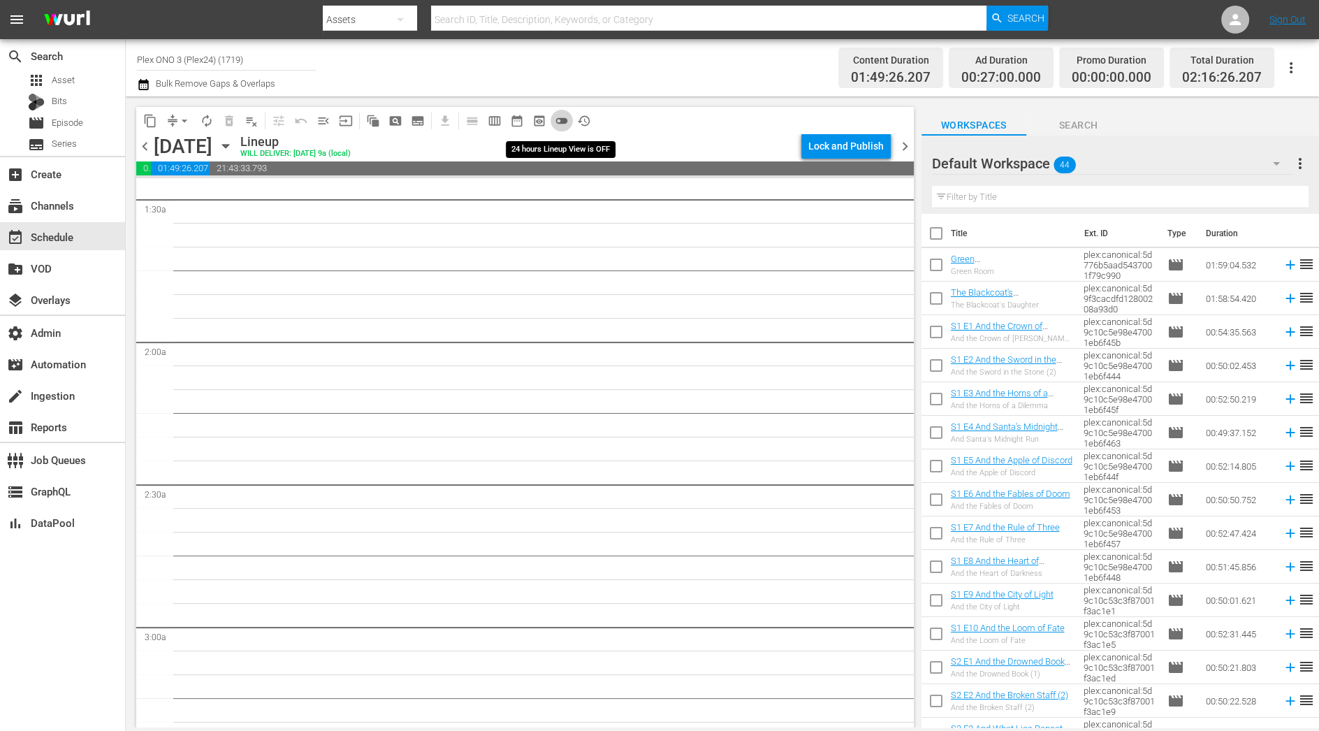
click at [565, 118] on span "toggle_off" at bounding box center [562, 121] width 14 height 14
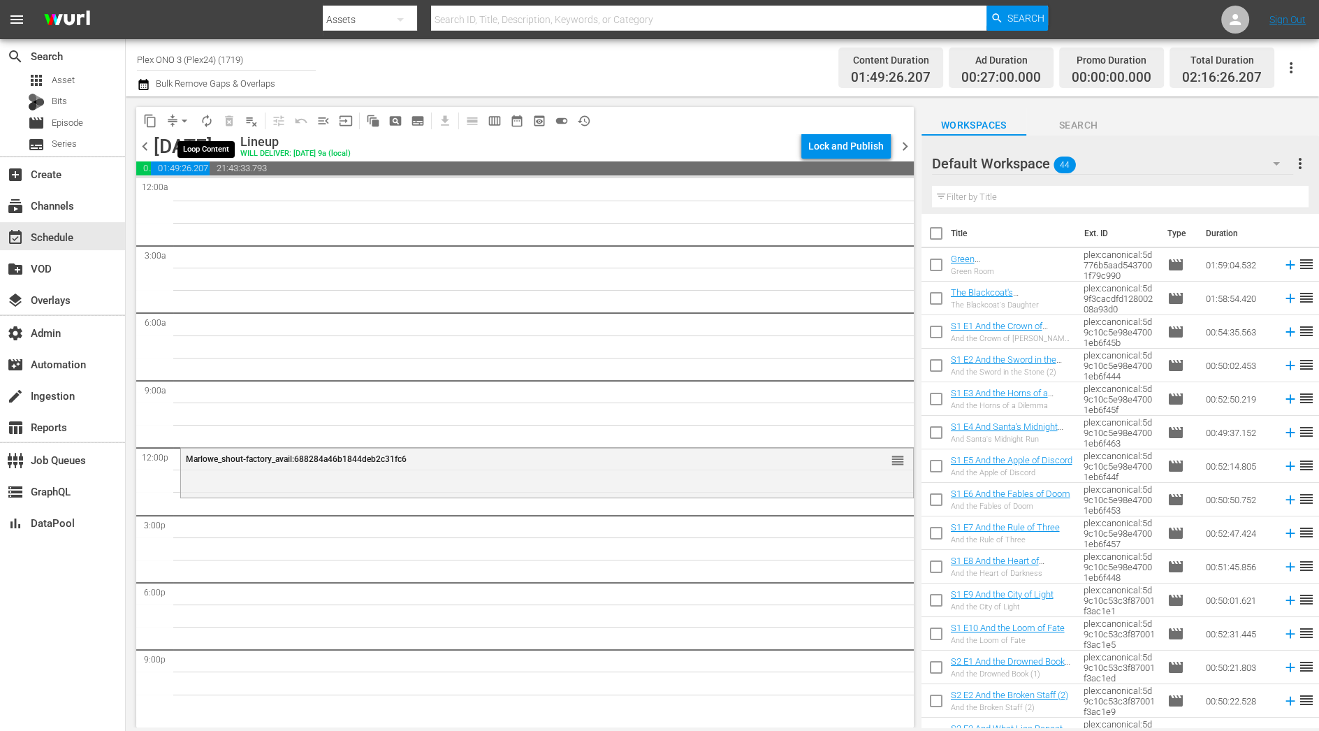
click at [210, 115] on span "autorenew_outlined" at bounding box center [207, 121] width 14 height 14
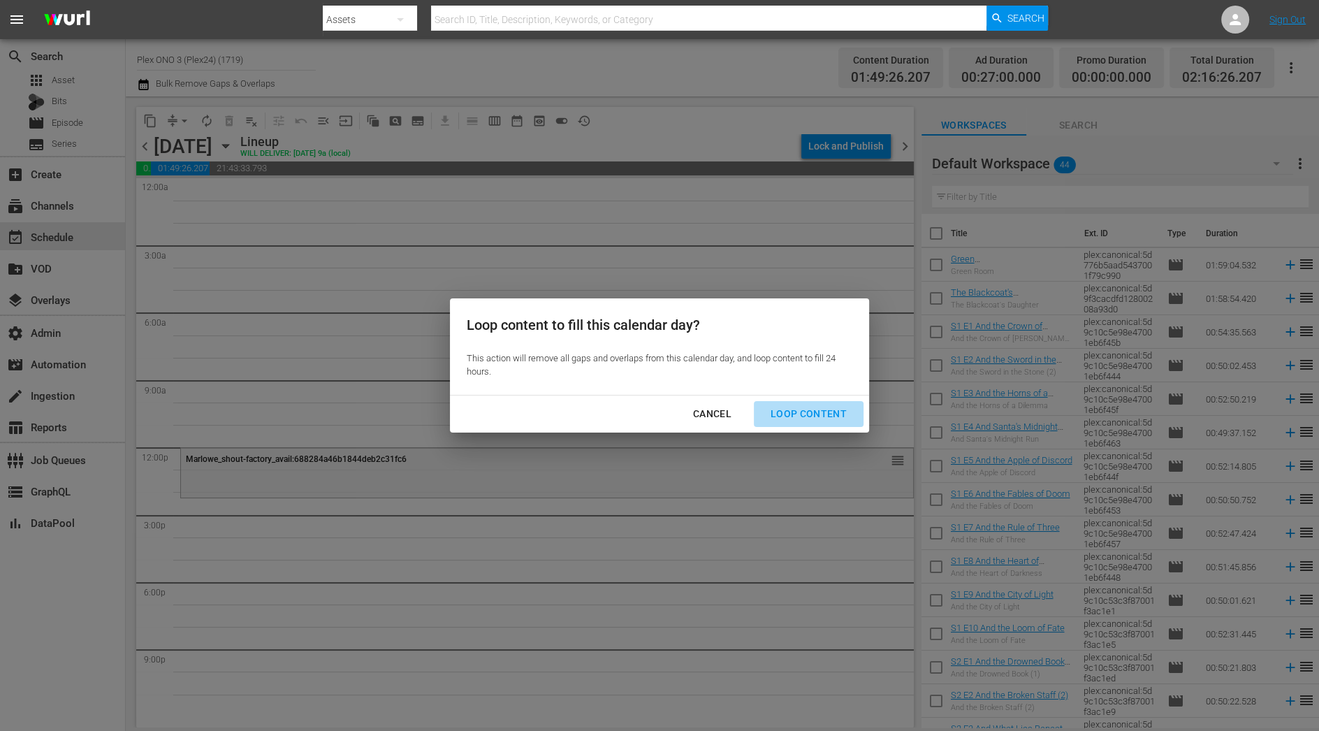
click at [829, 412] on div "Loop Content" at bounding box center [809, 413] width 99 height 17
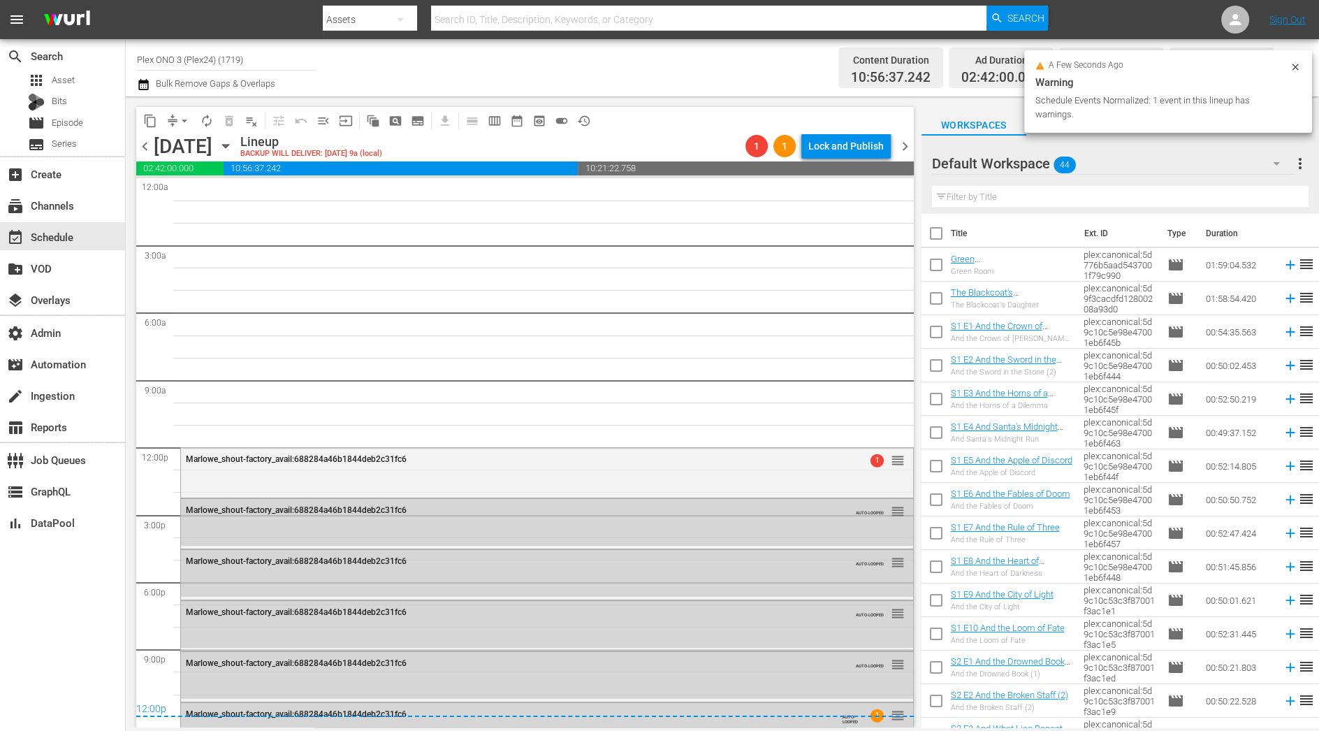
scroll to position [25, 0]
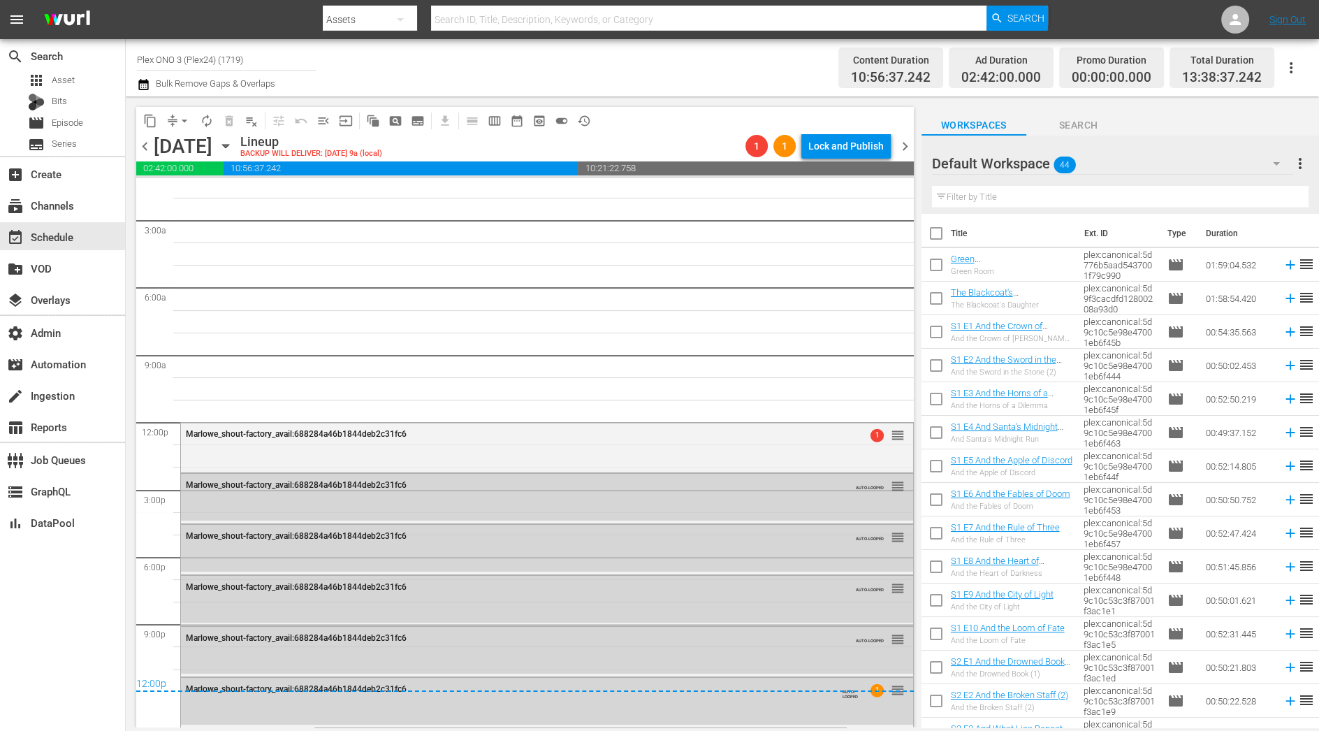
click at [900, 145] on span "chevron_right" at bounding box center [905, 146] width 17 height 17
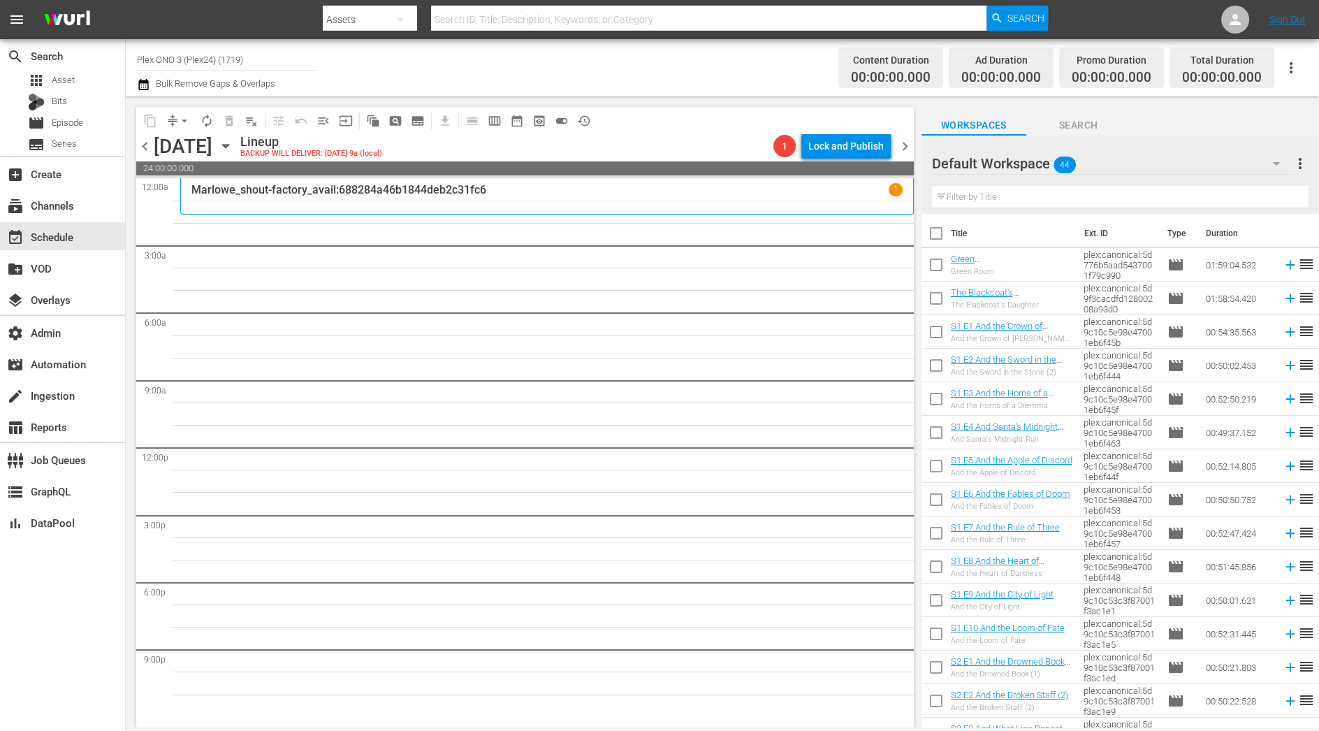
click at [998, 197] on input "text" at bounding box center [1120, 197] width 377 height 22
click at [1035, 158] on div "Default Workspace 44" at bounding box center [1113, 163] width 362 height 39
click at [1020, 199] on div "10-25 Plex24 (21)" at bounding box center [1020, 202] width 145 height 22
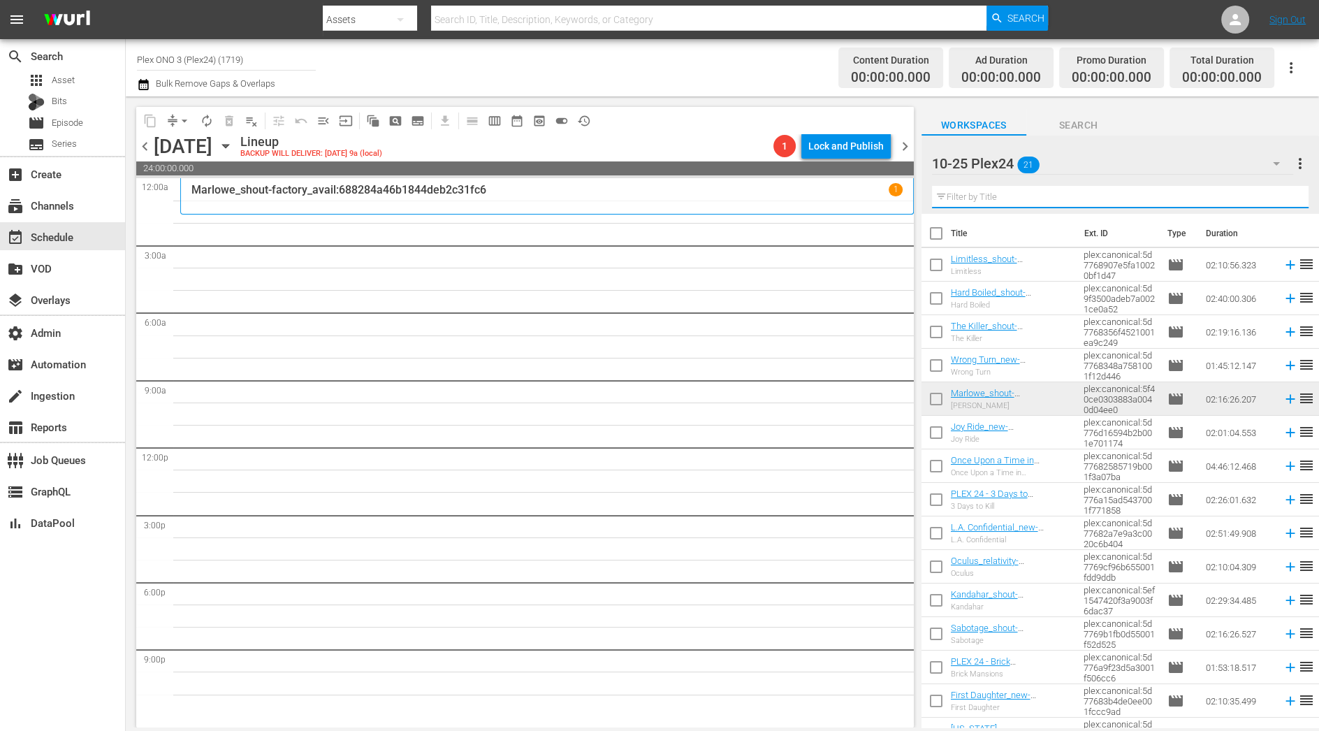
click at [999, 197] on input "text" at bounding box center [1120, 197] width 377 height 22
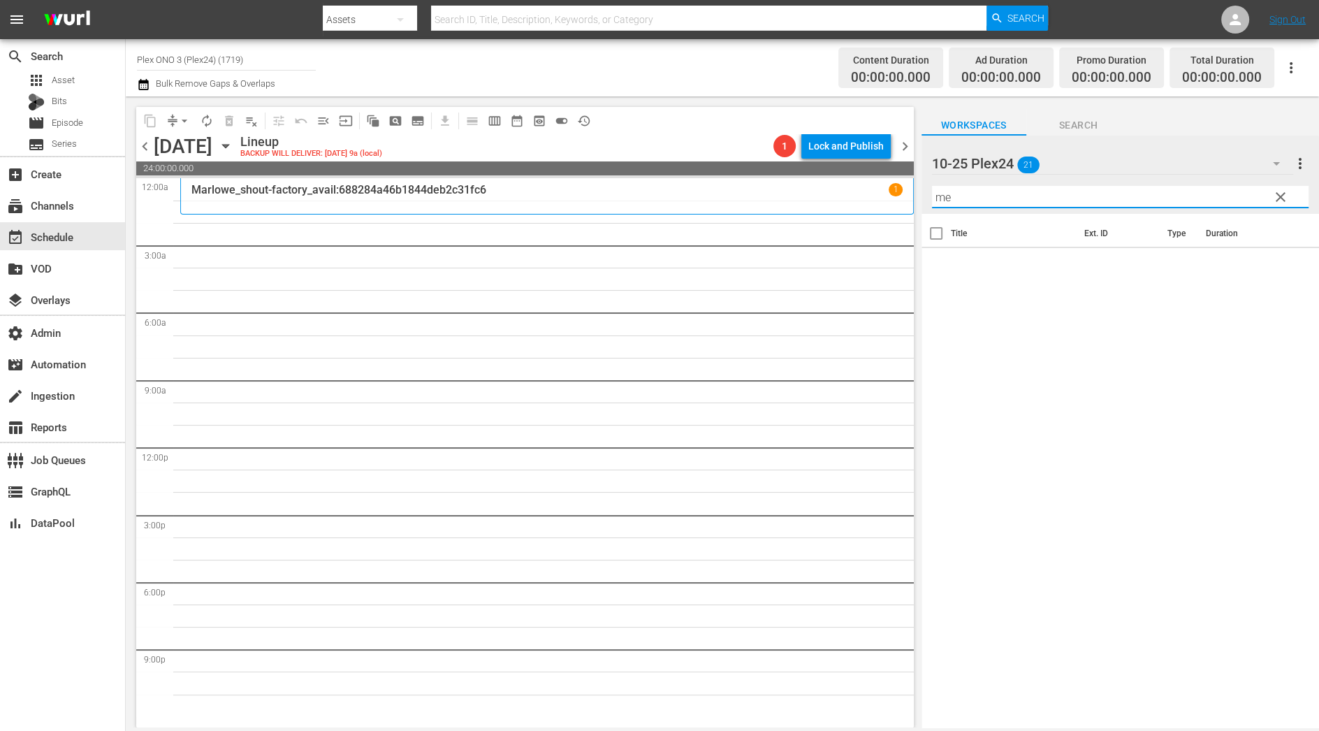
type input "m"
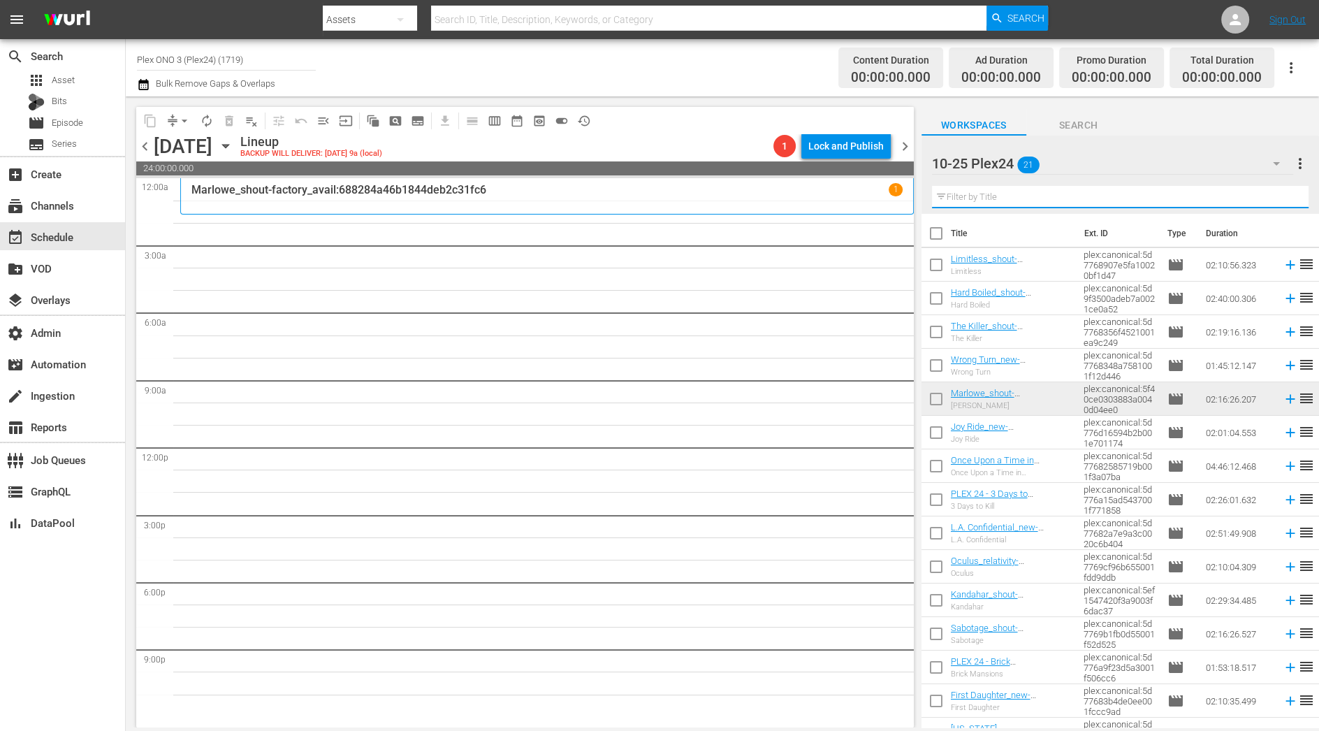
click at [978, 198] on input "text" at bounding box center [1120, 197] width 377 height 22
paste input ""plex:streamingMedia:65cd02dfb3fbf4c56a8584f8 ""
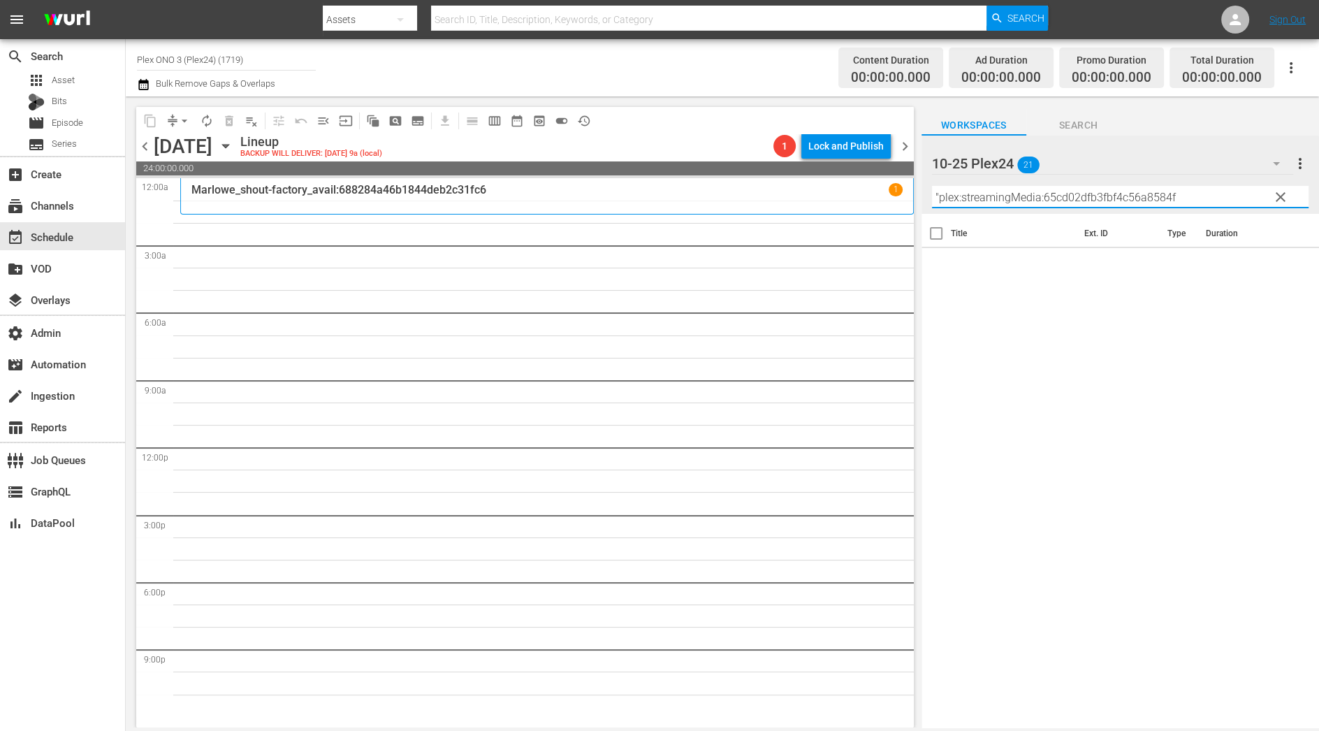
click at [937, 198] on input ""plex:streamingMedia:65cd02dfb3fbf4c56a8584f" at bounding box center [1120, 197] width 377 height 22
type input "plex:streamingMedia:65cd02dfb3fbf4c56a8584f"
click at [1092, 124] on span "Search" at bounding box center [1079, 125] width 105 height 17
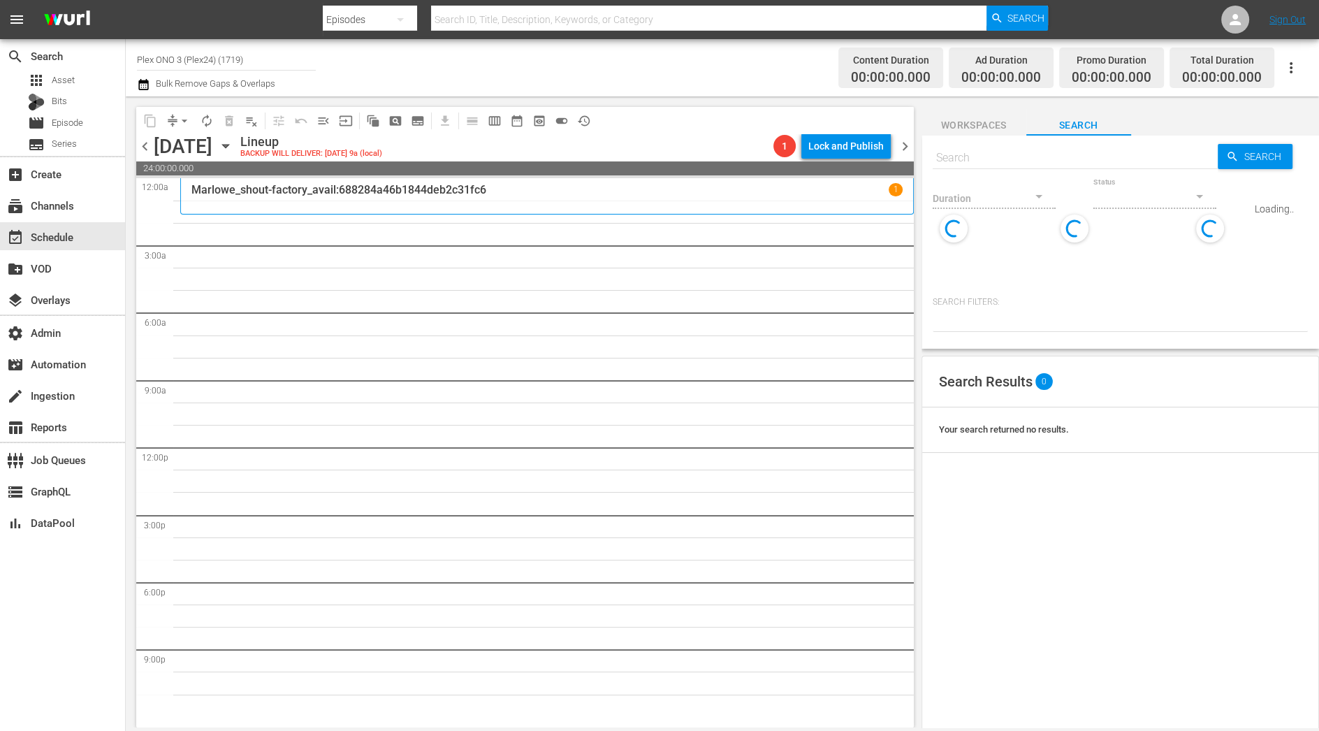
click at [1040, 161] on input "text" at bounding box center [1075, 158] width 285 height 34
paste input ""plex:streamingMedia:65cd02dfb3fbf4c56a8584f8 ""
type input ""plex:streamingMedia:65cd02dfb3fbf4c56a8584f8 ""
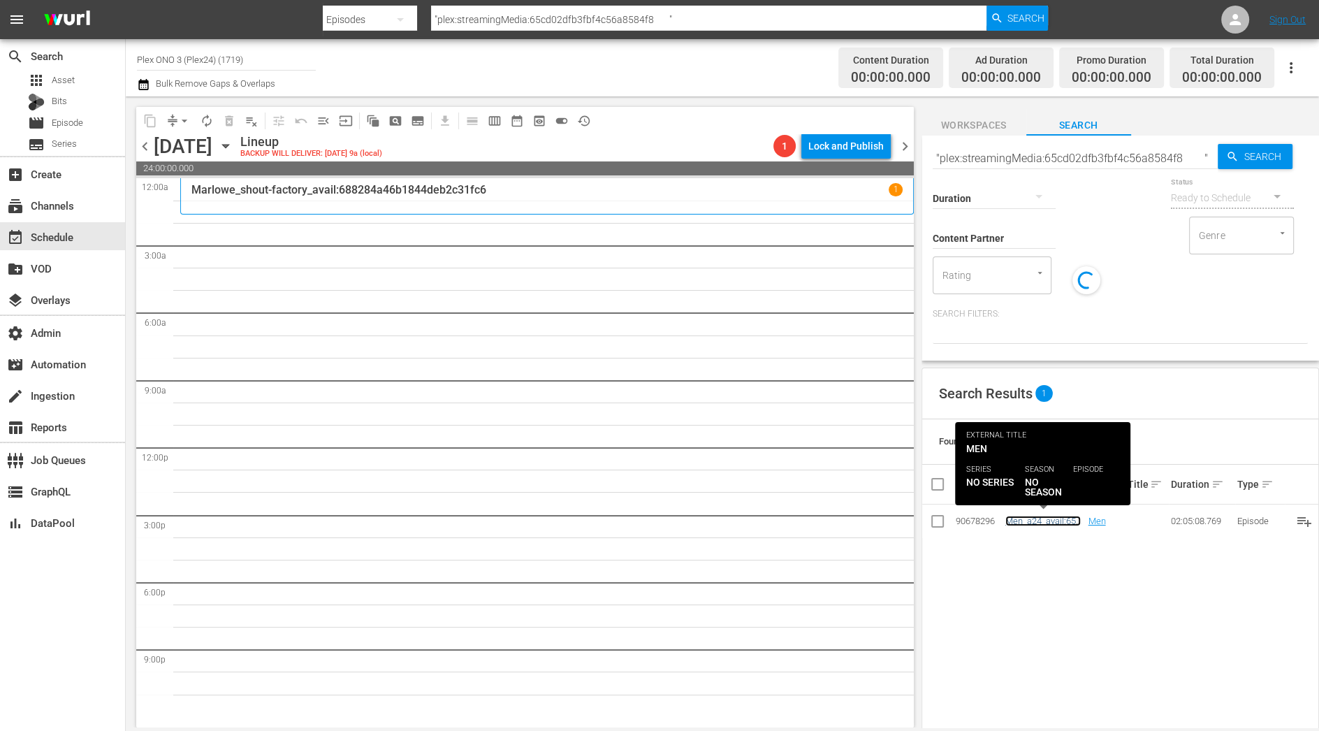
click at [1045, 522] on link "Men_a24_avail:65cd03b9fea8d9d4985b336b" at bounding box center [1044, 531] width 76 height 31
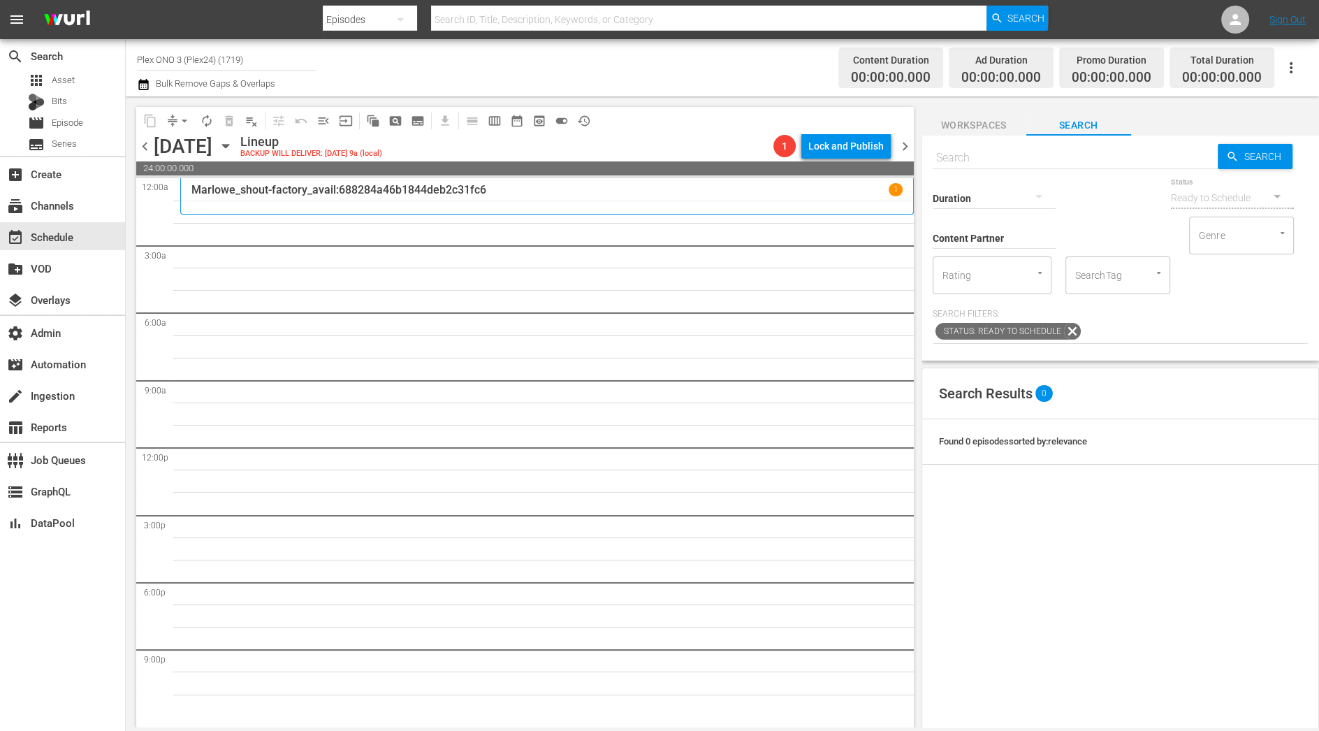
click at [980, 130] on span "Workspaces" at bounding box center [974, 125] width 105 height 17
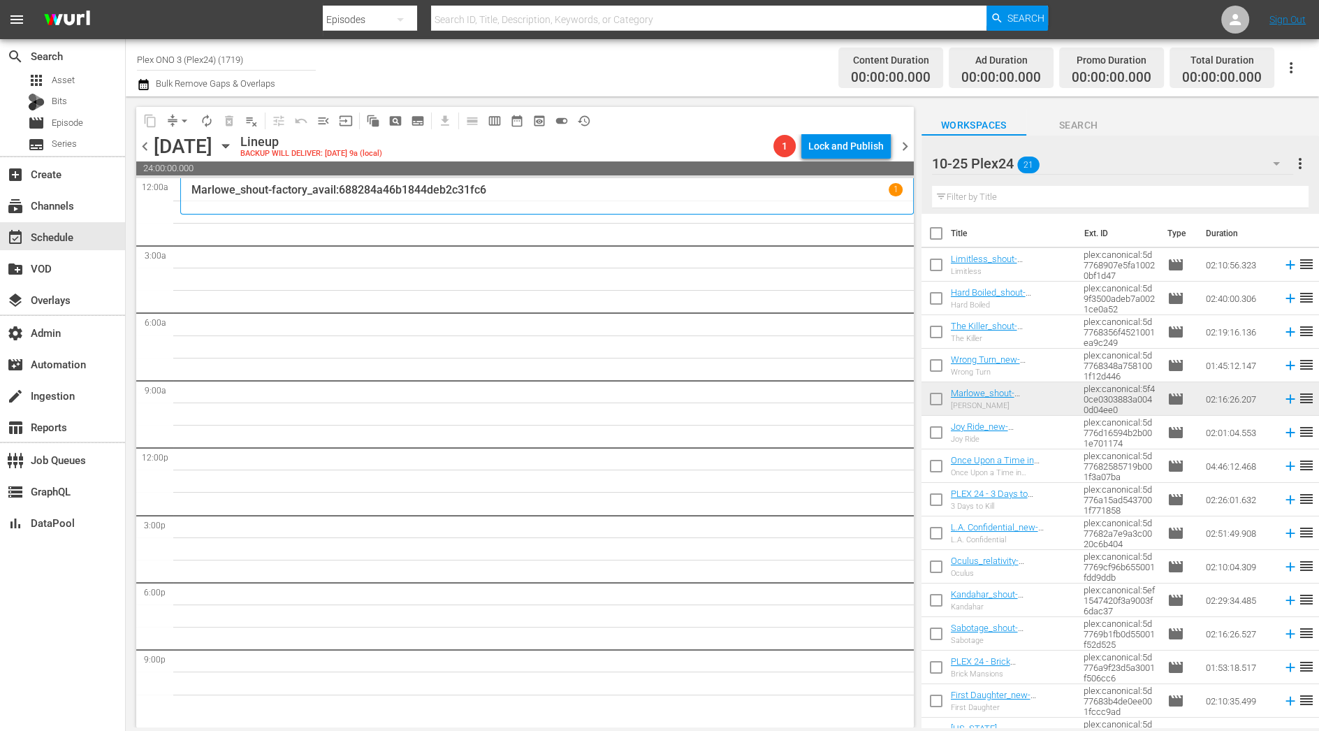
click at [1067, 122] on span "Search" at bounding box center [1079, 125] width 105 height 17
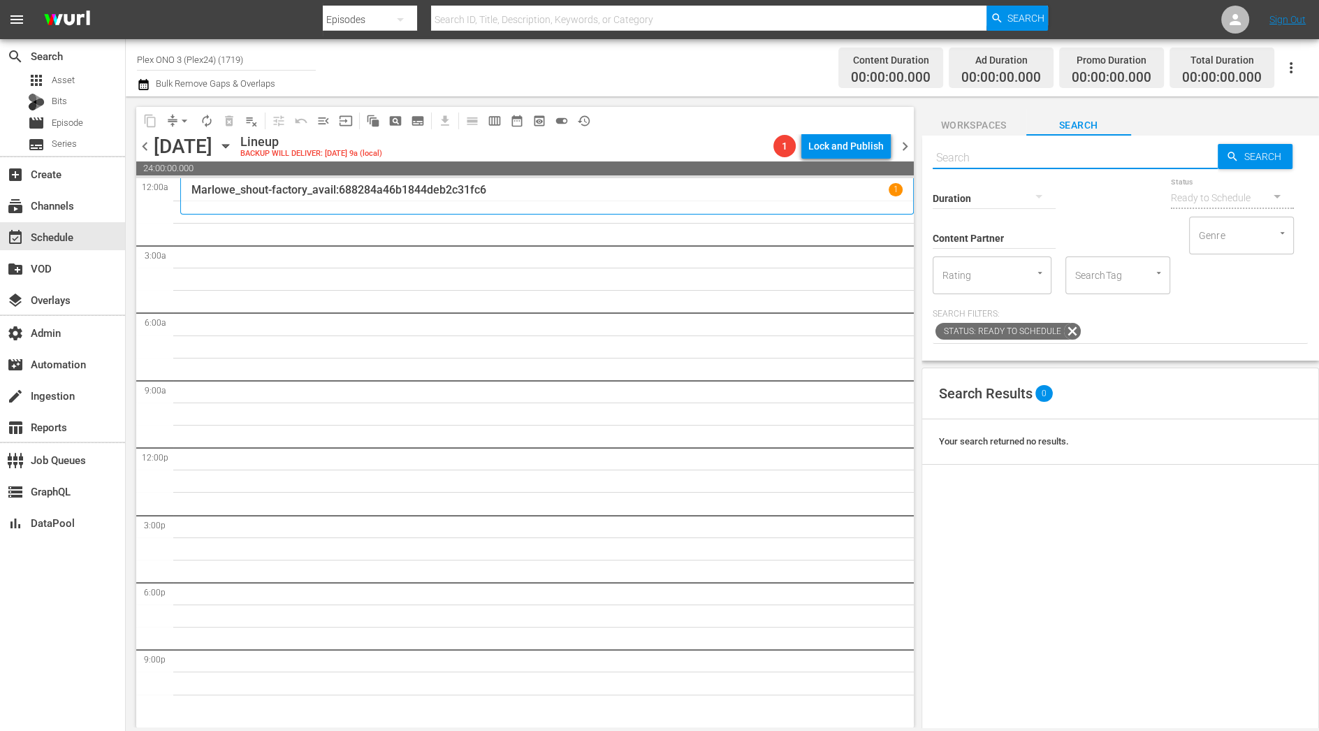
click at [991, 156] on input "text" at bounding box center [1075, 158] width 285 height 34
paste input ""plex:streamingMedia:65cd02dfb3fbf4c56a8584f8 ""
type input ""plex:streamingMedia:65cd02dfb3fbf4c56a8584f8 ""
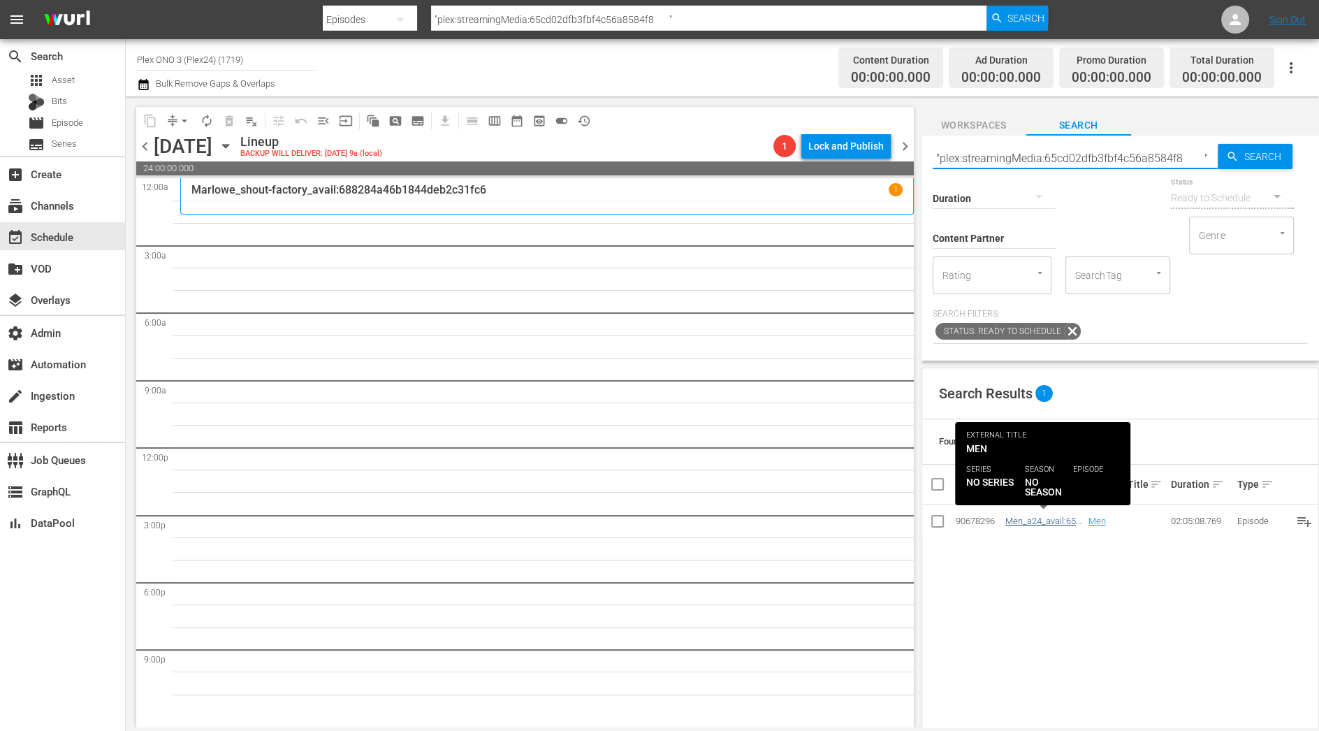
type input ""plex:streamingMedia:65cd02dfb3fbf4c56a8584f8 ""
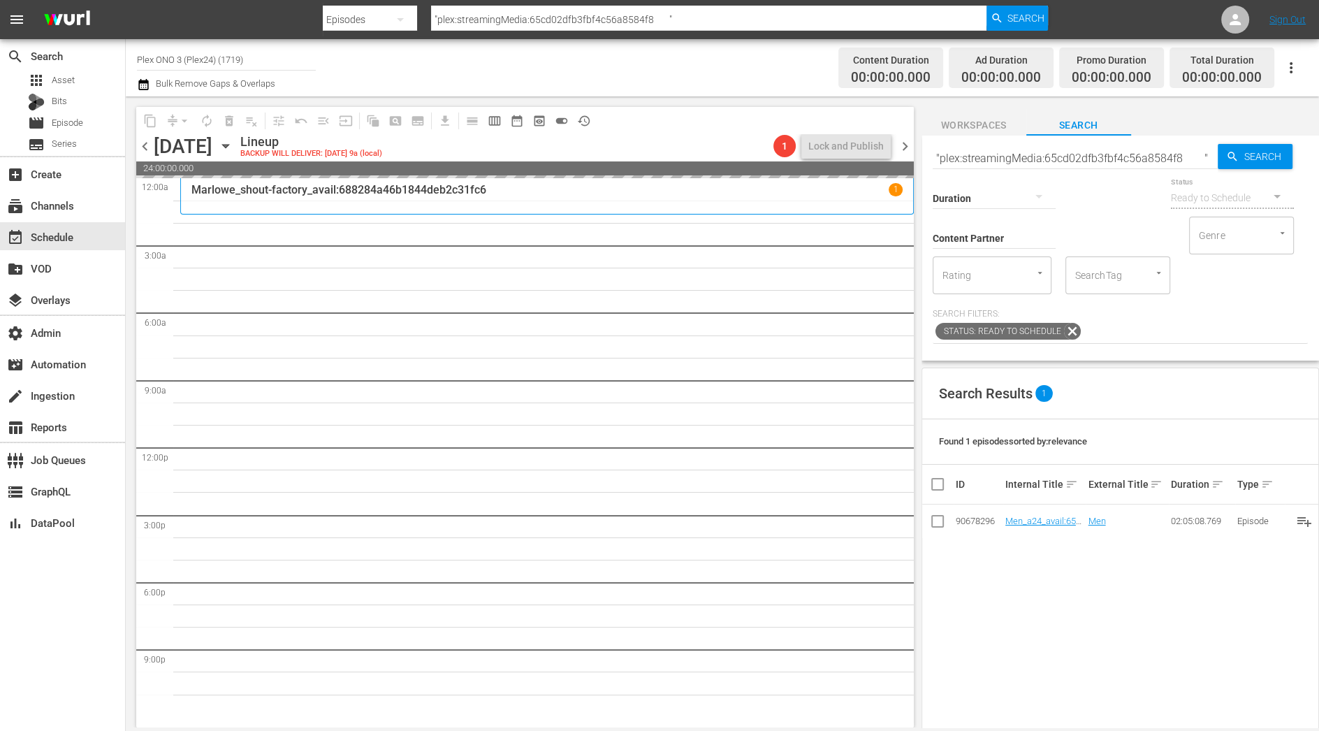
drag, startPoint x: 1027, startPoint y: 522, endPoint x: 713, endPoint y: 1, distance: 607.5
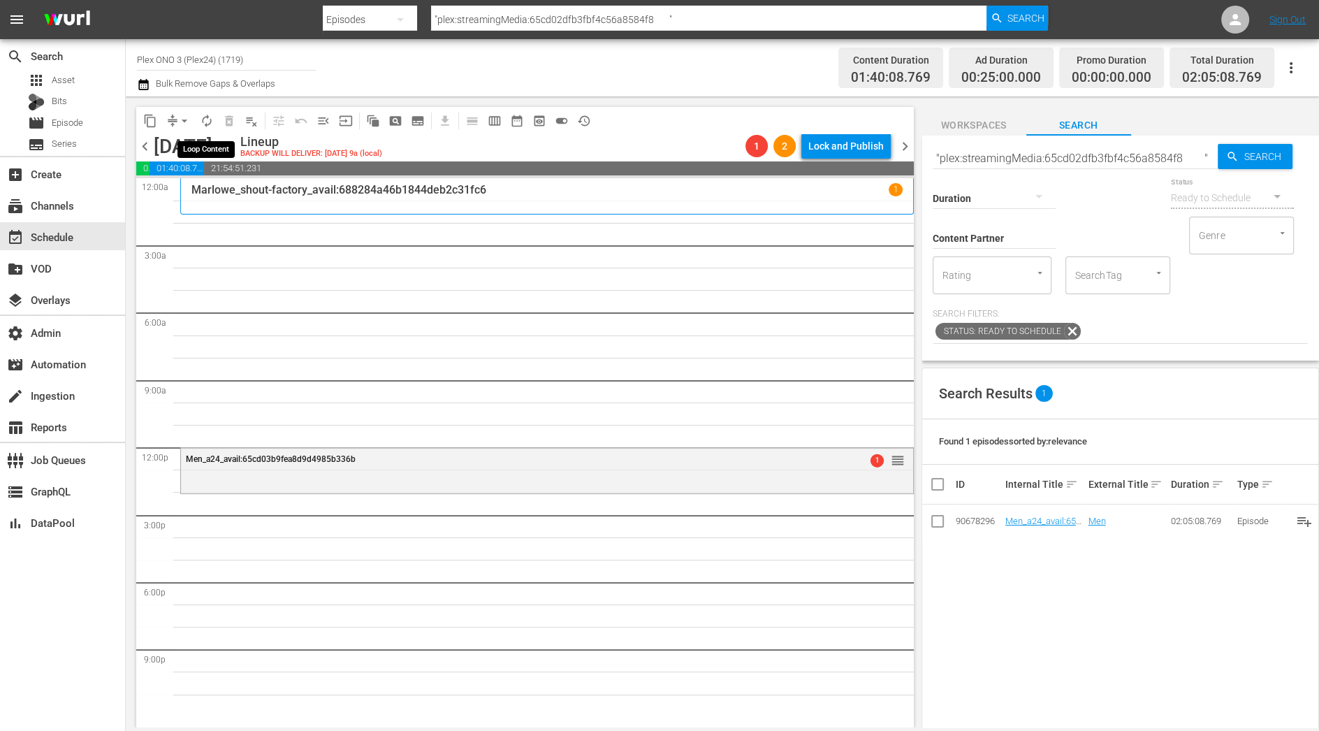
click at [208, 115] on span "autorenew_outlined" at bounding box center [207, 121] width 14 height 14
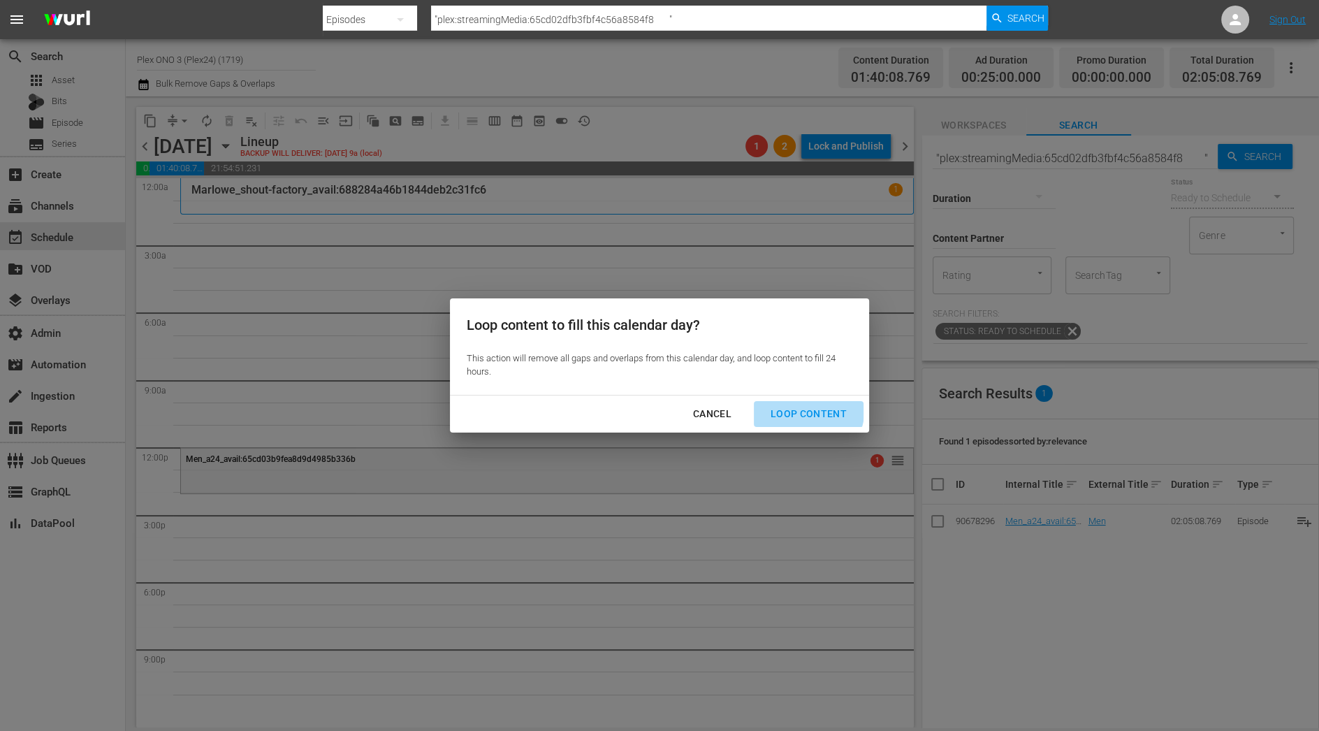
click at [795, 407] on div "Loop Content" at bounding box center [809, 413] width 99 height 17
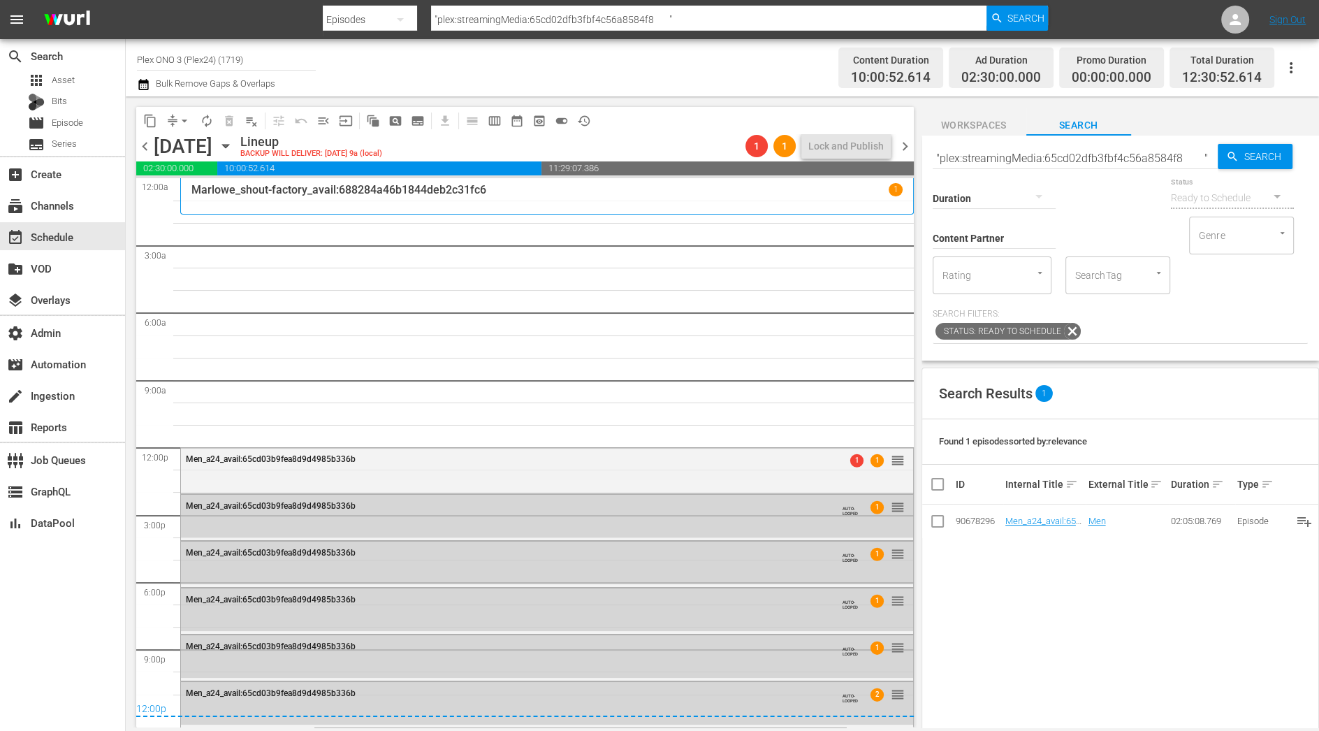
click at [908, 148] on span "chevron_right" at bounding box center [905, 146] width 17 height 17
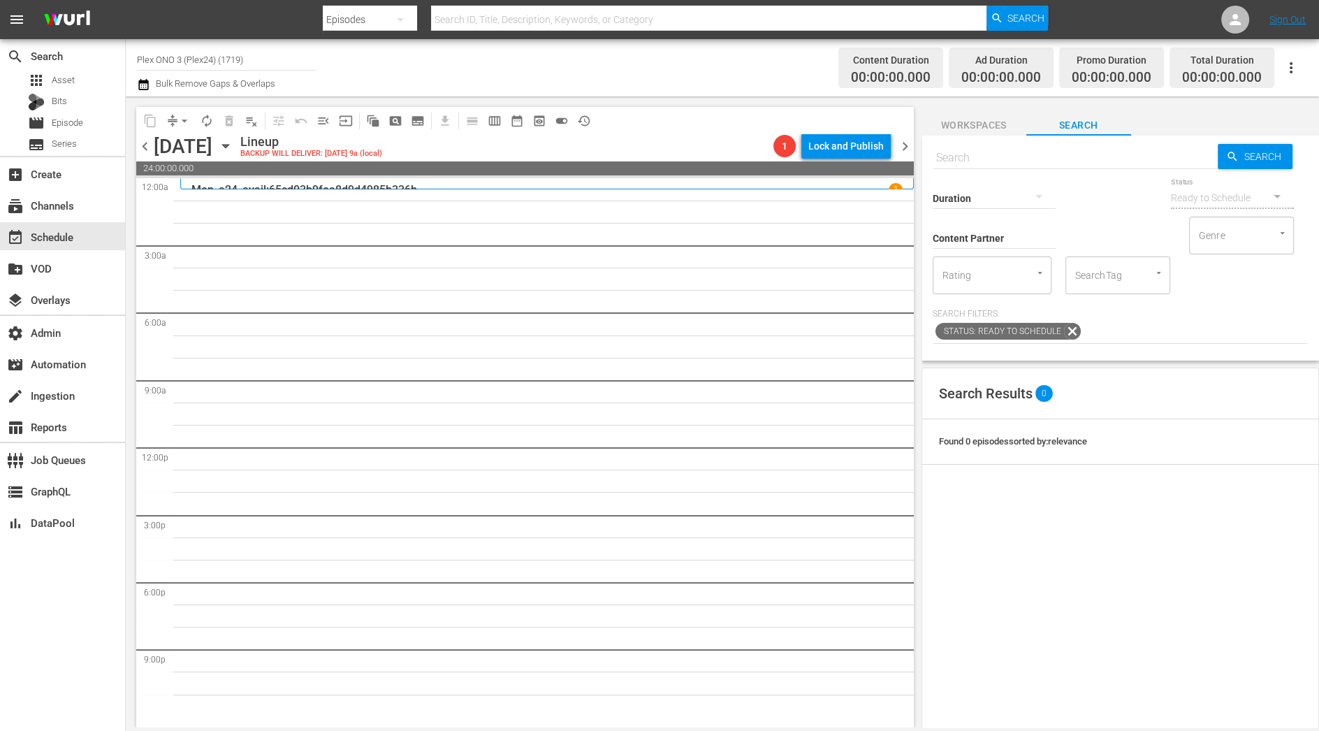
click at [985, 140] on div "Search Search Duration Status Ready to Schedule Content Partner Enter Search Te…" at bounding box center [1121, 248] width 398 height 225
click at [985, 131] on span "Workspaces" at bounding box center [974, 125] width 105 height 17
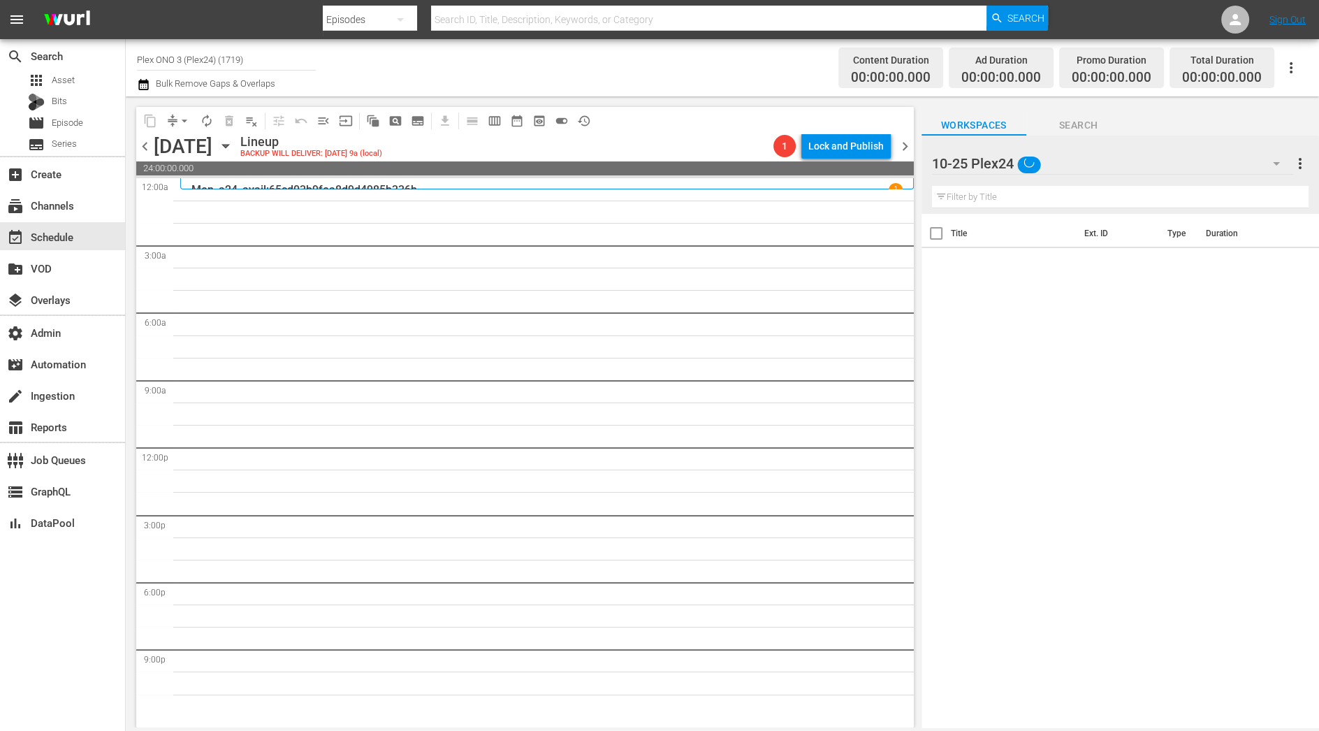
click at [992, 196] on input "text" at bounding box center [1120, 197] width 377 height 22
paste input "plex:streamingMedia:636599160a43e1cba36a604b"
type input "plex:streamingMedia:636599160a43e1cba36a604b"
click at [1090, 126] on span "Search" at bounding box center [1079, 125] width 105 height 17
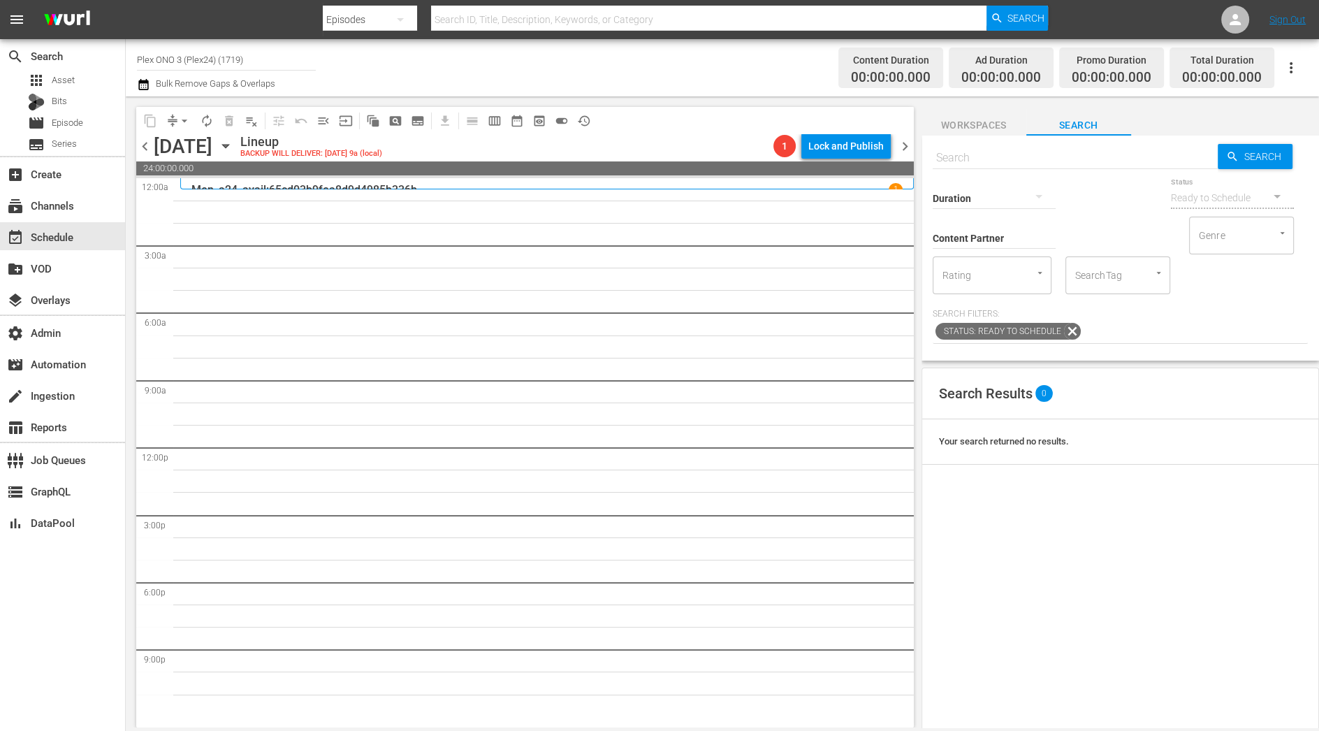
click at [1037, 177] on div at bounding box center [994, 199] width 123 height 50
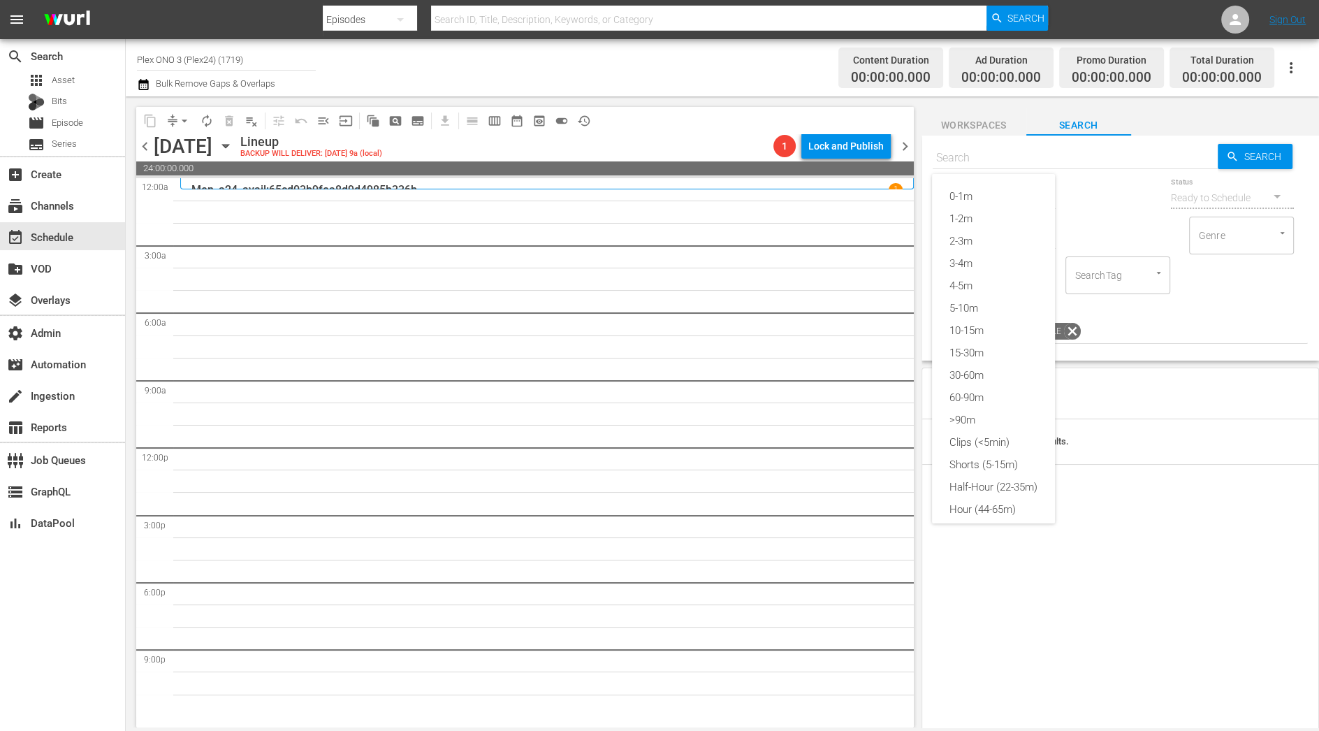
click at [1037, 157] on div "0-1m 1-2m 2-3m 3-4m 4-5m 5-10m 10-15m 15-30m 30-60m 60-90m >90m Clips (<5min) S…" at bounding box center [659, 365] width 1319 height 731
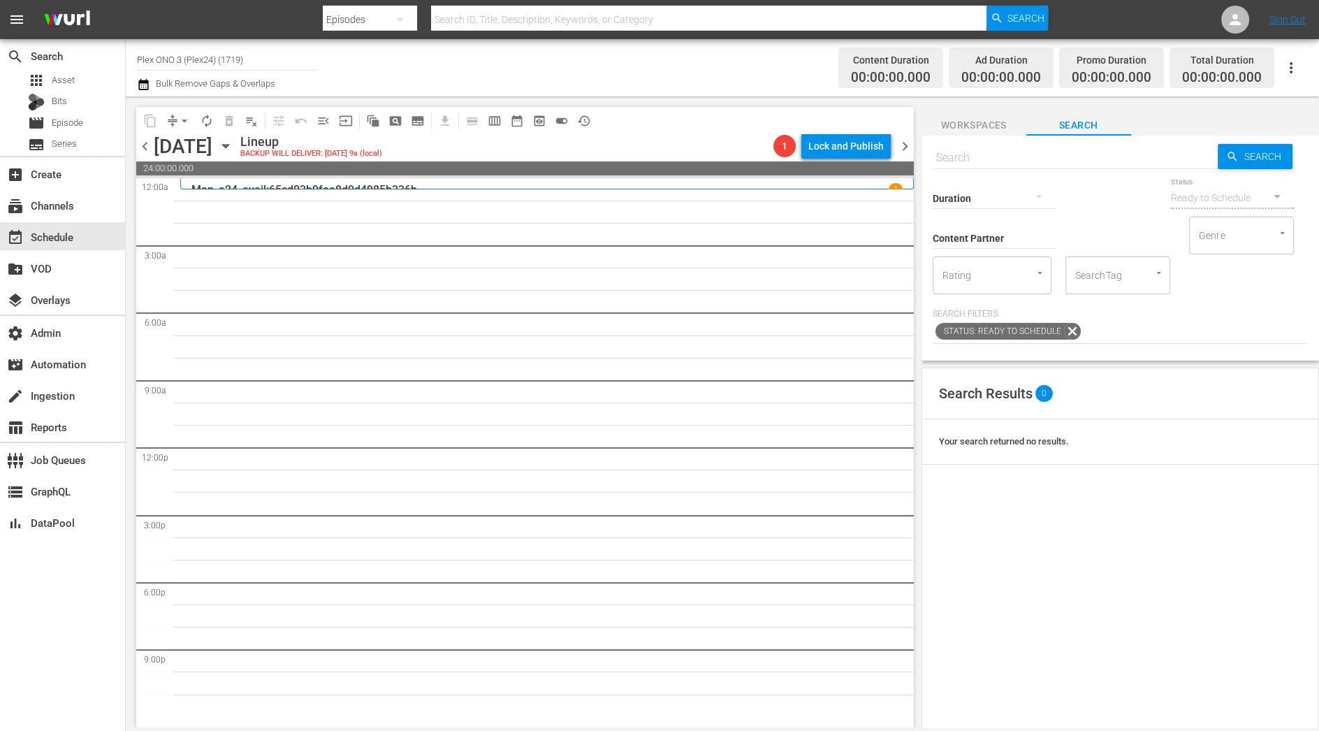
click at [987, 165] on div "Duration" at bounding box center [994, 189] width 123 height 50
click at [980, 159] on input "text" at bounding box center [1075, 158] width 285 height 34
paste input "plex:streamingMedia:636599160a43e1cba36a604b"
type input "plex:streamingMedia:636599160a43e1cba36a604b"
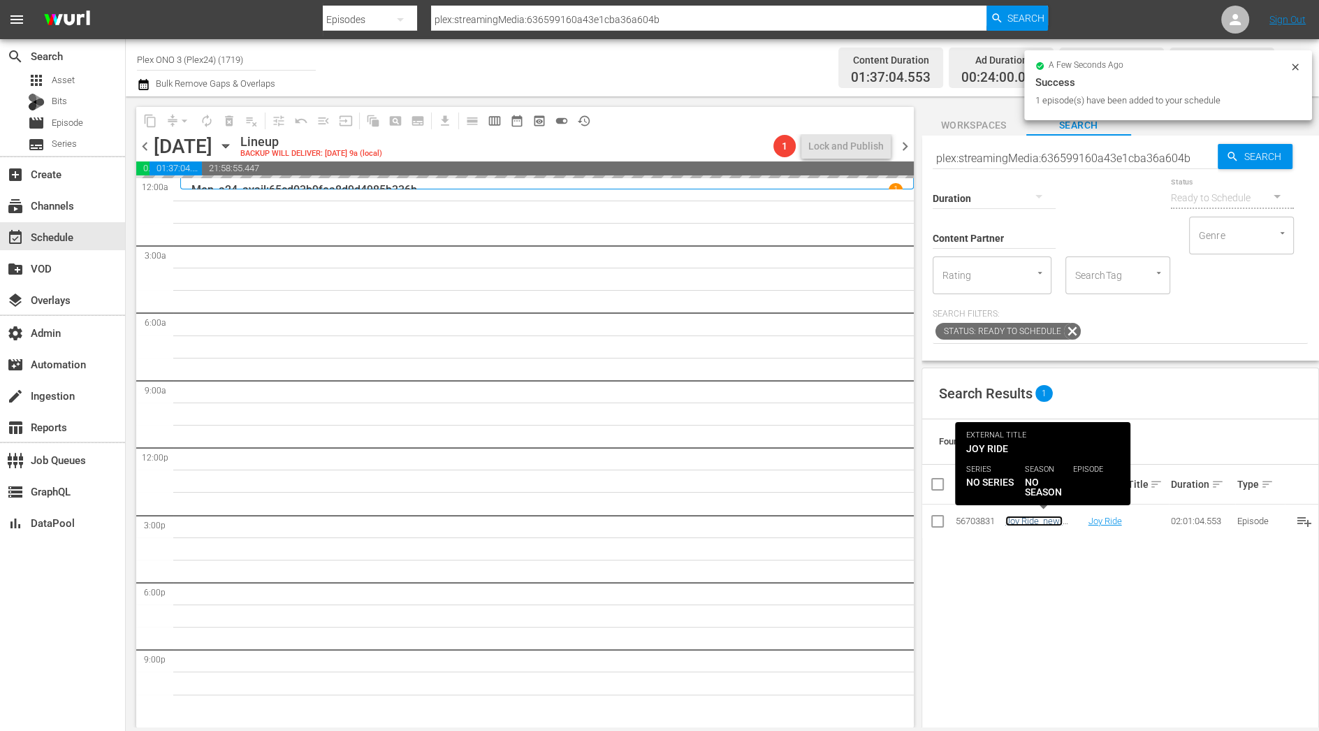
click at [1017, 520] on link "Joy Ride_new-regency_avail:6580c4146aa6b4d349ecf01a" at bounding box center [1045, 537] width 78 height 42
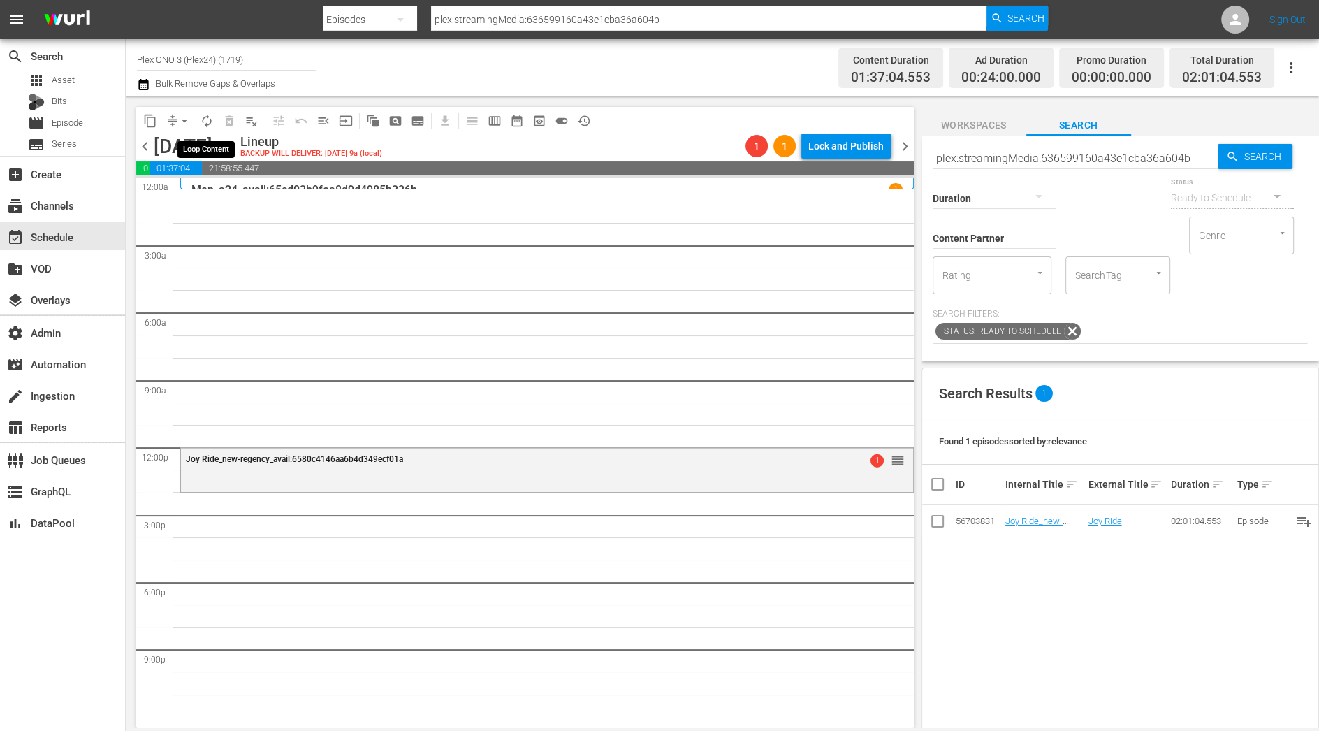
click at [203, 126] on span "autorenew_outlined" at bounding box center [207, 121] width 14 height 14
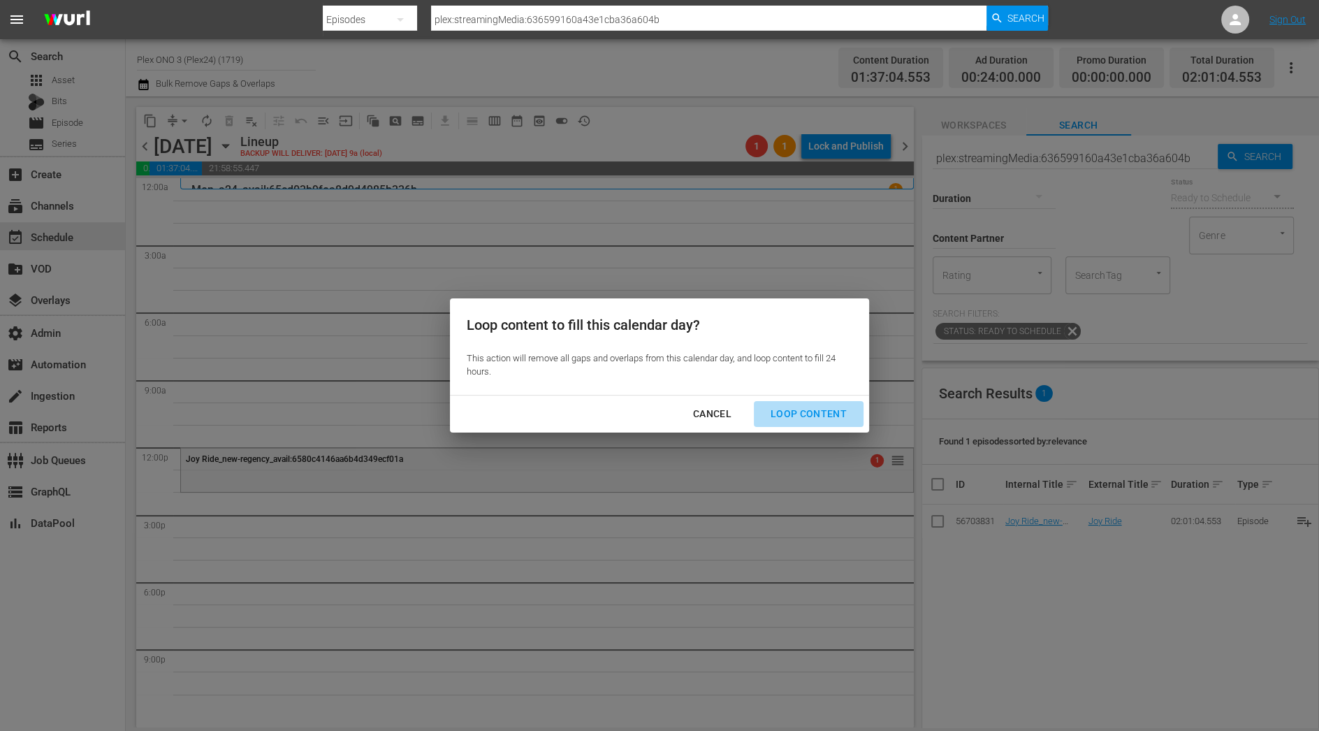
click at [816, 405] on div "Loop Content" at bounding box center [809, 413] width 99 height 17
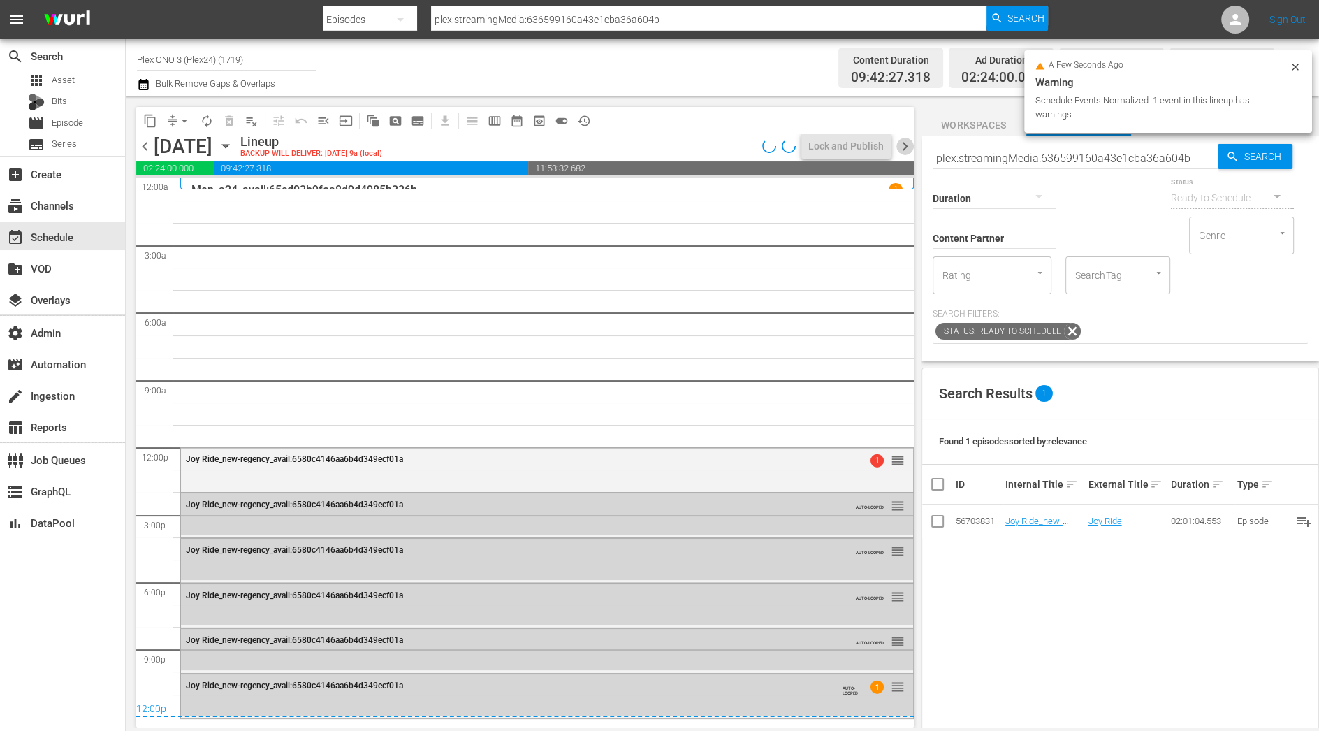
click at [905, 145] on span "chevron_right" at bounding box center [905, 146] width 17 height 17
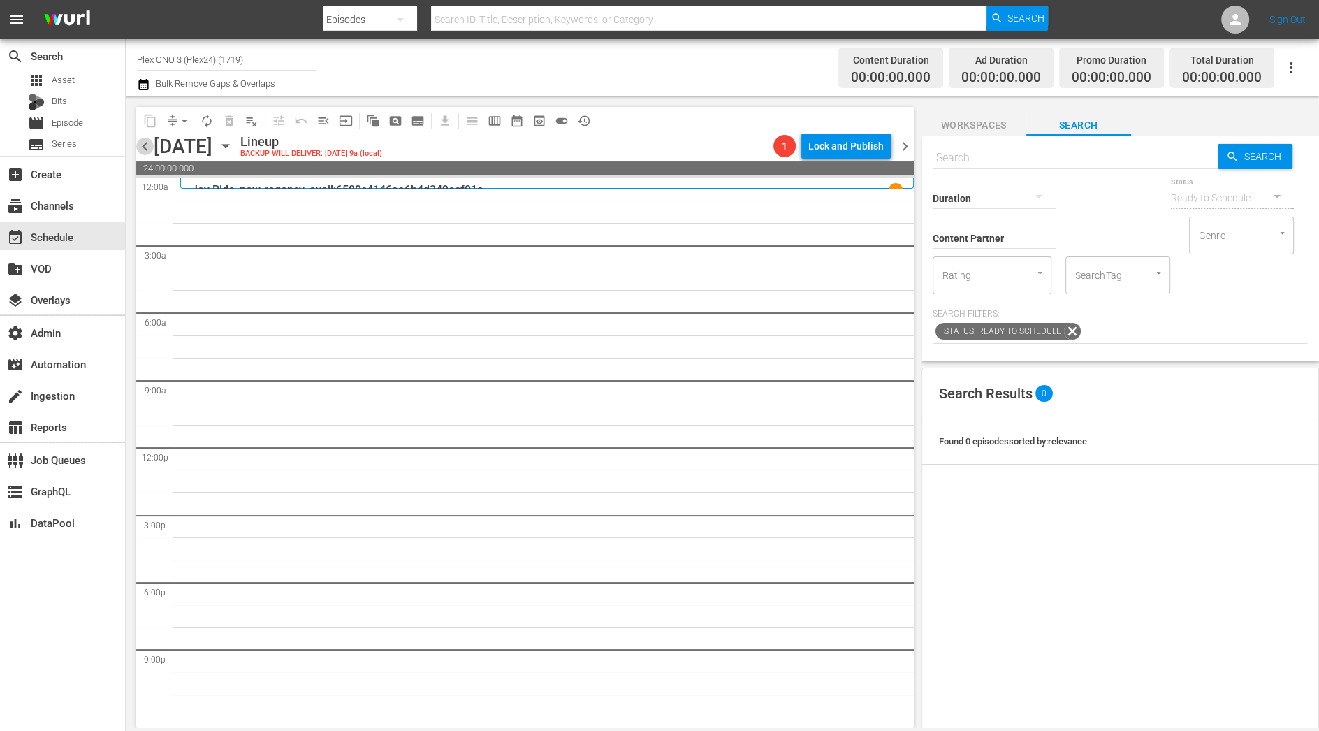
click at [148, 141] on span "chevron_left" at bounding box center [144, 146] width 17 height 17
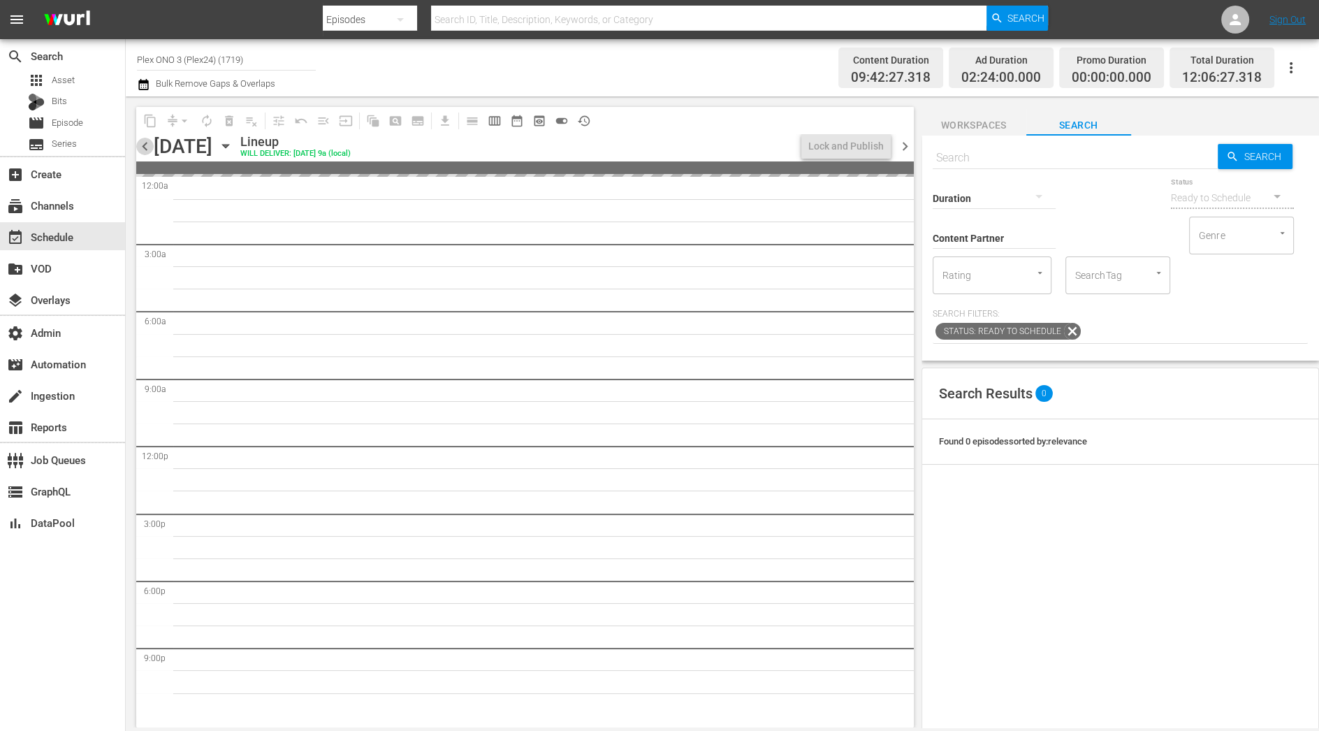
click at [148, 143] on span "chevron_left" at bounding box center [144, 146] width 17 height 17
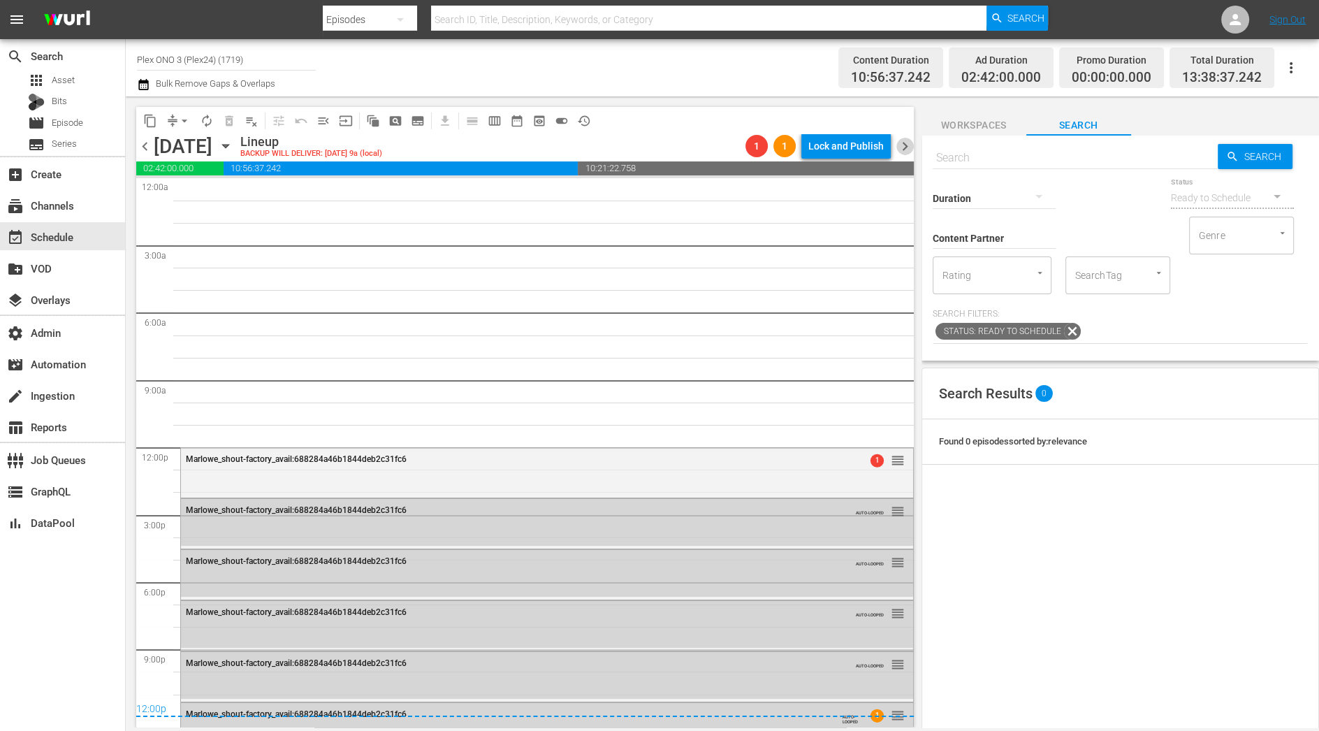
click at [909, 146] on span "chevron_right" at bounding box center [905, 146] width 17 height 17
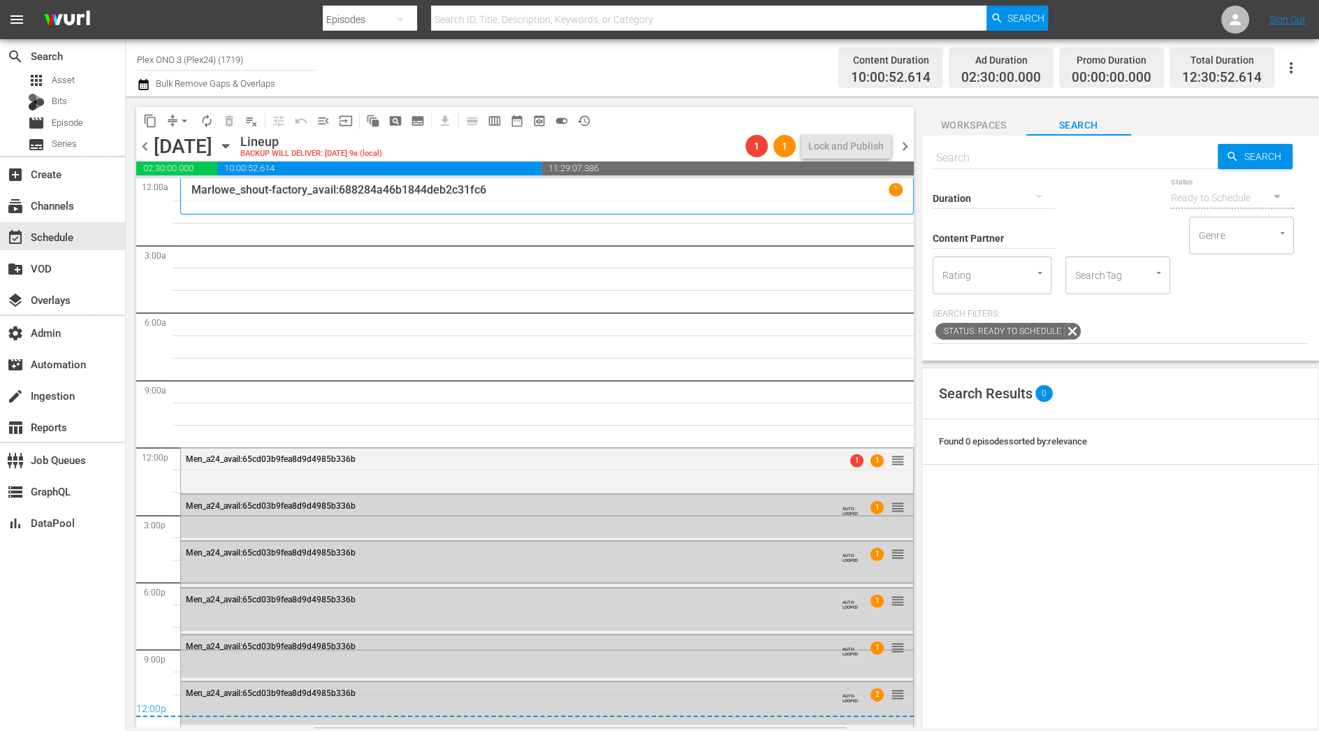
click at [991, 121] on span "Workspaces" at bounding box center [974, 125] width 105 height 17
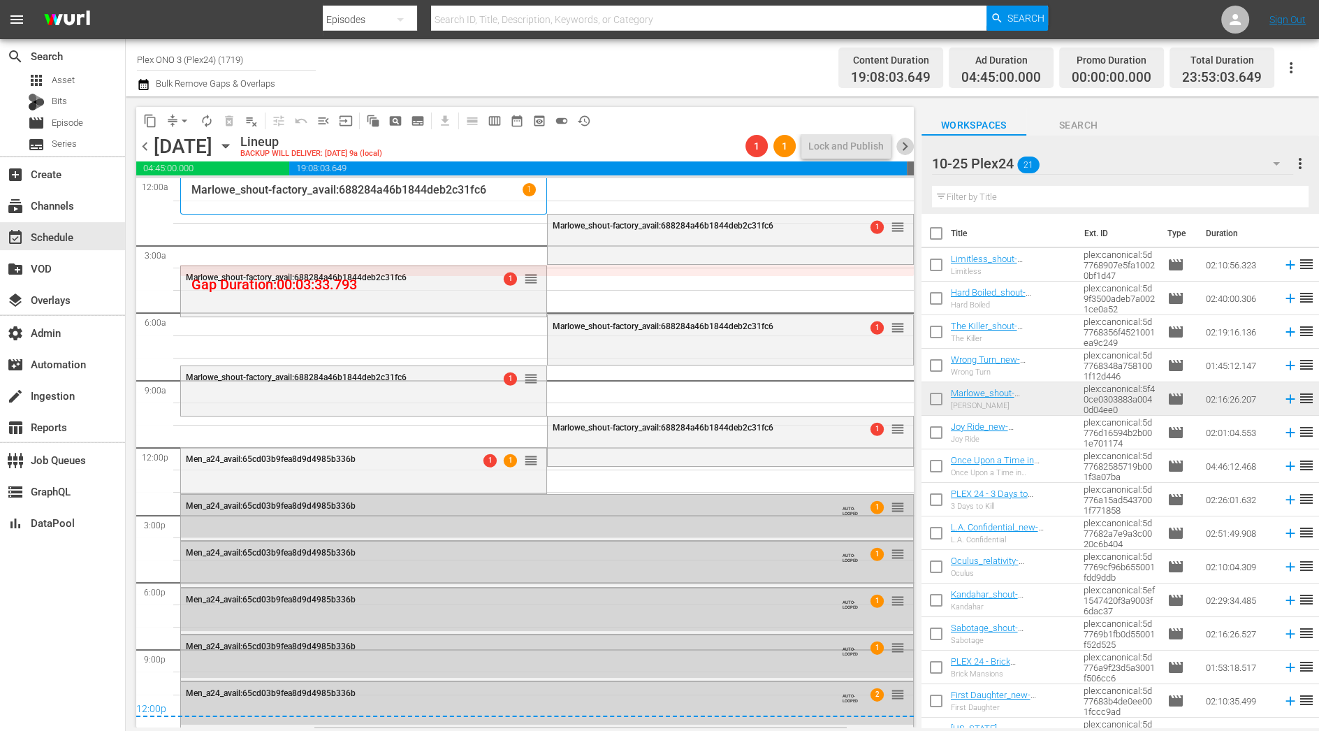
click at [904, 146] on span "chevron_right" at bounding box center [905, 146] width 17 height 17
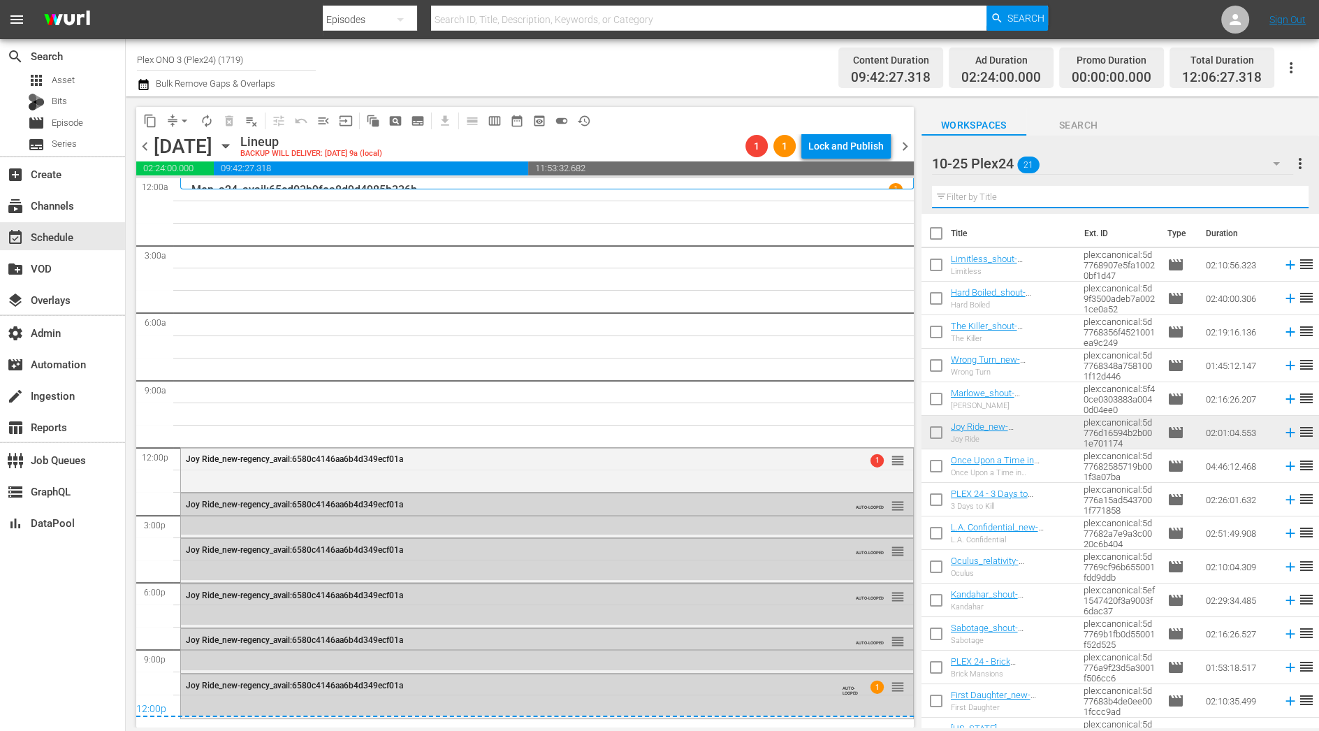
click at [1017, 194] on input "text" at bounding box center [1120, 197] width 377 height 22
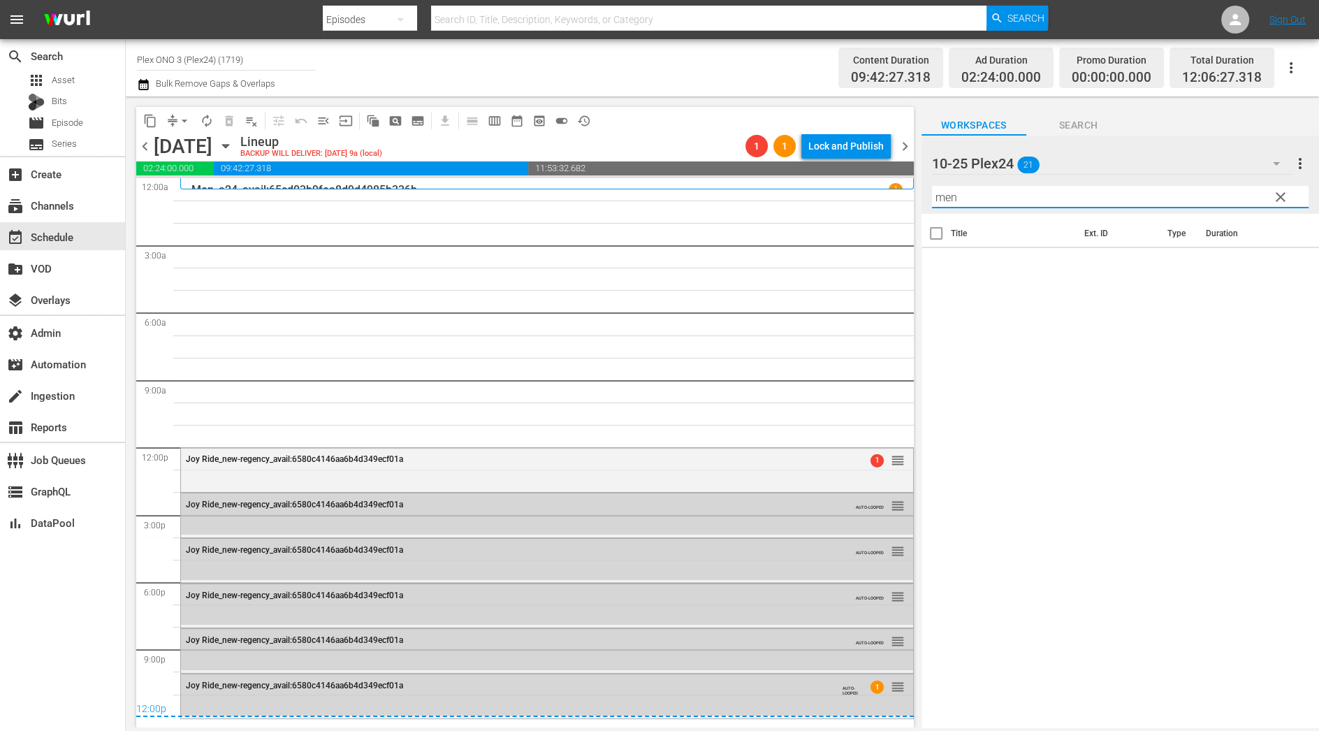
drag, startPoint x: 961, startPoint y: 199, endPoint x: 767, endPoint y: 154, distance: 198.7
click at [780, 169] on div "content_copy compress arrow_drop_down autorenew_outlined delete_forever_outline…" at bounding box center [723, 411] width 1194 height 631
paste input ""plex:streamingMedia:65cd02dfb3fbf4c56a8584f8 ""
type input ""plex:streamingMedia:65cd02dfb3fbf4c56a8584f8 ""
click at [1074, 122] on span "Search" at bounding box center [1079, 125] width 105 height 17
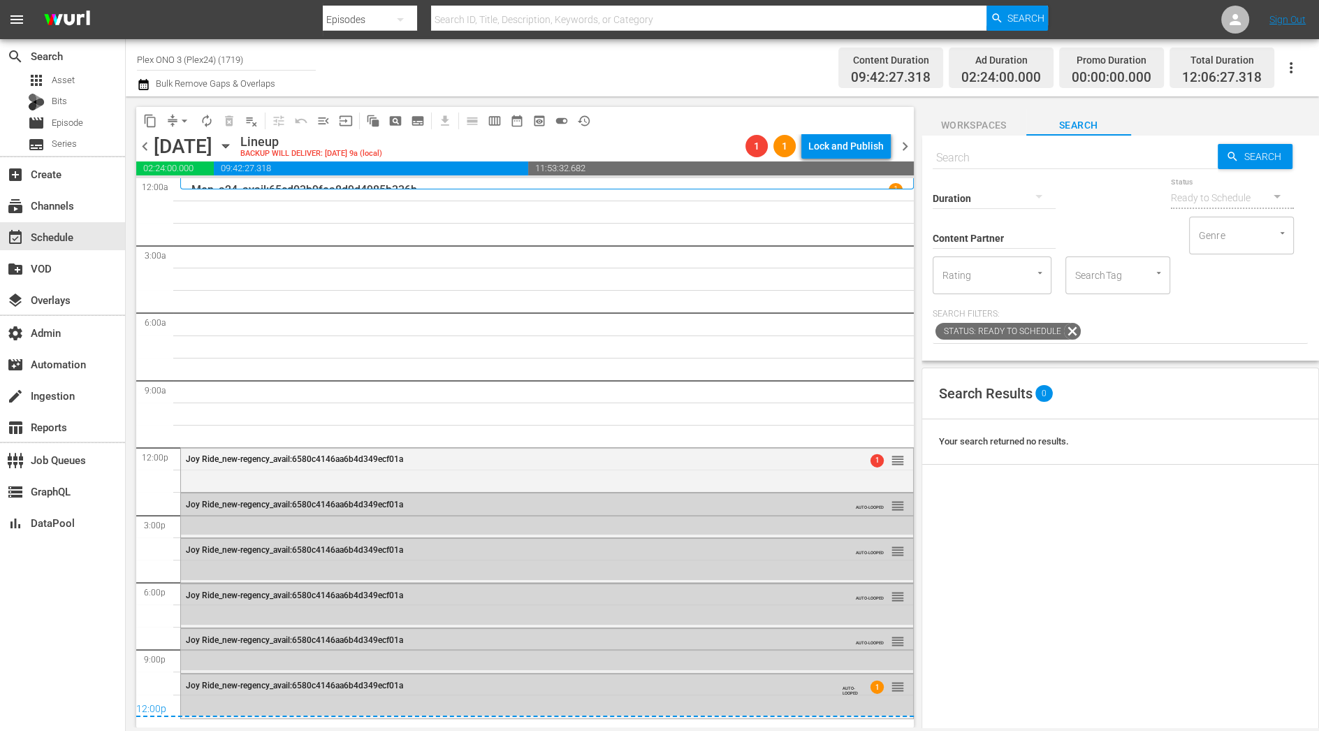
click at [1008, 154] on input "text" at bounding box center [1075, 158] width 285 height 34
paste input ""plex:streamingMedia:65cd02dfb3fbf4c56a8584f8 ""
type input ""plex:streamingMedia:65cd02dfb3fbf4c56a8584f8 ""
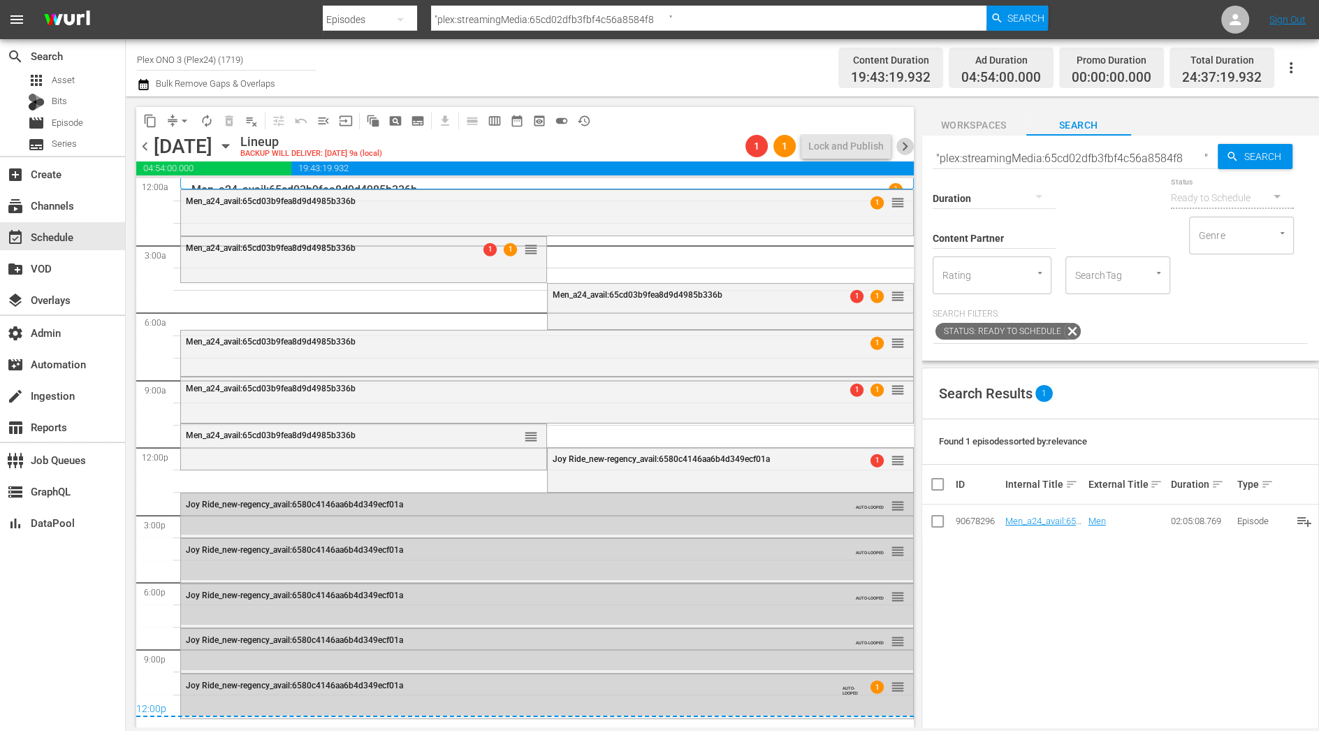
click at [908, 138] on span "chevron_right" at bounding box center [905, 146] width 17 height 17
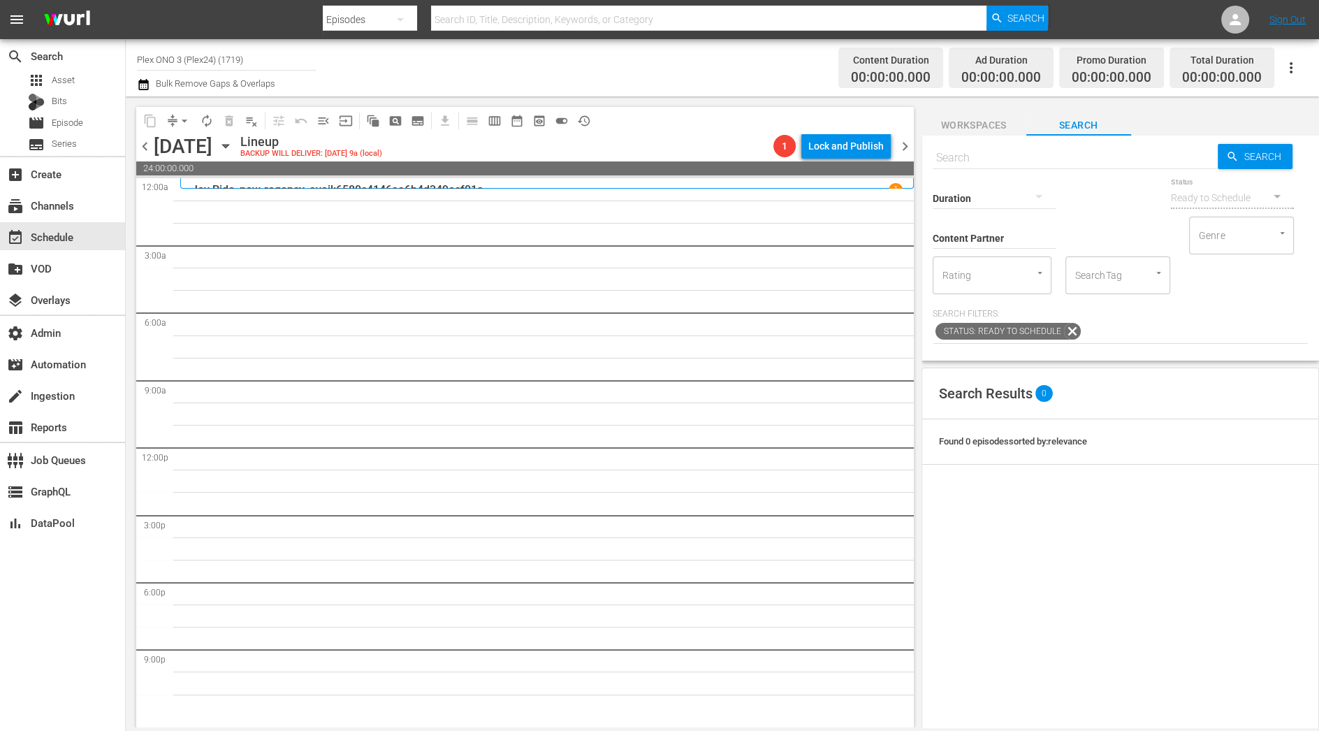
click at [977, 167] on div "Duration" at bounding box center [994, 189] width 123 height 50
click at [977, 158] on input "text" at bounding box center [1075, 158] width 285 height 34
paste input "plex:streamingMedia:636599160a43e1cba36a604b"
type input "plex:streamingMedia:636599160a43e1cba36a604b"
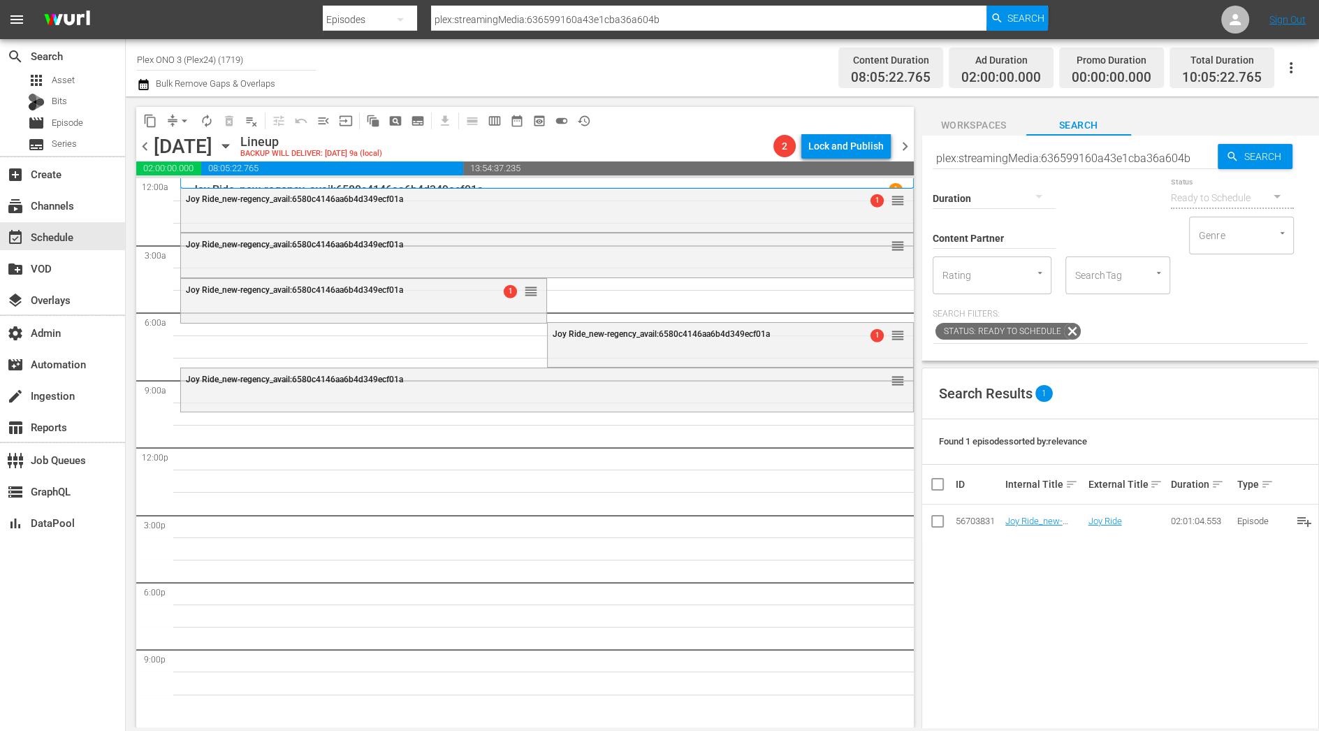
drag, startPoint x: 1053, startPoint y: 521, endPoint x: 559, endPoint y: 8, distance: 712.1
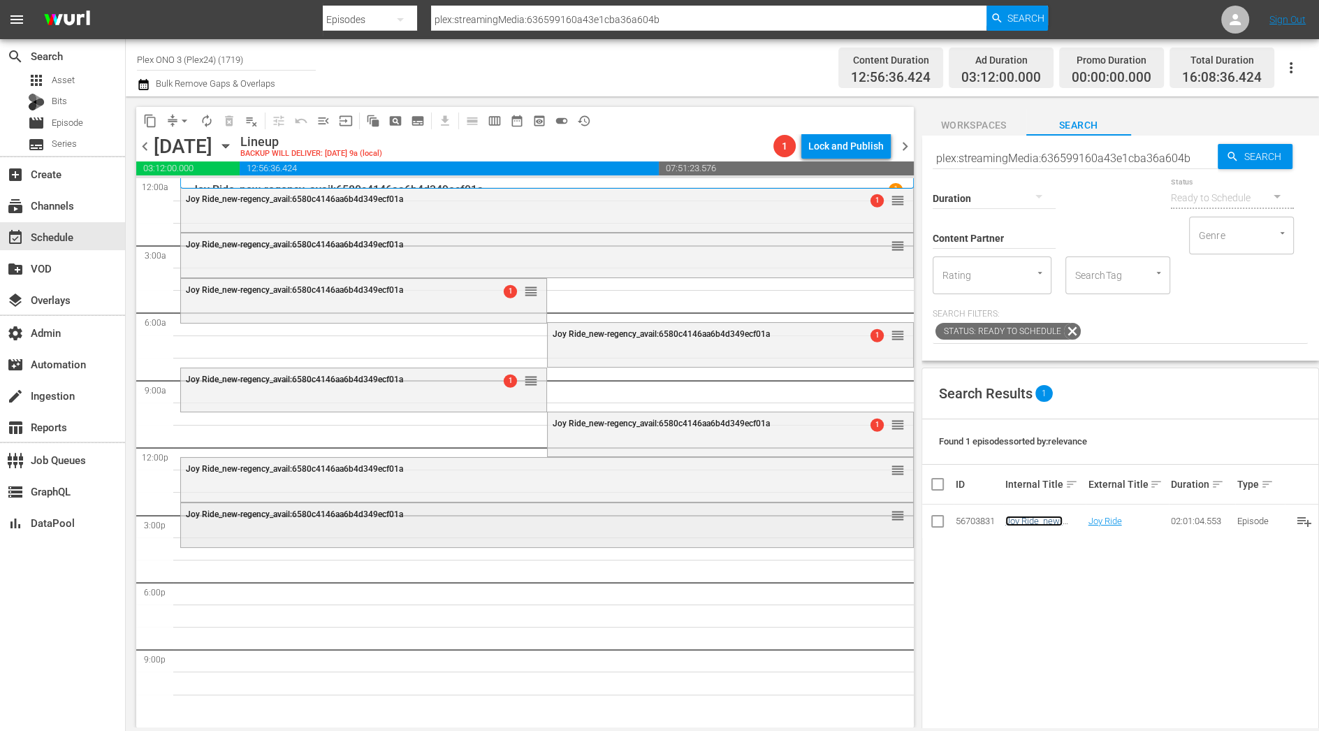
click at [897, 518] on span "reorder" at bounding box center [898, 515] width 14 height 15
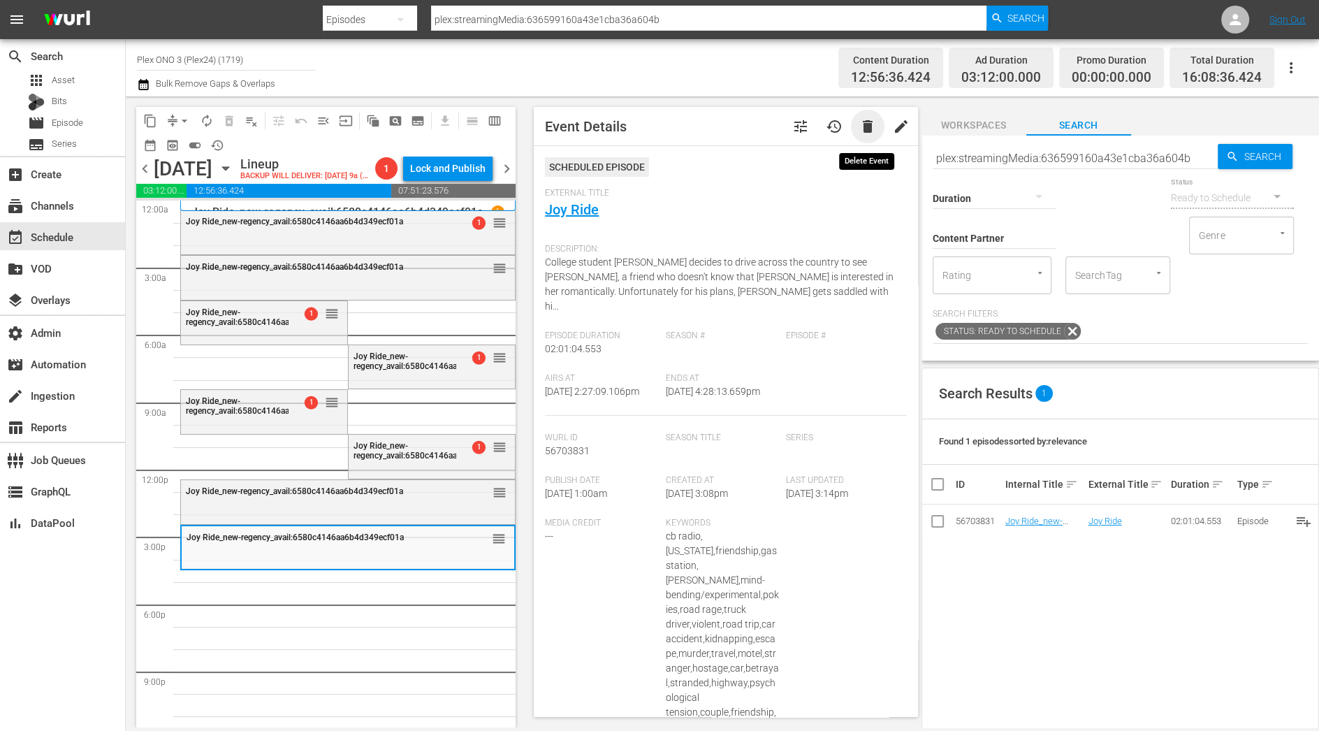
click at [864, 125] on span "delete" at bounding box center [868, 126] width 17 height 17
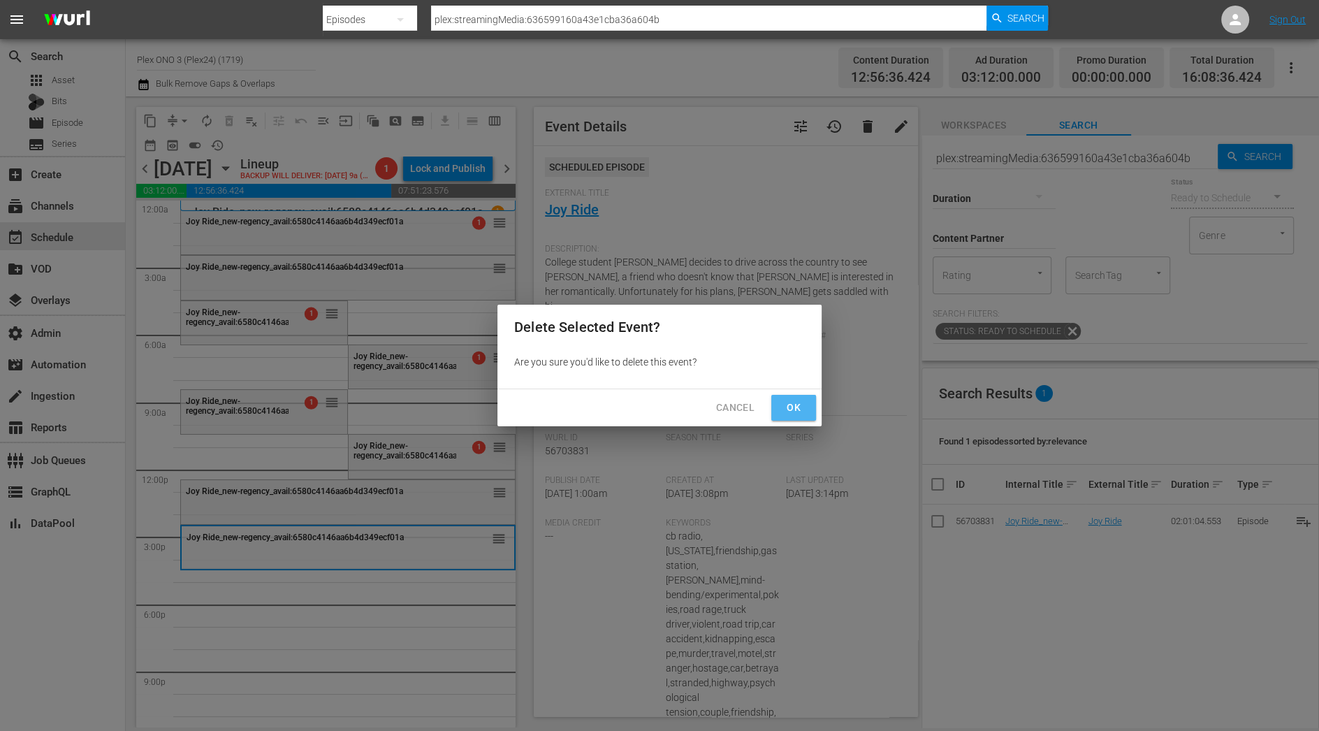
click at [783, 412] on span "Ok" at bounding box center [794, 407] width 22 height 17
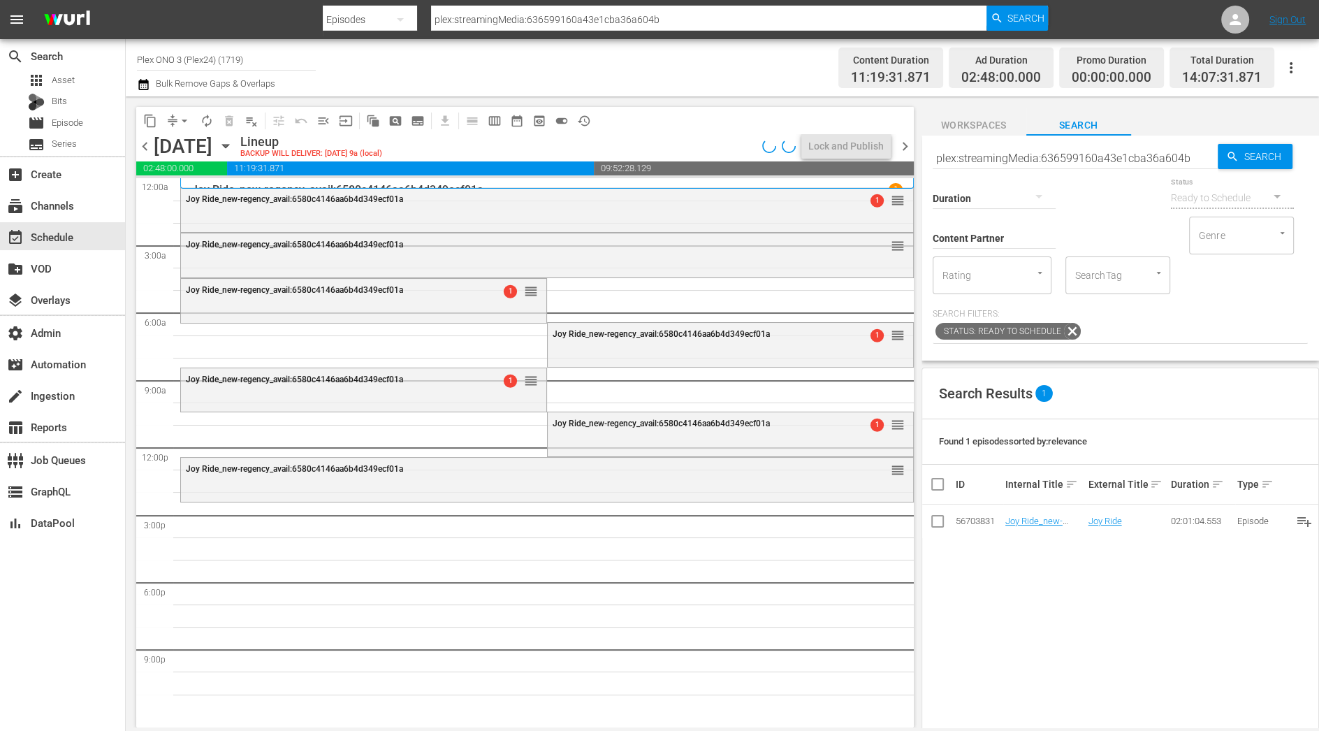
click at [491, 474] on div "Joy Ride_new-regency_avail:6580c4146aa6b4d349ecf01a reorder" at bounding box center [547, 470] width 732 height 24
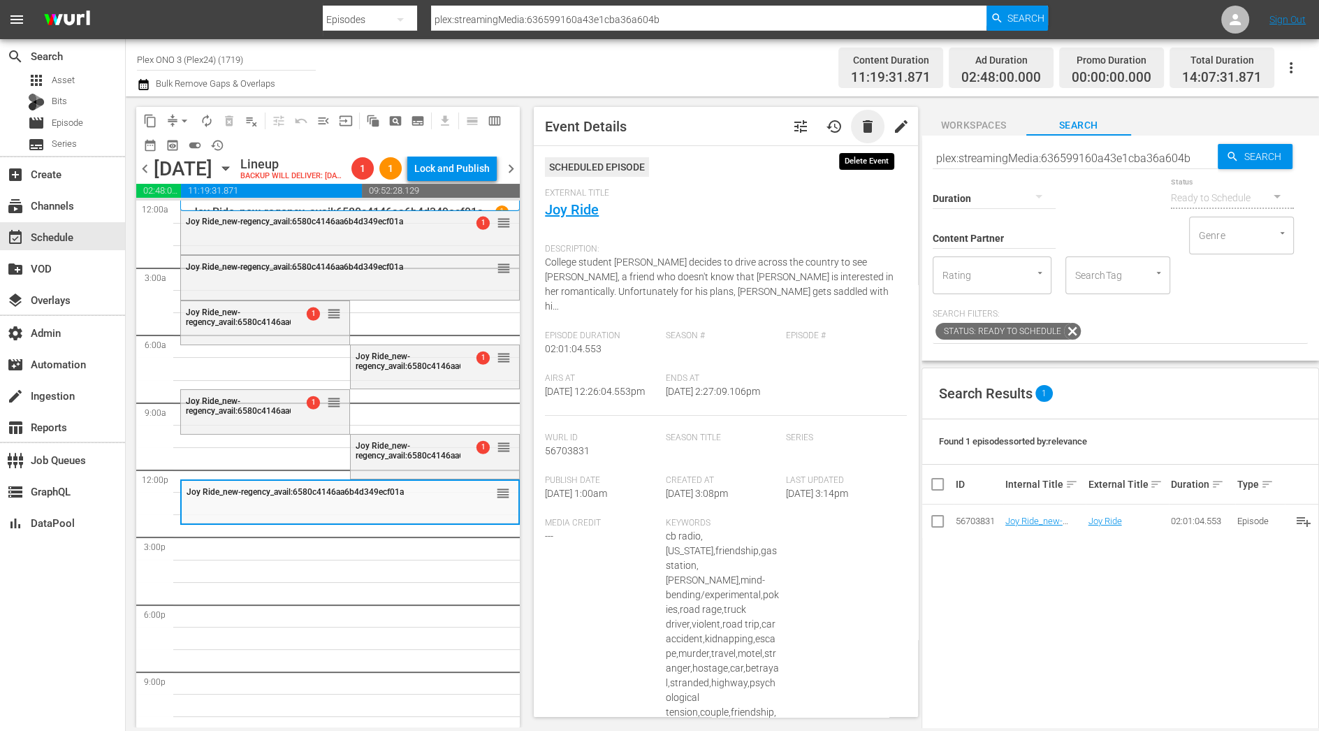
click at [869, 122] on span "delete" at bounding box center [868, 126] width 17 height 17
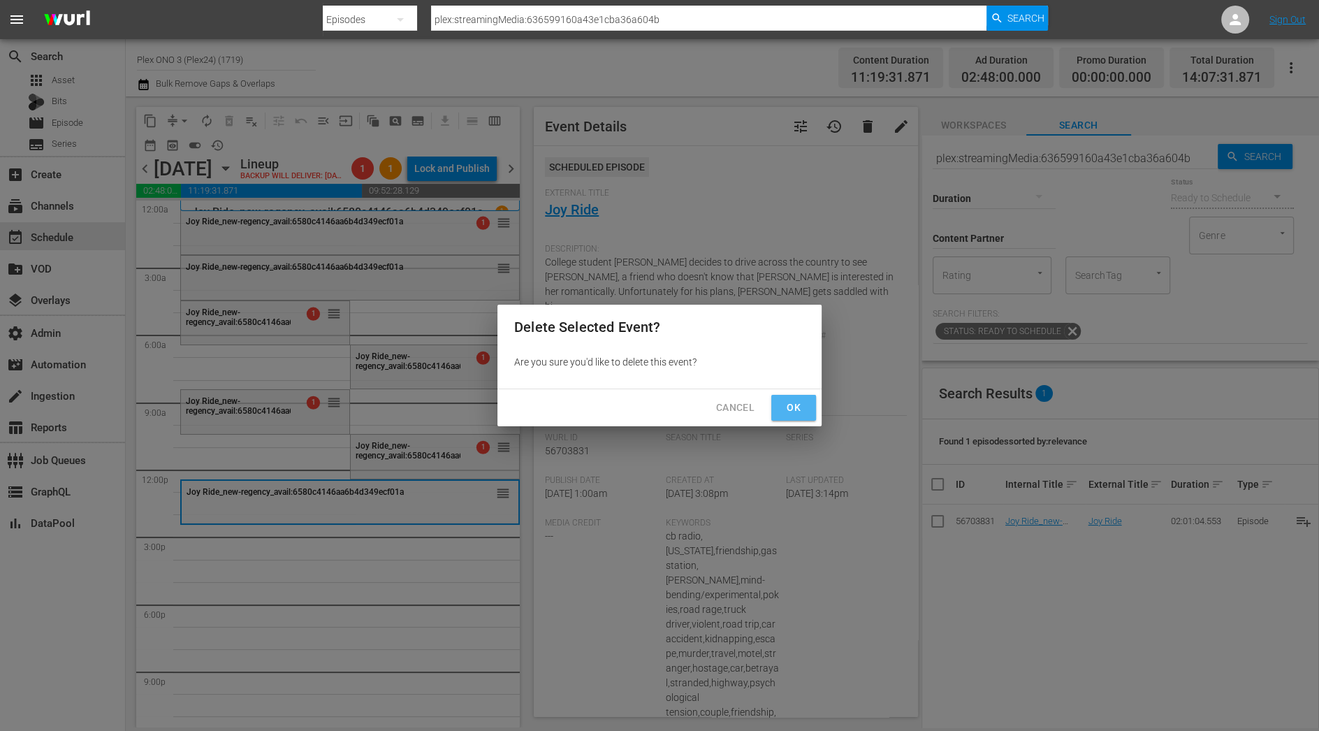
click at [809, 402] on button "Ok" at bounding box center [793, 408] width 45 height 26
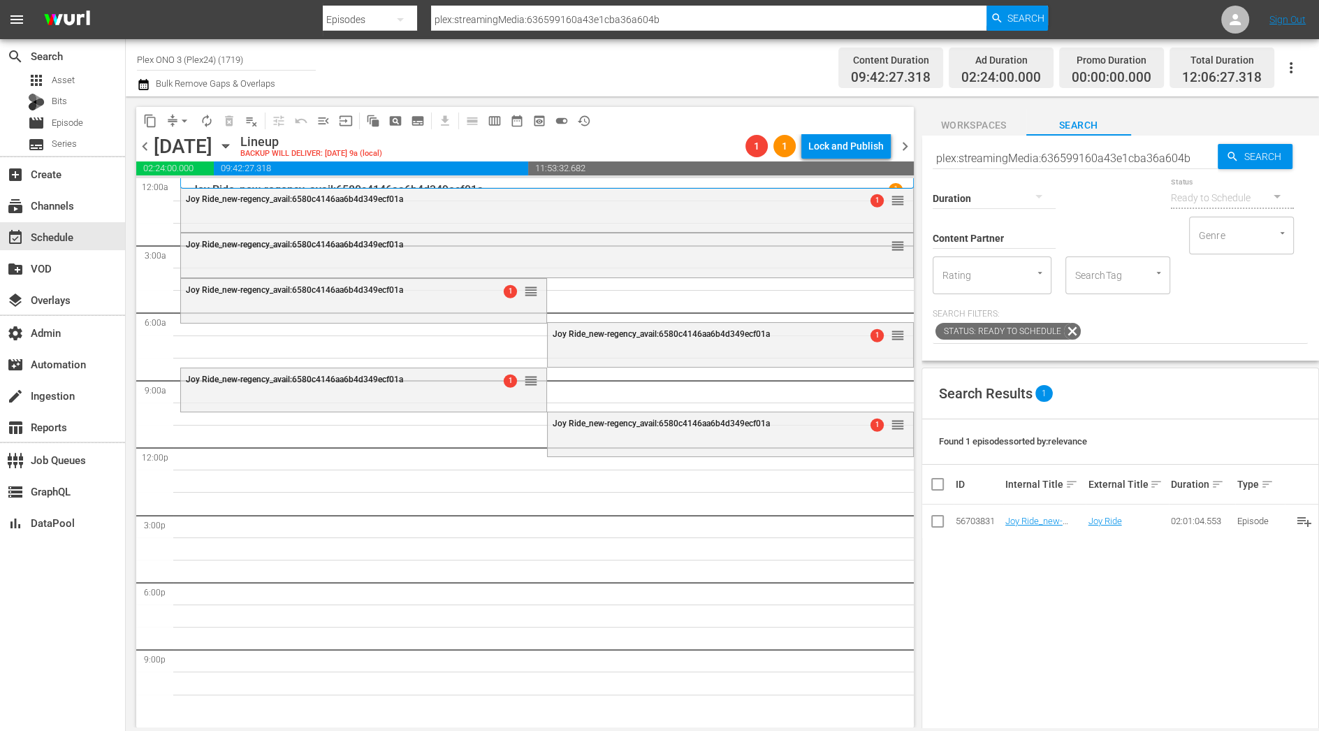
click at [1115, 163] on input "plex:streamingMedia:636599160a43e1cba36a604b" at bounding box center [1075, 158] width 285 height 34
paste input "plex:streamingMedia:6397dbd782a795583eac8a70"
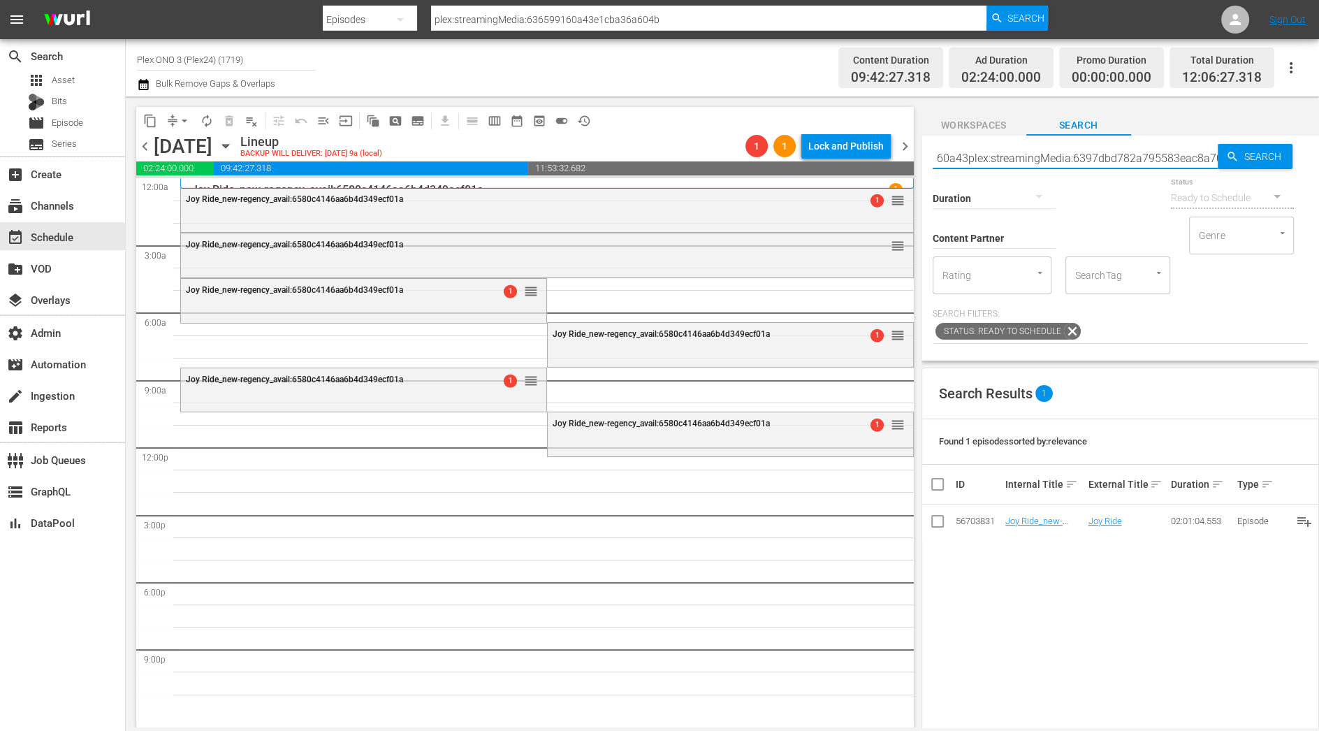
type input "plex:streamingMedia:636599160a43plex:streamingMedia:6397dbd782a795583eac8a70e1c…"
click at [1115, 163] on input "plex:streamingMedia:636599160a43plex:streamingMedia:6397dbd782a795583eac8a70e1c…" at bounding box center [1075, 158] width 285 height 34
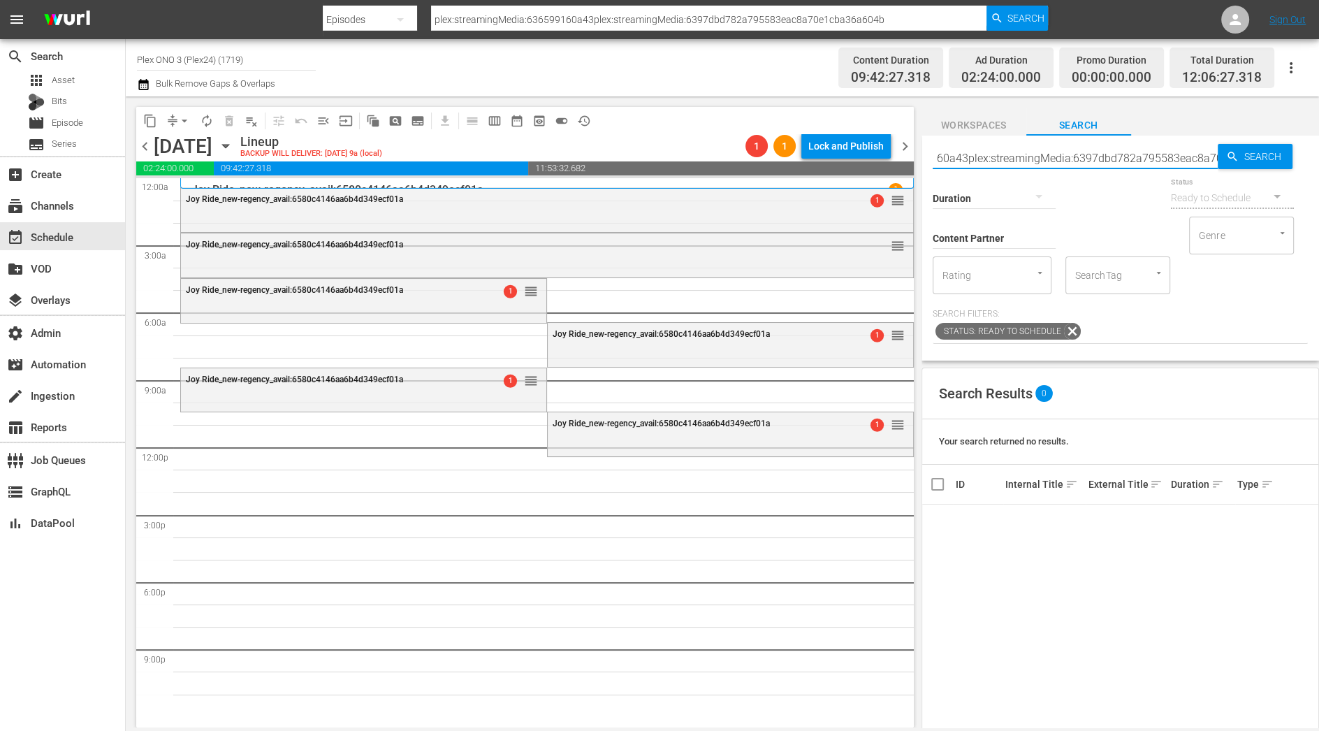
paste input "97dbd782a795583eac8a70"
type input "plex:streamingMedia:6397dbd782a795583eac8a70"
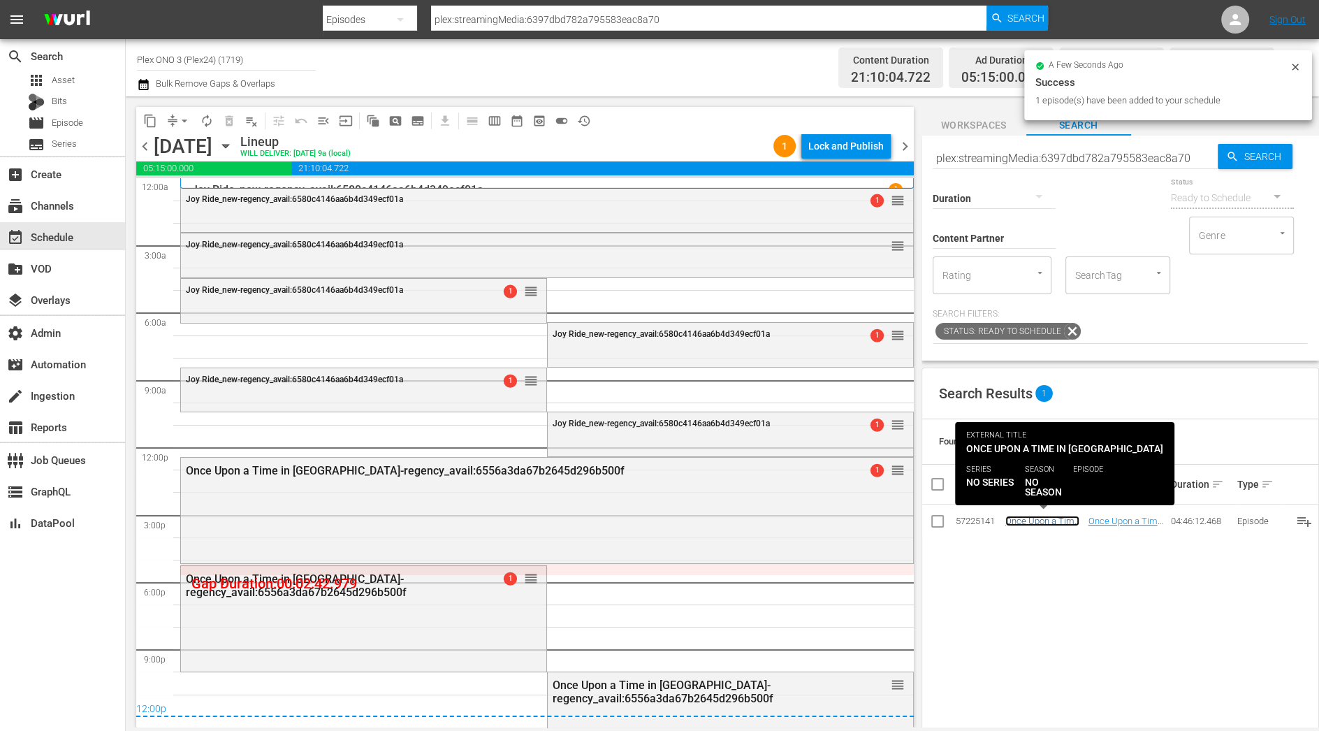
click at [1039, 523] on link "Once Upon a Time in America_new-regency_avail:6556a3da67b2645d296b500f" at bounding box center [1045, 552] width 78 height 73
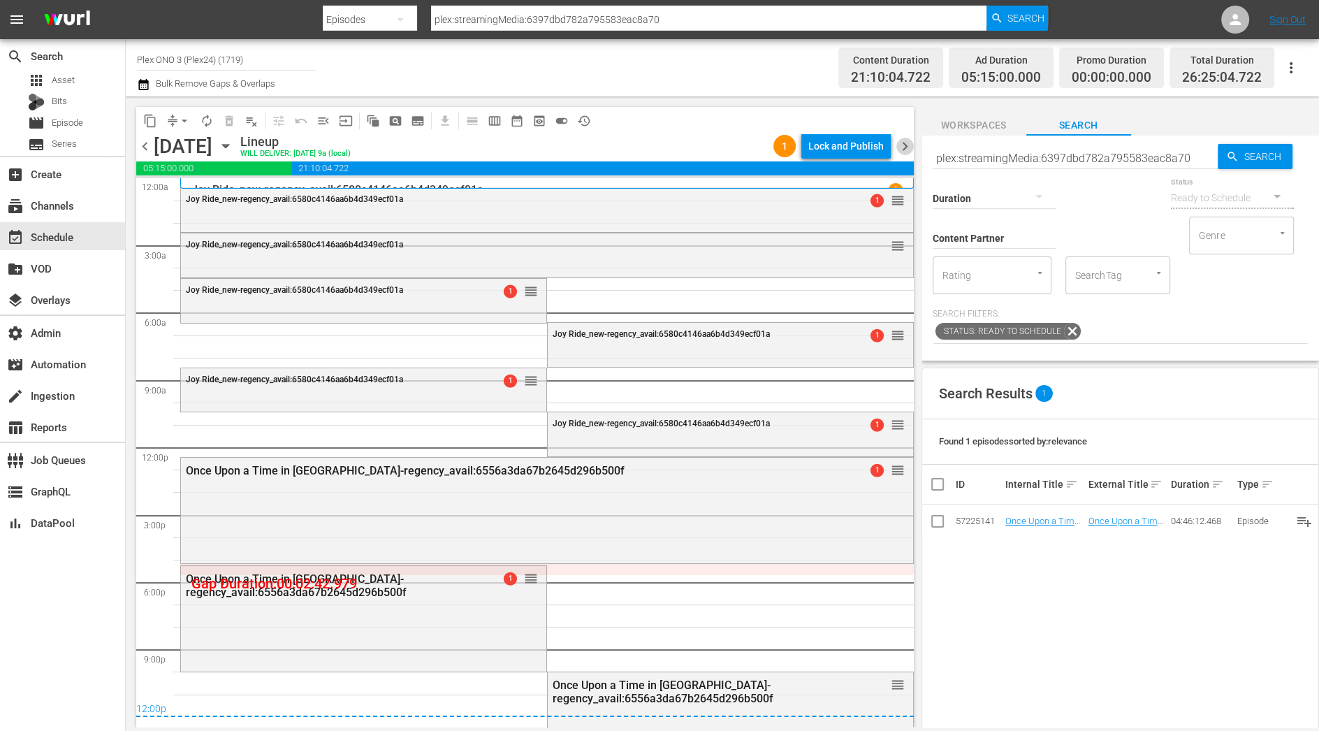
click at [903, 143] on span "chevron_right" at bounding box center [905, 146] width 17 height 17
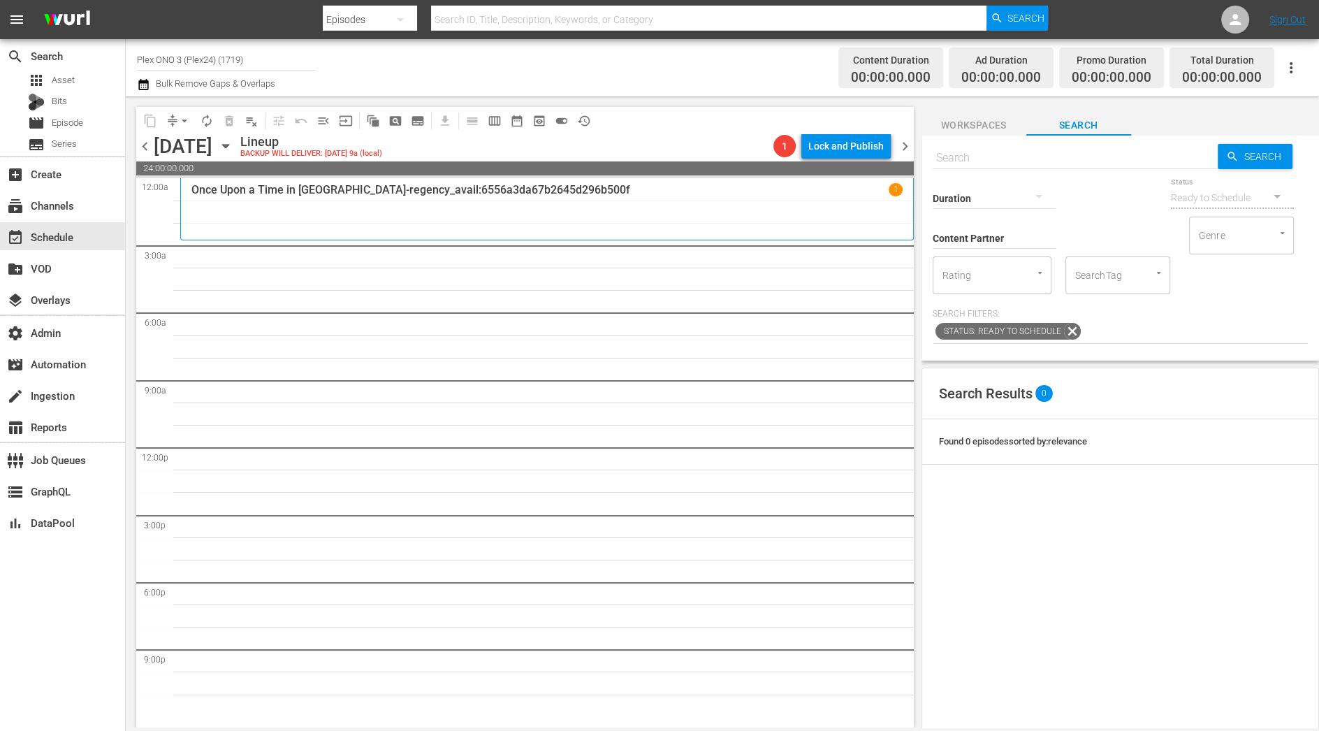
click at [973, 161] on input "text" at bounding box center [1075, 158] width 285 height 34
paste input "plex:streamingMedia:6397dbd782a795583eac8a70"
type input "plex:streamingMedia:6397dbd782a795583eac8a70\"
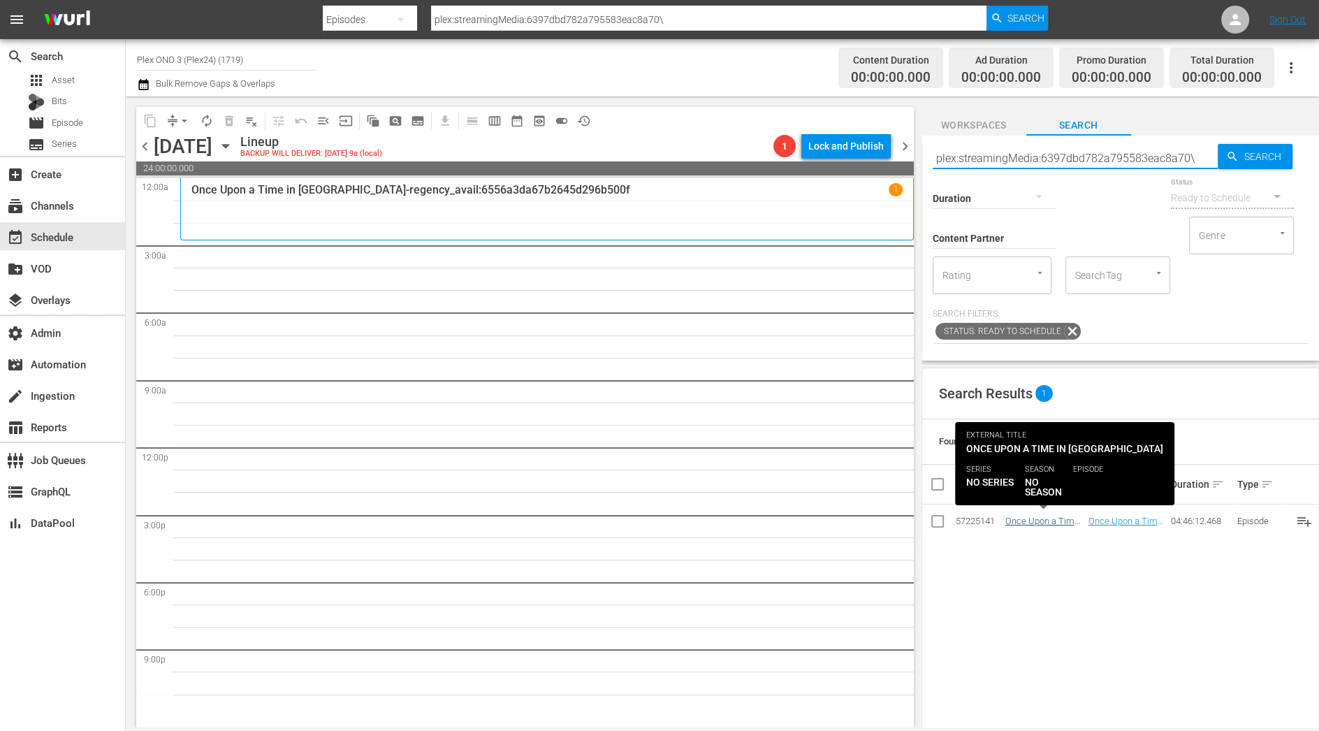
type input "plex:streamingMedia:6397dbd782a795583eac8a70\"
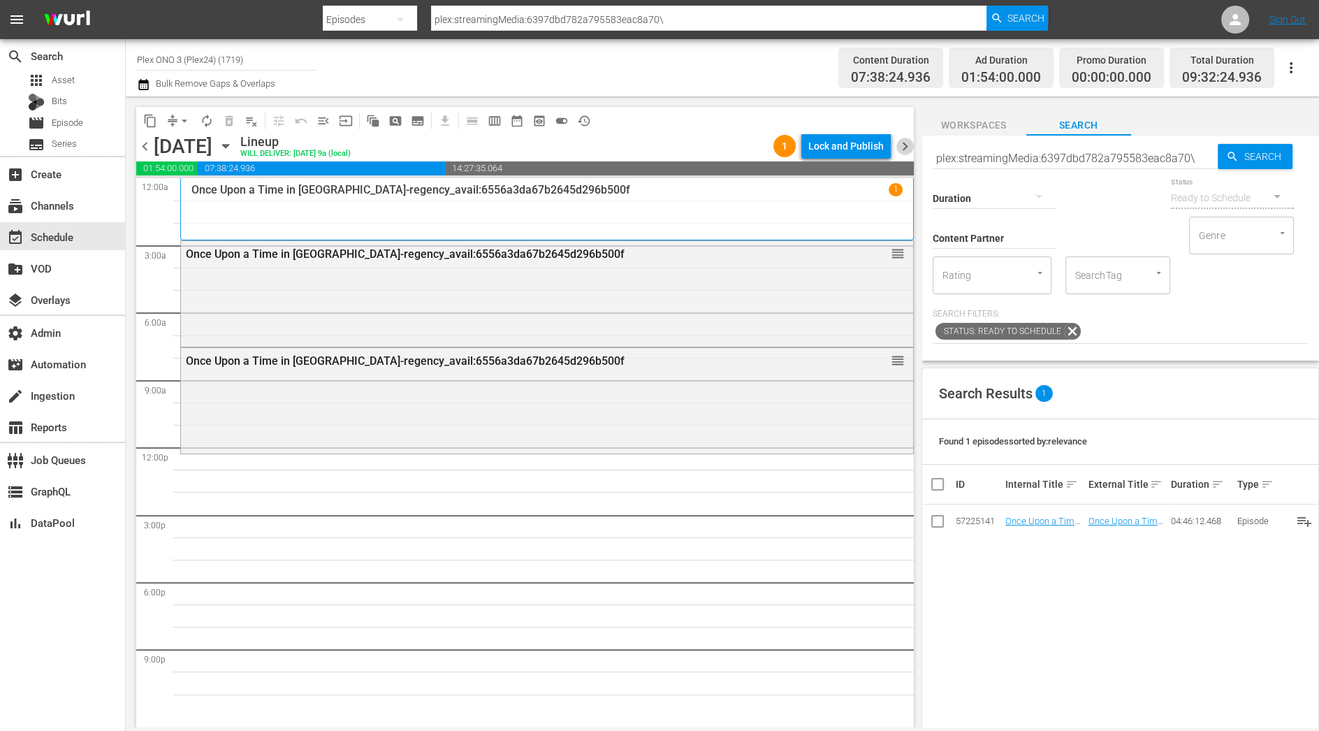
click at [904, 147] on span "chevron_right" at bounding box center [905, 146] width 17 height 17
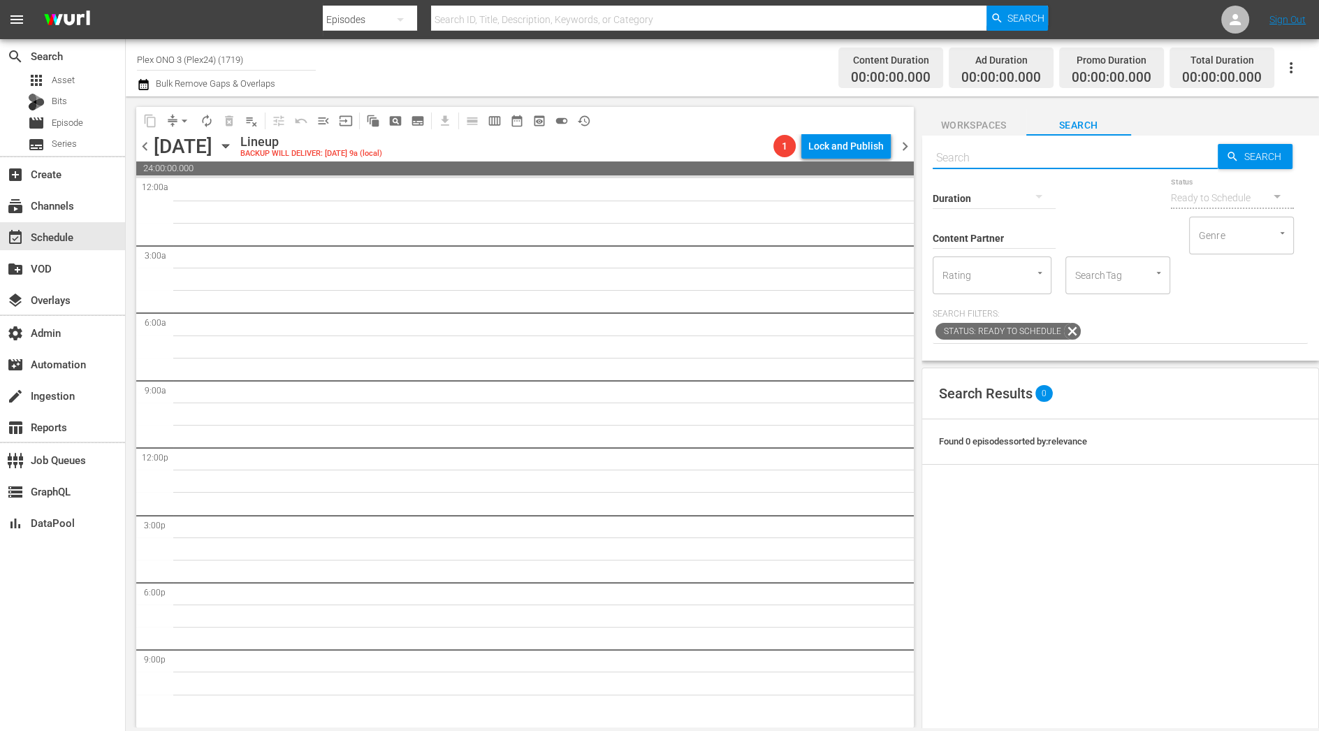
click at [1063, 158] on input "text" at bounding box center [1075, 158] width 285 height 34
paste input ""plex:streamingMedia:6542a1db472b8ab03efc2a1d ""
type input ""plex:streamingMedia:6542a1db472b8ab03efc2a1d ""
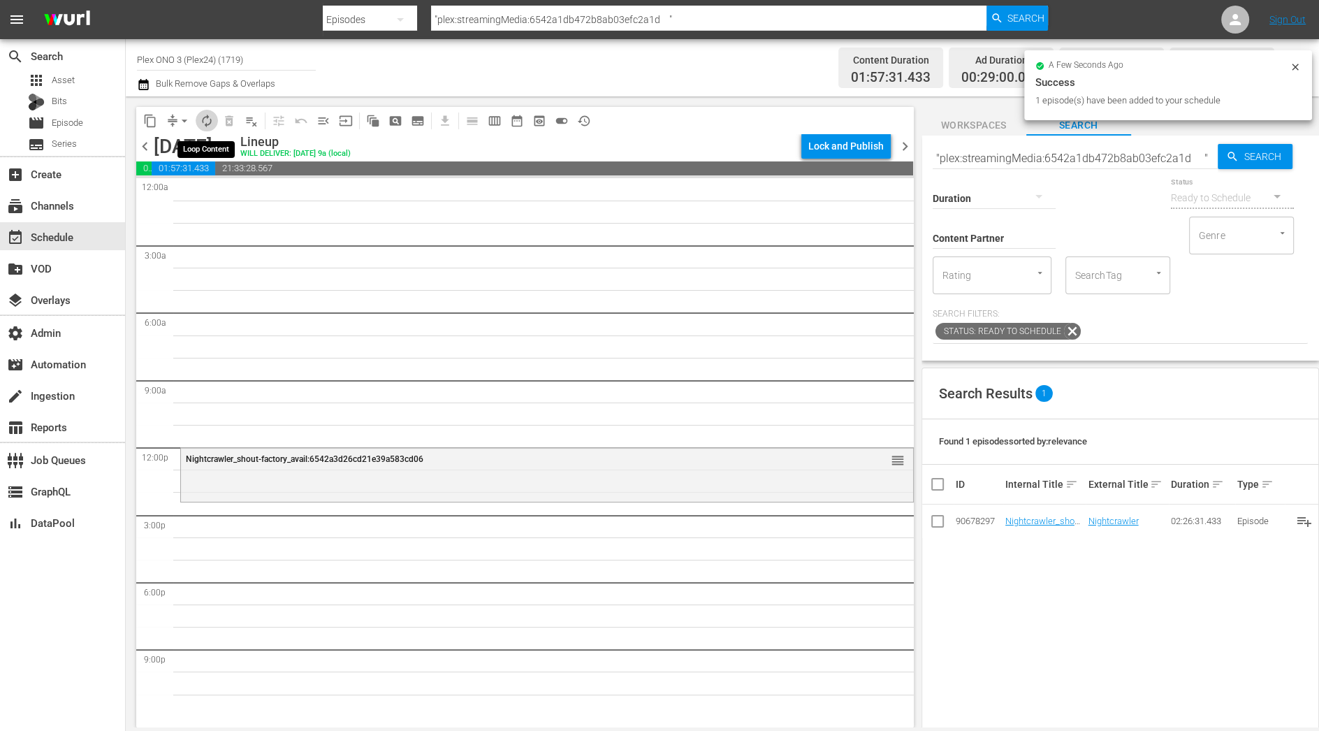
click at [203, 125] on span "autorenew_outlined" at bounding box center [207, 121] width 14 height 14
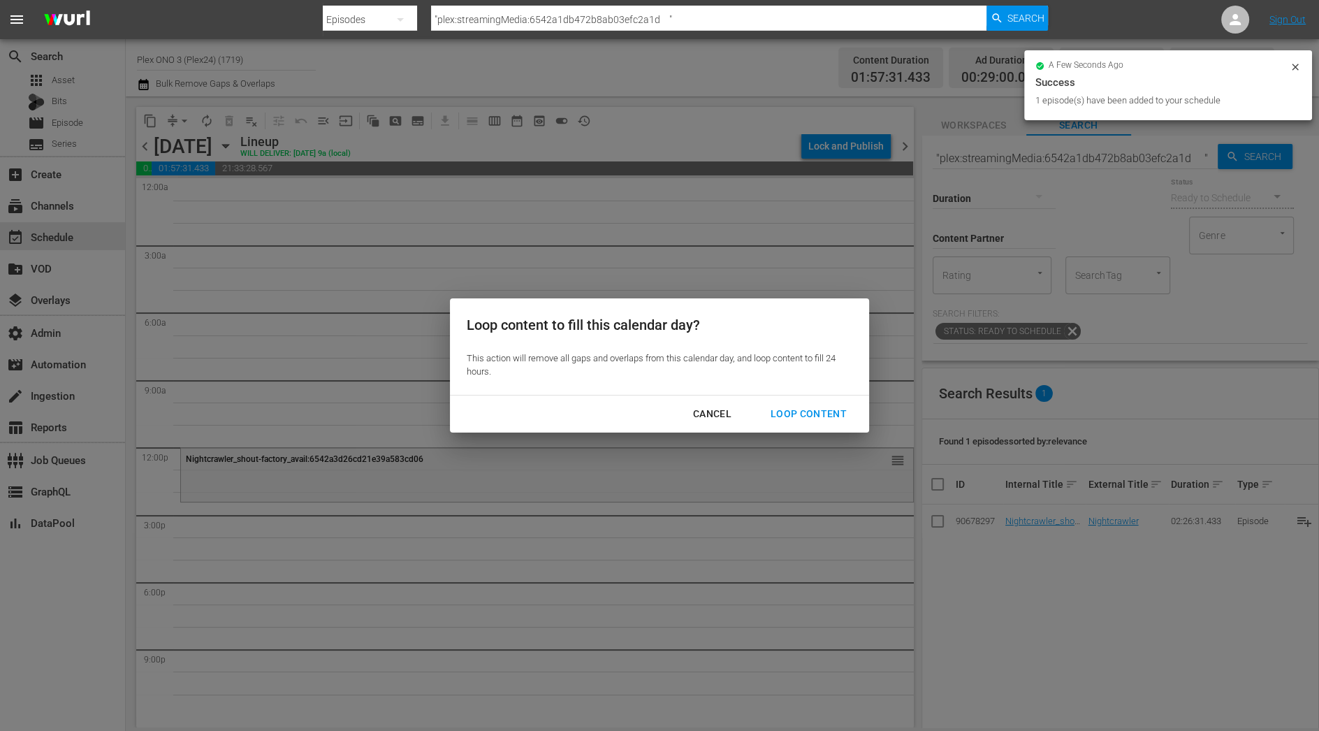
click at [830, 413] on div "Loop Content" at bounding box center [809, 413] width 99 height 17
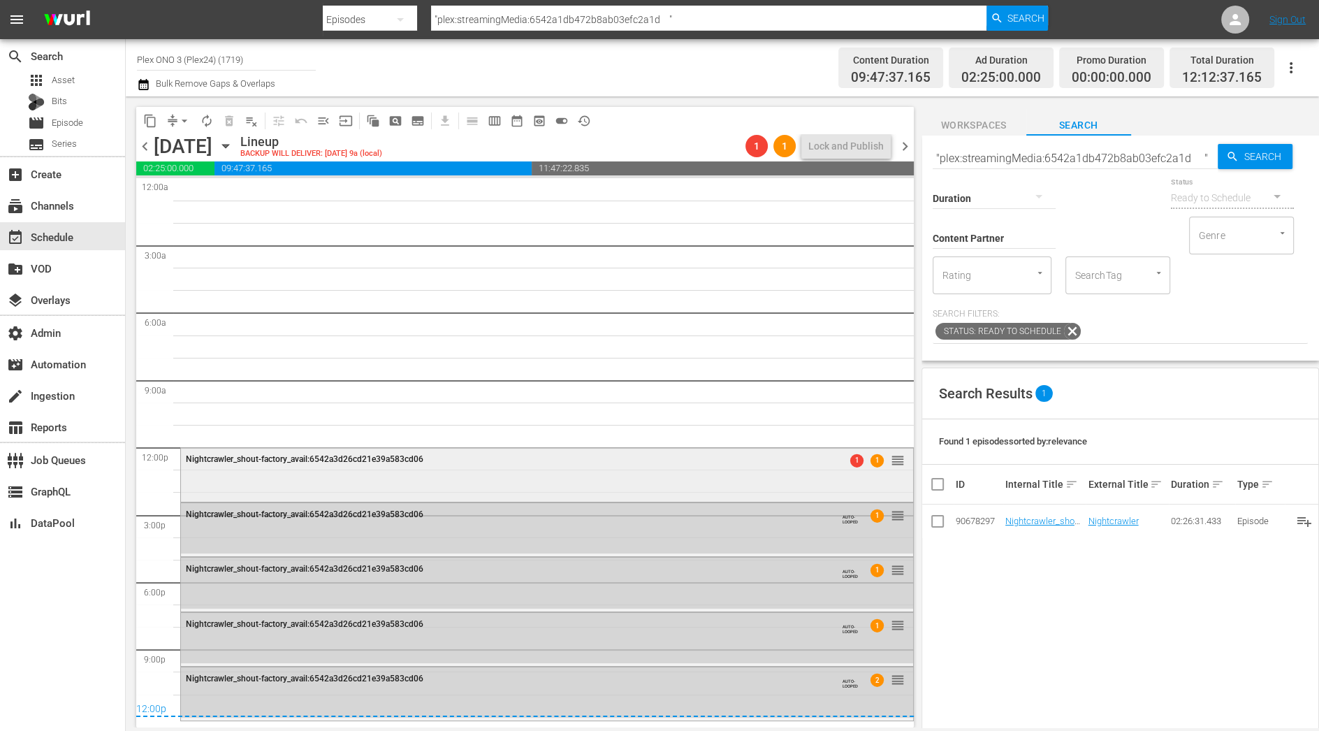
click at [873, 460] on span "1" at bounding box center [876, 460] width 13 height 13
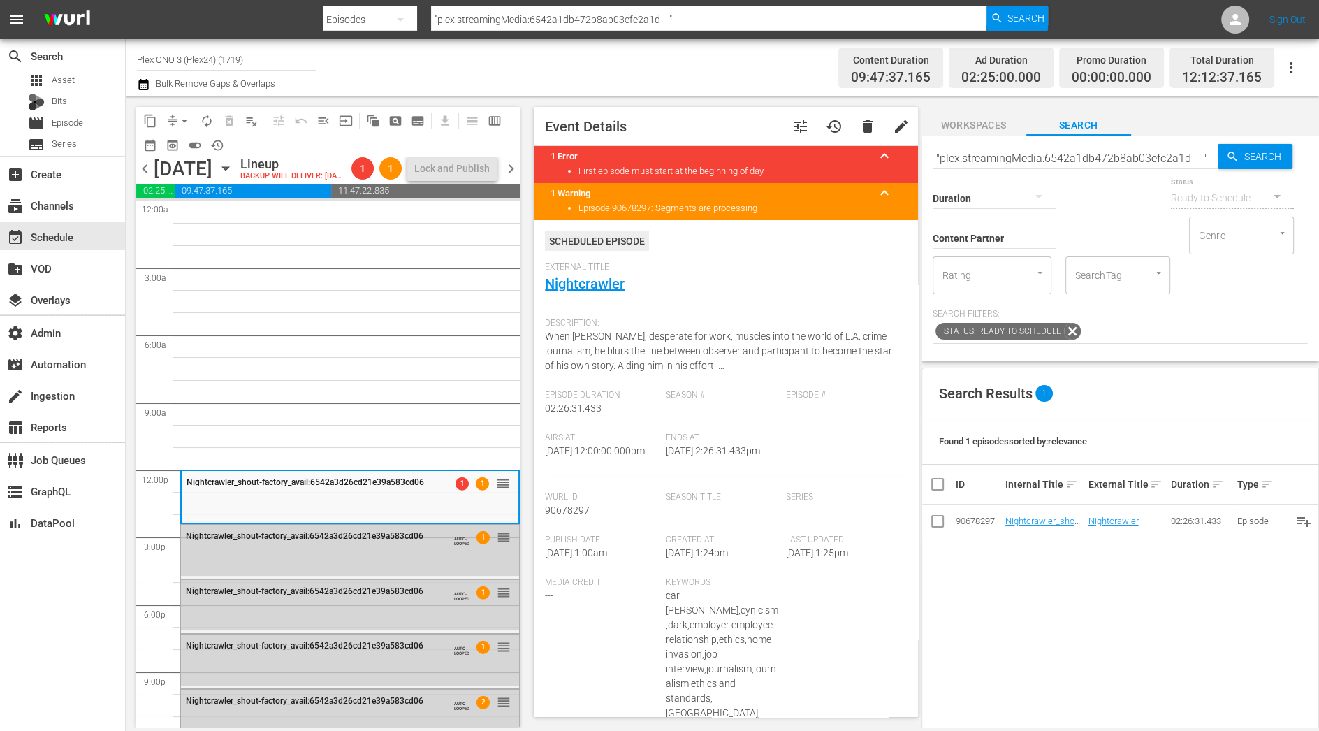
click at [512, 177] on span "chevron_right" at bounding box center [510, 168] width 17 height 17
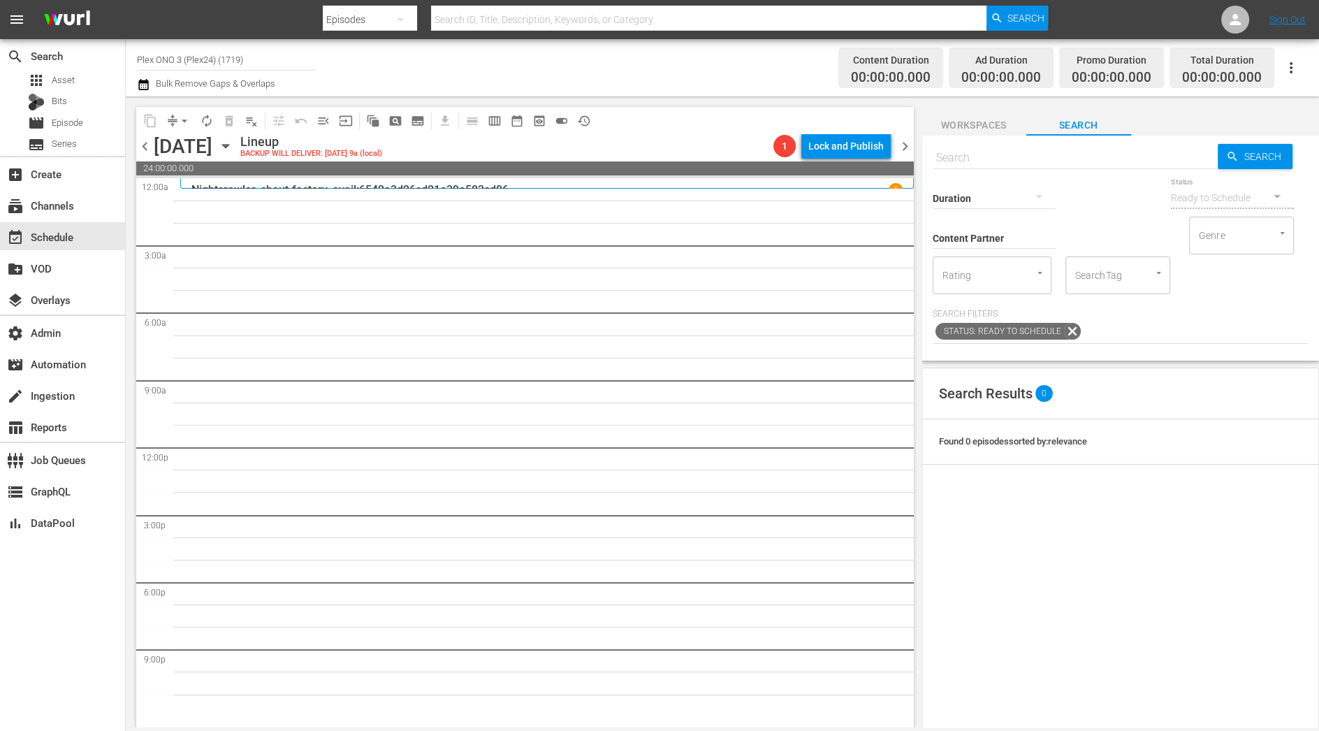
click at [1046, 168] on div "Duration" at bounding box center [994, 189] width 123 height 50
click at [1045, 157] on input "text" at bounding box center [1075, 158] width 285 height 34
paste input "plex:streamingMedia:65dce0e20d83c0e15e24ca52"
type input "plex:streamingMedia:65dce0e20d83c0e15e24ca52"
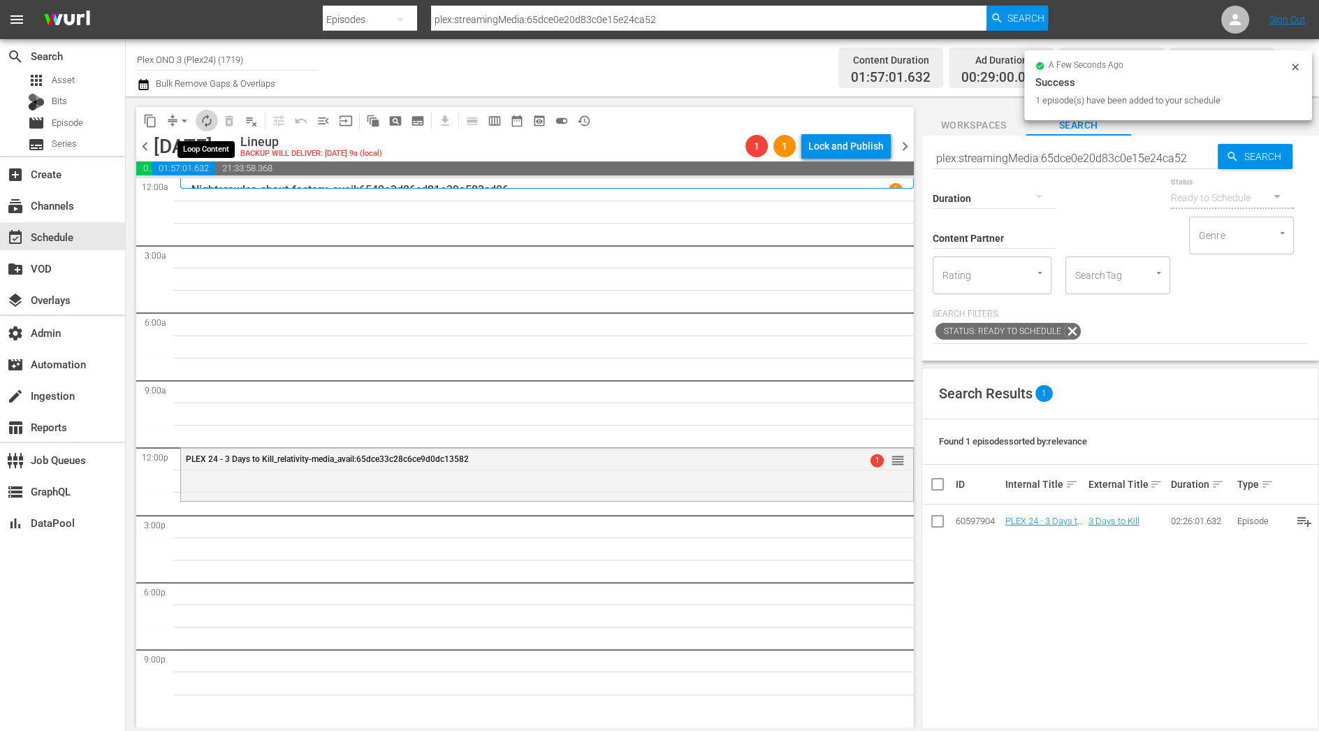
click at [208, 117] on span "autorenew_outlined" at bounding box center [207, 121] width 14 height 14
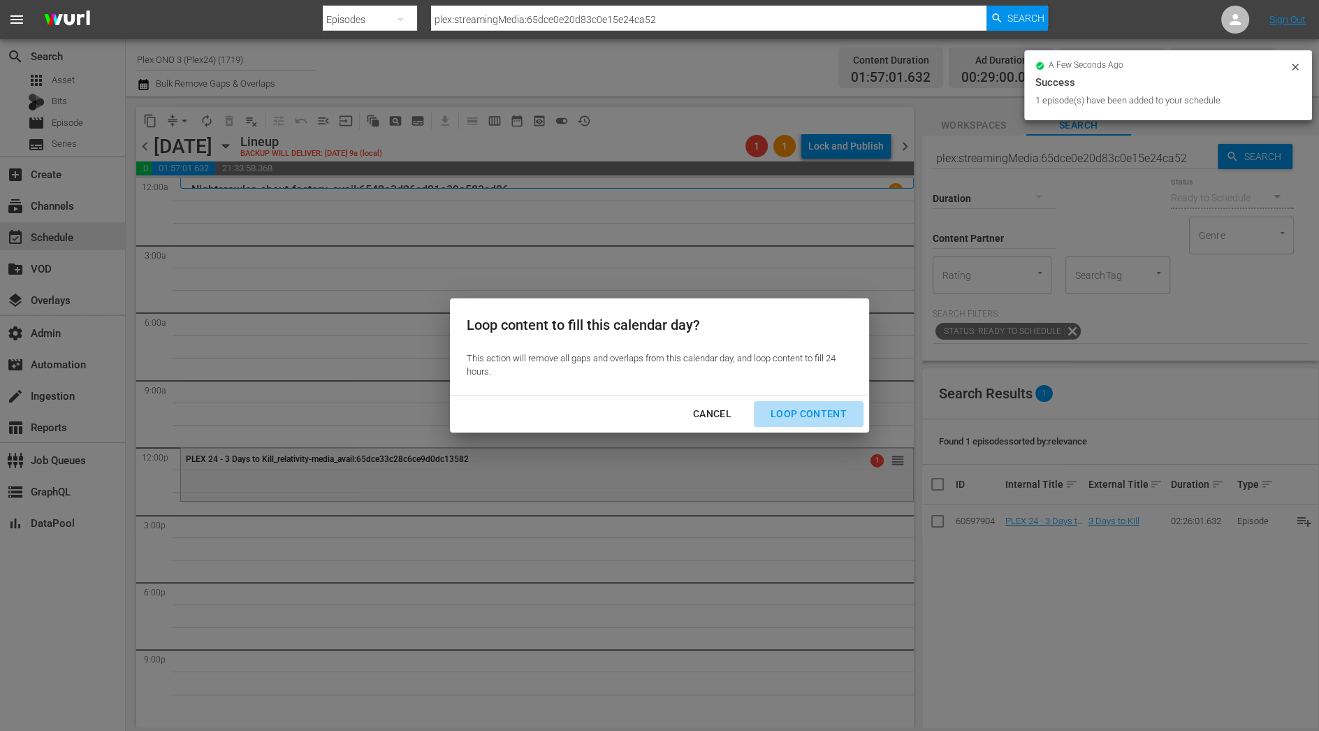
click at [823, 419] on div "Loop Content" at bounding box center [809, 413] width 99 height 17
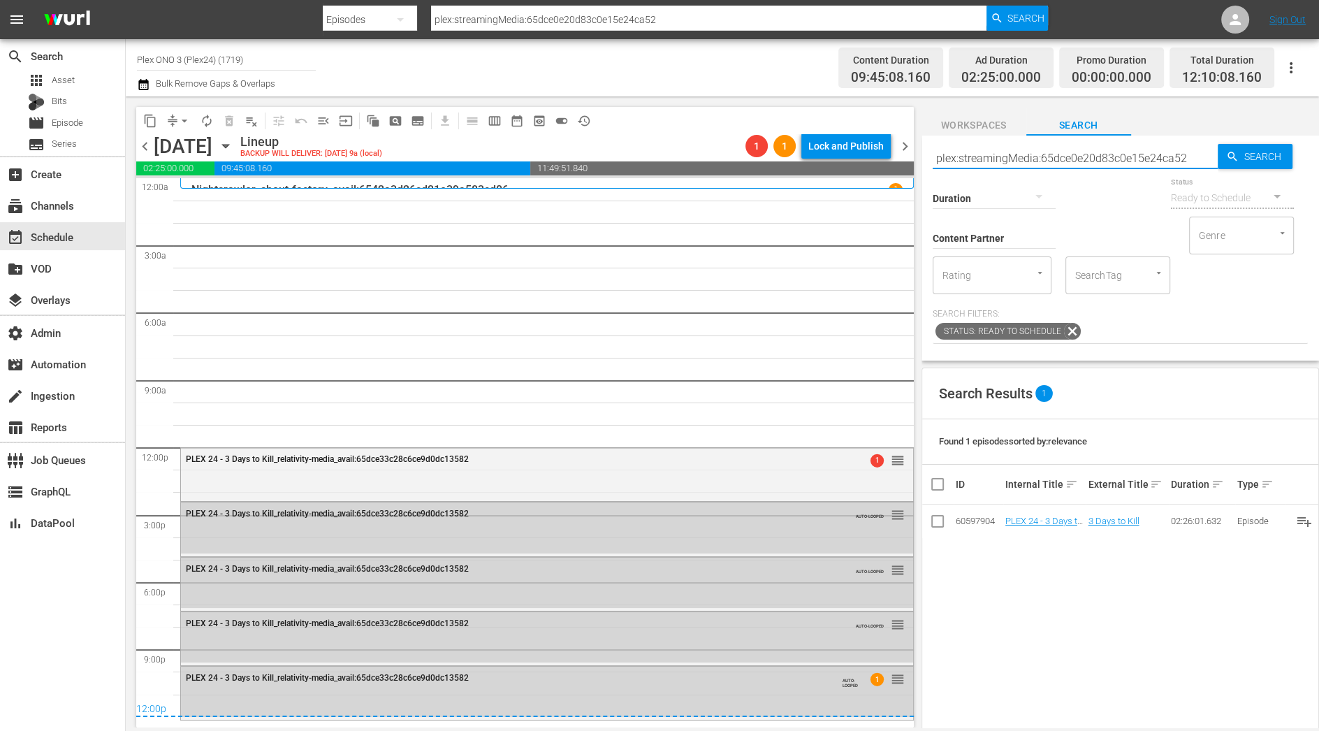
click at [1105, 149] on input "plex:streamingMedia:65dce0e20d83c0e15e24ca52" at bounding box center [1075, 158] width 285 height 34
paste input ""plex:streamingMedia:6542a1db472b8ab03efc2a1d ""
type input ""plex:streamingMedia:6542a1db472b8ab03efc2a1d ""
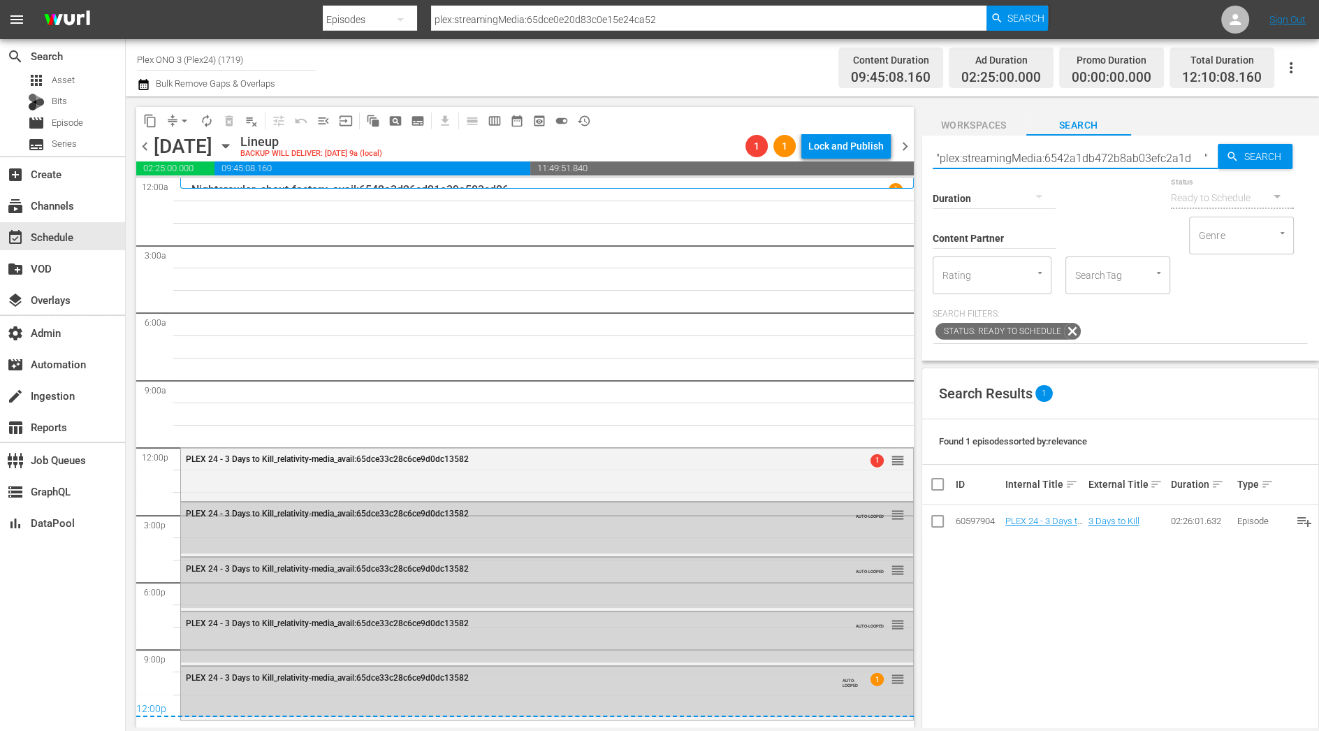
type input ""plex:streamingMedia:6542a1db472b8ab03efc2a1d ""
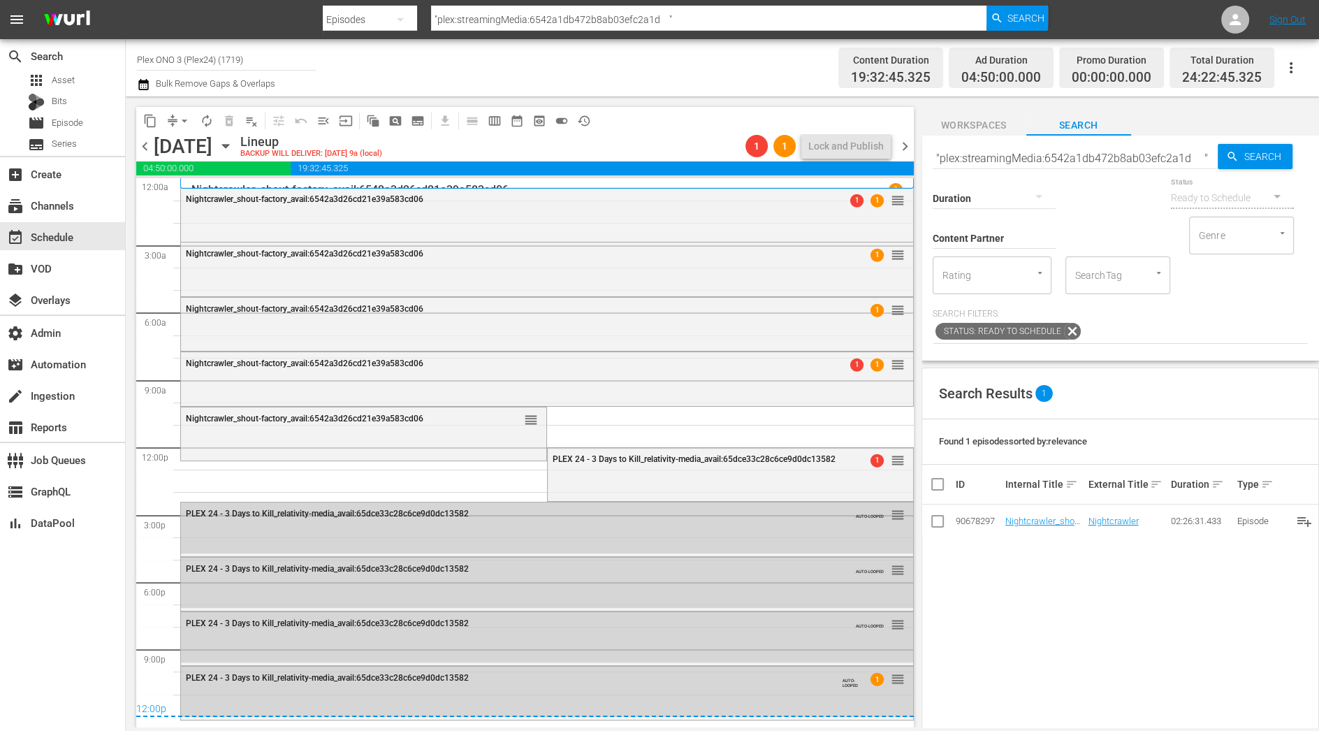
drag, startPoint x: 1045, startPoint y: 519, endPoint x: 381, endPoint y: 4, distance: 840.2
click at [908, 147] on span "chevron_right" at bounding box center [905, 146] width 17 height 17
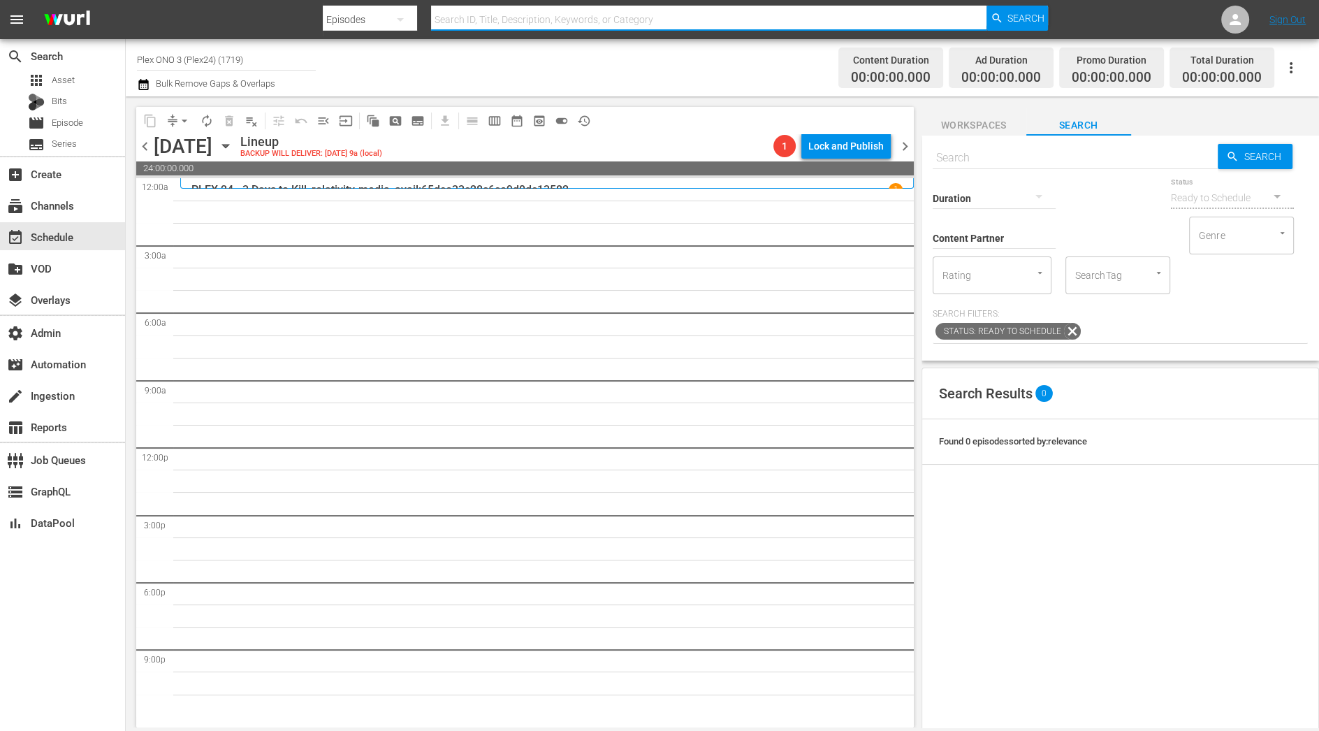
click at [462, 13] on input "text" at bounding box center [709, 20] width 556 height 34
paste input "plex:streamingMedia:639791f452c12ef2bd42cf16"
type input "plex:streamingMedia:639791f452c12ef2bd42cf16"
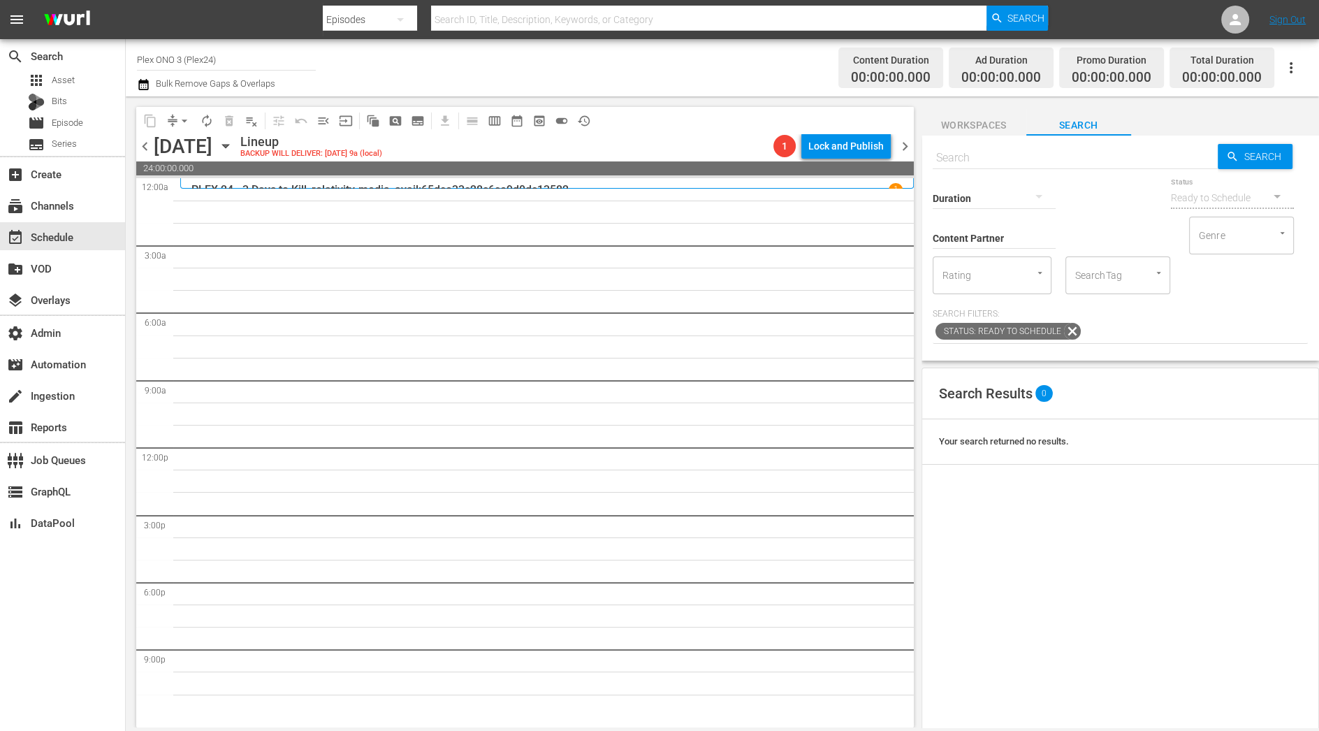
click at [1013, 164] on div "Duration" at bounding box center [994, 189] width 123 height 50
click at [948, 157] on input "text" at bounding box center [1075, 158] width 285 height 34
paste input "plex:streamingMedia:639791f452c12ef2bd42cf16"
type input "plex:streamingMedia:639791f452c12ef2bd42cf16"
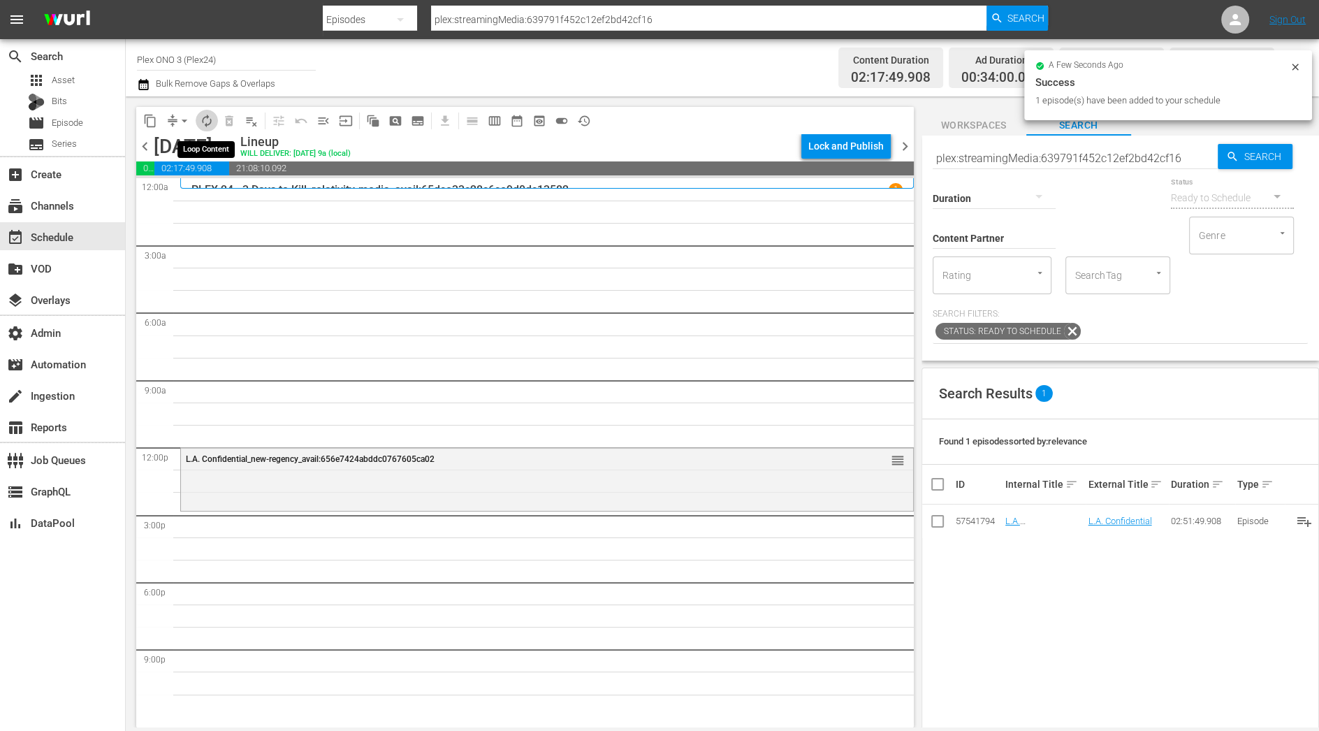
click at [206, 120] on span "autorenew_outlined" at bounding box center [207, 121] width 14 height 14
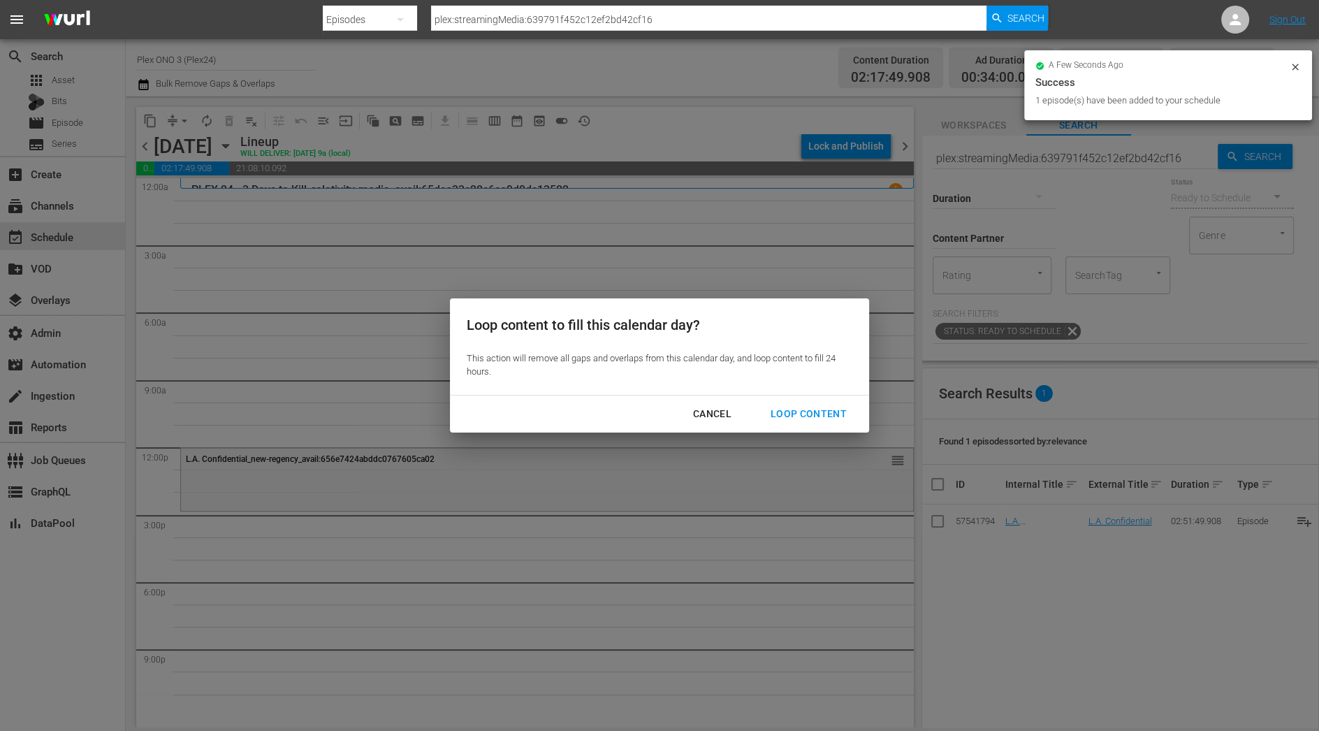
click at [846, 411] on div "Loop Content" at bounding box center [809, 413] width 99 height 17
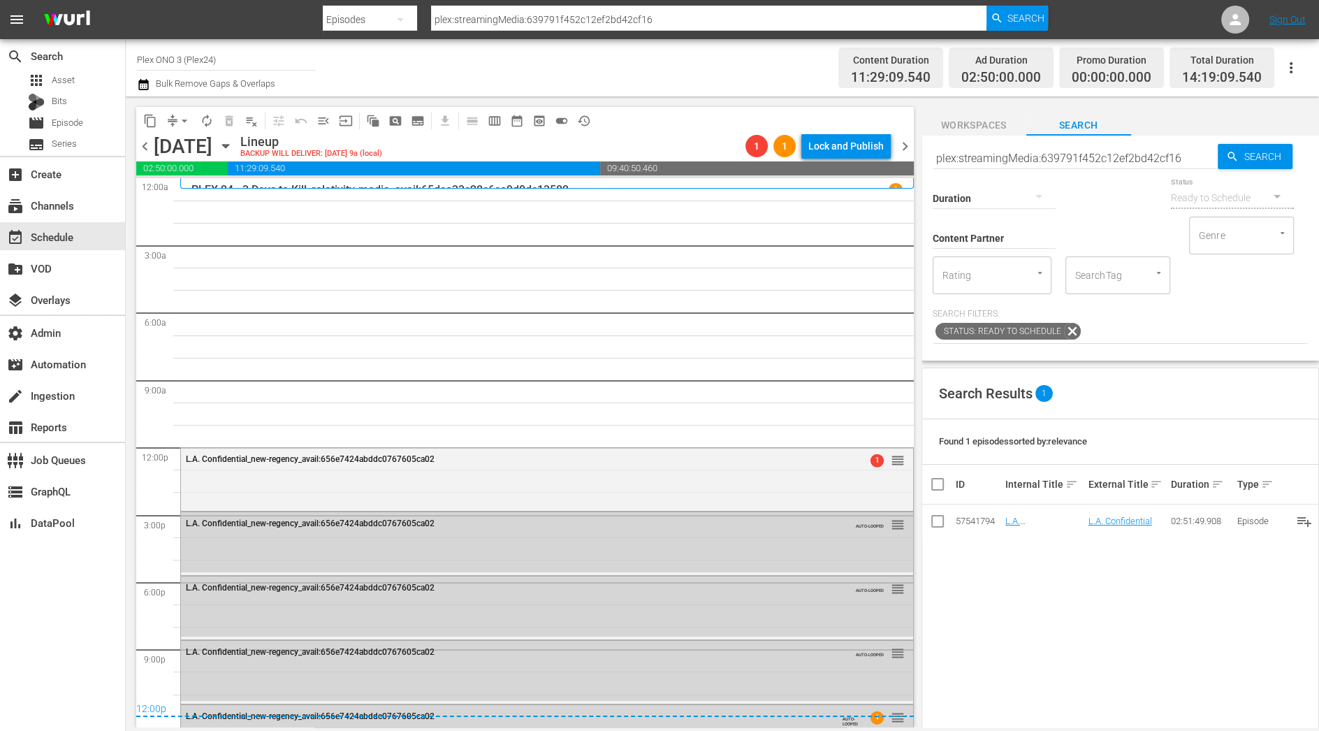
click at [947, 167] on div "Duration" at bounding box center [994, 189] width 123 height 50
click at [950, 161] on input "plex:streamingMedia:639791f452c12ef2bd42cf16" at bounding box center [1075, 158] width 285 height 34
paste input "5dce0e20d83c0e15e24ca52"
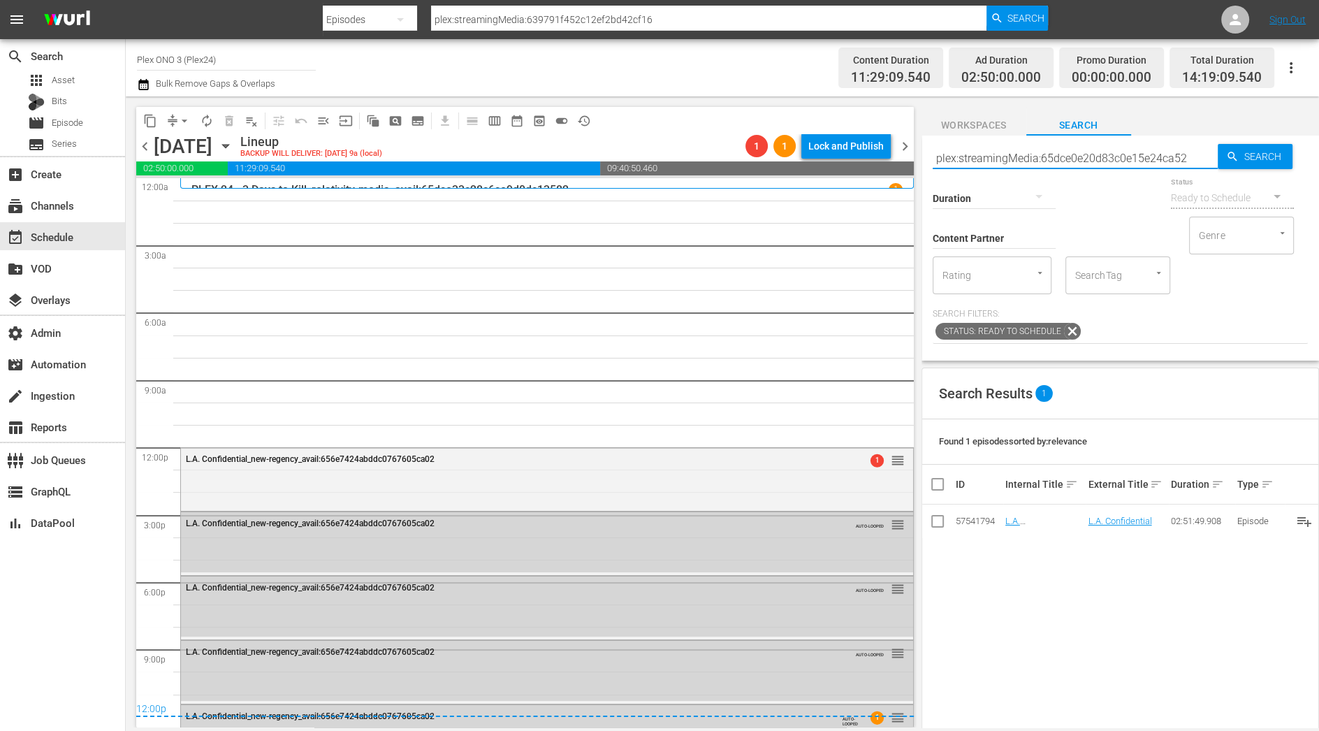
type input "plex:streamingMedia:65dce0e20d83c0e15e24ca52"
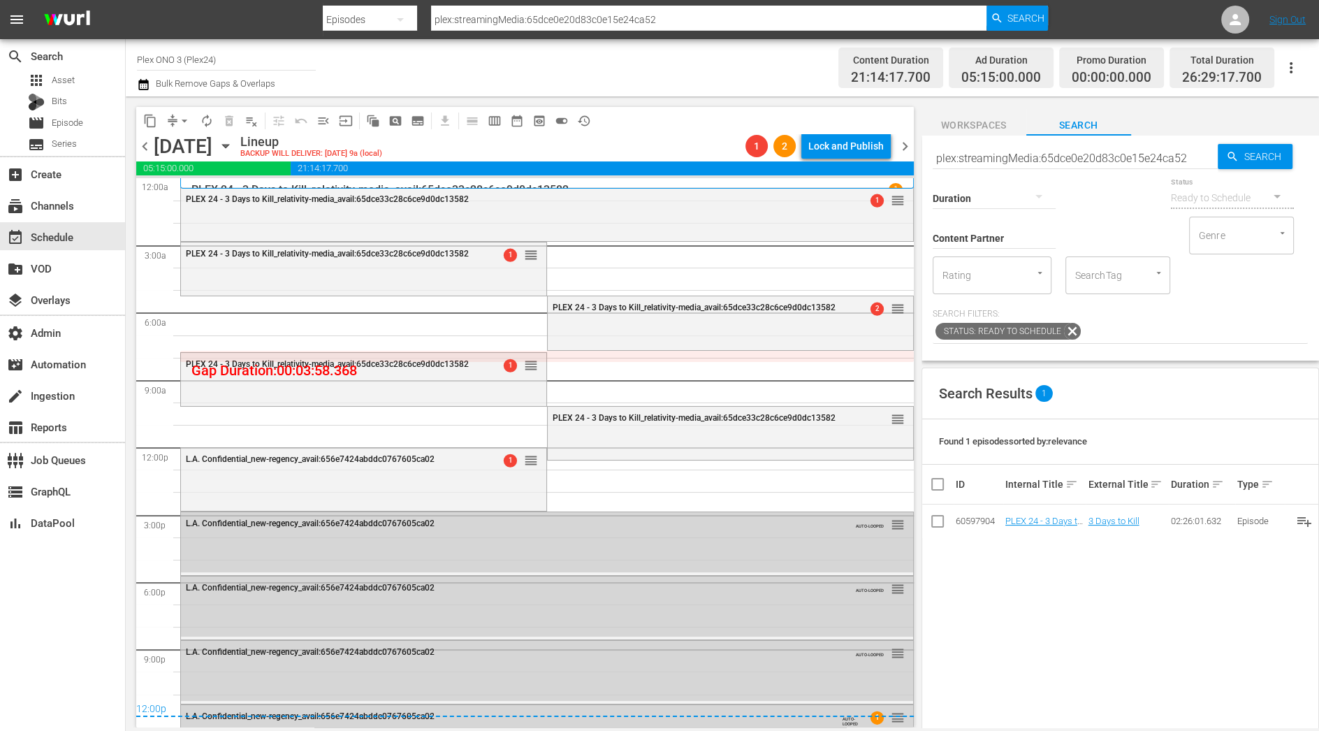
click at [906, 147] on span "chevron_right" at bounding box center [905, 146] width 17 height 17
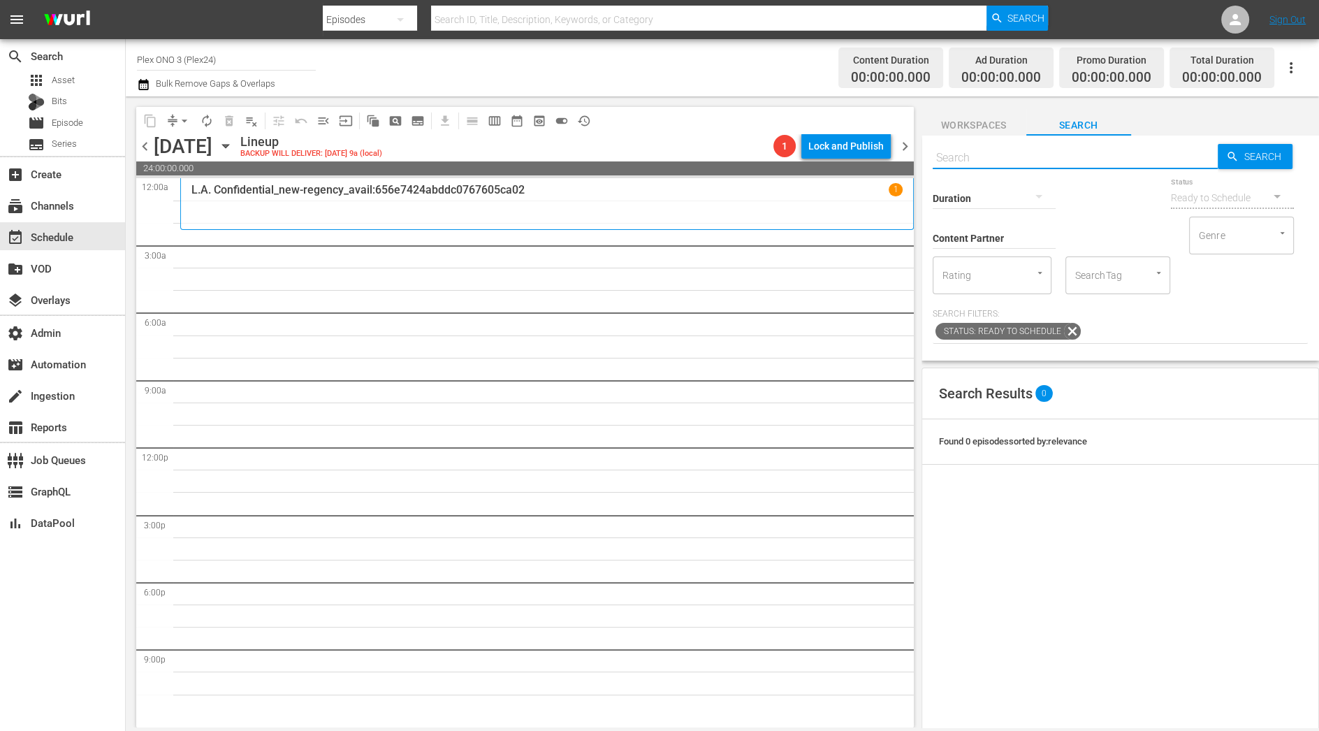
click at [976, 156] on input "text" at bounding box center [1075, 158] width 285 height 34
paste input "plex:streamingMedia:62d03f1d700e44e586297b09"
type input "plex:streamingMedia:62d03f1d700e44e586297b09"
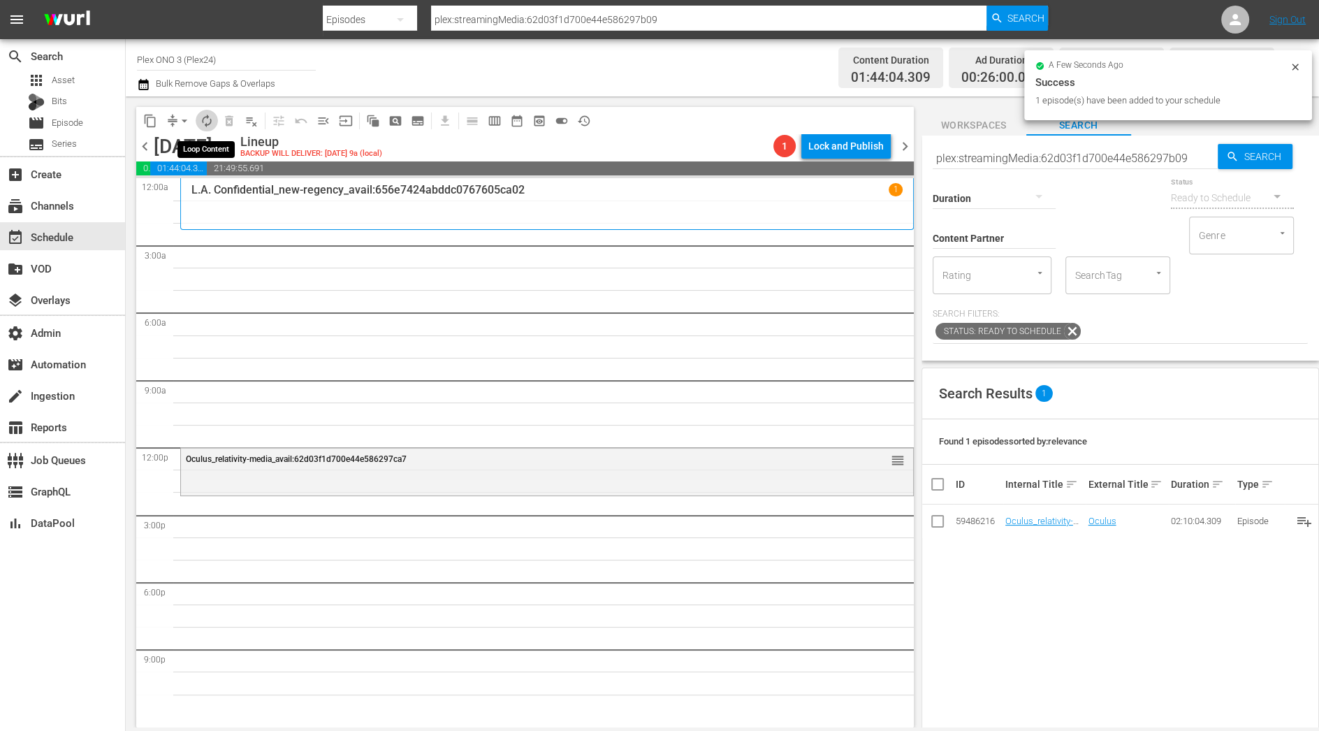
click at [198, 119] on button "autorenew_outlined" at bounding box center [207, 121] width 22 height 22
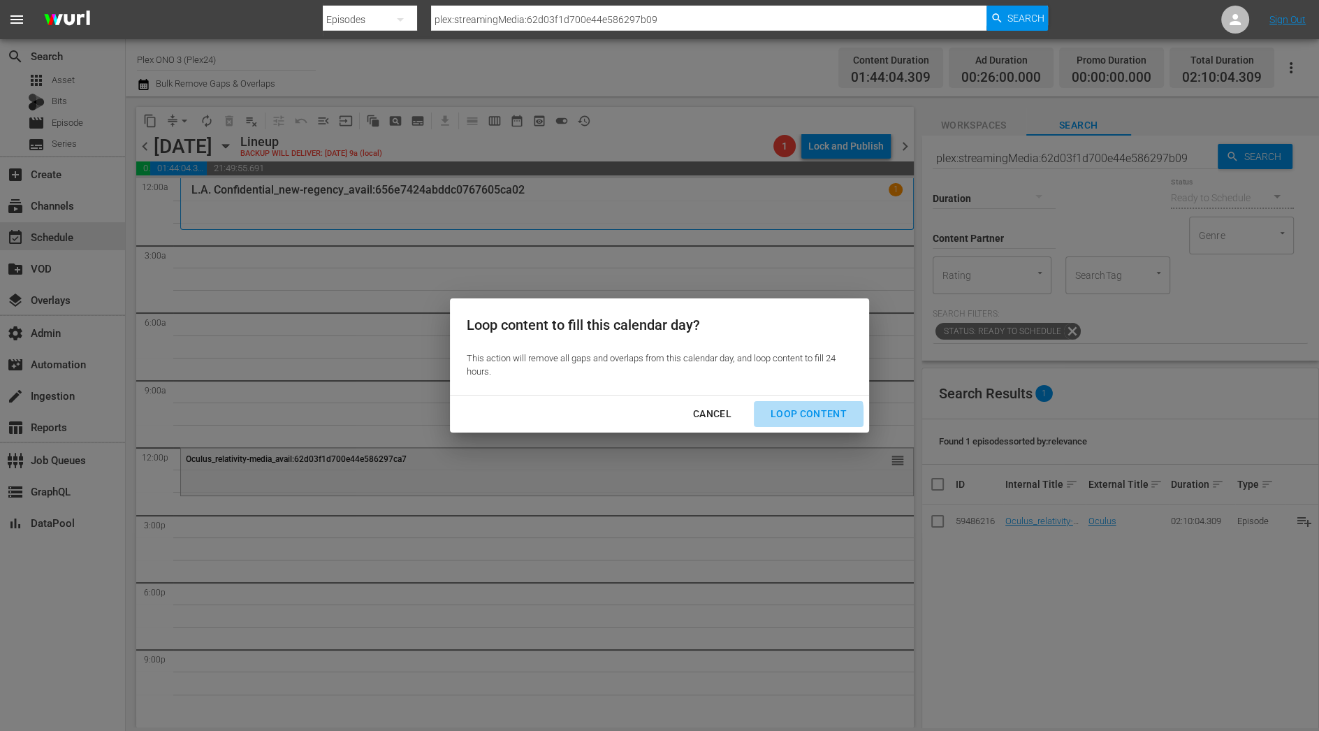
click at [797, 416] on div "Loop Content" at bounding box center [809, 413] width 99 height 17
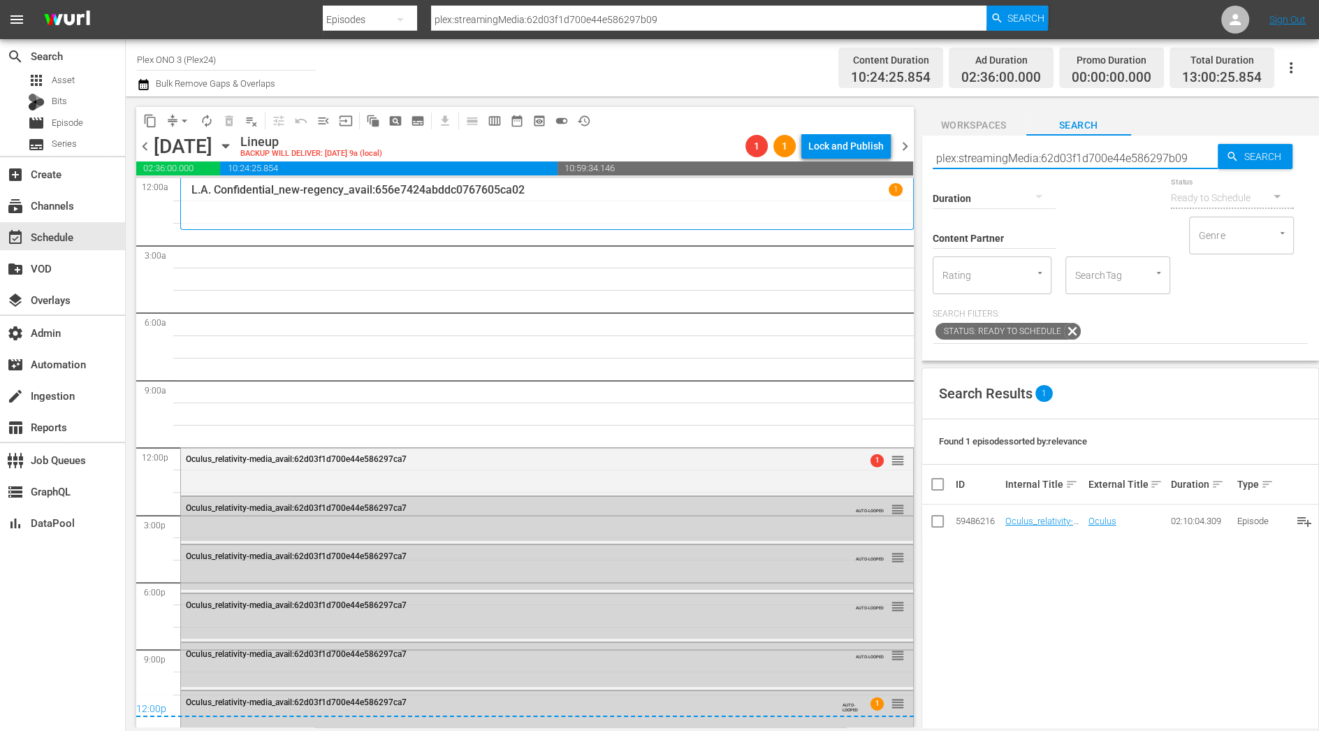
click at [1017, 159] on input "plex:streamingMedia:62d03f1d700e44e586297b09" at bounding box center [1075, 158] width 285 height 34
paste input "39791f452c12ef2bd42cf16"
type input "plex:streamingMedia:639791f452c12ef2bd42cf16"
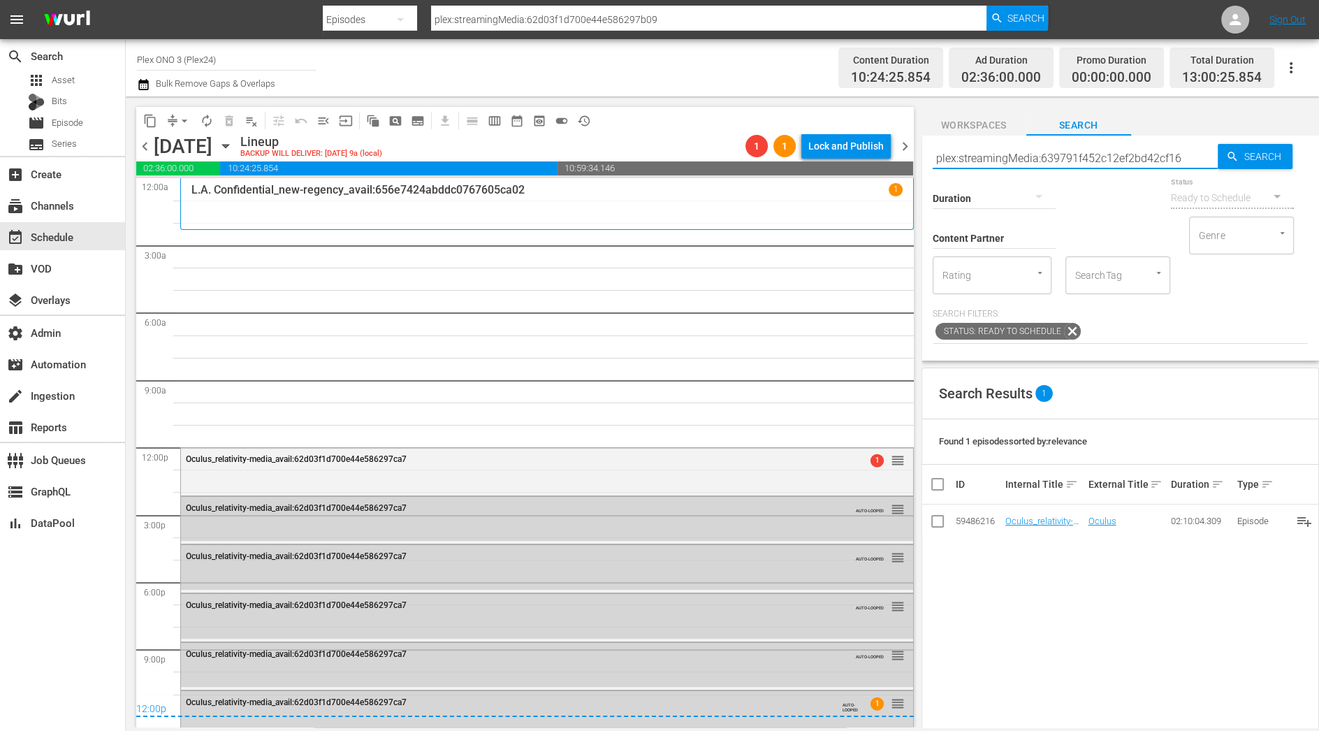
type input "plex:streamingMedia:639791f452c12ef2bd42cf16"
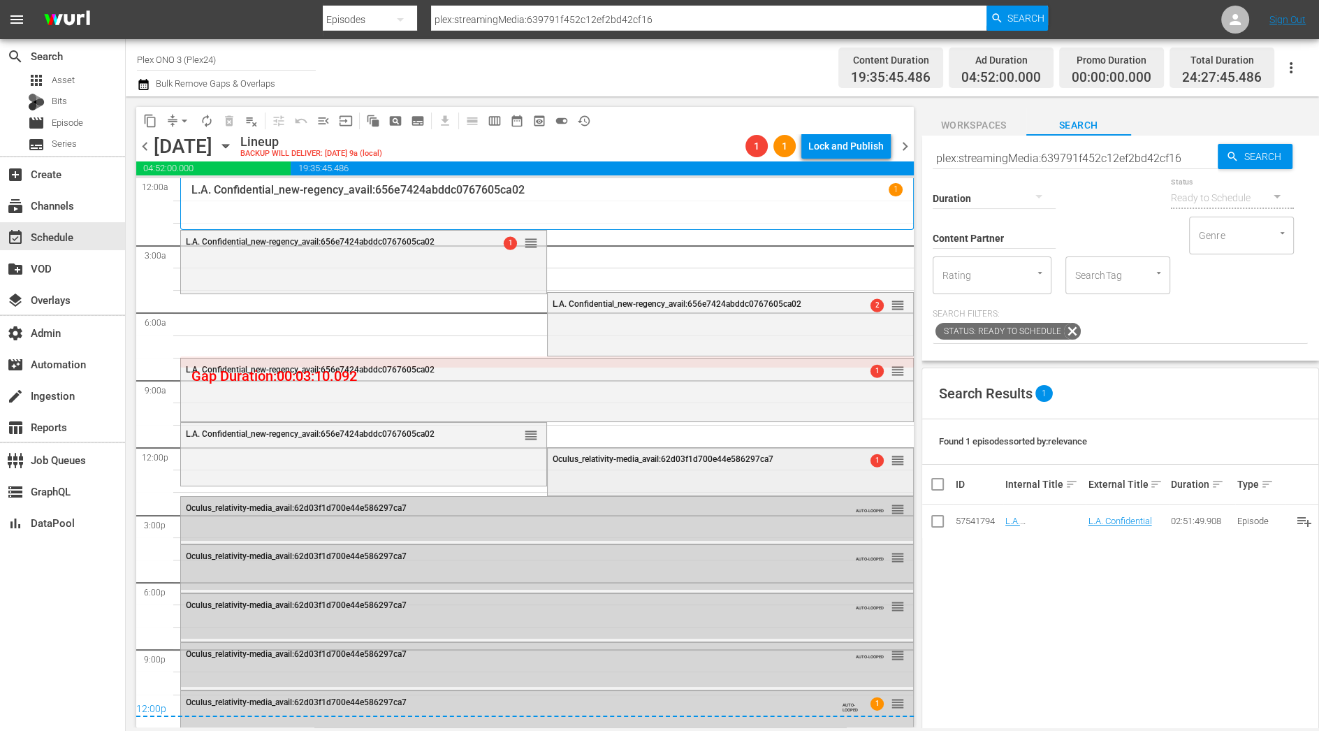
click at [713, 460] on span "Oculus_relativity-media_avail:62d03f1d700e44e586297ca7" at bounding box center [663, 459] width 221 height 10
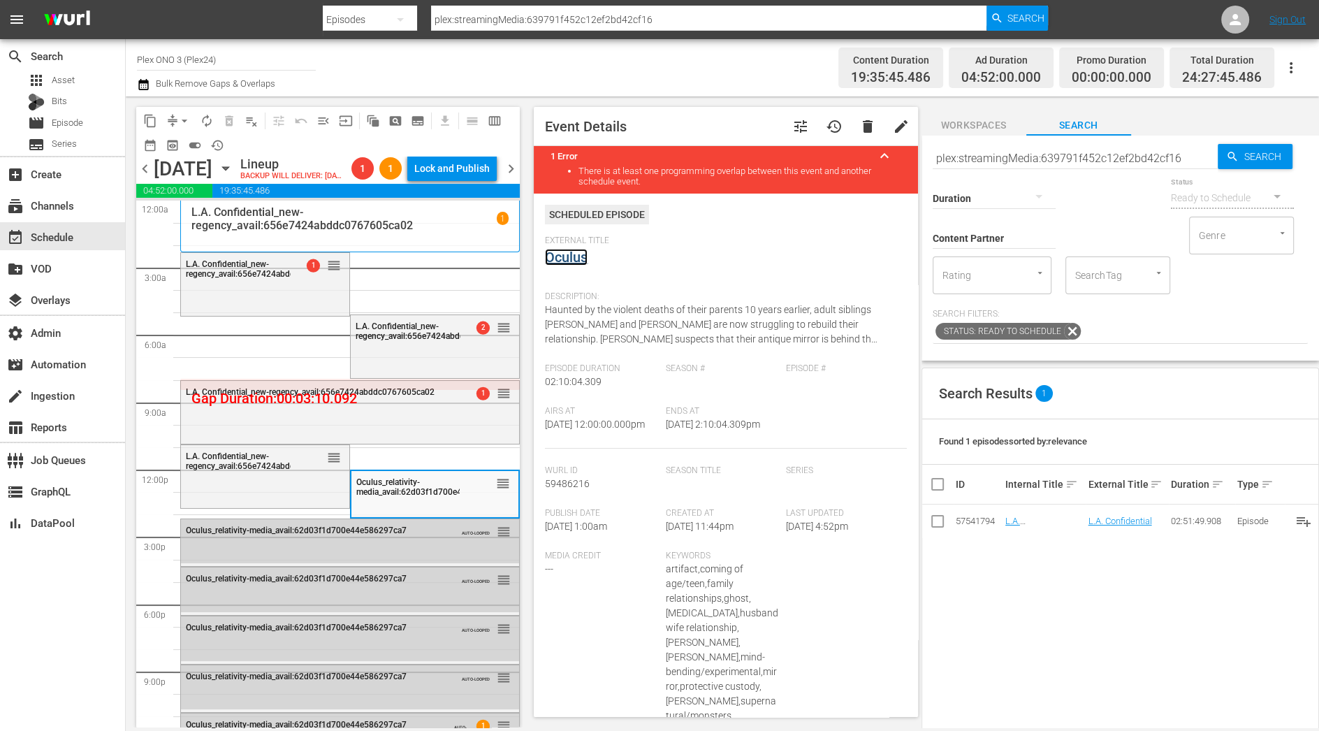
click at [574, 254] on link "Oculus" at bounding box center [566, 257] width 43 height 17
click at [863, 131] on span "delete" at bounding box center [868, 126] width 17 height 17
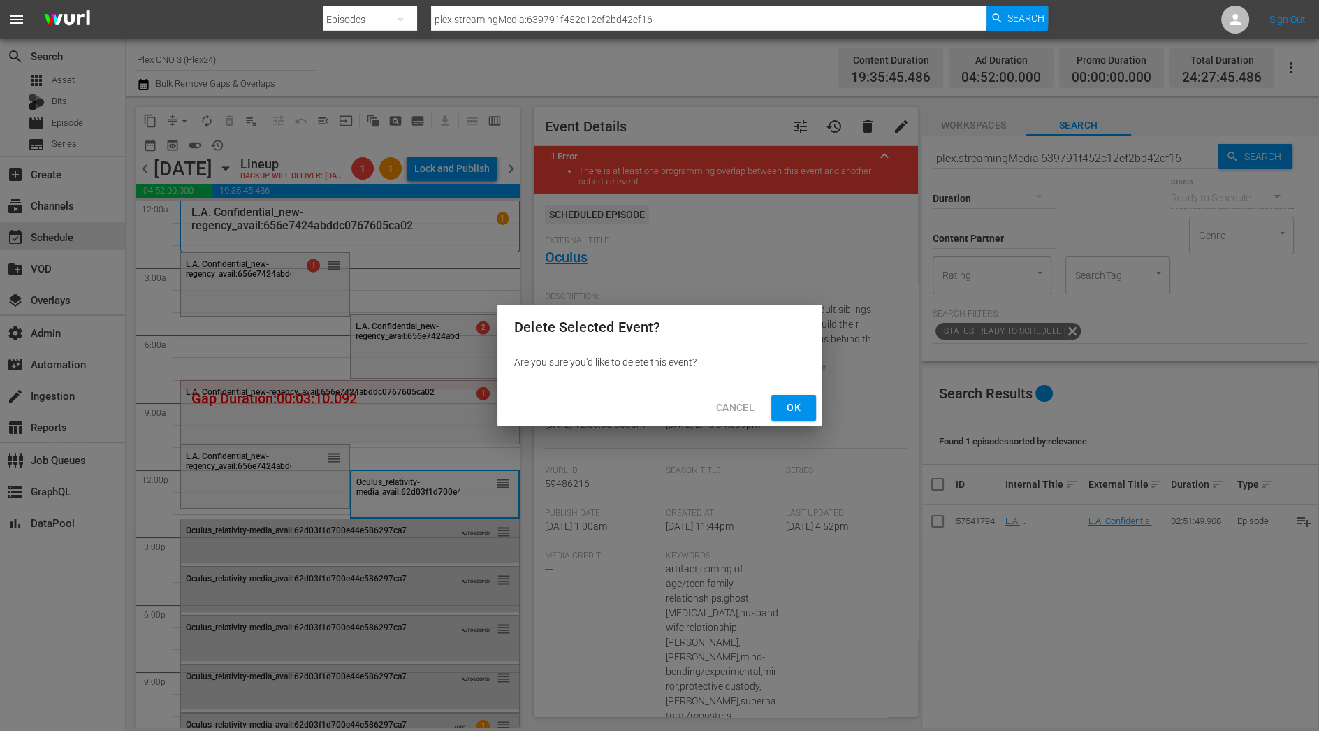
click at [792, 414] on span "Ok" at bounding box center [794, 407] width 22 height 17
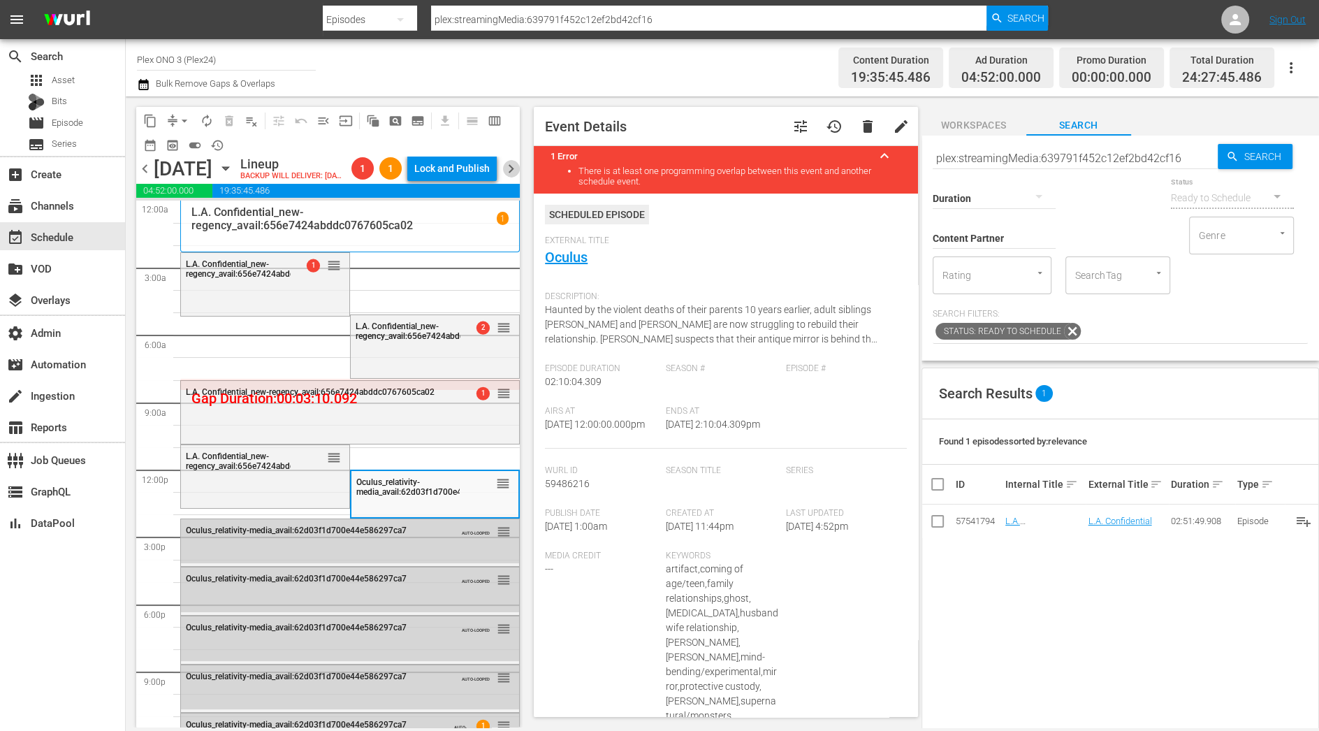
click at [512, 177] on span "chevron_right" at bounding box center [510, 168] width 17 height 17
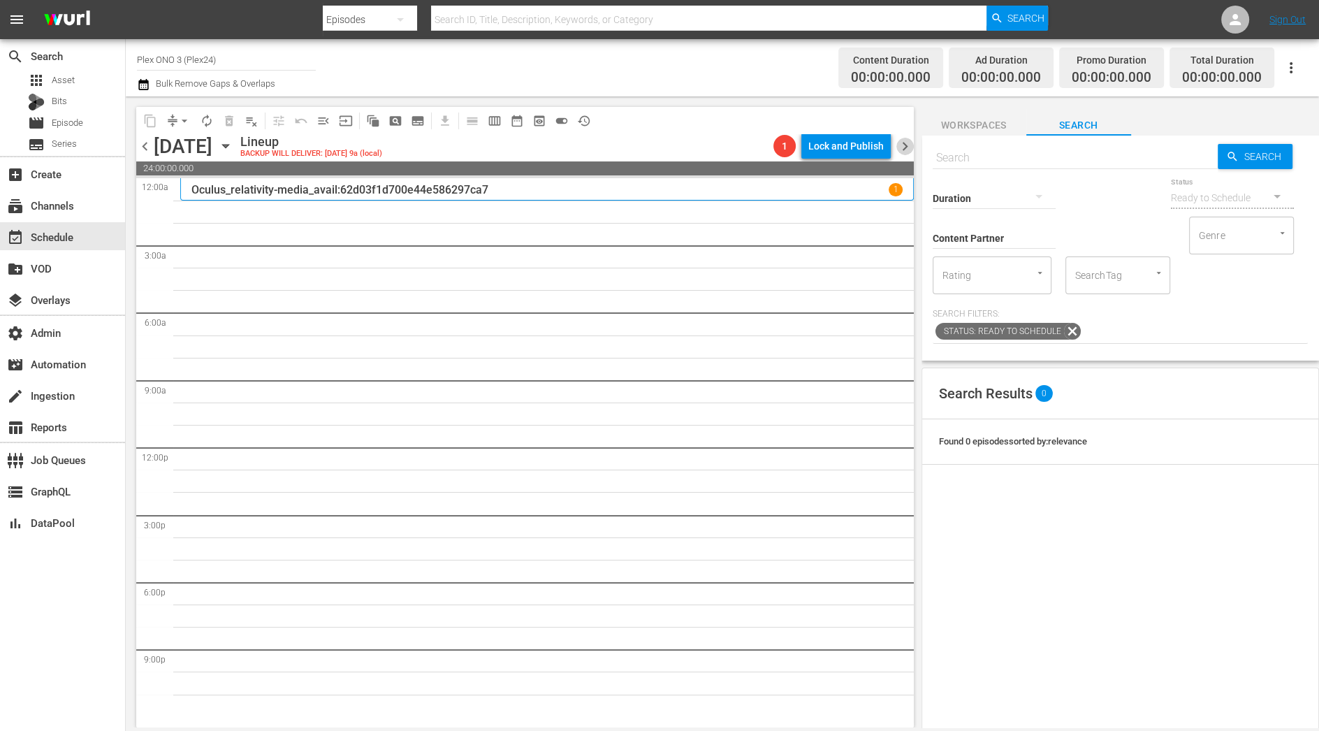
click at [907, 147] on span "chevron_right" at bounding box center [905, 146] width 17 height 17
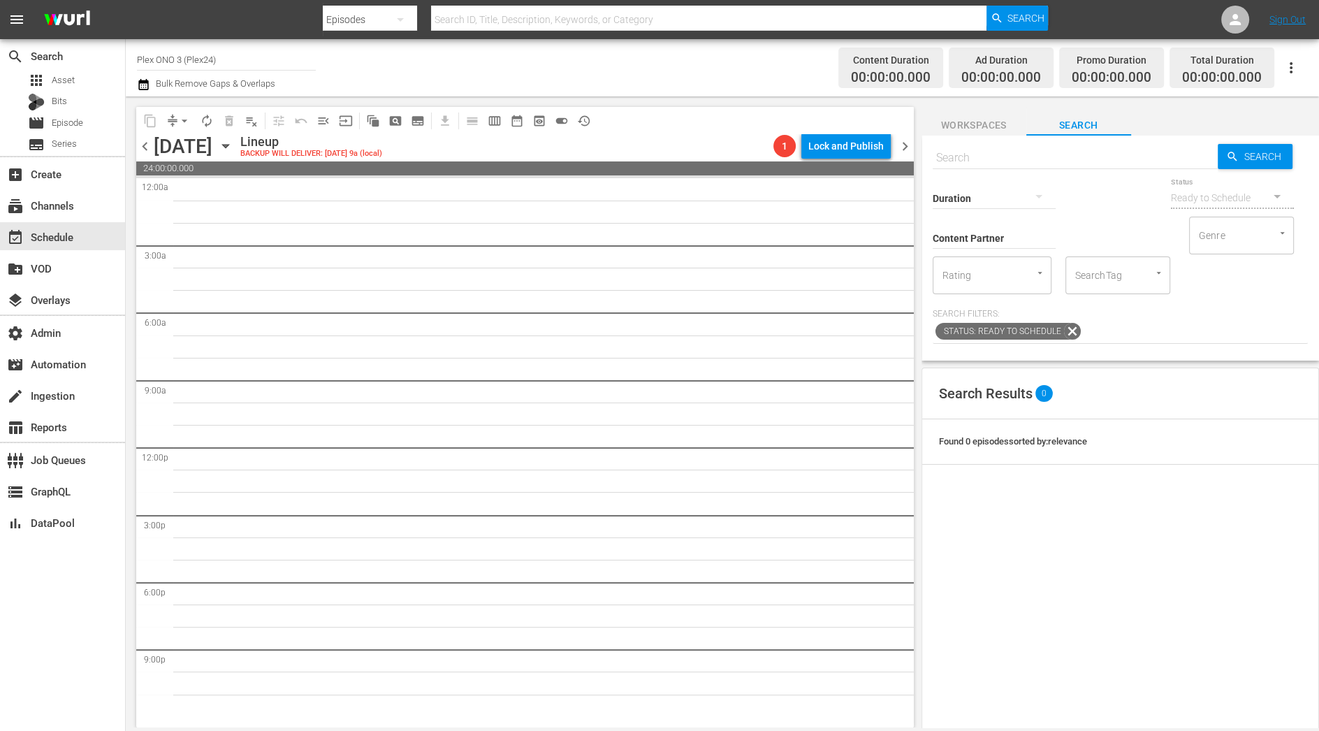
click at [1047, 159] on input "text" at bounding box center [1075, 158] width 285 height 34
paste input "plex:streamingMedia:62c7076f700e44e5864ca459"
type input "plex:streamingMedia:62c7076f700e44e5864ca459"
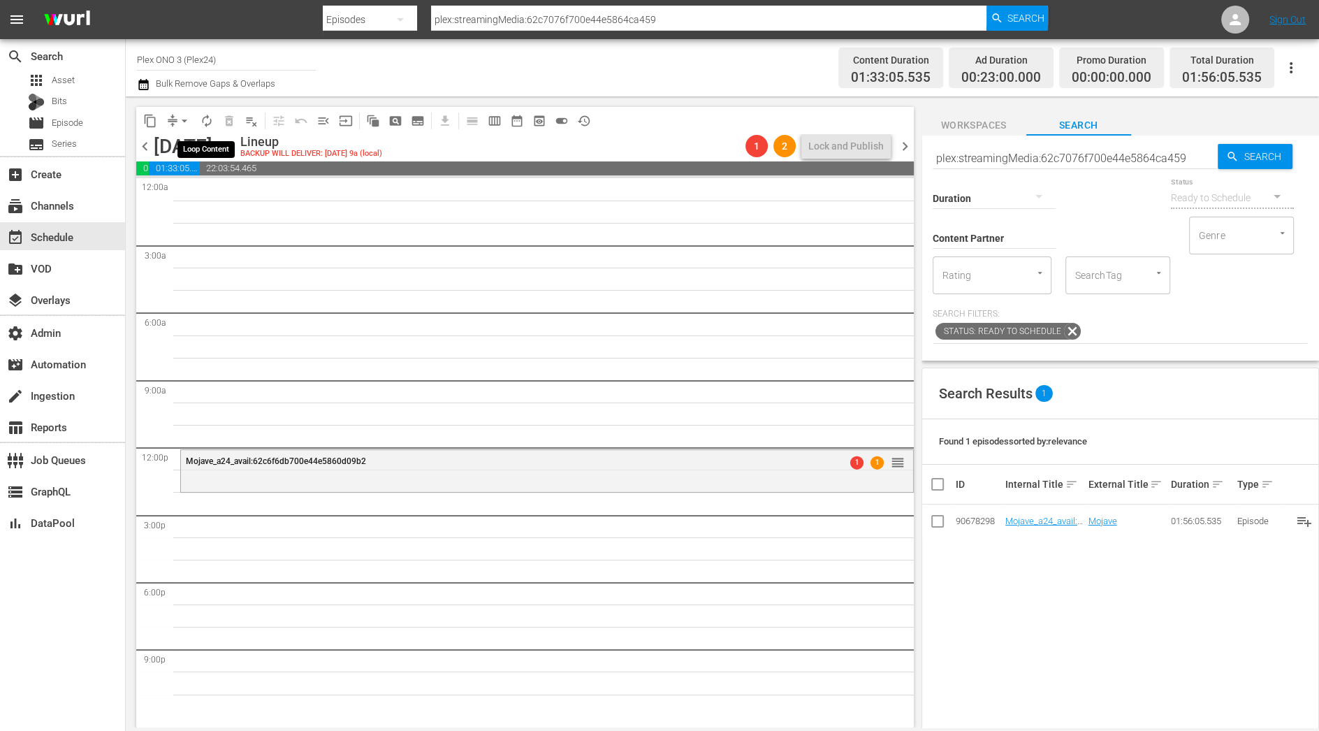
click at [207, 129] on button "autorenew_outlined" at bounding box center [207, 121] width 22 height 22
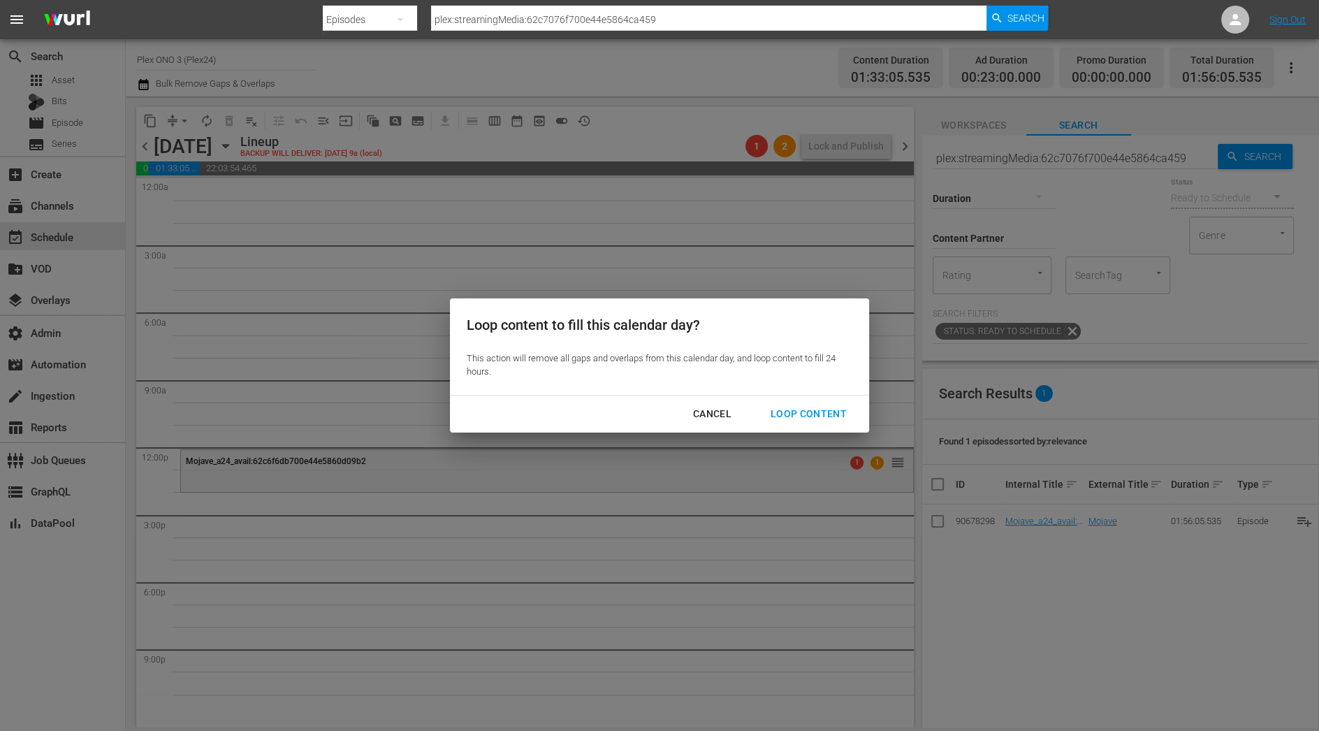
click at [812, 420] on div "Loop Content" at bounding box center [809, 413] width 99 height 17
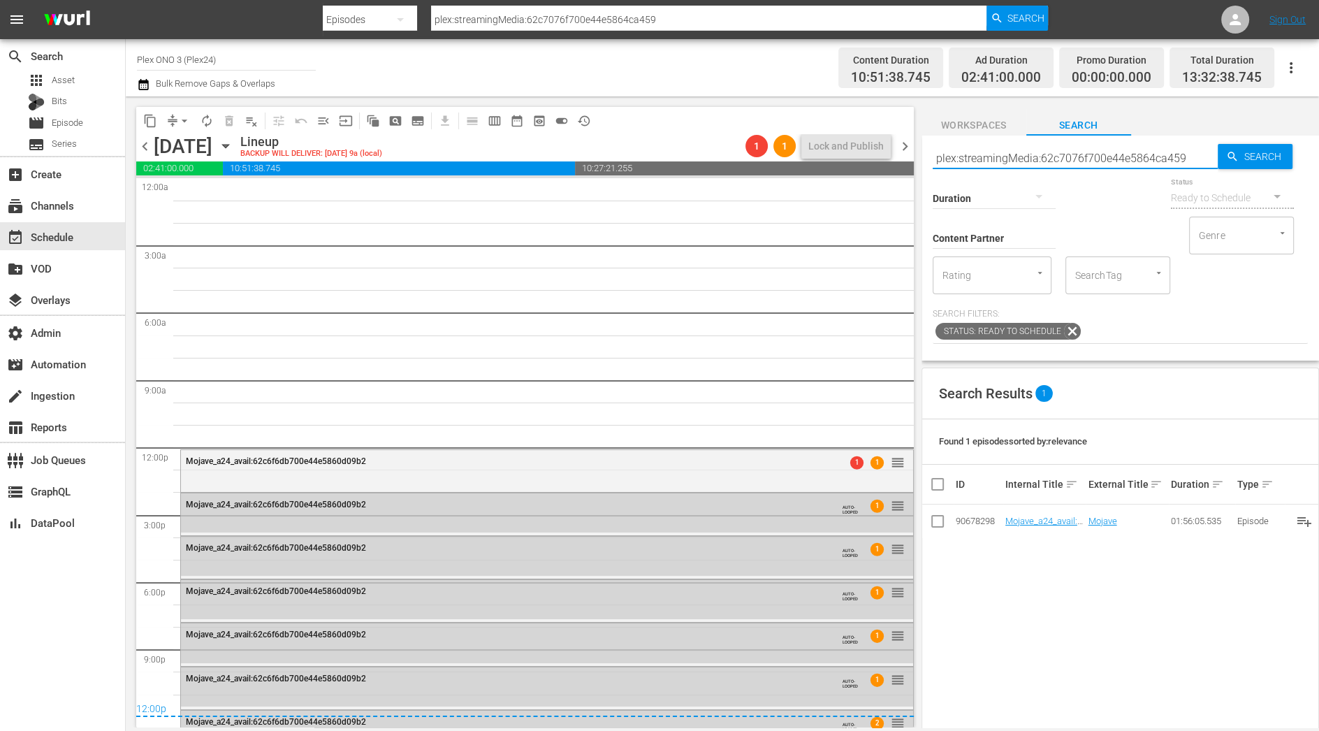
click at [989, 161] on input "plex:streamingMedia:62c7076f700e44e5864ca459" at bounding box center [1075, 158] width 285 height 34
paste input "d03f1d700e44e586297b0"
type input "plex:streamingMedia:62d03f1d700e44e586297b09"
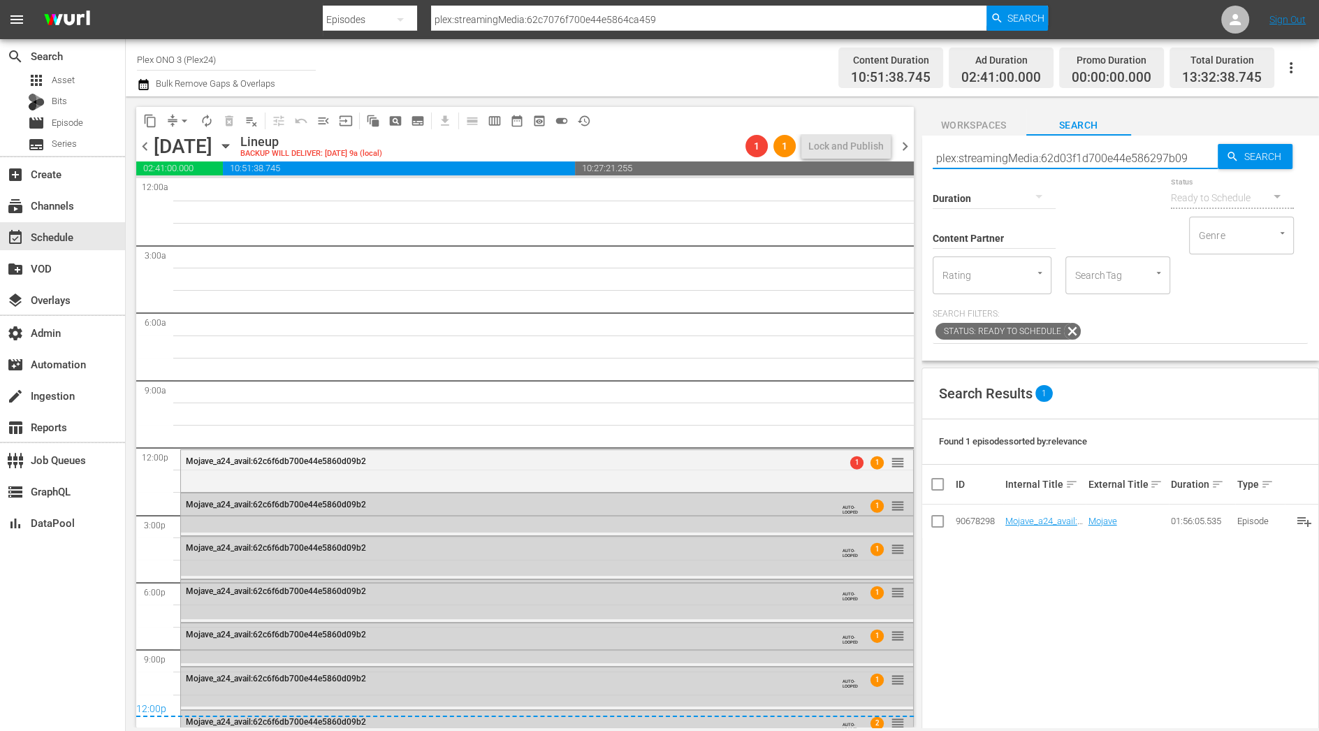
type input "plex:streamingMedia:62d03f1d700e44e586297b09"
click at [148, 155] on div "chevron_left Thursday, October 16th October 16th Lineup BACKUP WILL DELIVER: 10…" at bounding box center [525, 147] width 778 height 27
click at [143, 144] on span "chevron_left" at bounding box center [144, 146] width 17 height 17
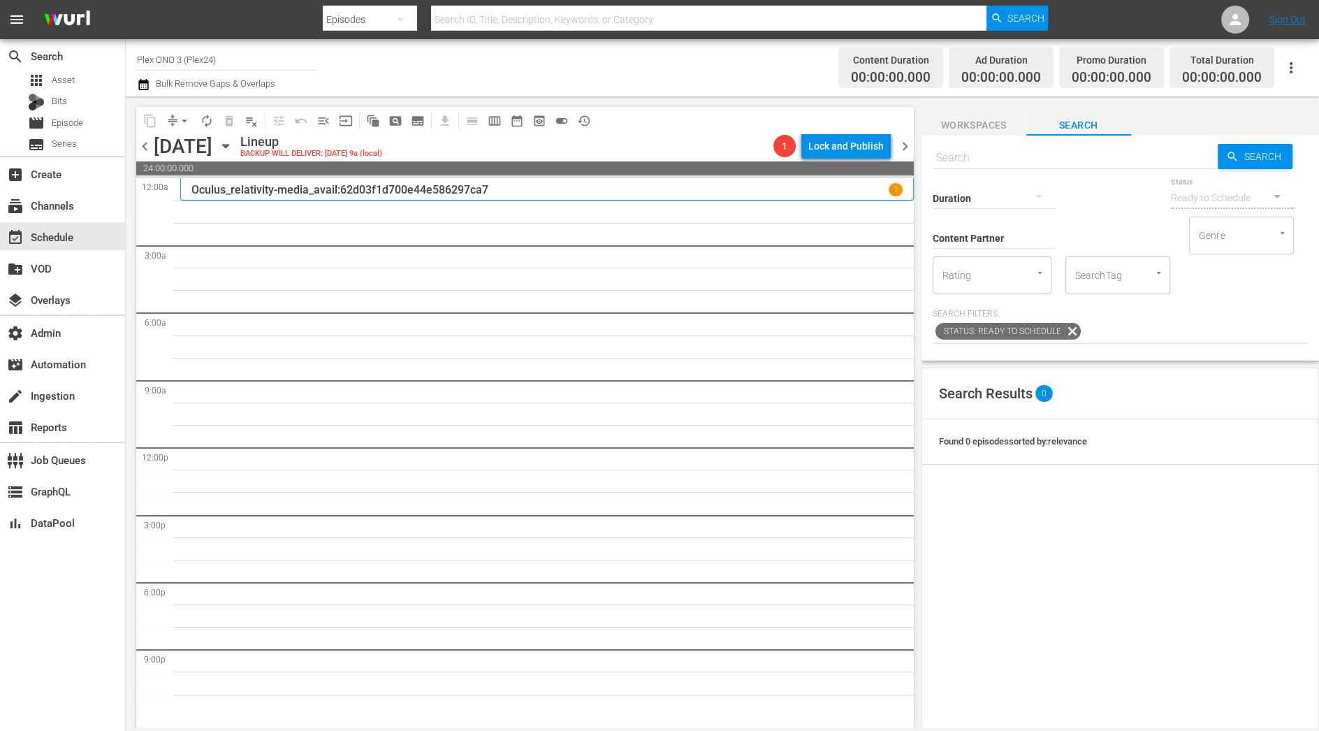
click at [147, 150] on span "chevron_left" at bounding box center [144, 146] width 17 height 17
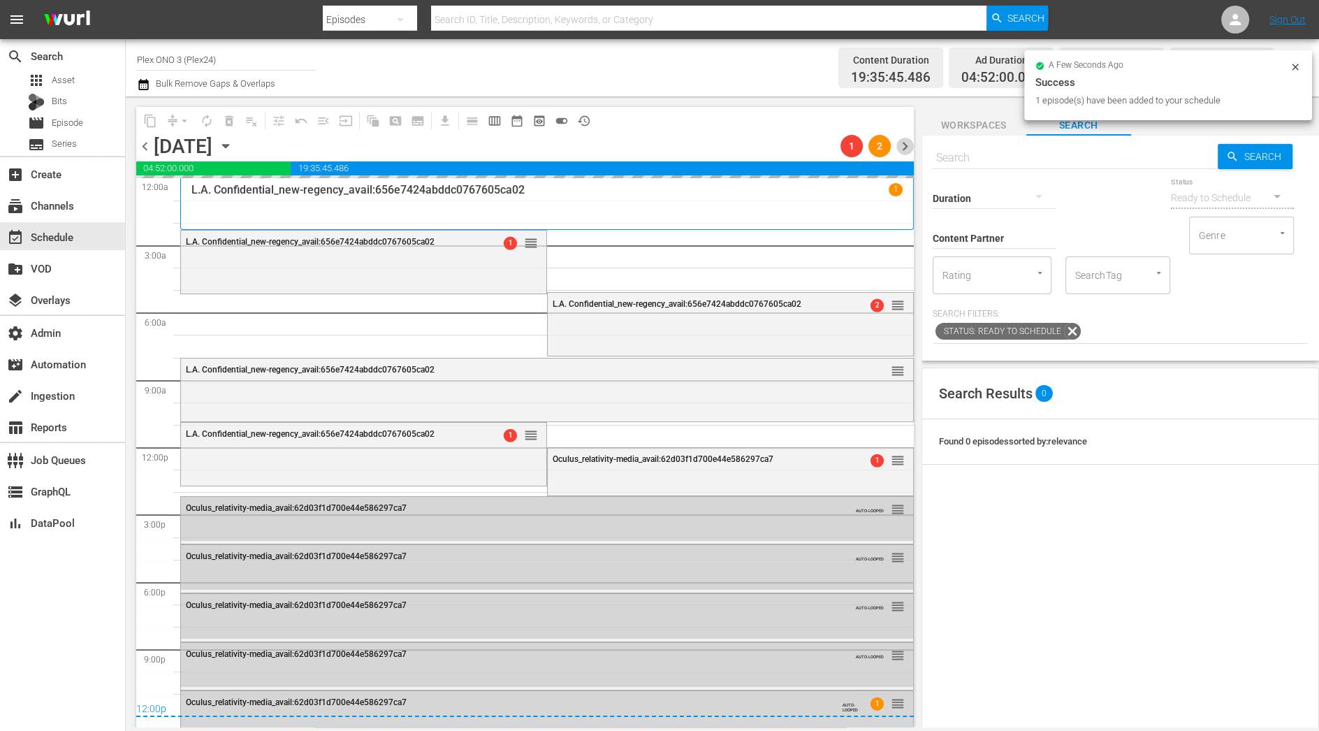
click at [903, 140] on span "chevron_right" at bounding box center [905, 146] width 17 height 17
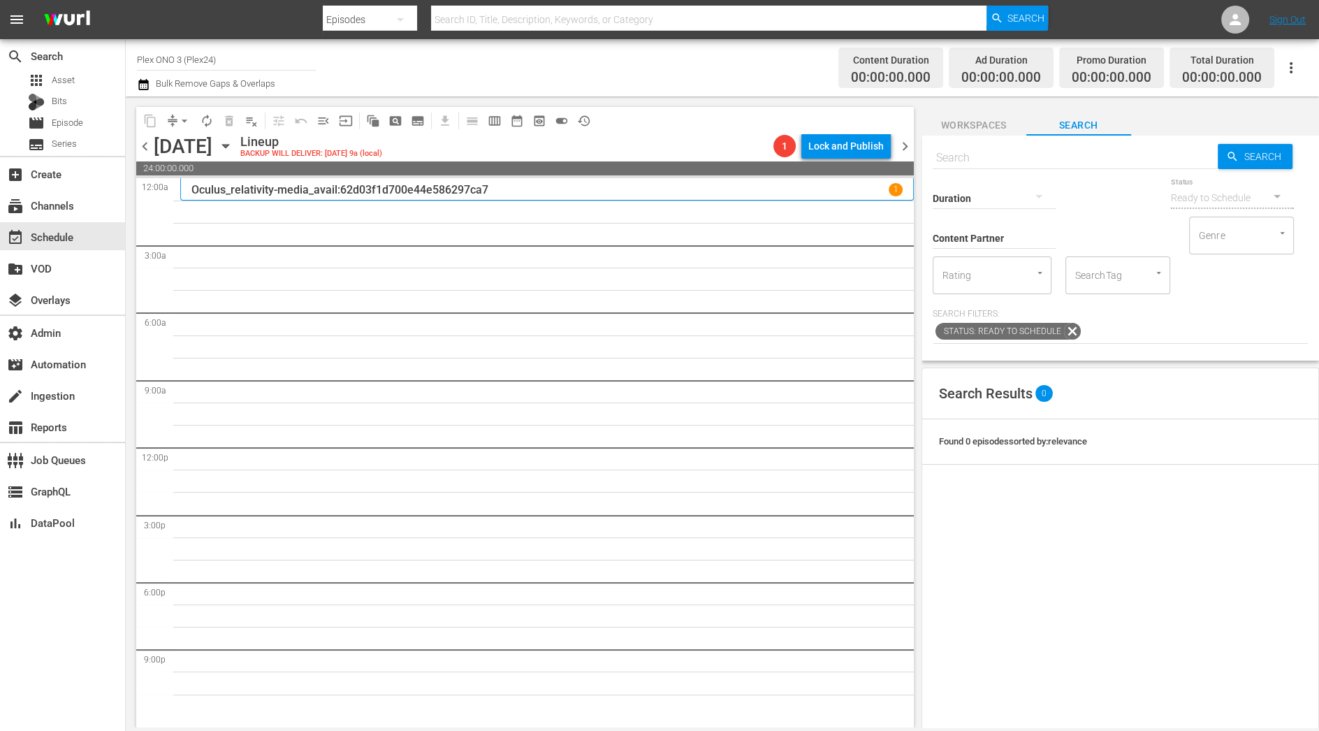
click at [908, 144] on span "chevron_right" at bounding box center [905, 146] width 17 height 17
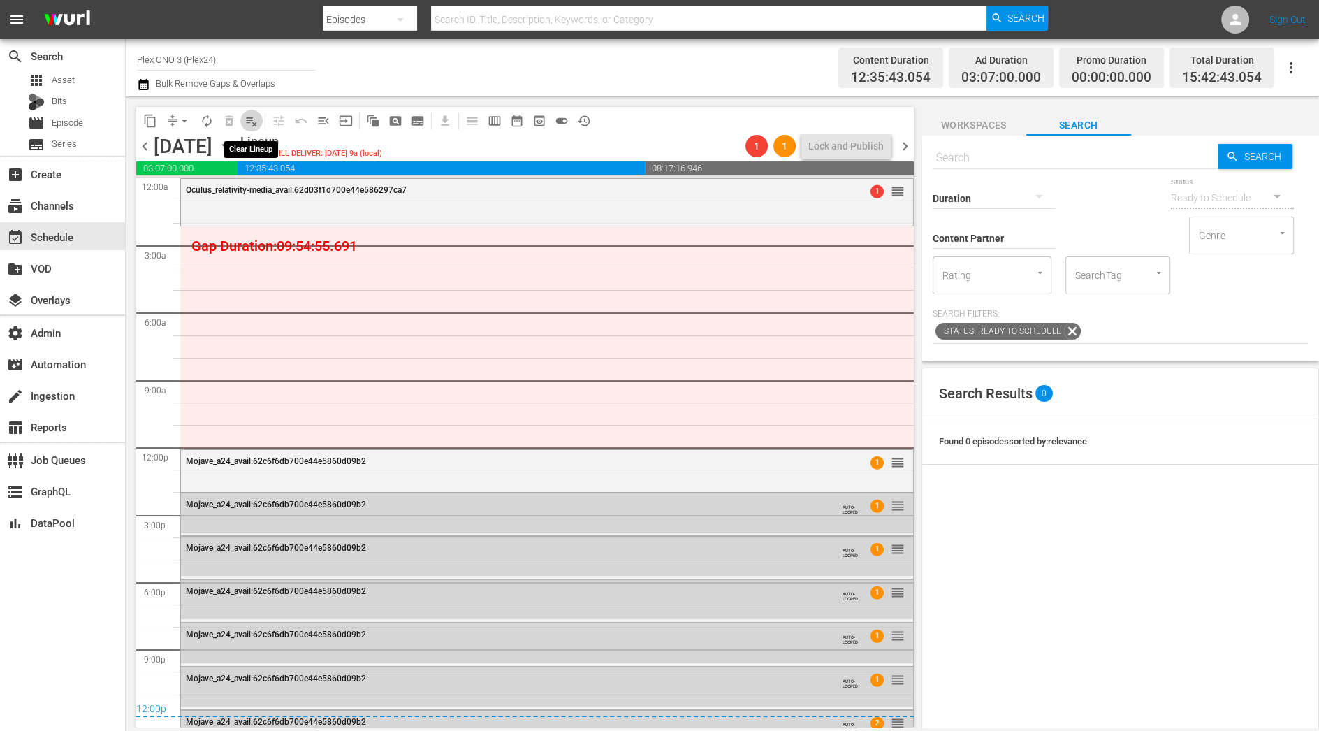
click at [245, 122] on span "playlist_remove_outlined" at bounding box center [252, 121] width 14 height 14
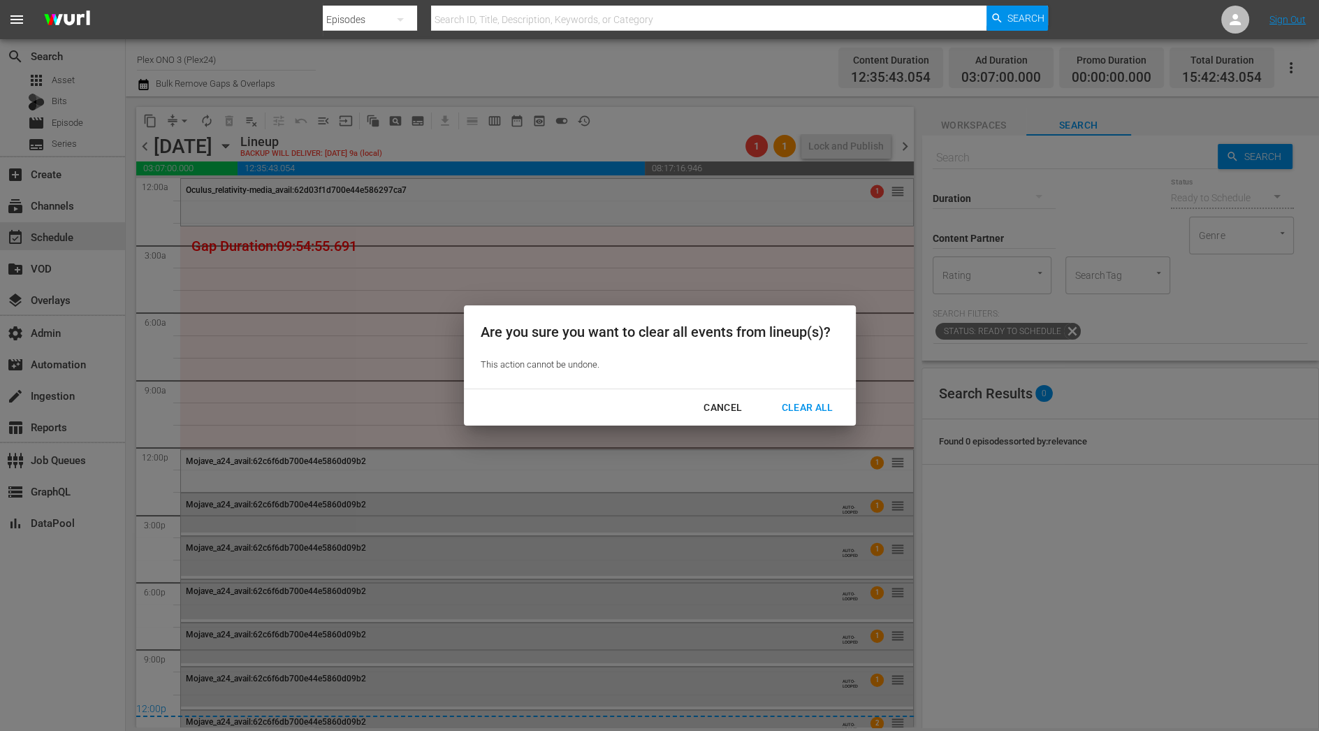
click at [818, 408] on div "Clear All" at bounding box center [807, 407] width 74 height 17
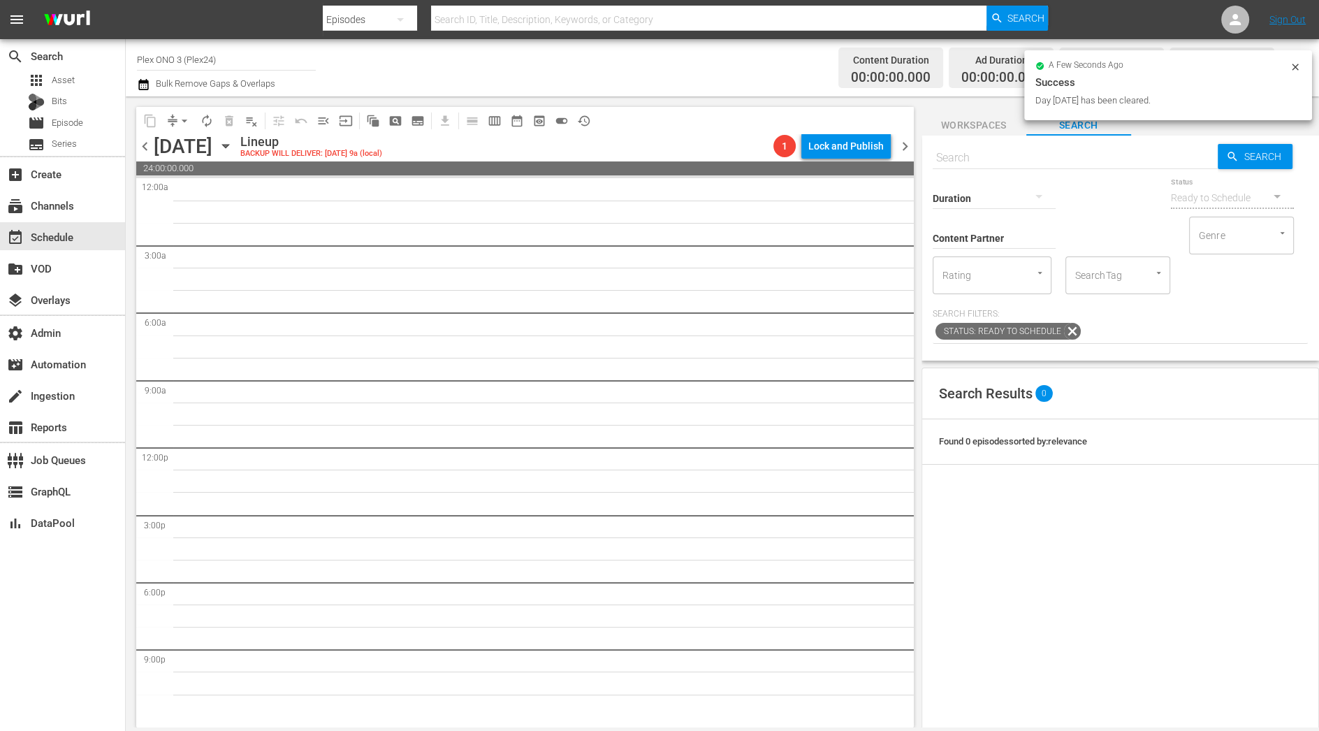
click at [144, 150] on span "chevron_left" at bounding box center [144, 146] width 17 height 17
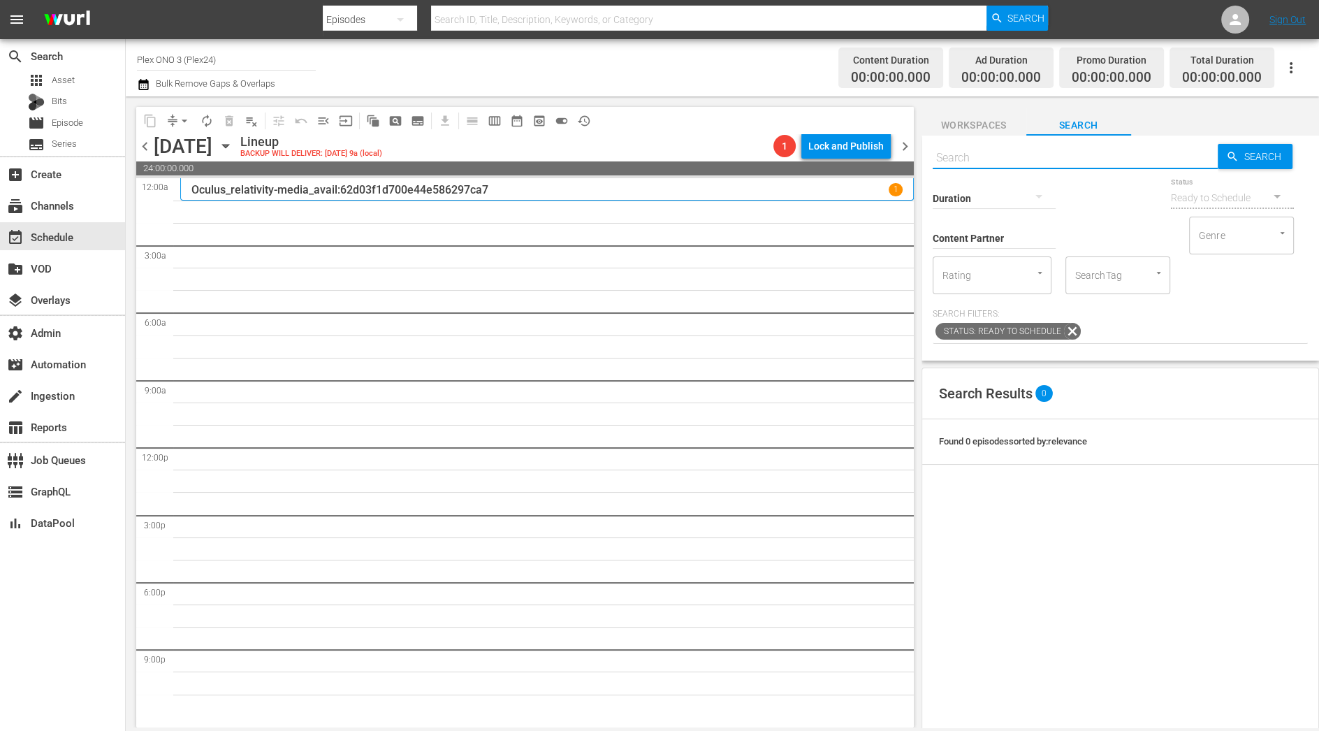
click at [1007, 159] on input "text" at bounding box center [1075, 158] width 285 height 34
paste input "plex:streamingMedia:62c7076f700e44e5864ca459"
type input "plex:streamingMedia:62c7076f700e44e5864ca459"
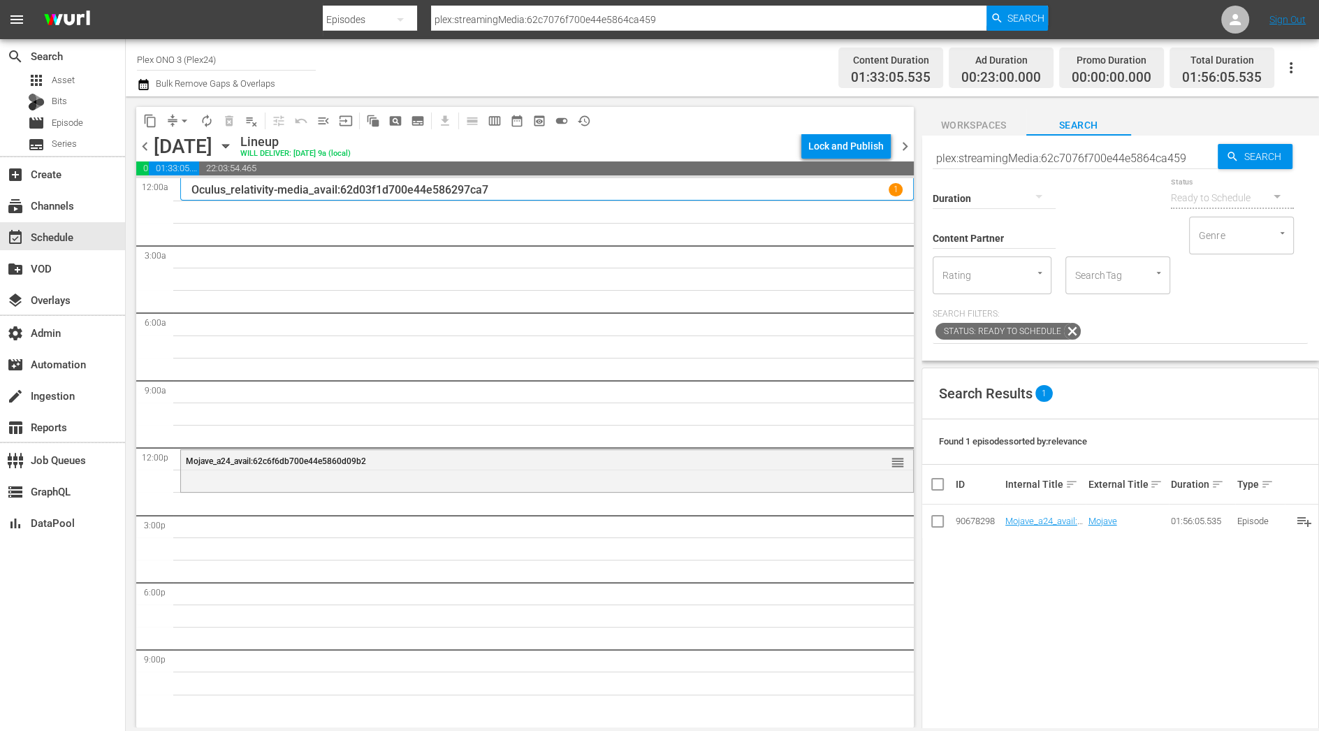
click at [1019, 161] on input "plex:streamingMedia:62c7076f700e44e5864ca459" at bounding box center [1075, 158] width 285 height 34
paste input "d03f1d700e44e586297b0"
type input "plex:streamingMedia:62d03f1d700e44e586297b09"
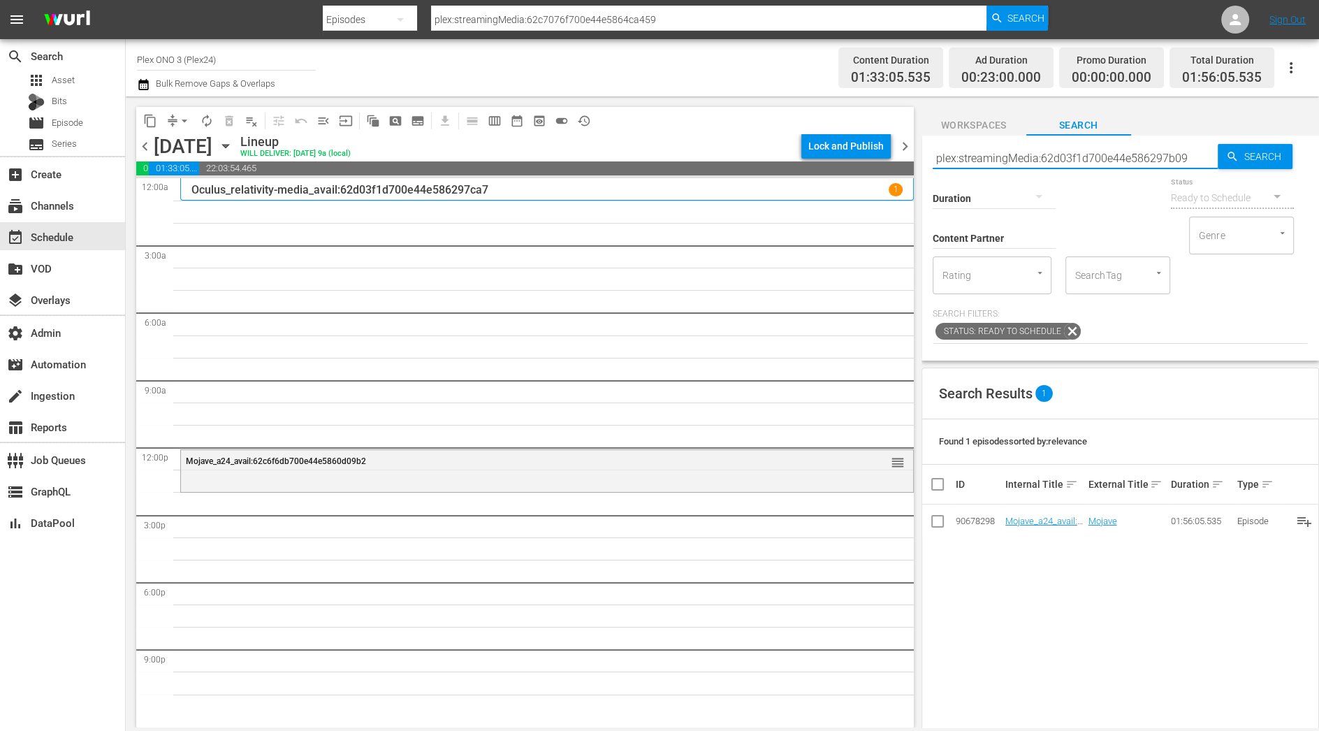
type input "plex:streamingMedia:62d03f1d700e44e586297b09"
click at [213, 122] on span "autorenew_outlined" at bounding box center [207, 121] width 14 height 14
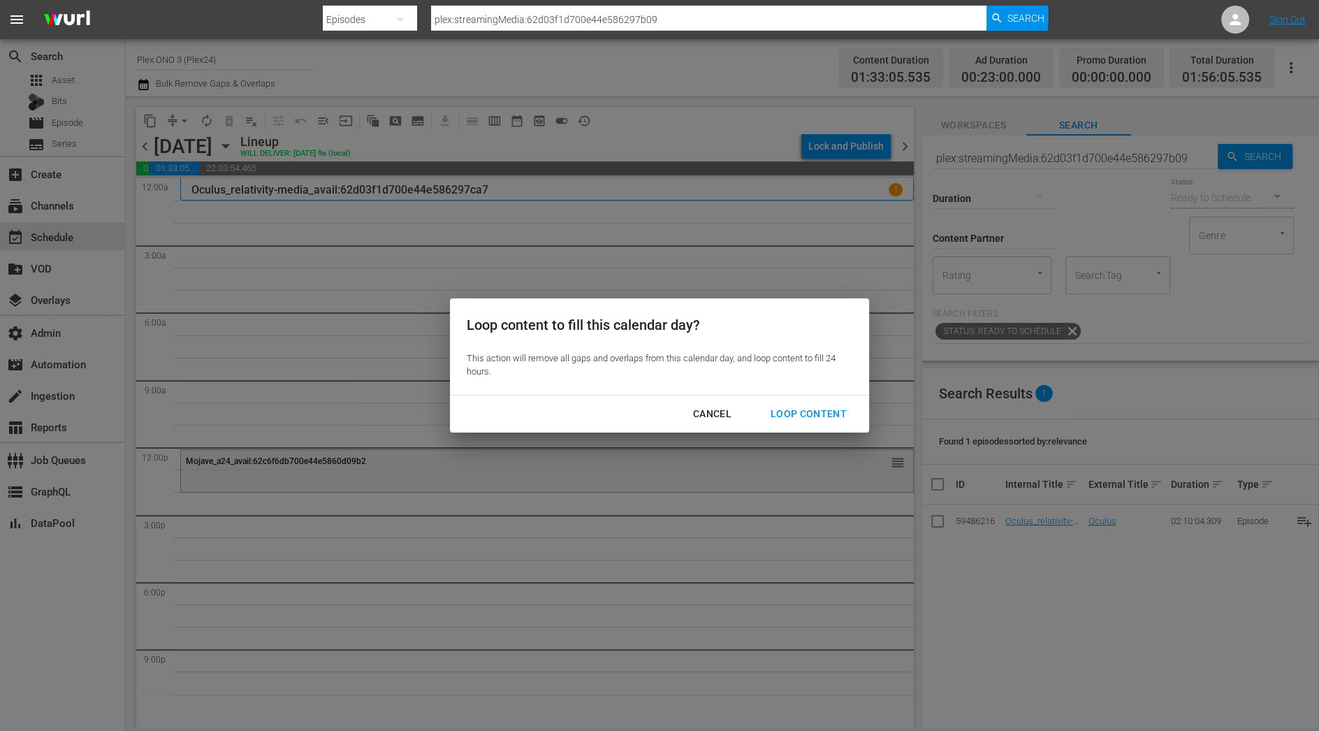
click at [871, 426] on div "Loop content to fill this calendar day? This action will remove all gaps and ov…" at bounding box center [659, 365] width 1319 height 731
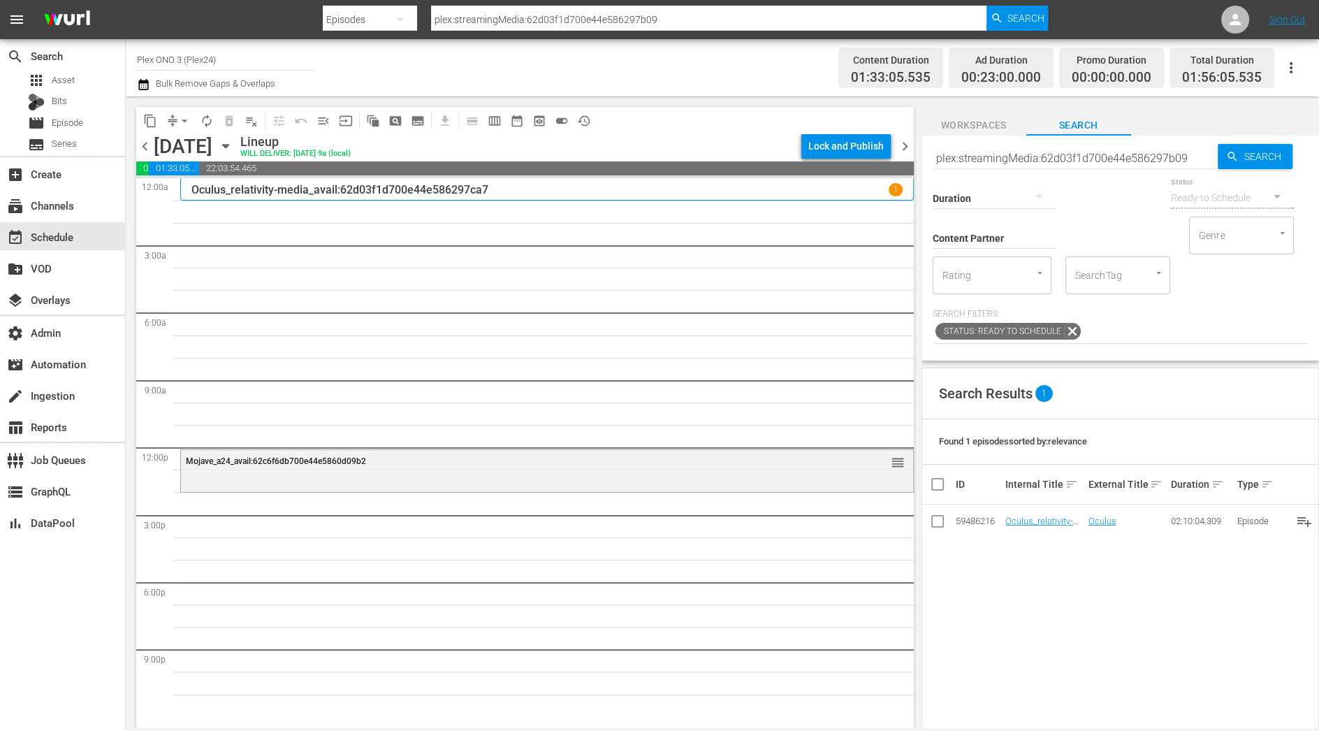
click at [837, 423] on div "Mojave_a24_avail:62c6f6db700e44e5860d09b2 reorder" at bounding box center [547, 447] width 734 height 539
click at [205, 114] on span "autorenew_outlined" at bounding box center [207, 121] width 14 height 14
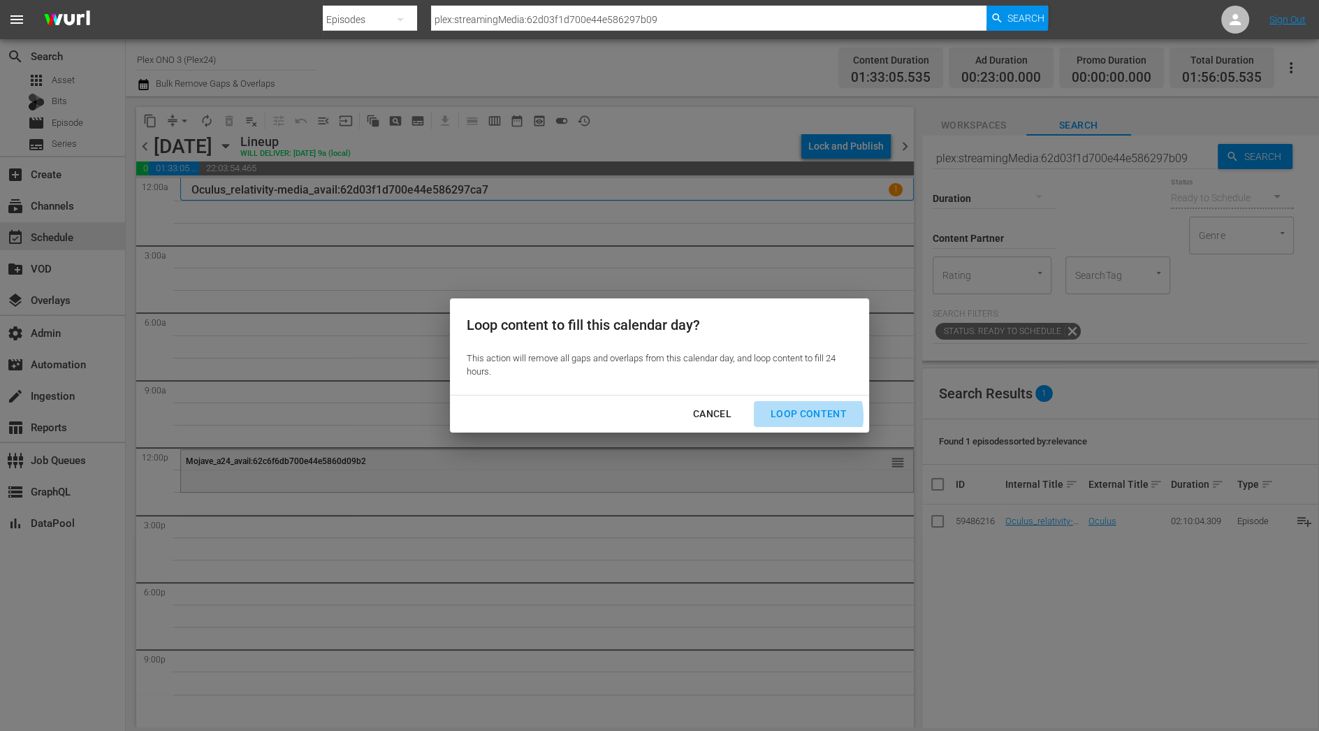
click at [800, 416] on div "Loop Content" at bounding box center [809, 413] width 99 height 17
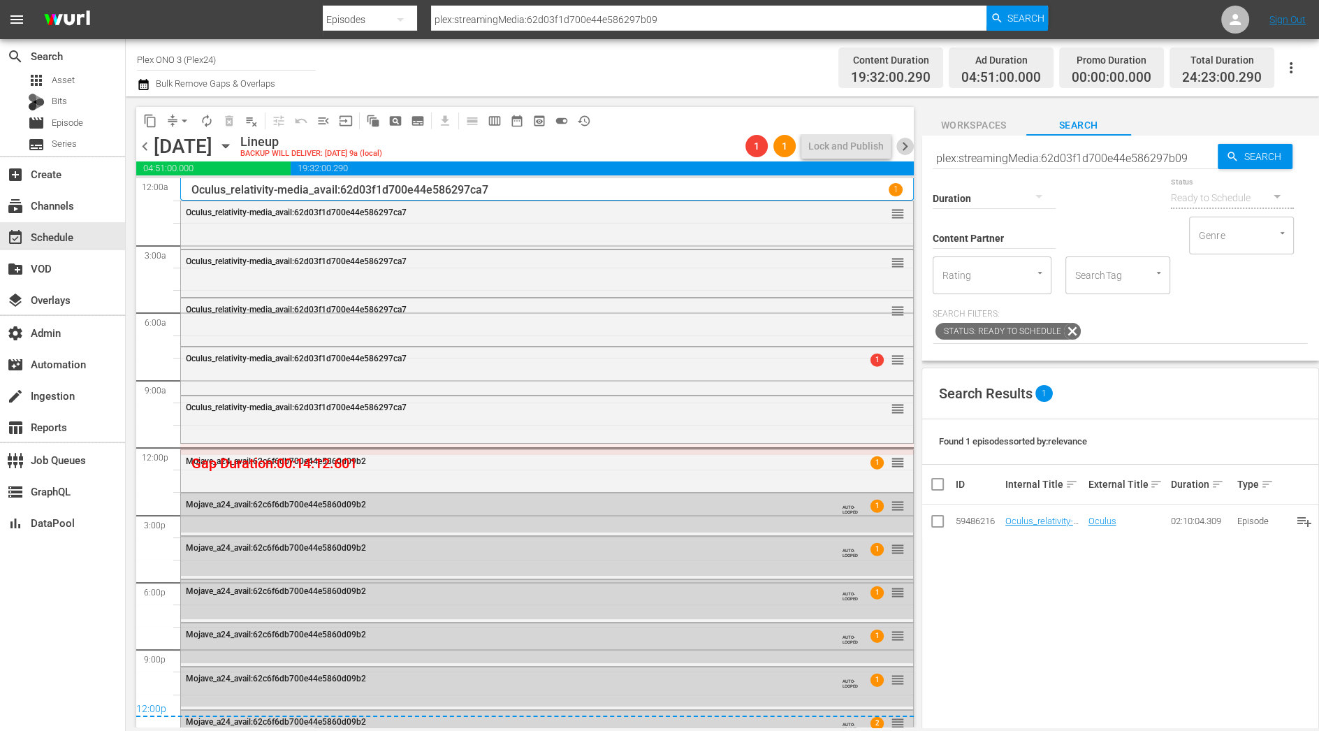
click at [906, 145] on span "chevron_right" at bounding box center [905, 146] width 17 height 17
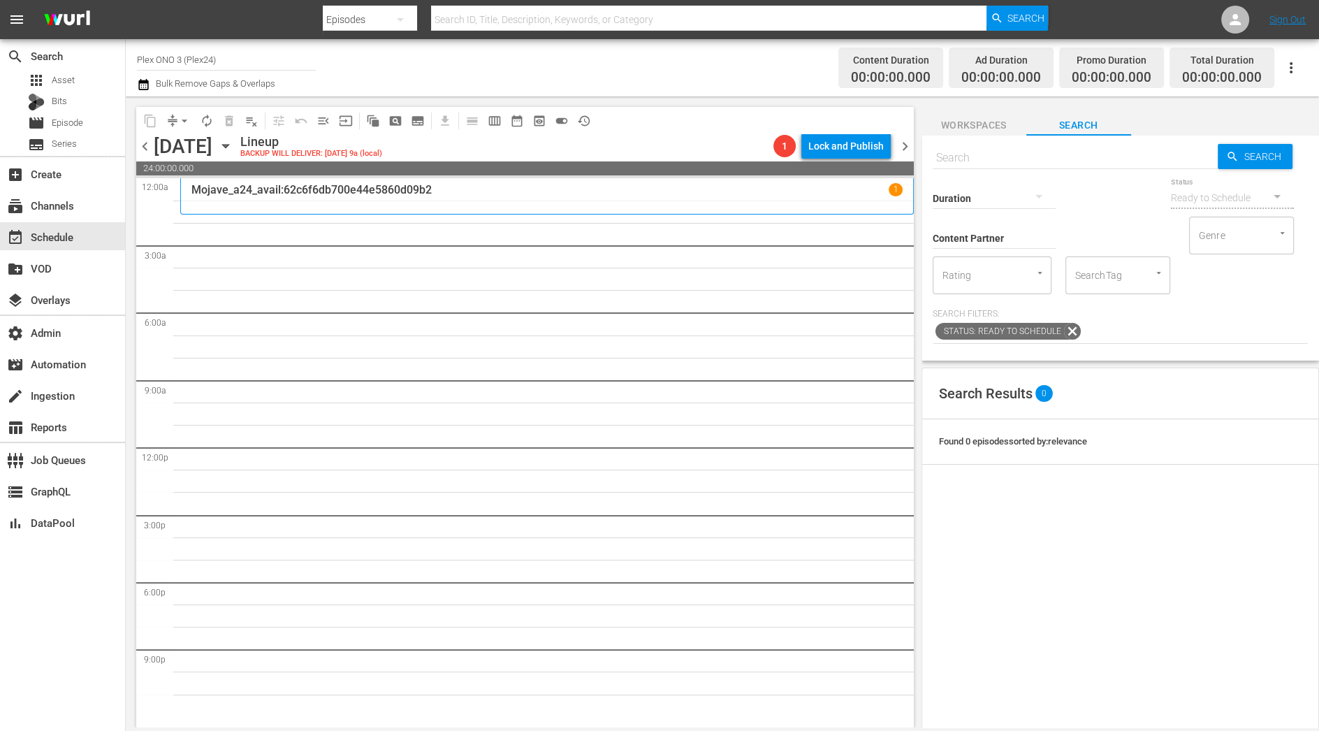
click at [971, 154] on input "text" at bounding box center [1075, 158] width 285 height 34
paste input "plex:streamingMedia:67e0ad7e11ad92dff3ecb40a"
type input "plex:streamingMedia:67e0ad7e11ad92dff3ecb40a"
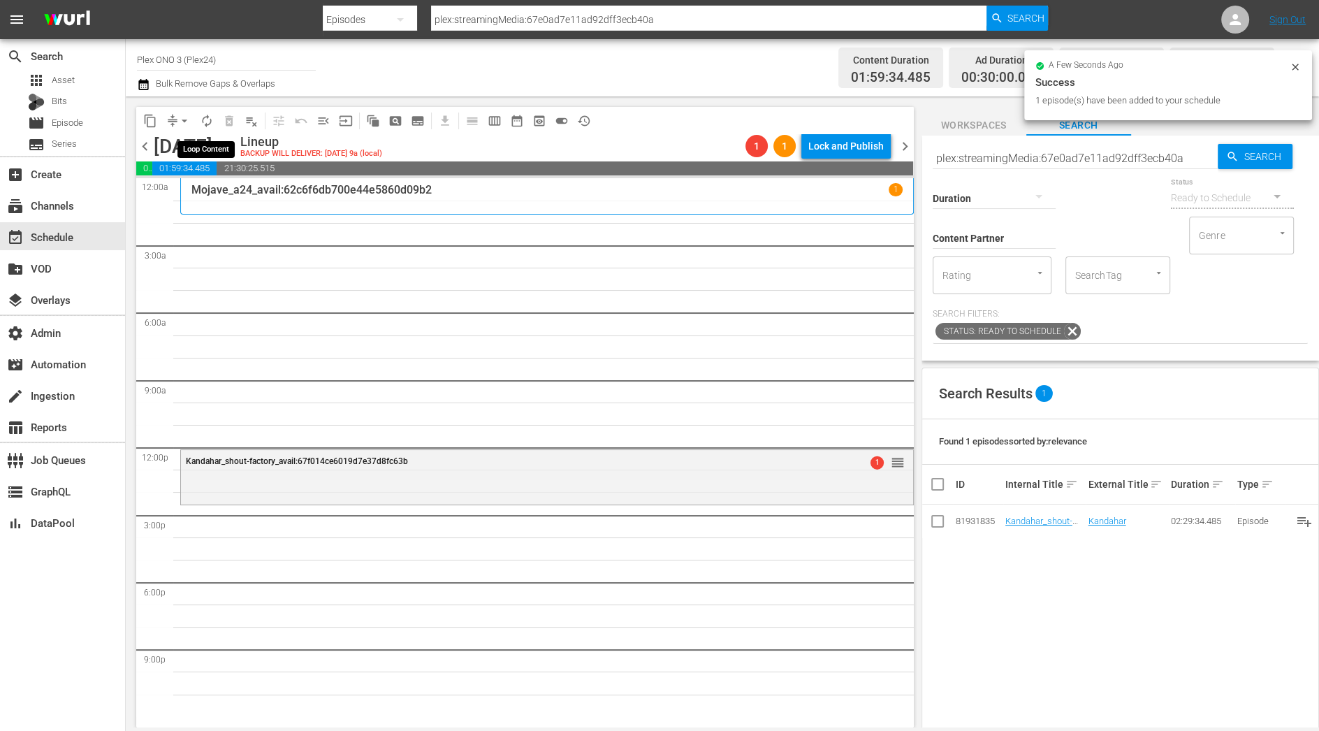
click at [210, 114] on span "autorenew_outlined" at bounding box center [207, 121] width 14 height 14
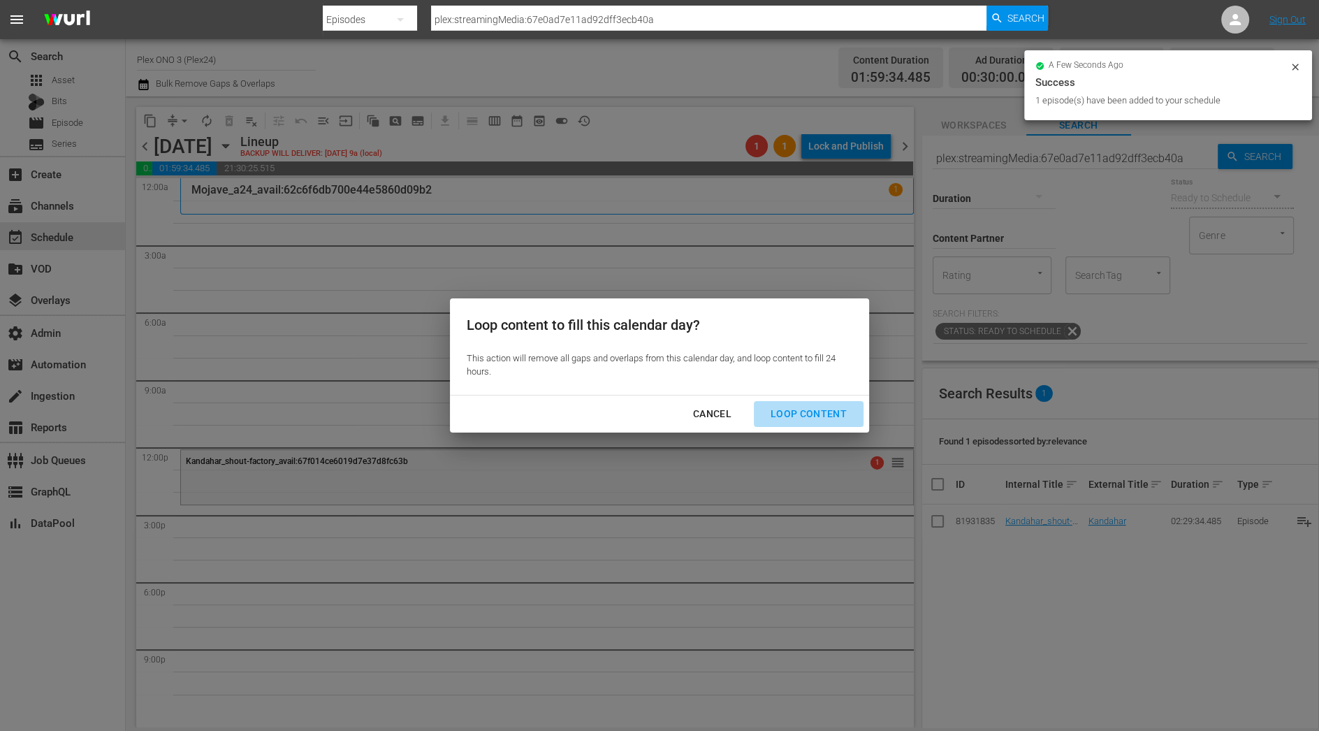
click at [841, 412] on div "Loop Content" at bounding box center [809, 413] width 99 height 17
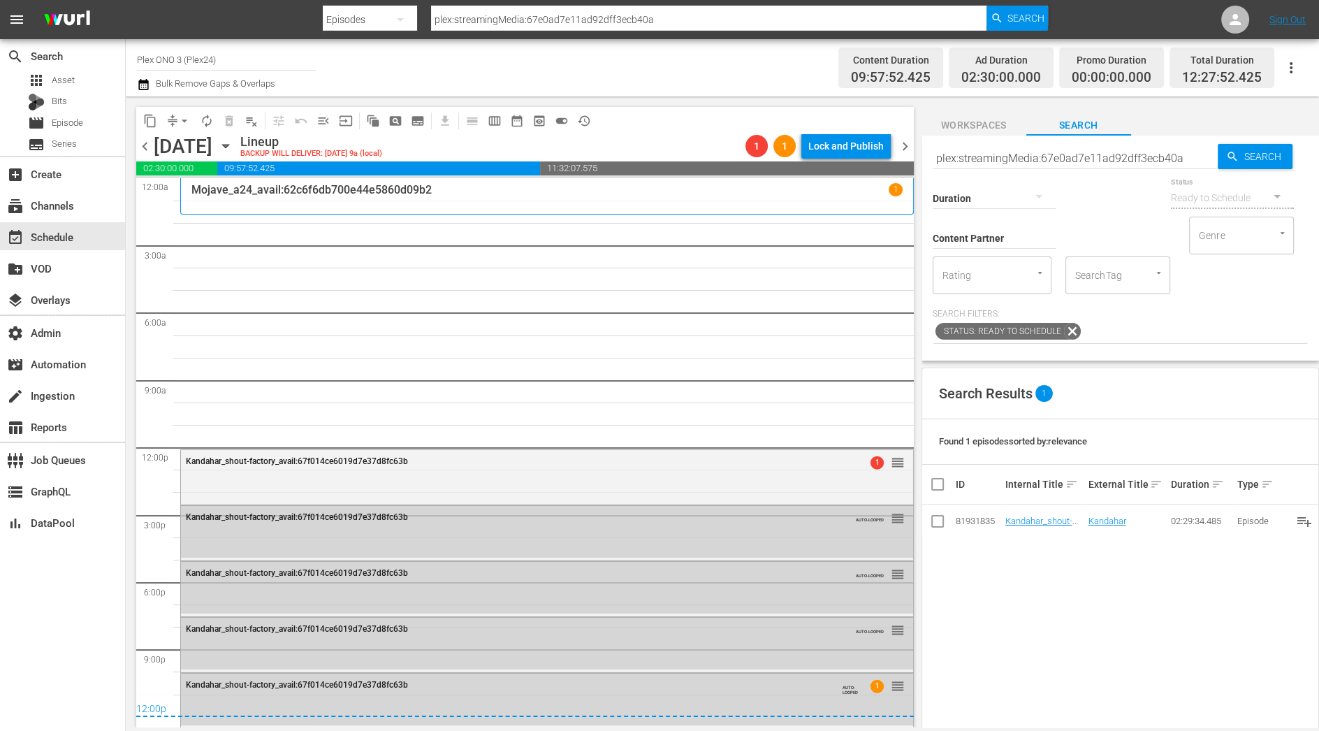
click at [1052, 162] on input "plex:streamingMedia:67e0ad7e11ad92dff3ecb40a" at bounding box center [1075, 158] width 285 height 34
paste input "2c7076f700e44e5864ca459"
type input "plex:streamingMedia:62c7076f700e44e5864ca459"
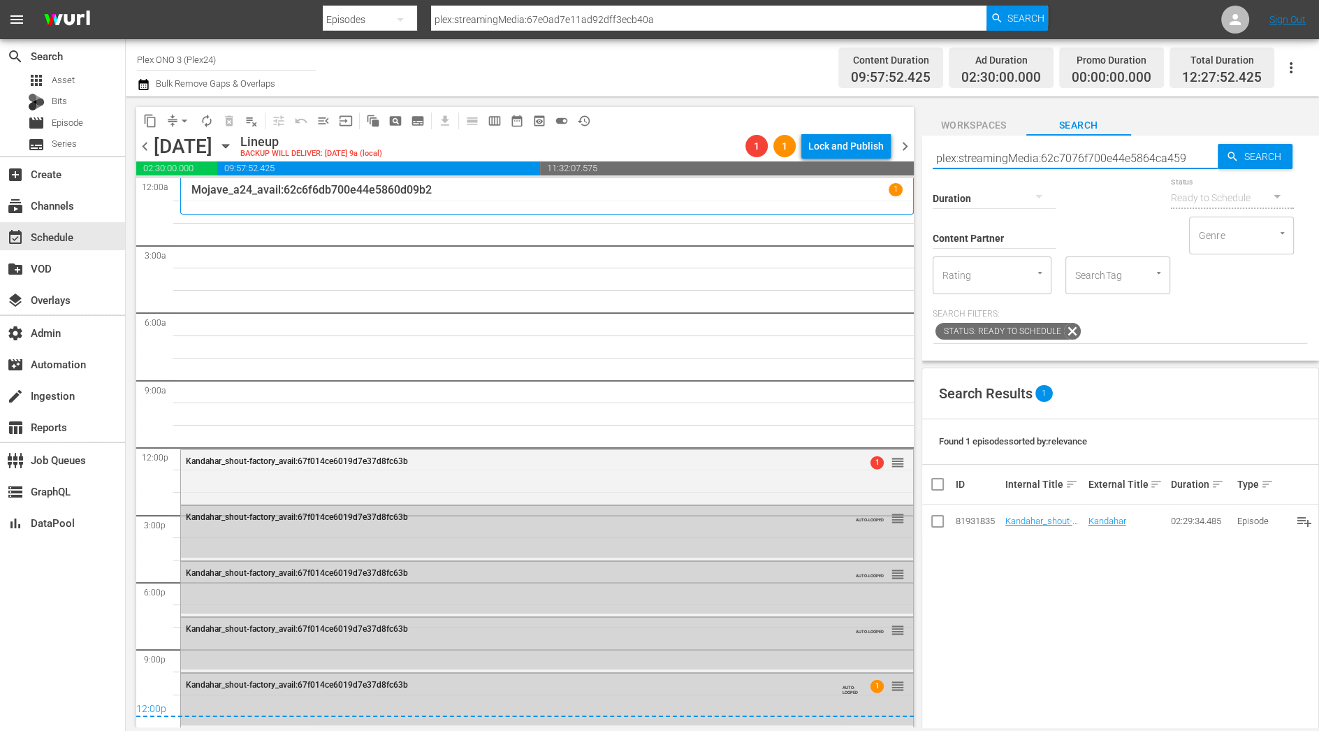
type input "plex:streamingMedia:62c7076f700e44e5864ca459"
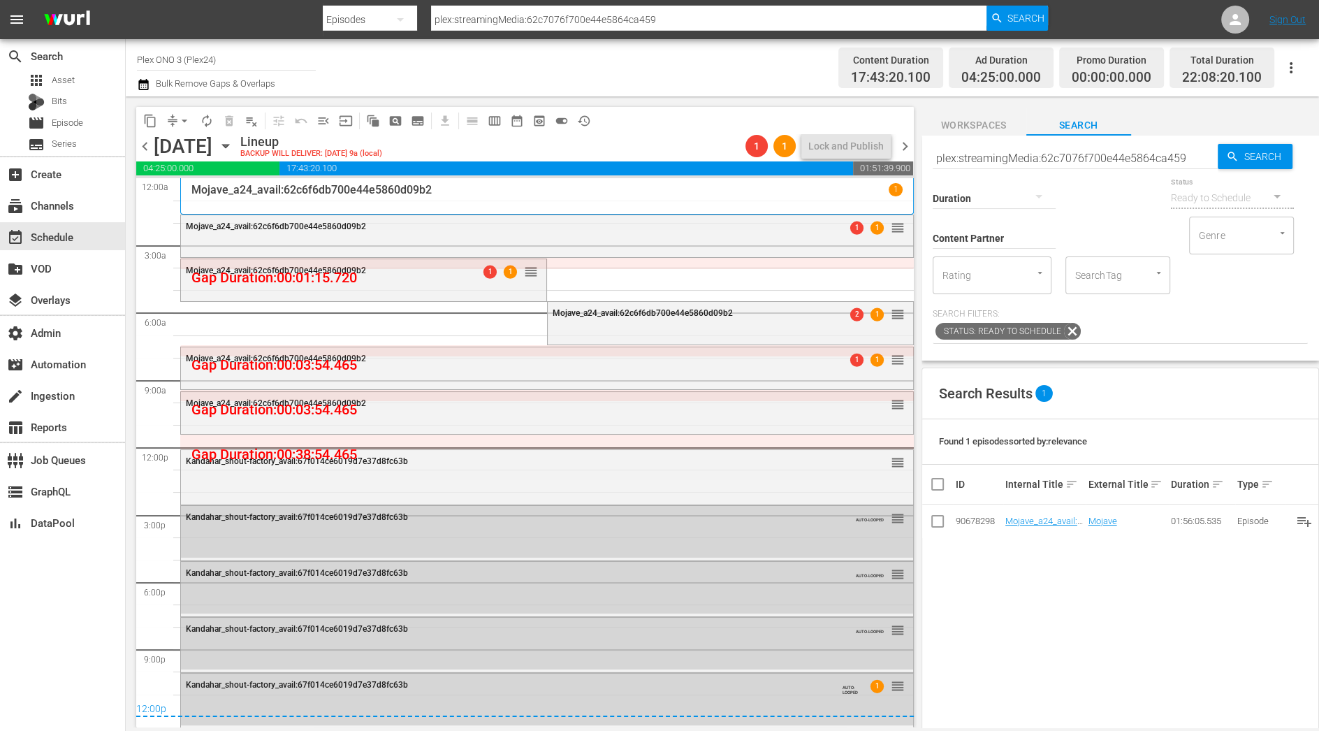
drag, startPoint x: 1046, startPoint y: 525, endPoint x: 575, endPoint y: 2, distance: 704.1
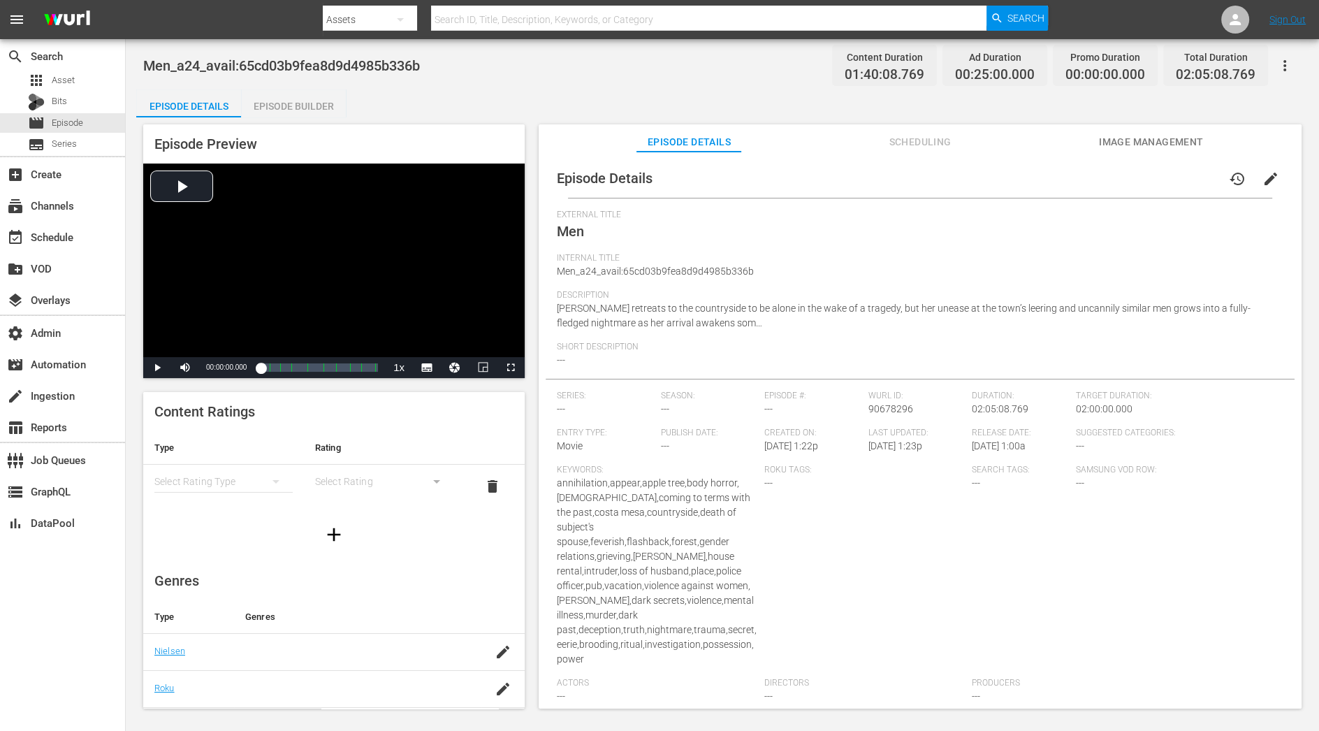
click at [337, 101] on div "Episode Builder" at bounding box center [293, 106] width 105 height 34
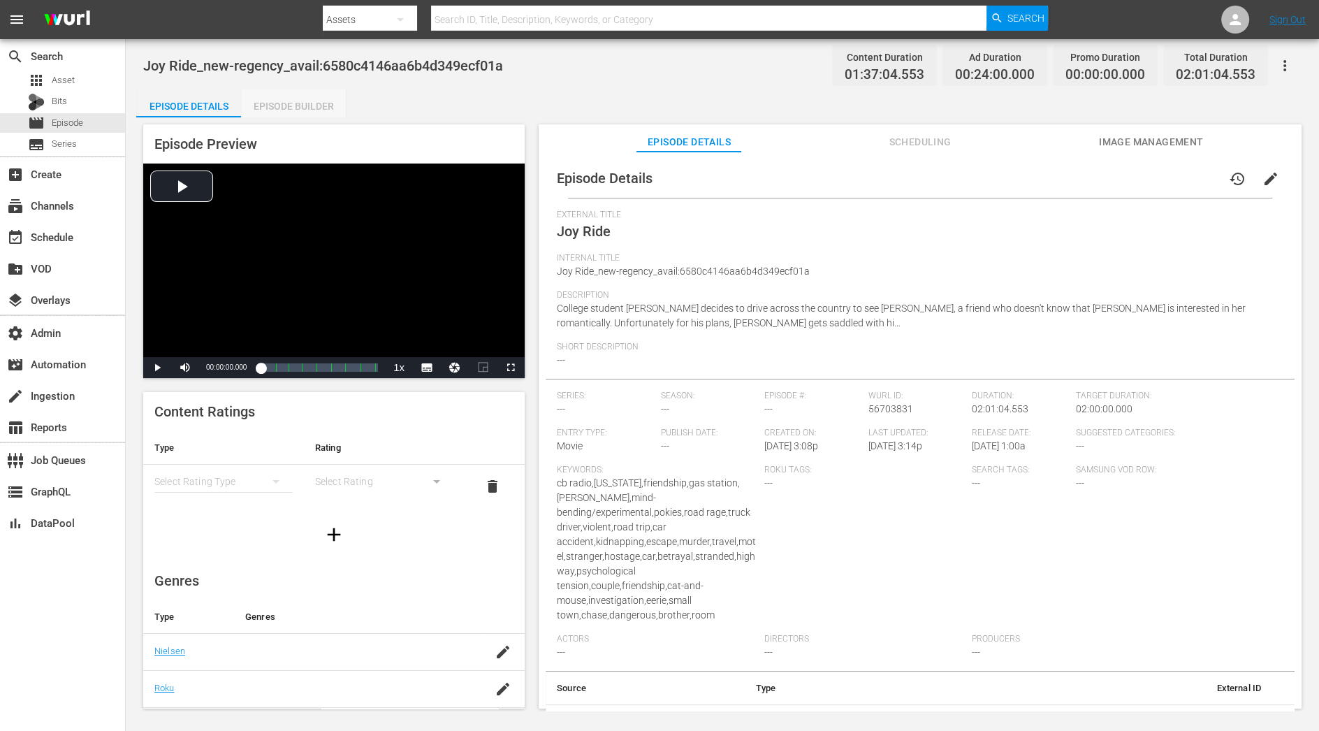
click at [334, 106] on div "Episode Builder" at bounding box center [293, 106] width 105 height 34
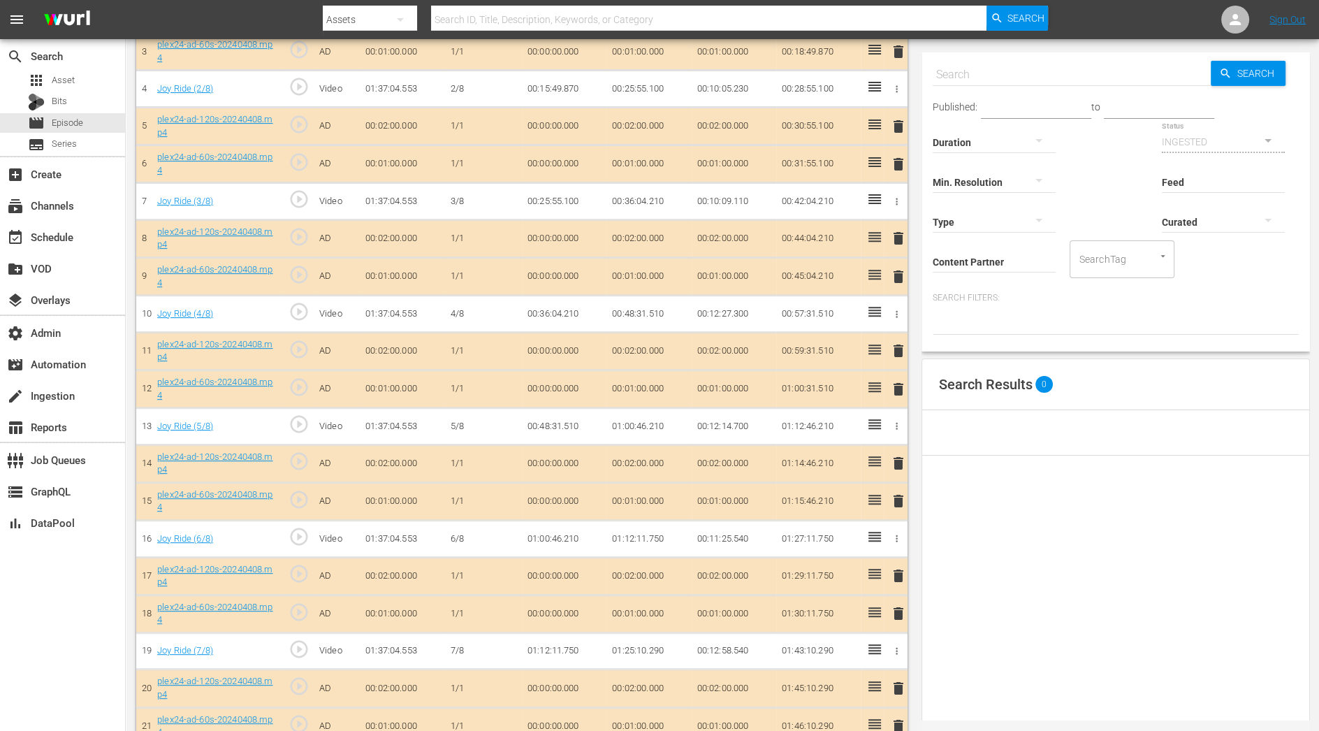
scroll to position [652, 0]
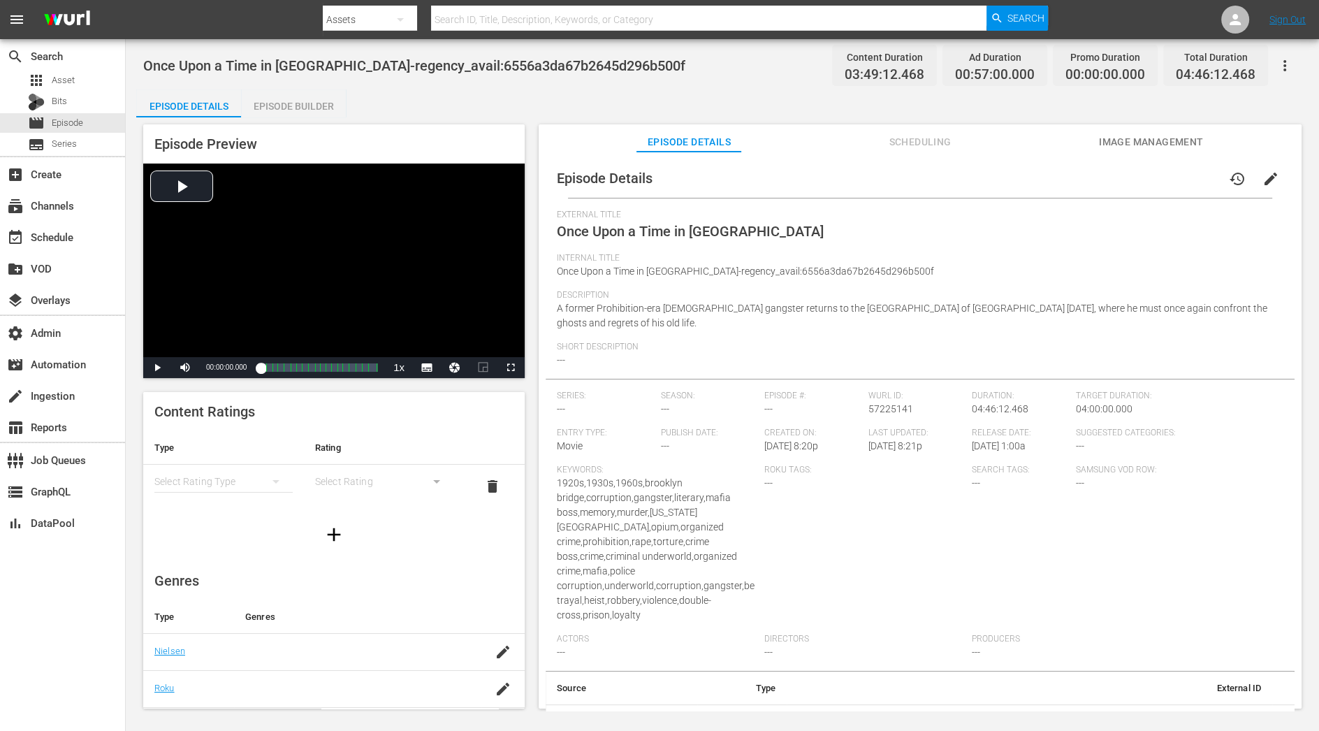
click at [329, 107] on div "Episode Builder" at bounding box center [293, 106] width 105 height 34
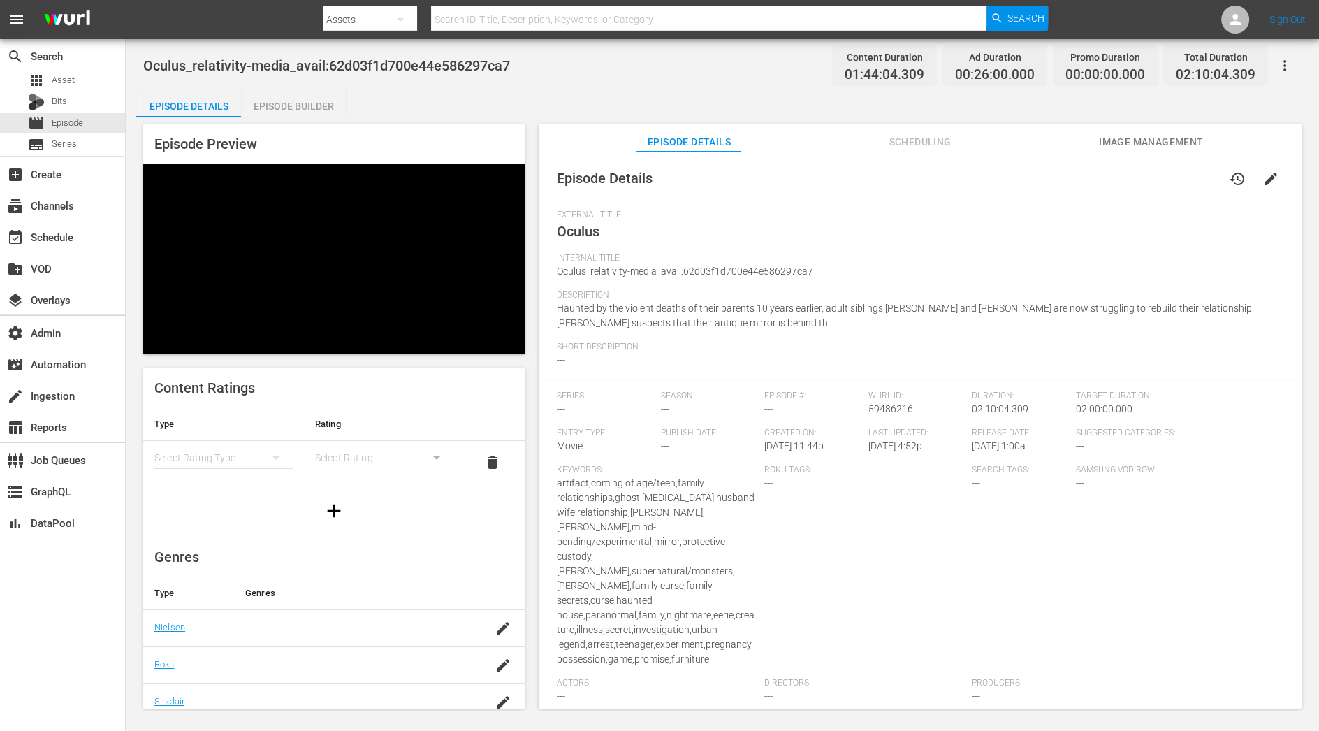
click at [326, 104] on div "Episode Builder" at bounding box center [293, 106] width 105 height 34
